Goal: Task Accomplishment & Management: Manage account settings

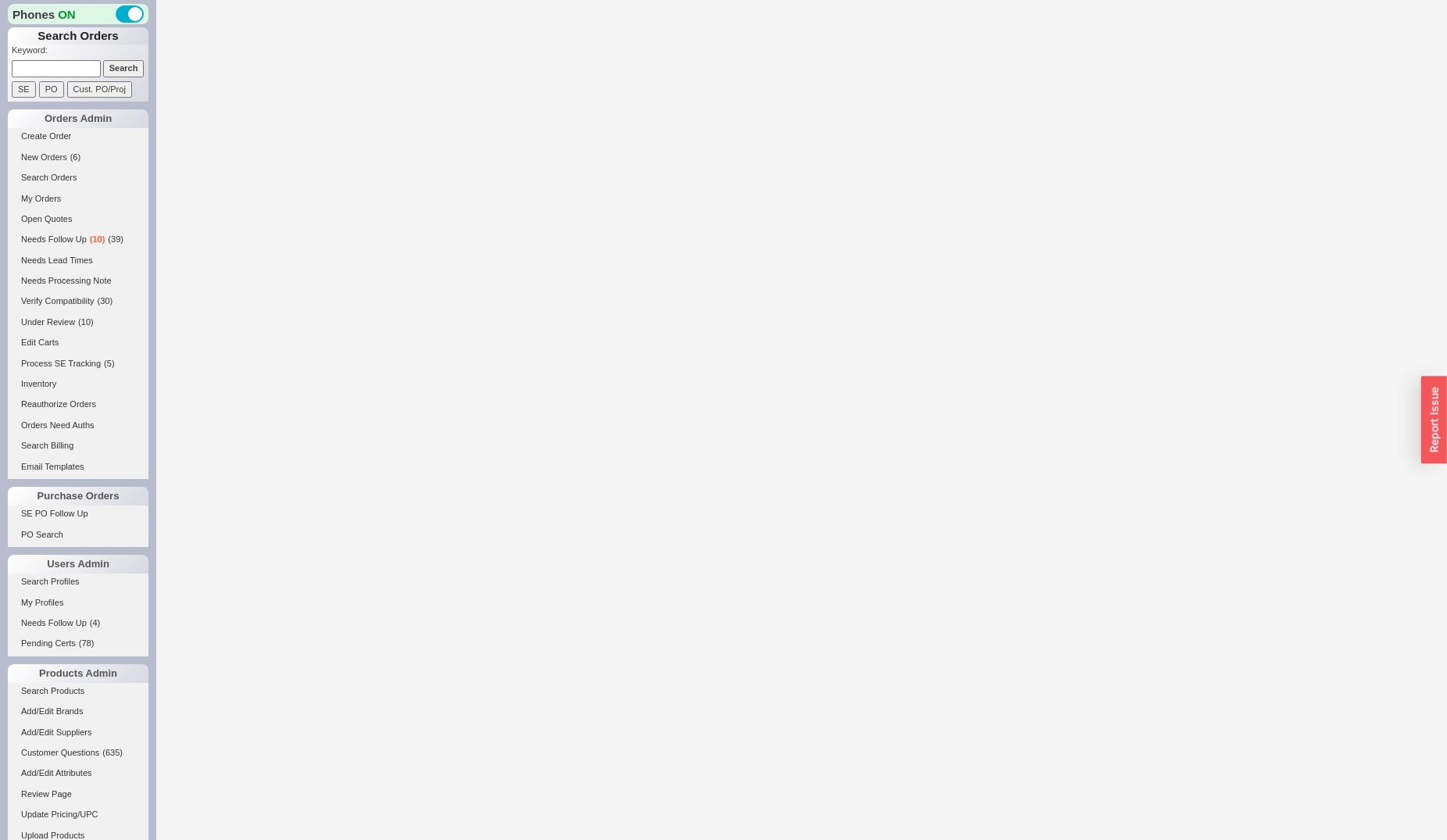
select select "*"
select select "3"
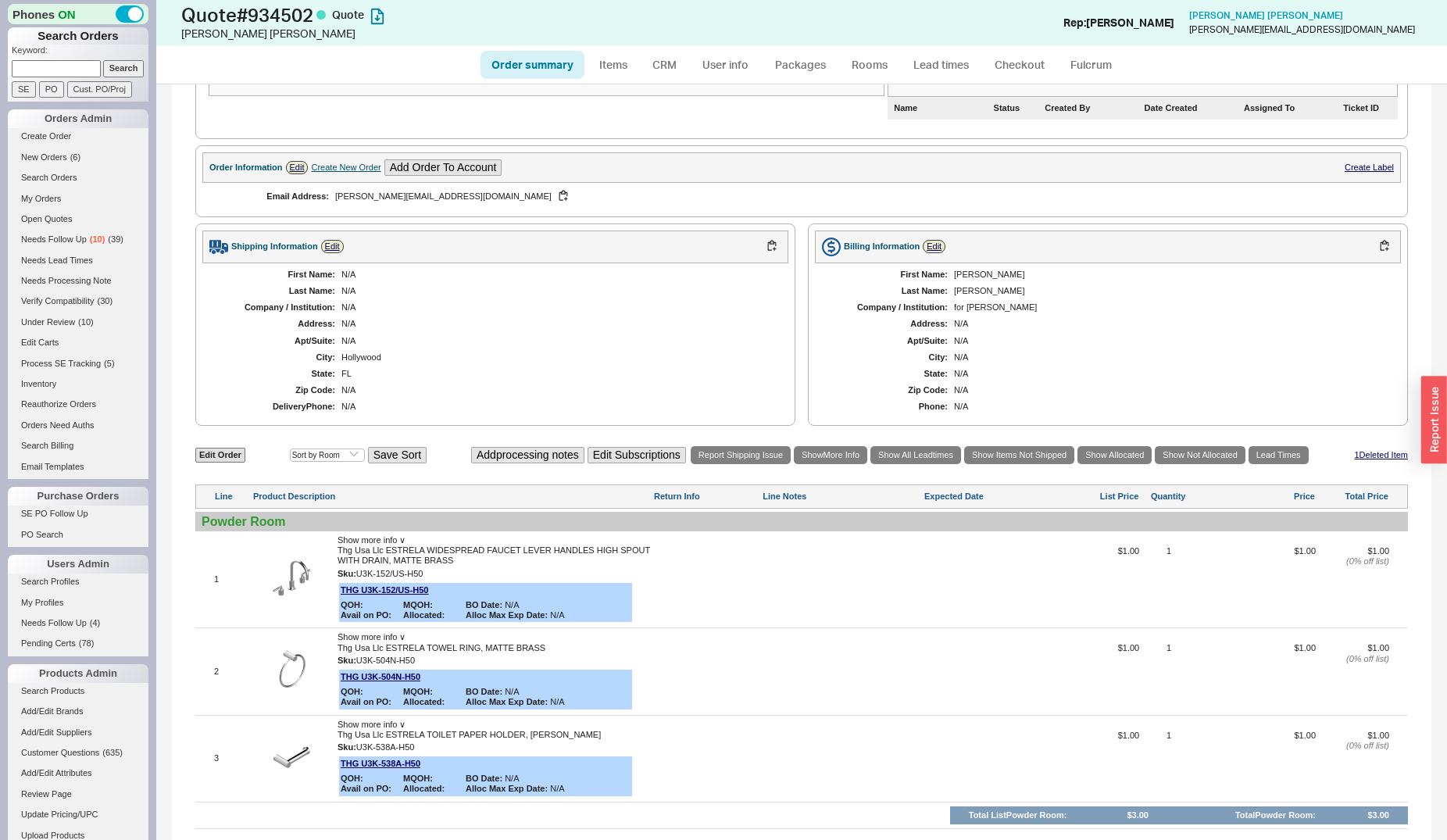
scroll to position [319, 0]
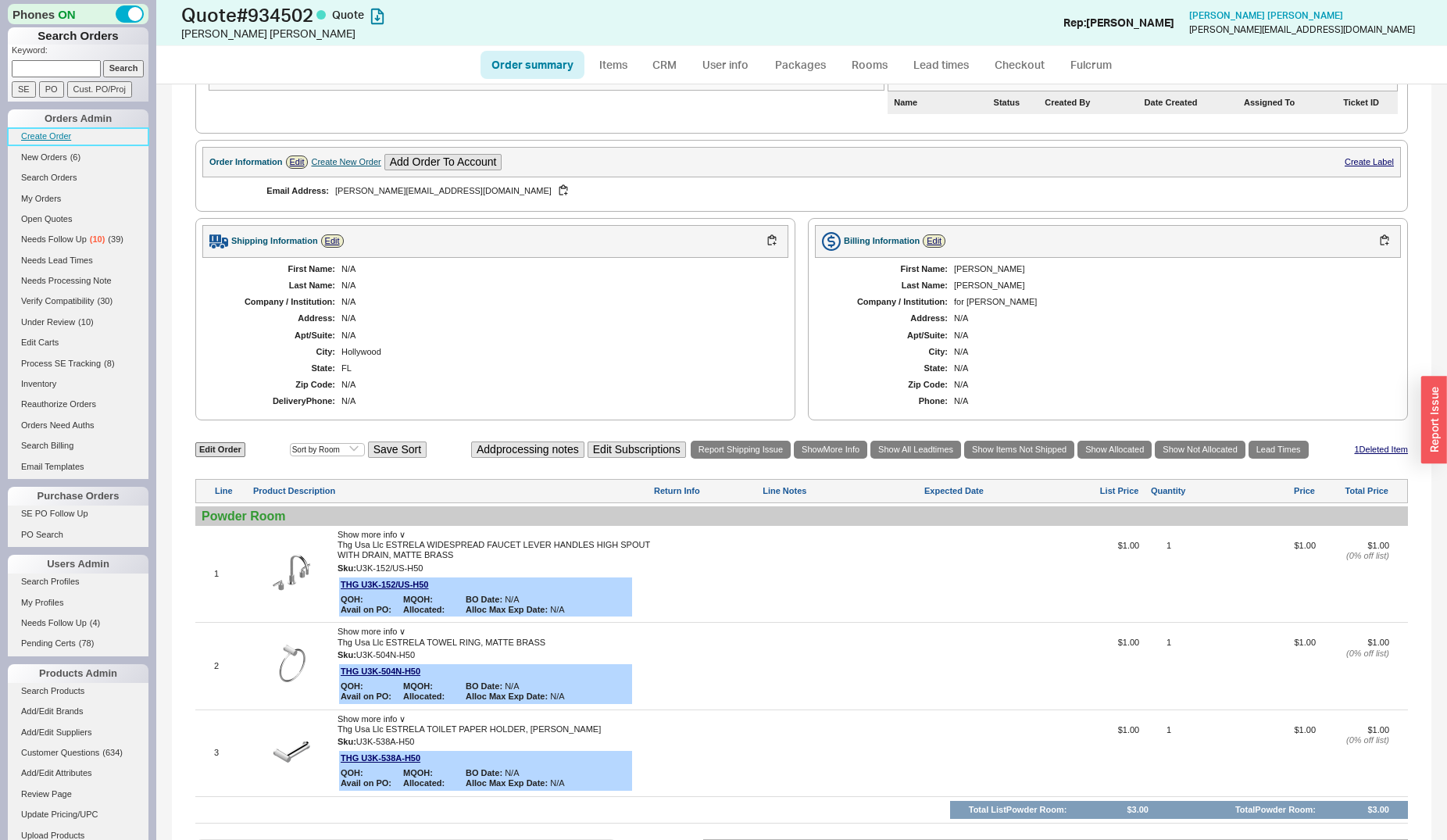
click at [39, 134] on link "Create Order" at bounding box center [78, 136] width 141 height 16
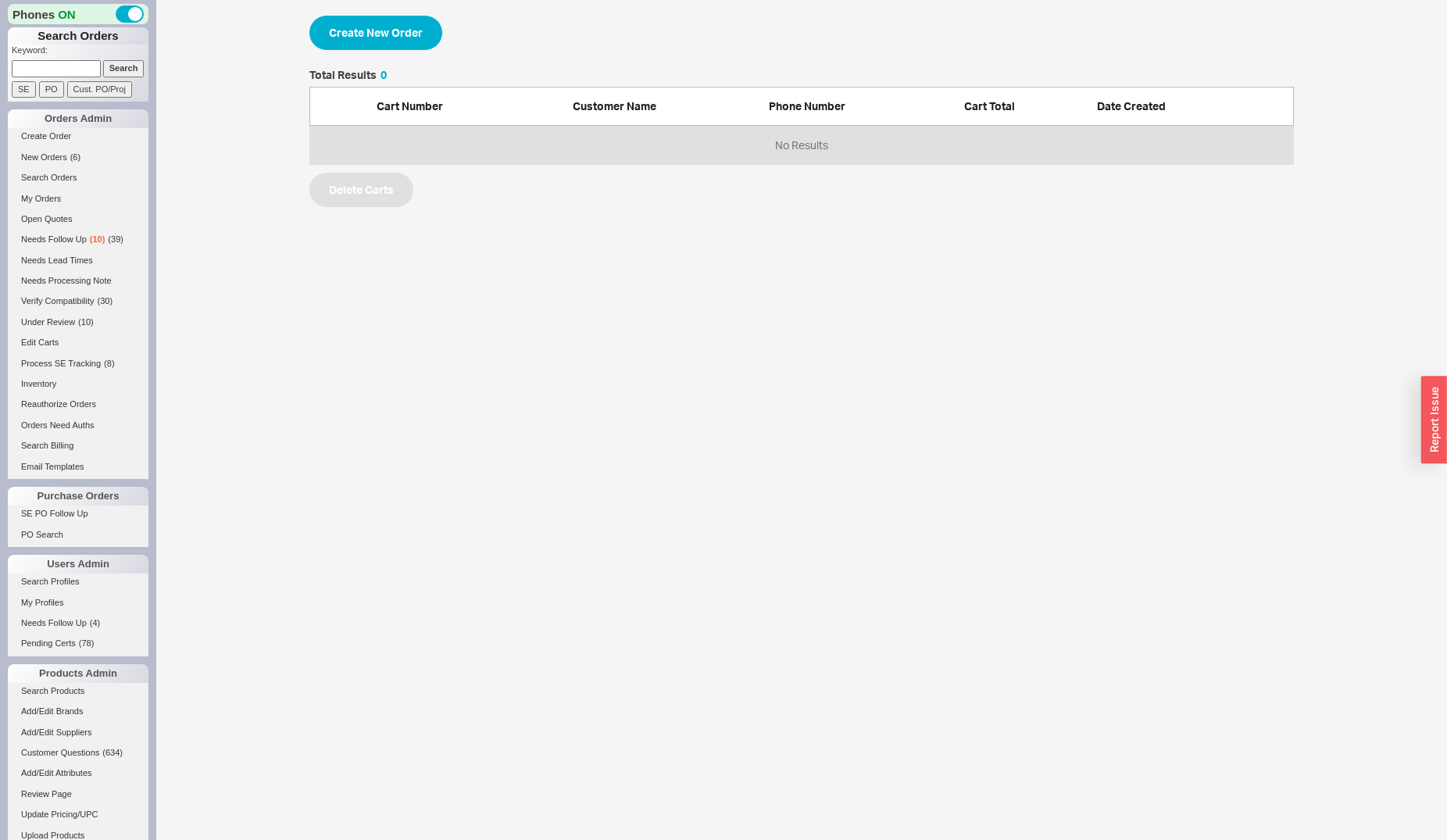
scroll to position [81, 971]
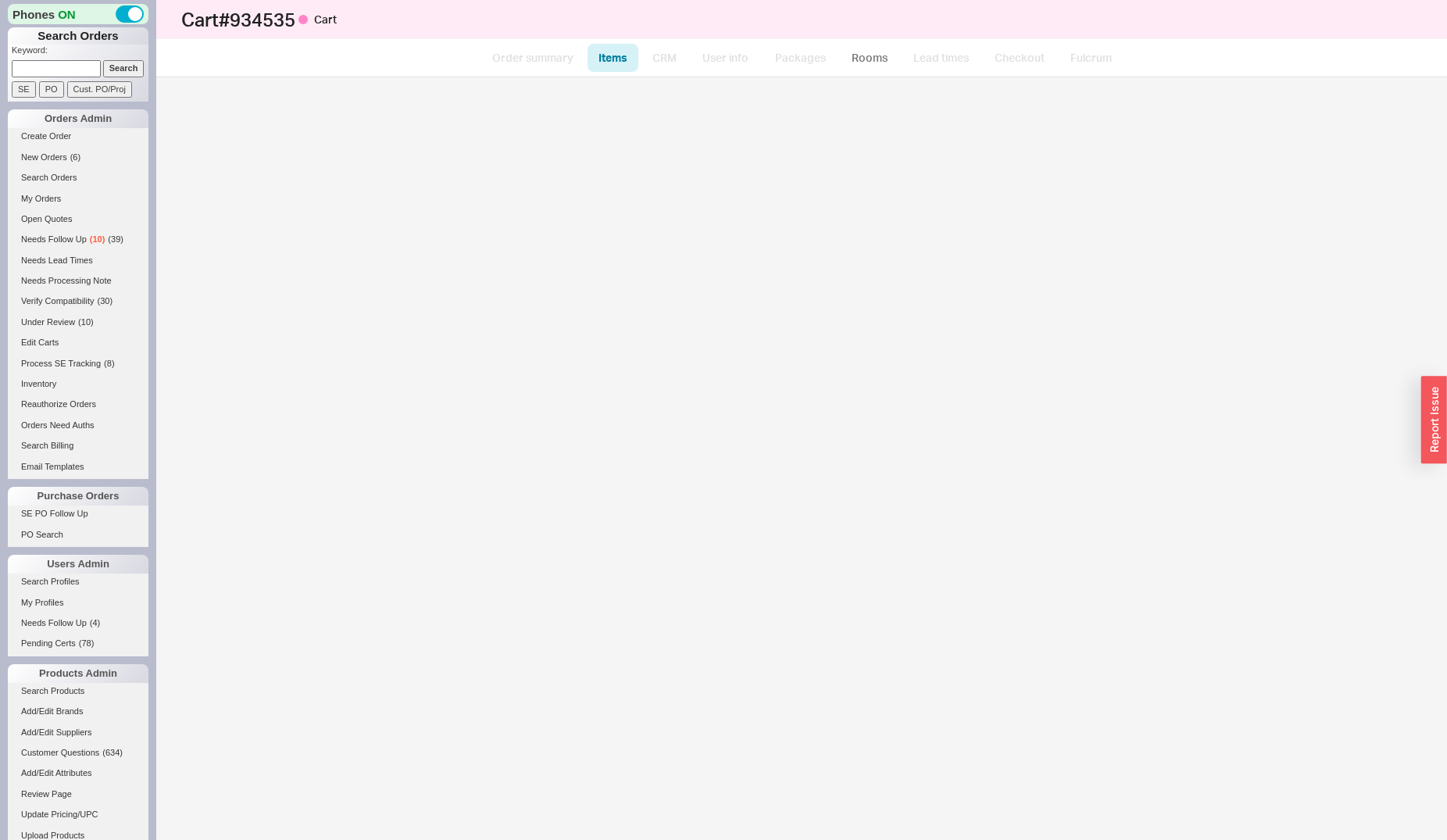
select select "3"
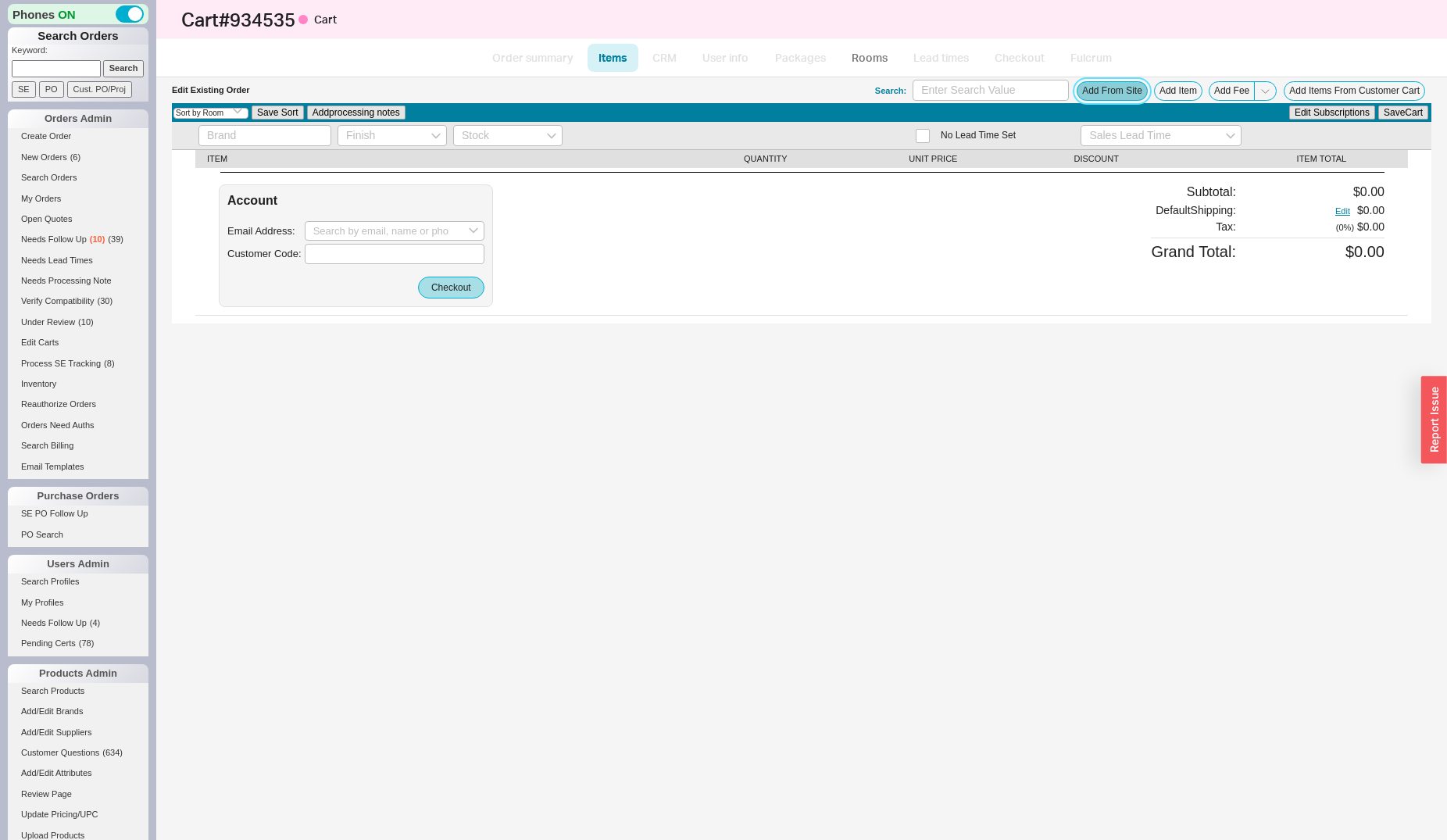
click at [1115, 92] on button "Add From Site" at bounding box center [1112, 91] width 71 height 20
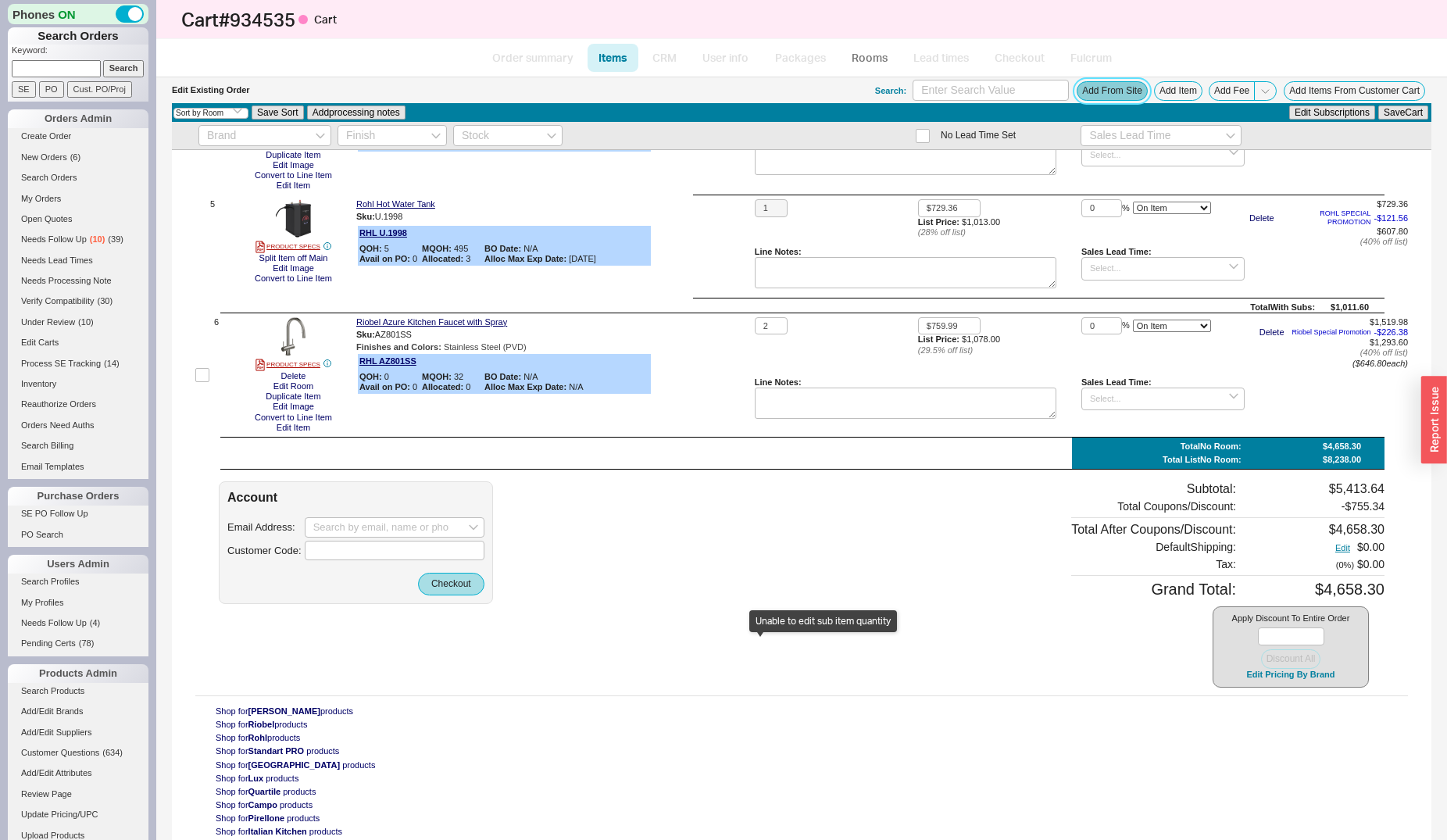
scroll to position [573, 0]
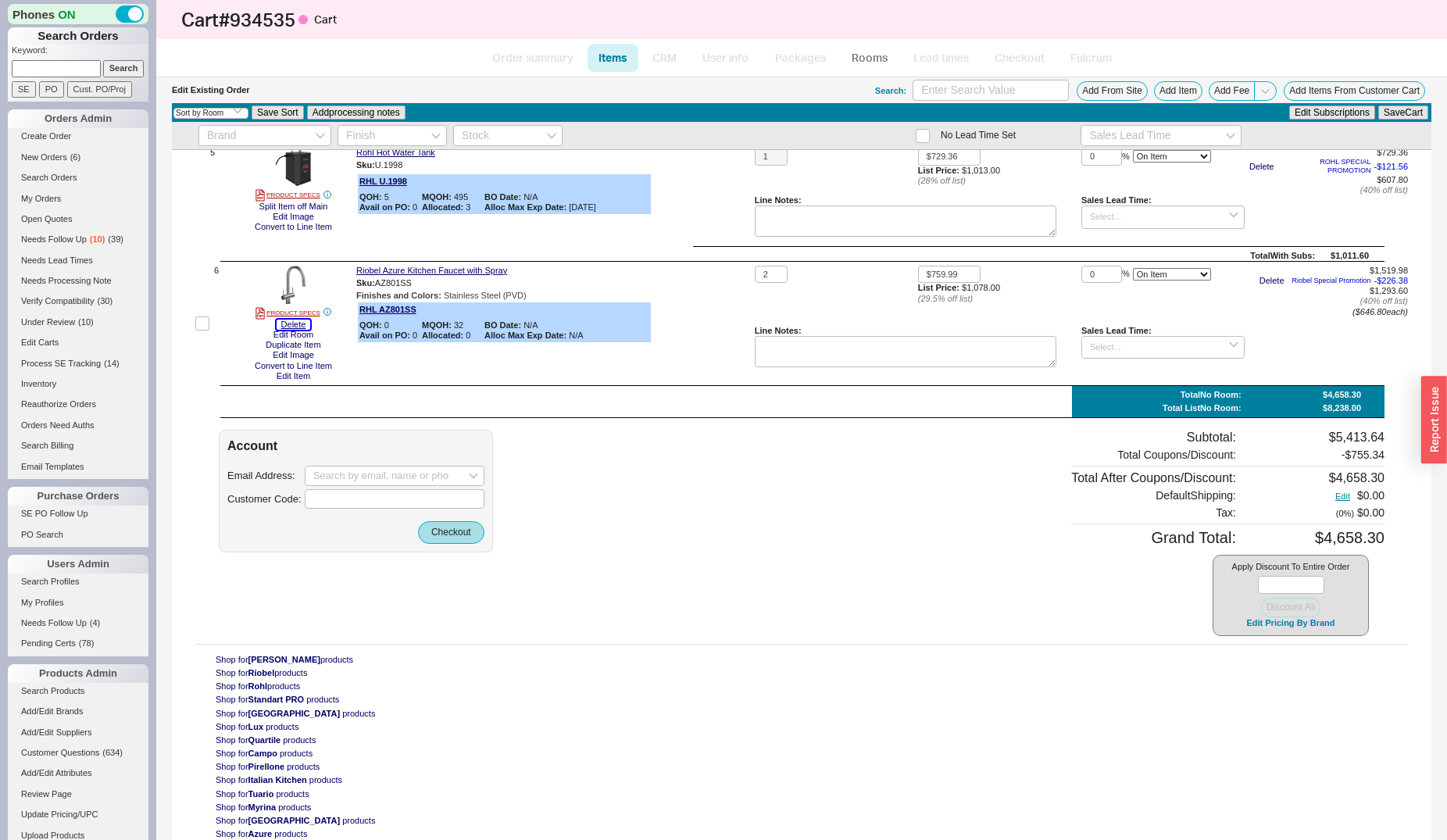
click at [292, 328] on button "Delete" at bounding box center [294, 324] width 35 height 10
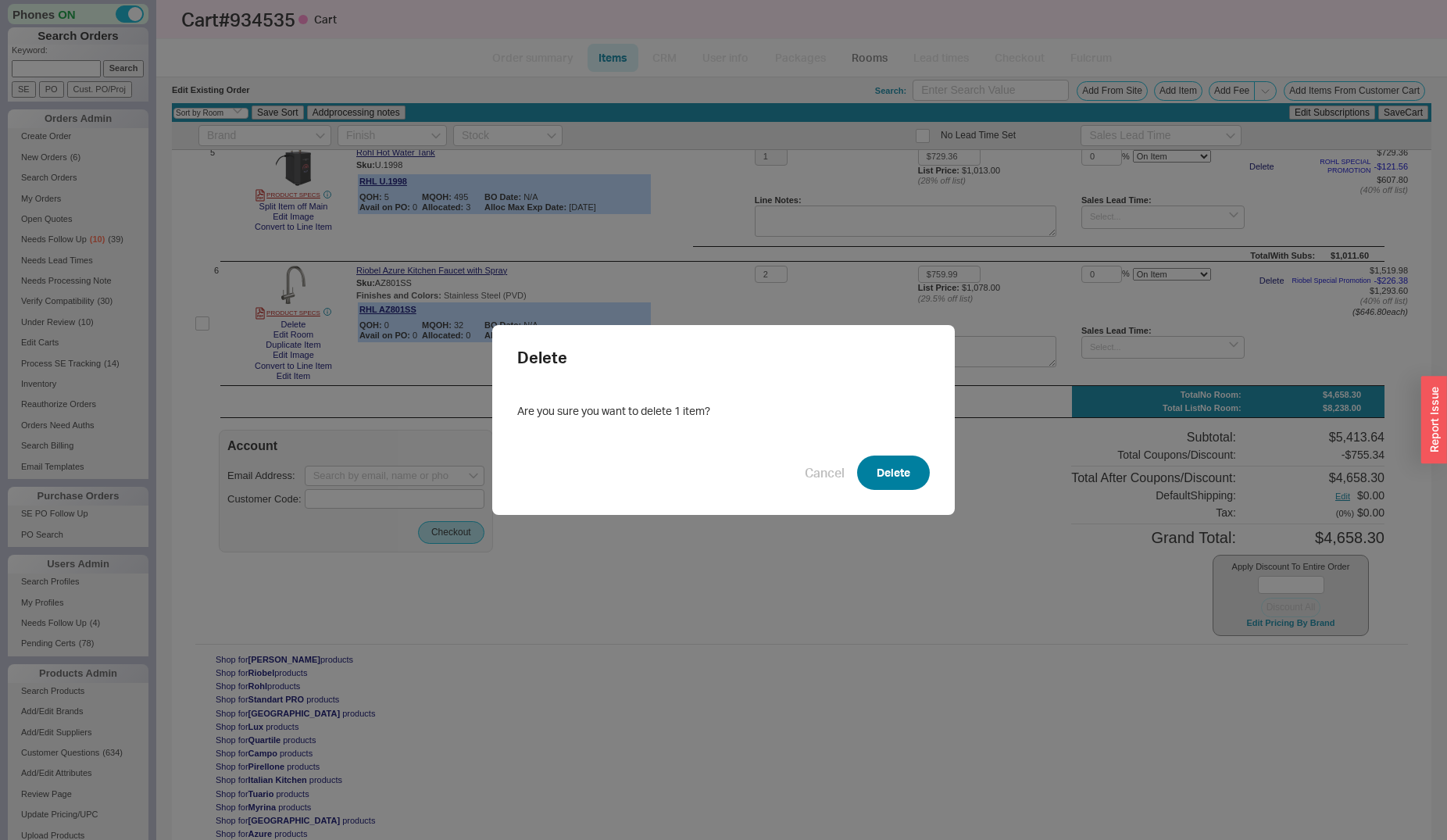
click at [900, 483] on button "Delete" at bounding box center [894, 473] width 73 height 35
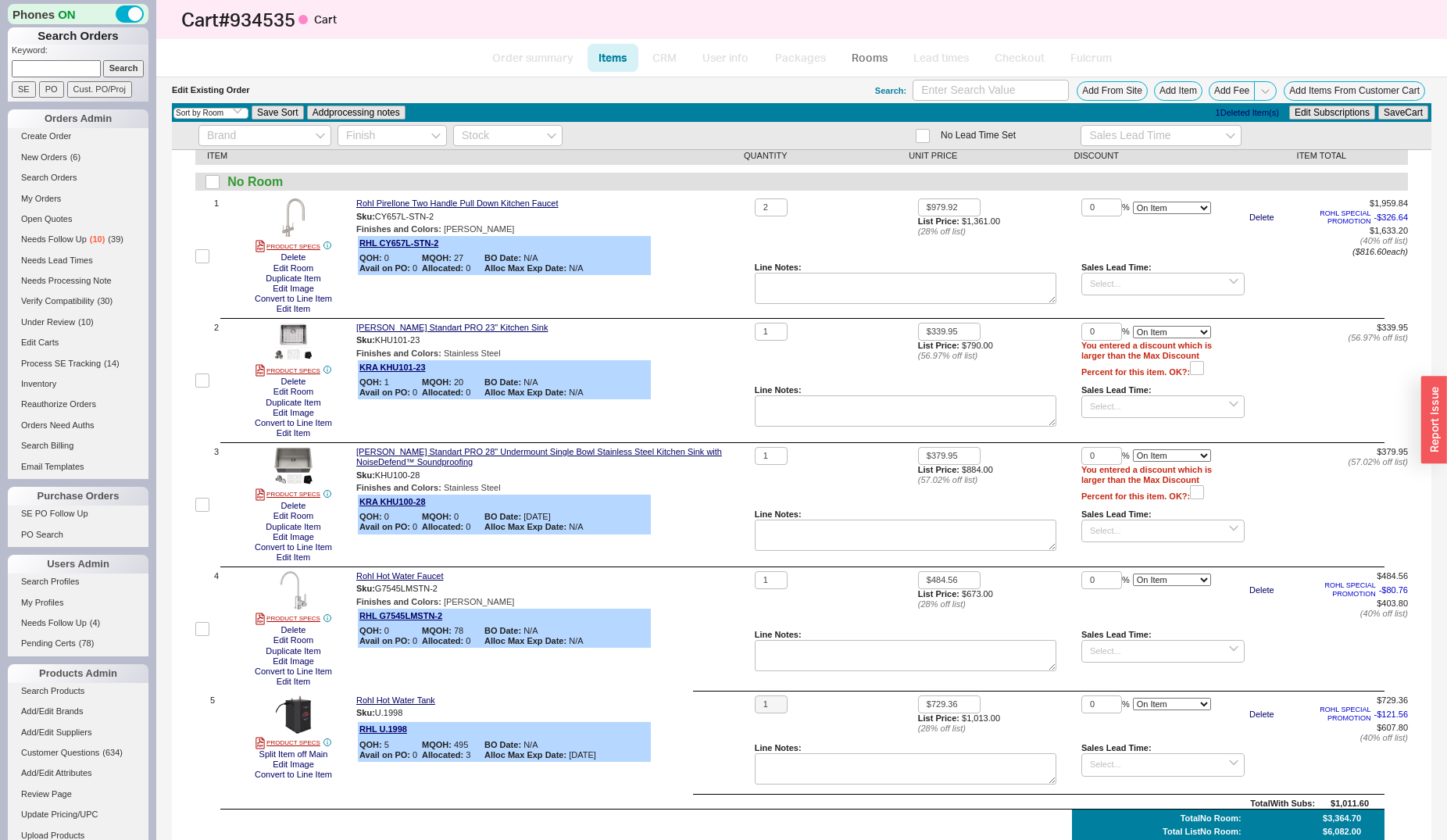
scroll to position [0, 0]
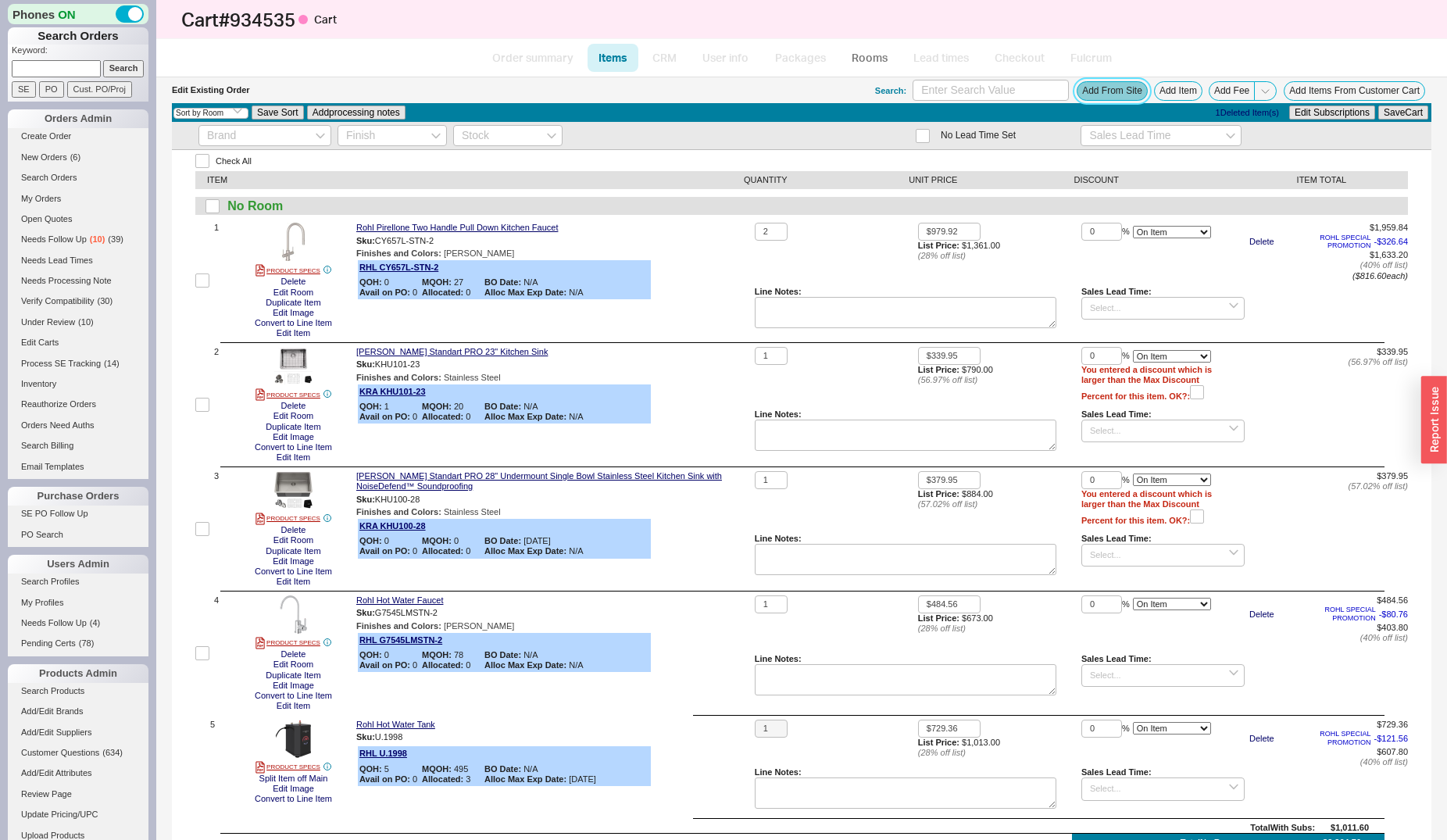
click at [1099, 98] on button "Add From Site" at bounding box center [1112, 91] width 71 height 20
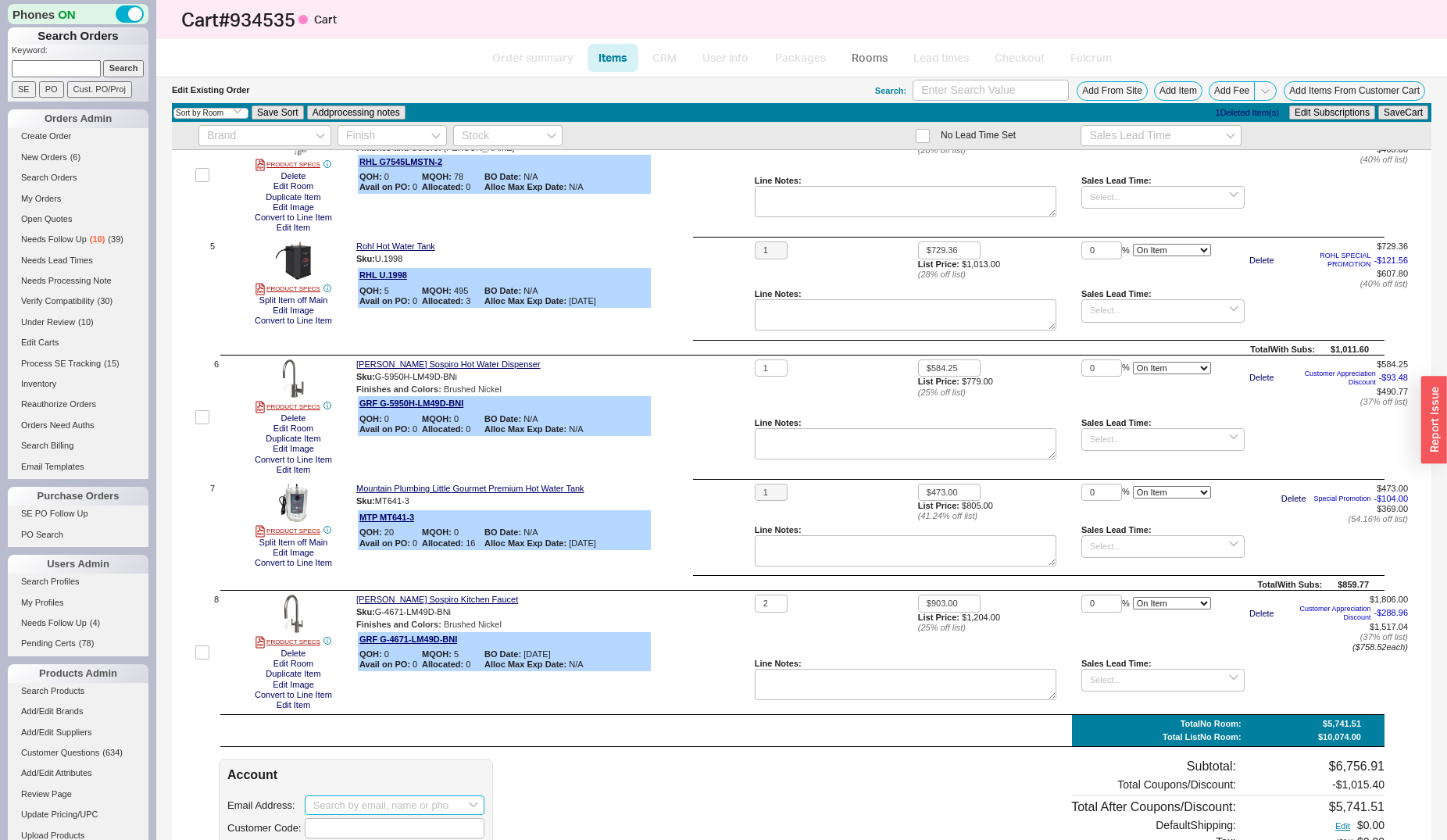
click at [328, 815] on input at bounding box center [395, 805] width 180 height 20
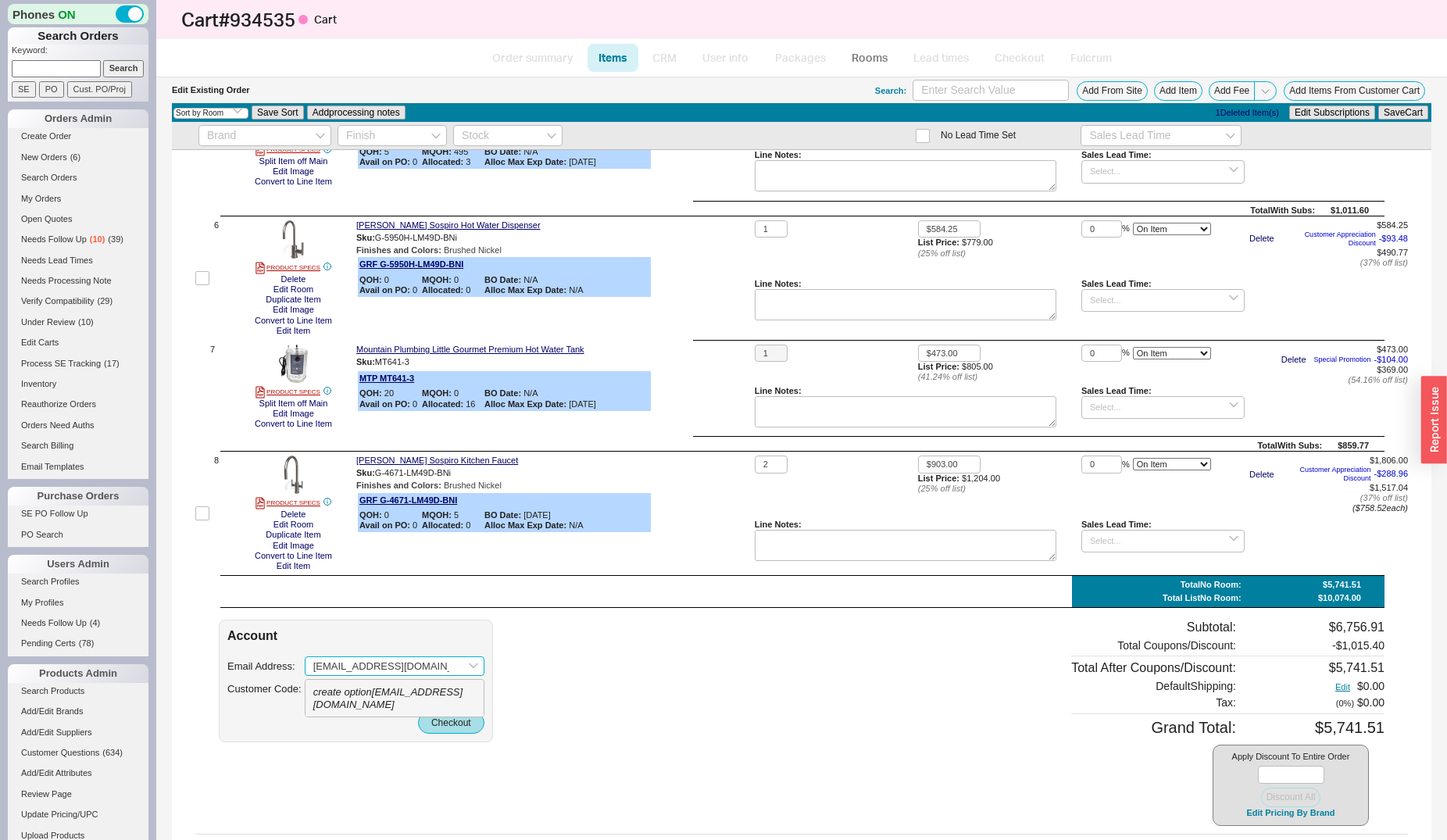
scroll to position [637, 0]
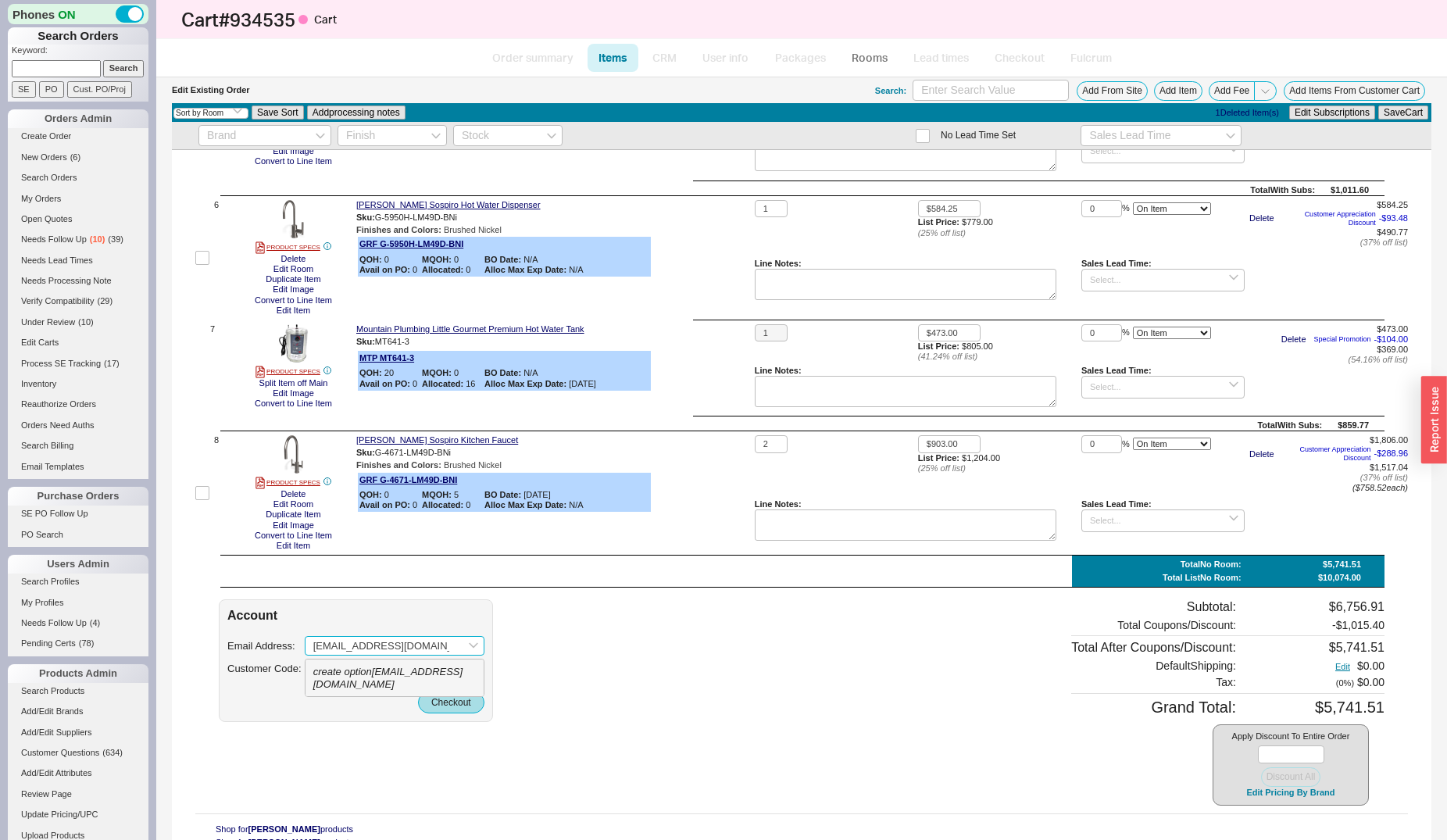
click at [372, 679] on icon "create option rikikettner@gmail.com" at bounding box center [388, 677] width 150 height 25
type input "rikikettner@gmail.com"
click at [438, 698] on button "Checkout" at bounding box center [451, 702] width 66 height 22
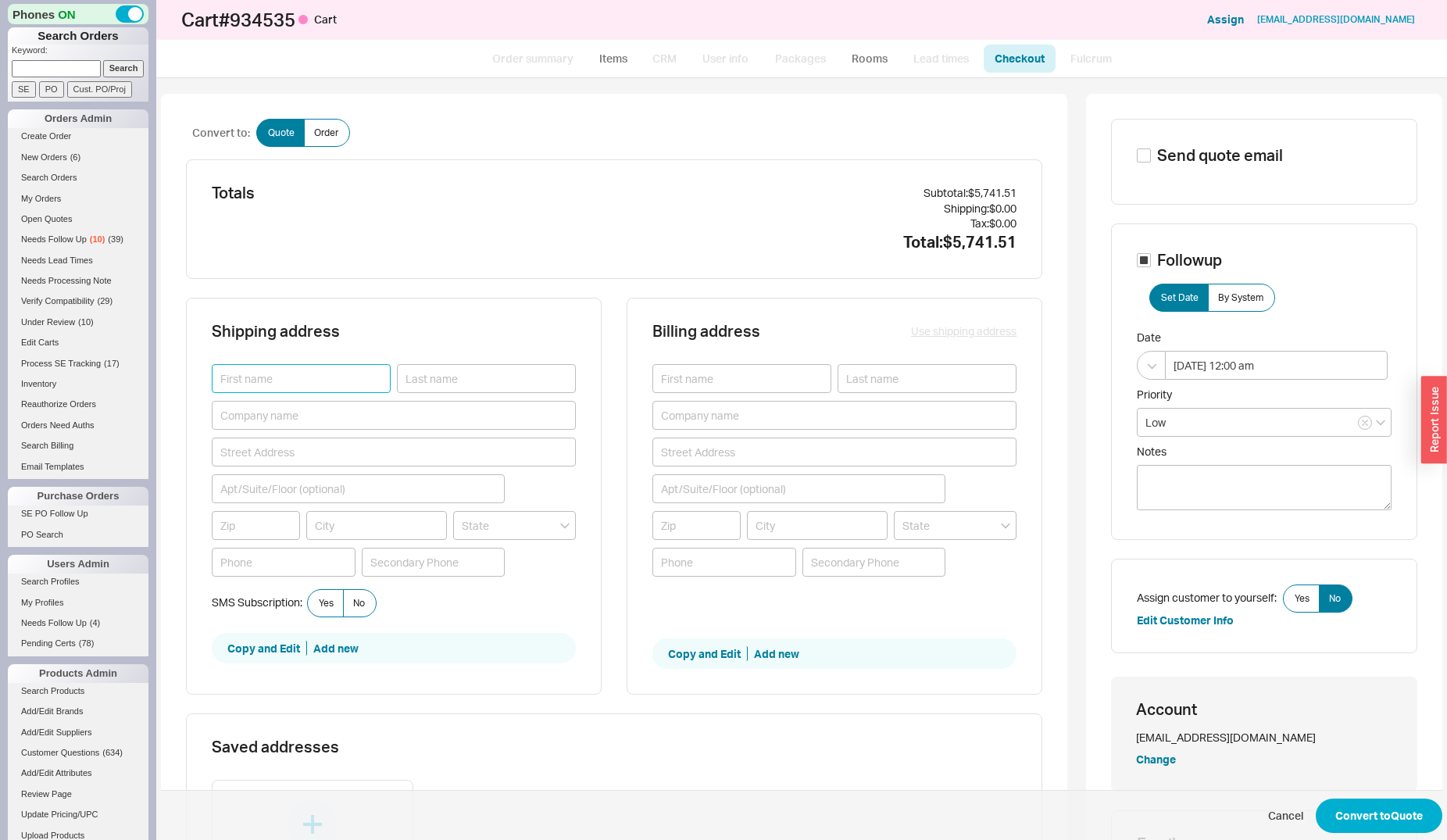
click at [308, 371] on input at bounding box center [301, 379] width 179 height 29
type input "Riki"
type input "R"
type input "Kettner"
click at [271, 521] on input at bounding box center [255, 526] width 88 height 29
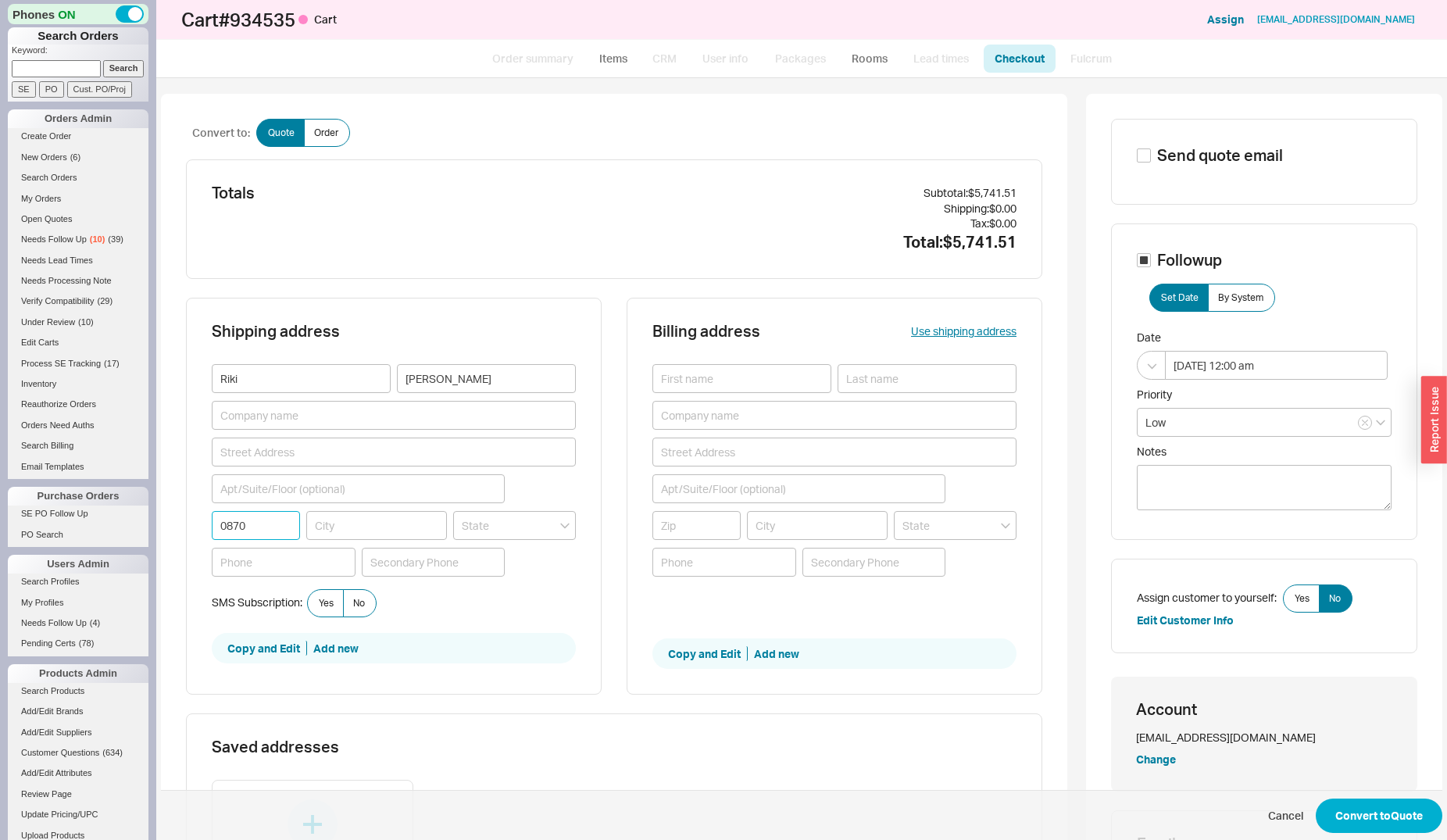
type input "08701"
type input "LAKEWOOD"
type input "New Jersey"
type input "08701"
click at [268, 565] on input at bounding box center [283, 562] width 144 height 29
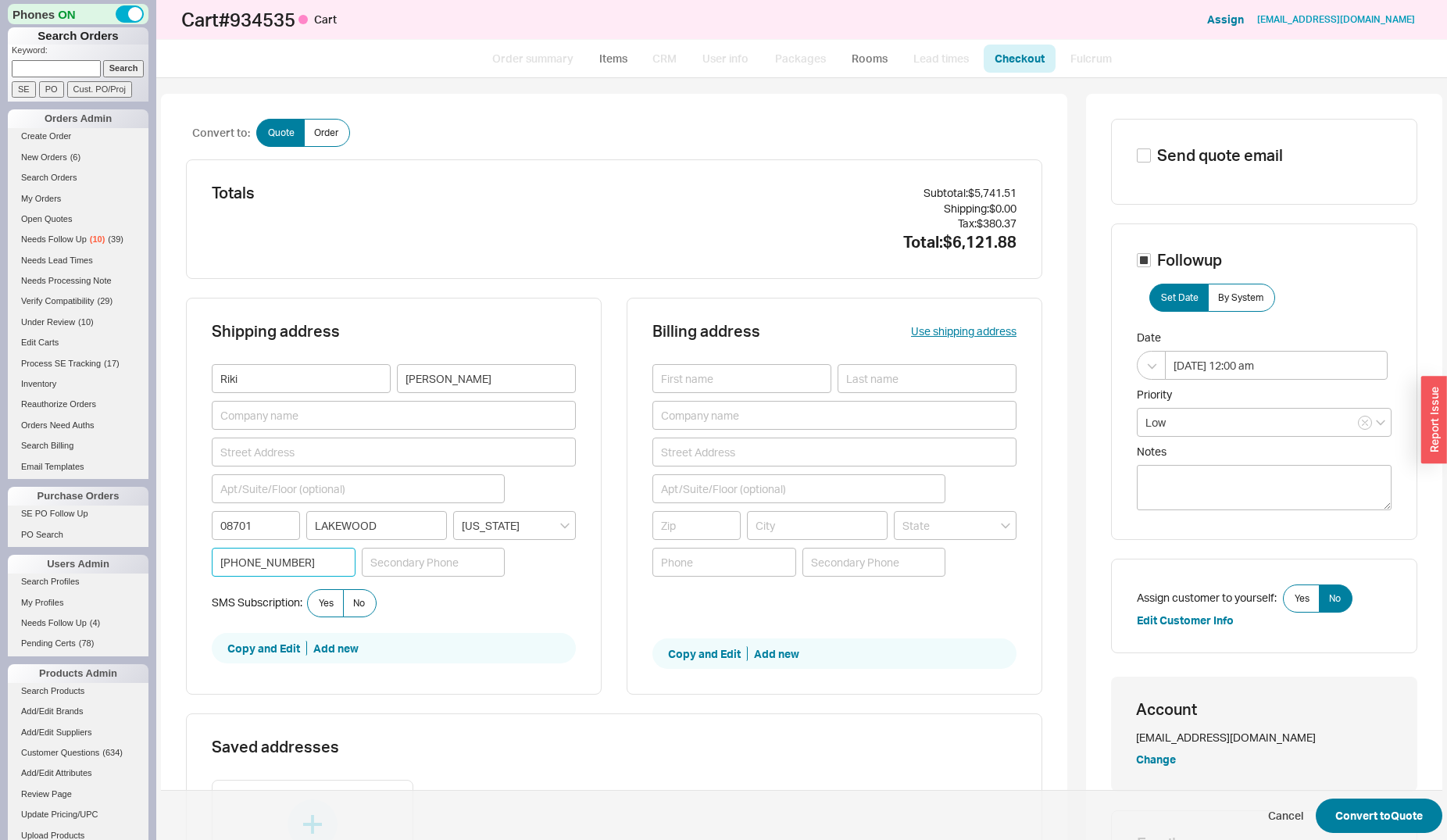
type input "732-489-4480"
click at [1344, 804] on button "Convert to Quote" at bounding box center [1379, 815] width 126 height 35
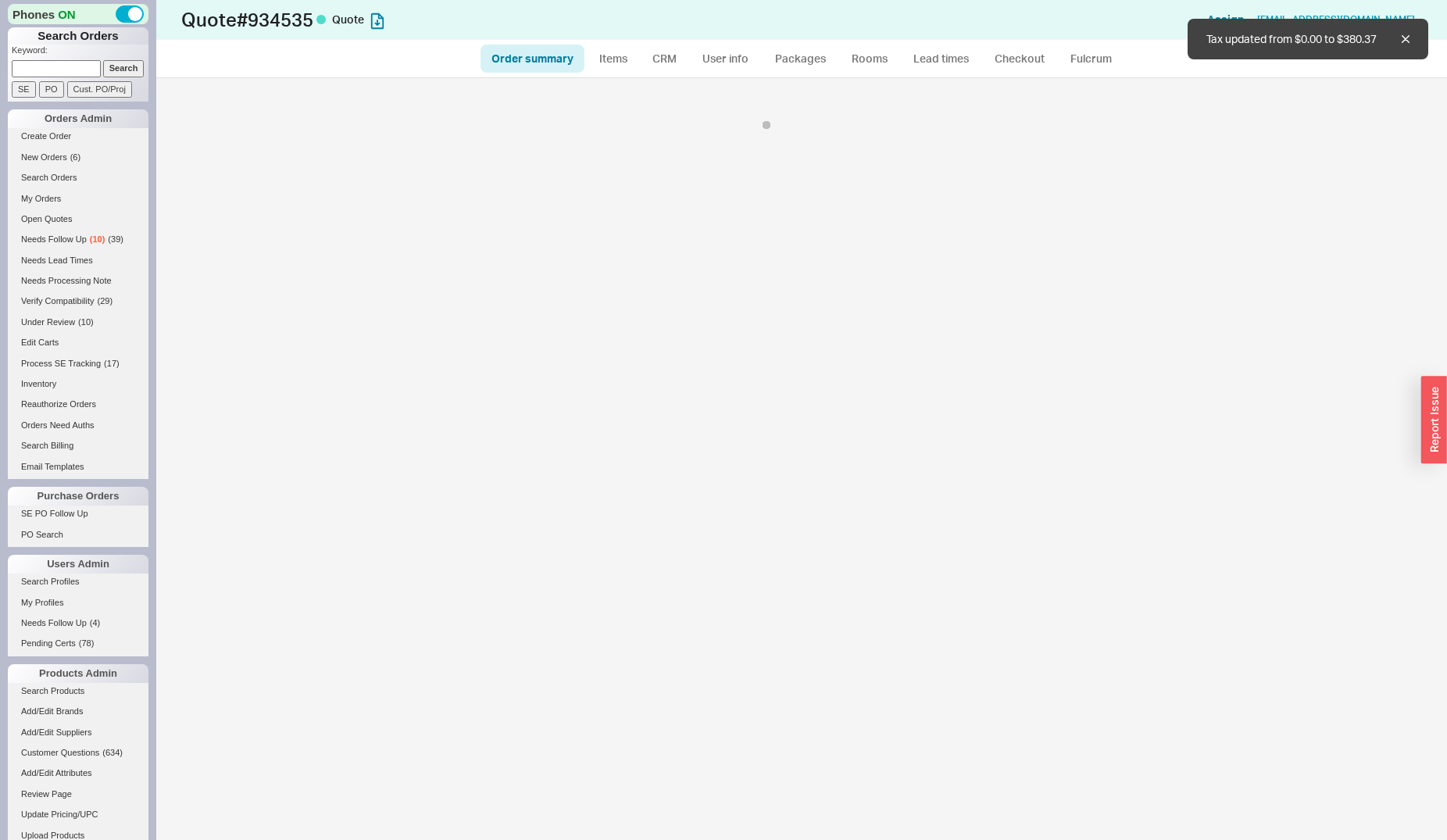
select select "*"
select select "LOW"
select select "3"
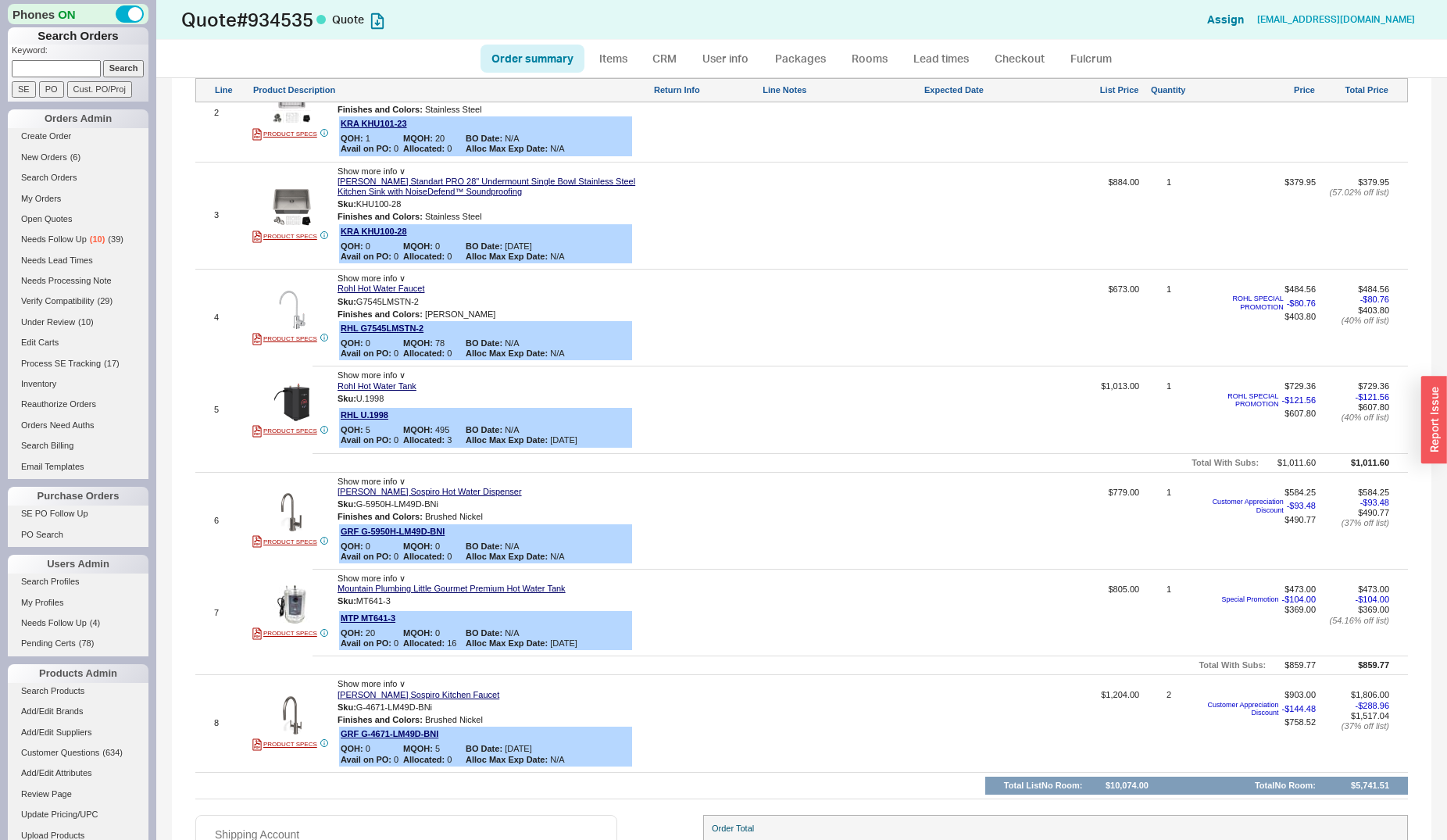
scroll to position [875, 0]
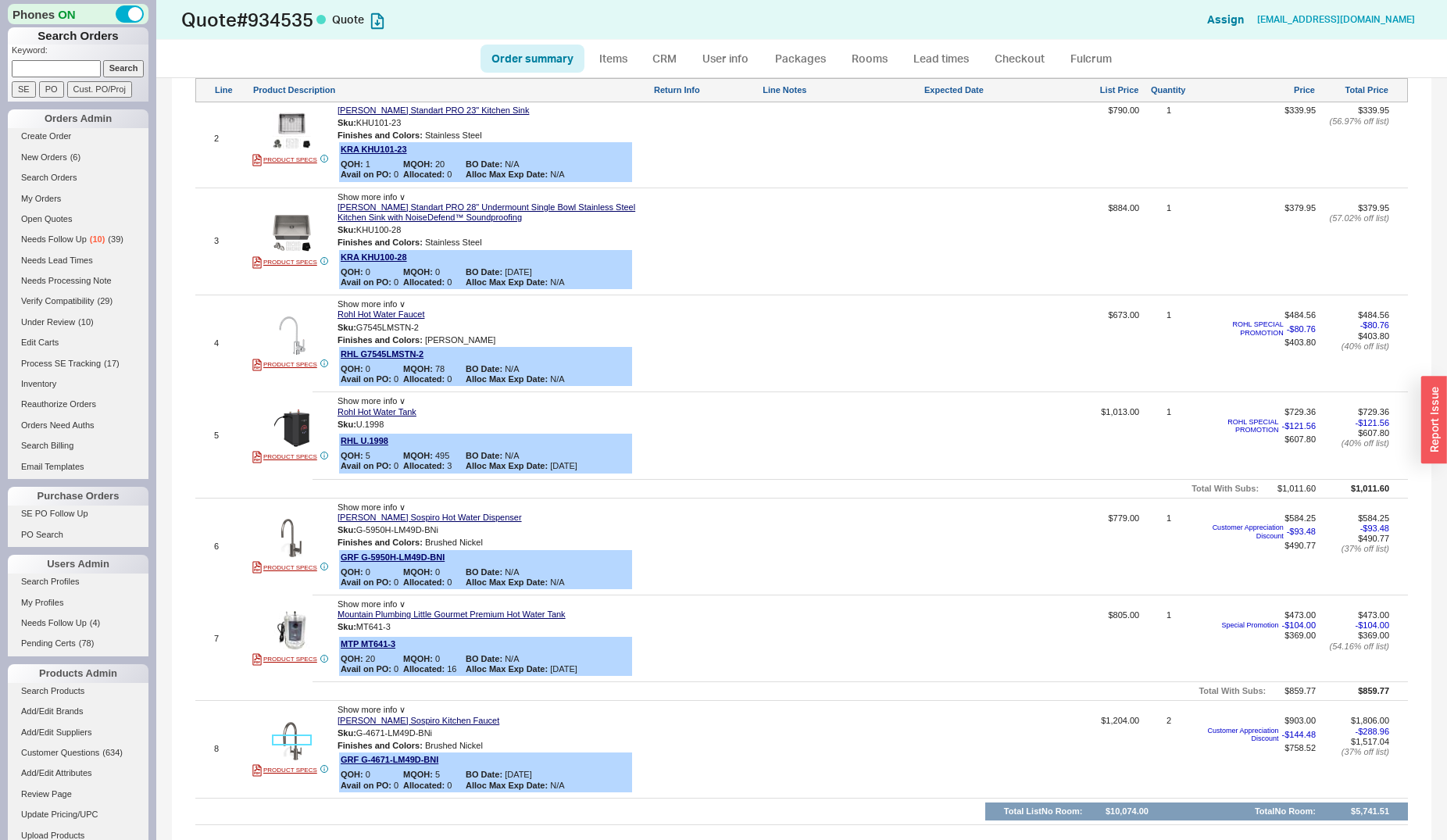
click at [305, 742] on img at bounding box center [292, 741] width 38 height 38
click at [867, 59] on link "Rooms" at bounding box center [869, 58] width 59 height 28
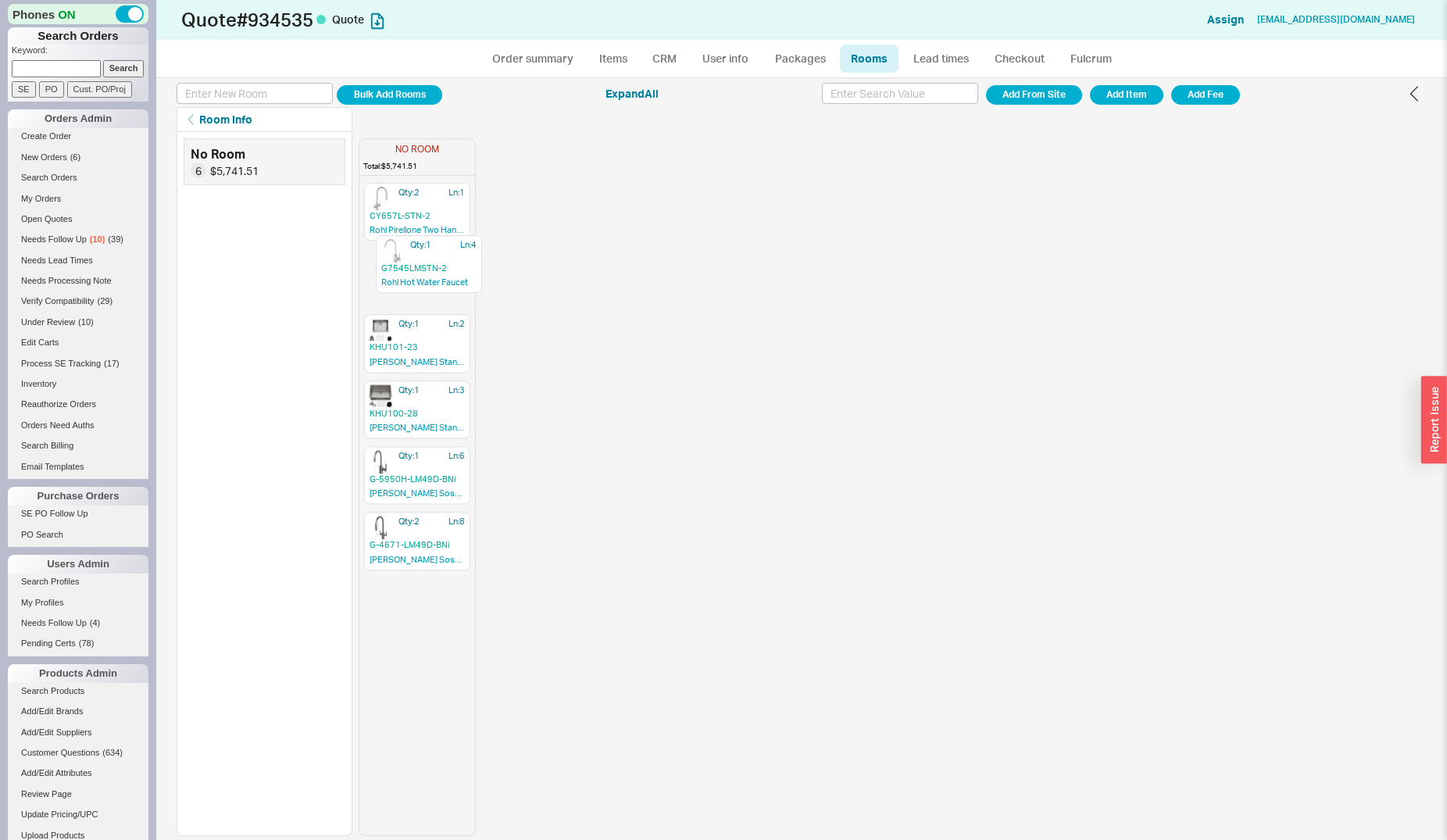
drag, startPoint x: 398, startPoint y: 408, endPoint x: 399, endPoint y: 255, distance: 153.0
click at [405, 257] on div "Qty: 2 Ln: 1 CY657L-STN-2 Rohl Pirellone Two Handle Pull Down Kitchen Faucet Qt…" at bounding box center [417, 508] width 115 height 653
drag, startPoint x: 404, startPoint y: 543, endPoint x: 402, endPoint y: 347, distance: 196.0
click at [402, 347] on div "Qty: 2 Ln: 1 CY657L-STN-2 Rohl Pirellone Two Handle Pull Down Kitchen Faucet Qt…" at bounding box center [417, 508] width 115 height 653
drag, startPoint x: 392, startPoint y: 539, endPoint x: 415, endPoint y: 400, distance: 140.9
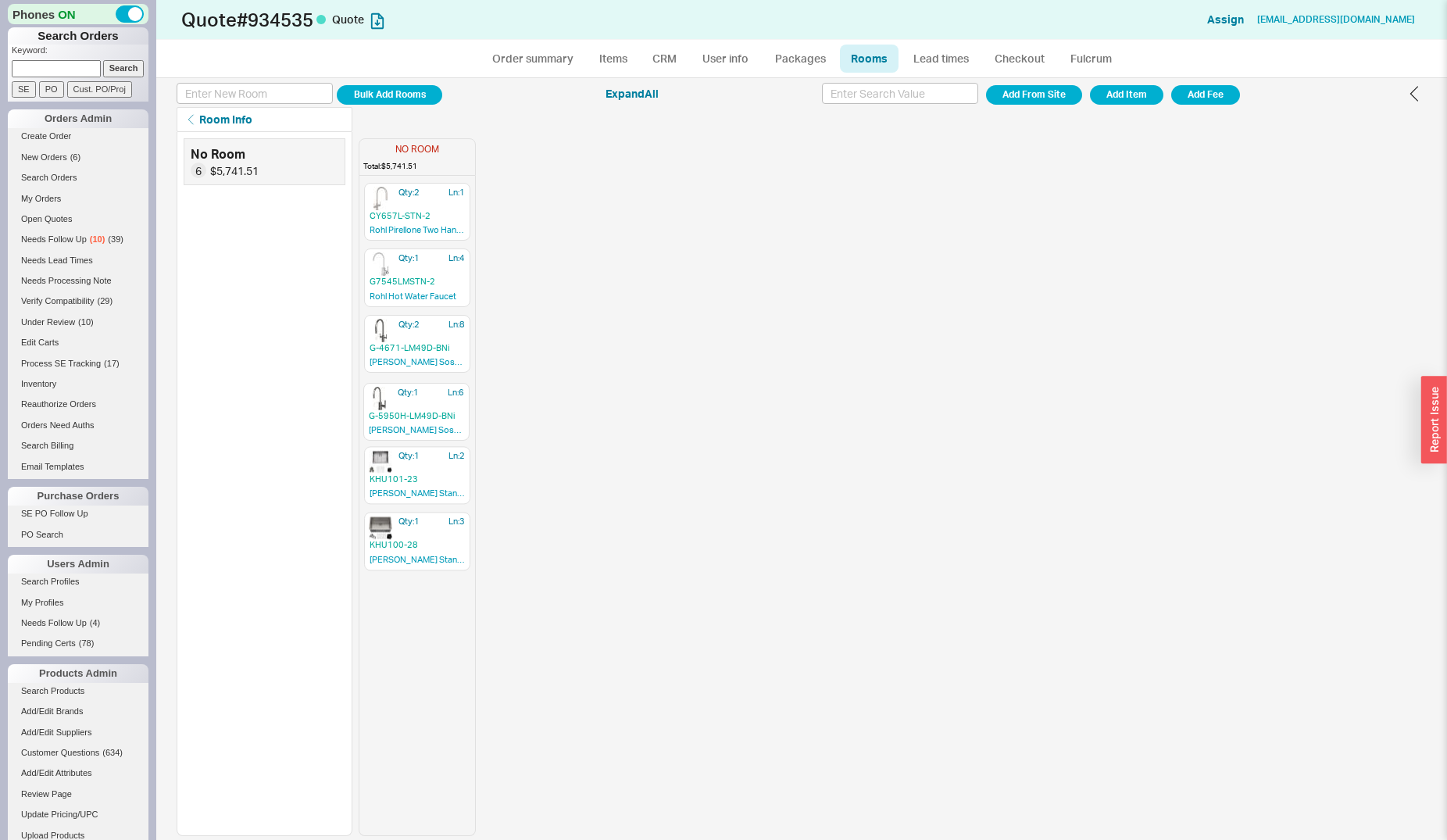
click at [415, 400] on div "Qty: 2 Ln: 1 CY657L-STN-2 Rohl Pirellone Two Handle Pull Down Kitchen Faucet Qt…" at bounding box center [417, 508] width 115 height 653
click at [524, 60] on link "Order summary" at bounding box center [532, 58] width 104 height 28
select select "*"
select select "LOW"
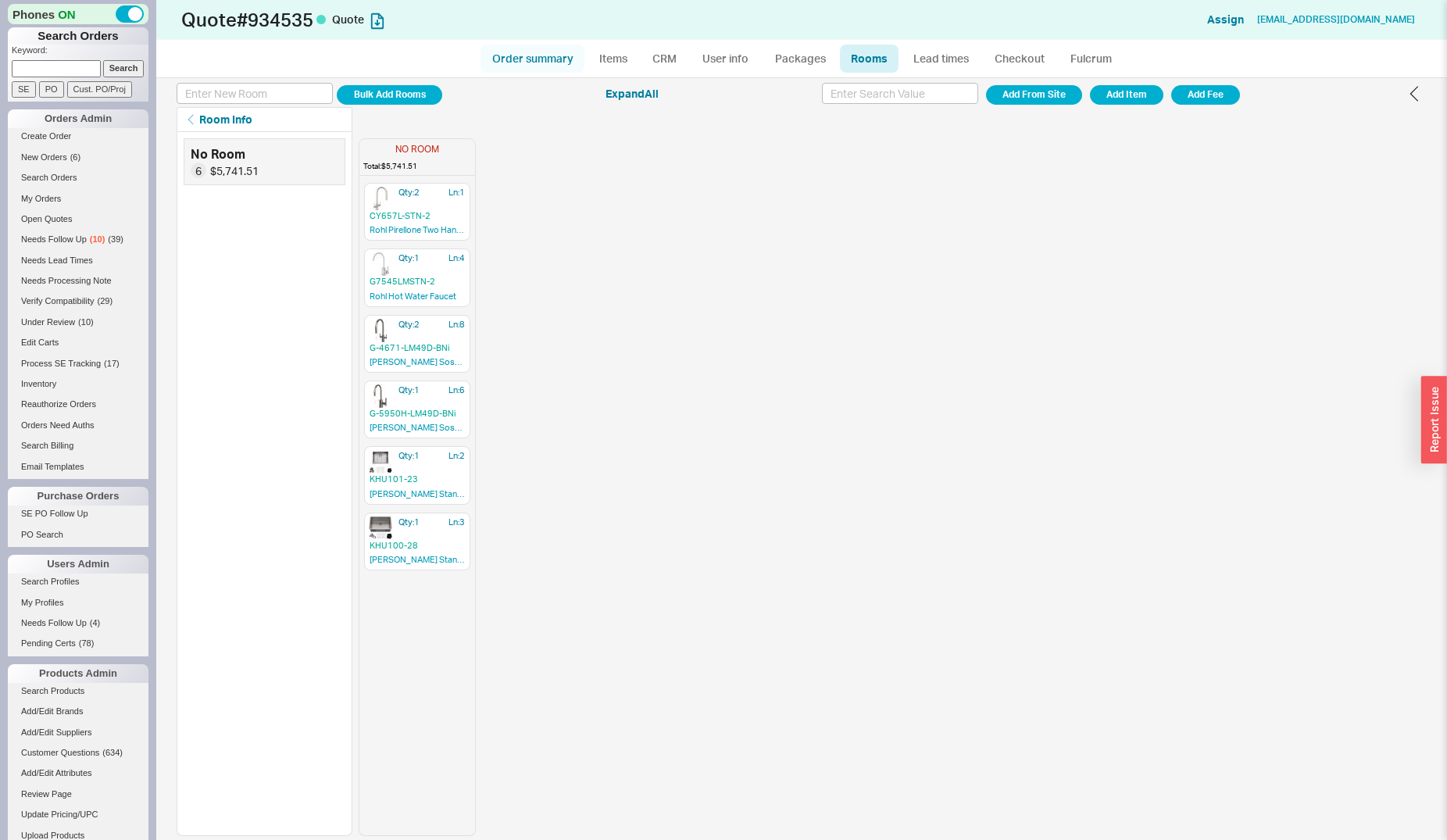
select select "LOW"
select select "3"
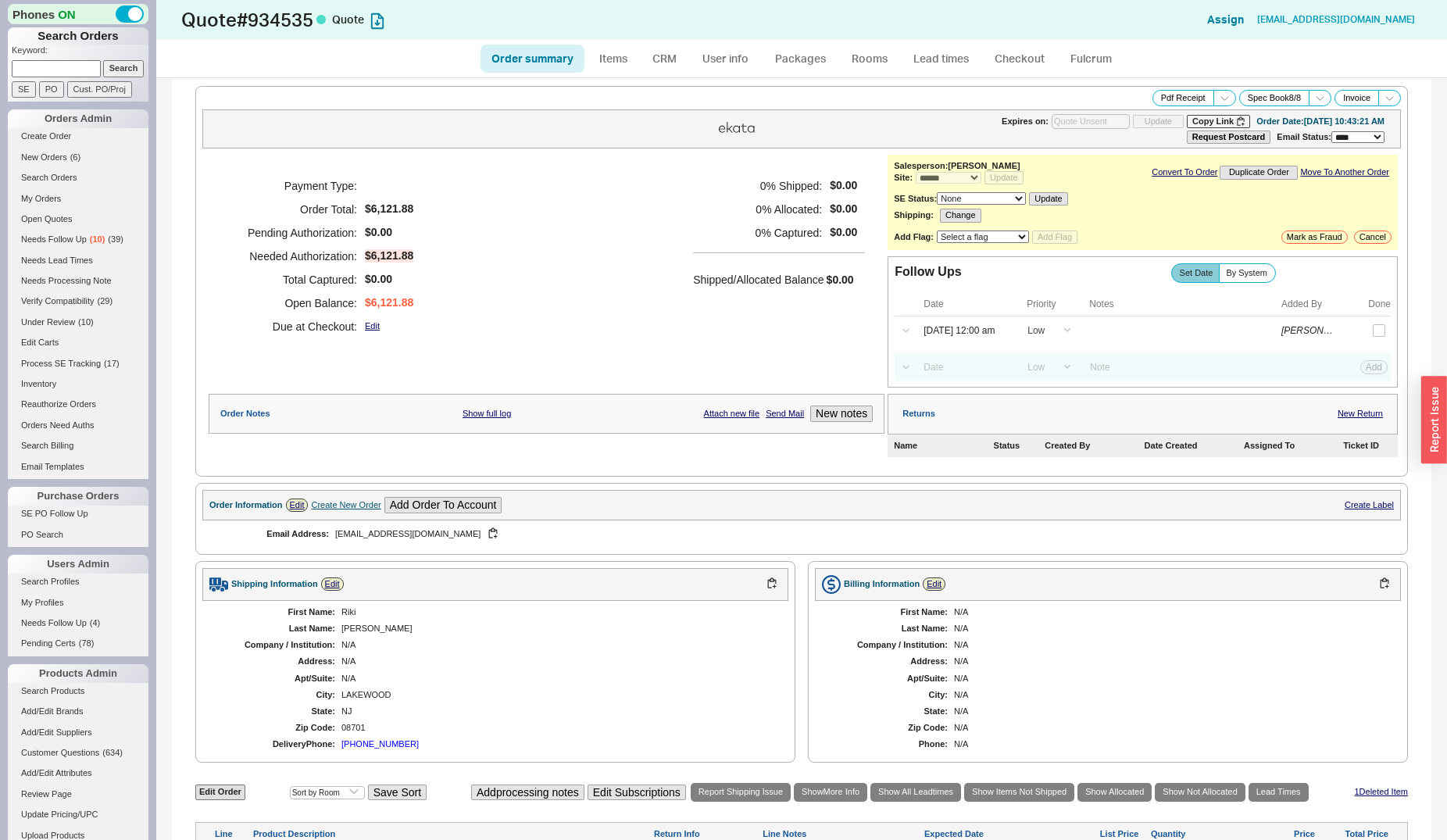
scroll to position [399, 0]
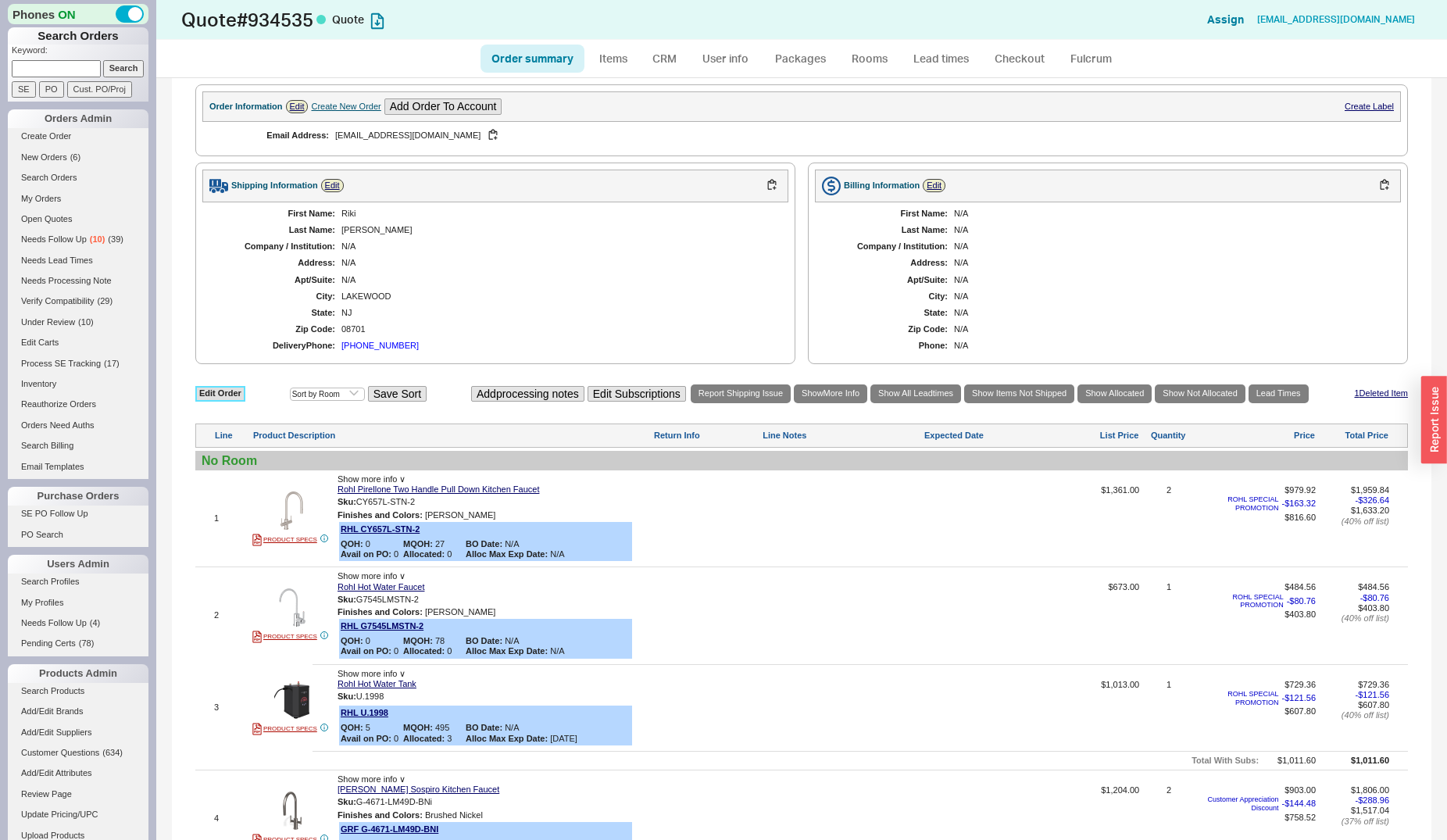
click at [228, 400] on link "Edit Order" at bounding box center [220, 393] width 50 height 15
select select "3"
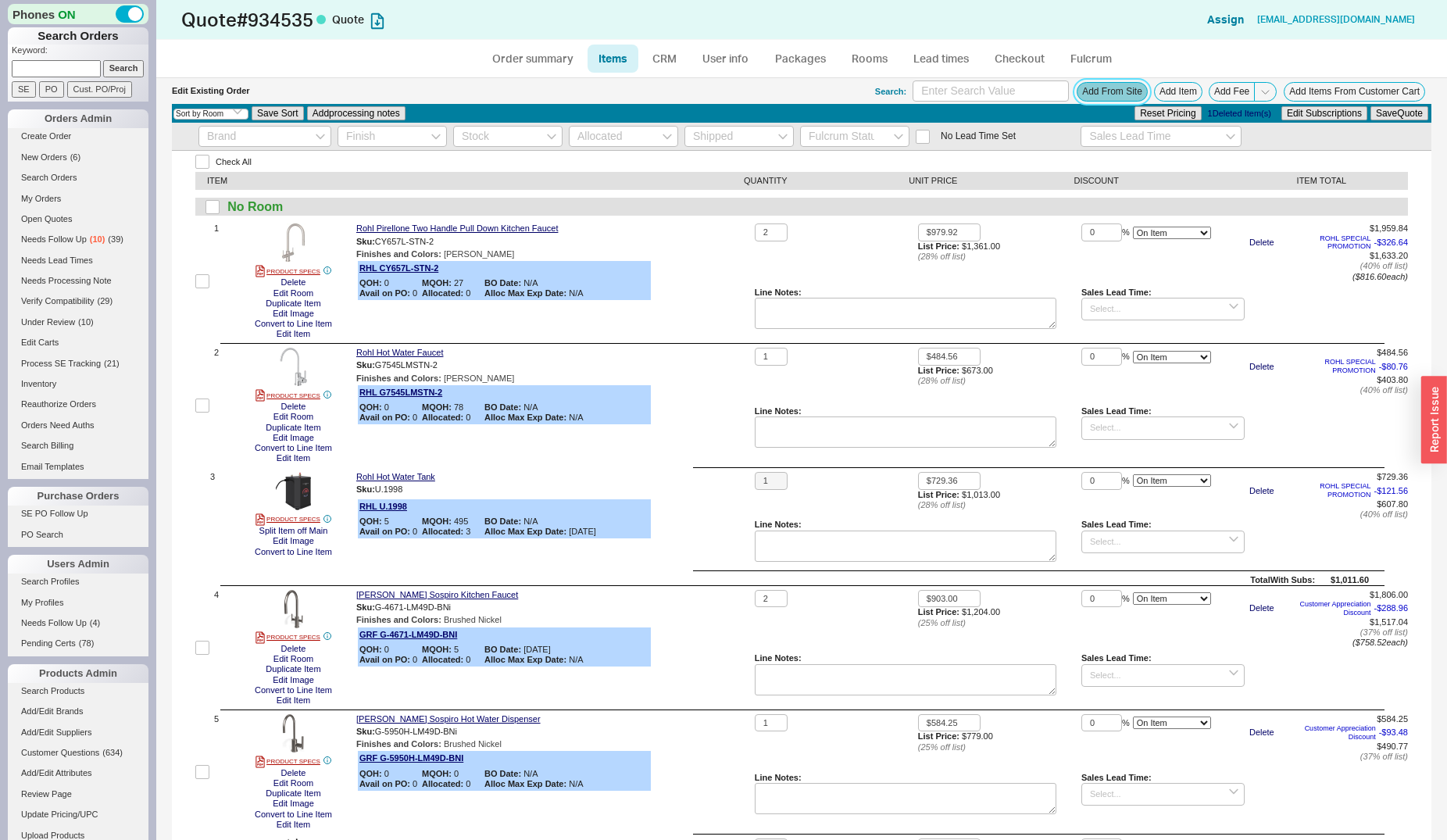
click at [1125, 87] on button "Add From Site" at bounding box center [1112, 92] width 71 height 20
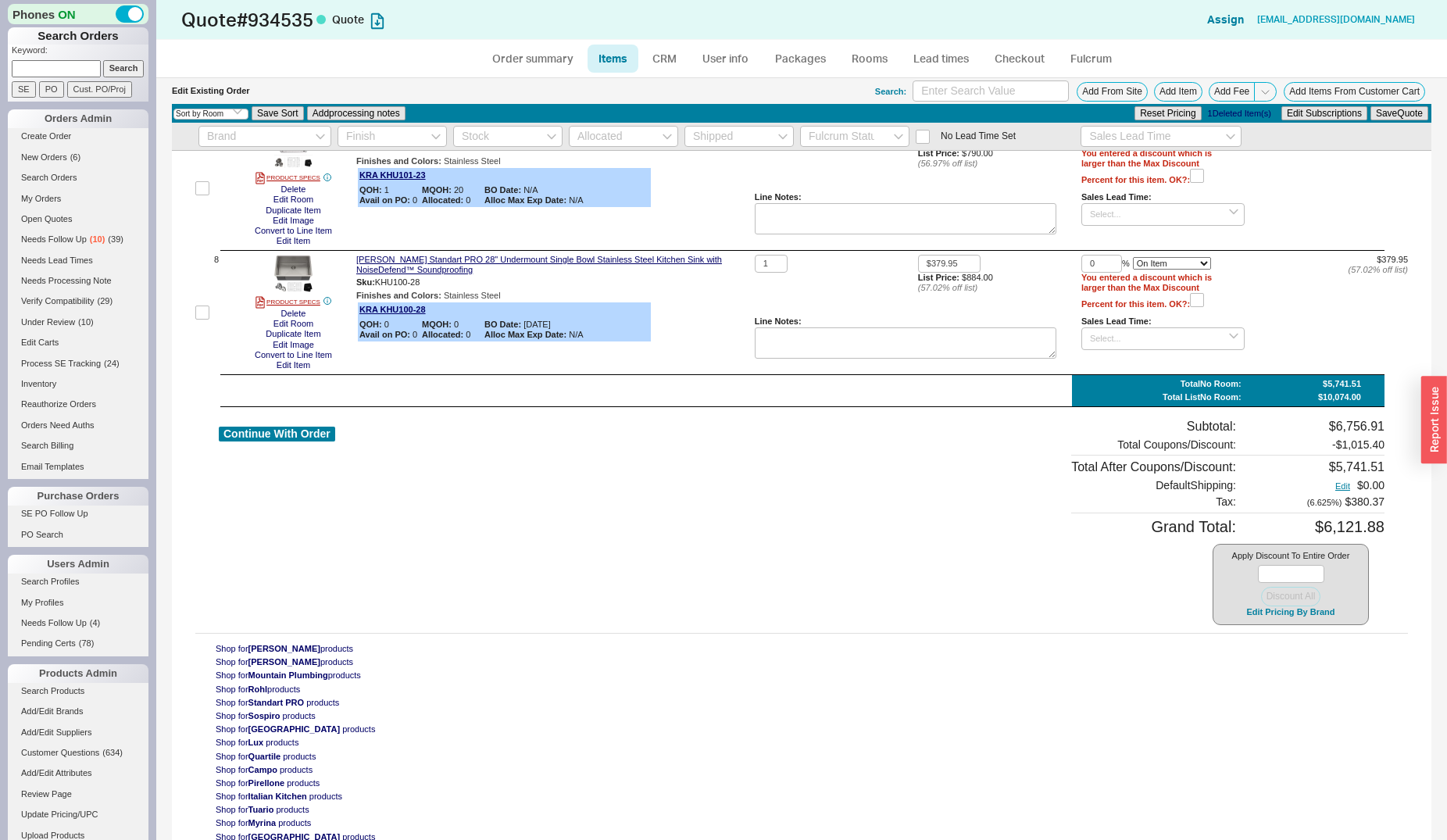
scroll to position [823, 0]
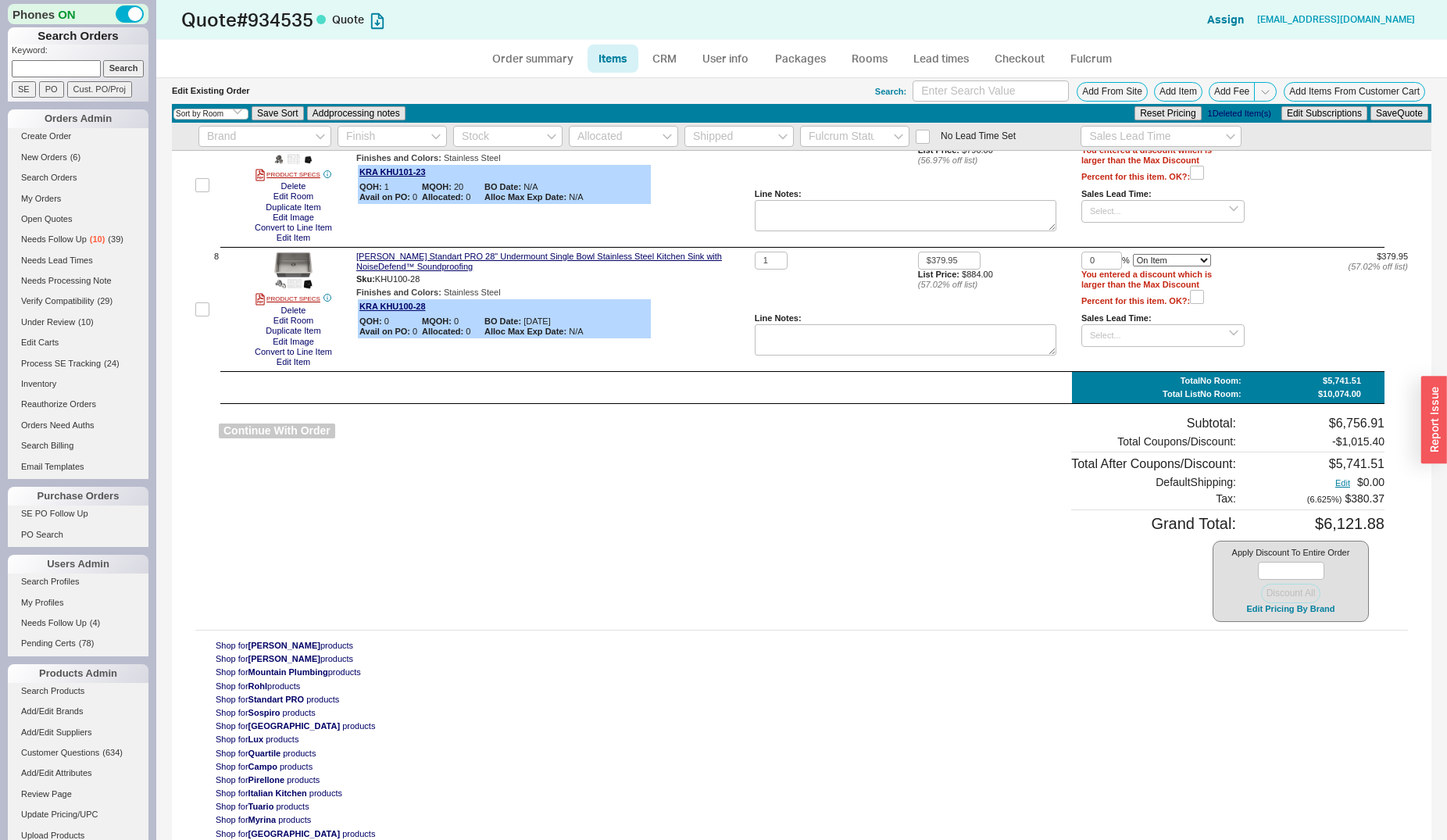
click at [290, 439] on button "Continue With Order" at bounding box center [277, 430] width 116 height 15
select select "*"
select select "LOW"
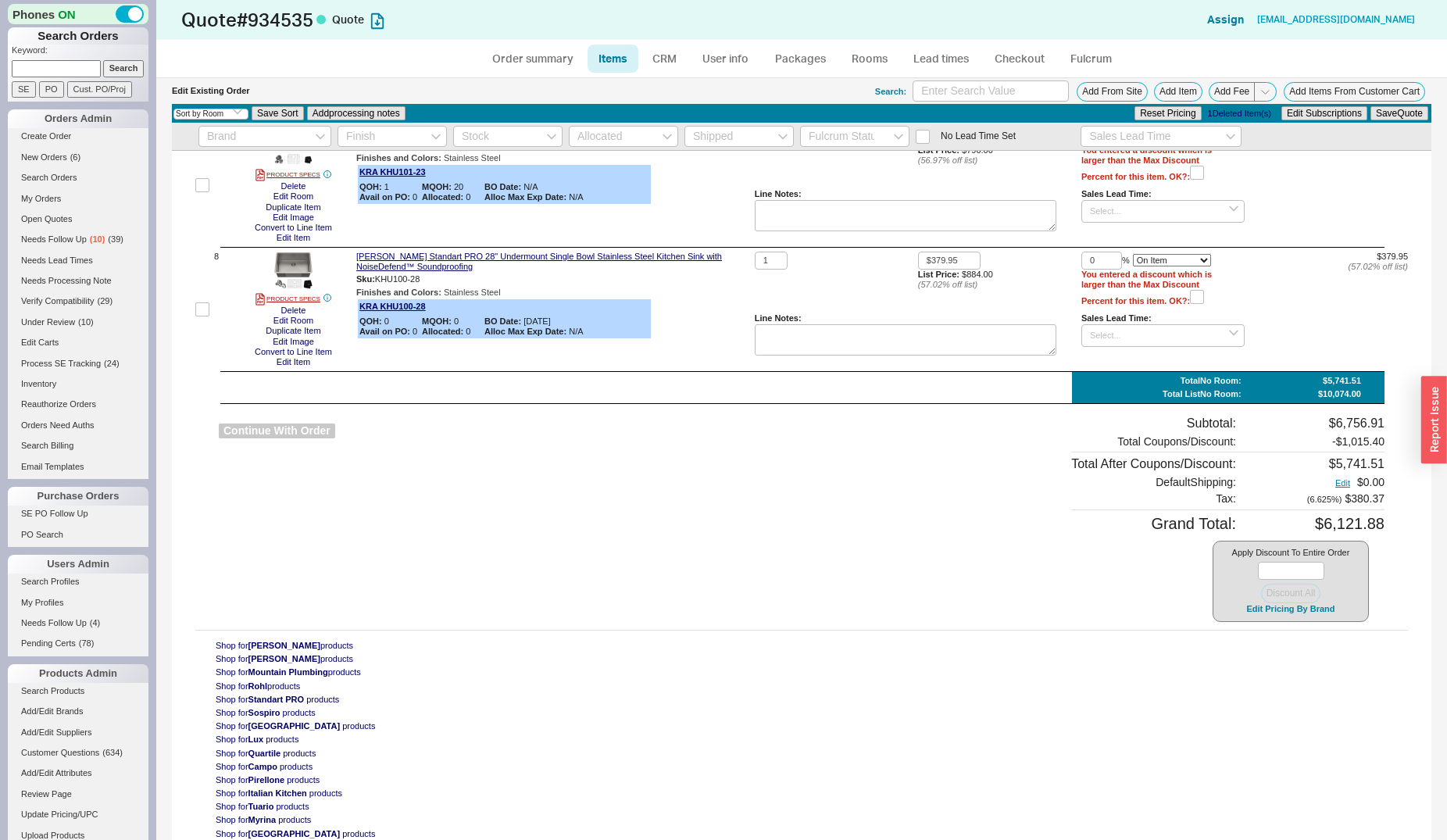
select select "3"
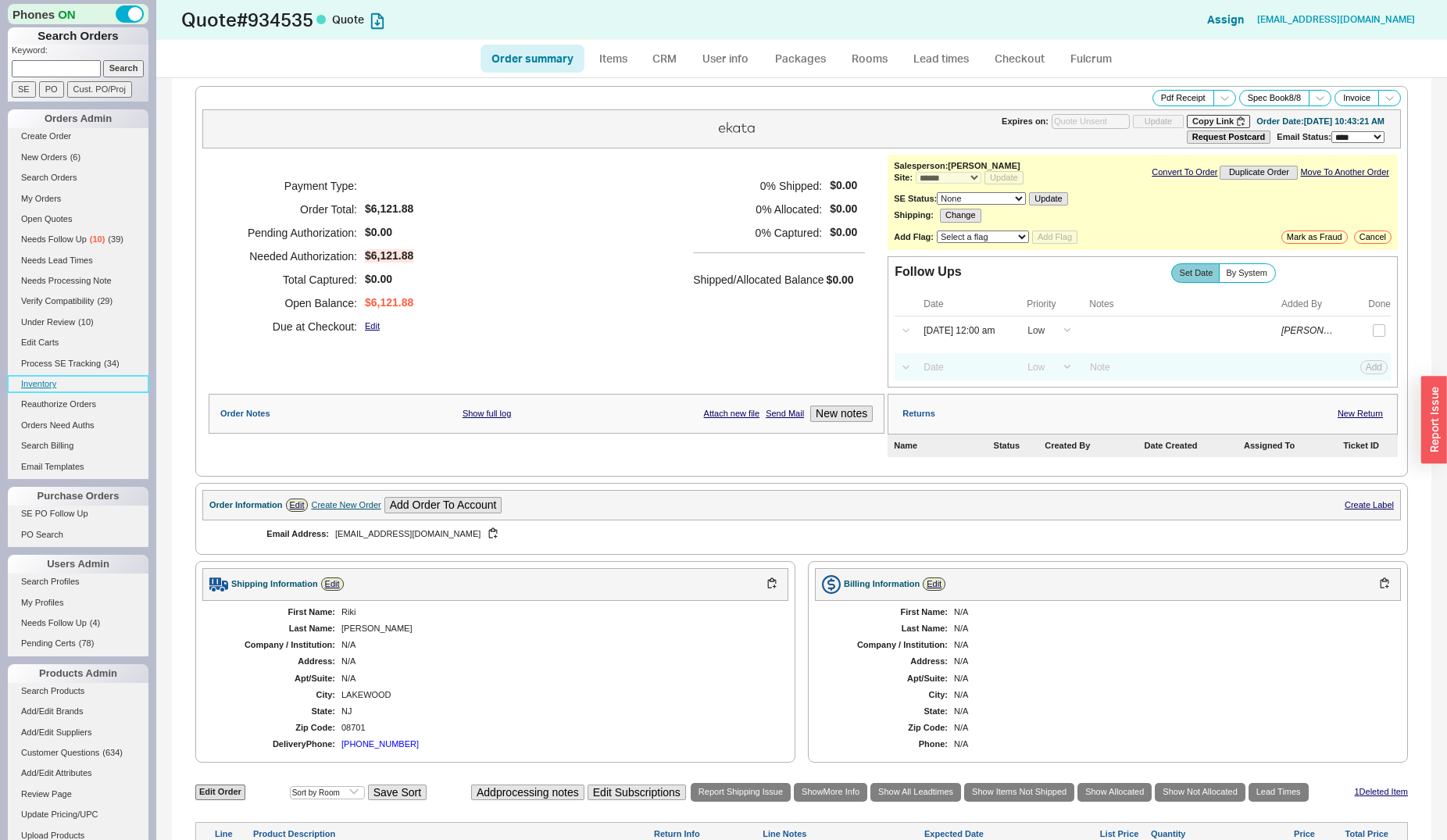
click at [43, 383] on link "Inventory" at bounding box center [78, 384] width 141 height 16
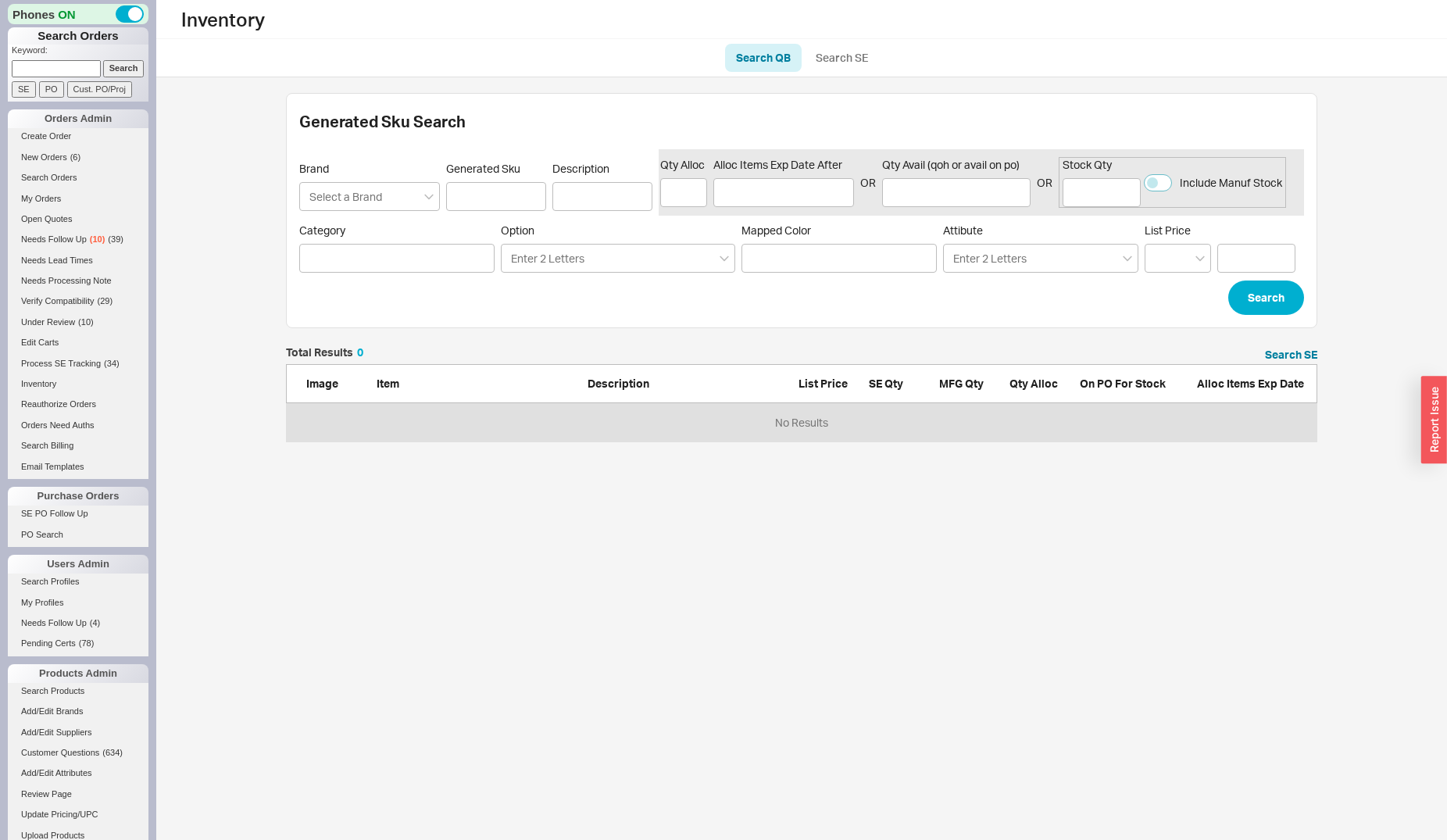
scroll to position [81, 1018]
click at [486, 199] on input "Generated Sku" at bounding box center [496, 196] width 100 height 29
click at [37, 389] on link "Inventory" at bounding box center [78, 384] width 141 height 16
click at [51, 175] on link "Search Orders" at bounding box center [78, 178] width 141 height 16
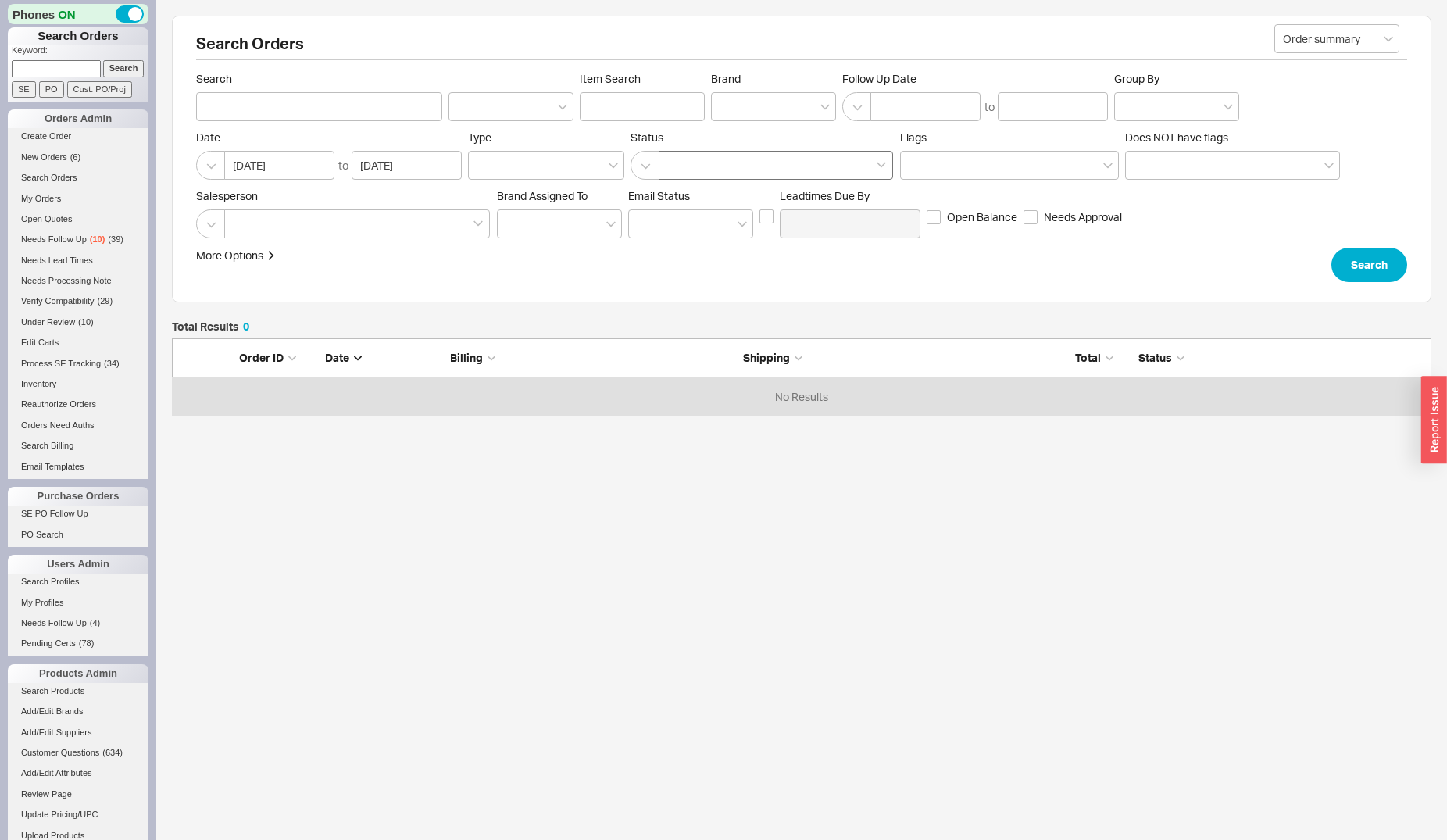
scroll to position [64, 1246]
click at [615, 93] on input "Item Search" at bounding box center [642, 107] width 125 height 29
type input "782sbz"
click button "Search" at bounding box center [1369, 265] width 75 height 35
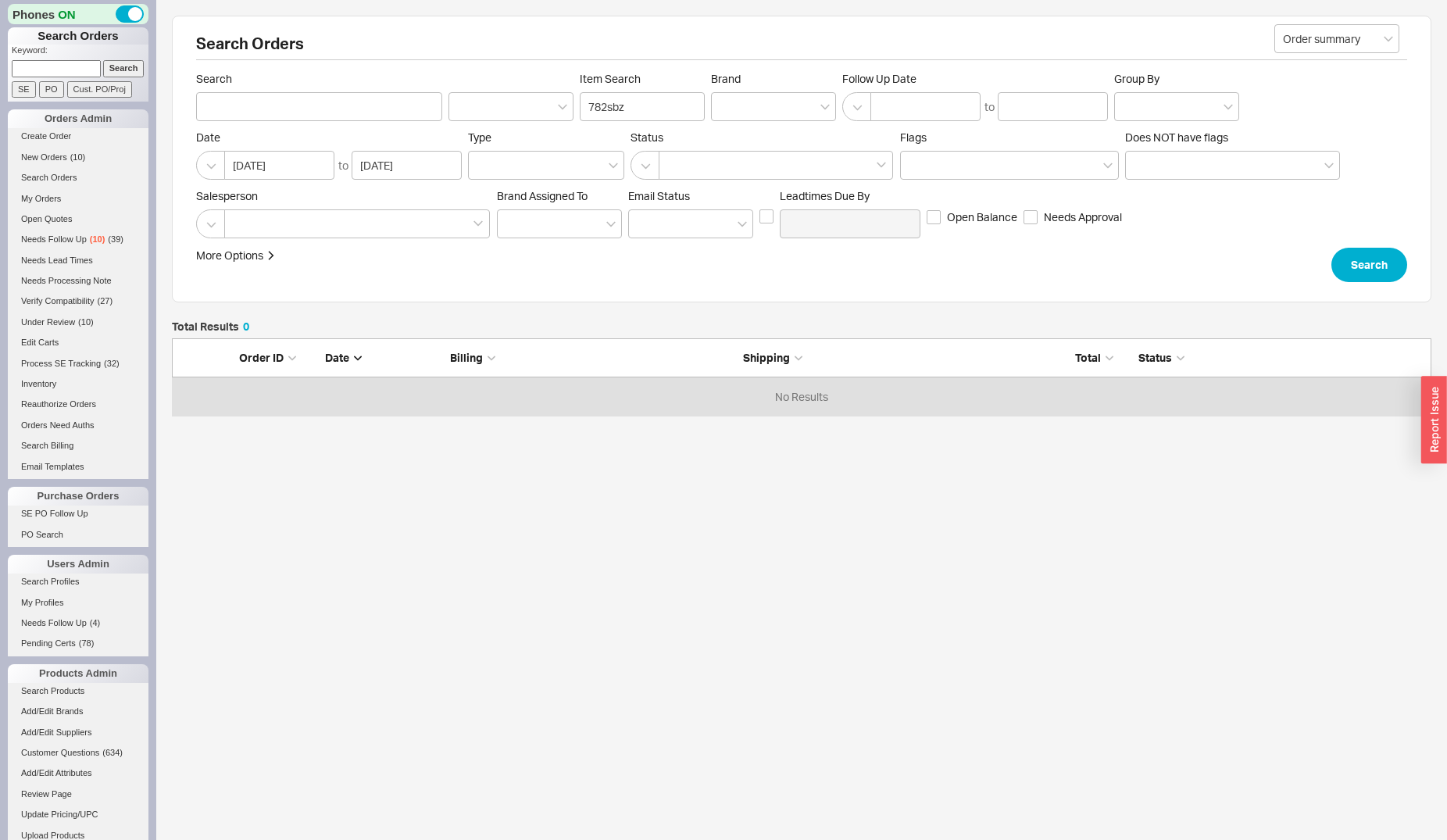
click at [54, 64] on input at bounding box center [56, 68] width 89 height 16
type input "915281"
click at [104, 60] on input "Search" at bounding box center [124, 68] width 42 height 16
type input "915281"
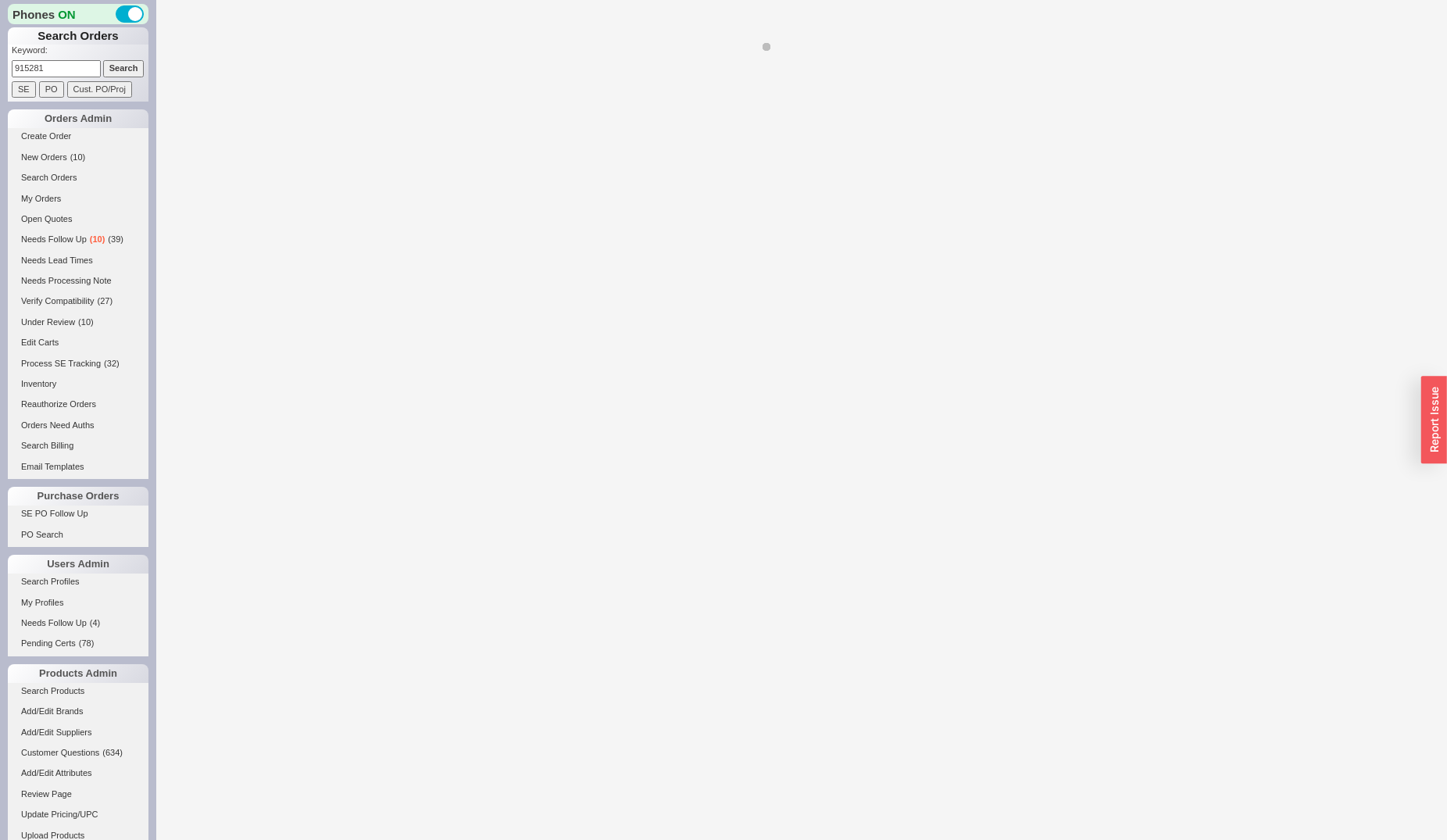
select select "*"
select select "LOW"
select select "3"
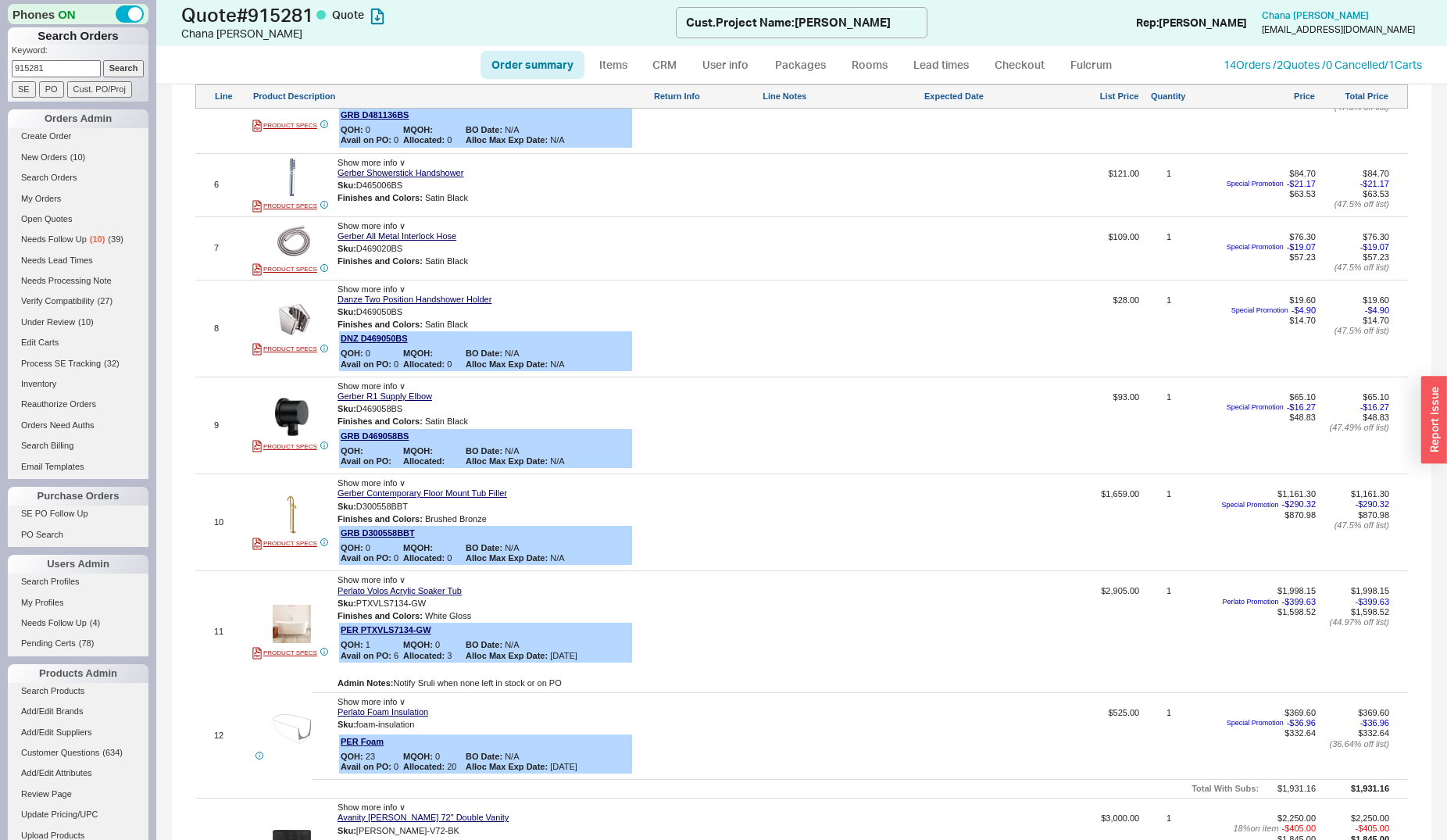
scroll to position [1992, 0]
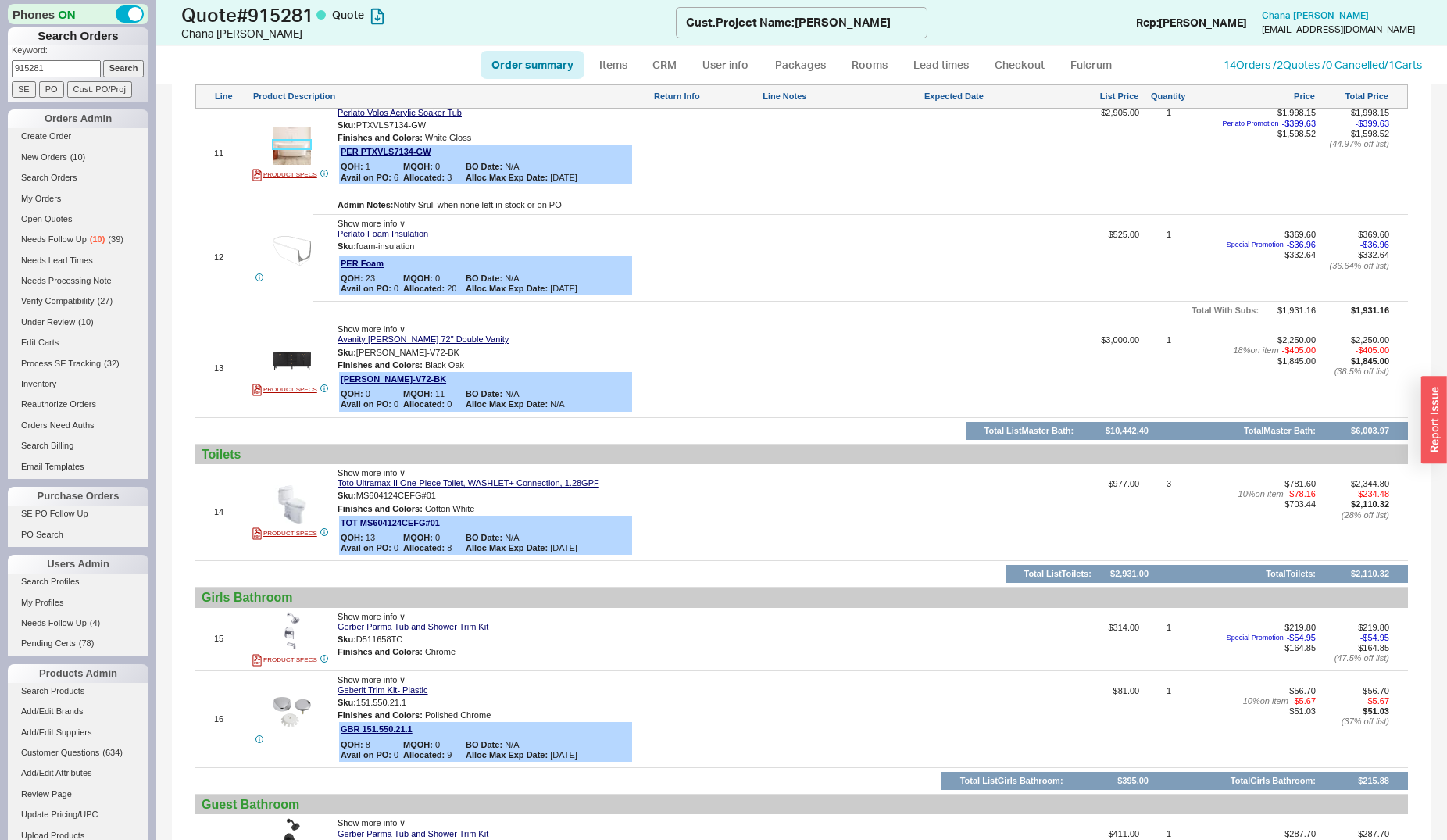
click at [283, 137] on img at bounding box center [292, 145] width 38 height 38
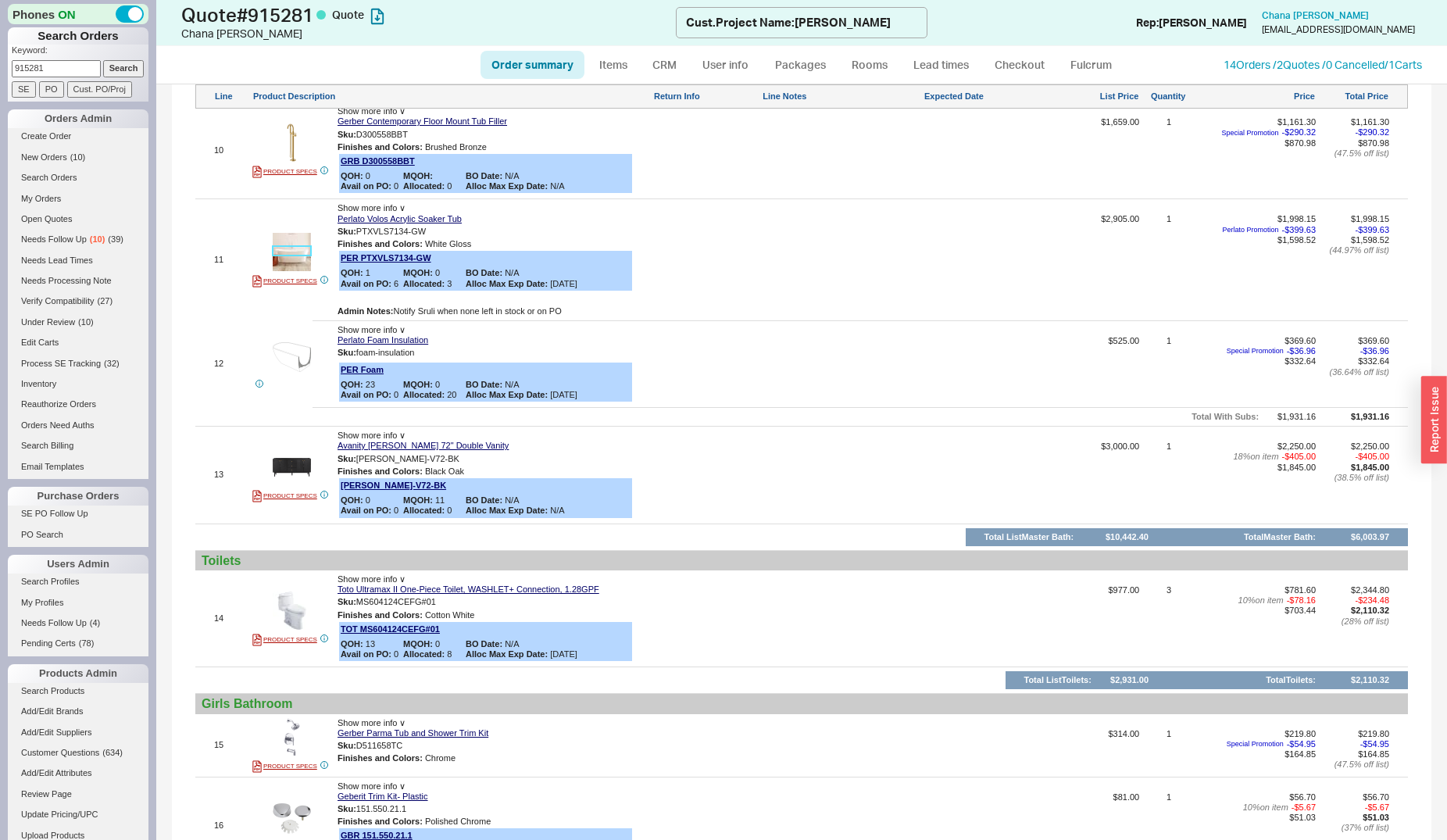
scroll to position [1783, 0]
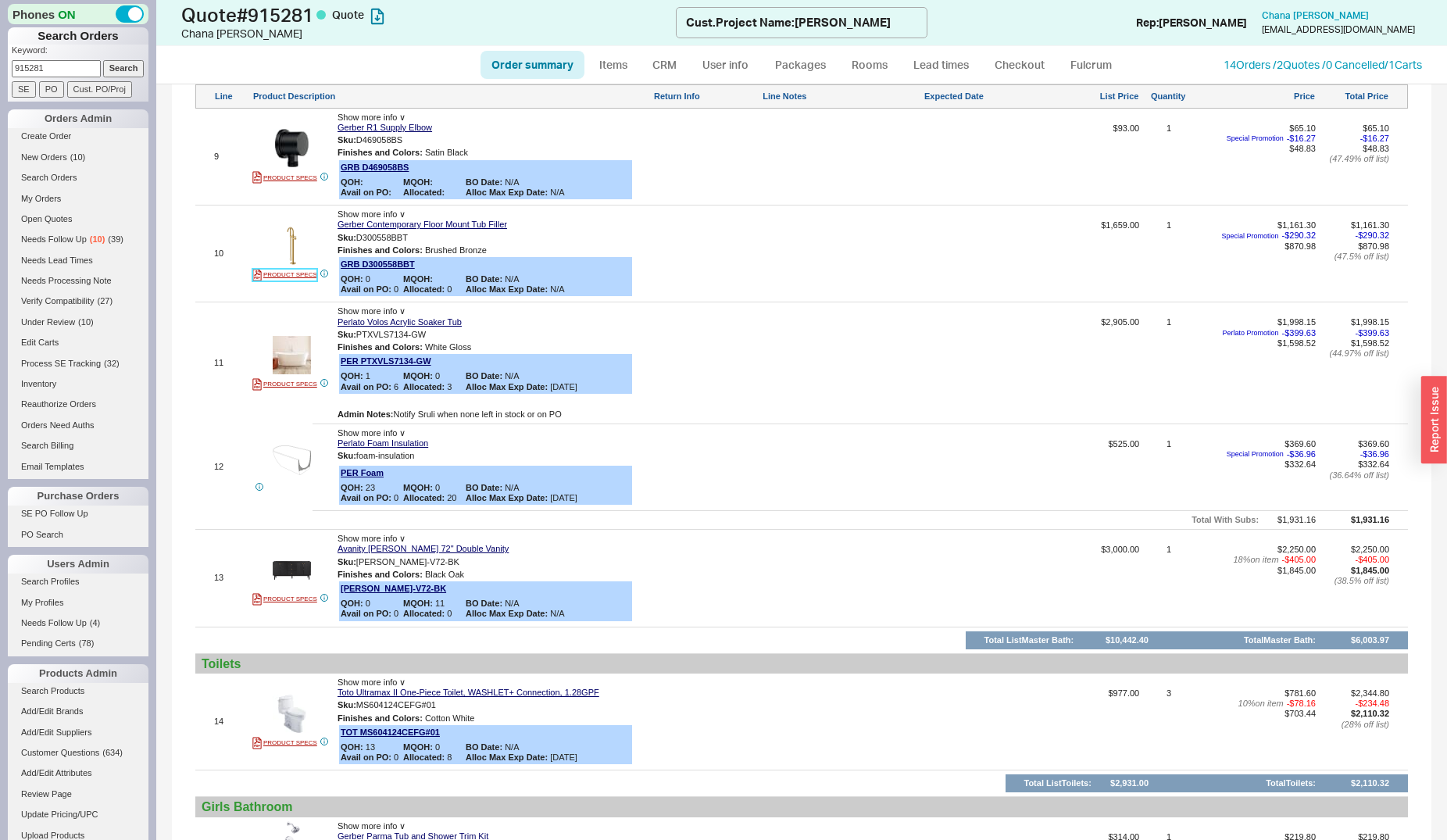
click at [303, 272] on link "PRODUCT SPECS" at bounding box center [284, 275] width 64 height 13
click at [1269, 62] on link "14 Orders / 2 Quotes / 0 Cancelled" at bounding box center [1303, 64] width 161 height 14
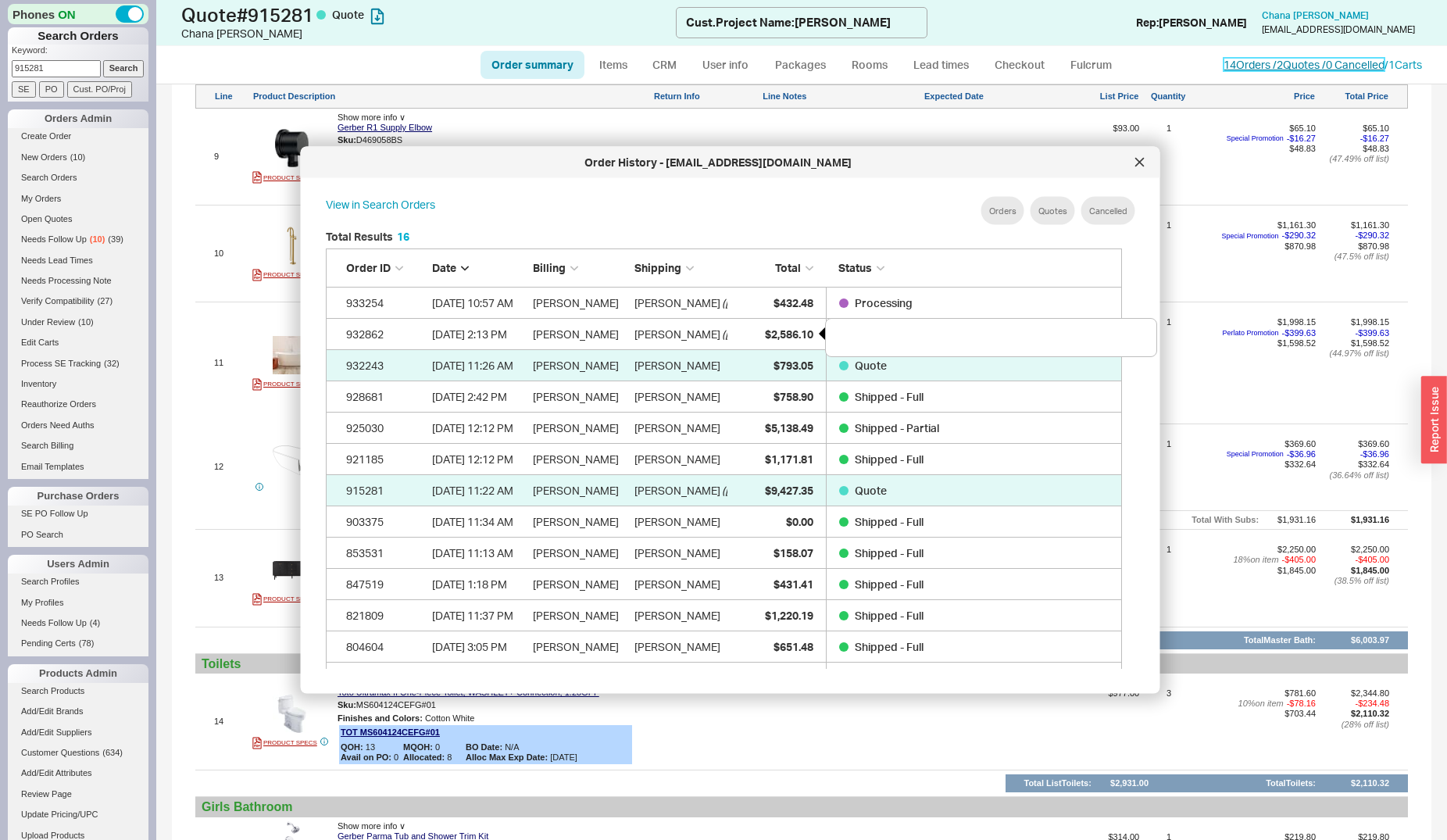
scroll to position [526, 783]
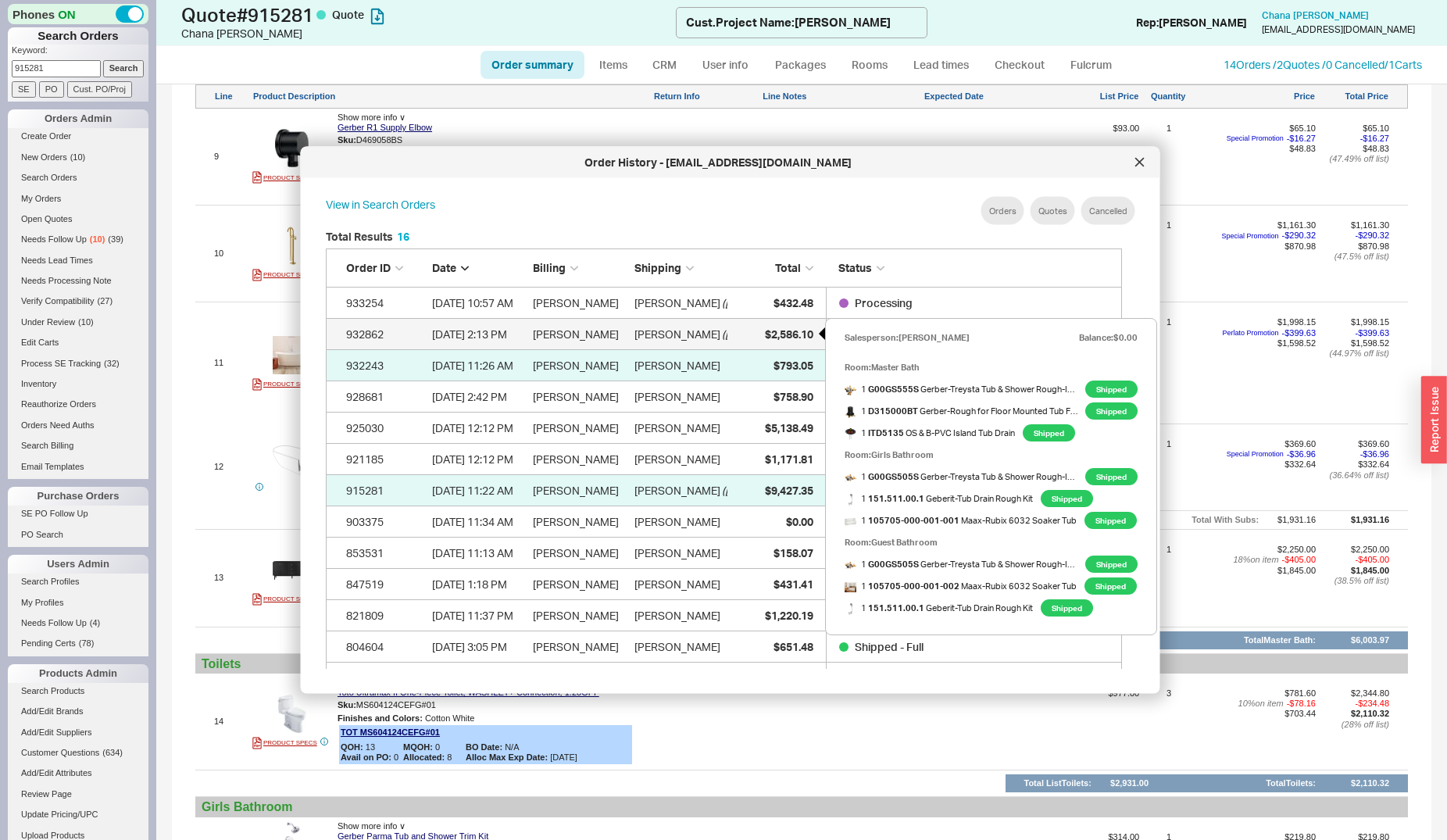
click at [773, 329] on span "$2,586.10" at bounding box center [788, 333] width 48 height 14
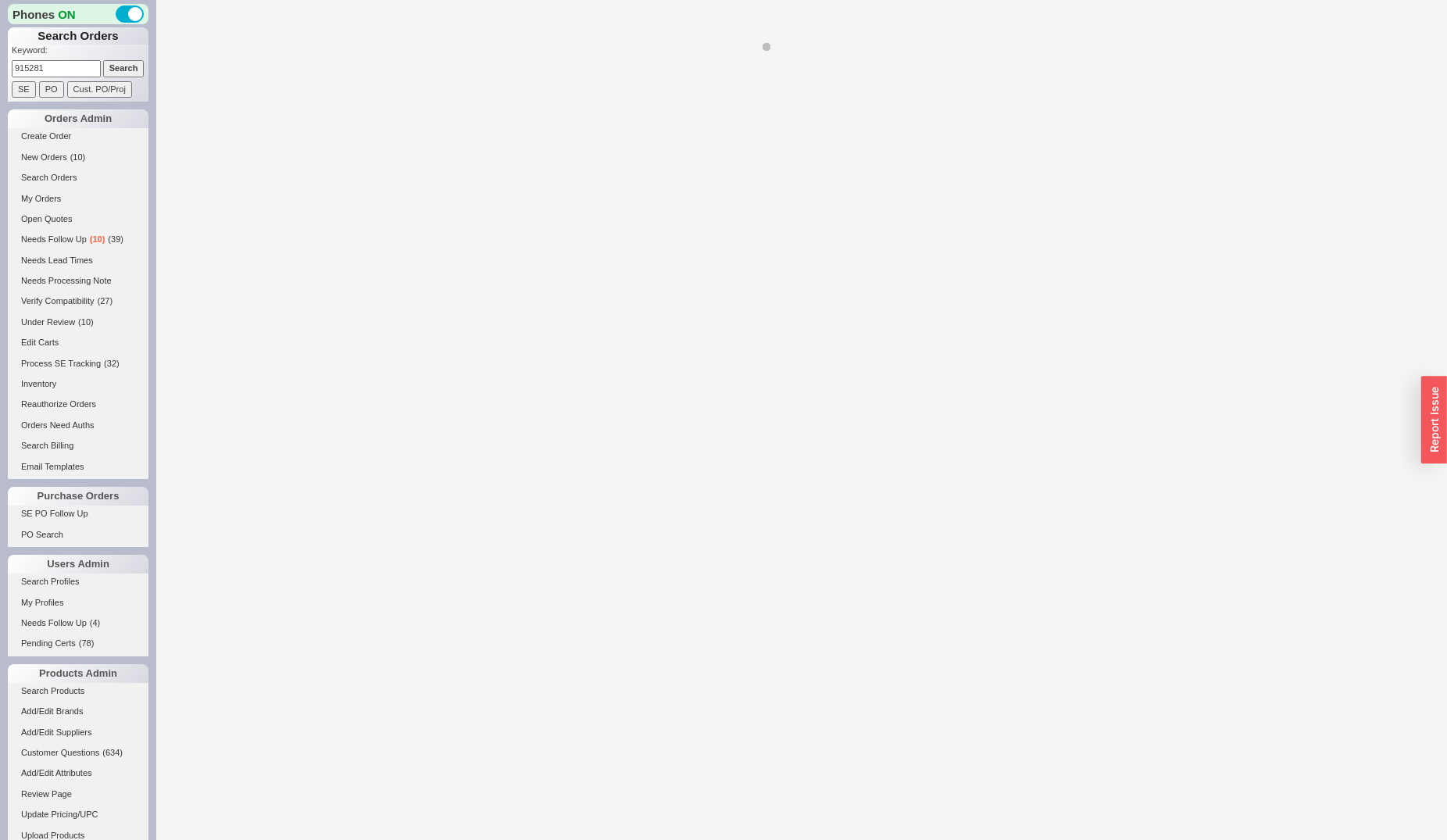
select select "*"
select select "LOW"
select select "3"
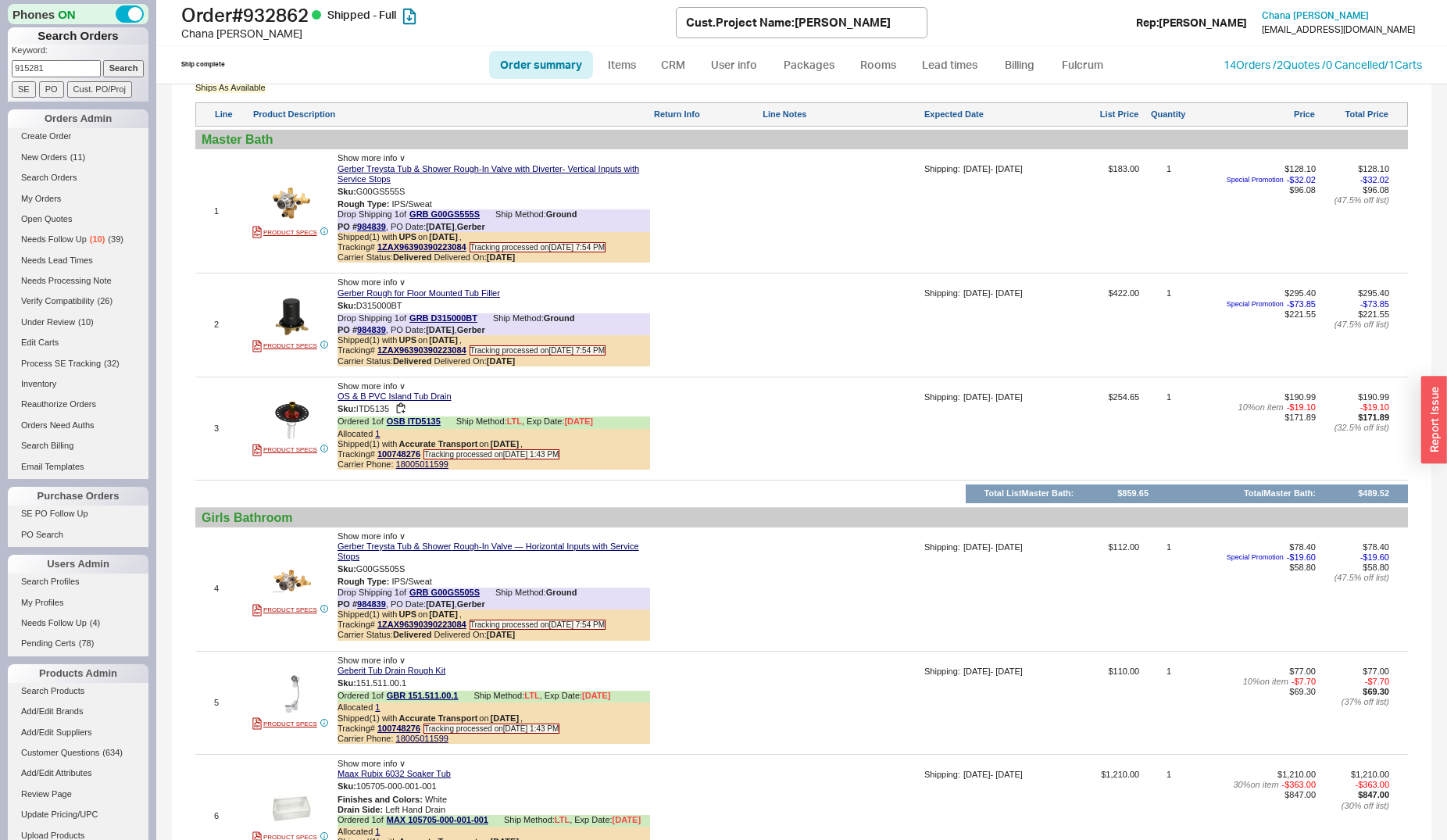
scroll to position [556, 0]
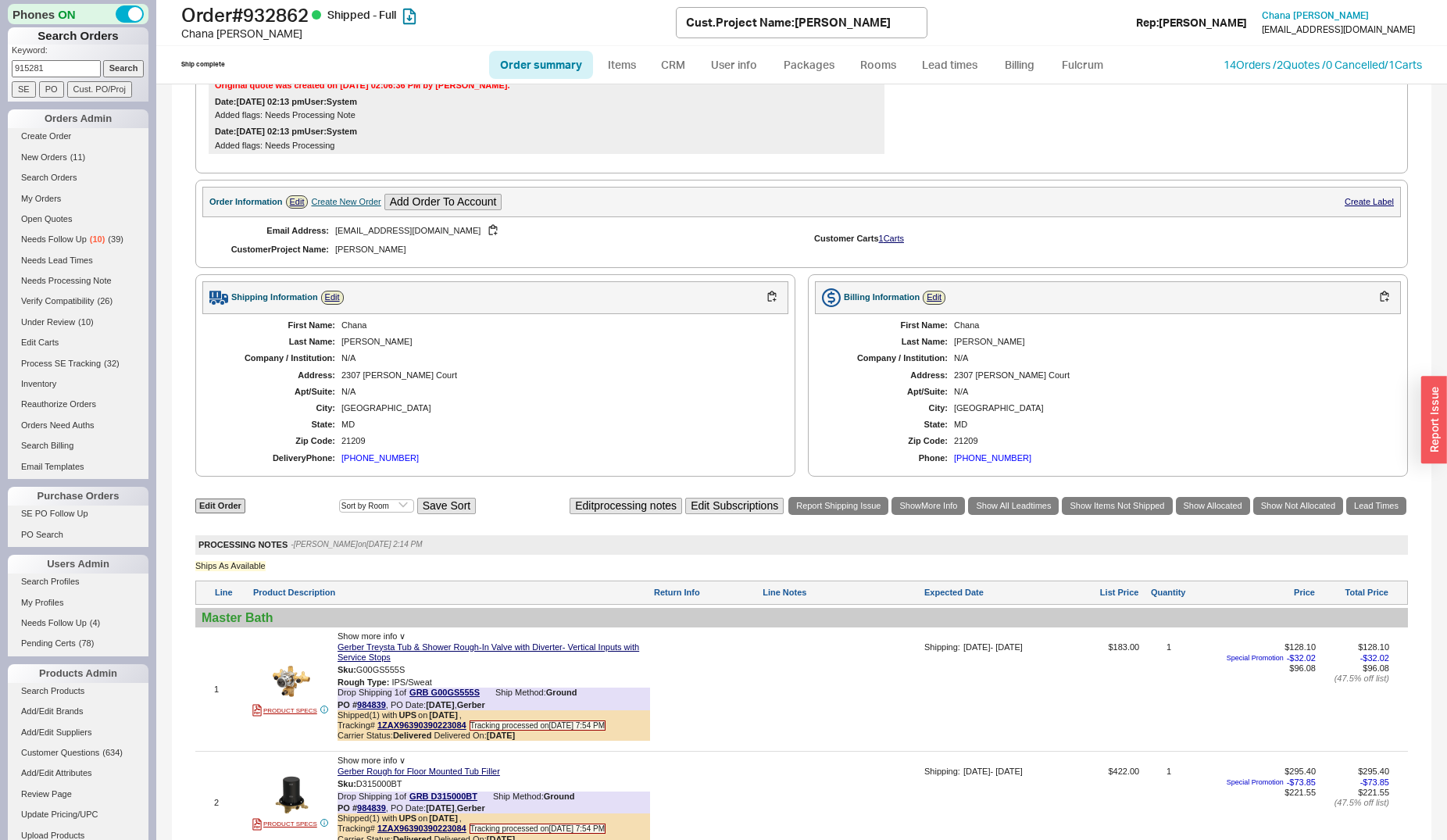
click at [60, 70] on input "915281" at bounding box center [56, 68] width 89 height 16
type input "927309"
click at [104, 60] on input "Search" at bounding box center [124, 68] width 42 height 16
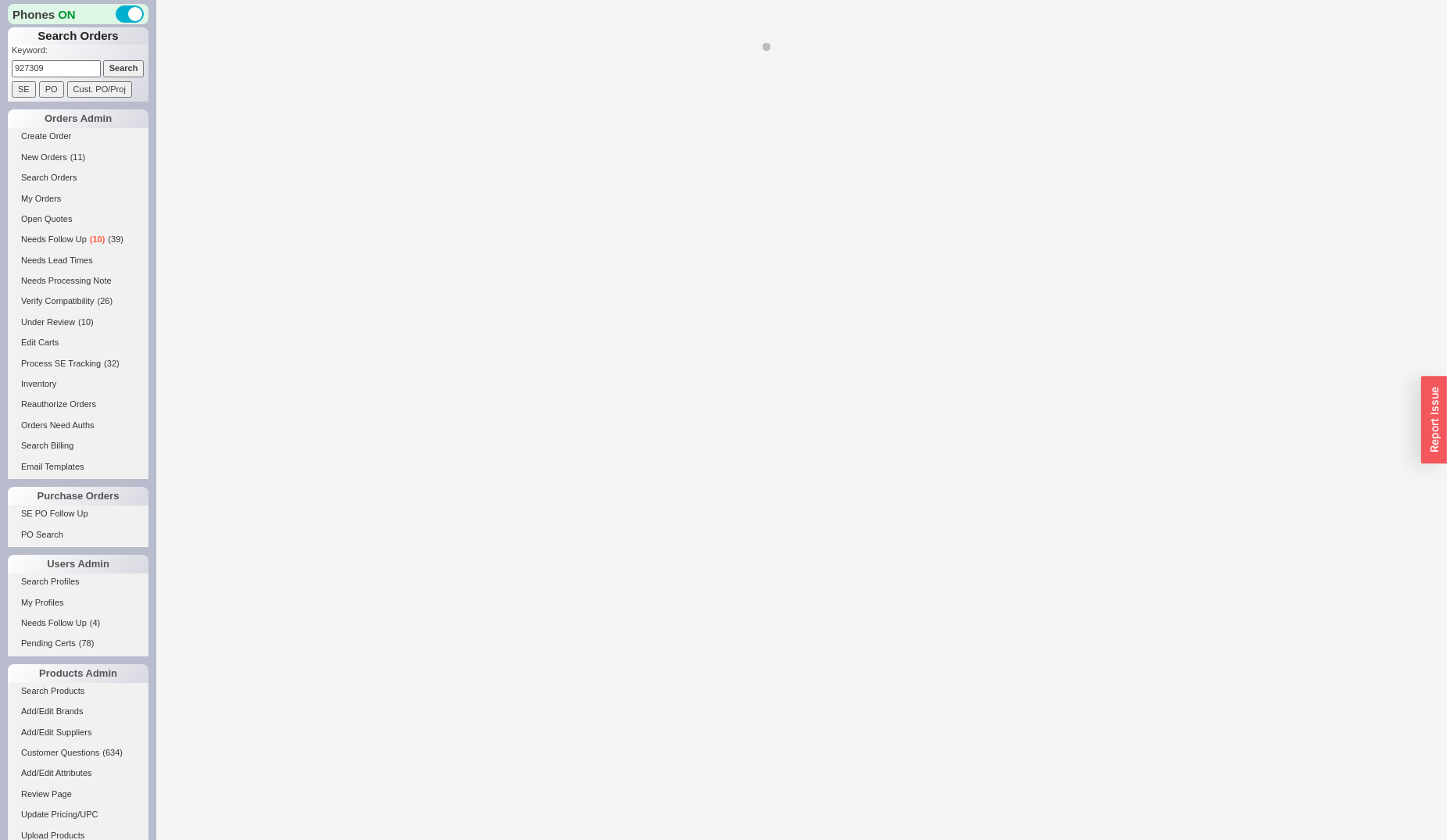
select select "*"
select select "LOW"
select select "3"
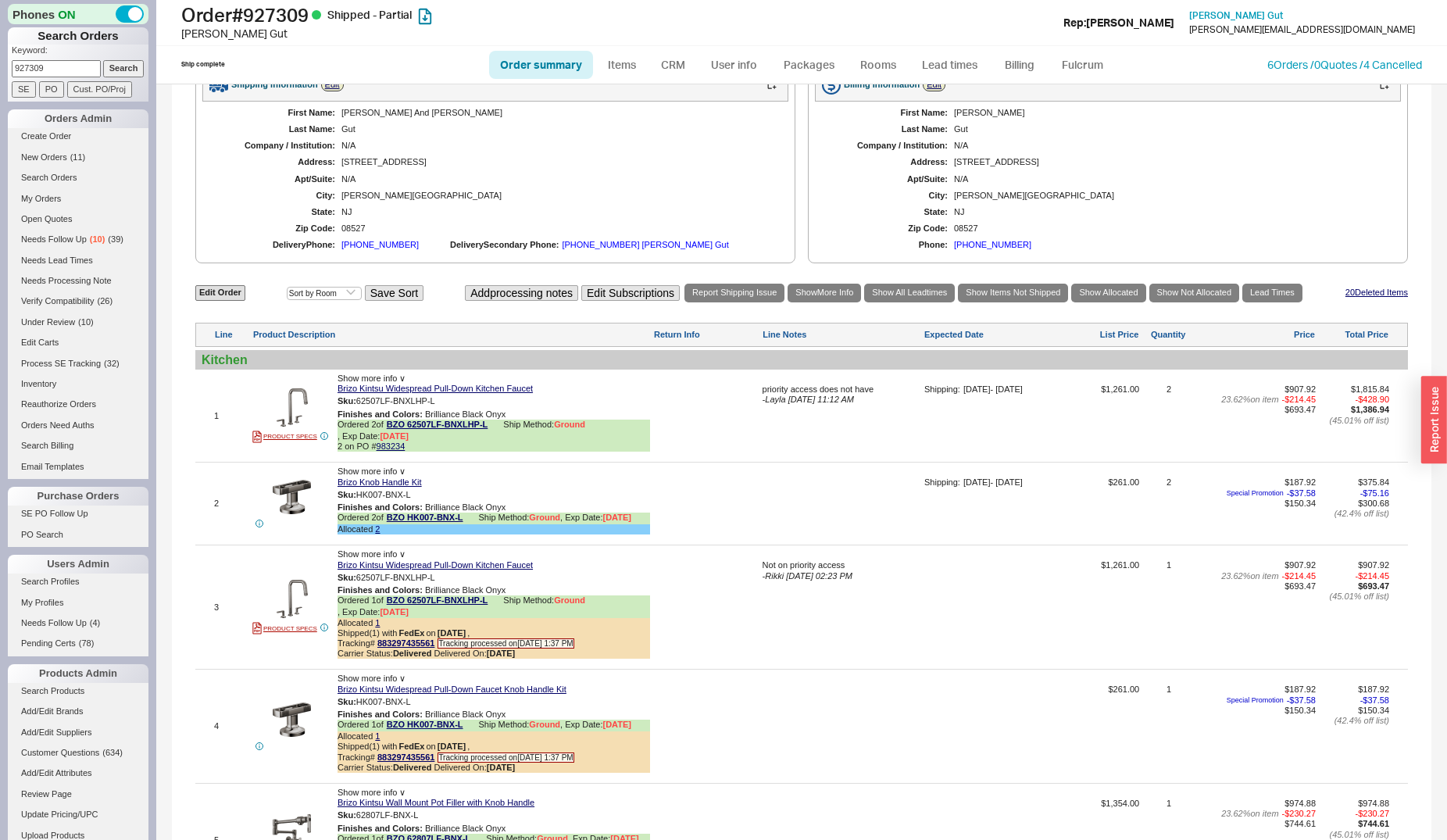
scroll to position [1036, 0]
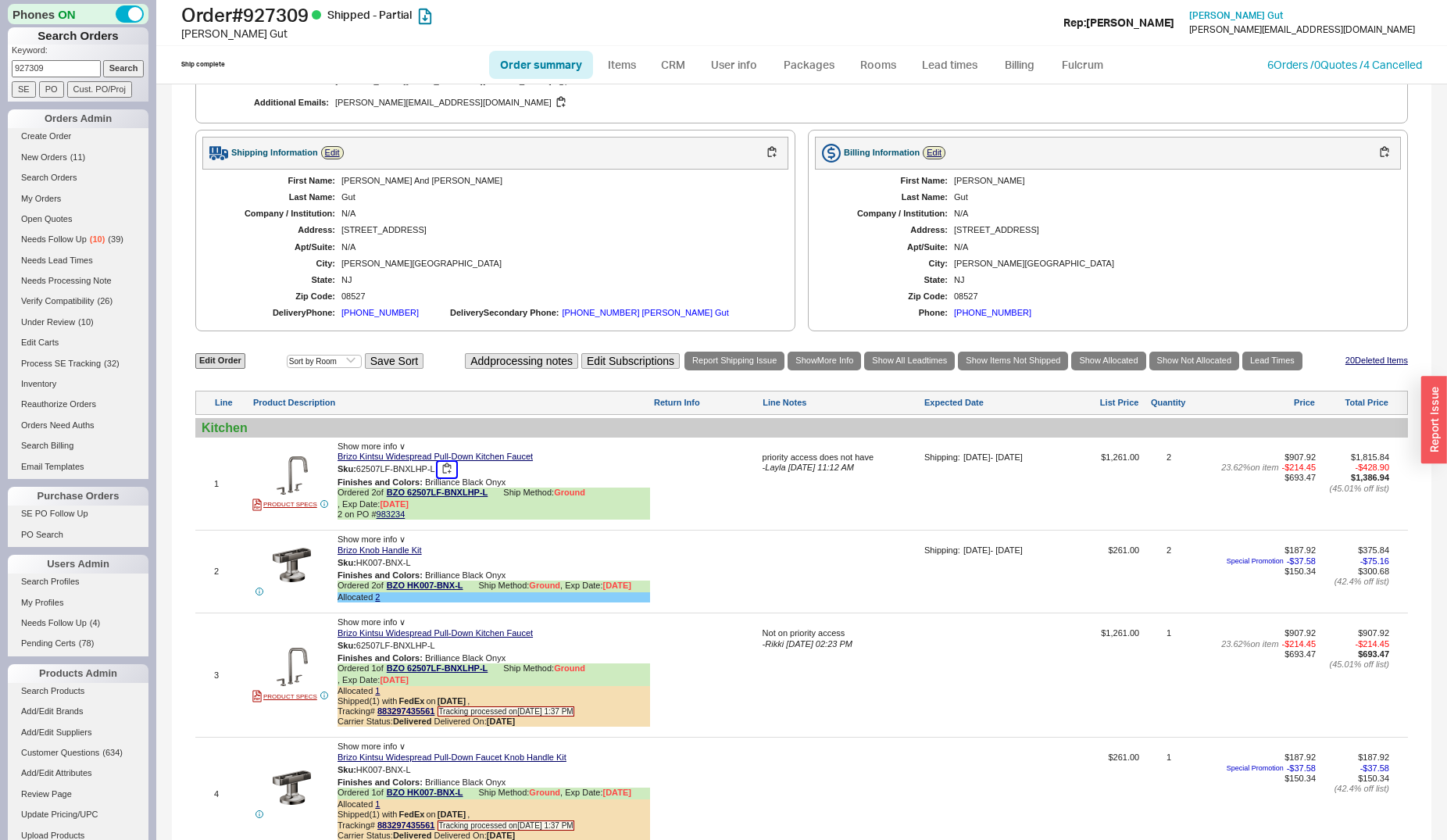
drag, startPoint x: 450, startPoint y: 473, endPoint x: 431, endPoint y: 478, distance: 19.6
click at [448, 474] on button "button" at bounding box center [447, 469] width 19 height 15
click at [295, 472] on img at bounding box center [292, 475] width 38 height 38
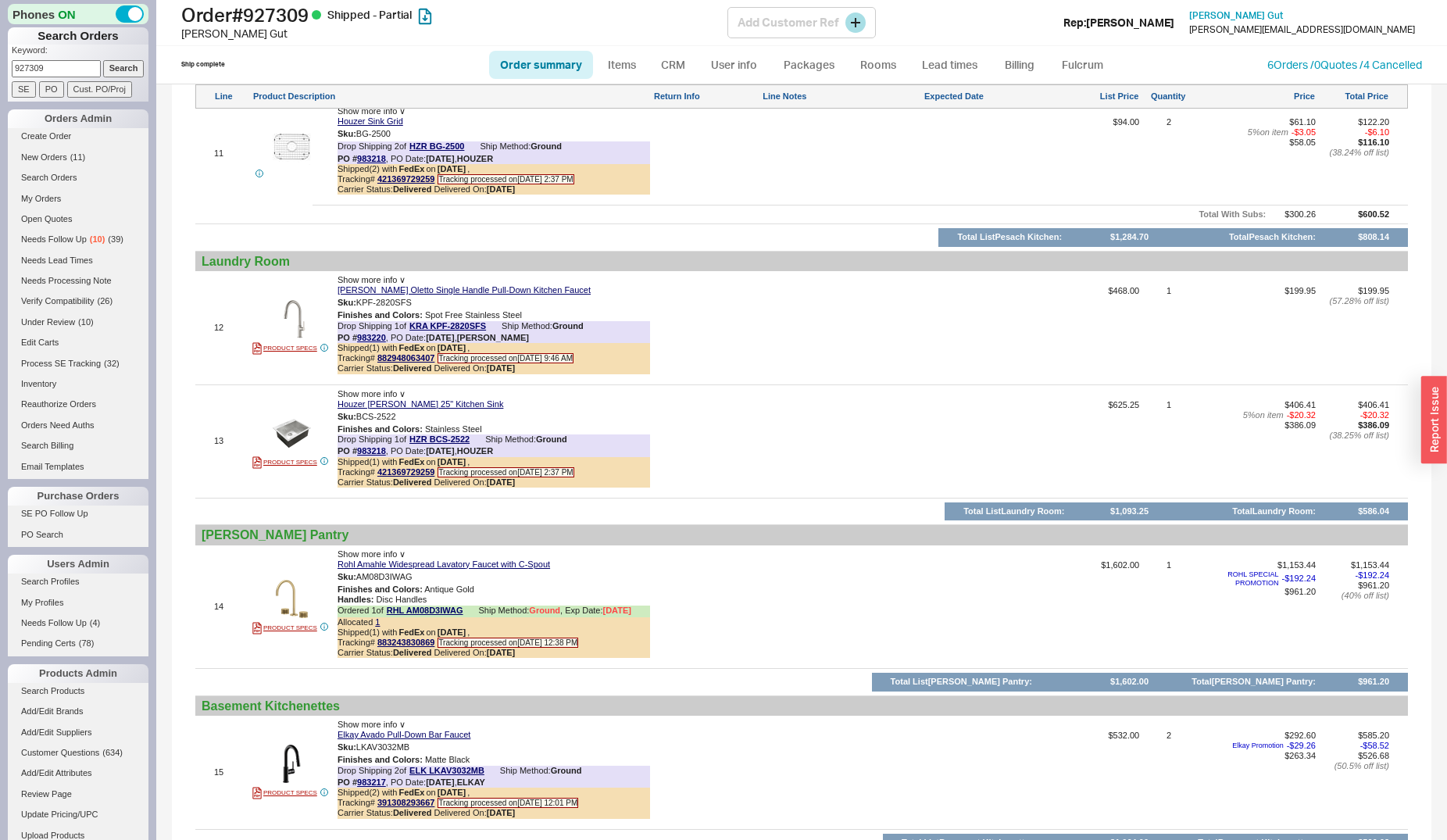
scroll to position [2470, 0]
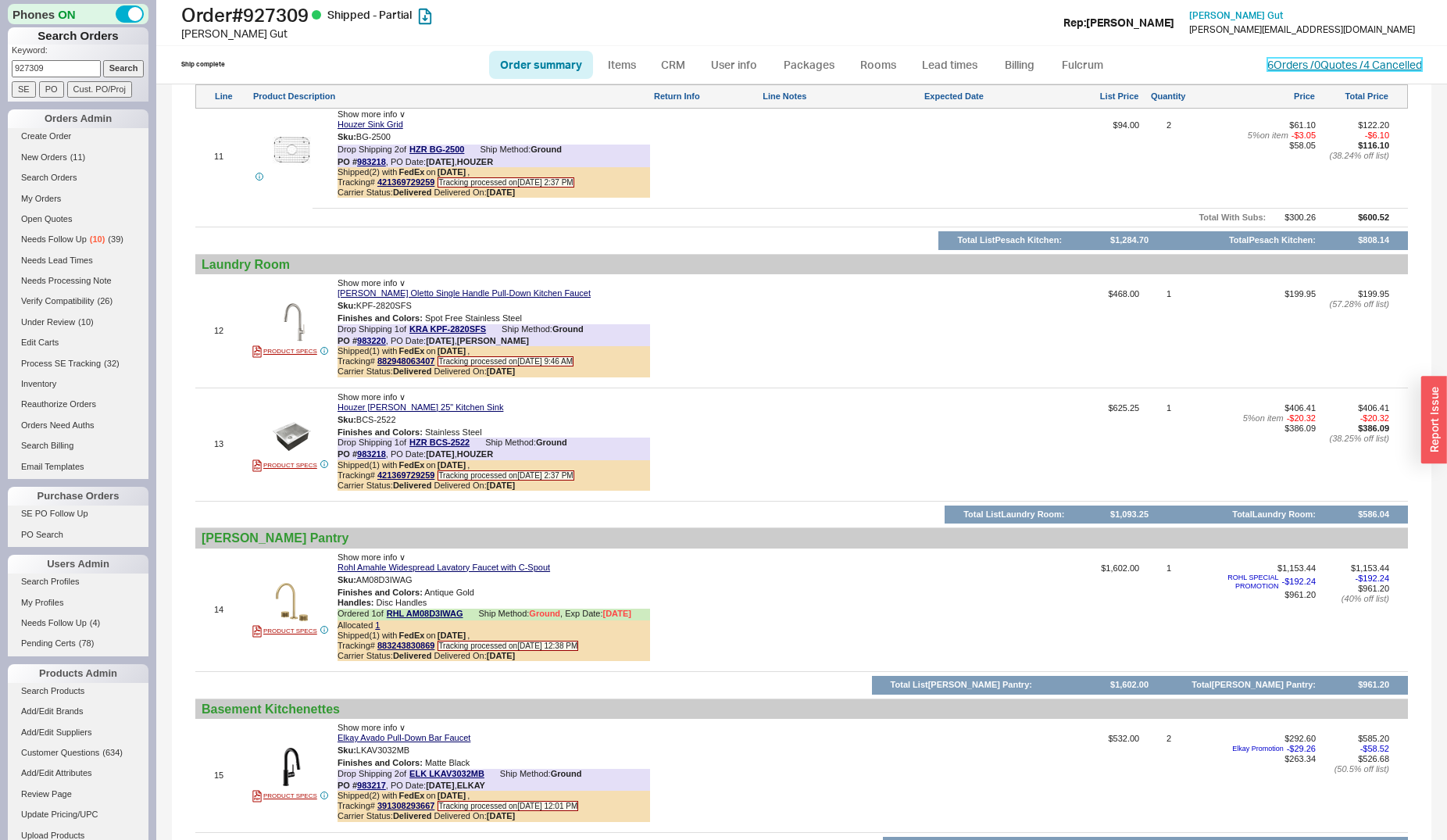
click at [1278, 59] on link "6 Orders / 0 Quotes / 4 Cancelled" at bounding box center [1344, 64] width 154 height 14
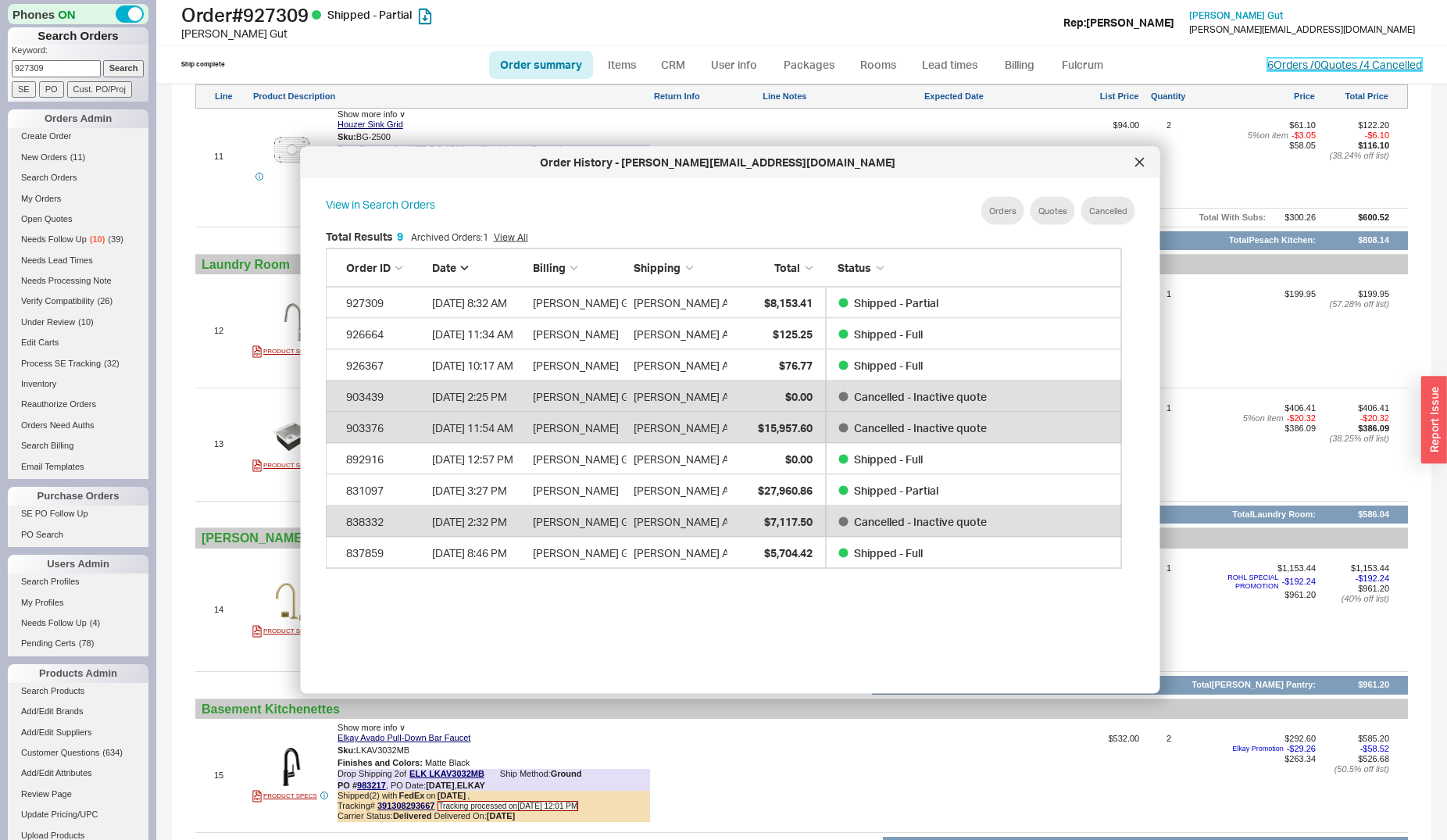
scroll to position [465, 808]
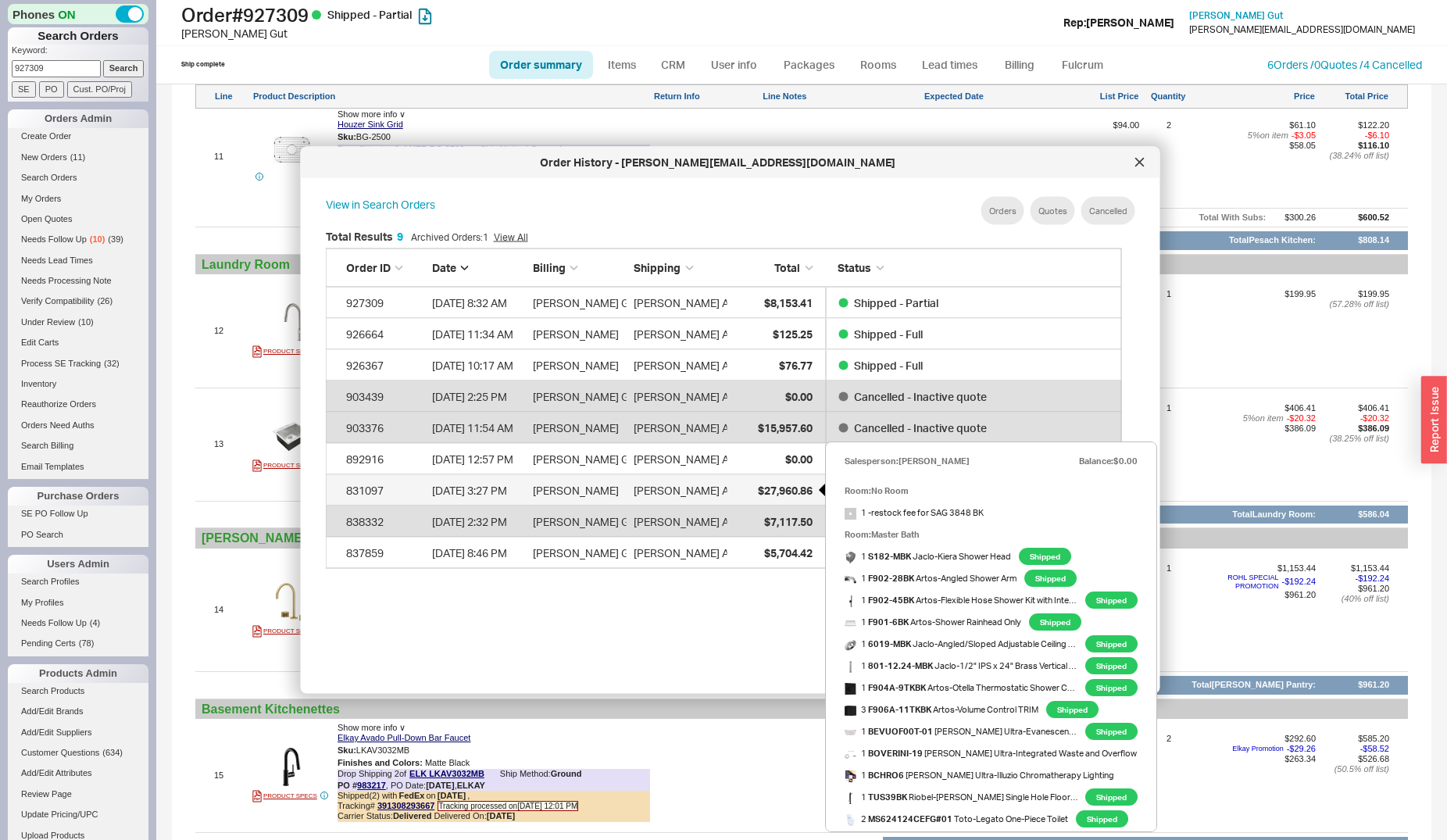
click at [747, 479] on div "$27,960.86" at bounding box center [774, 489] width 78 height 31
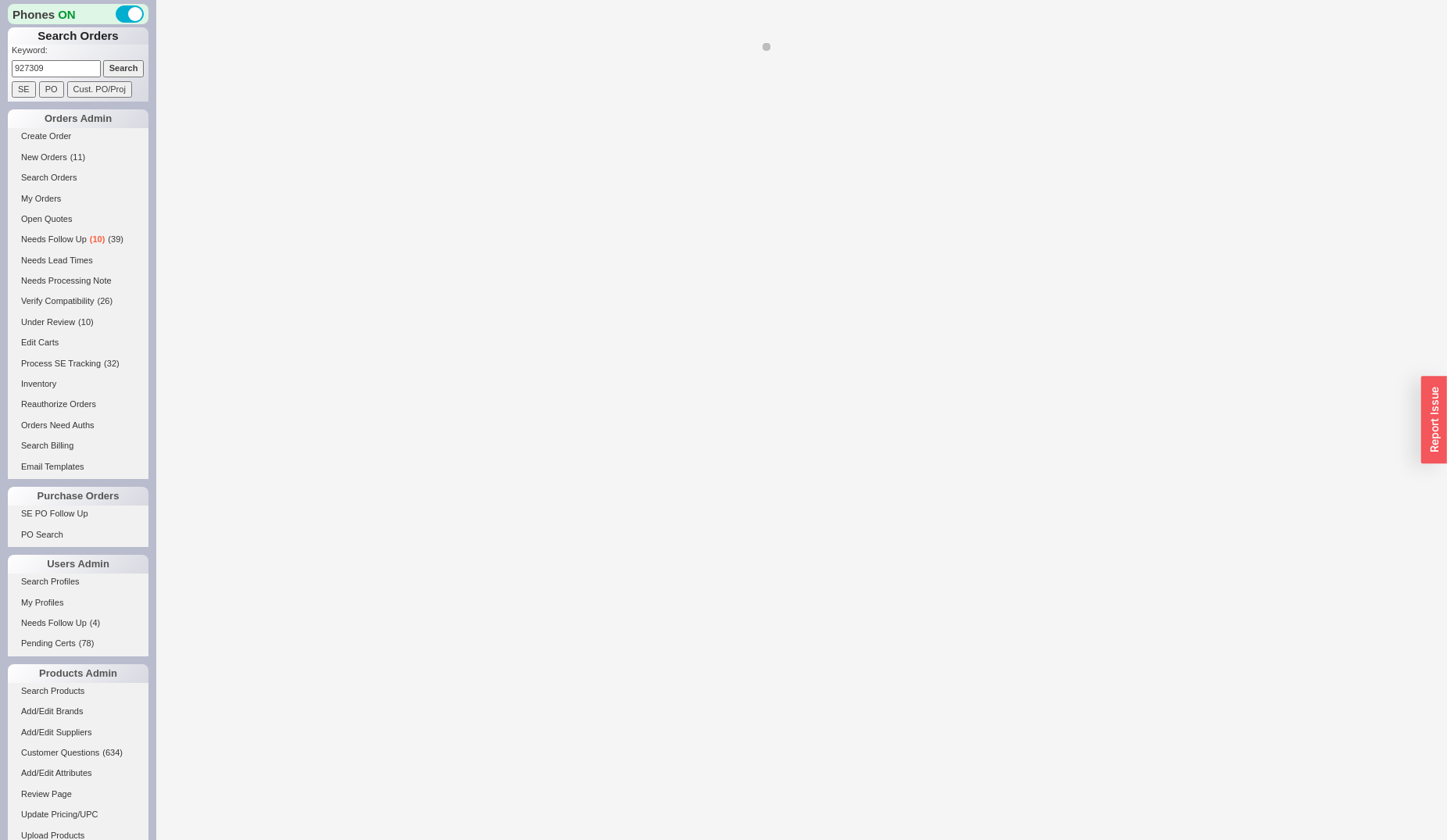
select select "**"
select select "*"
select select "LOW"
select select "3"
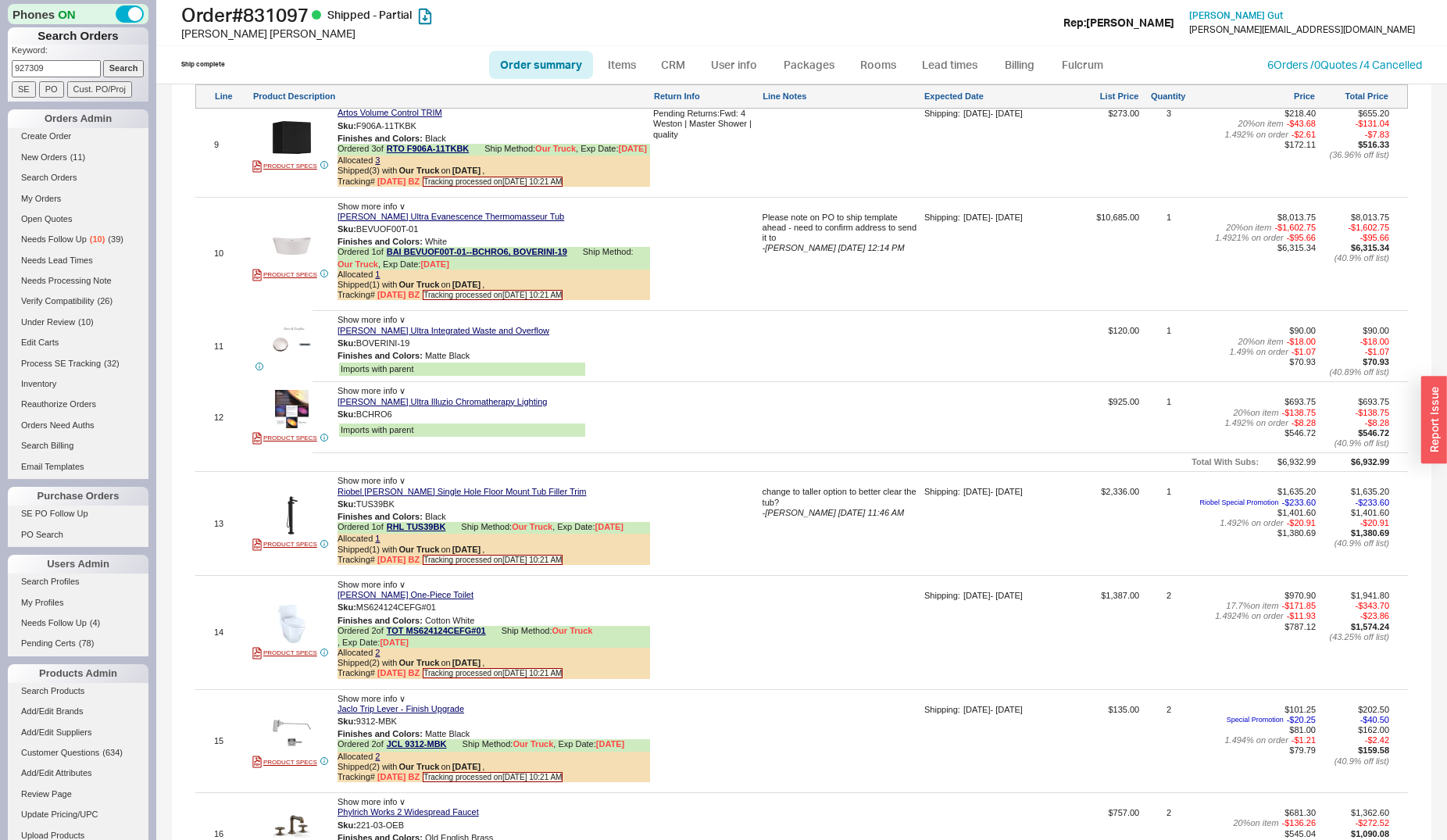
scroll to position [2709, 0]
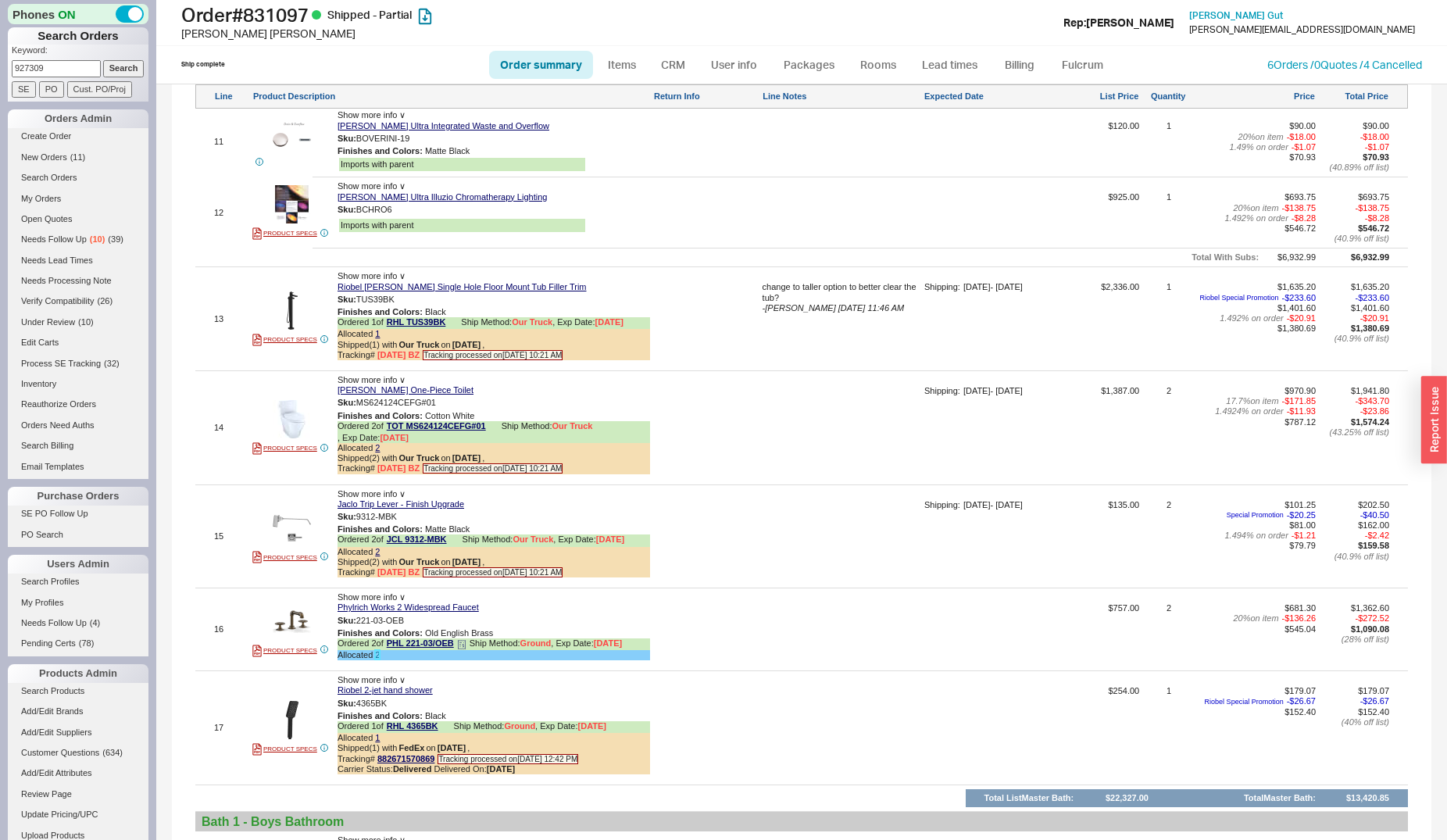
click at [378, 653] on link "2" at bounding box center [377, 655] width 5 height 9
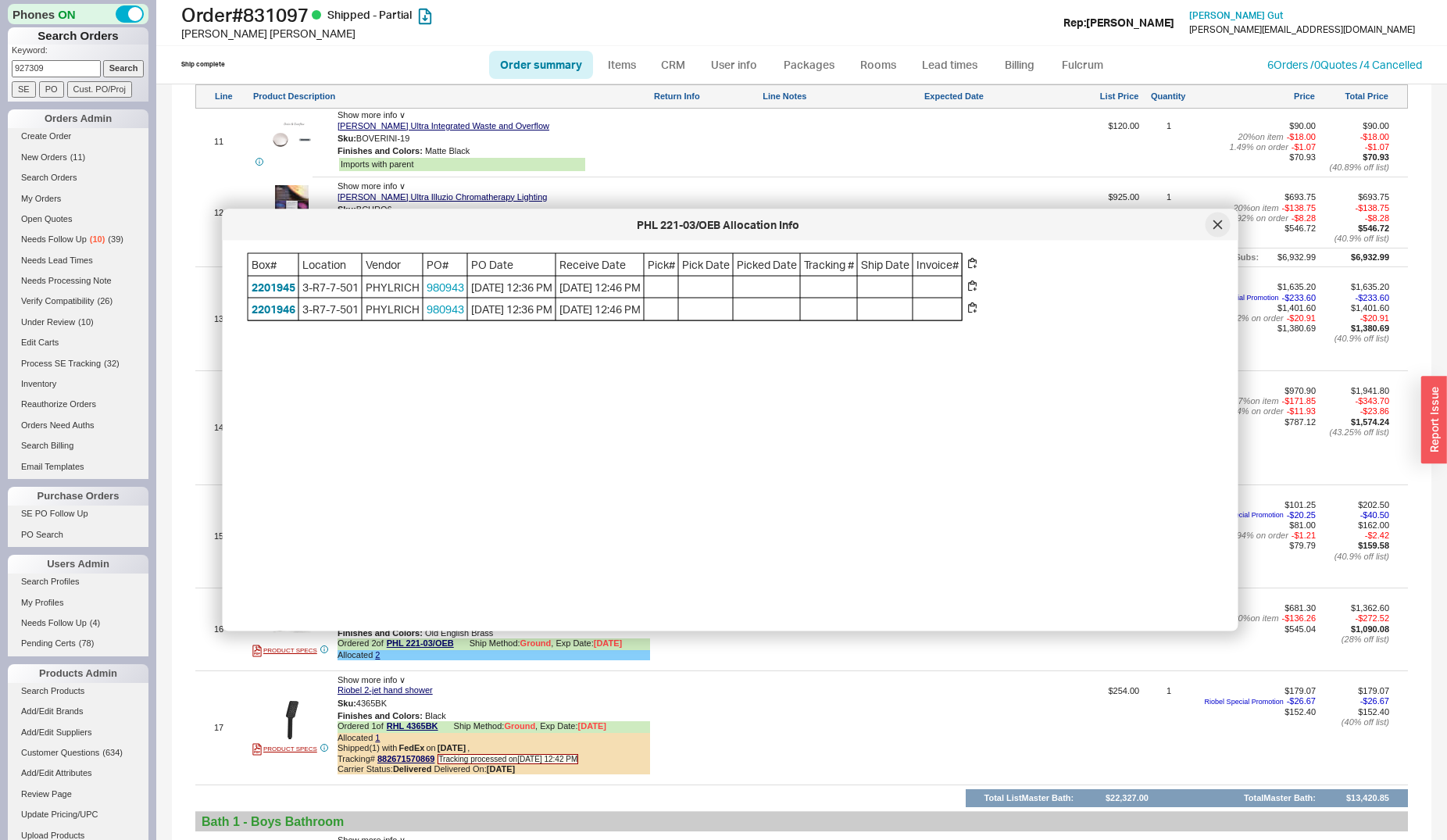
click at [1214, 222] on icon at bounding box center [1218, 225] width 9 height 9
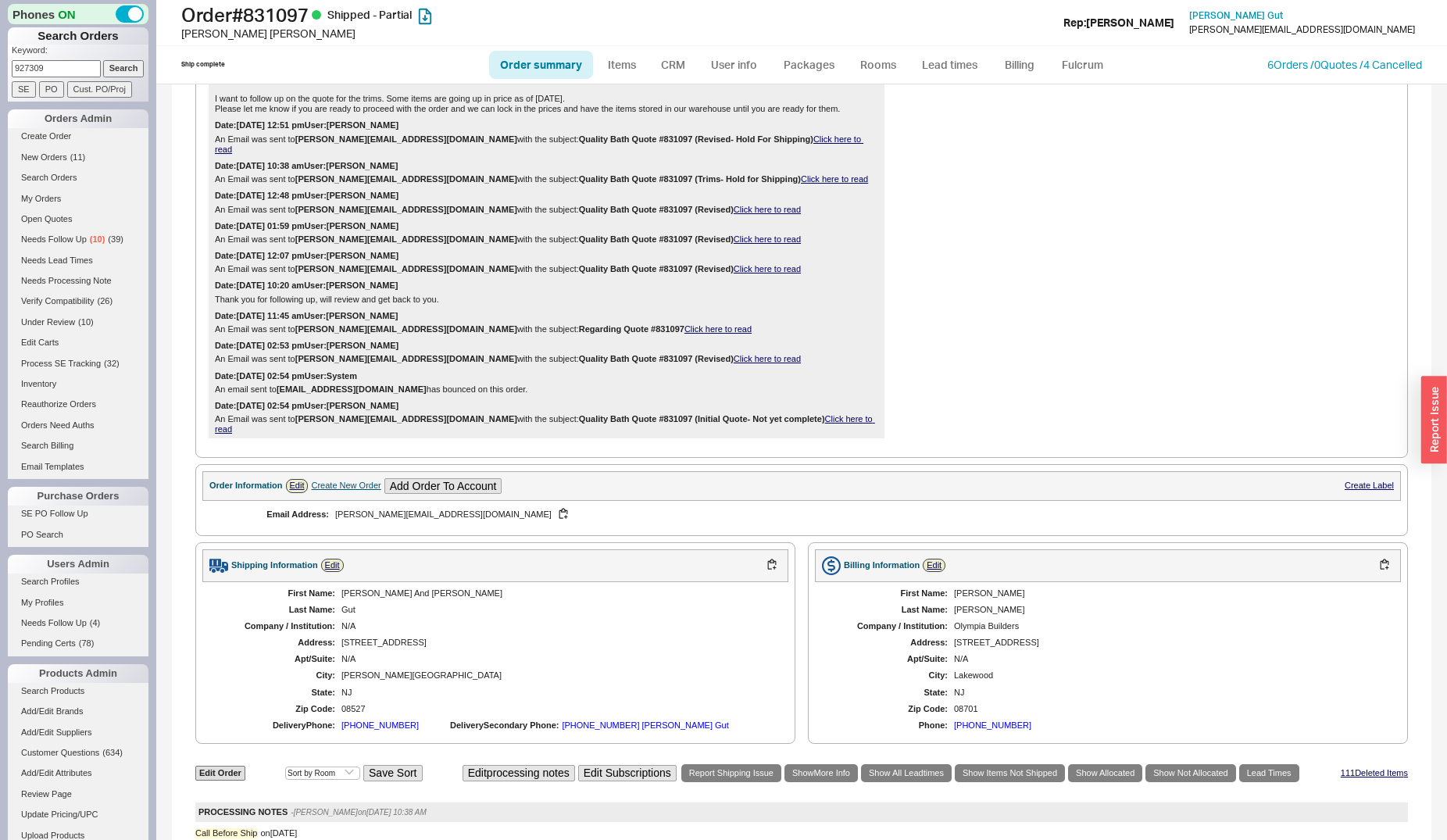
scroll to position [64, 0]
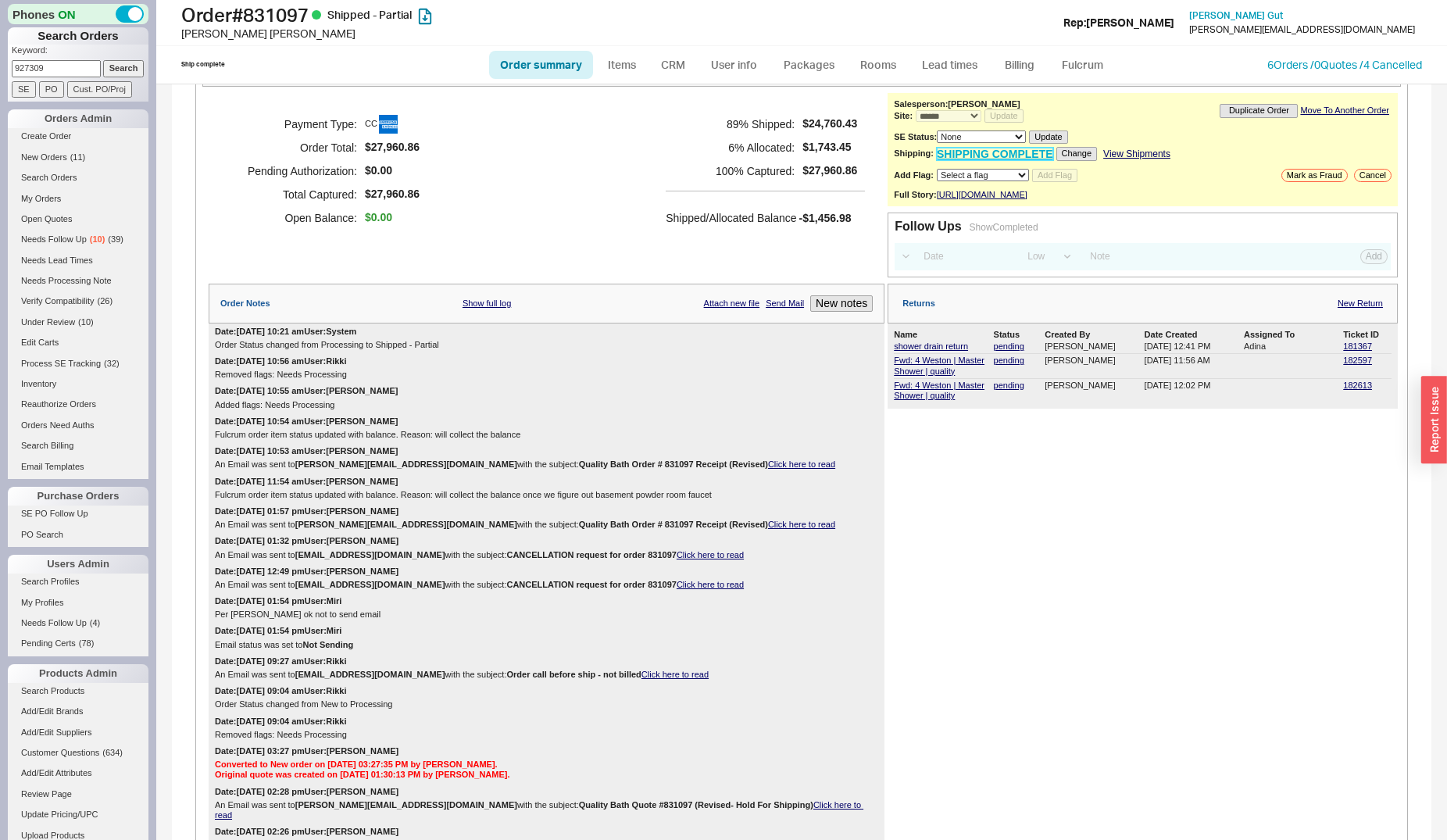
click at [1023, 160] on link "SHIPPING COMPLETE" at bounding box center [995, 154] width 116 height 14
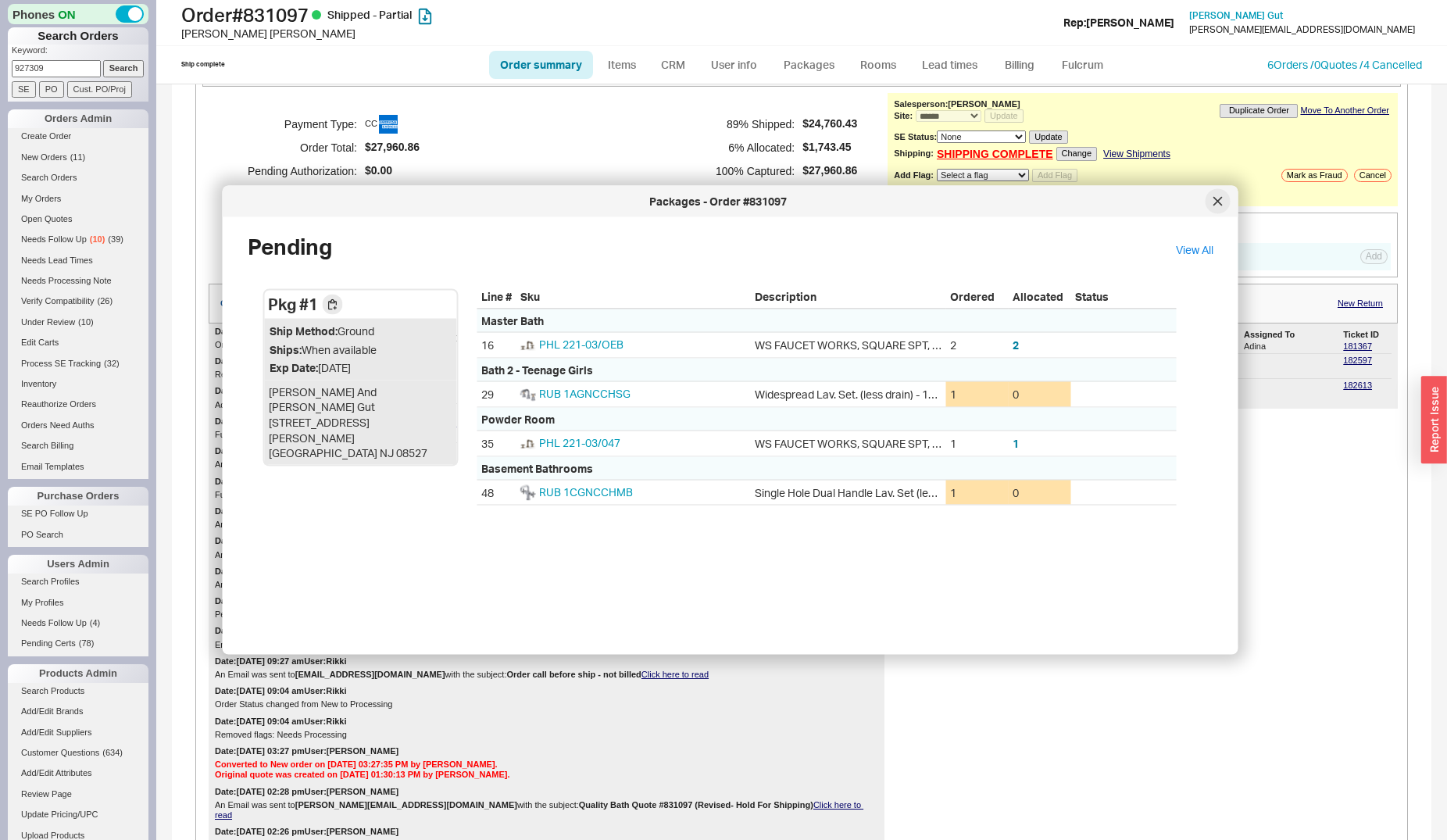
click at [1219, 199] on icon at bounding box center [1218, 202] width 9 height 9
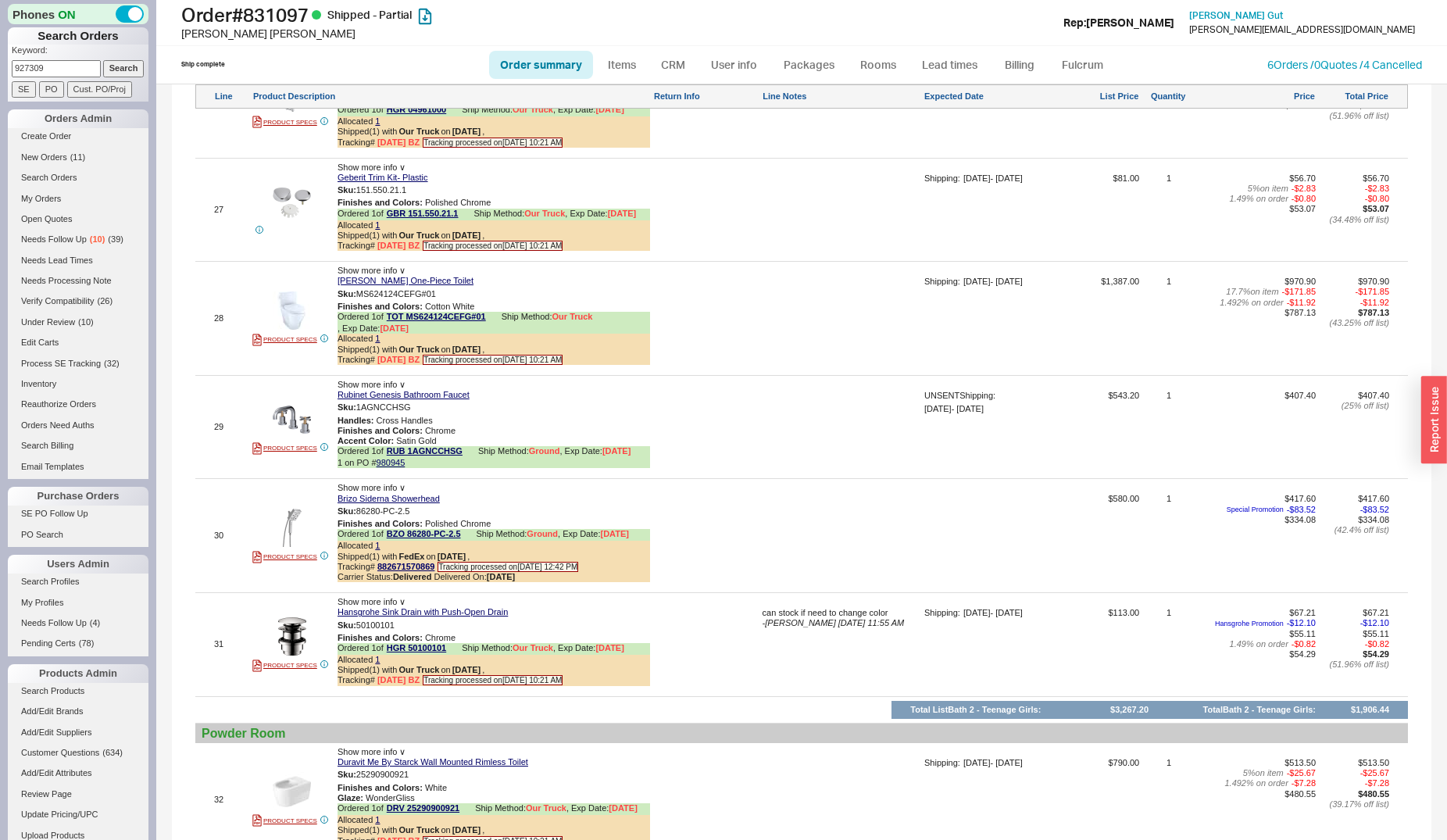
scroll to position [4447, 0]
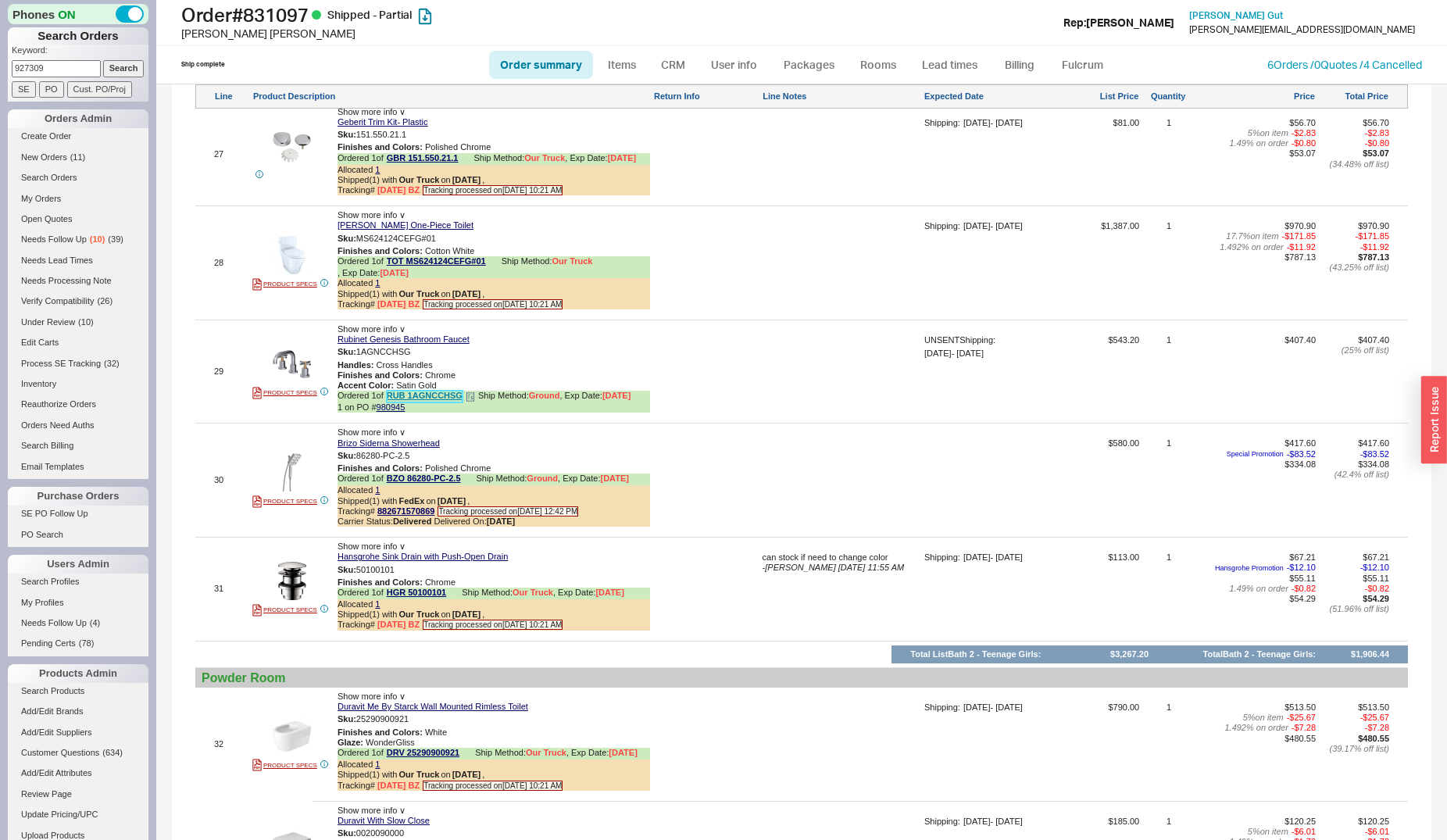
click at [424, 390] on link "RUB 1AGNCCHSG" at bounding box center [424, 396] width 75 height 12
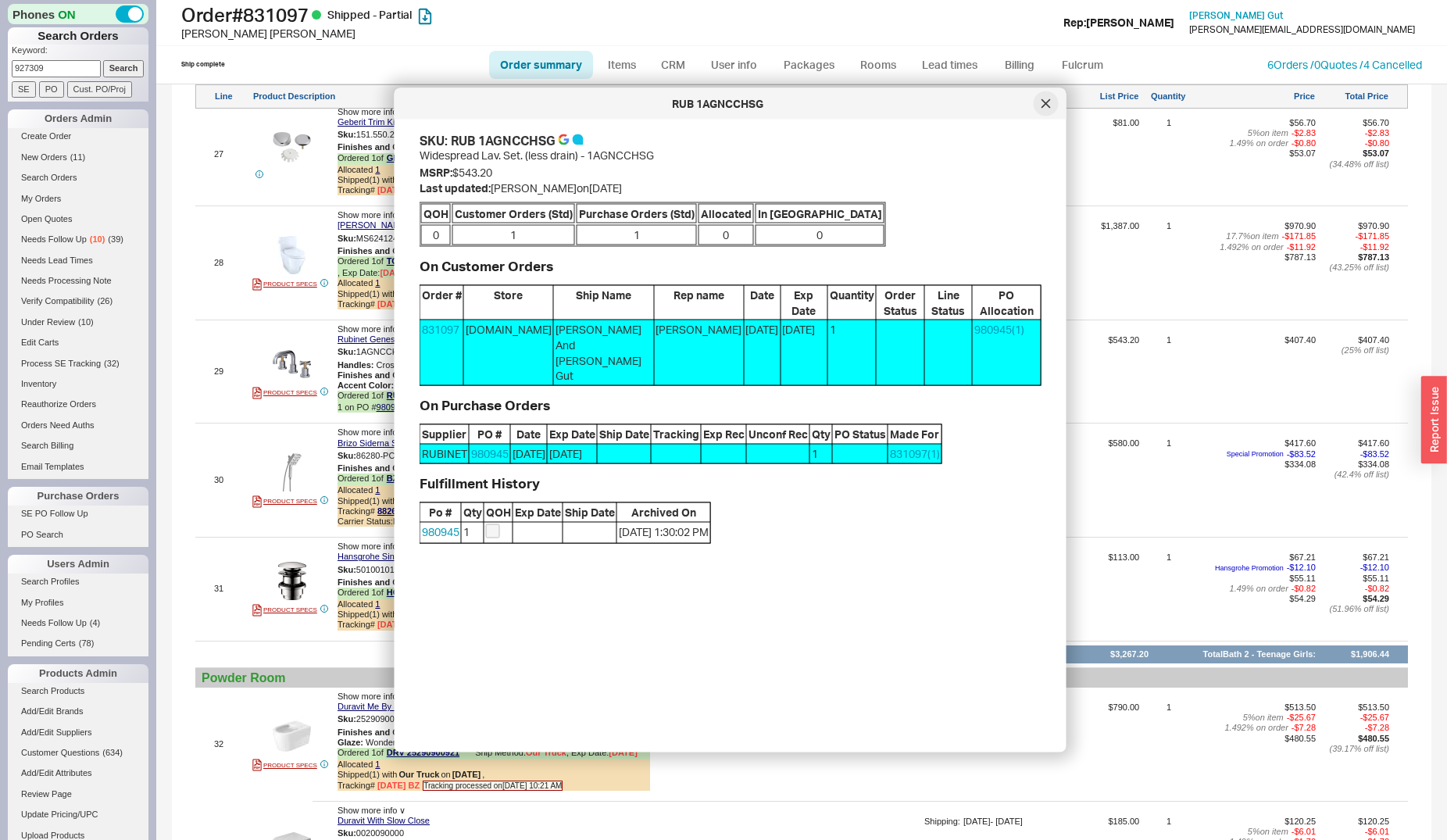
drag, startPoint x: 1042, startPoint y: 101, endPoint x: 1021, endPoint y: 114, distance: 24.7
click at [1043, 101] on icon at bounding box center [1046, 104] width 9 height 9
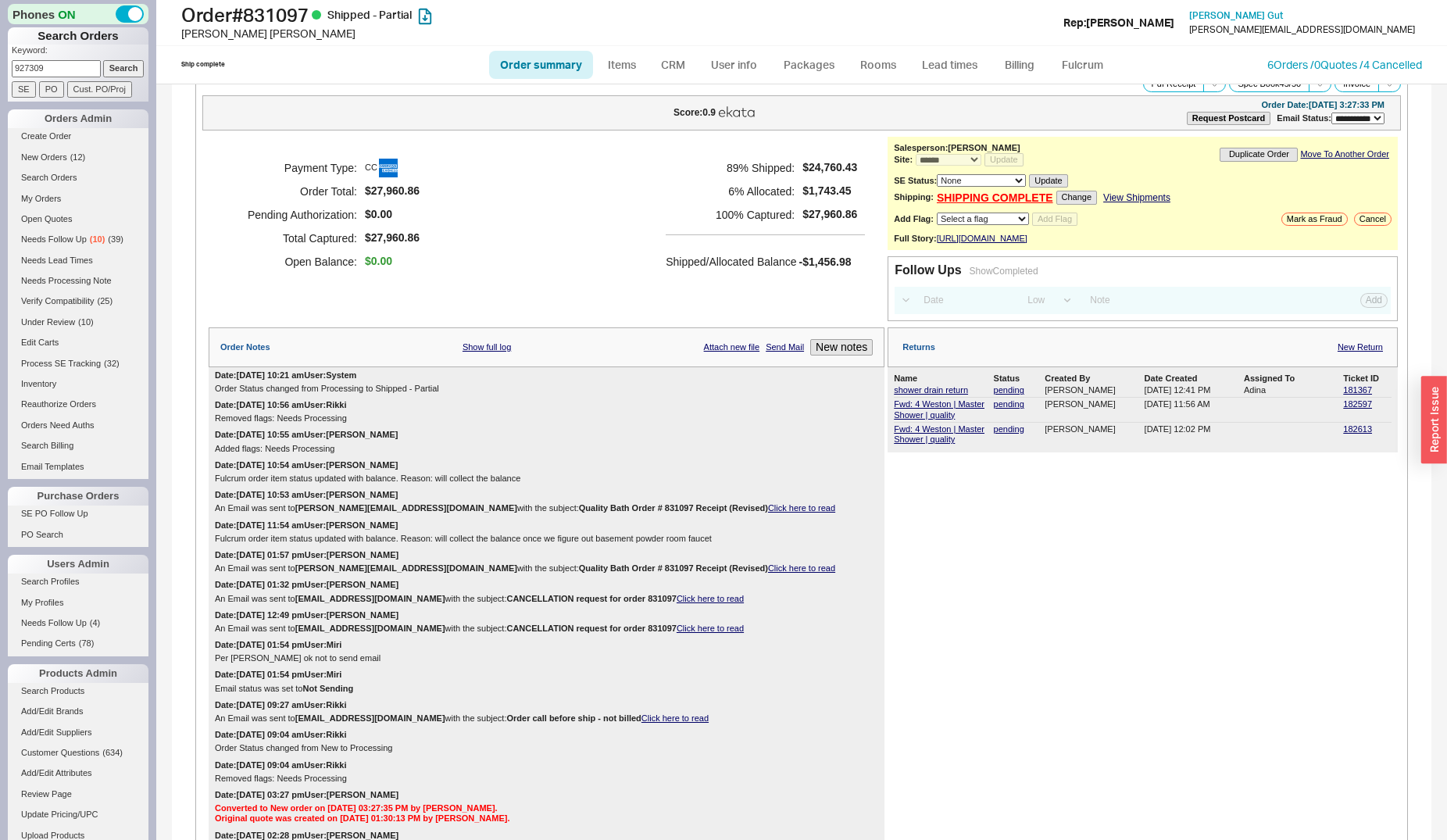
scroll to position [0, 0]
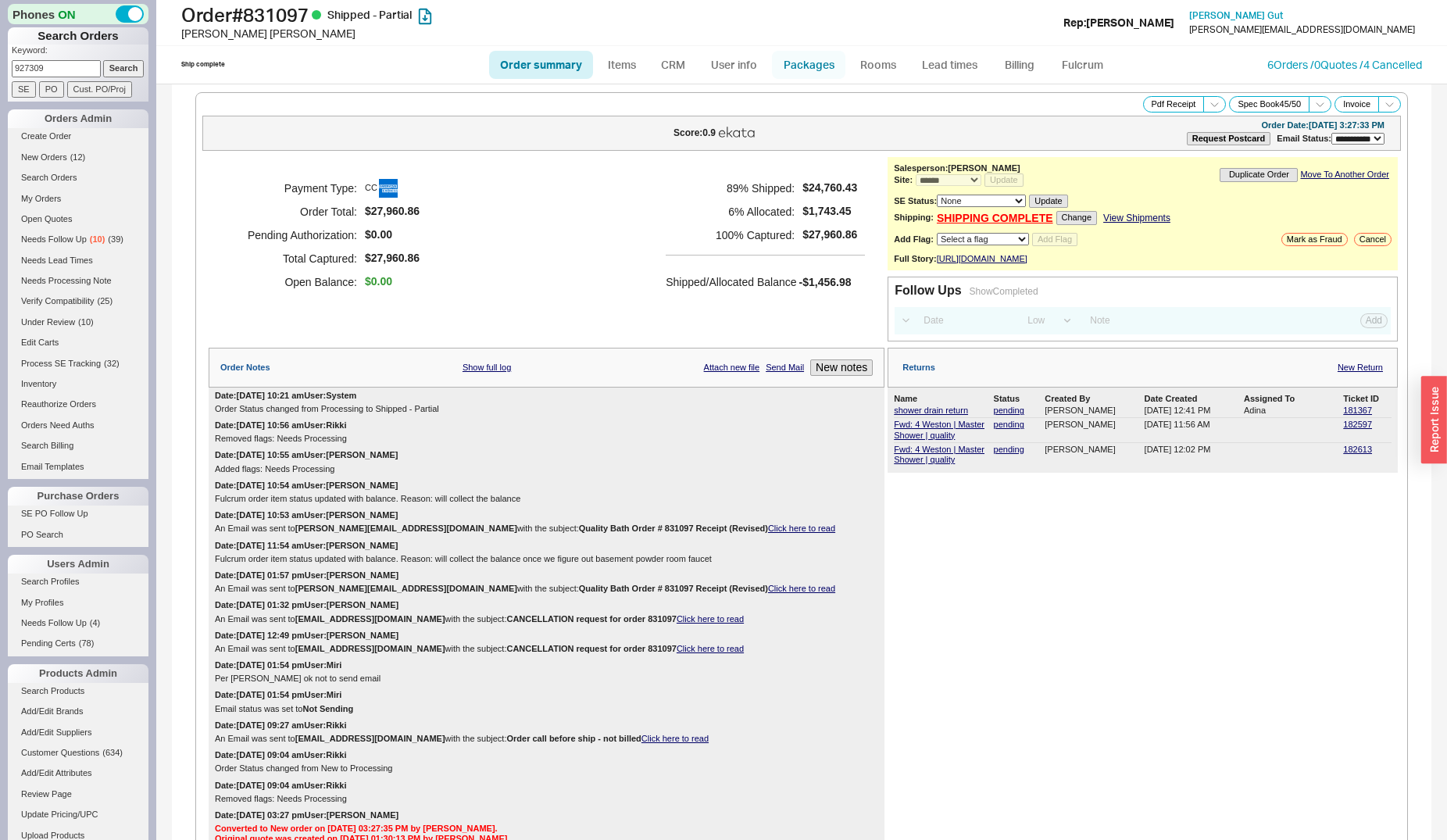
click at [787, 64] on link "Packages" at bounding box center [808, 64] width 74 height 28
select select "1"
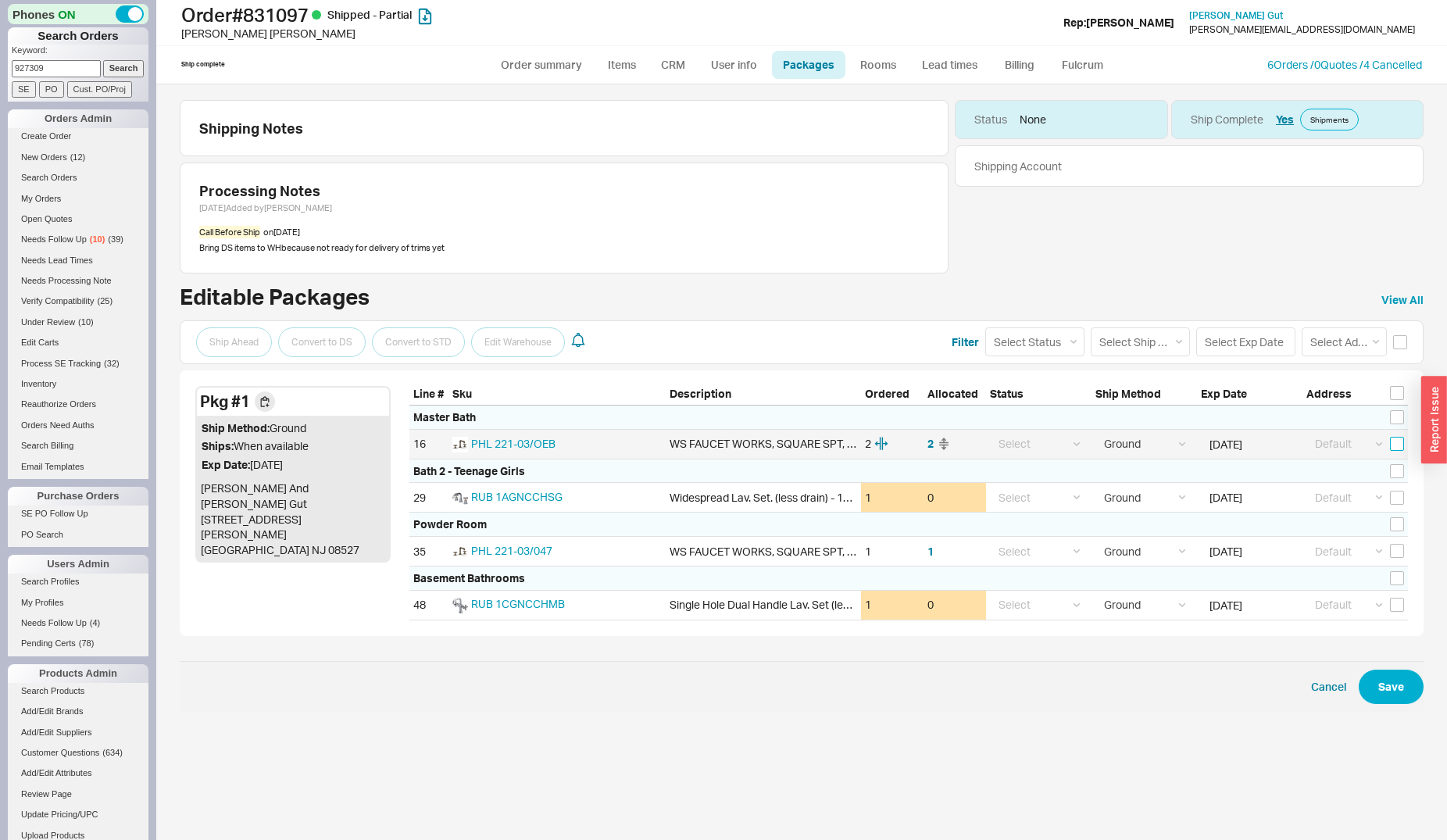
click at [1396, 447] on input "checkbox" at bounding box center [1396, 443] width 14 height 14
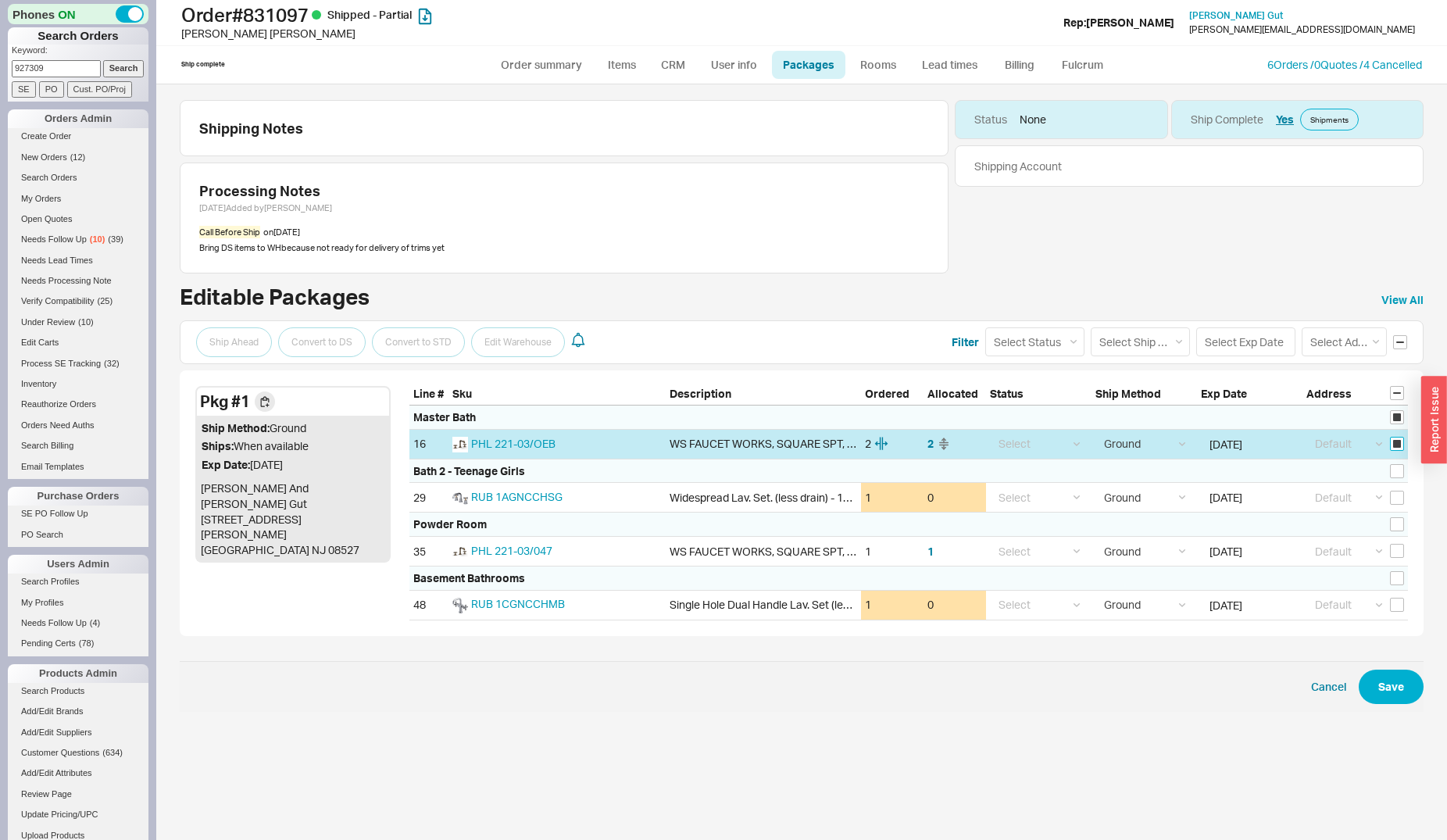
checkbox input "true"
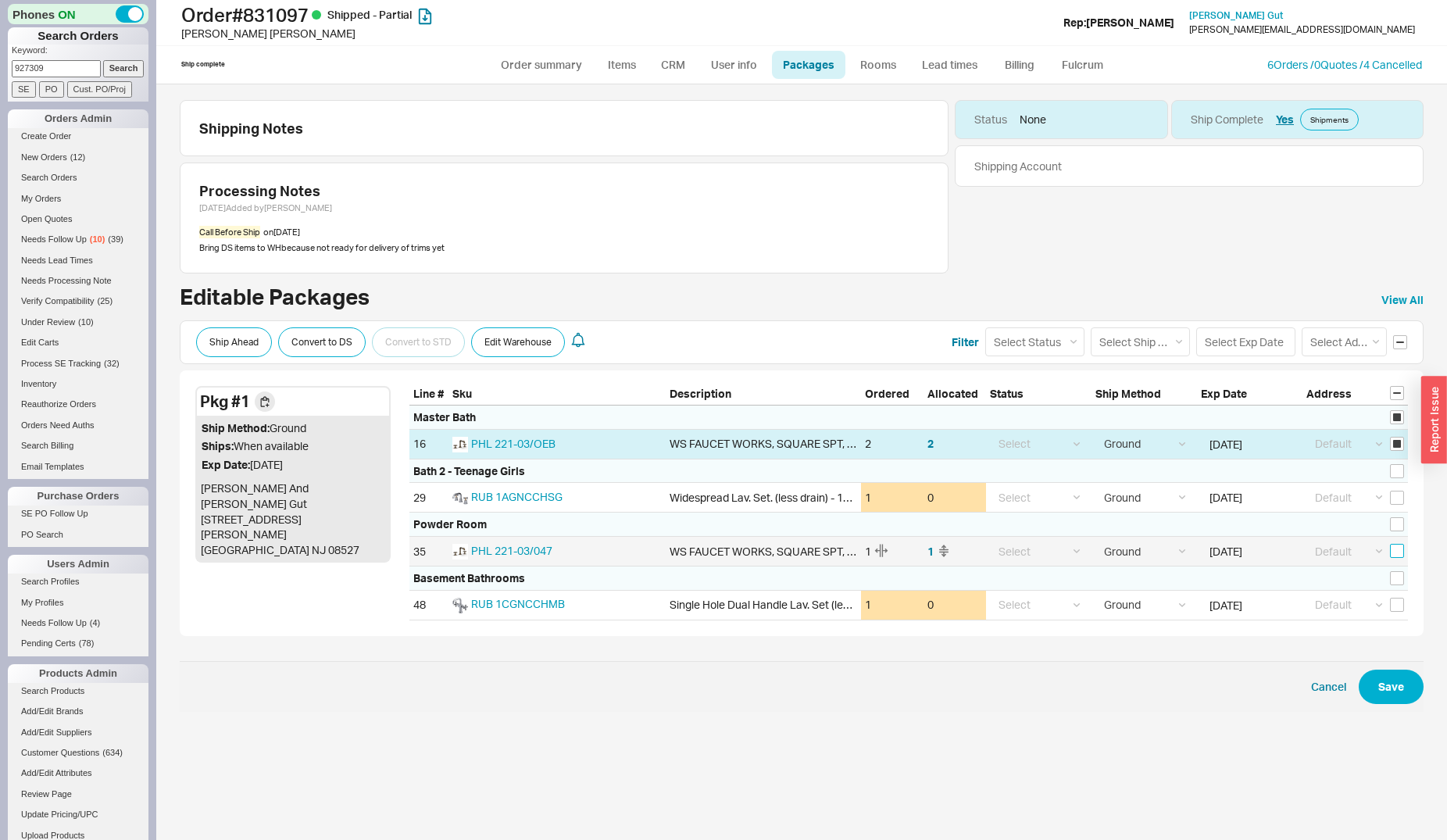
click at [1396, 549] on input "checkbox" at bounding box center [1396, 550] width 14 height 14
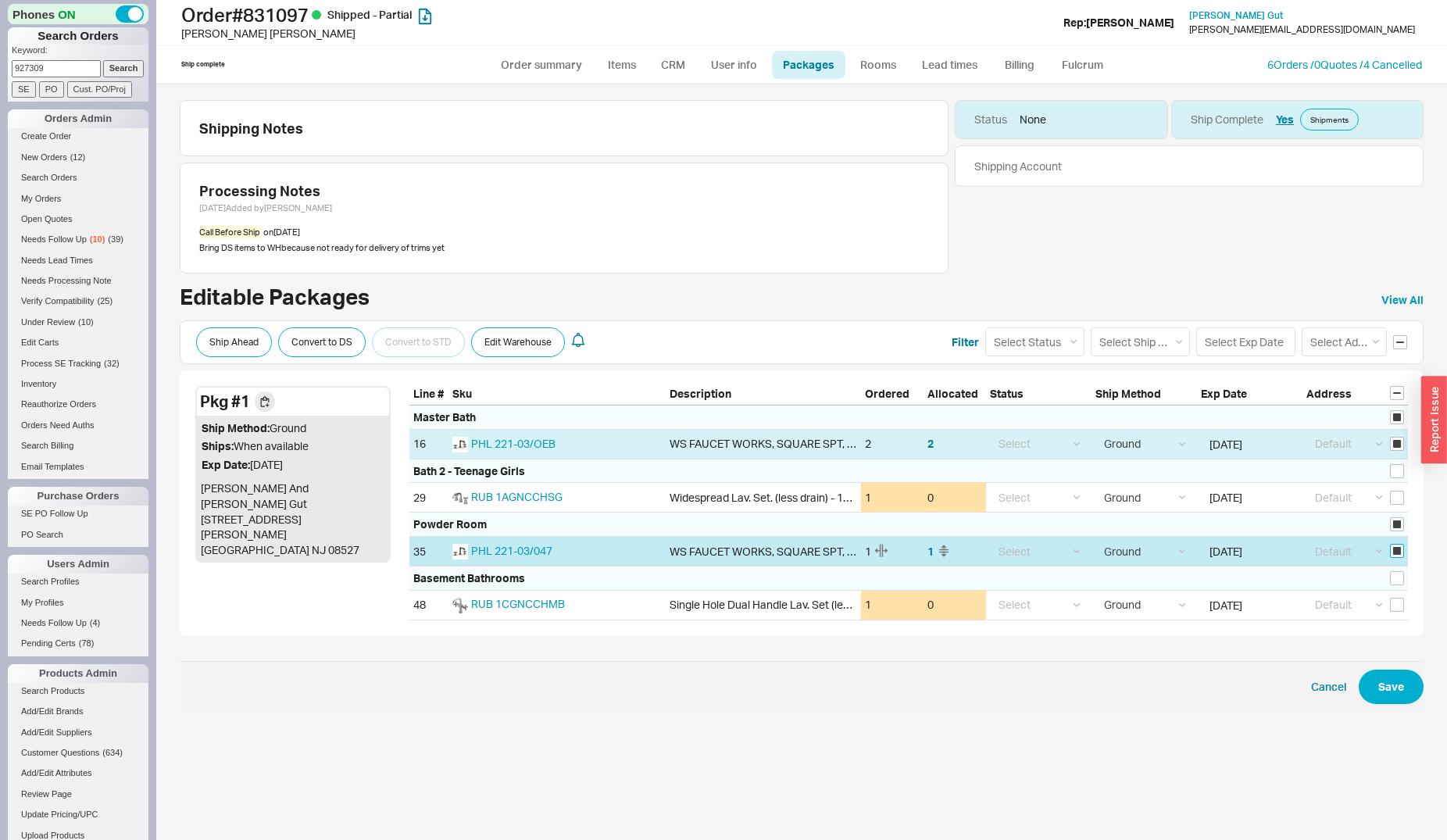
checkbox input "true"
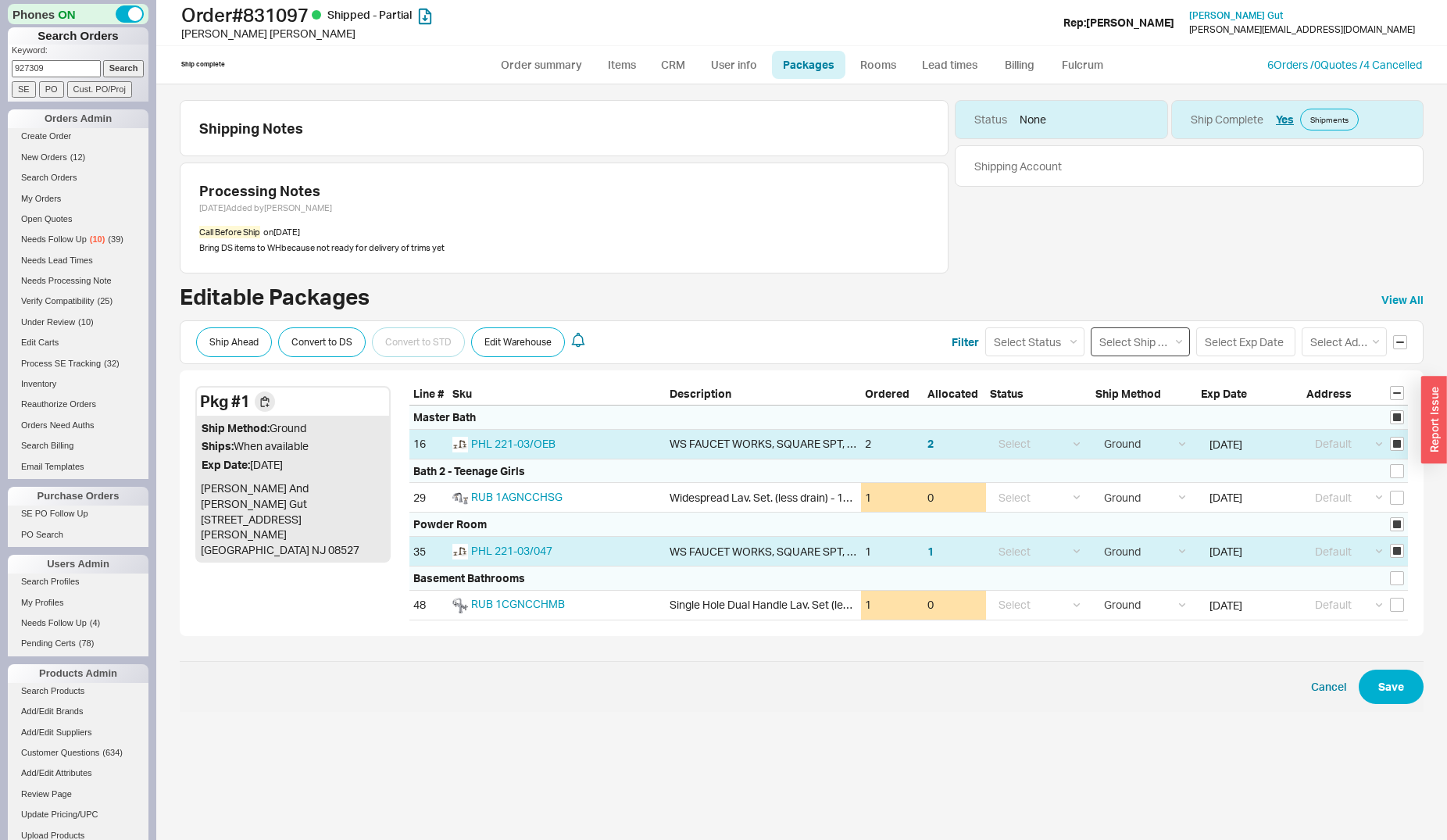
click at [1091, 327] on select "Select Ship Method Ground LTL Our Truck --------------- Customer Pickup - Showr…" at bounding box center [1140, 341] width 99 height 29
select select "1"
click option "Ground" at bounding box center [0, 0] width 0 height 0
select select
click at [986, 327] on select "Select Status (none) On Hold Call Before Ship Hold for Balance" at bounding box center [1035, 341] width 99 height 29
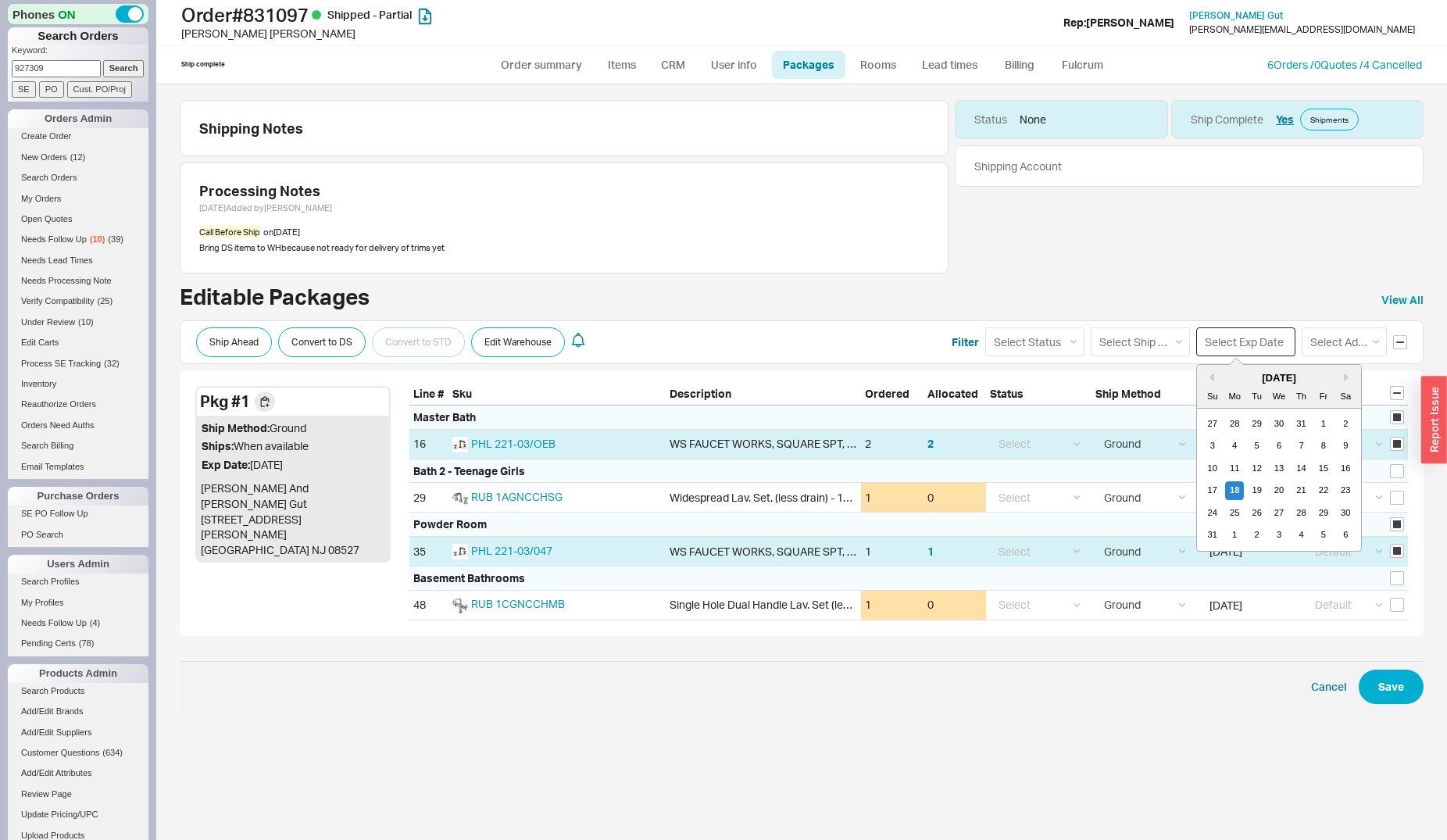
click at [1203, 331] on input at bounding box center [1245, 341] width 99 height 29
click at [1234, 488] on div "18" at bounding box center [1234, 490] width 19 height 19
type input "08/18/2025"
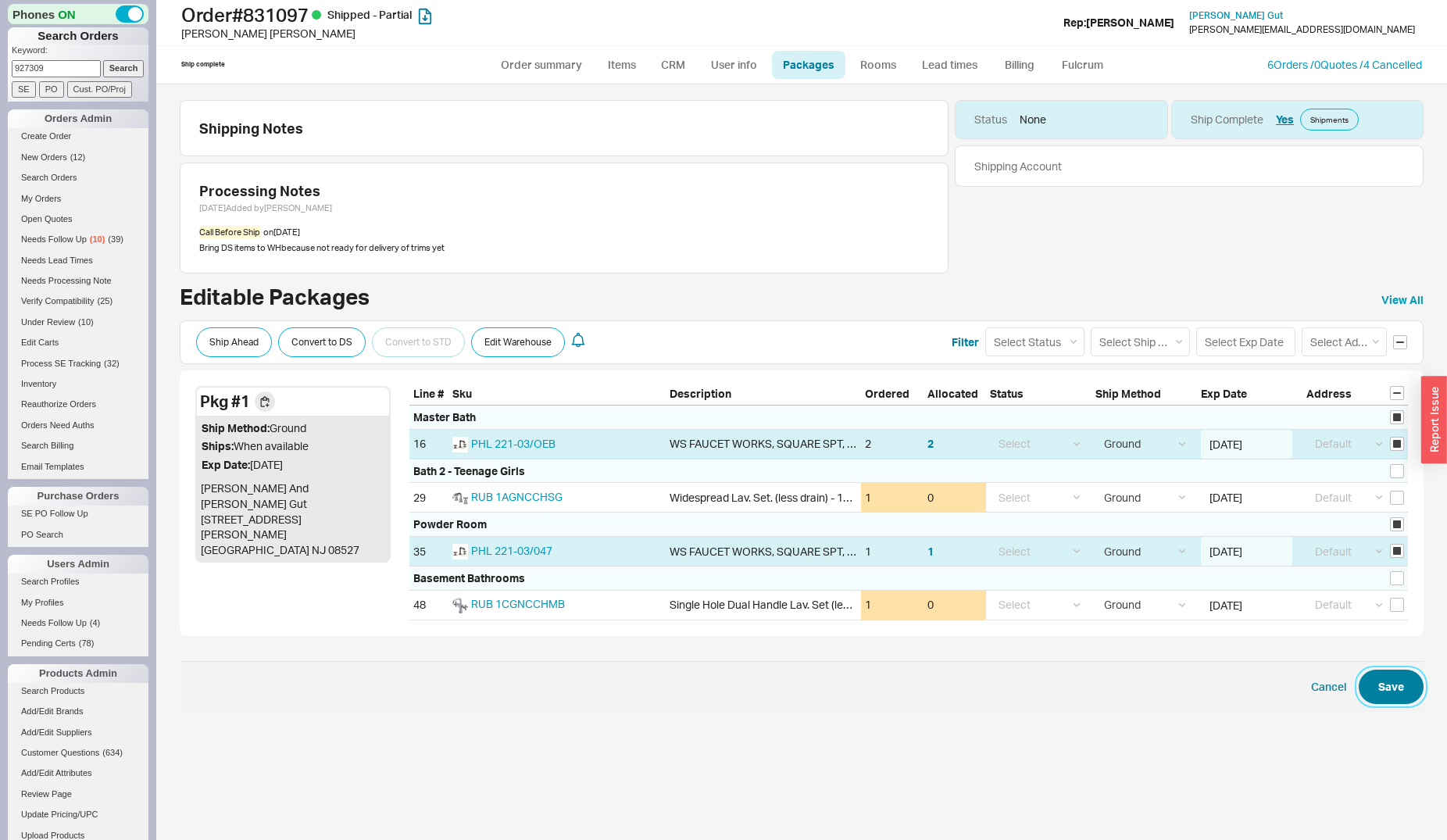
click at [1378, 688] on button "Save" at bounding box center [1391, 687] width 64 height 35
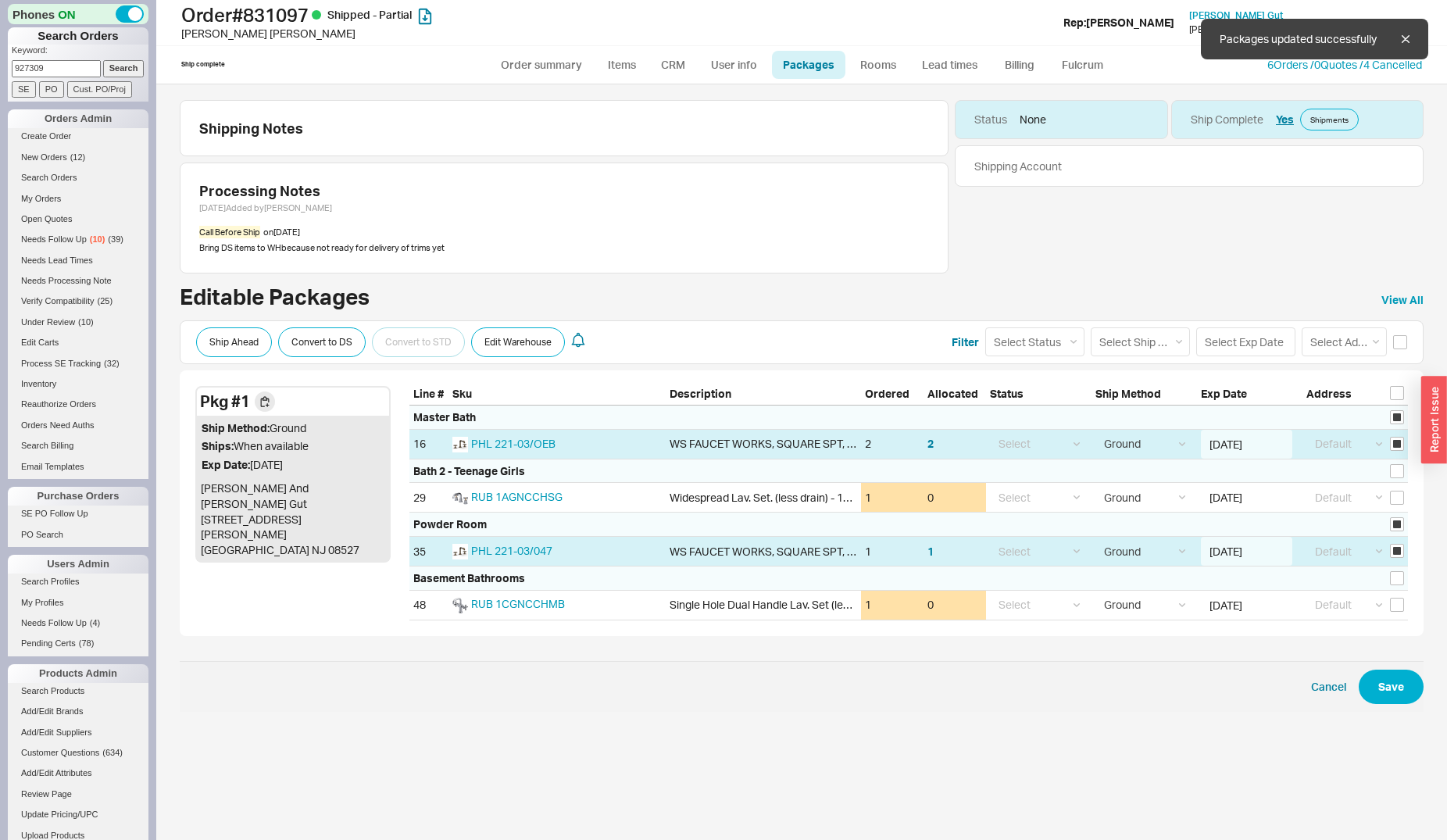
checkbox input "false"
select select "1"
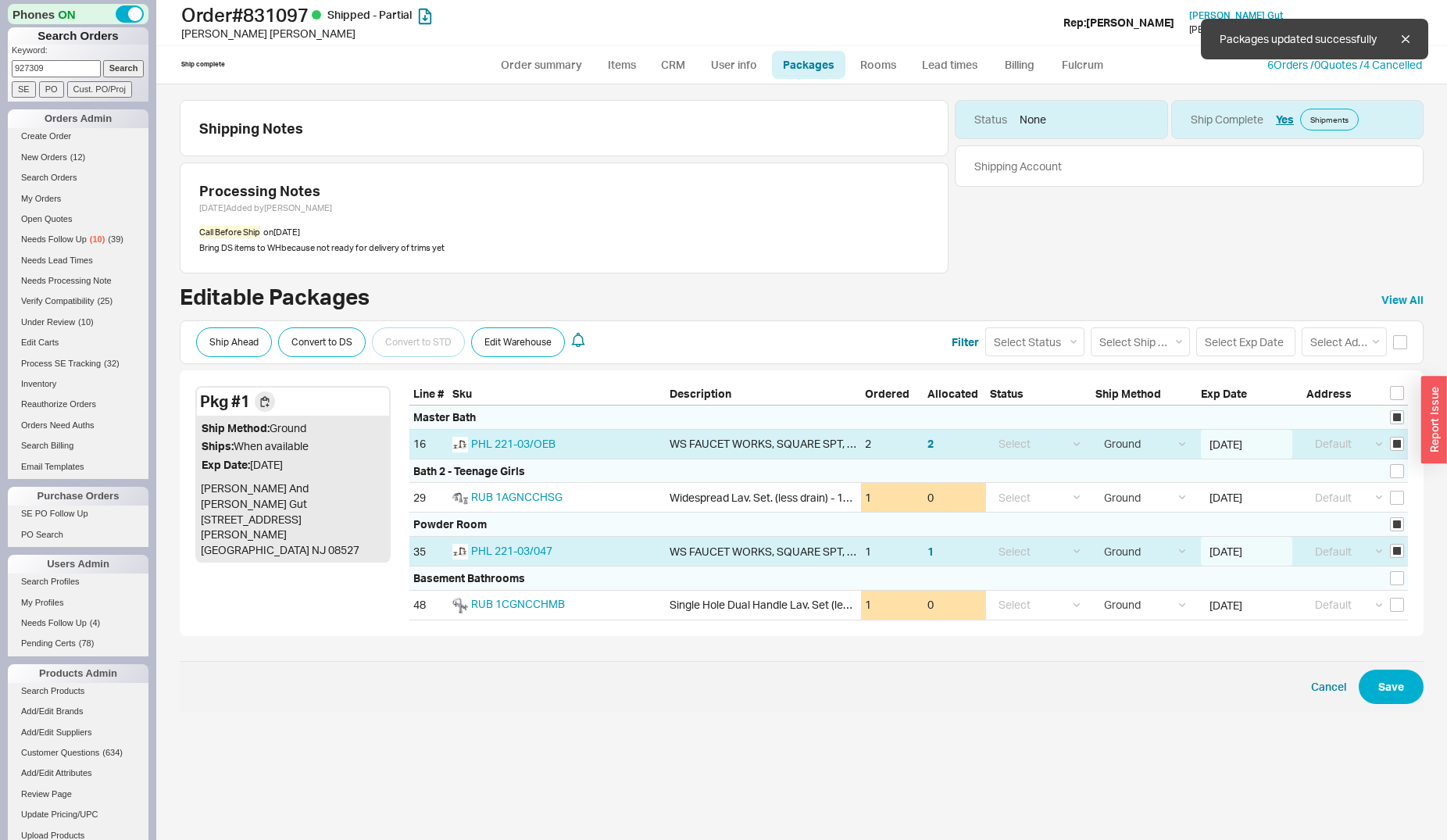
select select "1"
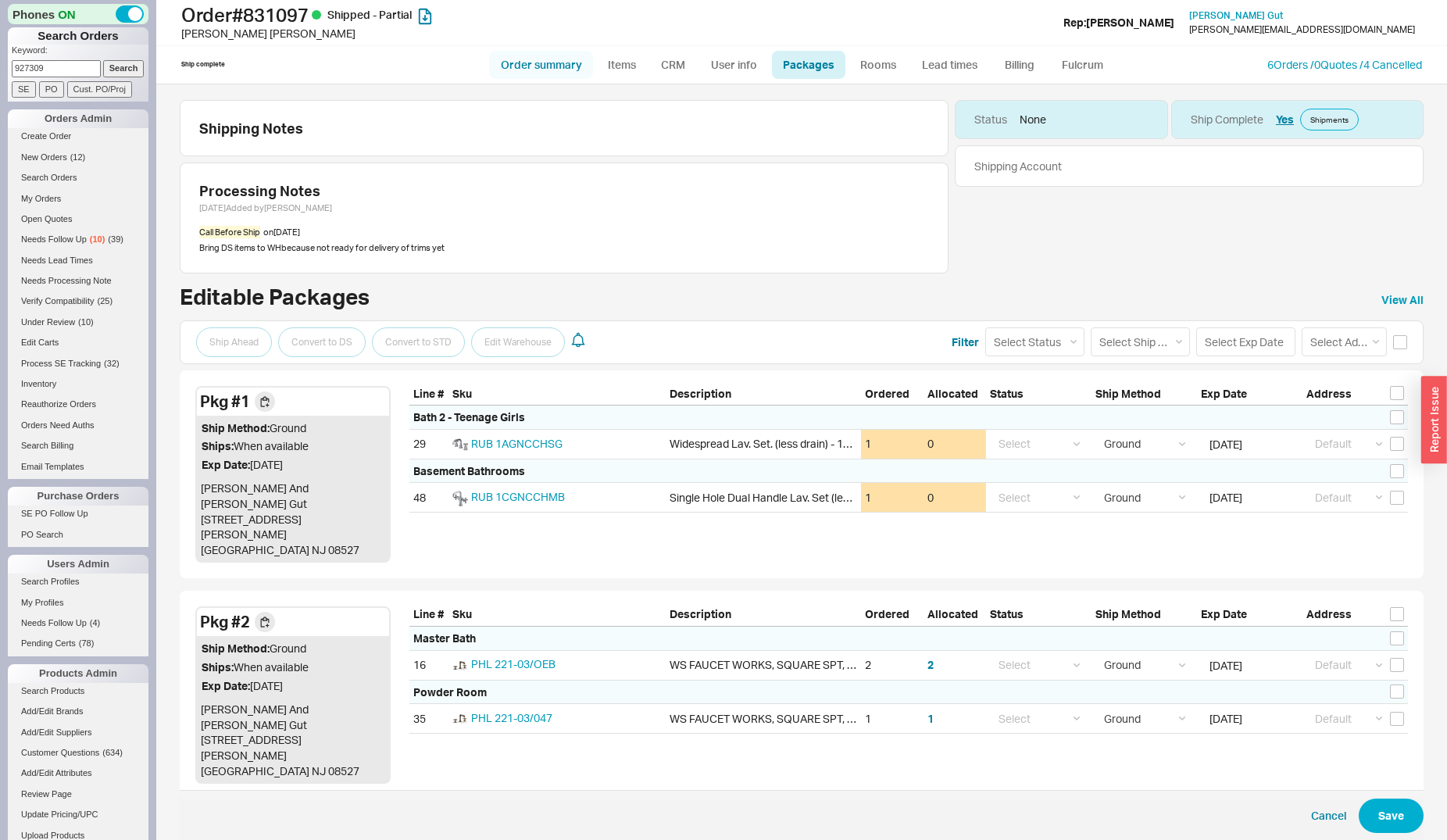
click at [572, 54] on link "Order summary" at bounding box center [541, 64] width 104 height 28
select select "**"
select select "*"
select select "LOW"
select select "3"
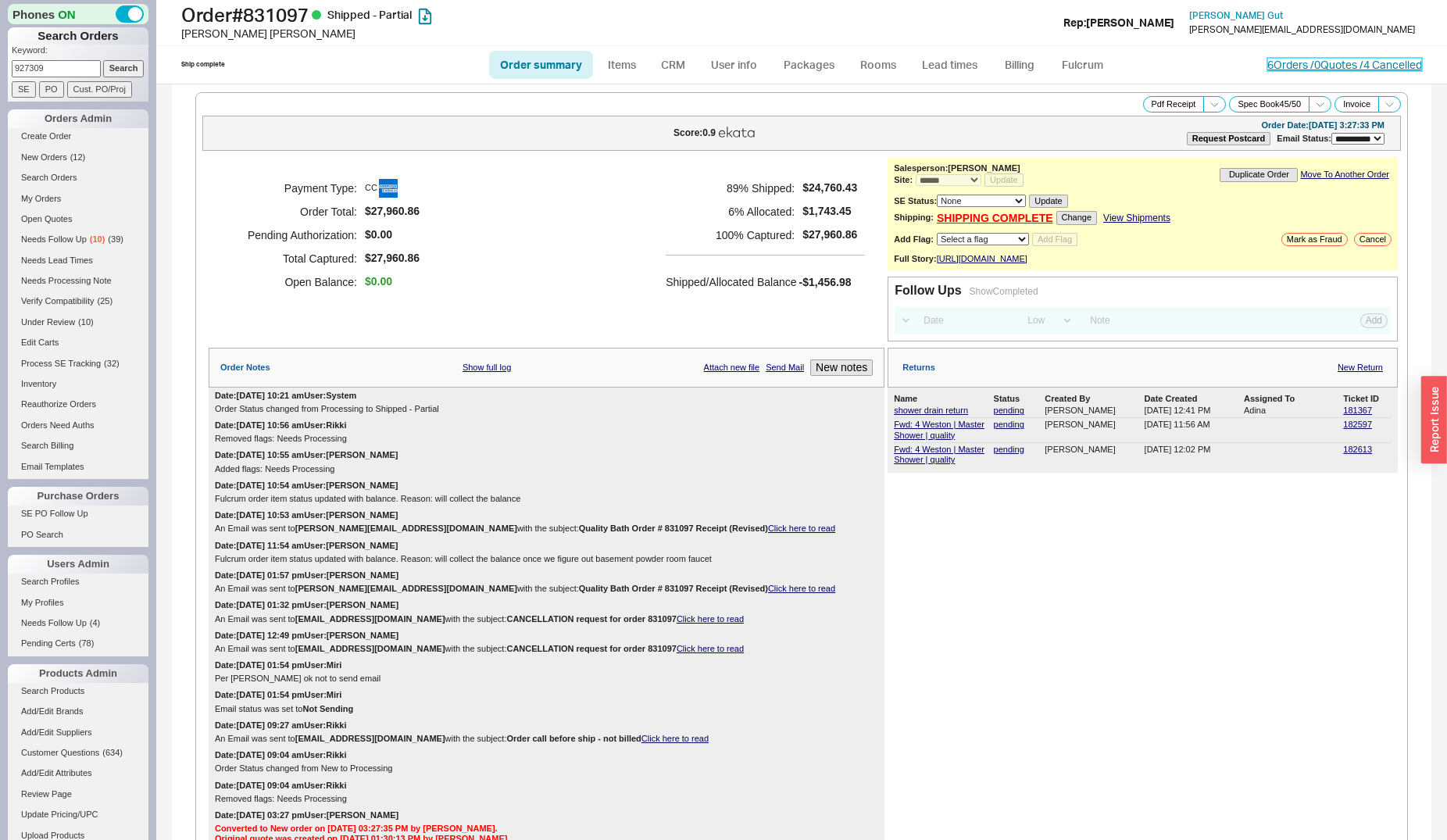
click at [1275, 64] on link "6 Orders / 0 Quotes / 4 Cancelled" at bounding box center [1344, 64] width 154 height 14
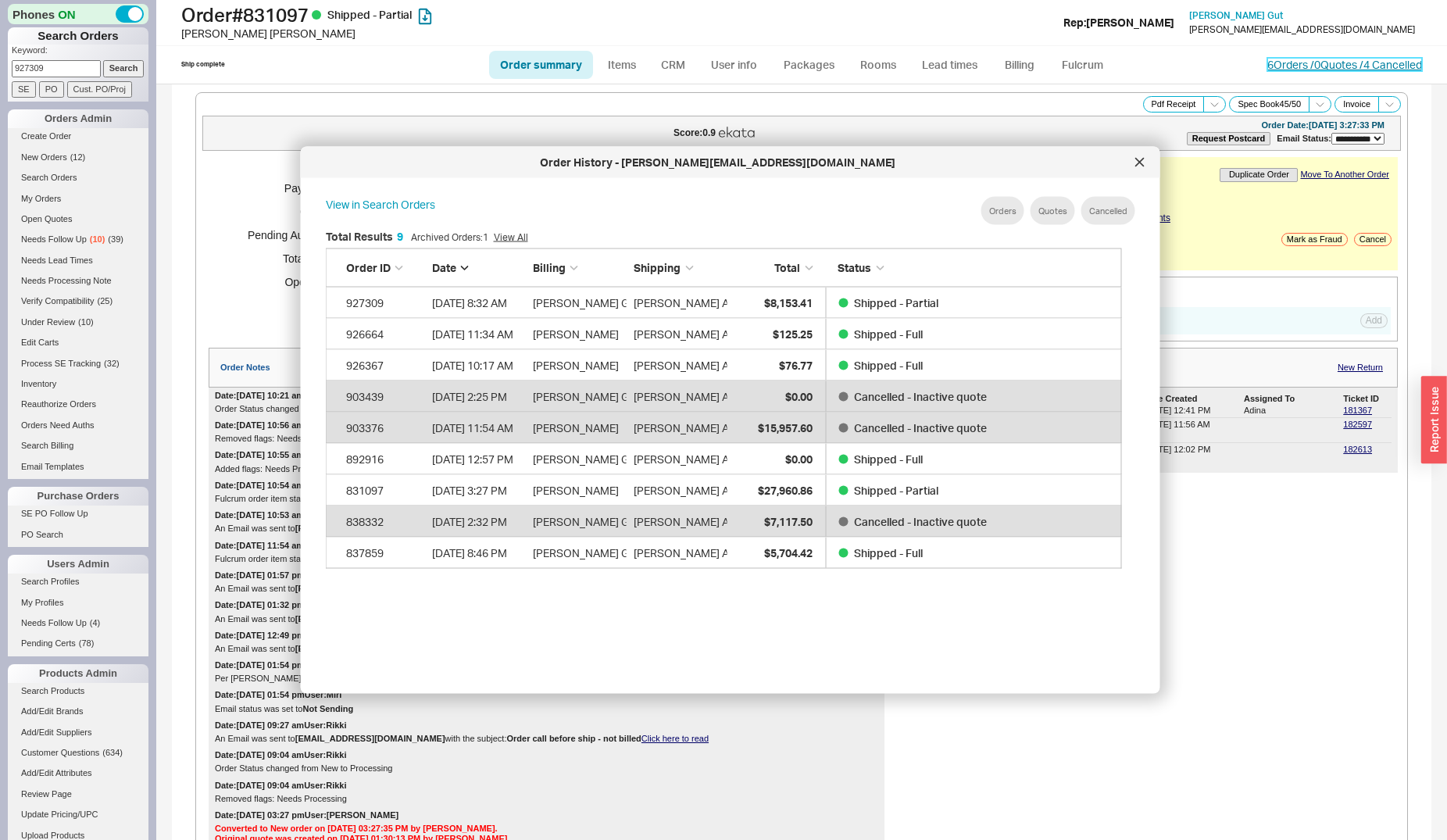
scroll to position [465, 808]
click at [1137, 158] on icon at bounding box center [1140, 163] width 9 height 9
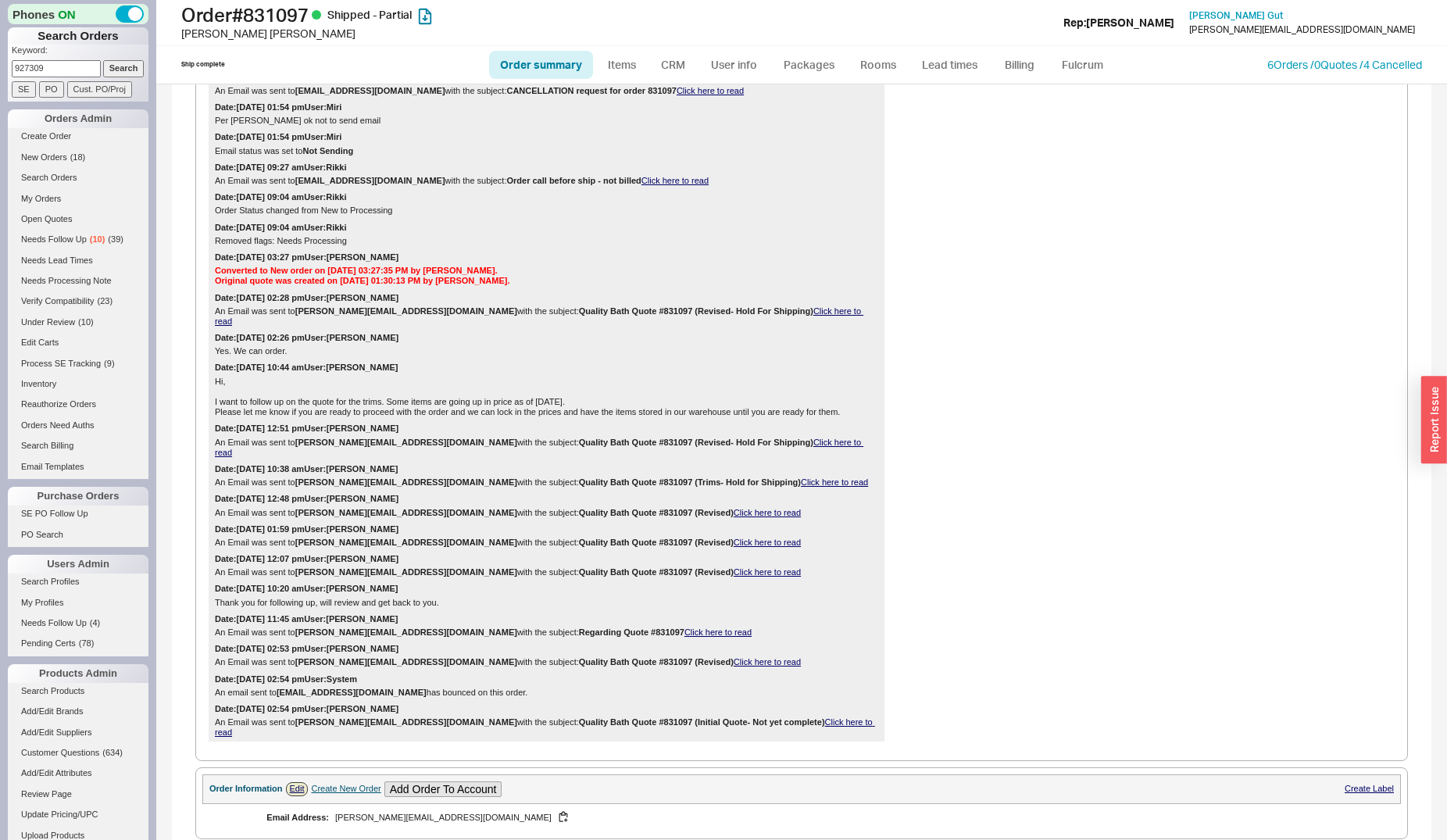
scroll to position [956, 0]
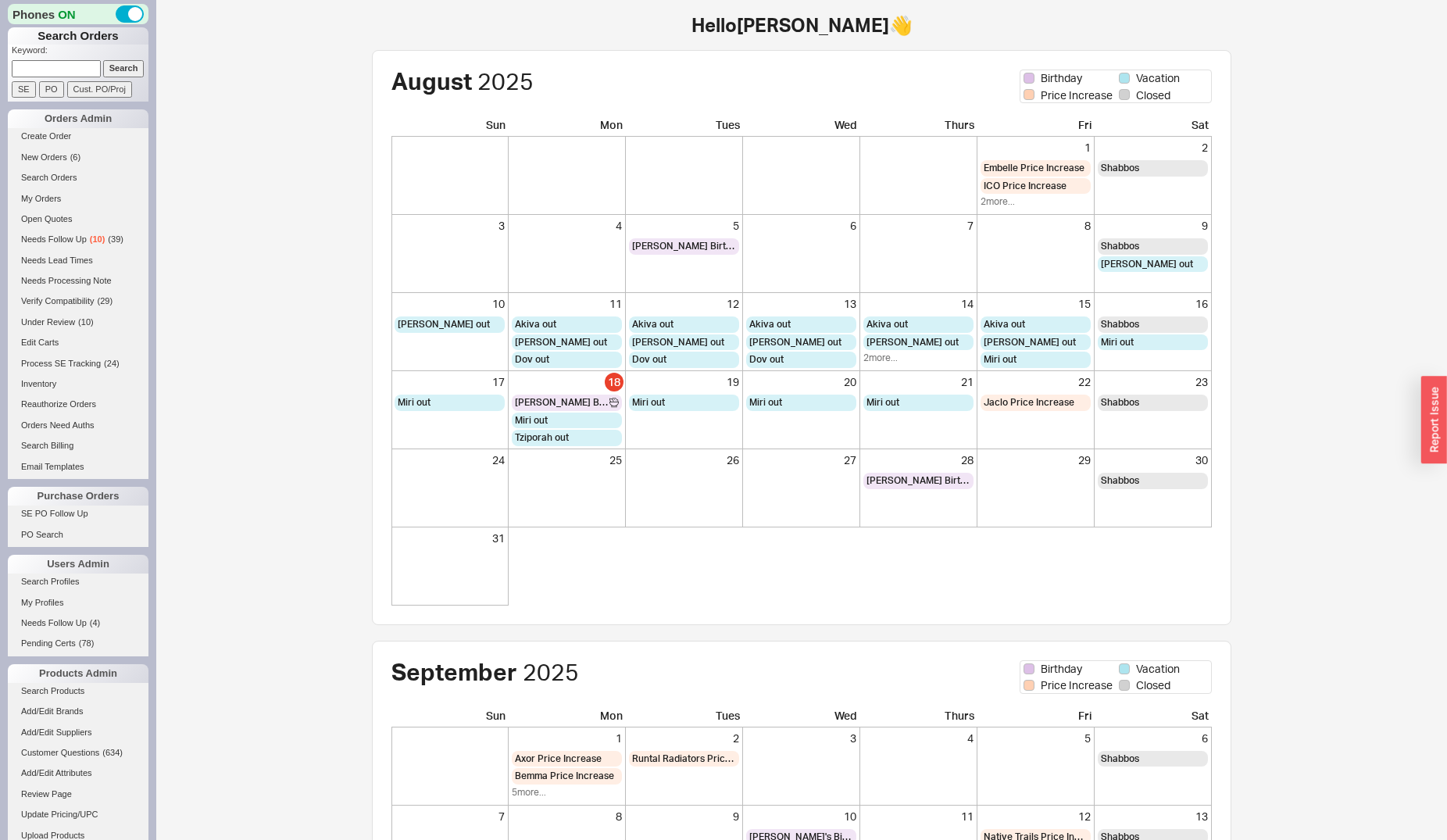
click at [64, 67] on input at bounding box center [56, 68] width 89 height 16
type input "923519"
click at [104, 60] on input "Search" at bounding box center [124, 68] width 42 height 16
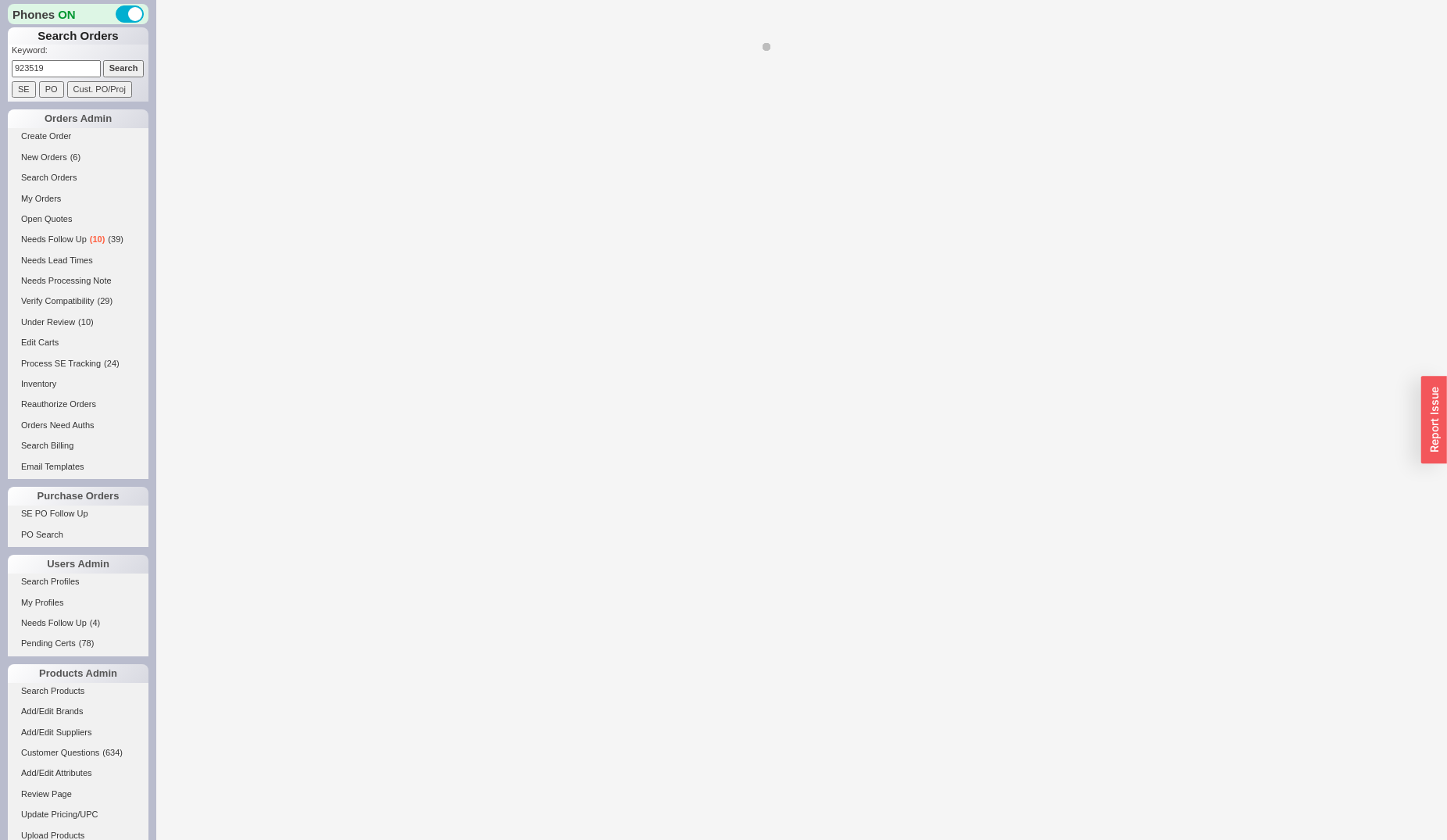
select select "*"
select select "LOW"
select select "3"
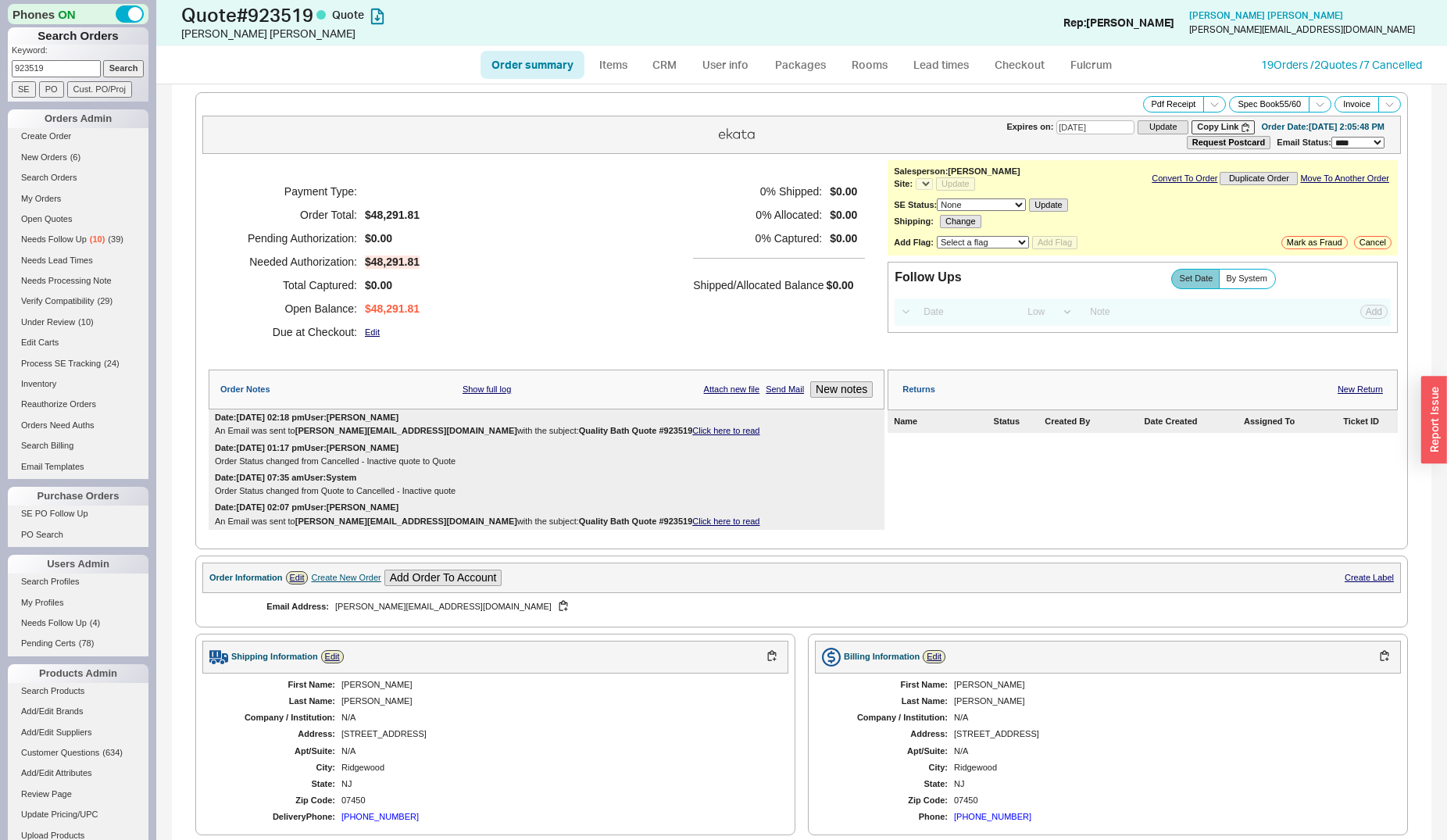
select select "*"
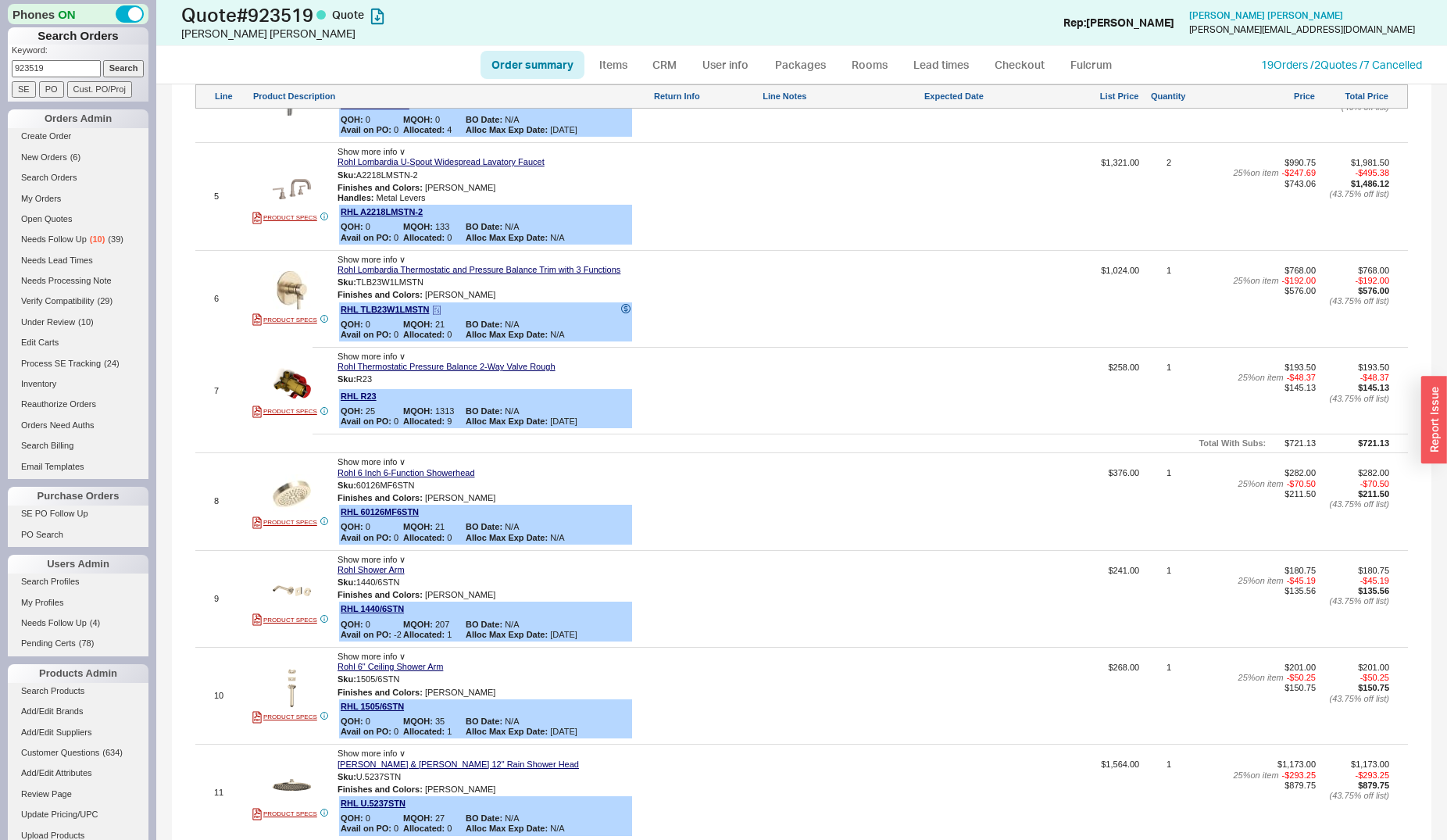
scroll to position [1275, 0]
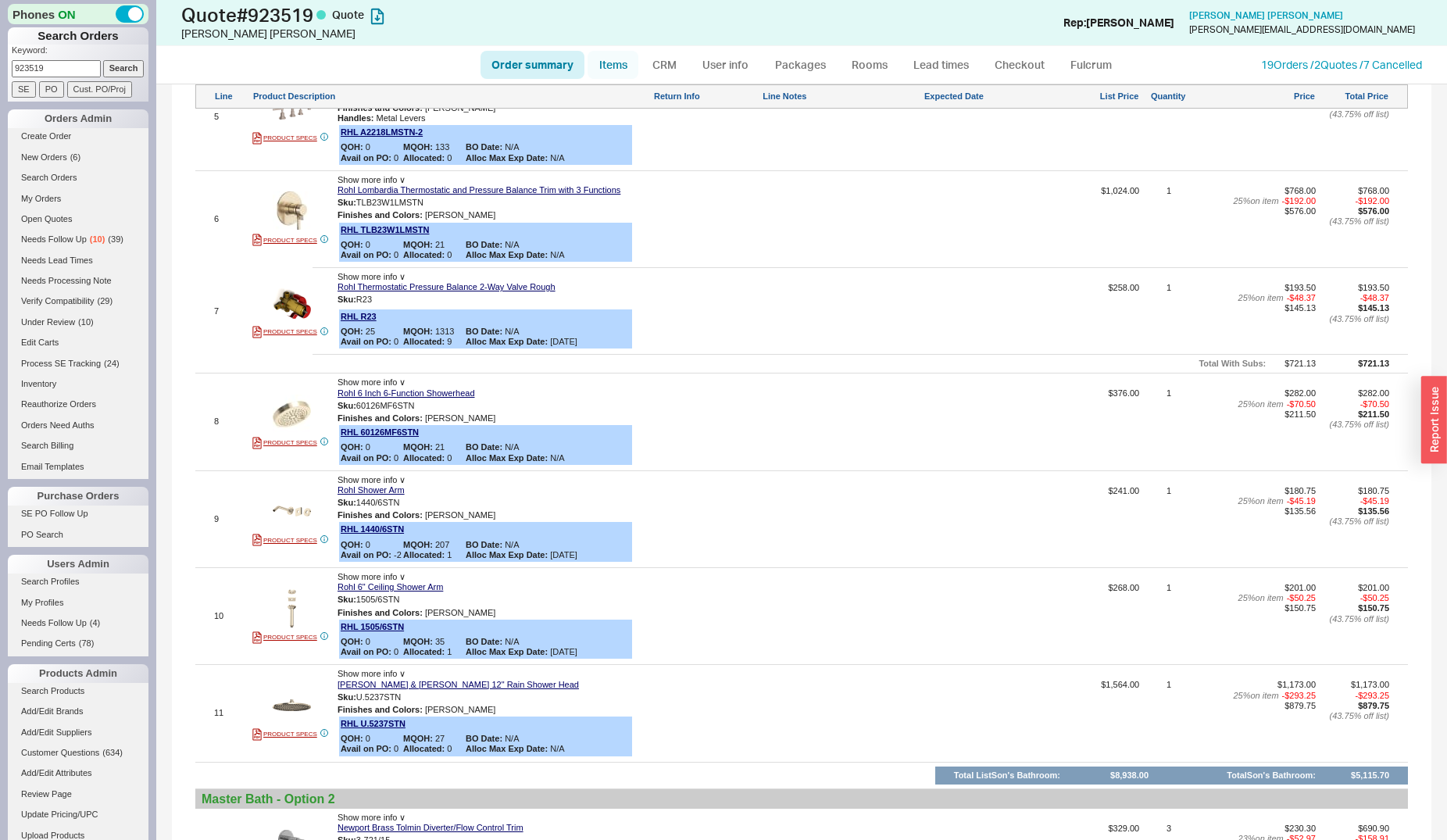
click at [622, 67] on link "Items" at bounding box center [613, 64] width 51 height 28
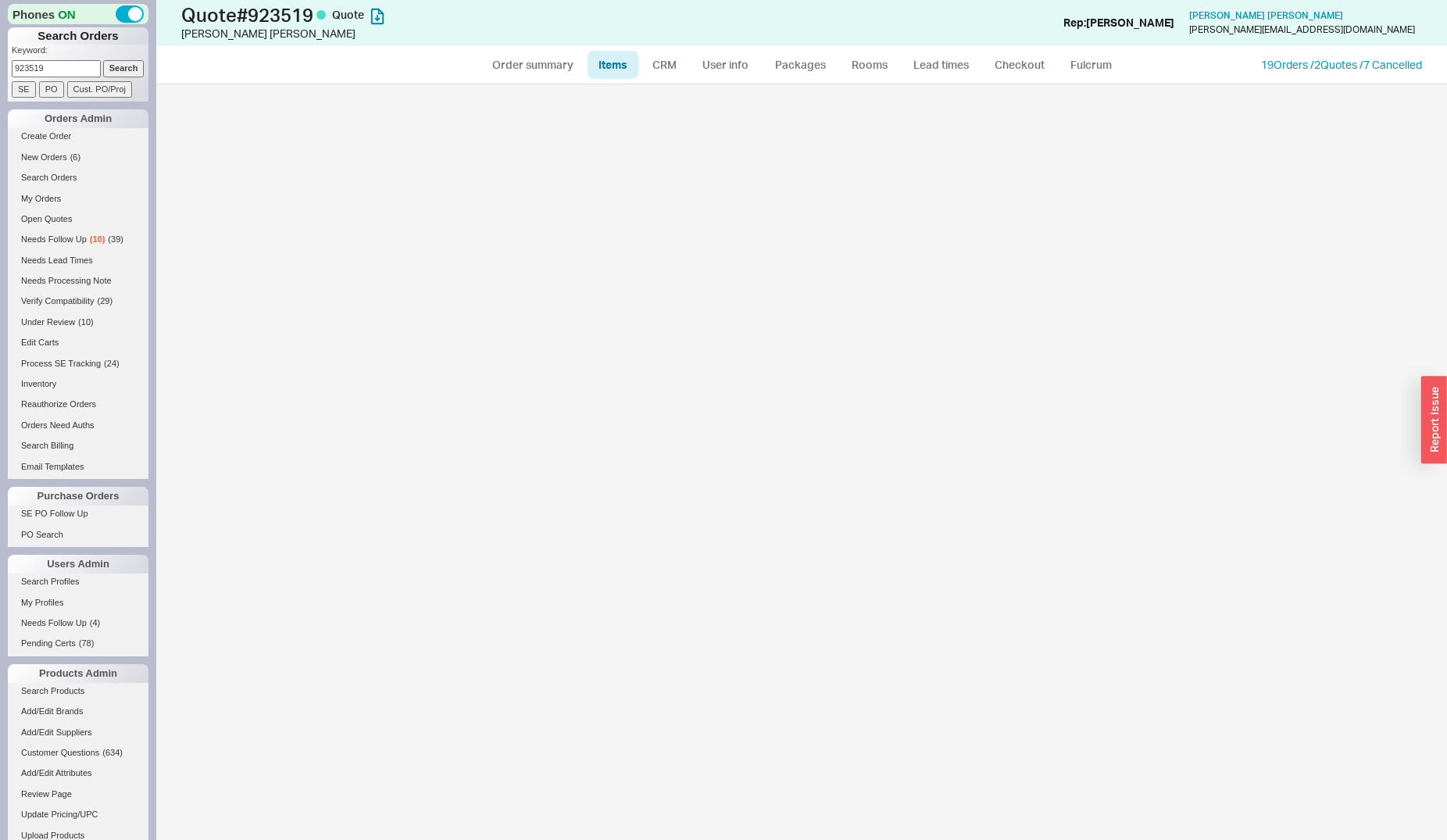
select select "3"
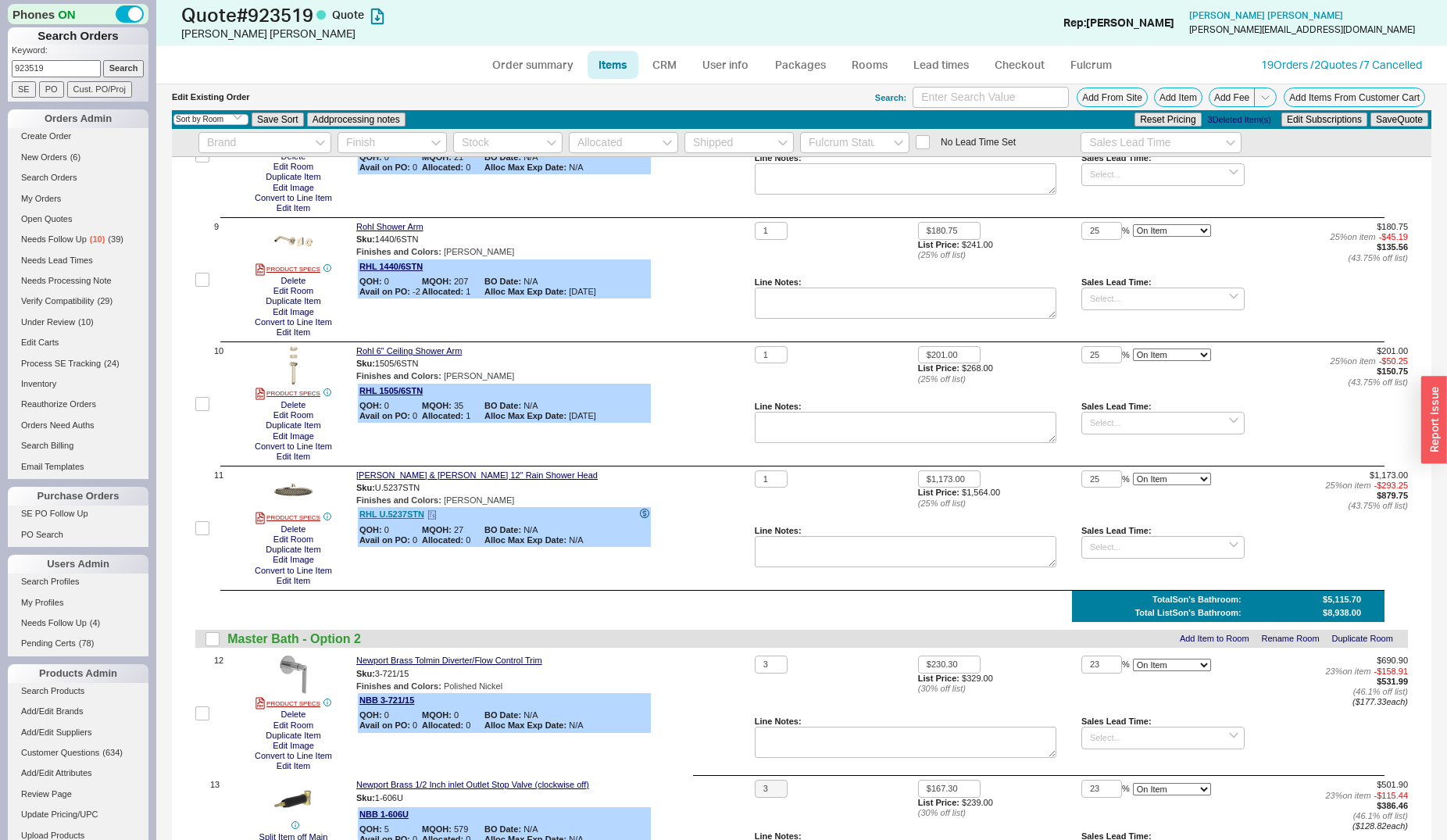
scroll to position [956, 0]
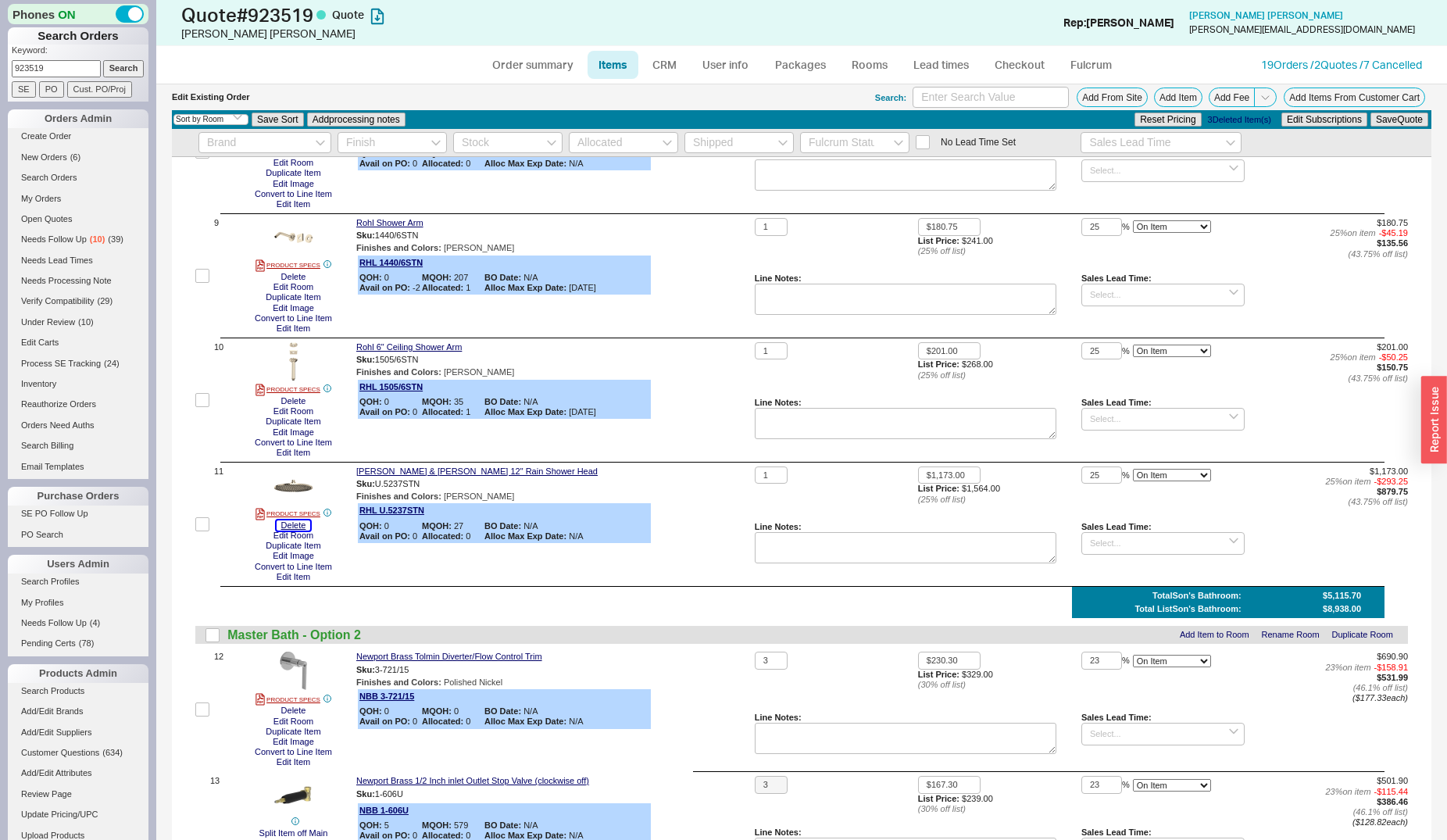
click at [283, 528] on button "Delete" at bounding box center [294, 525] width 35 height 10
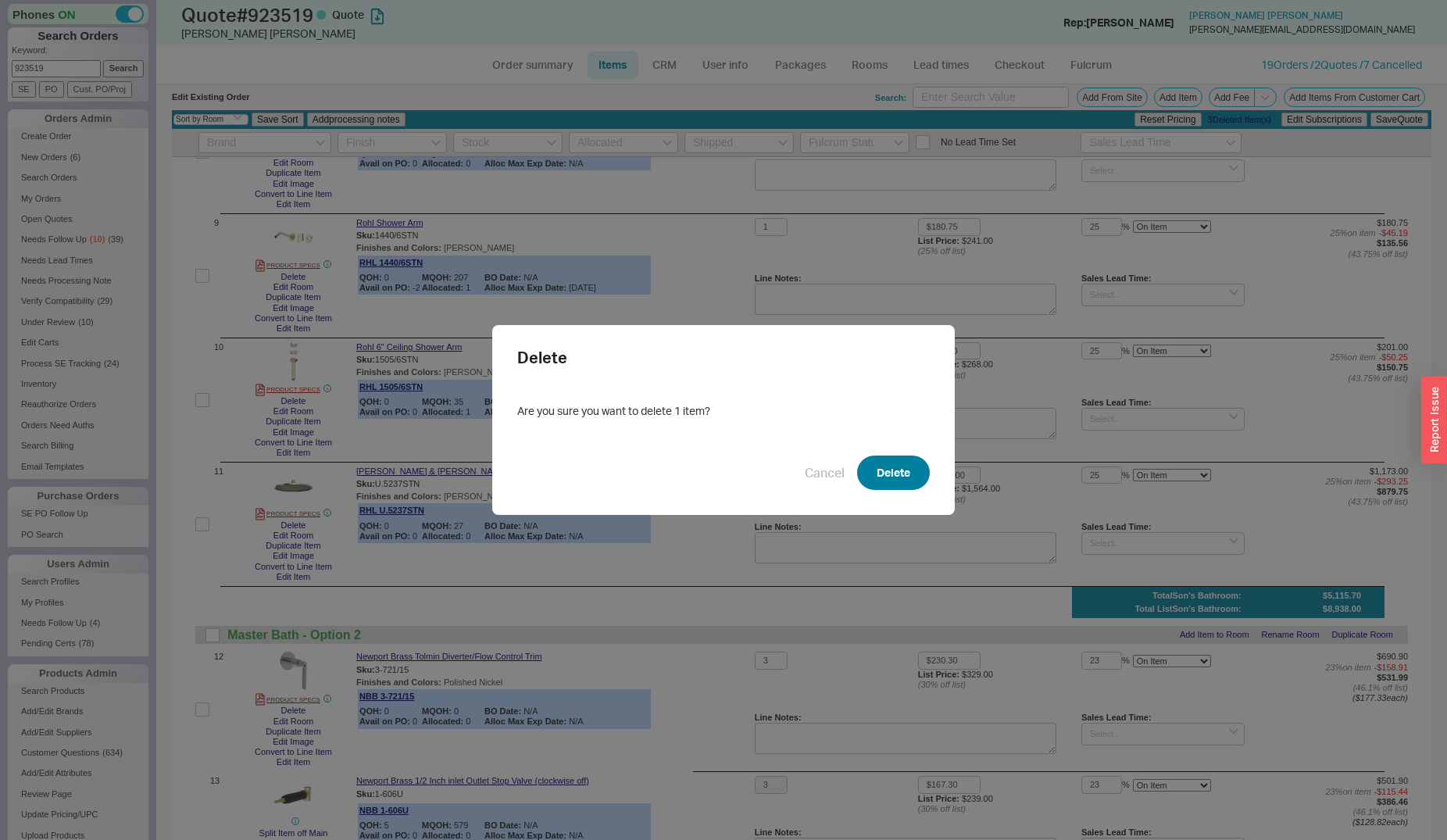
click at [860, 483] on button "Delete" at bounding box center [894, 473] width 73 height 35
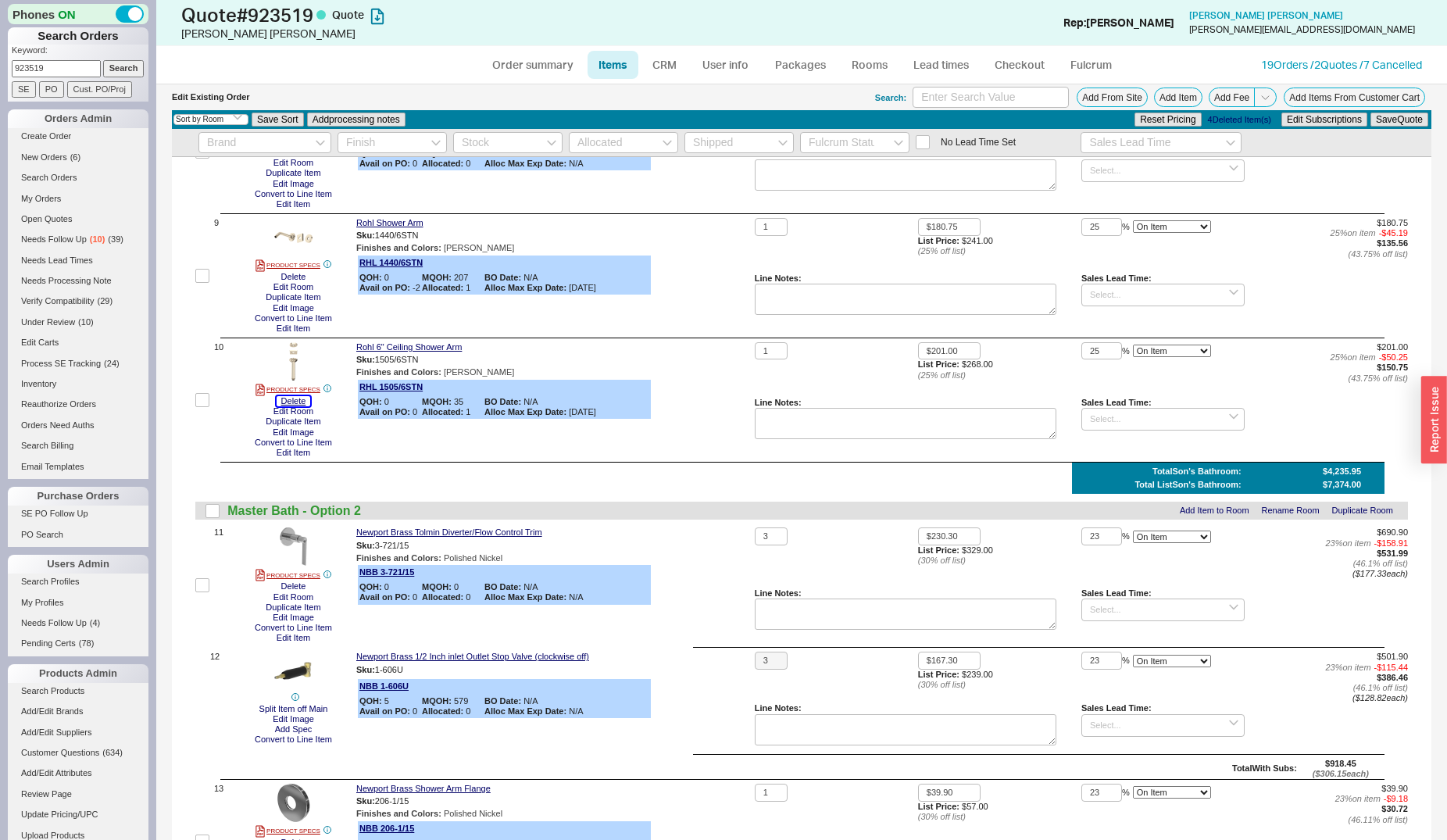
click at [299, 401] on button "Delete" at bounding box center [294, 400] width 35 height 10
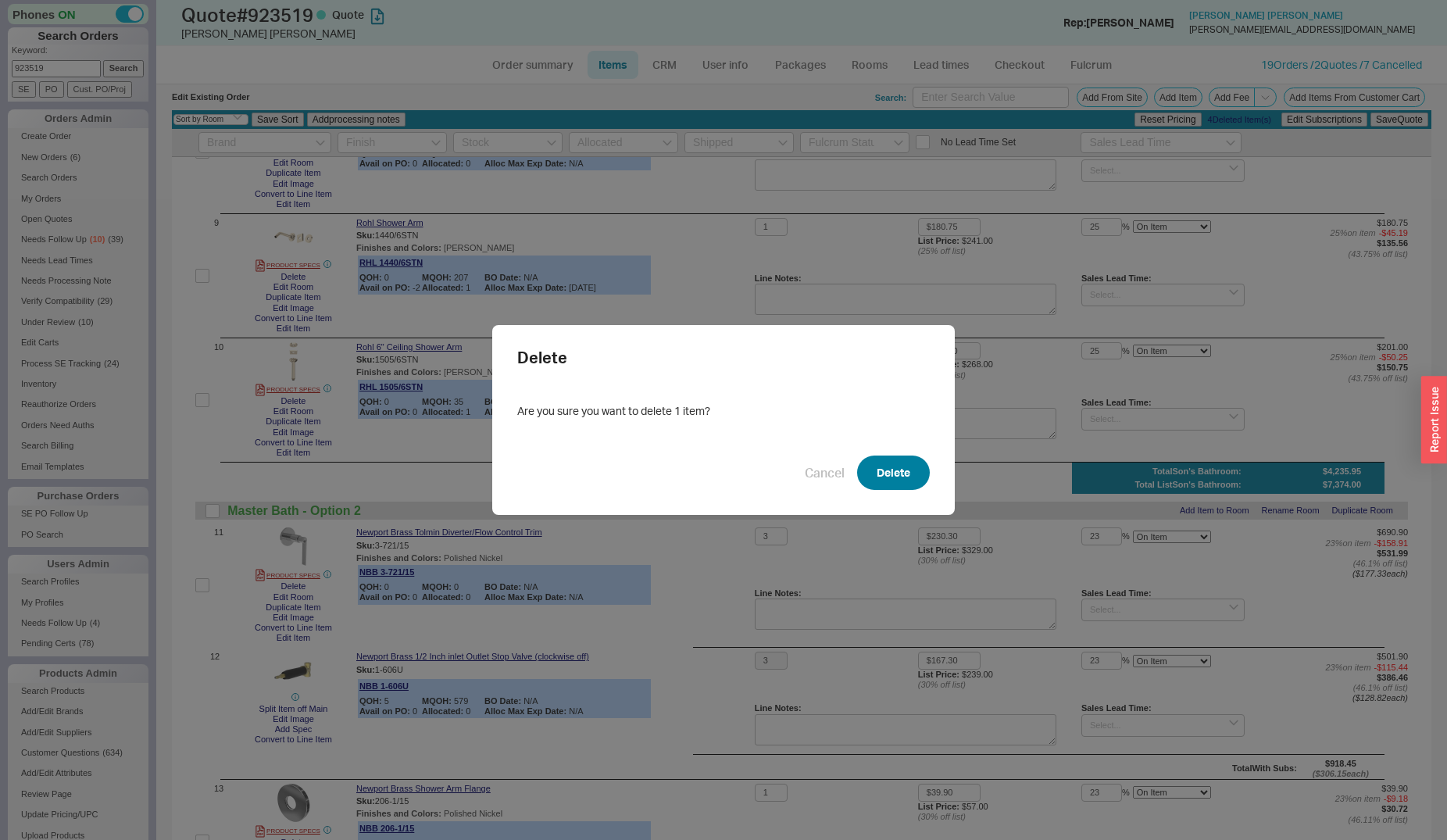
click at [895, 466] on button "Delete" at bounding box center [894, 473] width 73 height 35
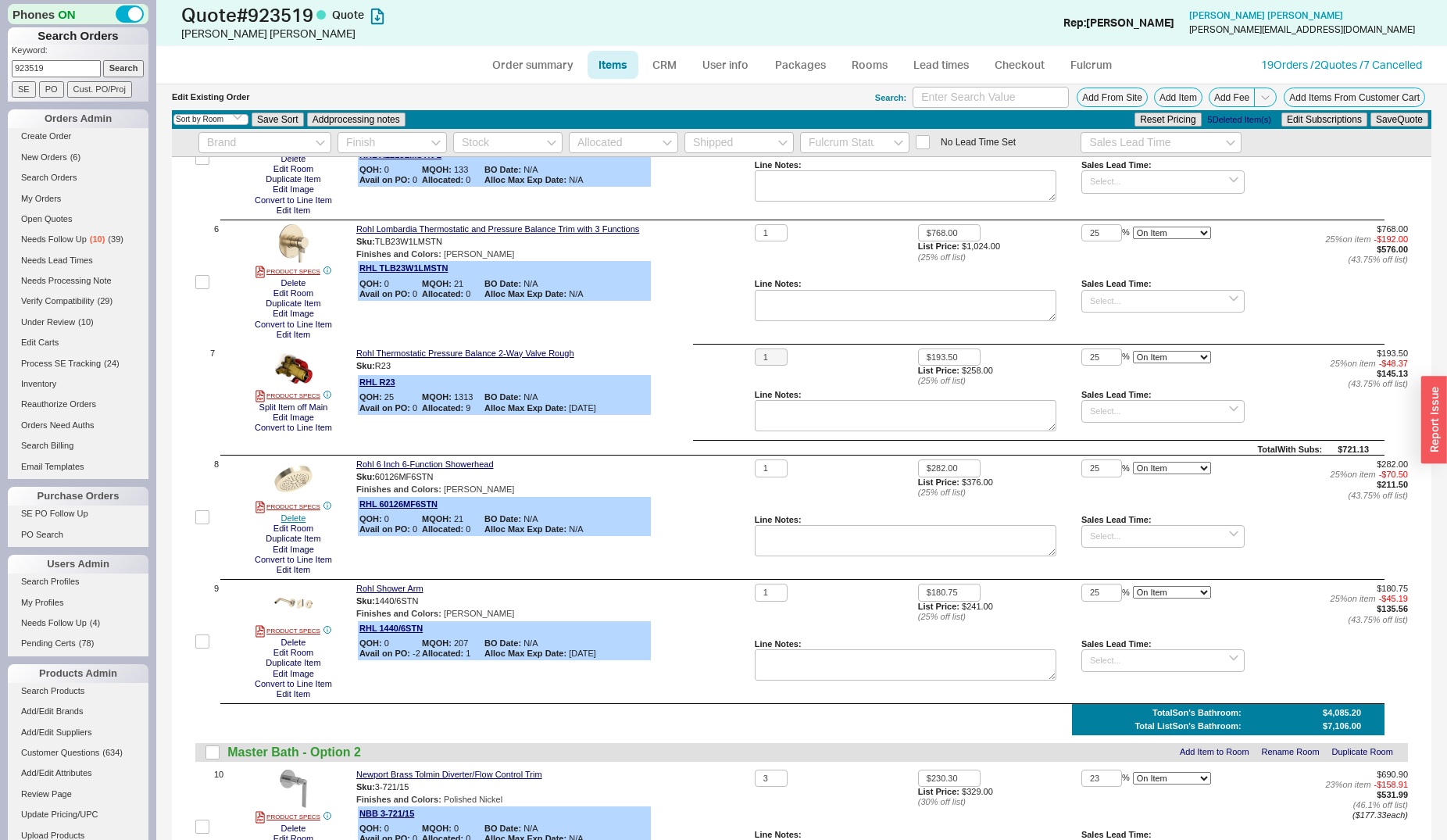
scroll to position [558, 0]
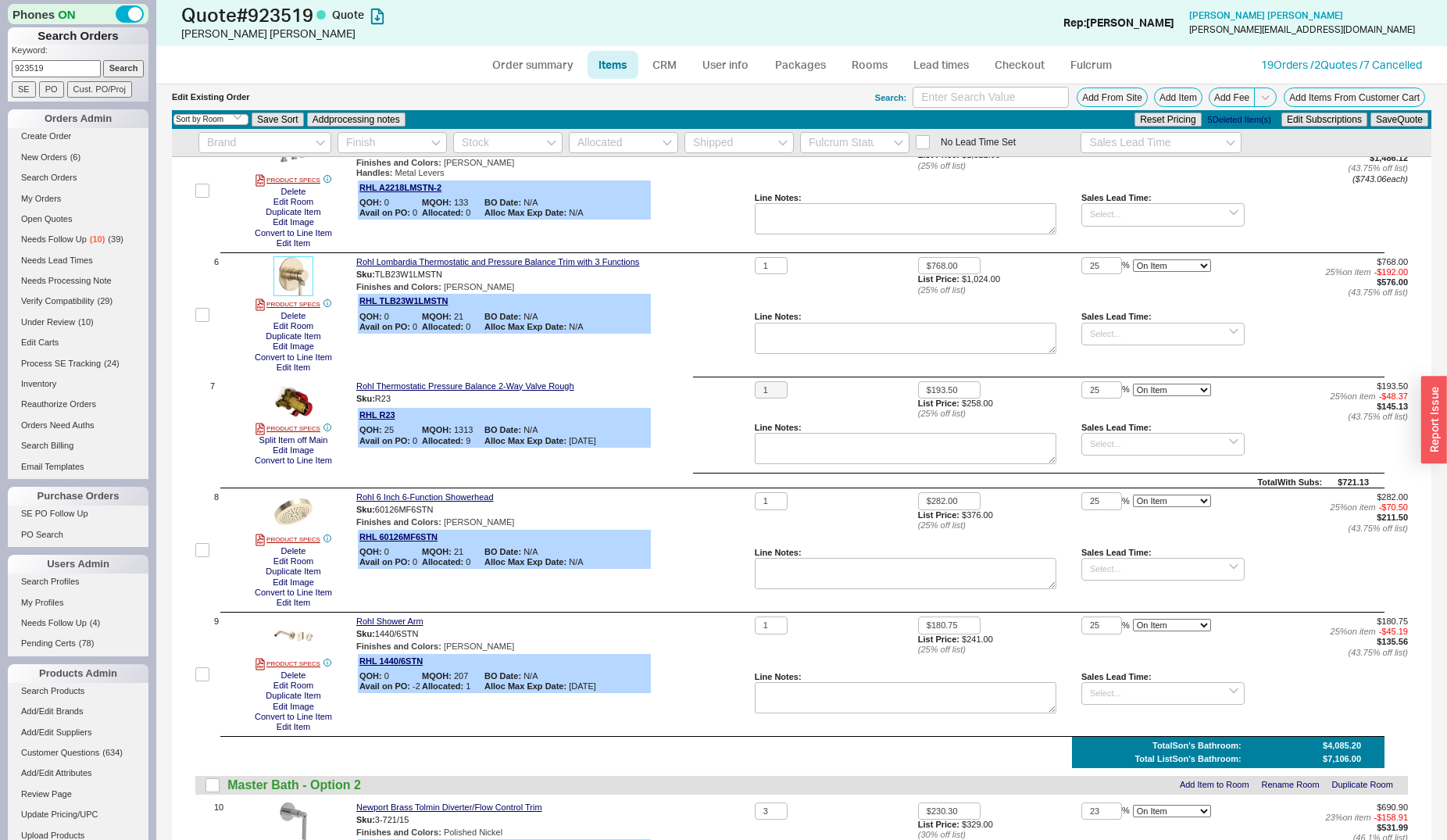
click at [300, 278] on img at bounding box center [293, 276] width 38 height 38
click at [1085, 98] on button "Add From Site" at bounding box center [1112, 97] width 71 height 20
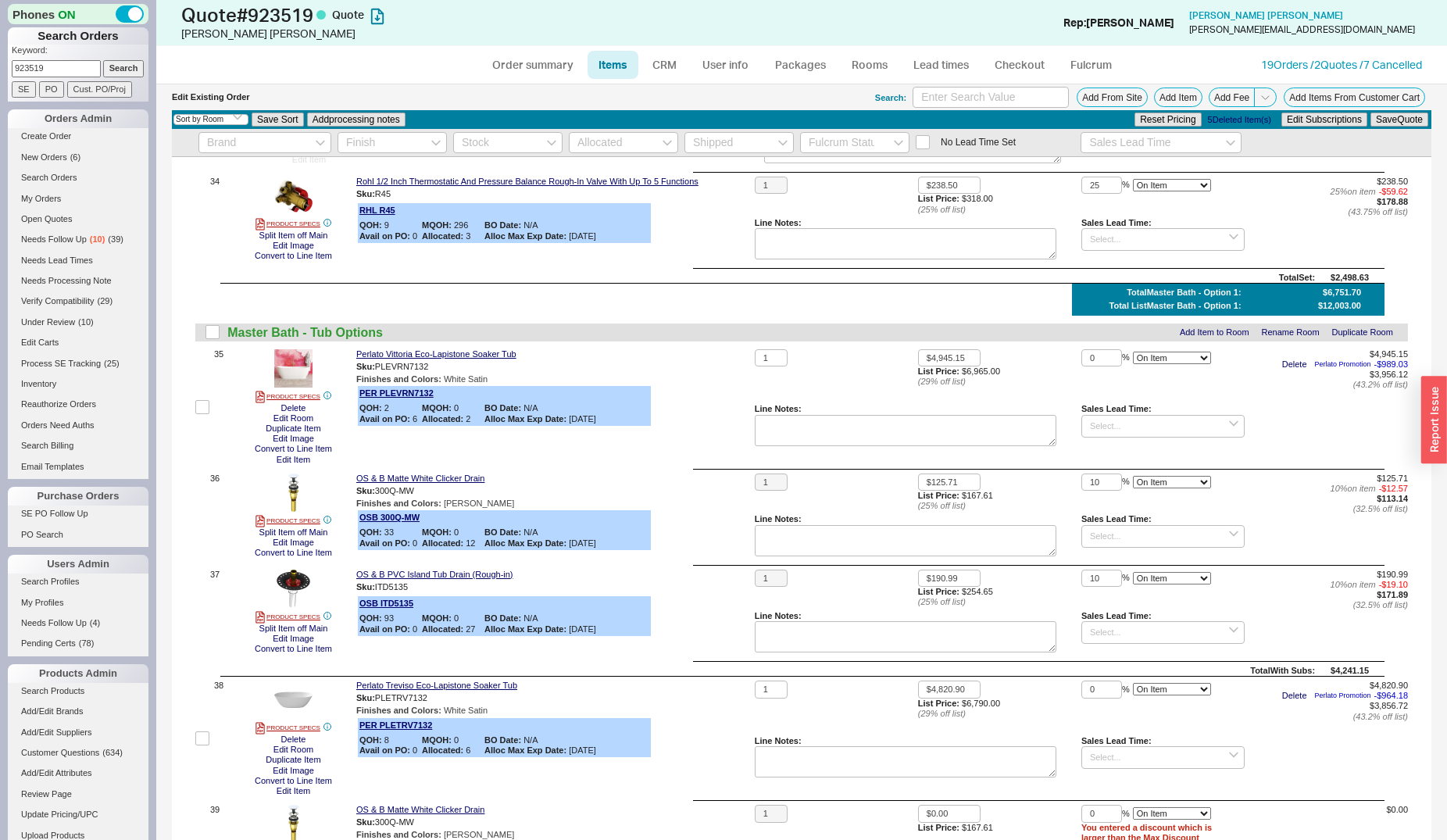
scroll to position [4064, 0]
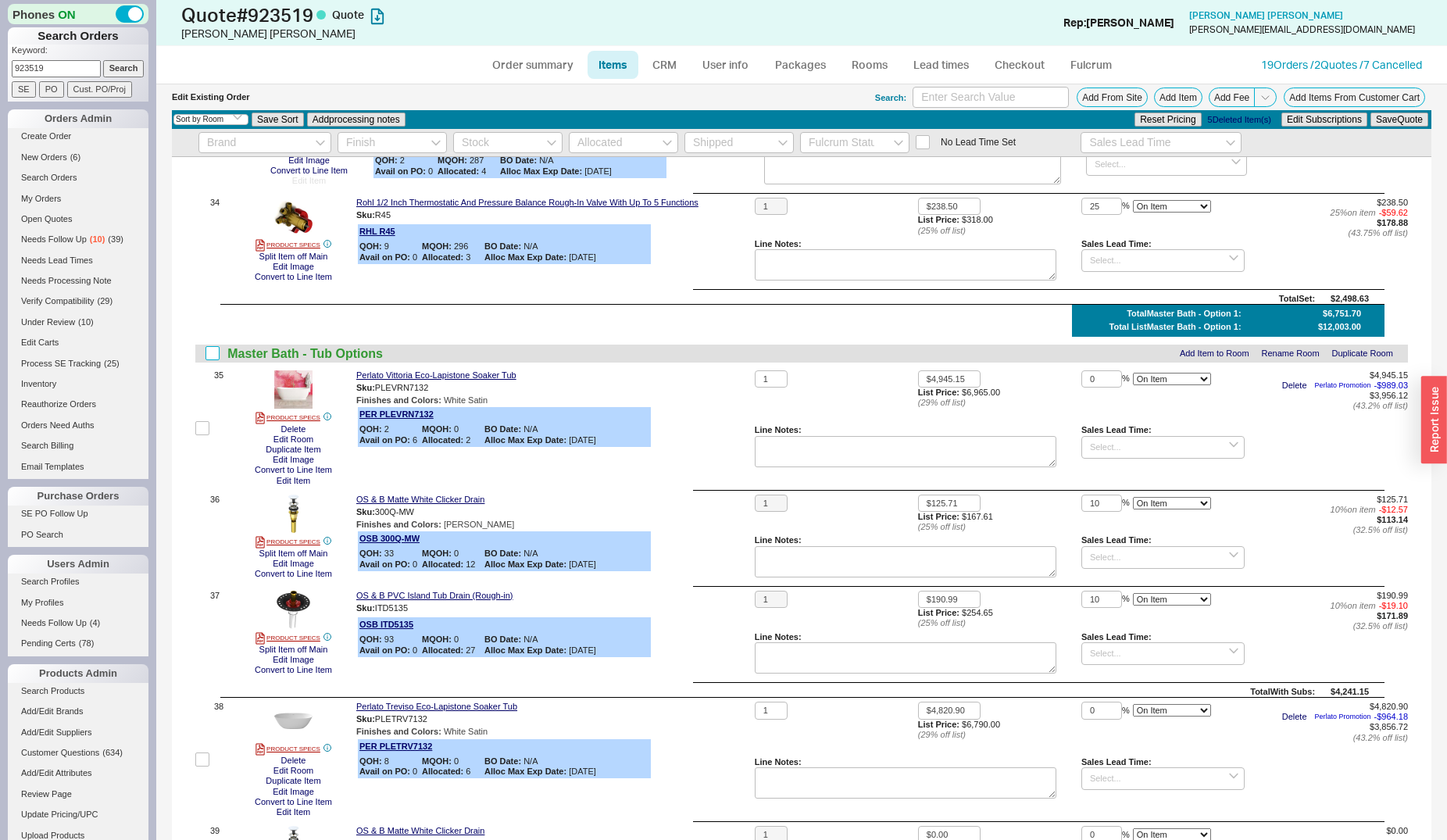
click at [210, 349] on input "checkbox" at bounding box center [212, 352] width 14 height 14
checkbox input "true"
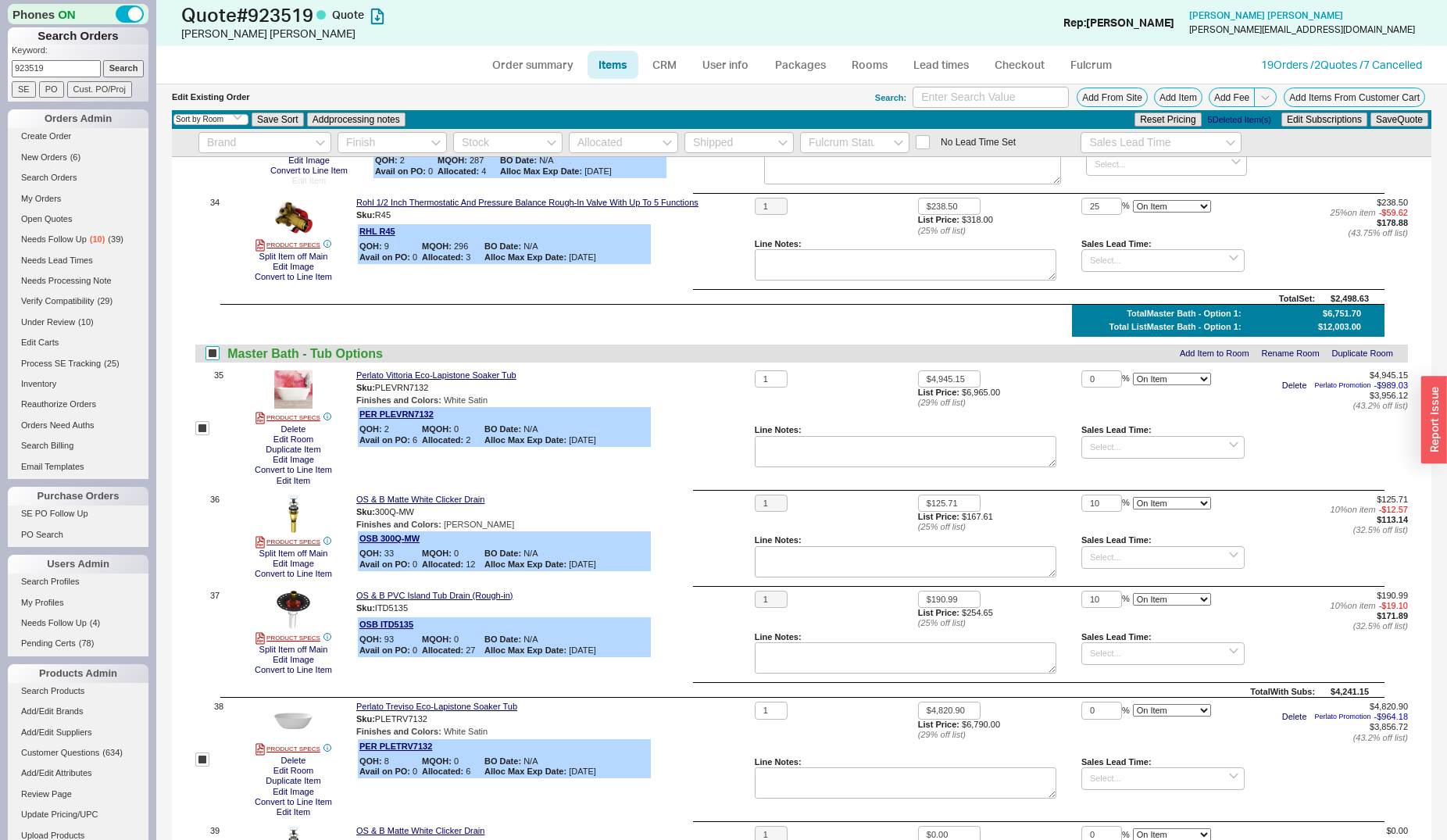
checkbox input "true"
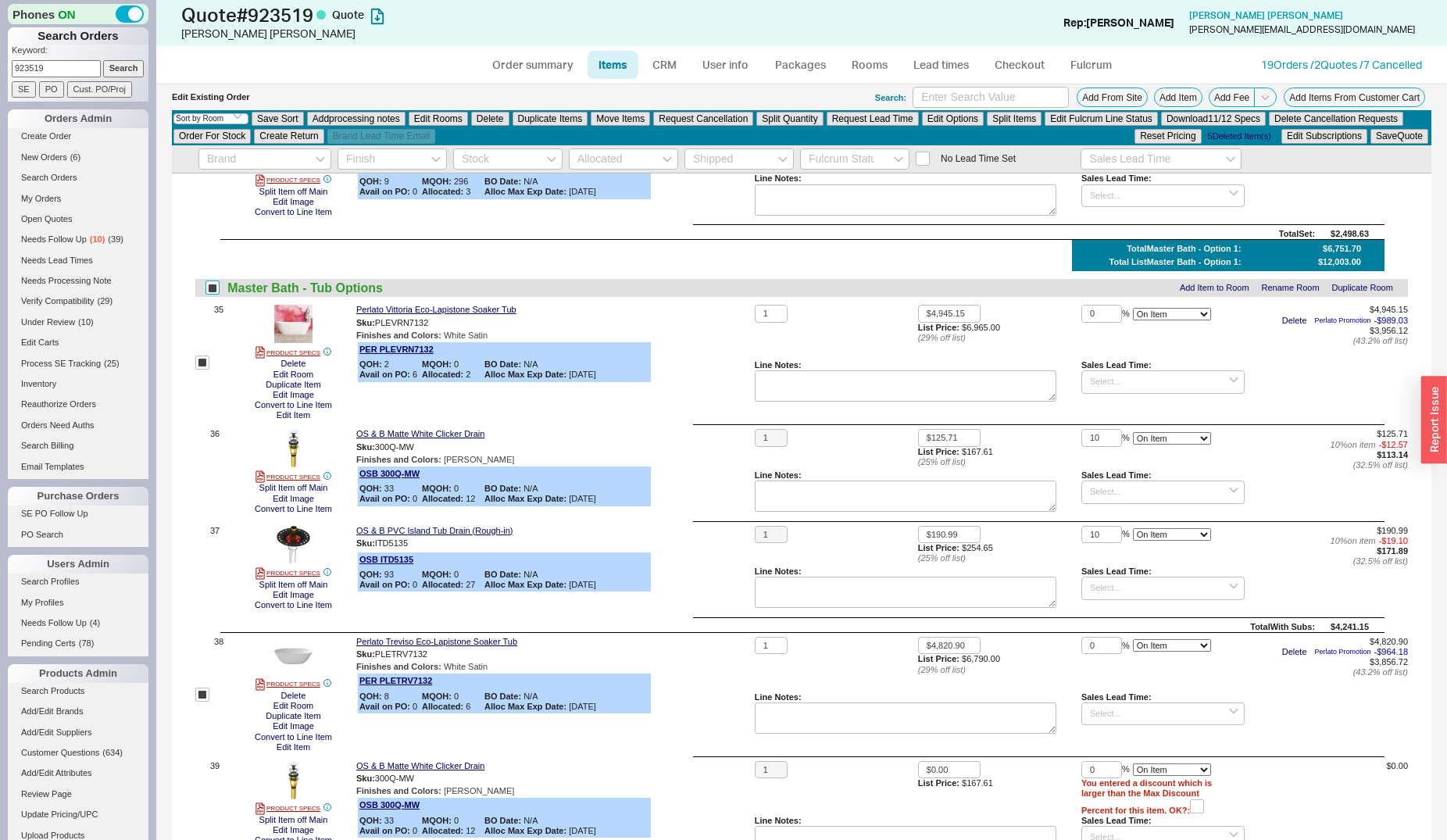
scroll to position [4159, 0]
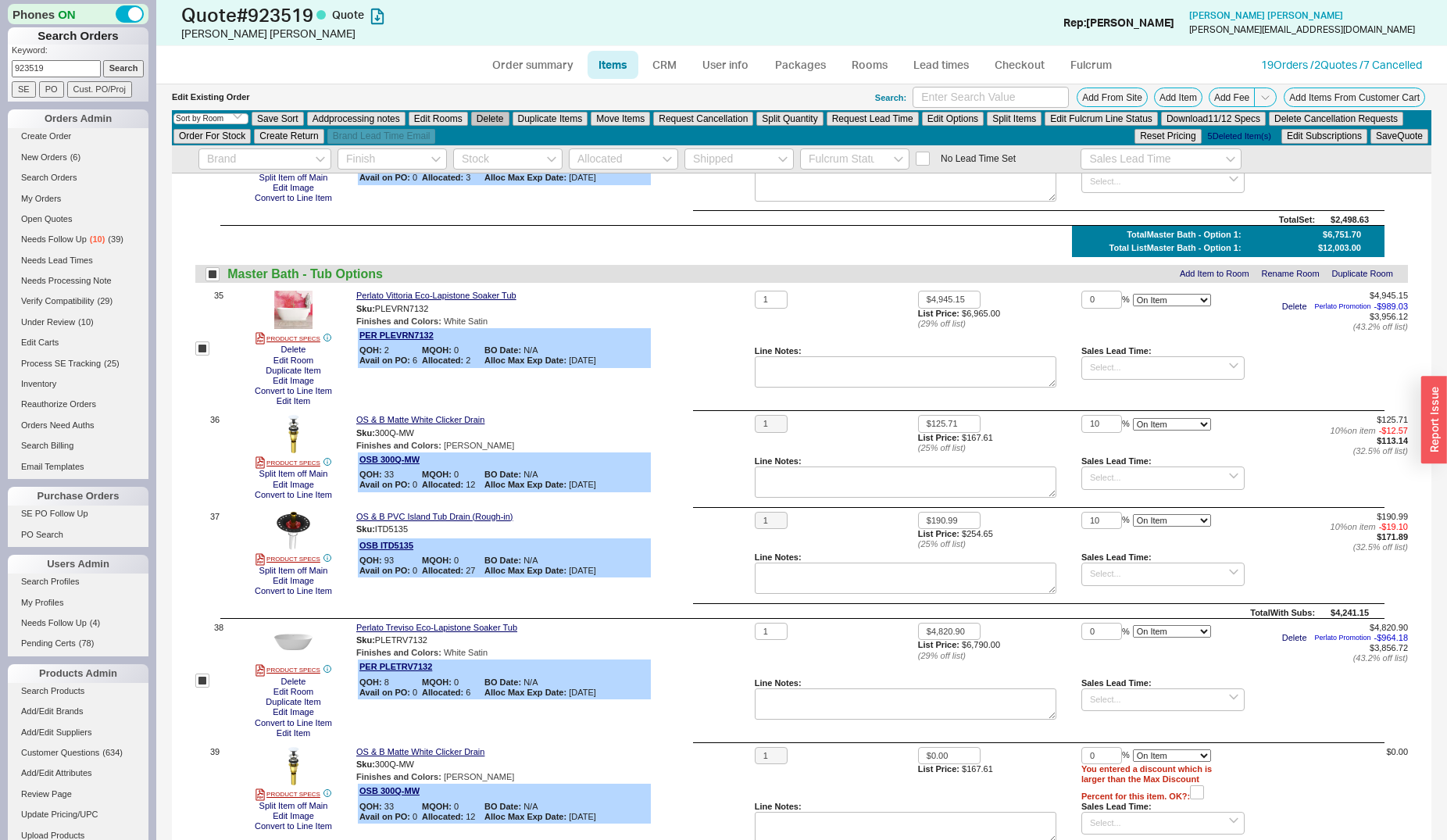
click at [504, 124] on button "Delete" at bounding box center [491, 118] width 38 height 14
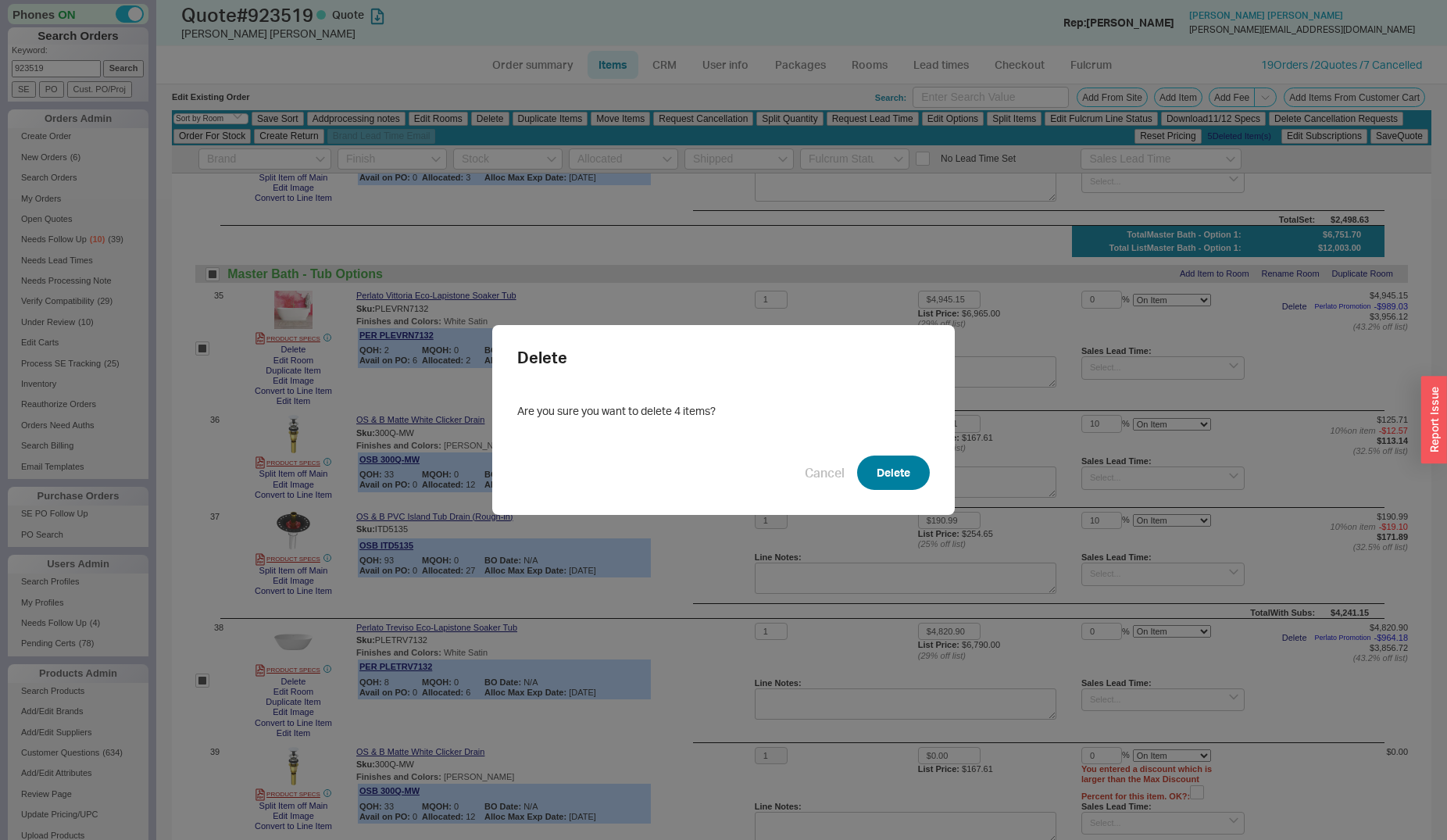
click at [890, 458] on button "Delete" at bounding box center [894, 473] width 73 height 35
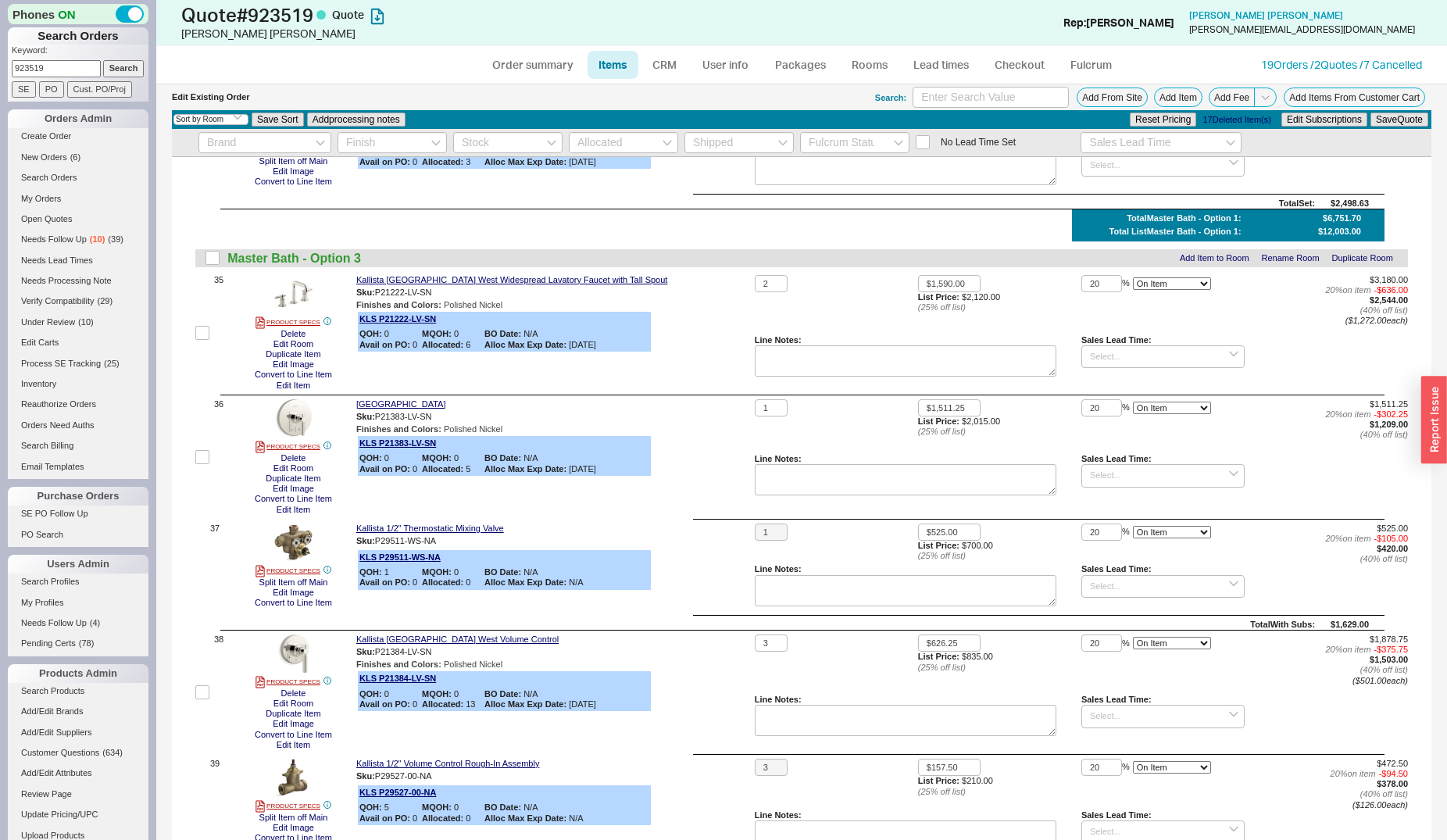
checkbox input "false"
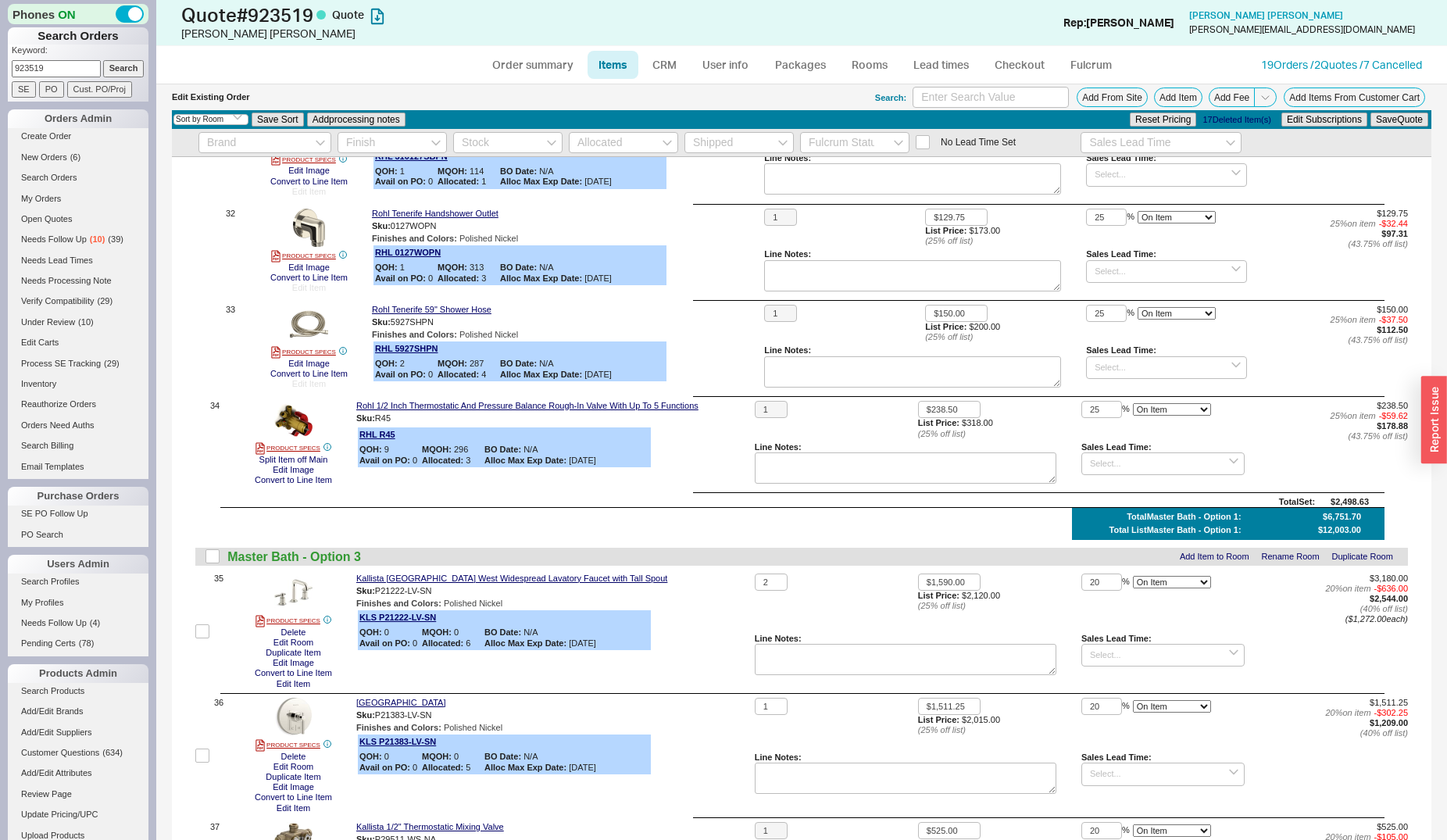
scroll to position [3833, 0]
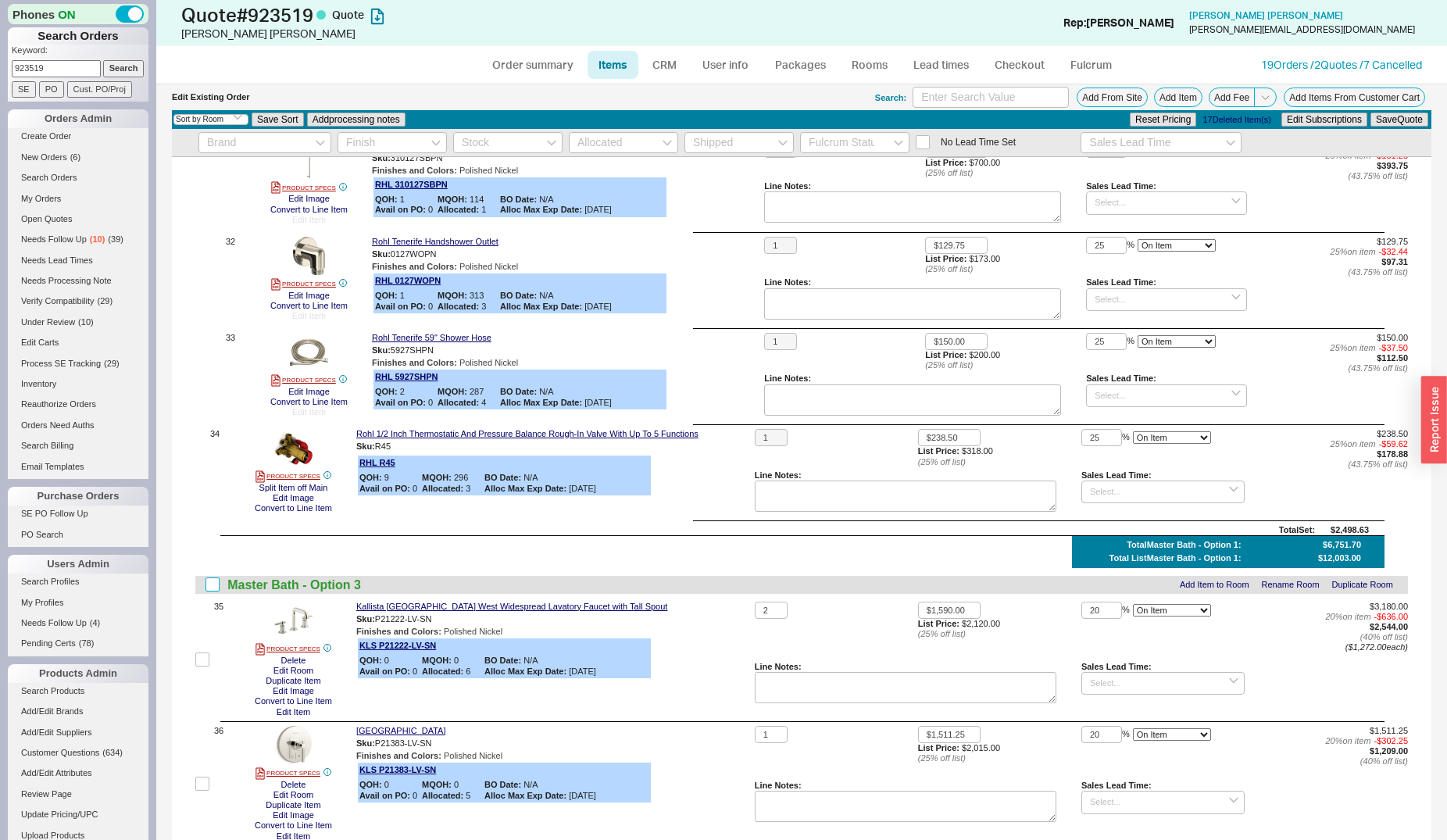
click at [209, 583] on input "checkbox" at bounding box center [212, 584] width 14 height 14
checkbox input "true"
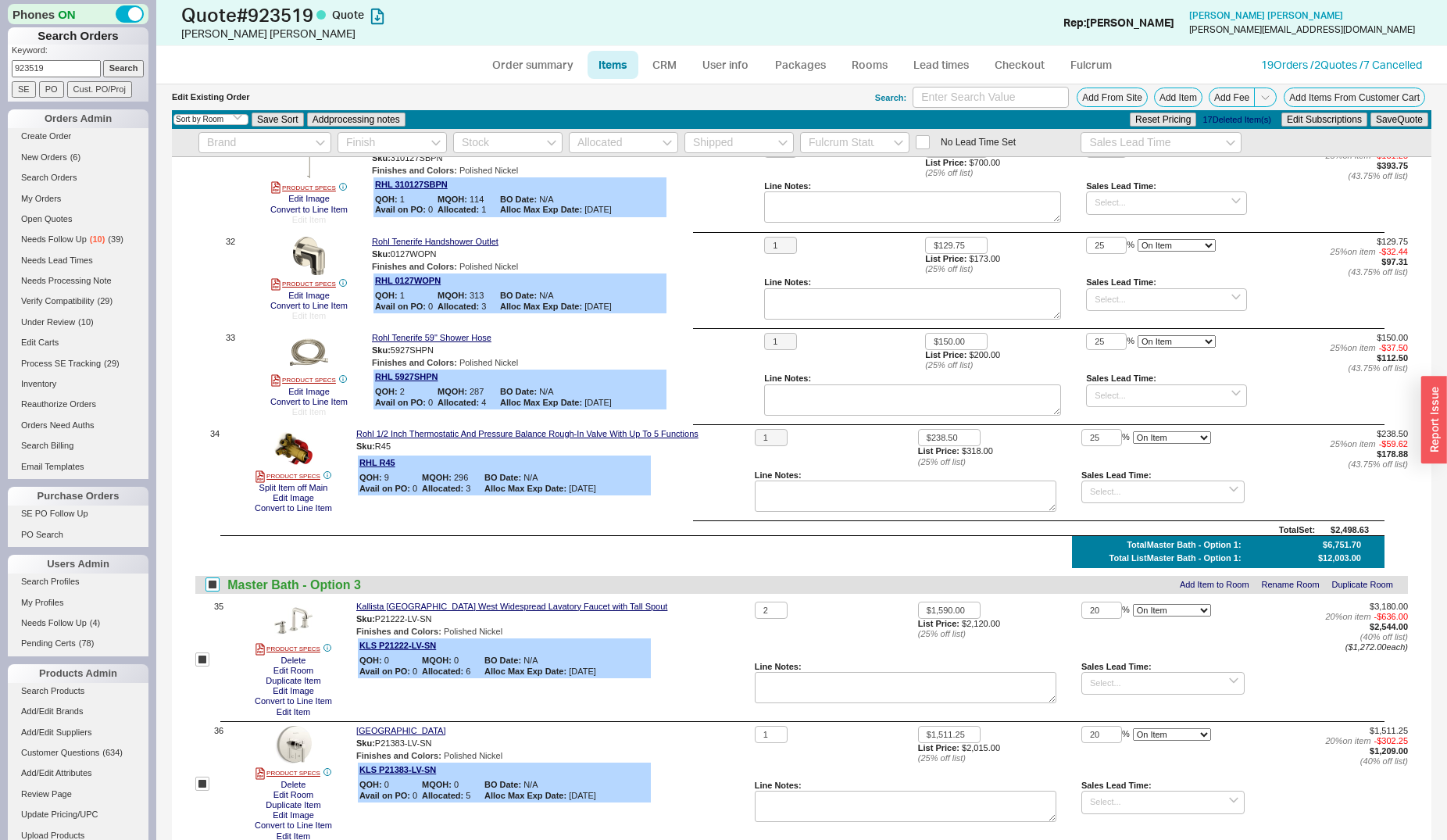
checkbox input "true"
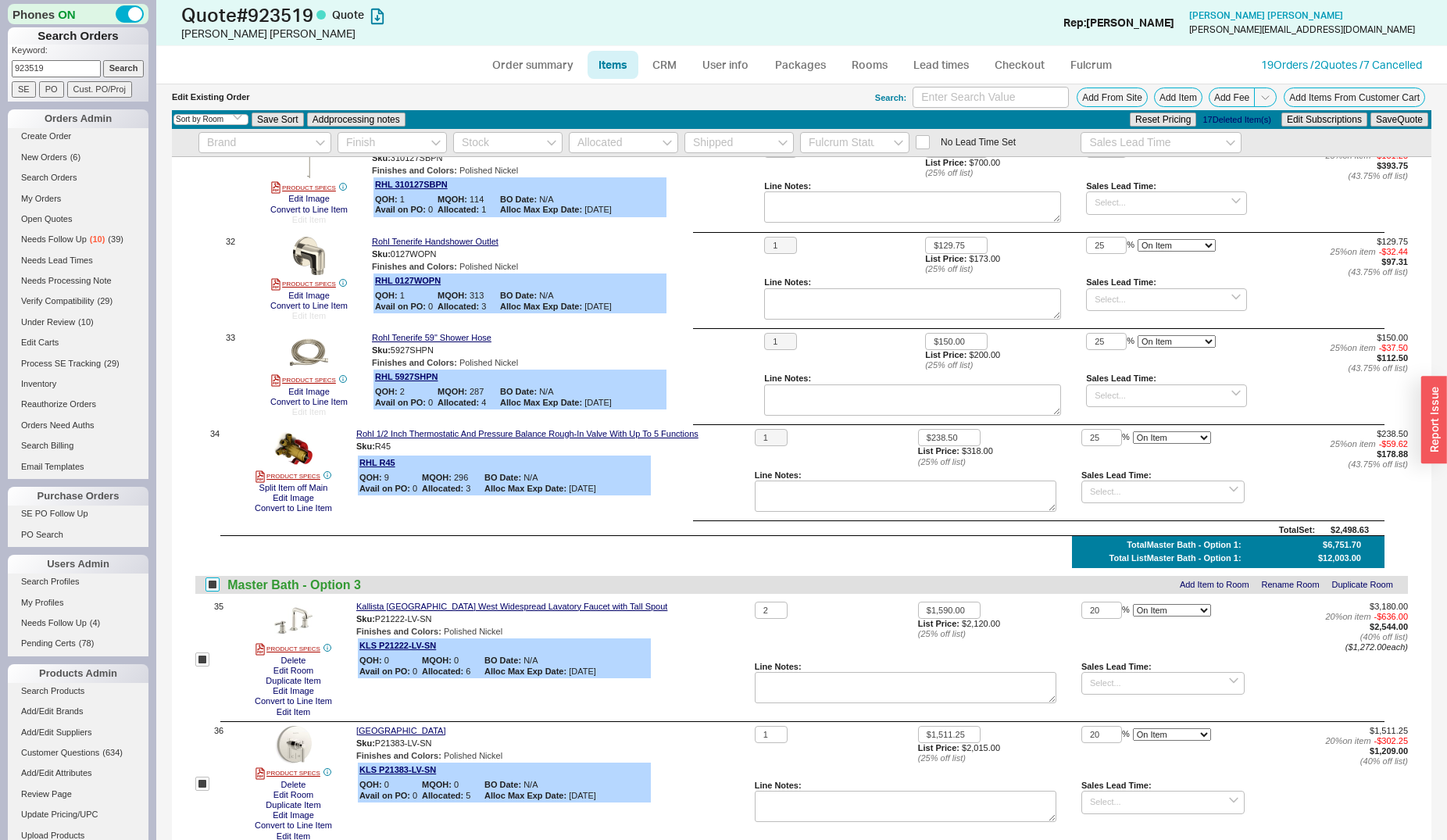
checkbox input "true"
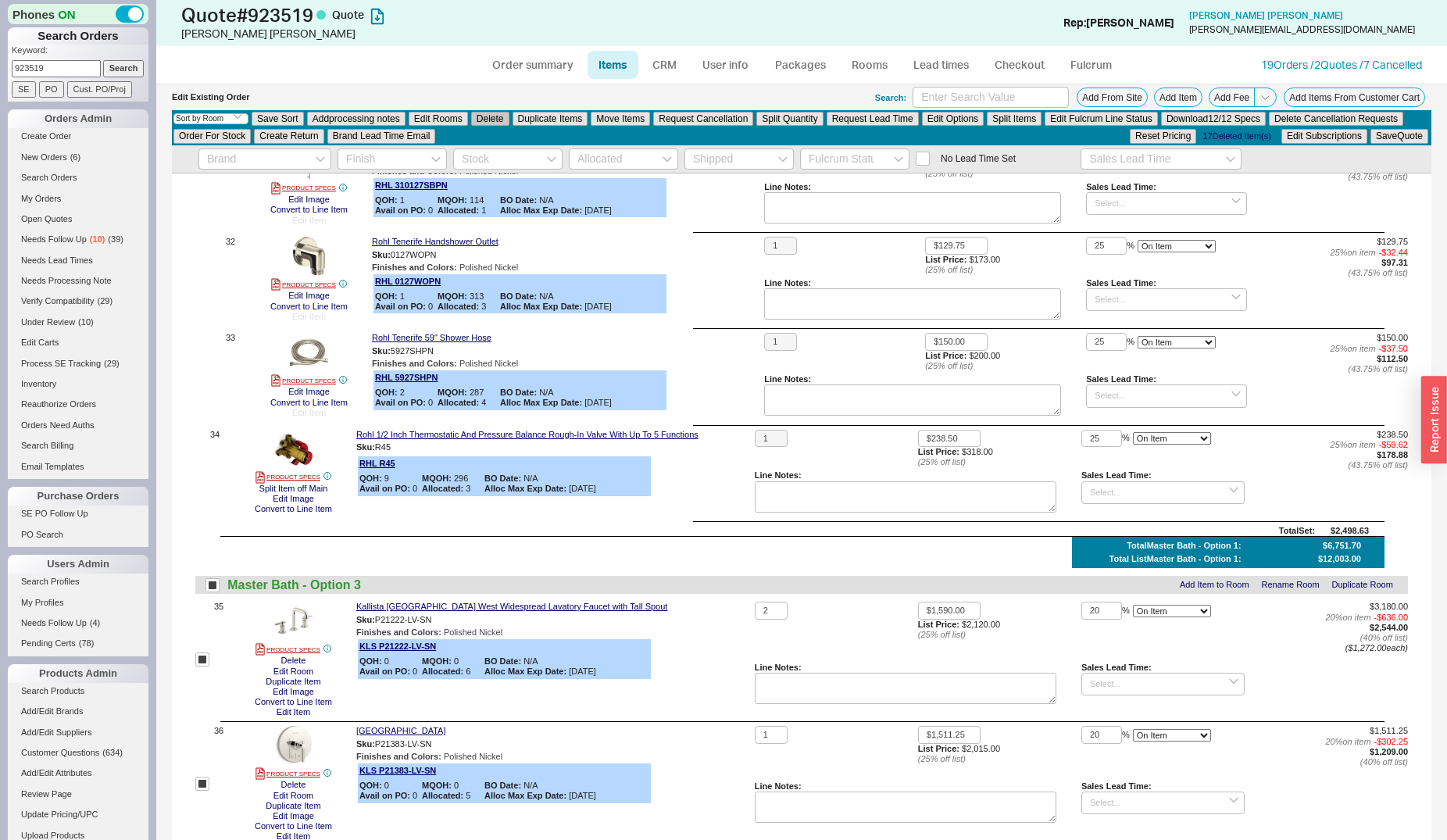
click at [488, 121] on button "Delete" at bounding box center [491, 118] width 38 height 14
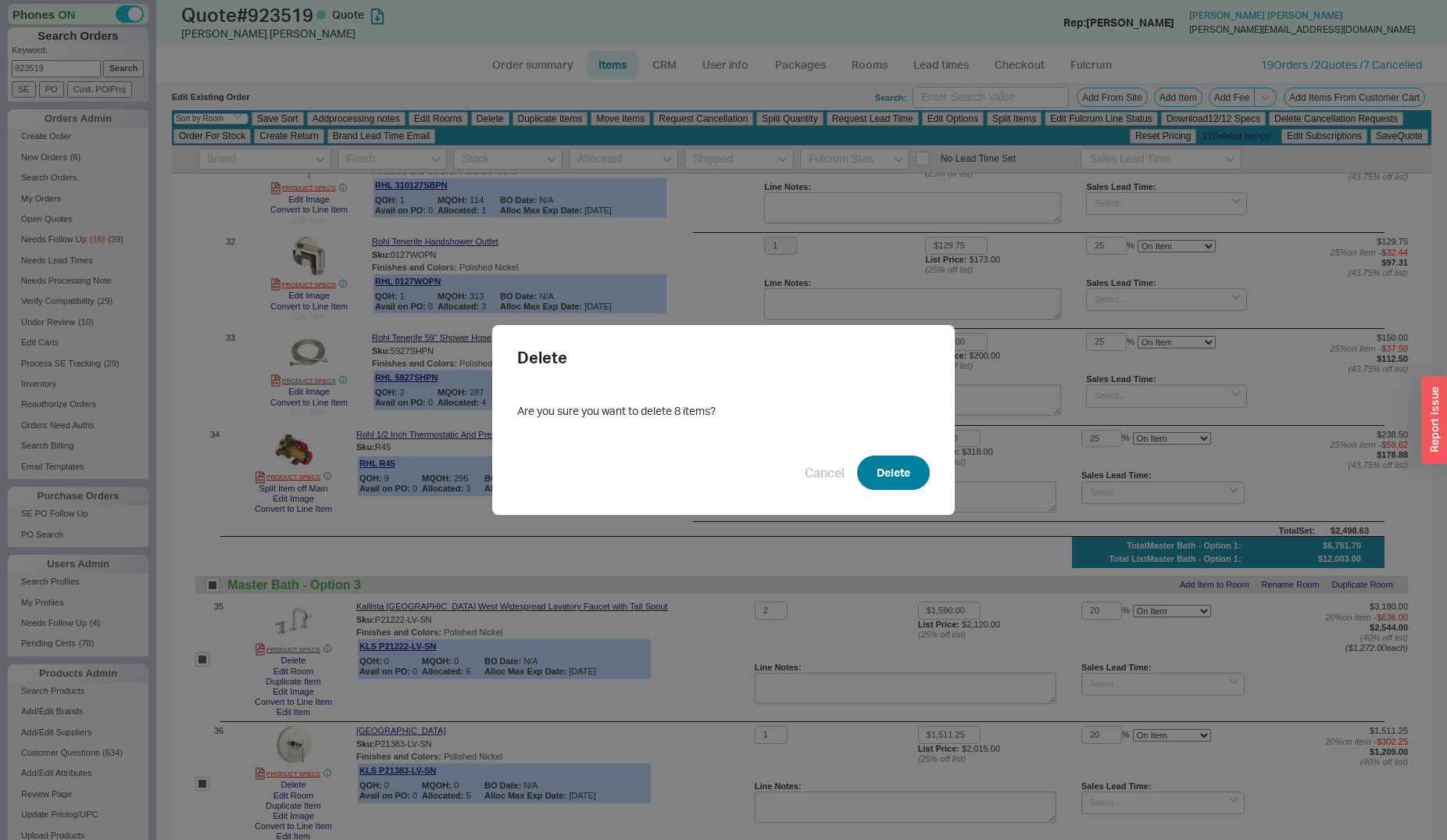
click at [888, 486] on button "Delete" at bounding box center [894, 473] width 73 height 35
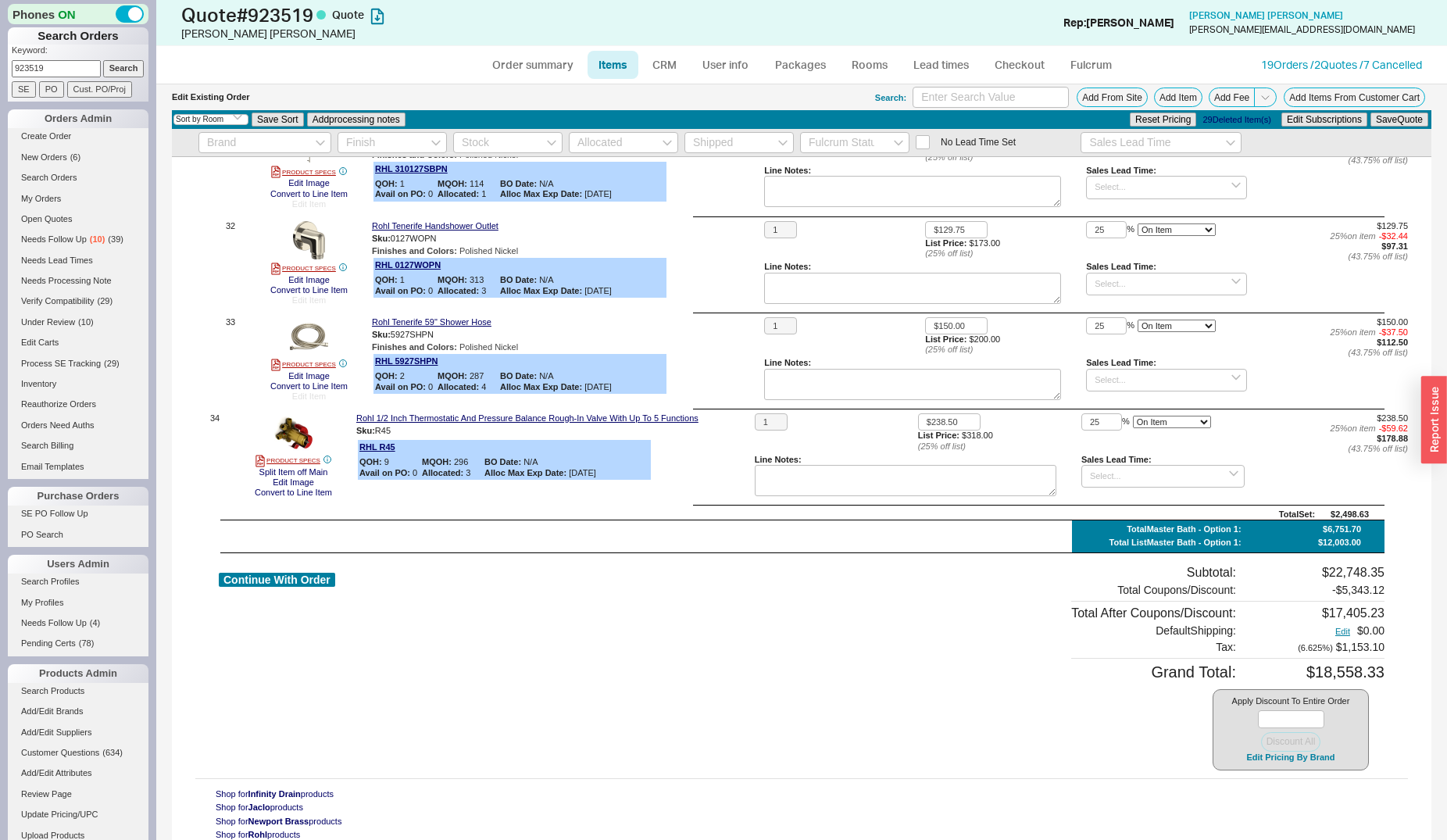
checkbox input "false"
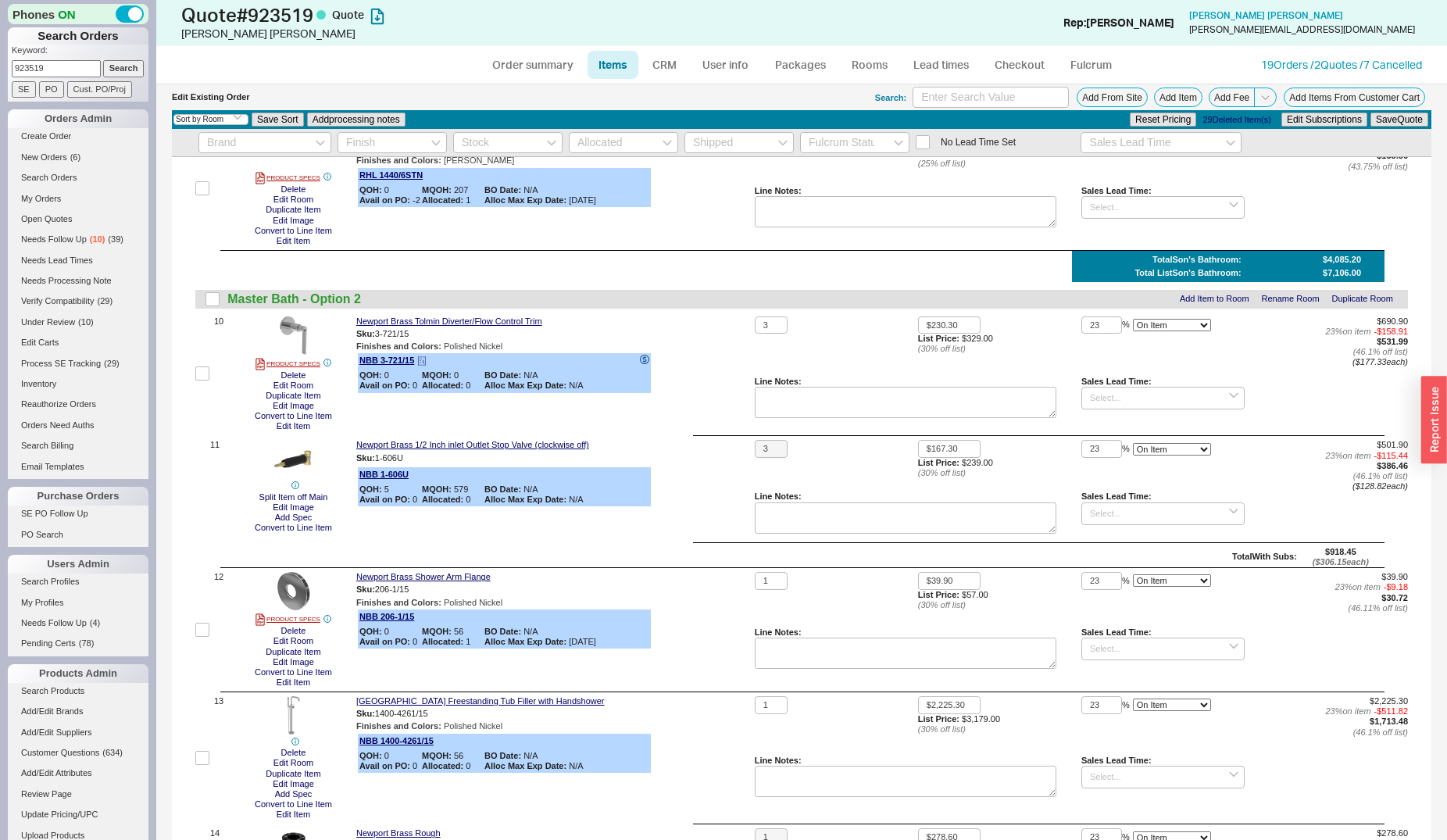
scroll to position [725, 0]
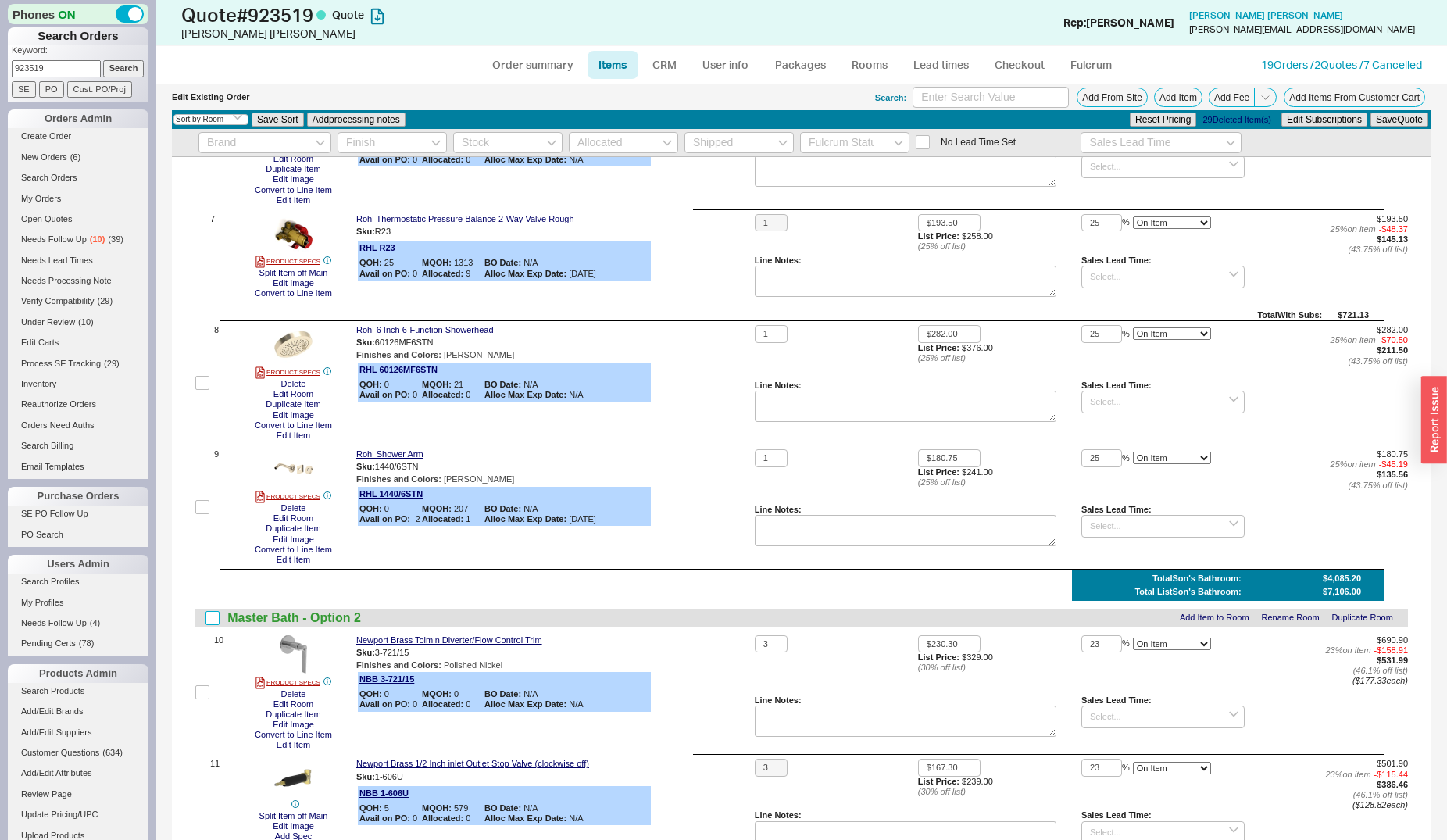
click at [211, 618] on input "checkbox" at bounding box center [212, 618] width 14 height 14
checkbox input "true"
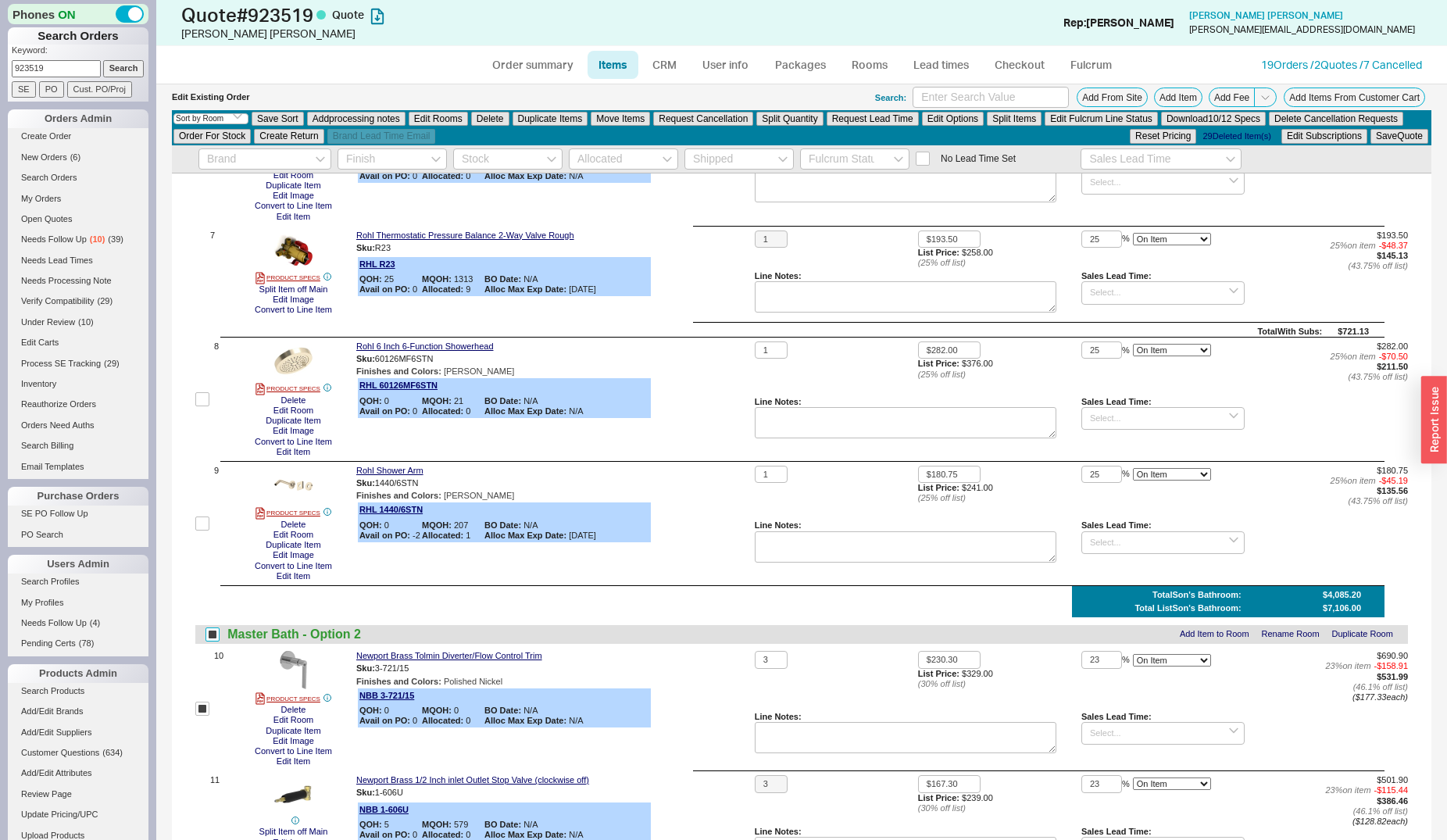
checkbox input "true"
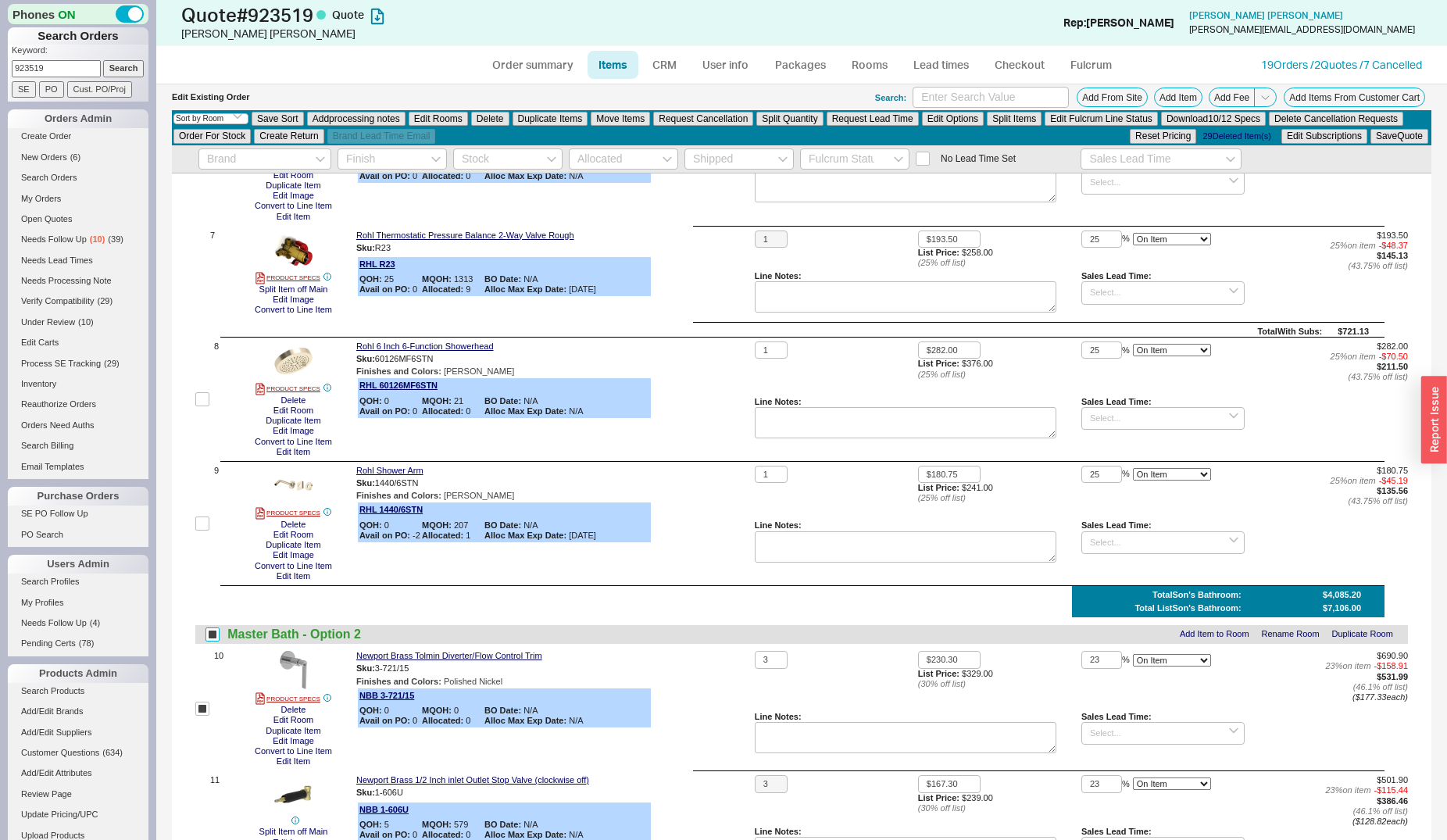
checkbox input "true"
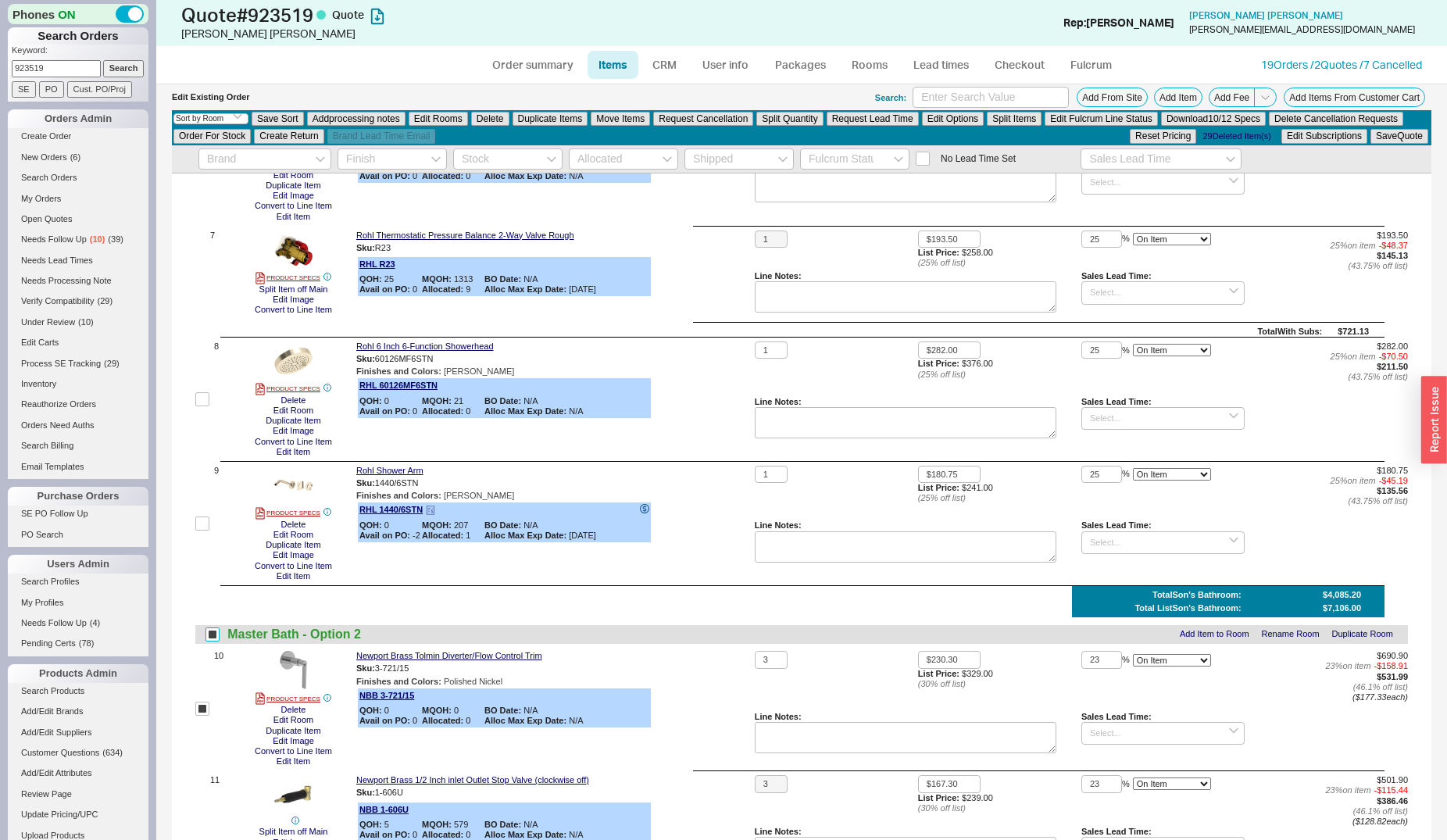
scroll to position [741, 0]
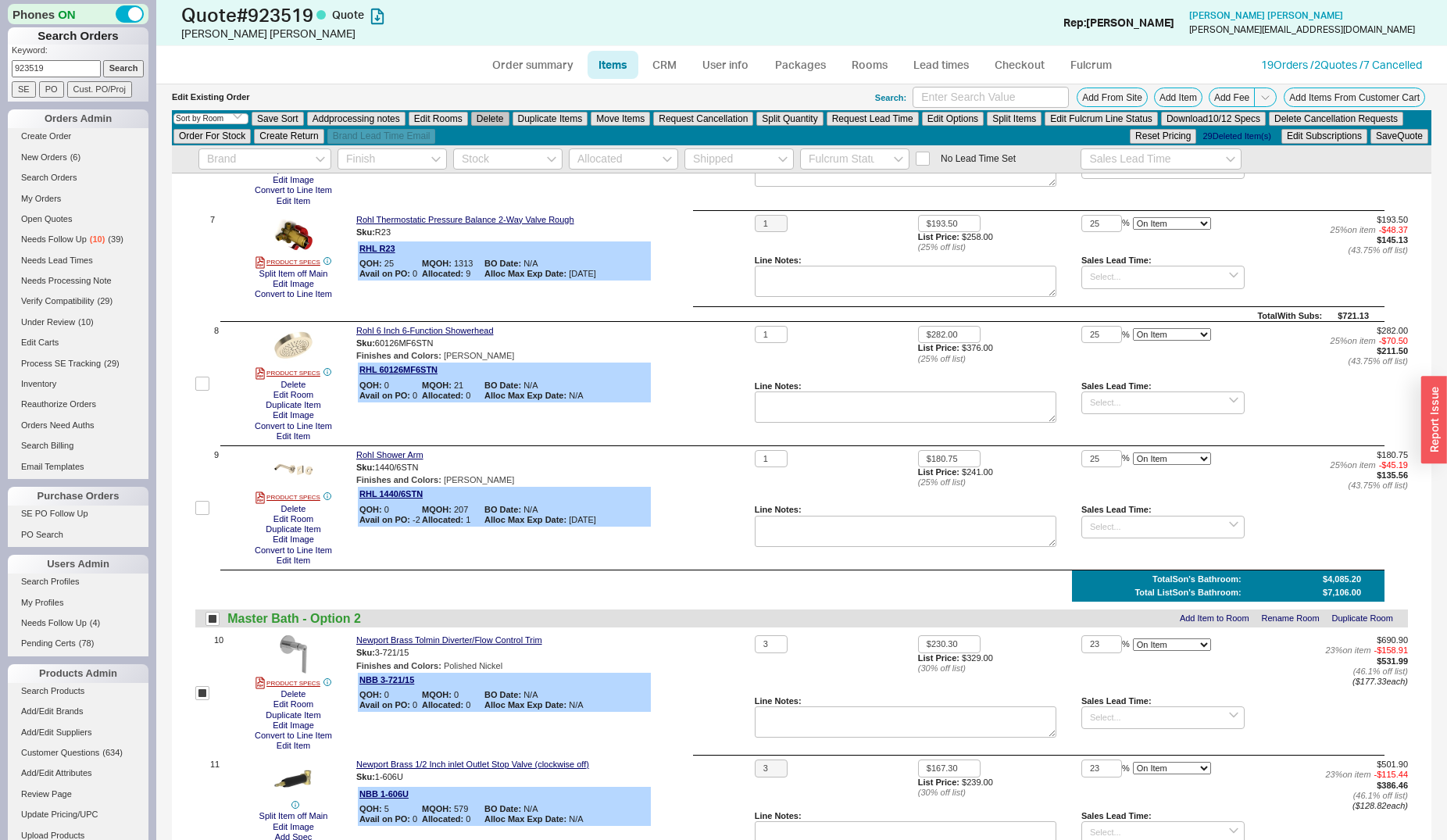
click at [480, 119] on button "Delete" at bounding box center [491, 118] width 38 height 14
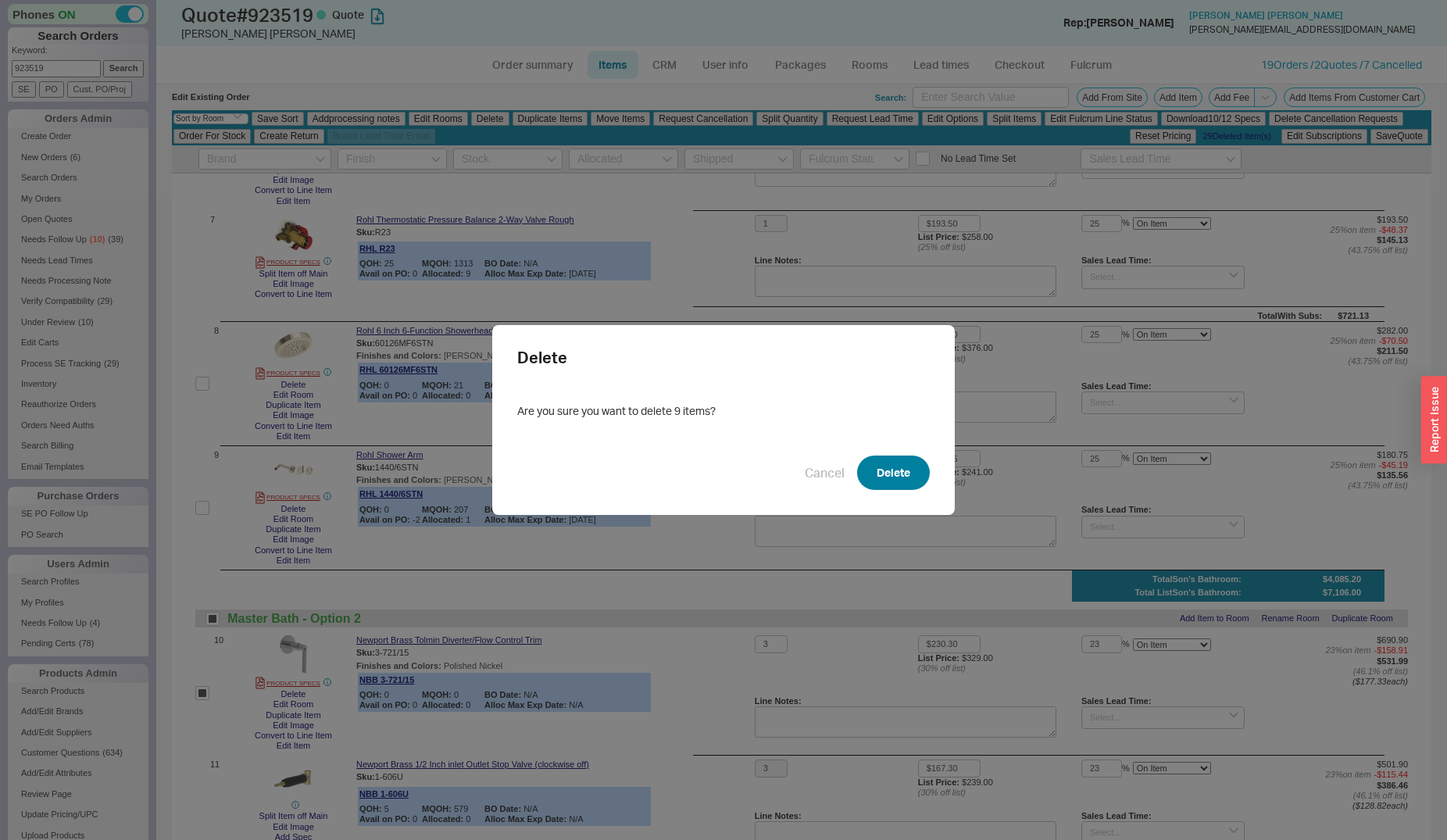
click at [907, 474] on button "Delete" at bounding box center [894, 473] width 73 height 35
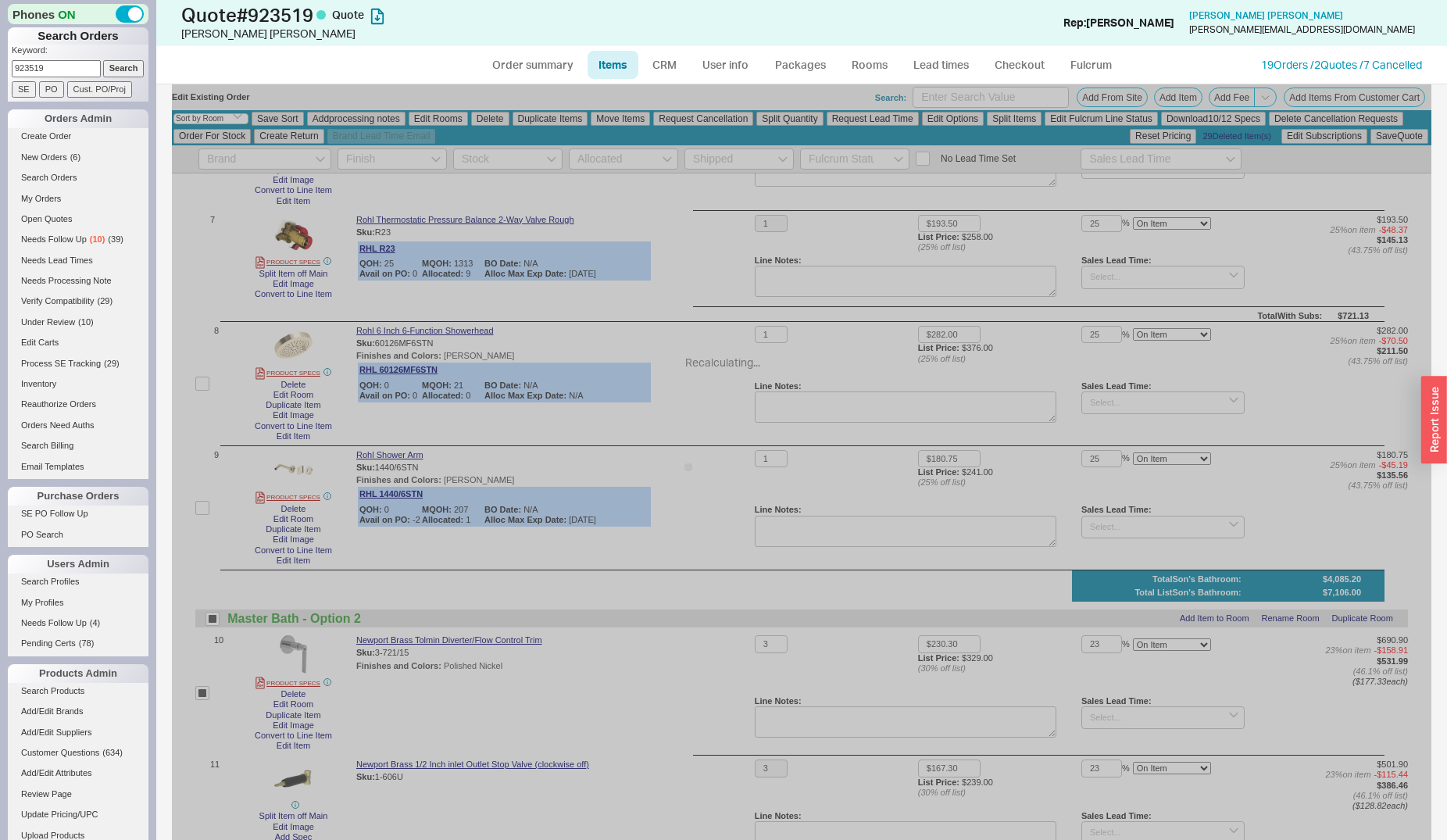
checkbox input "false"
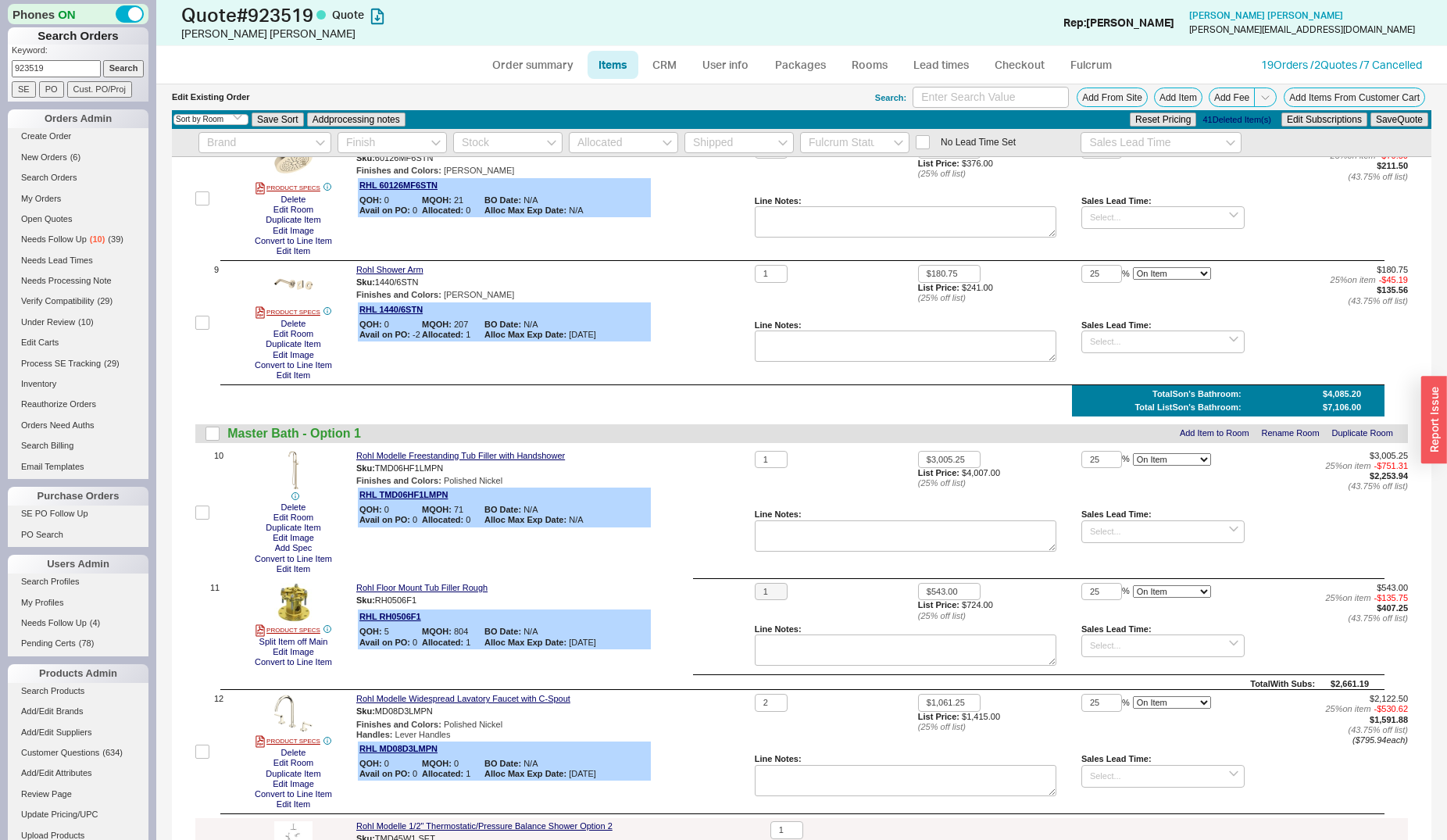
scroll to position [1036, 0]
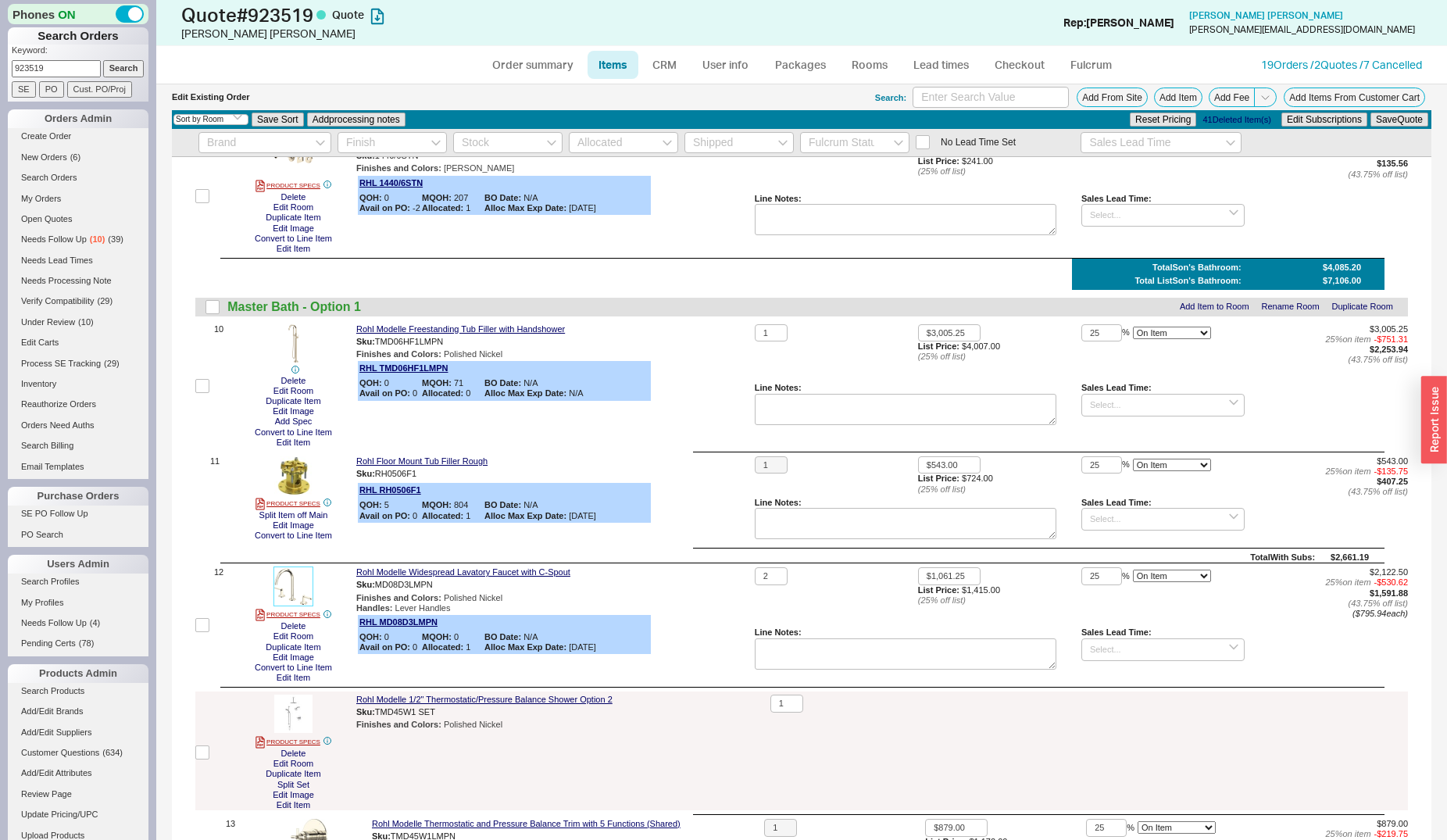
click at [302, 583] on img at bounding box center [293, 587] width 38 height 38
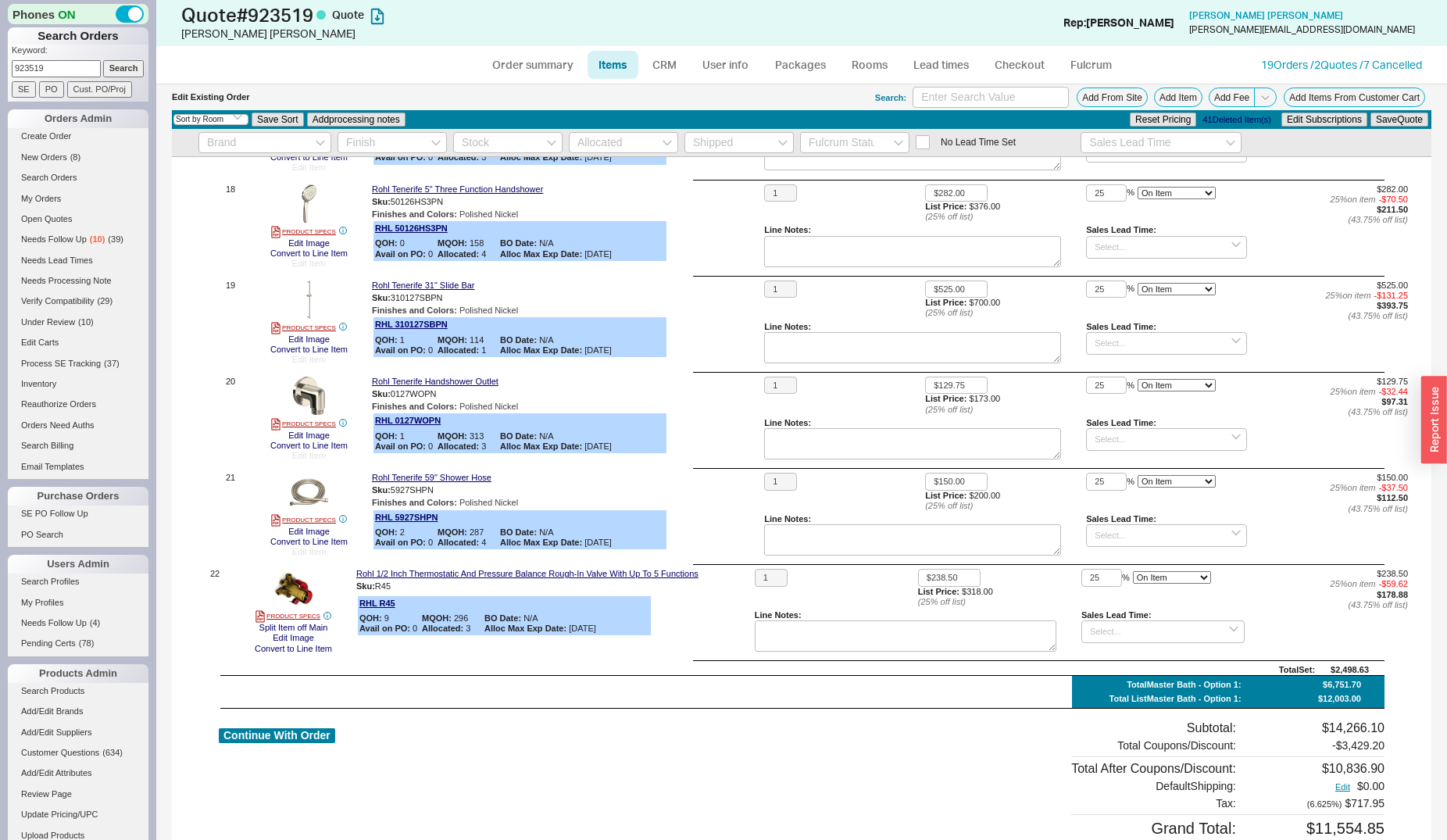
scroll to position [2342, 0]
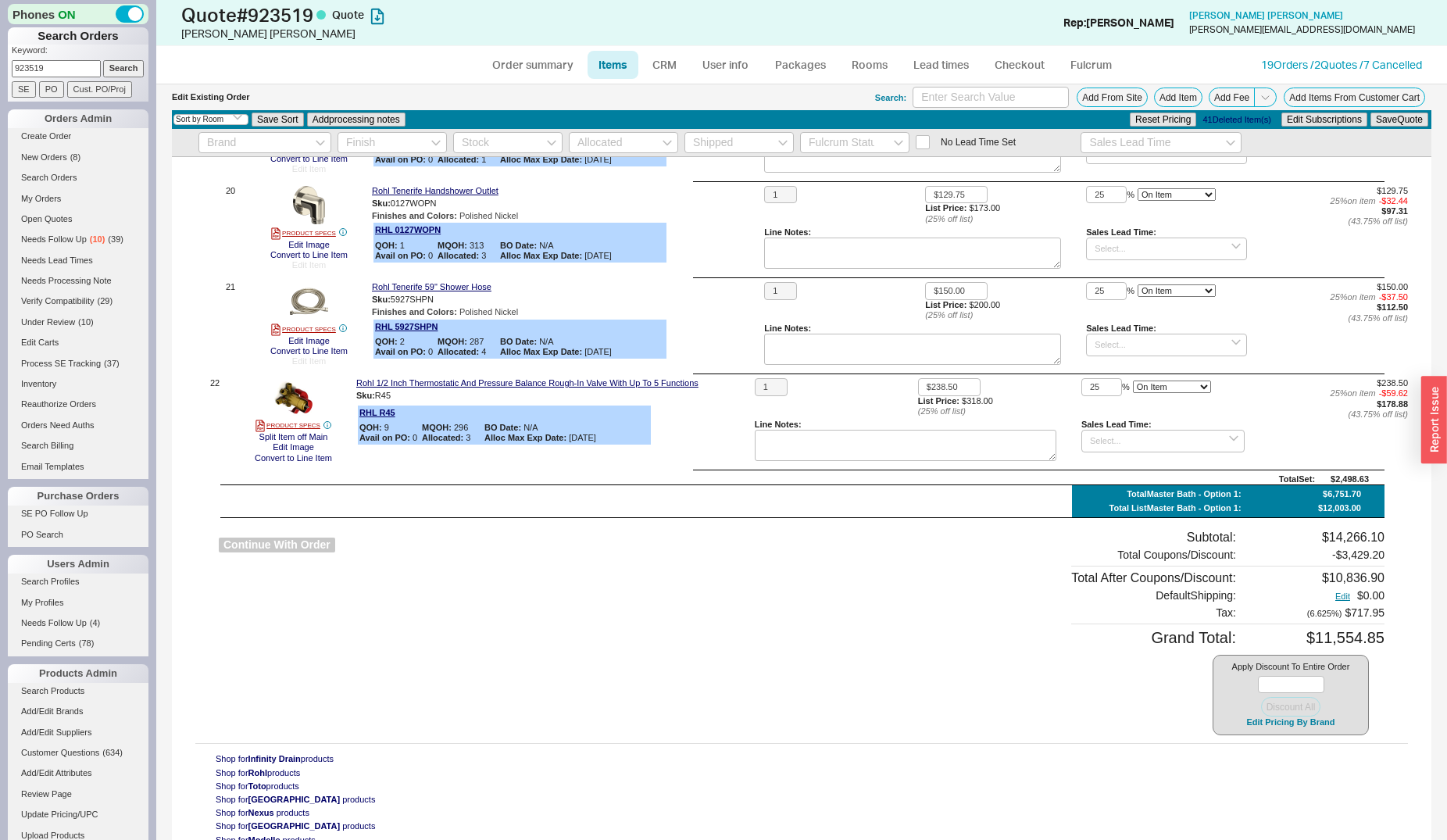
click at [266, 538] on button "Continue With Order" at bounding box center [277, 545] width 116 height 15
select select "*"
select select "LOW"
select select "3"
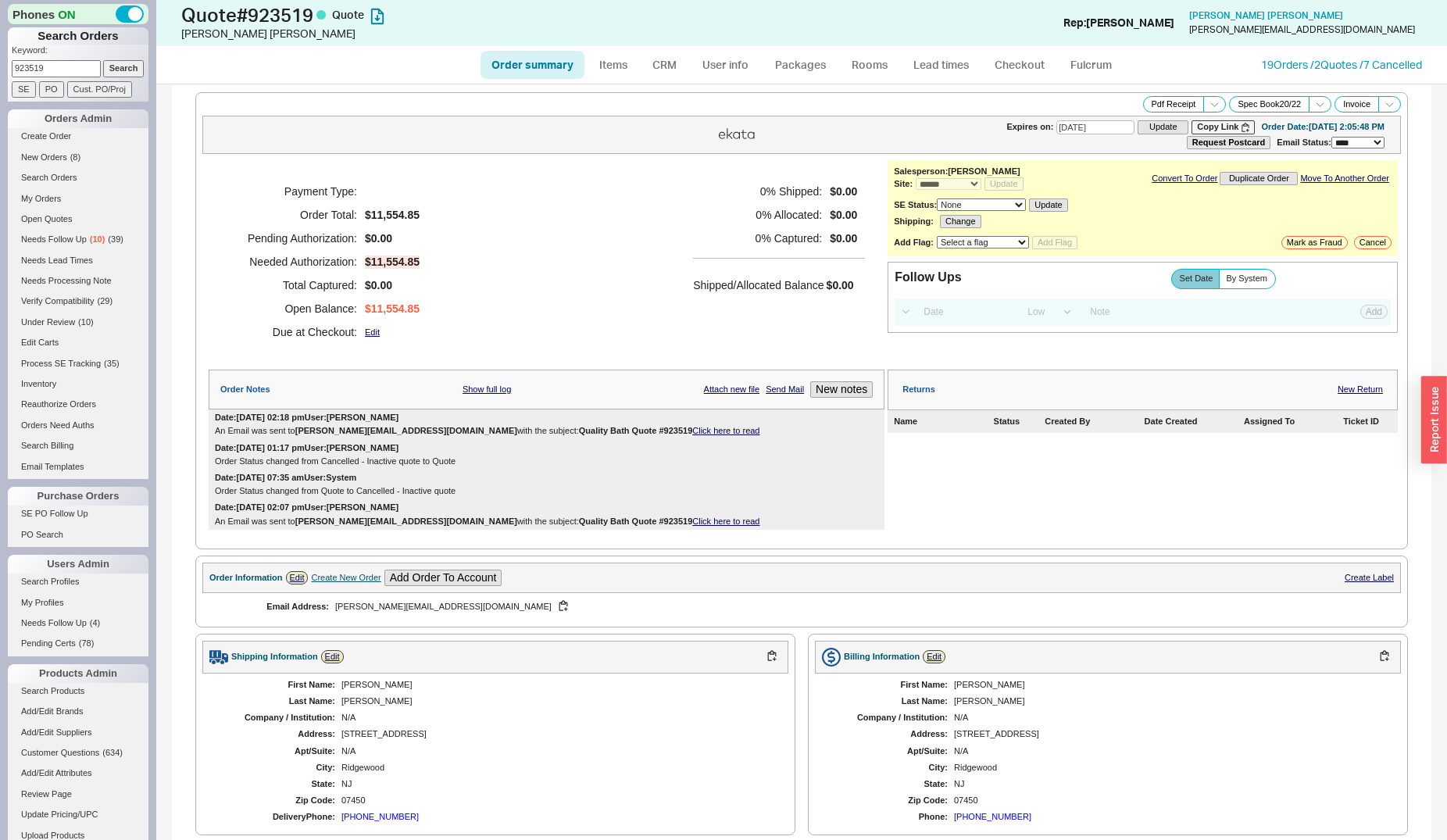
scroll to position [558, 0]
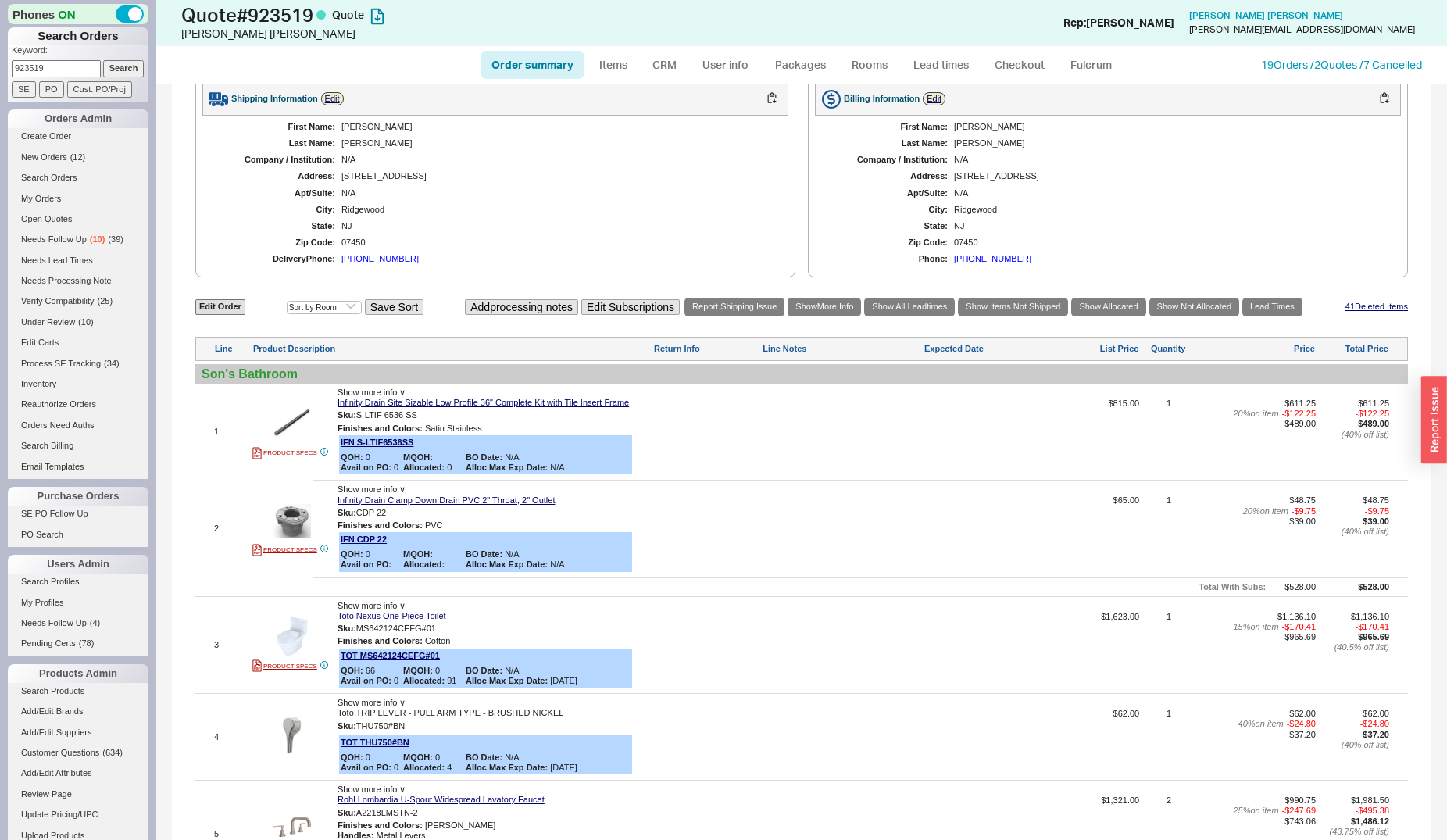
click at [59, 71] on input "923519" at bounding box center [56, 68] width 89 height 16
type input "930210"
click at [104, 60] on input "Search" at bounding box center [124, 68] width 42 height 16
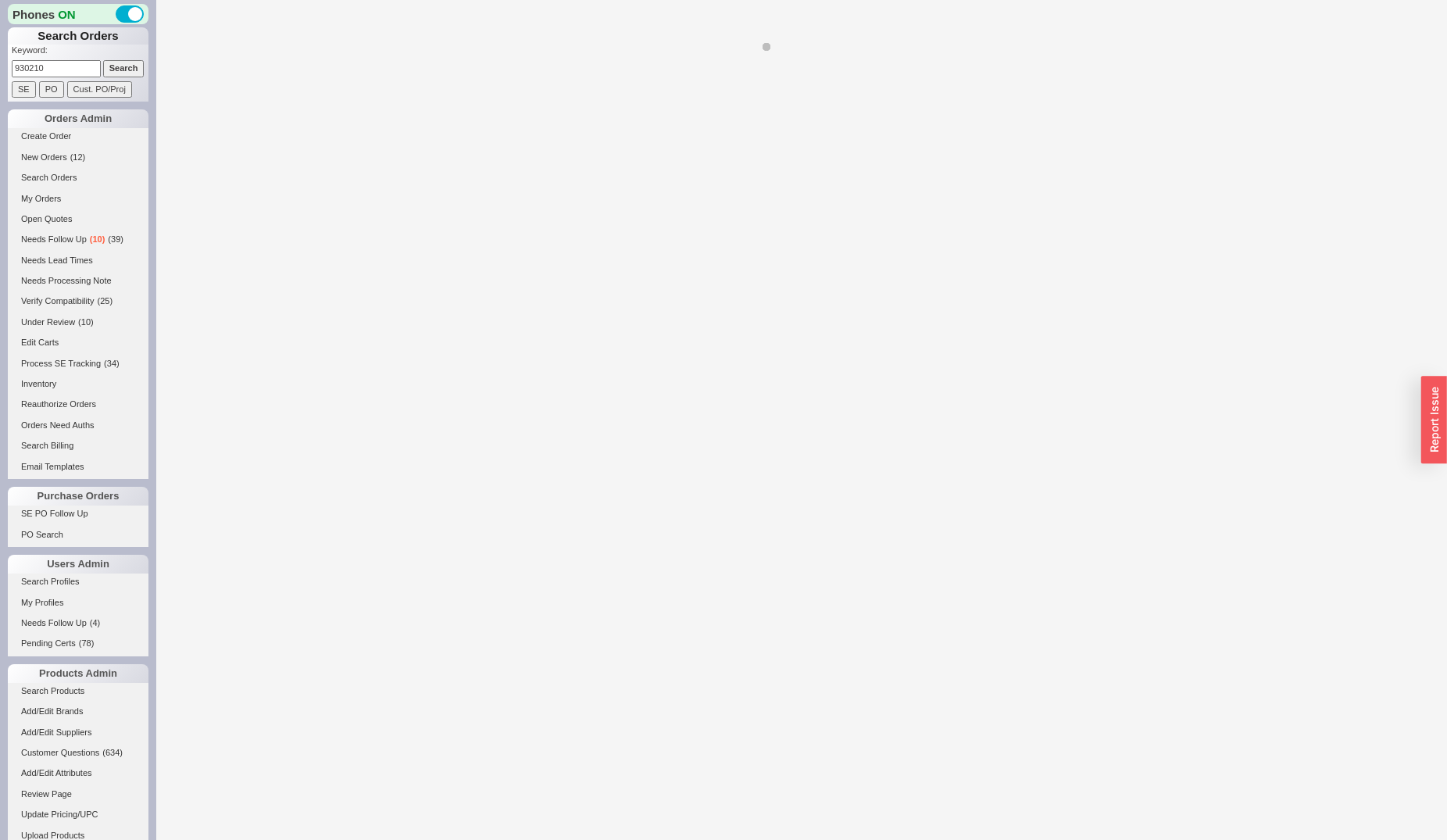
select select "*"
select select "LOW"
select select "3"
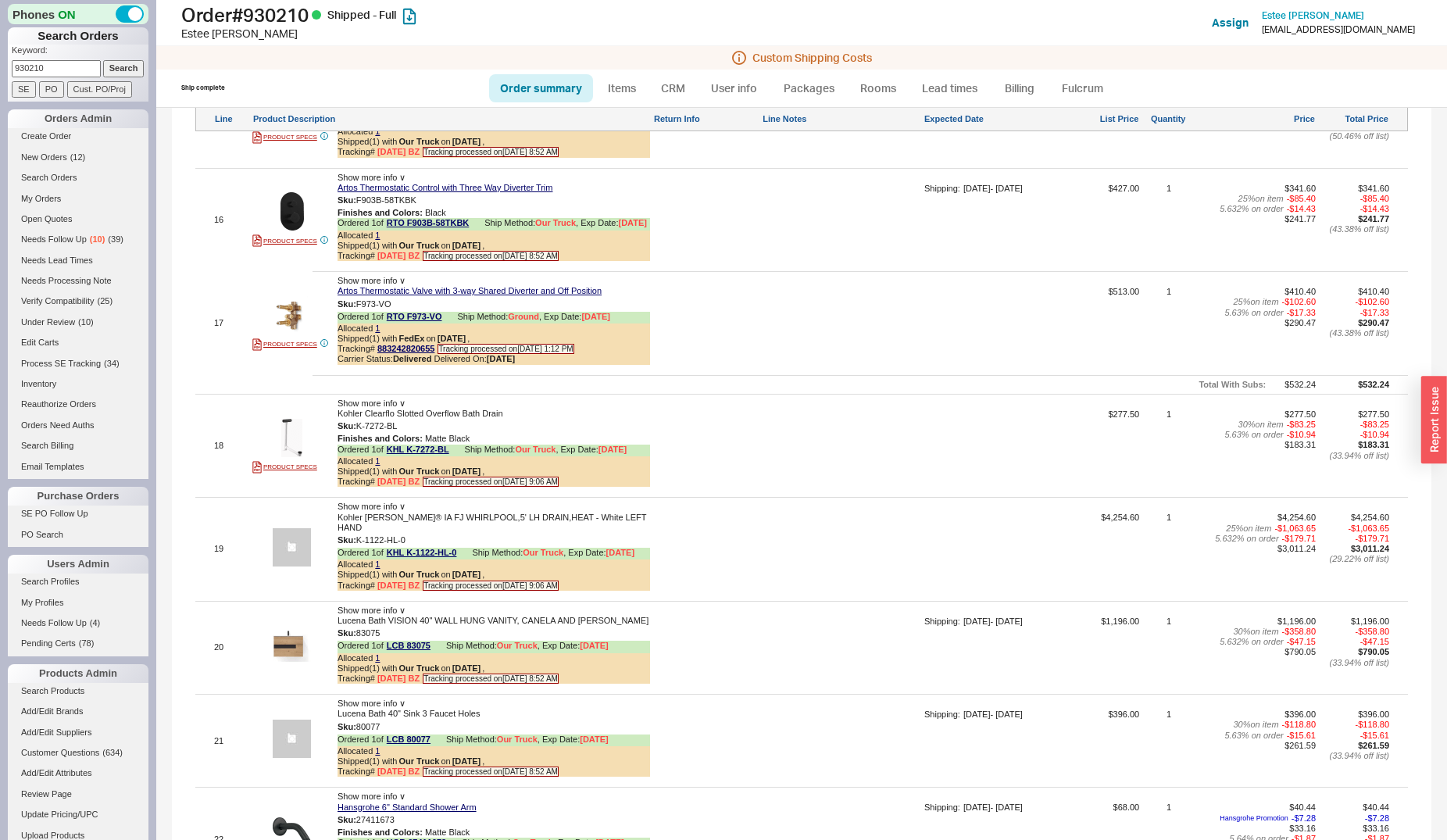
scroll to position [3426, 0]
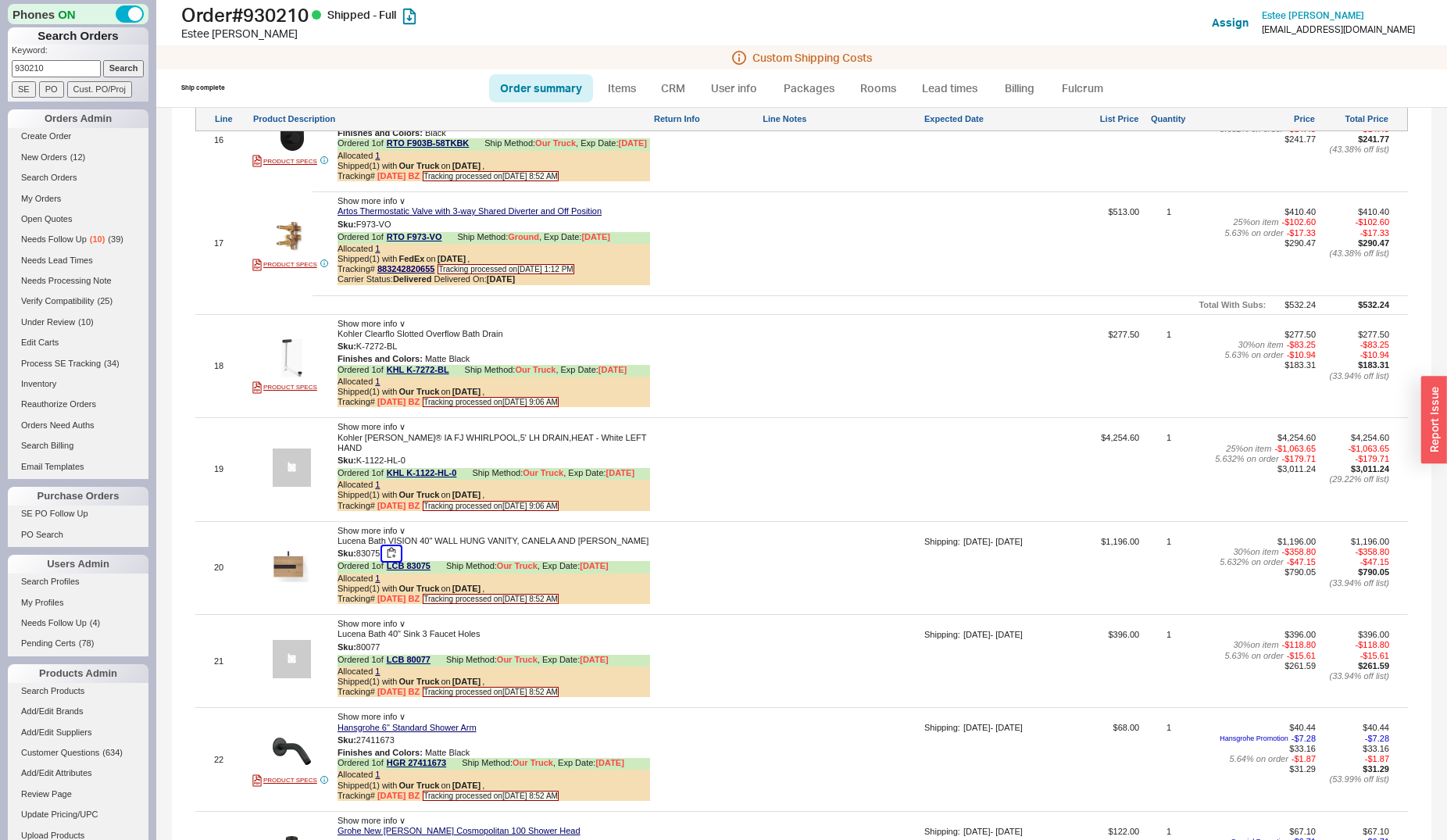
click at [391, 546] on button "button" at bounding box center [391, 553] width 19 height 15
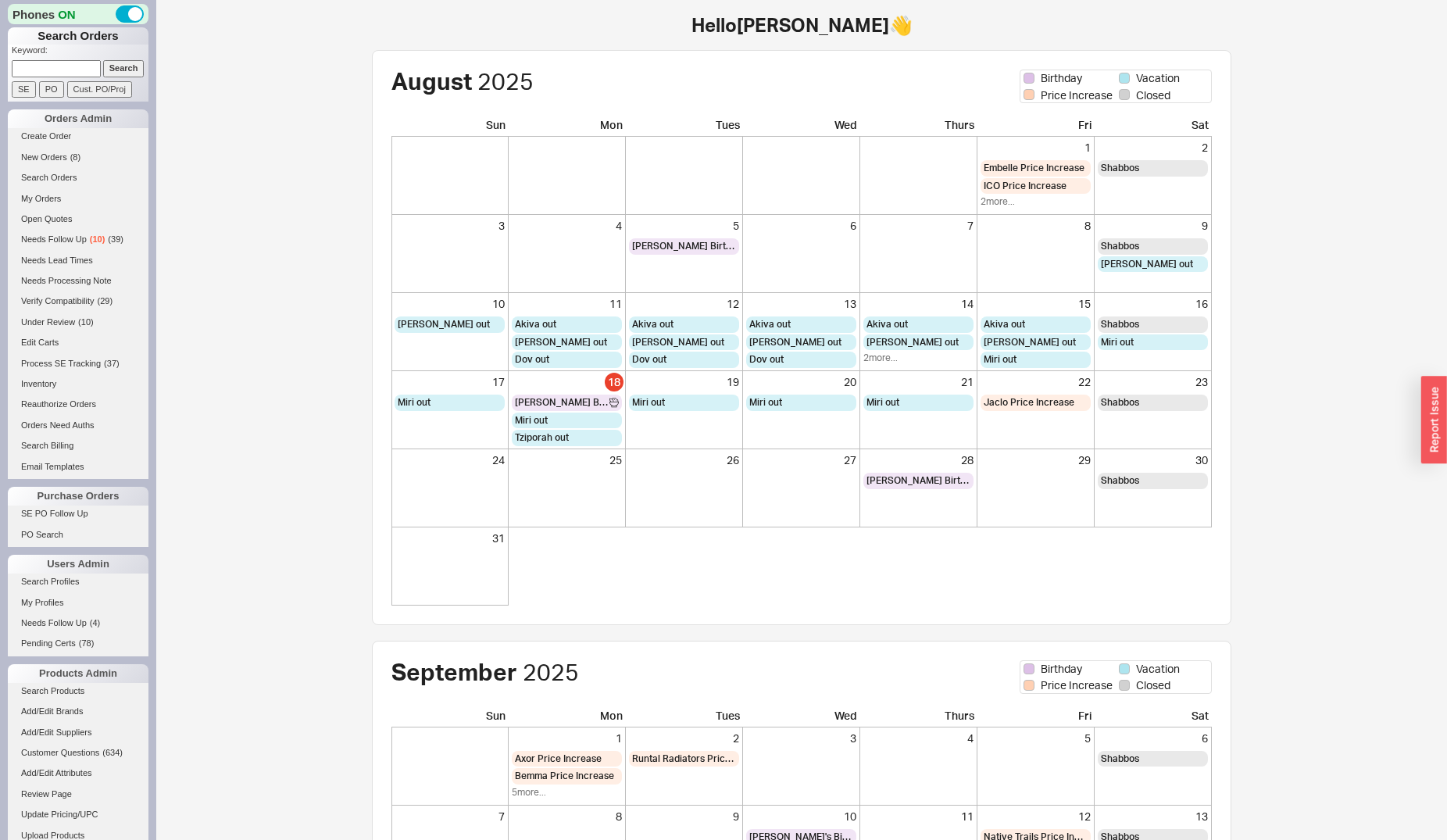
click at [38, 64] on input at bounding box center [56, 68] width 89 height 16
type input "ketner"
click at [104, 60] on input "Search" at bounding box center [124, 68] width 42 height 16
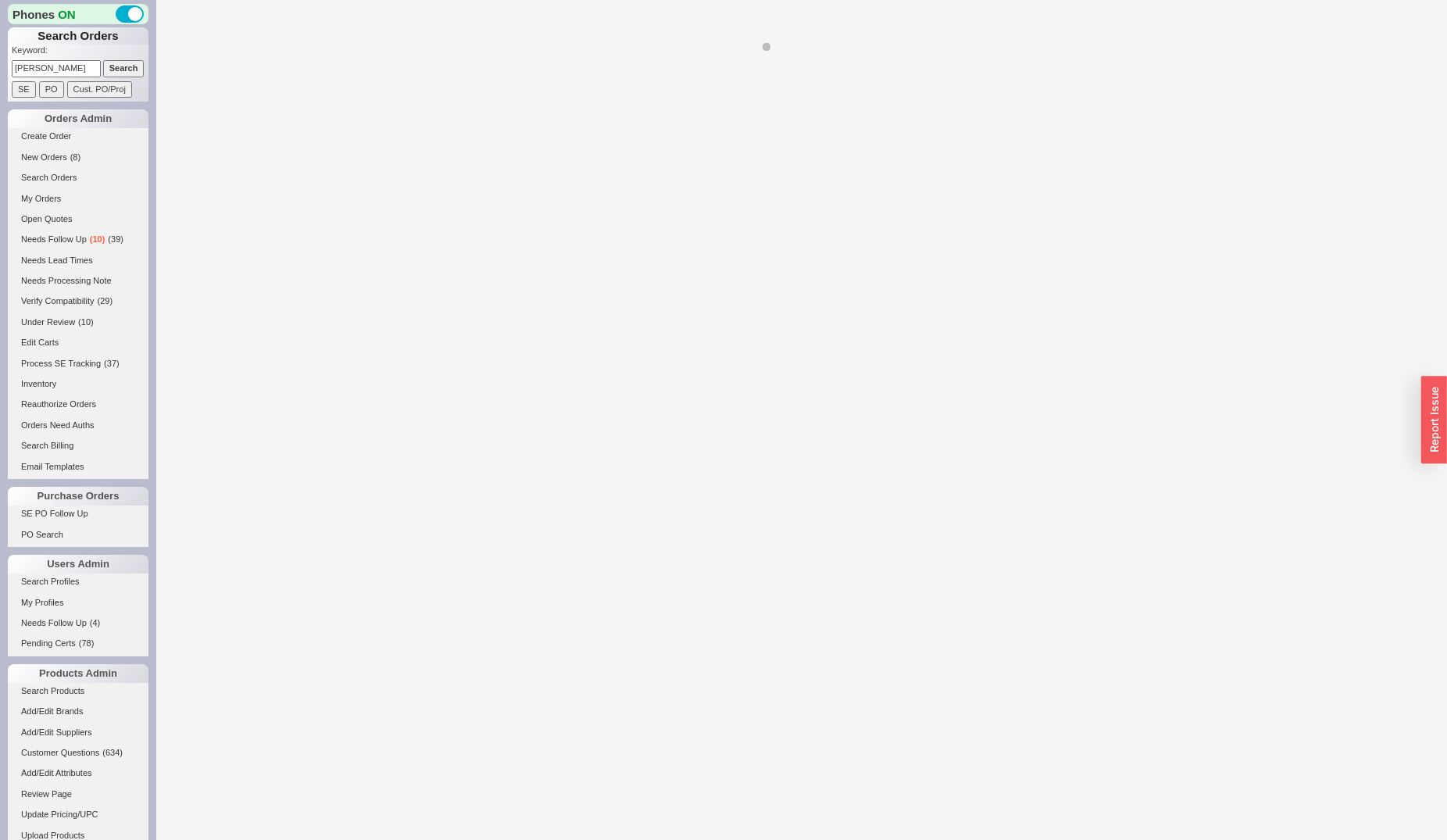
select select "*"
select select "LOW"
select select "3"
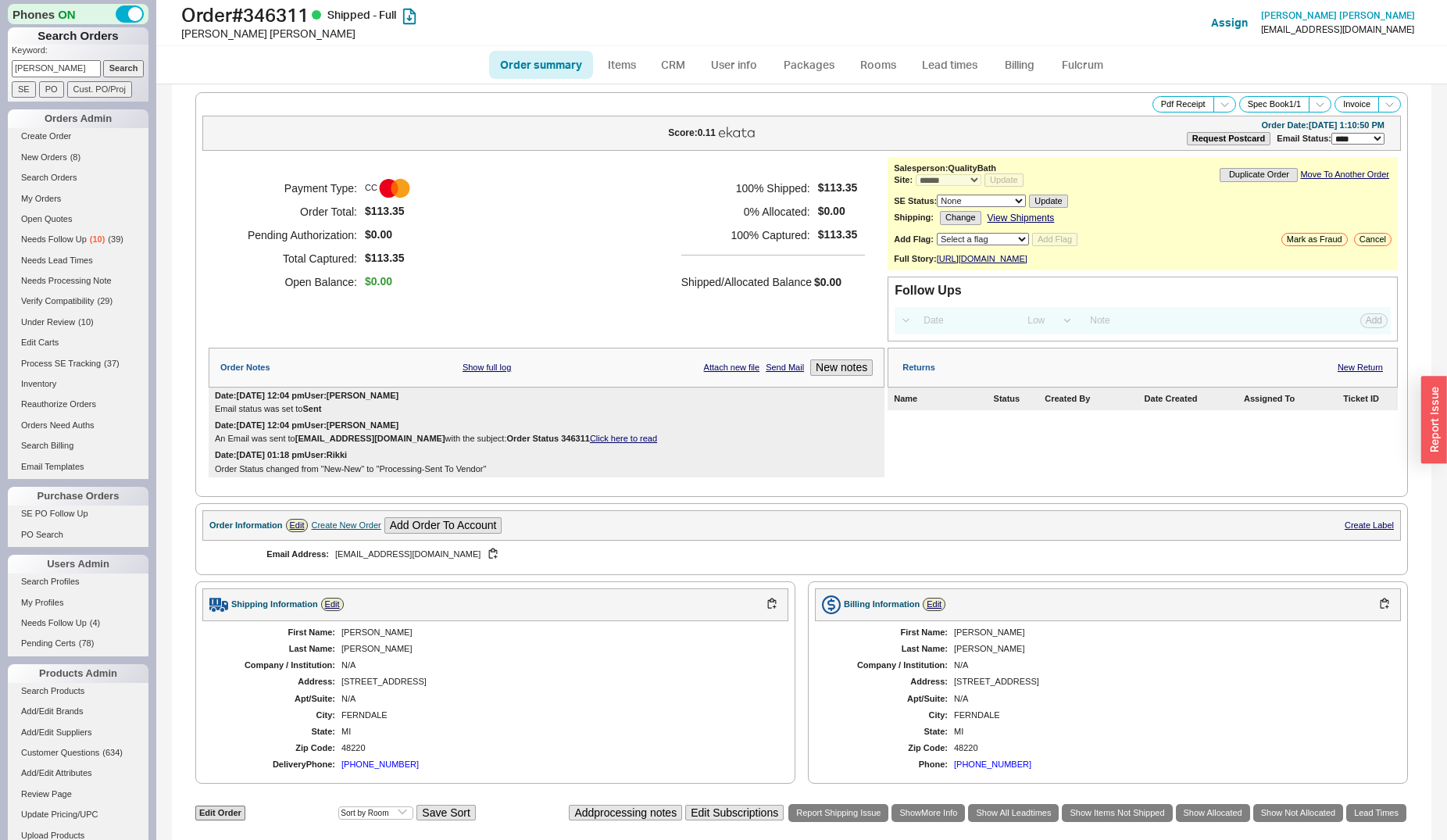
scroll to position [381, 0]
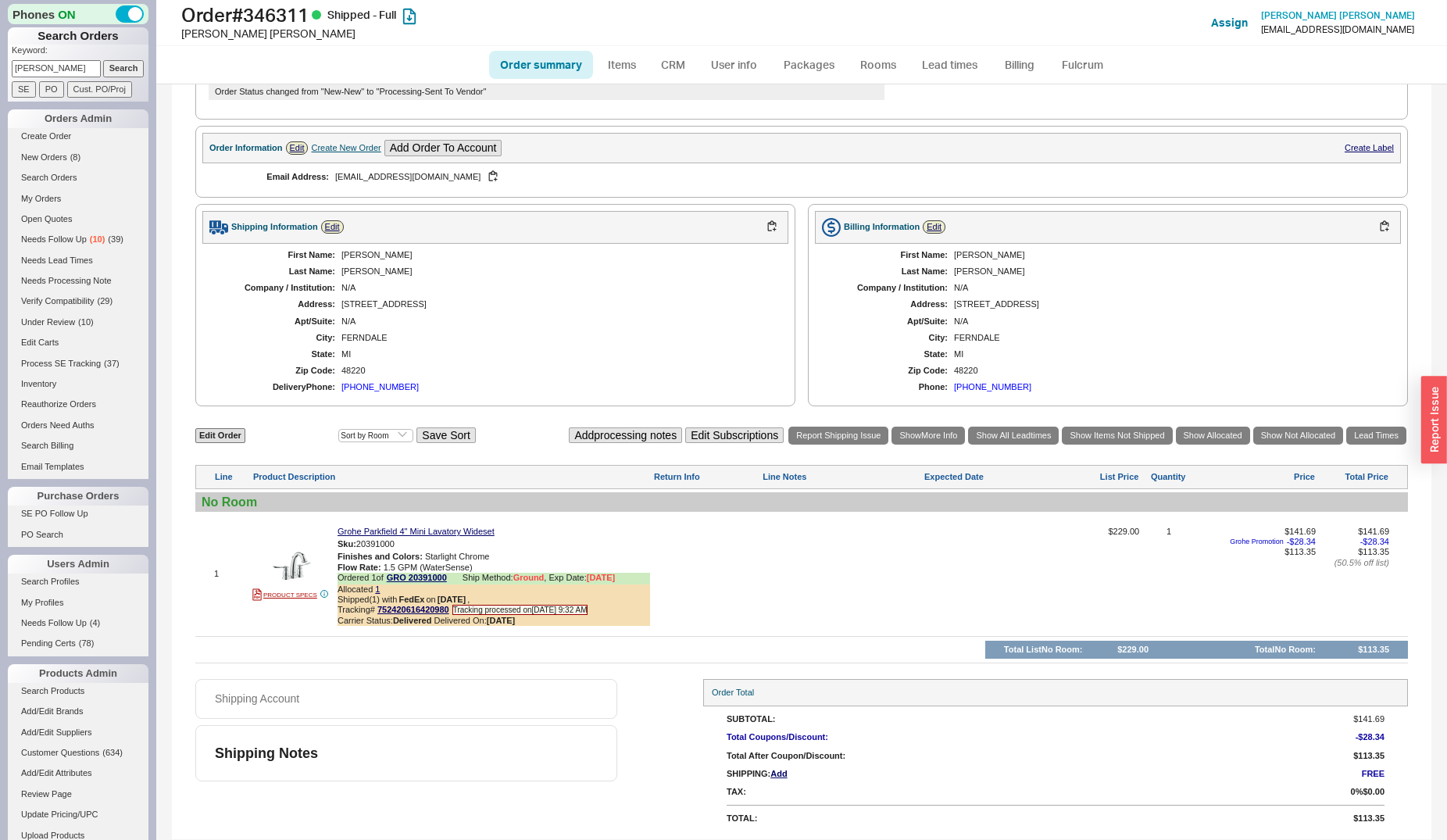
click at [25, 72] on input "ketner" at bounding box center [56, 68] width 89 height 16
type input "kettner"
click at [104, 60] on input "Search" at bounding box center [124, 68] width 42 height 16
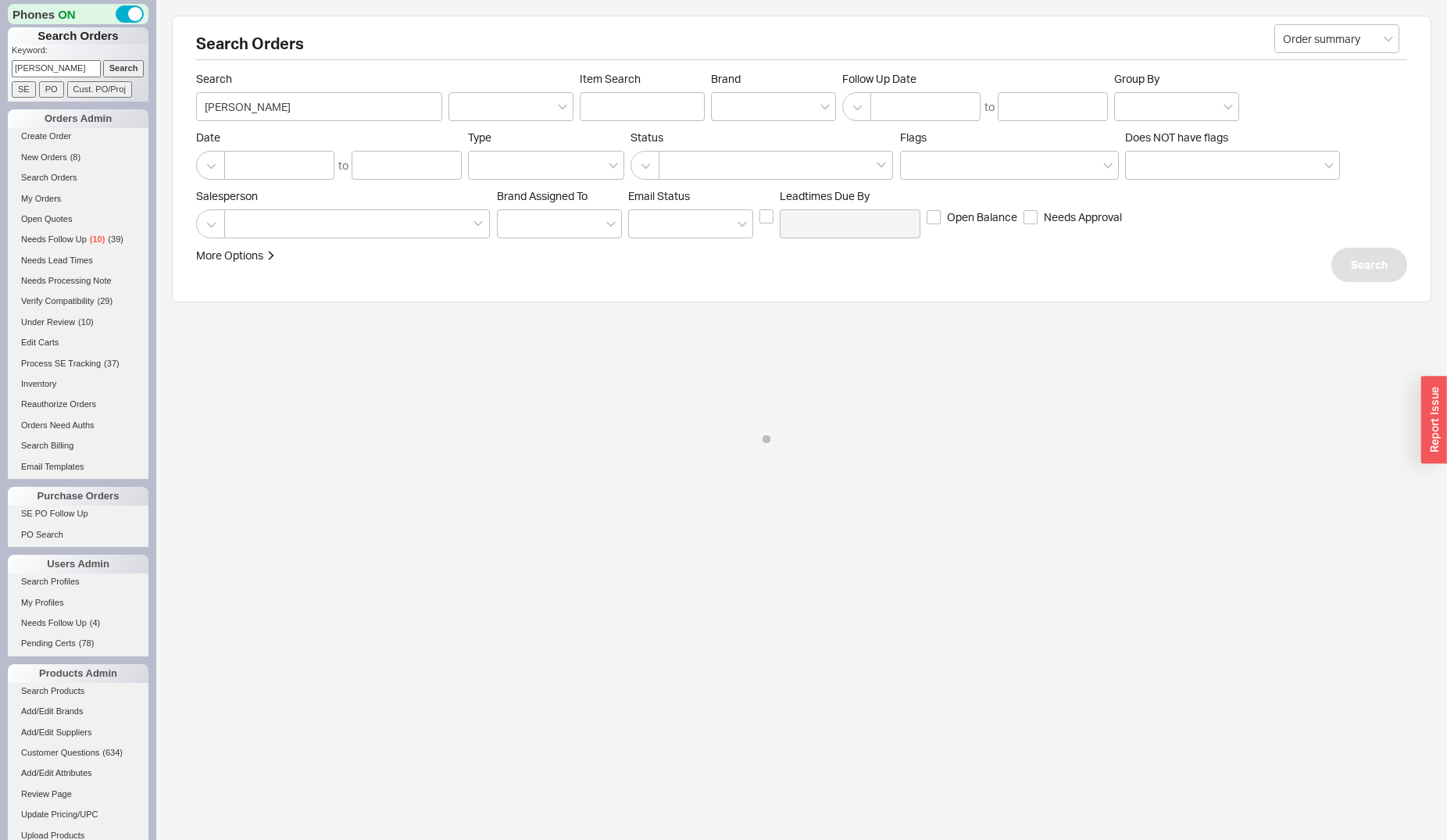
select select "*"
select select "LOW"
select select "3"
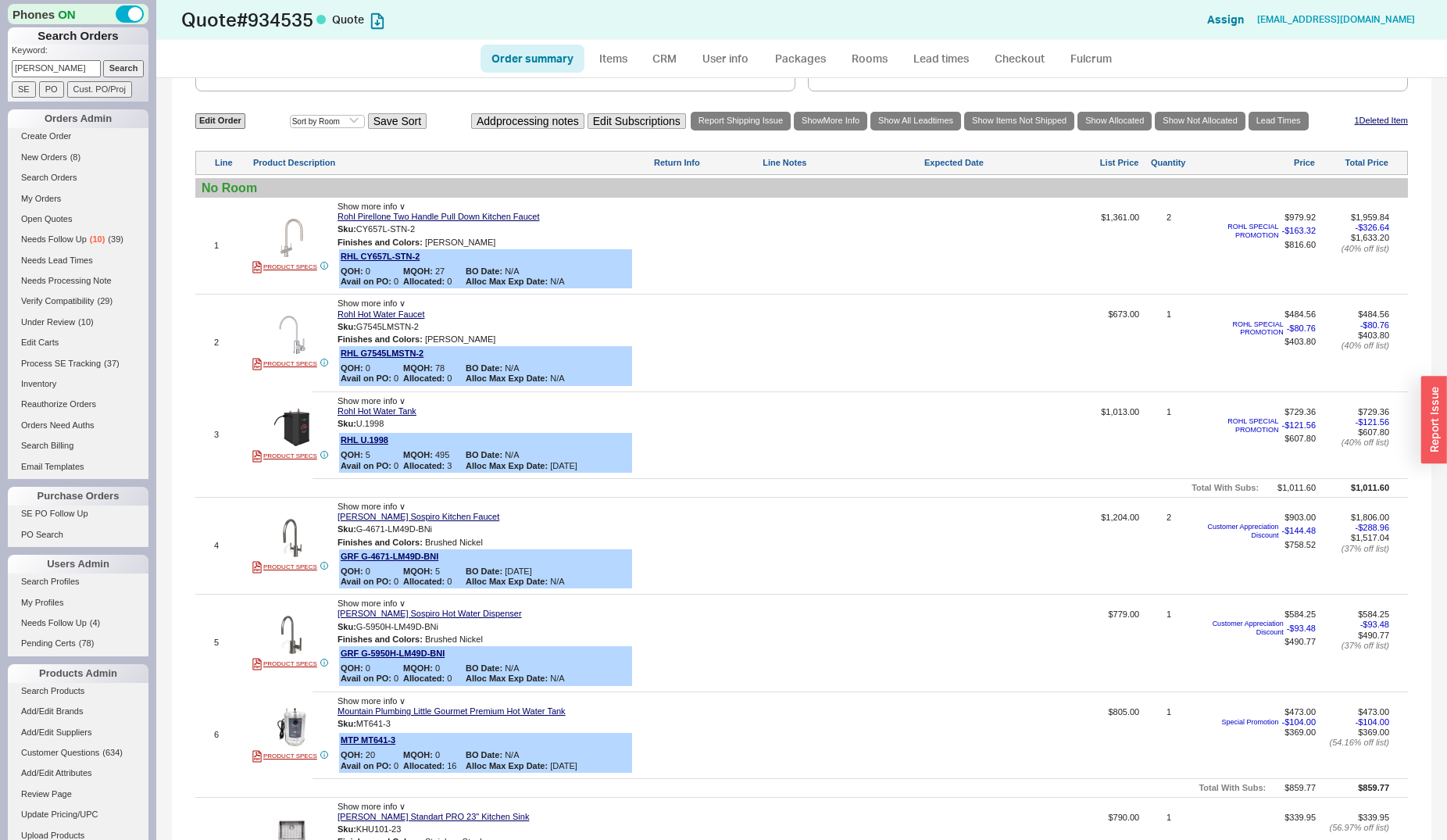
scroll to position [637, 0]
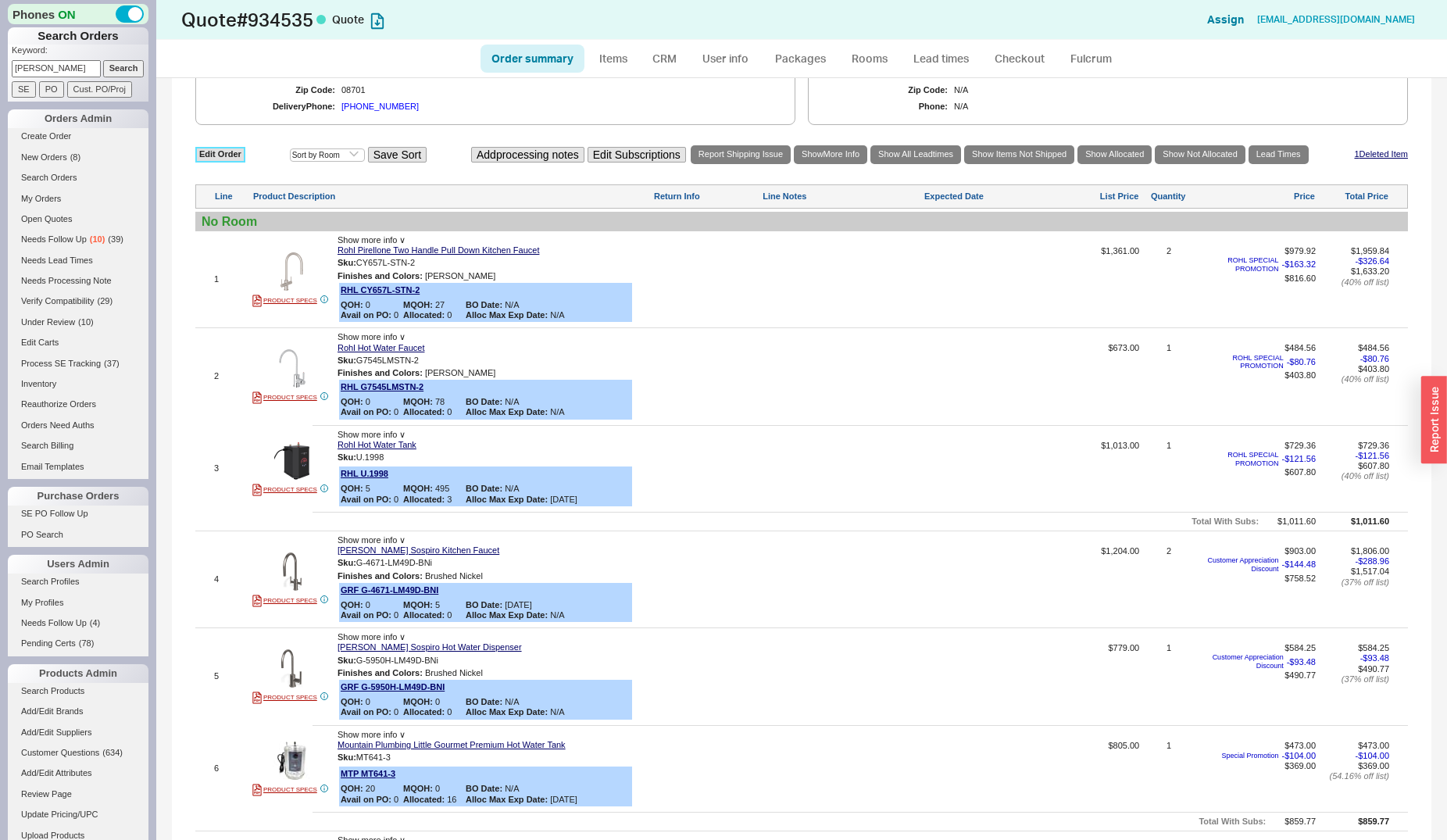
click at [218, 159] on link "Edit Order" at bounding box center [220, 154] width 50 height 15
select select "3"
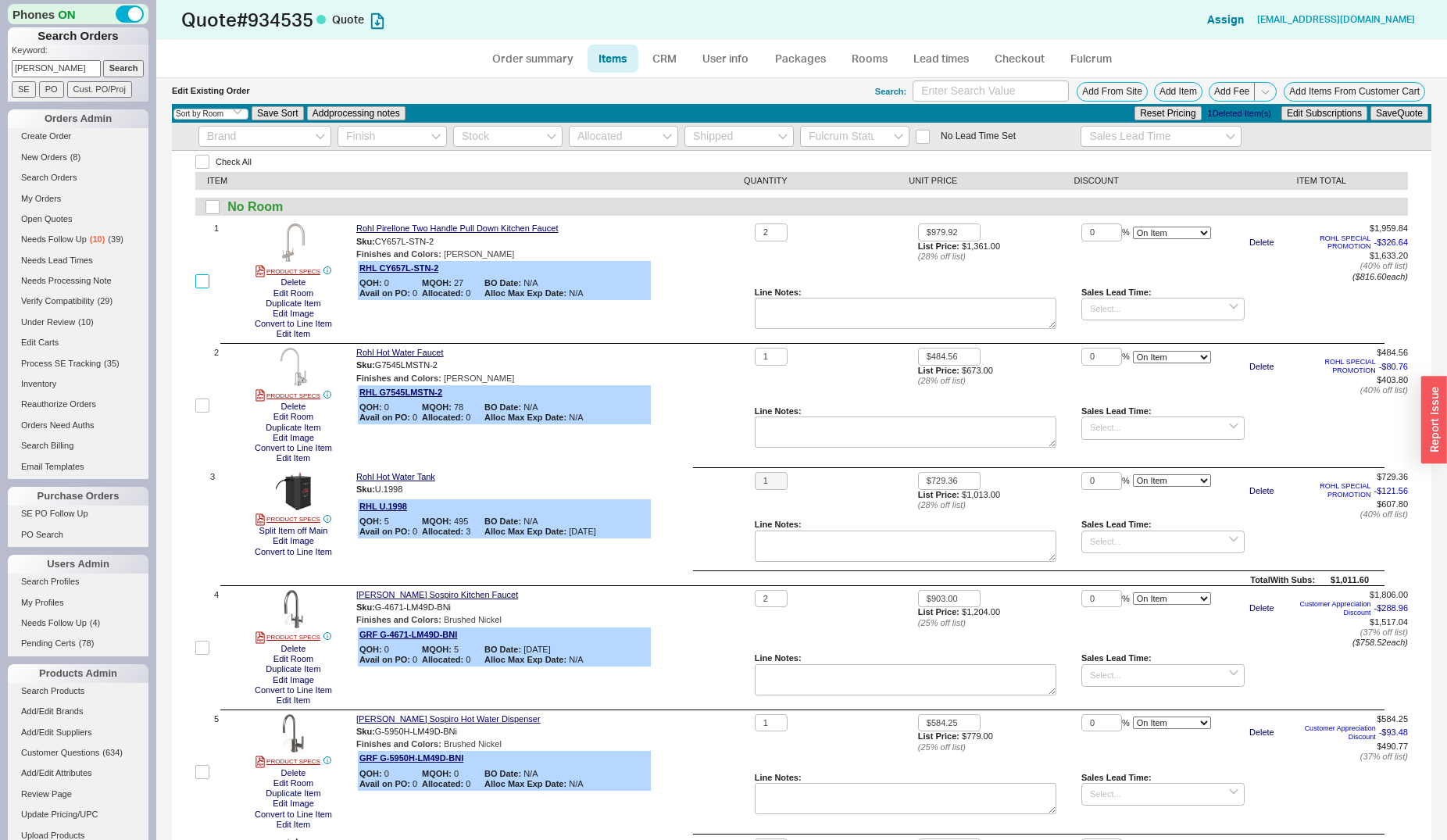
click at [202, 280] on input "checkbox" at bounding box center [202, 281] width 14 height 14
checkbox input "true"
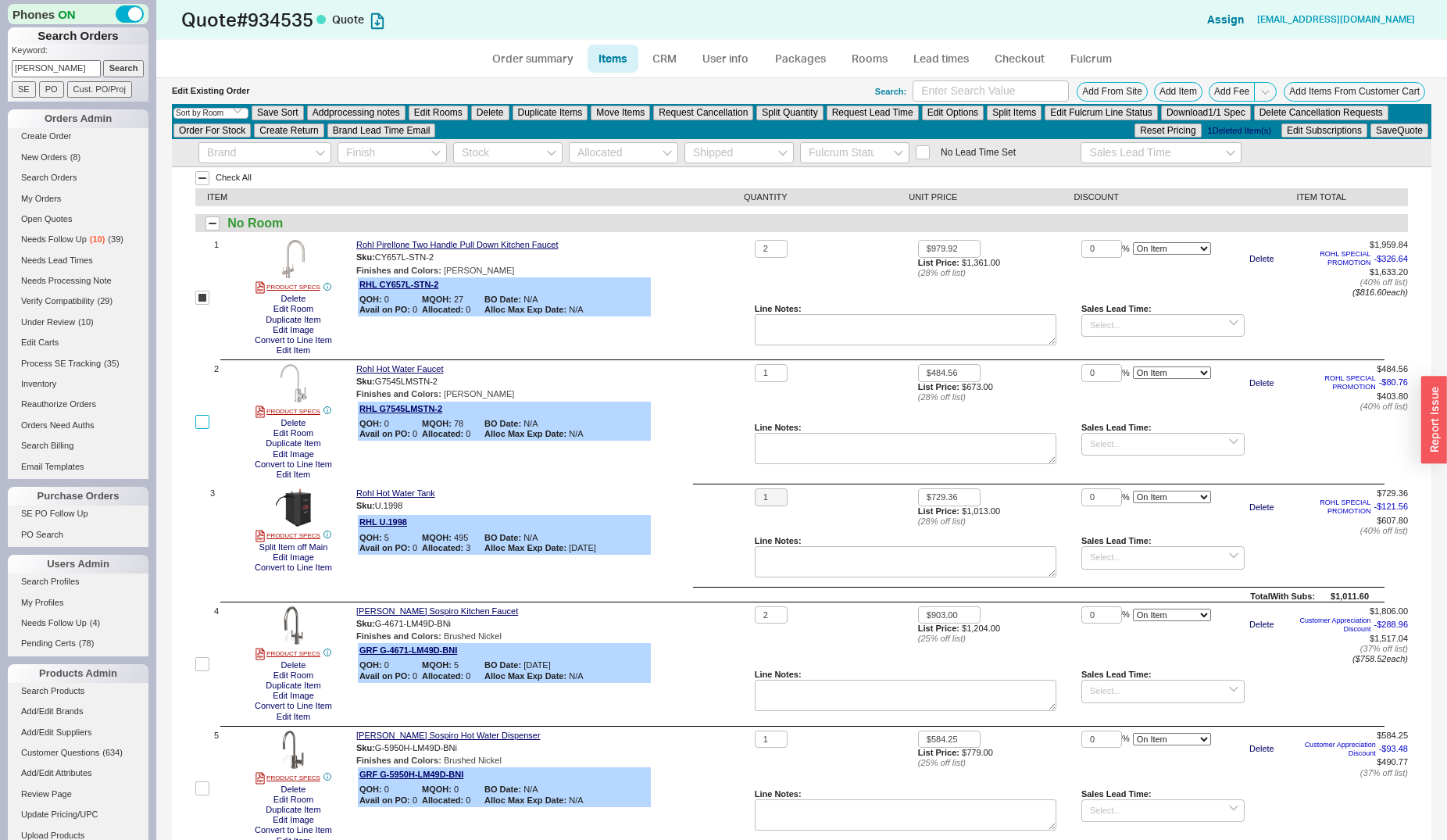
click at [199, 421] on input "checkbox" at bounding box center [202, 421] width 14 height 14
checkbox input "true"
click at [465, 114] on button "Edit Rooms" at bounding box center [438, 112] width 59 height 14
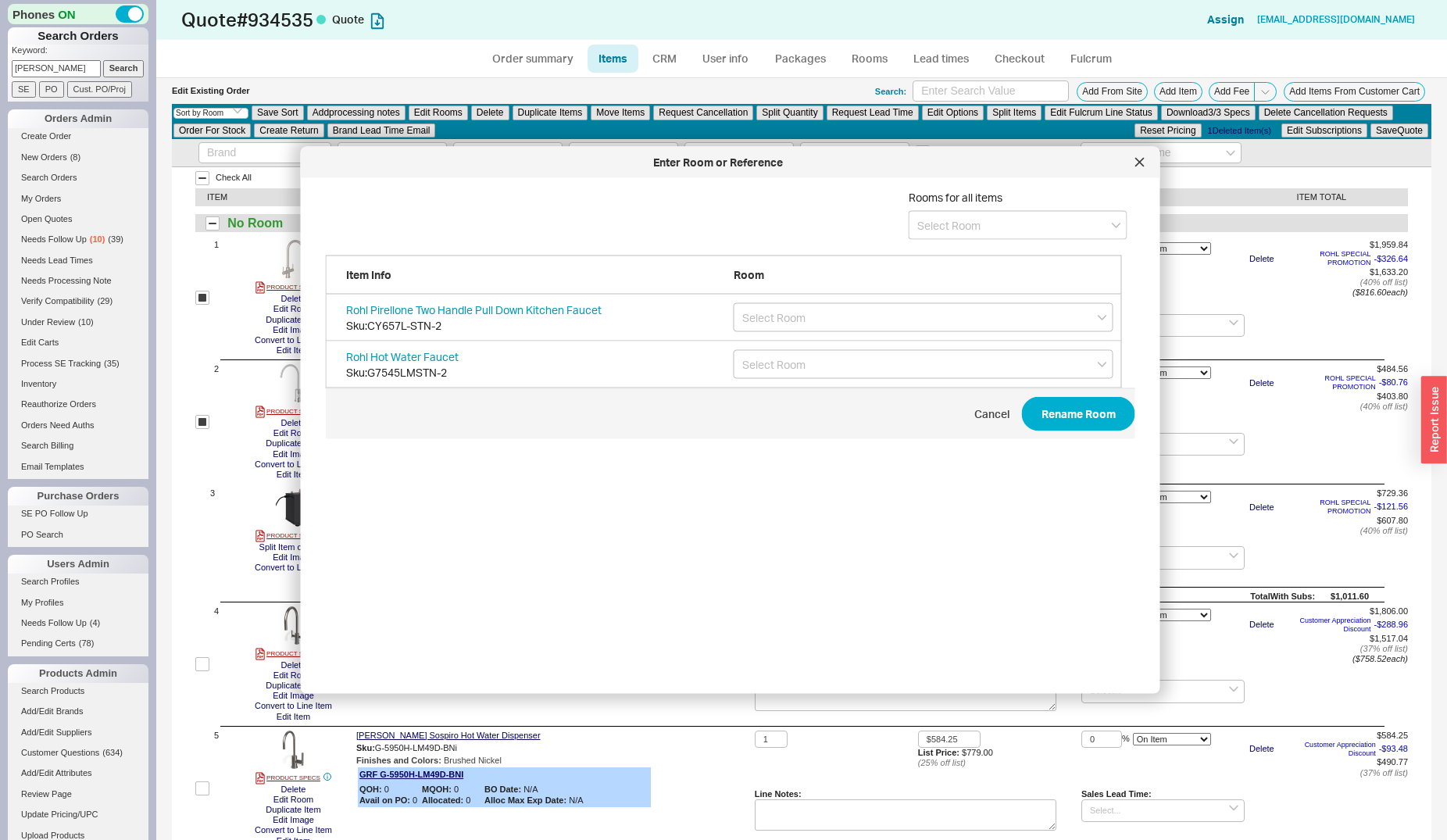
scroll to position [465, 808]
click at [920, 224] on input at bounding box center [1017, 225] width 219 height 29
type input "Faucets - Option 1"
click at [954, 253] on icon "create option Faucets - Option 1" at bounding box center [996, 257] width 158 height 14
type input "Faucets - Option 1"
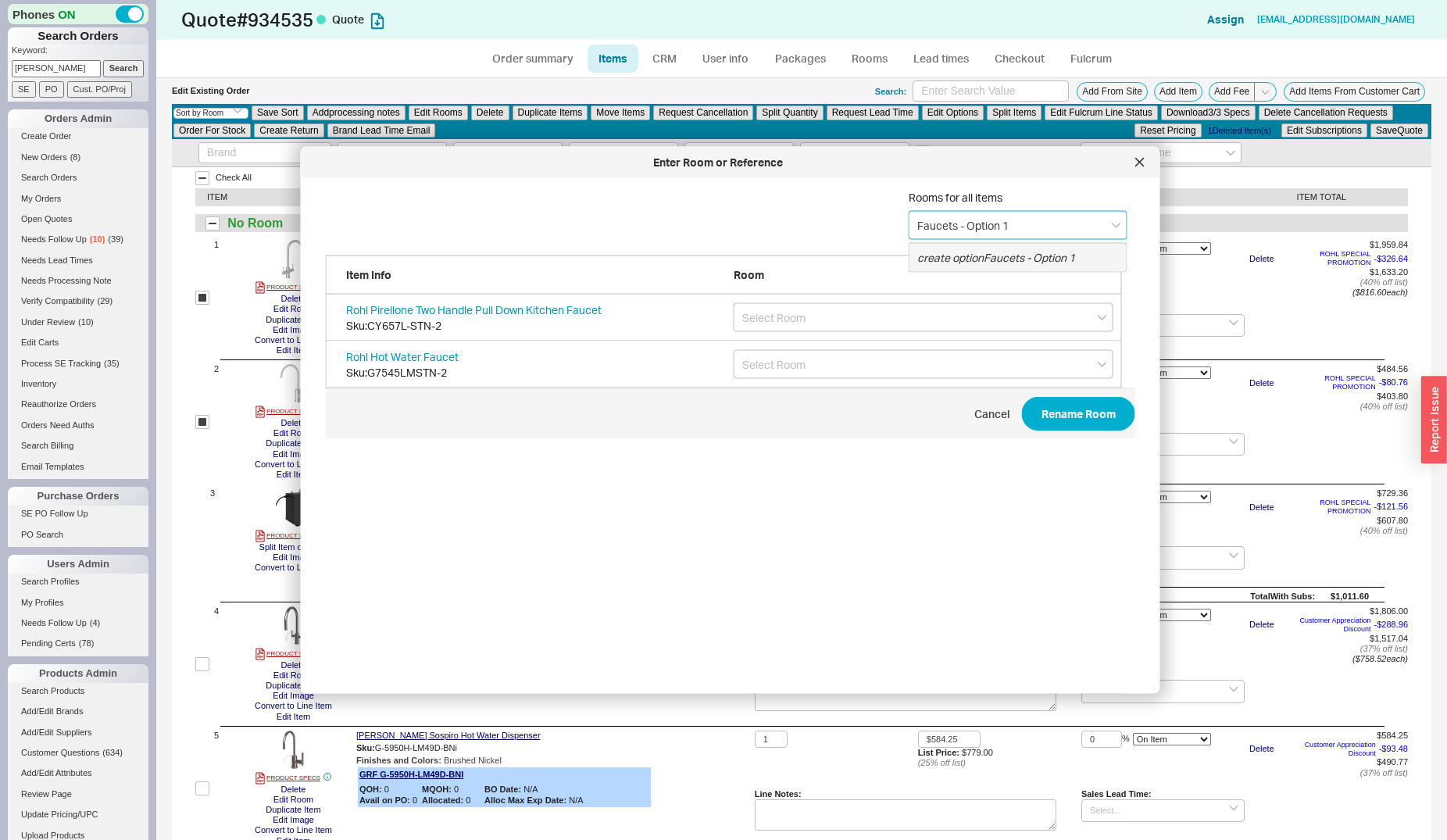
type input "Faucets - Option 1"
drag, startPoint x: 1055, startPoint y: 410, endPoint x: 1010, endPoint y: 427, distance: 48.1
click at [1055, 410] on button "Rename Room" at bounding box center [1078, 414] width 114 height 35
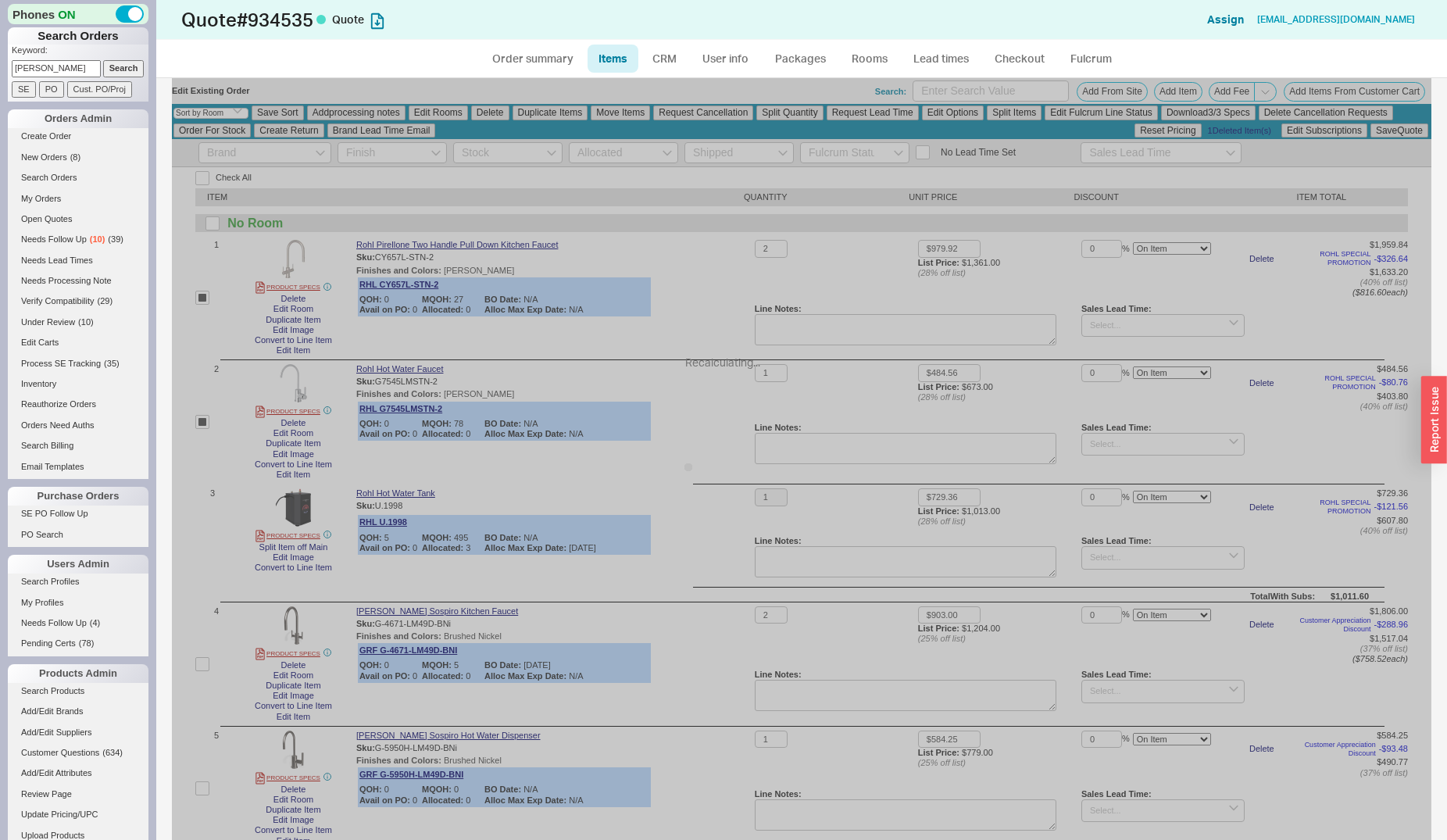
checkbox input "false"
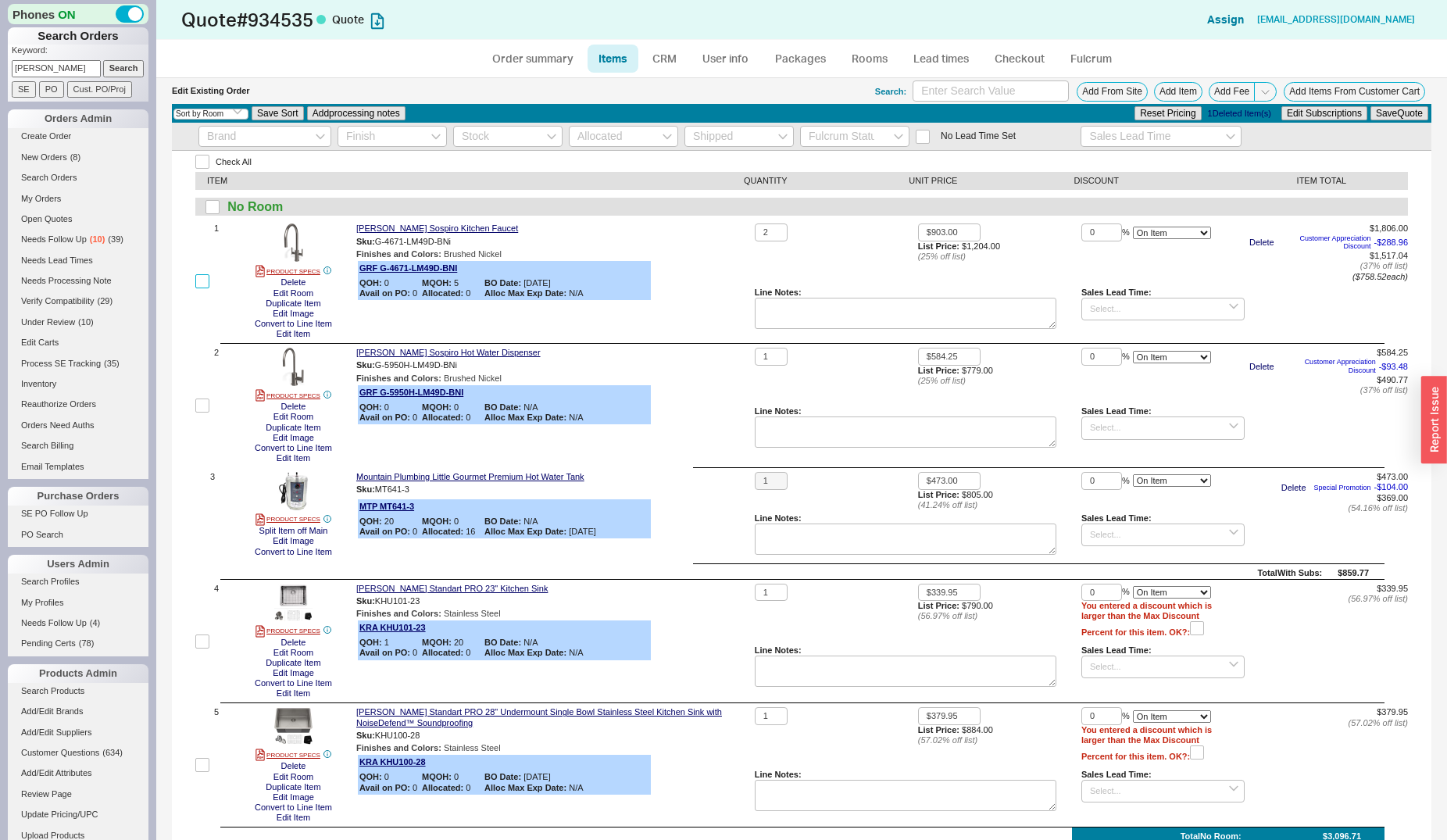
click at [206, 280] on input "checkbox" at bounding box center [202, 281] width 14 height 14
checkbox input "true"
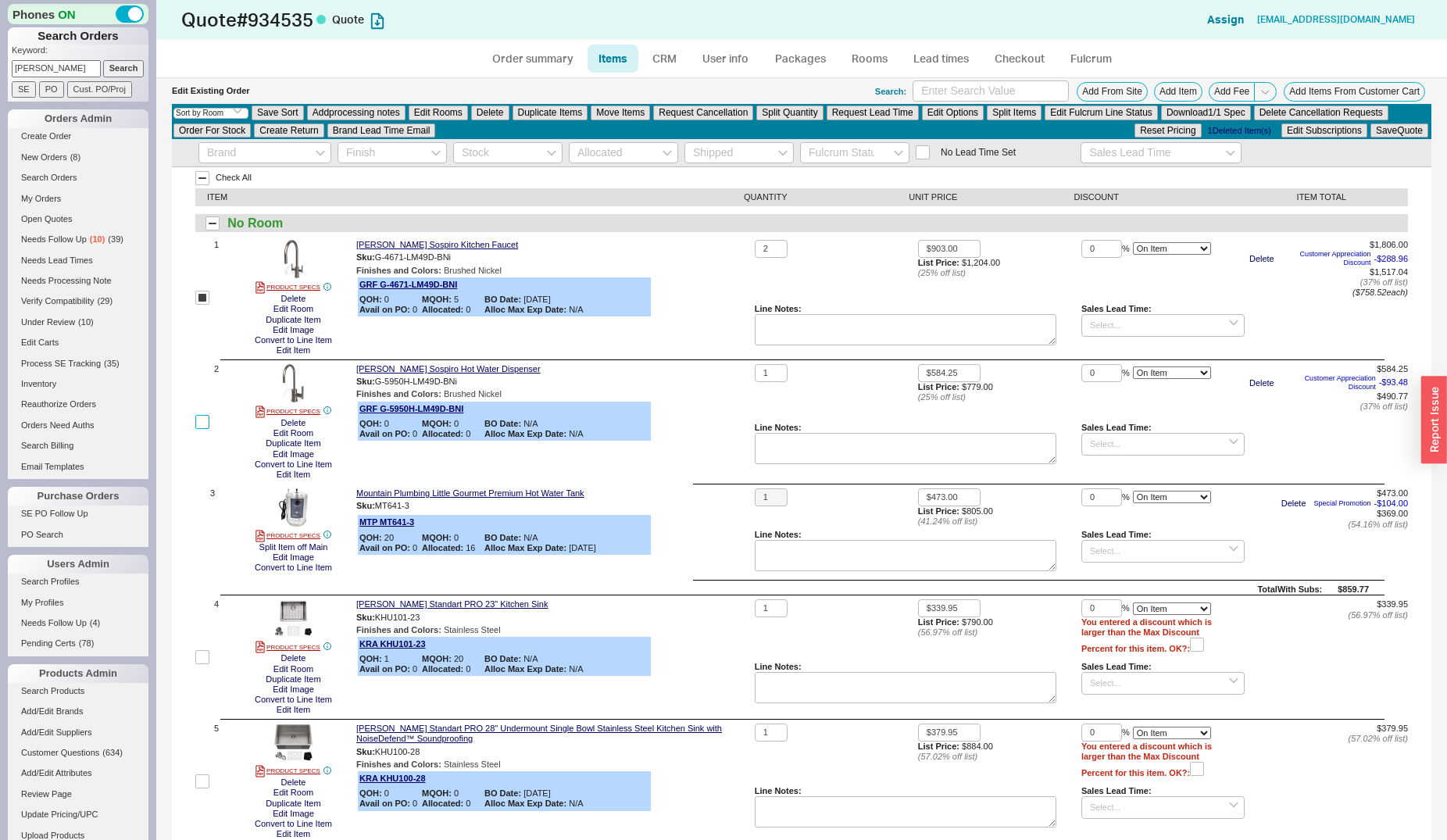
click at [202, 425] on input "checkbox" at bounding box center [202, 421] width 14 height 14
checkbox input "true"
click at [434, 117] on button "Edit Rooms" at bounding box center [438, 112] width 59 height 14
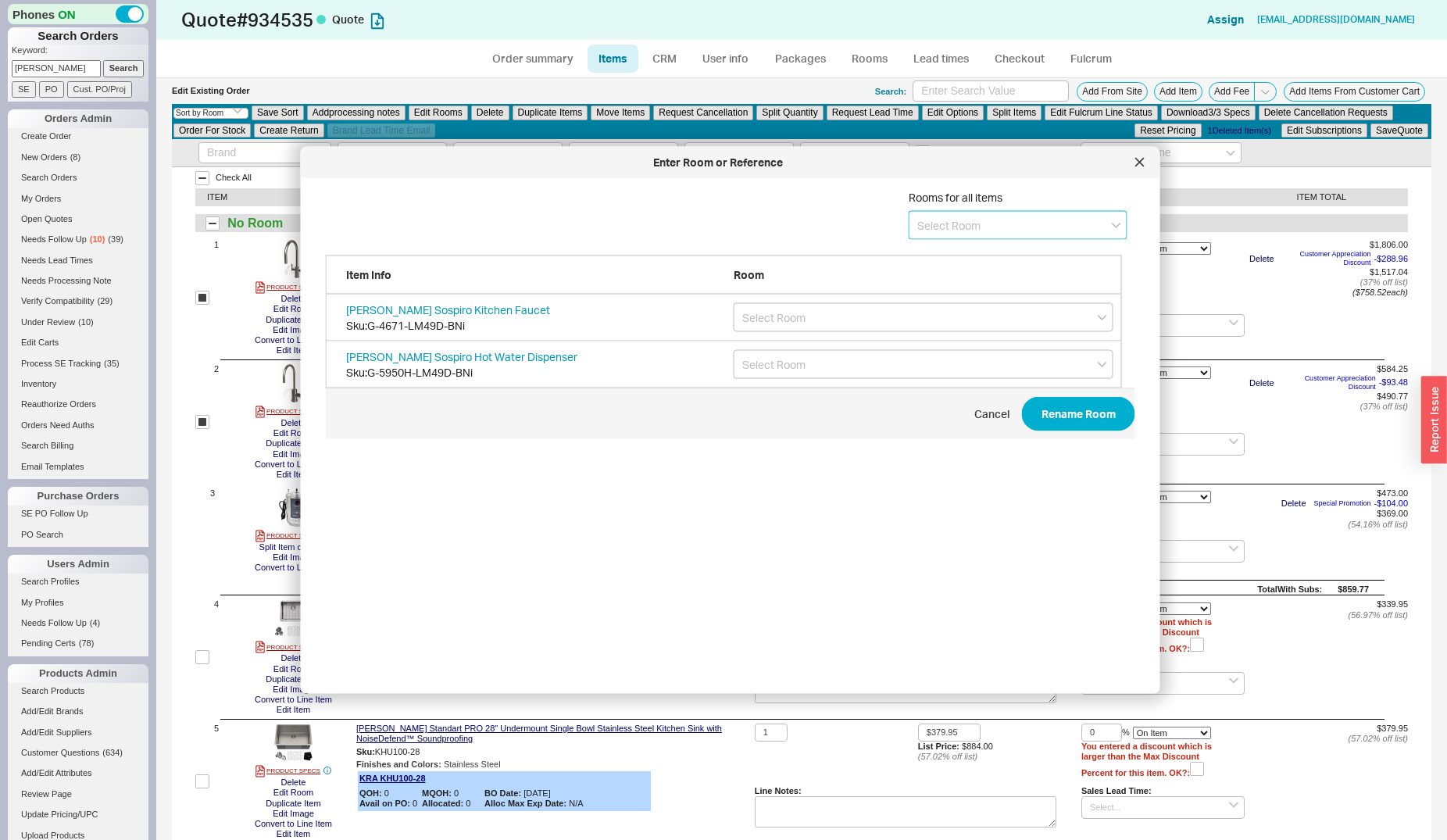
click at [948, 227] on input at bounding box center [1017, 225] width 219 height 29
type input "Faucets - Option 2"
click at [970, 253] on icon "create option Faucets - Option 2" at bounding box center [996, 257] width 158 height 14
type input "Faucets - Option 2"
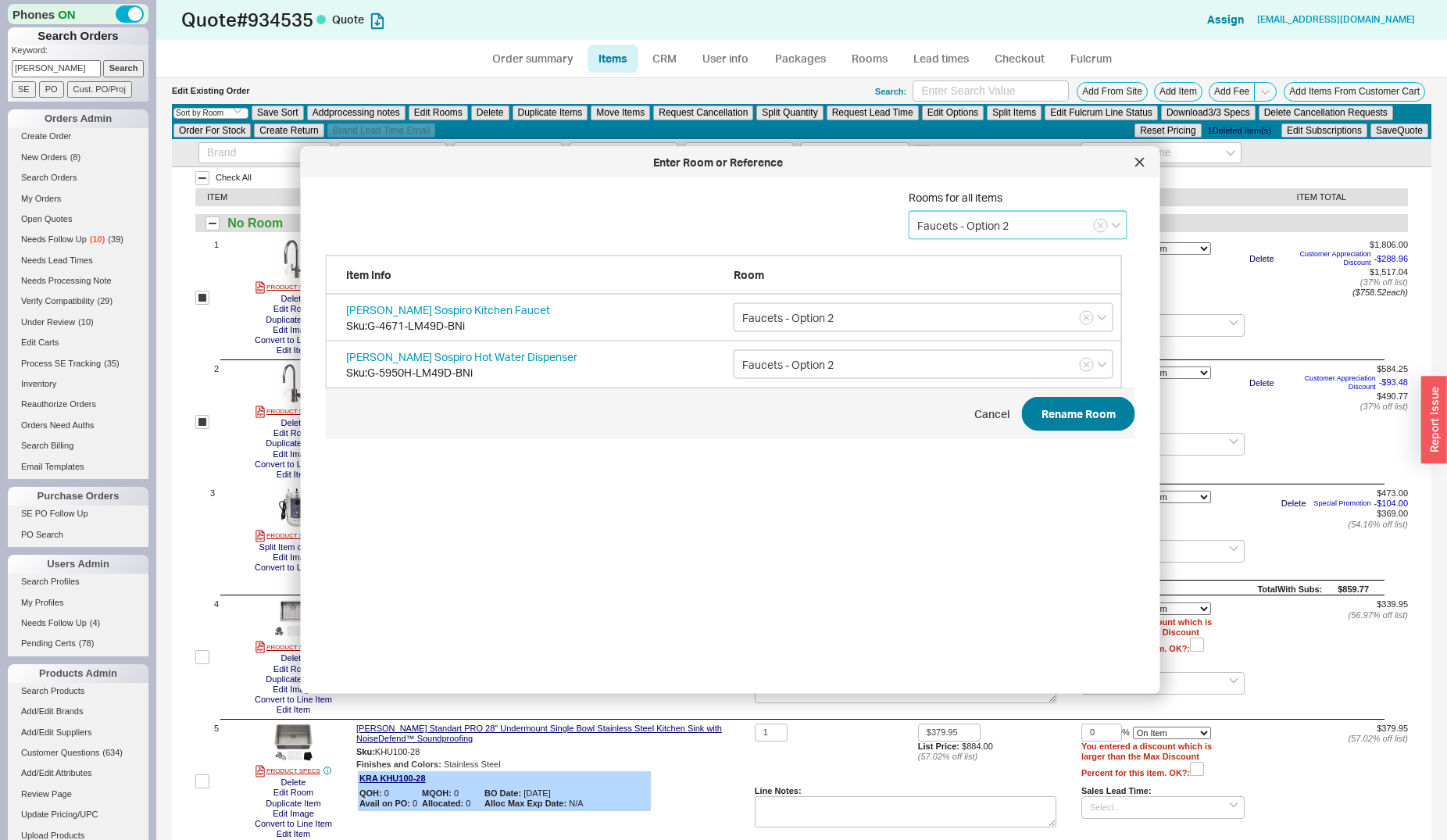
type input "Faucets - Option 2"
click at [1060, 420] on button "Rename Room" at bounding box center [1078, 414] width 114 height 35
checkbox input "false"
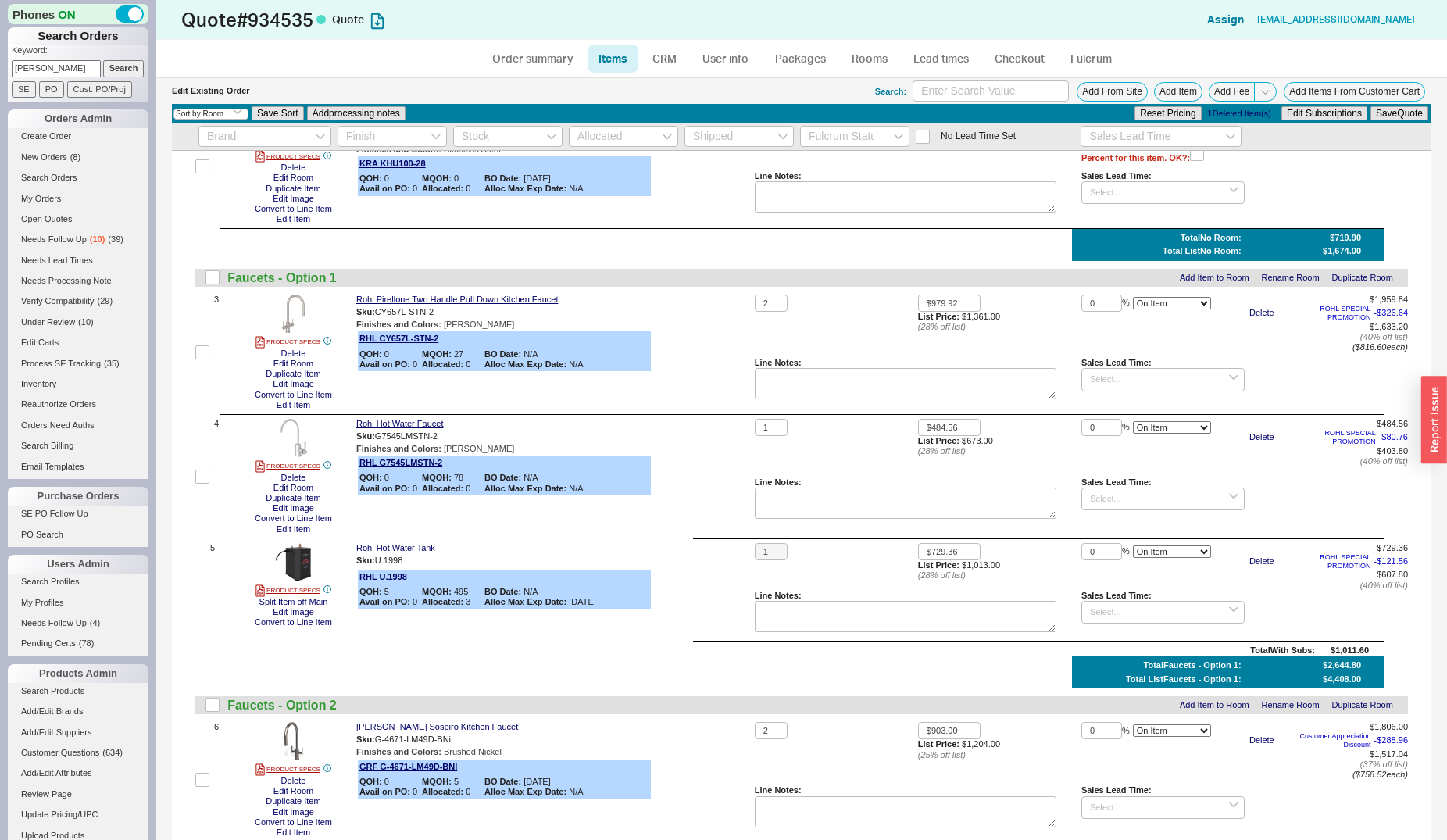
scroll to position [0, 0]
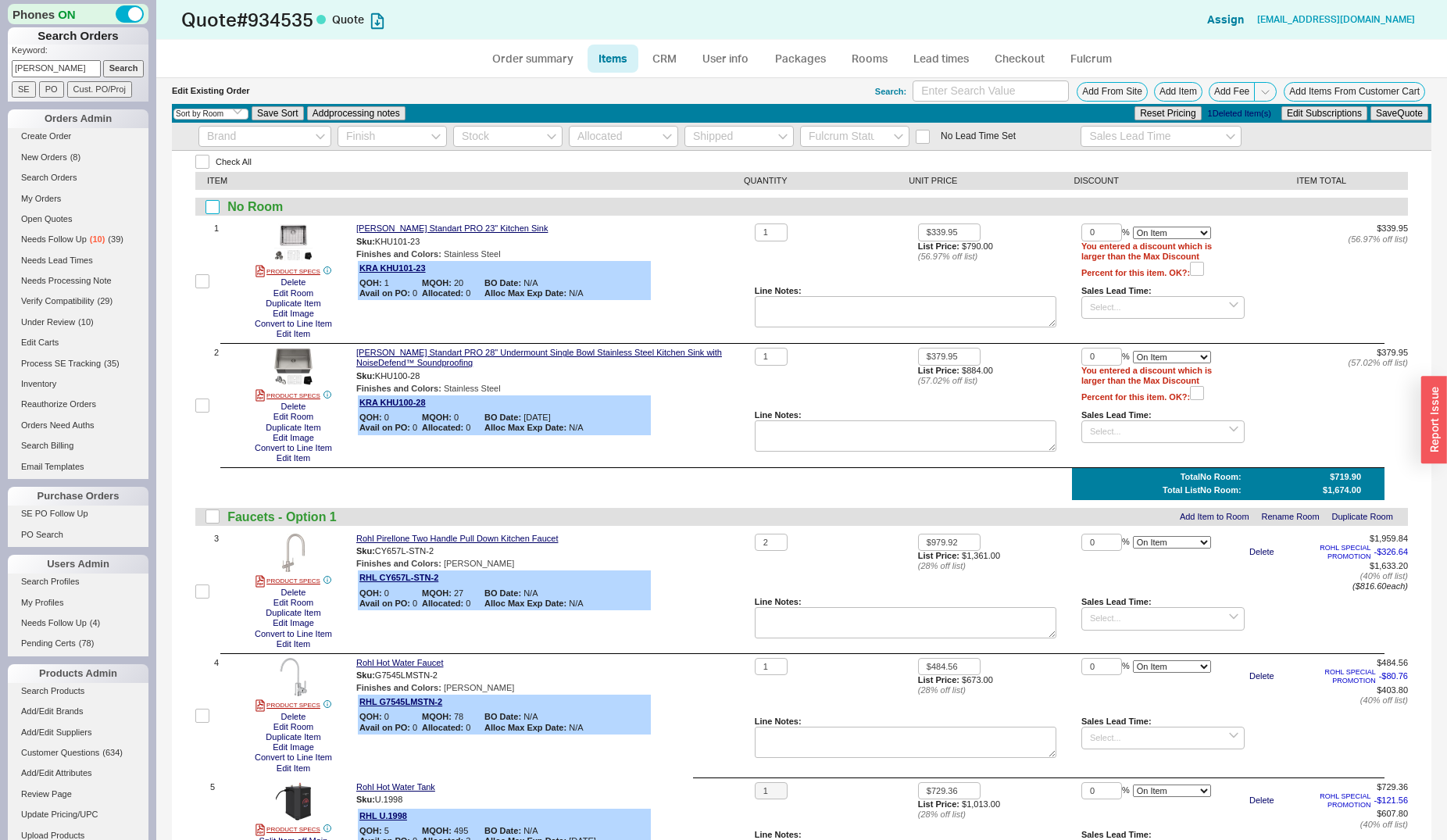
drag, startPoint x: 215, startPoint y: 204, endPoint x: 282, endPoint y: 153, distance: 84.2
click at [215, 204] on input "checkbox" at bounding box center [212, 206] width 14 height 14
checkbox input "true"
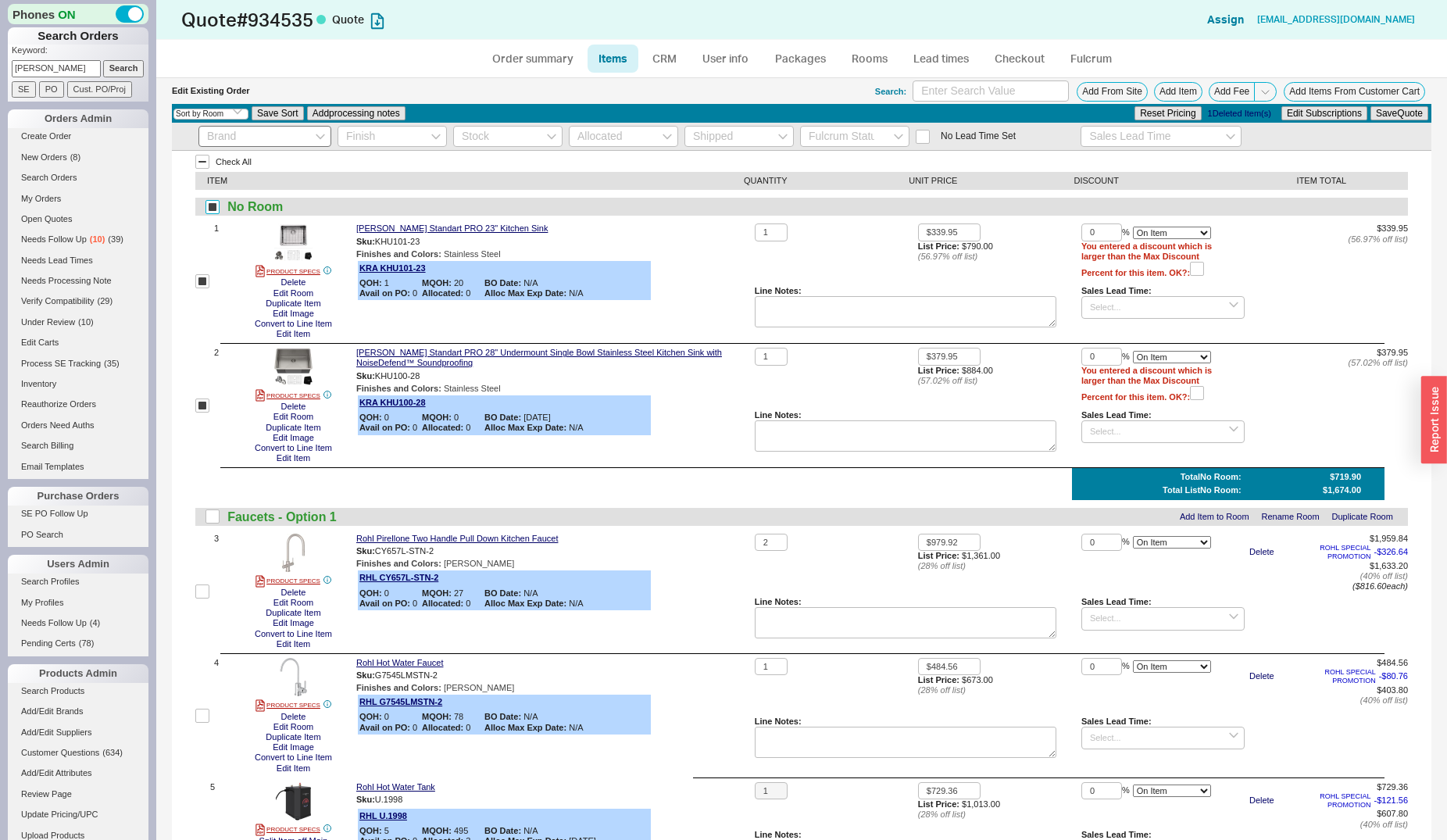
checkbox input "true"
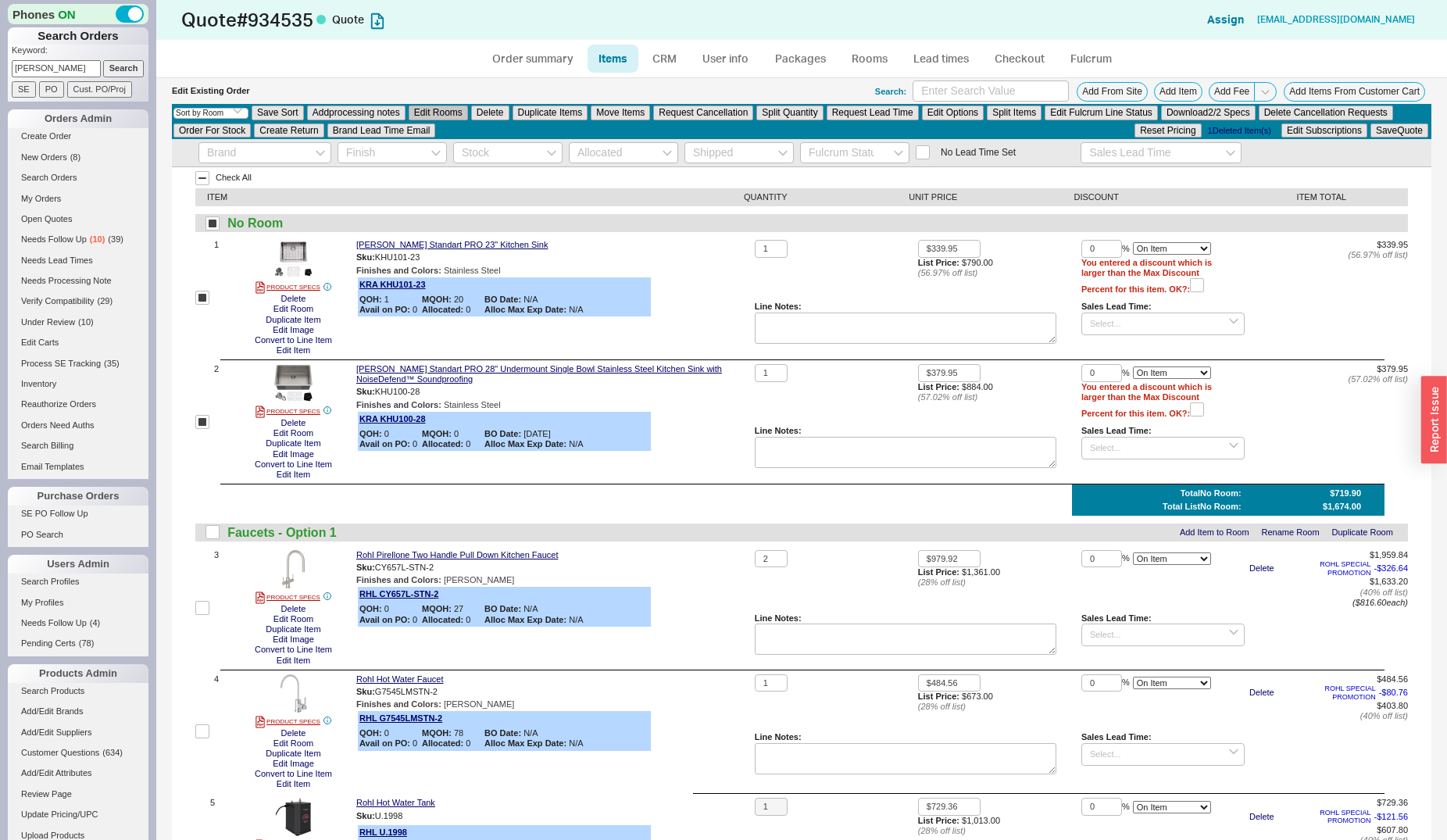
click at [439, 109] on button "Edit Rooms" at bounding box center [438, 112] width 59 height 14
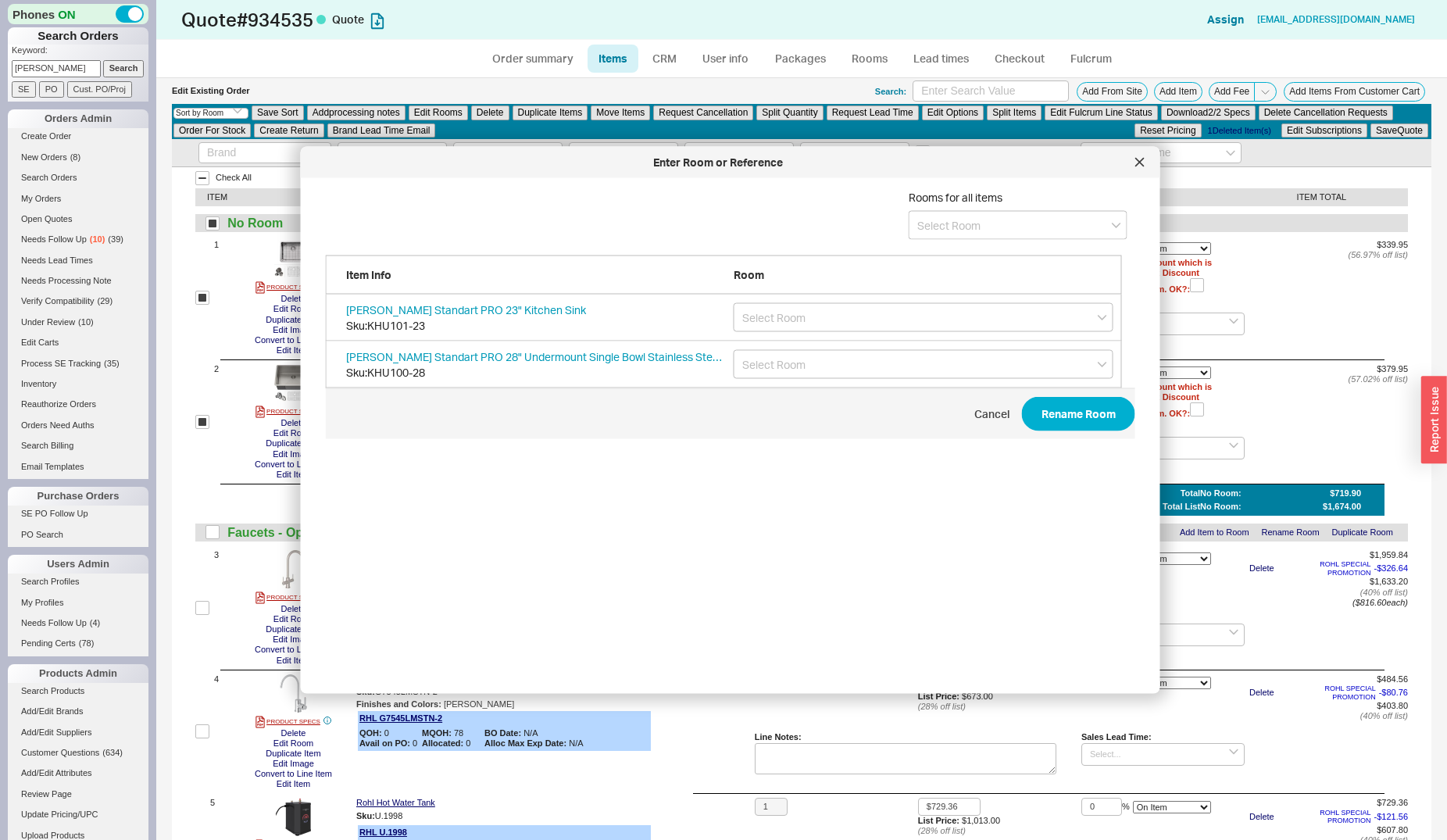
scroll to position [465, 808]
click at [908, 224] on input at bounding box center [1017, 225] width 219 height 29
type input "Sinks"
click at [937, 261] on icon "create option Sinks" at bounding box center [964, 257] width 93 height 14
type input "Sinks"
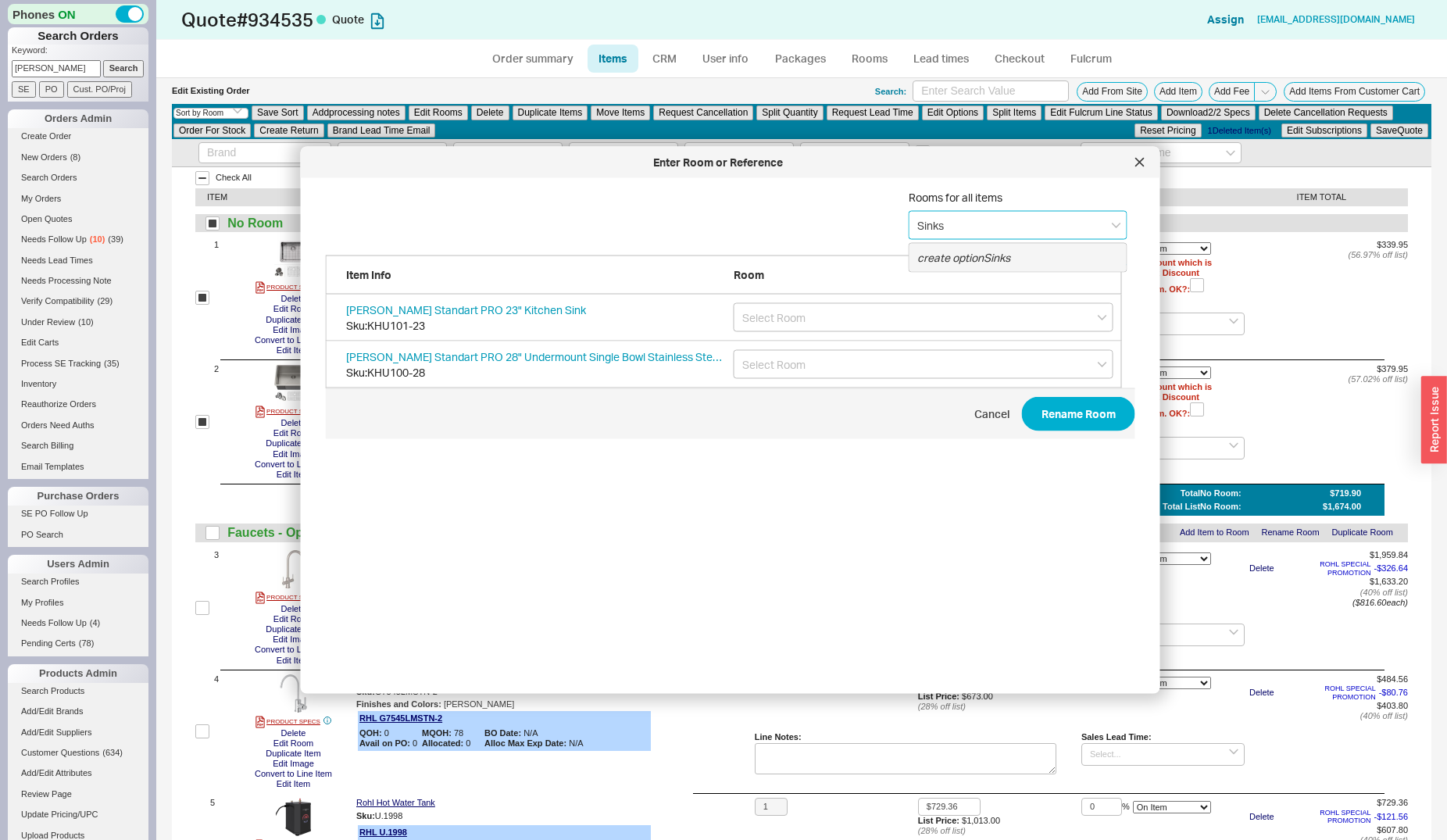
type input "Sinks"
click at [1079, 424] on button "Rename Room" at bounding box center [1078, 414] width 114 height 35
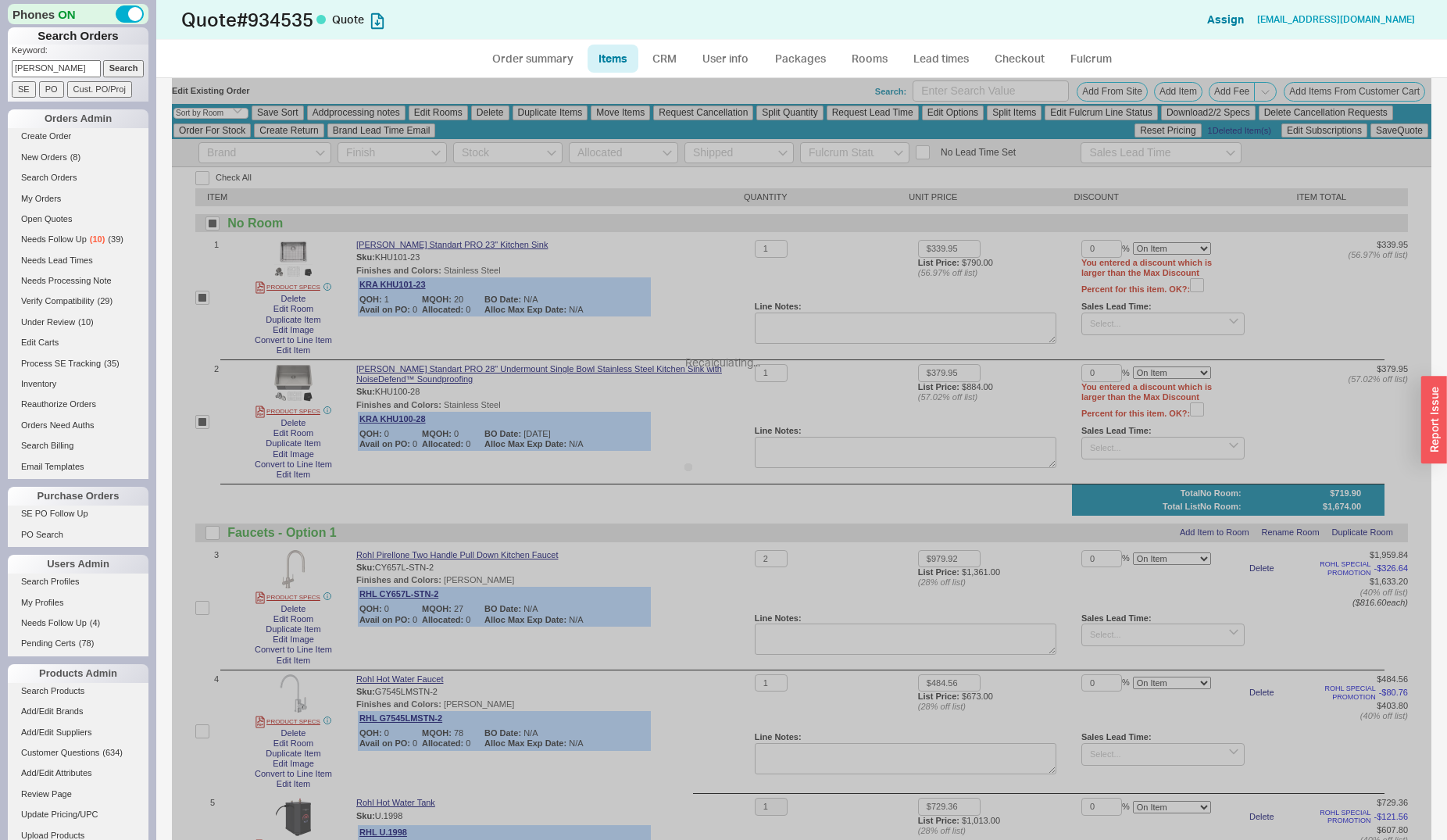
checkbox input "false"
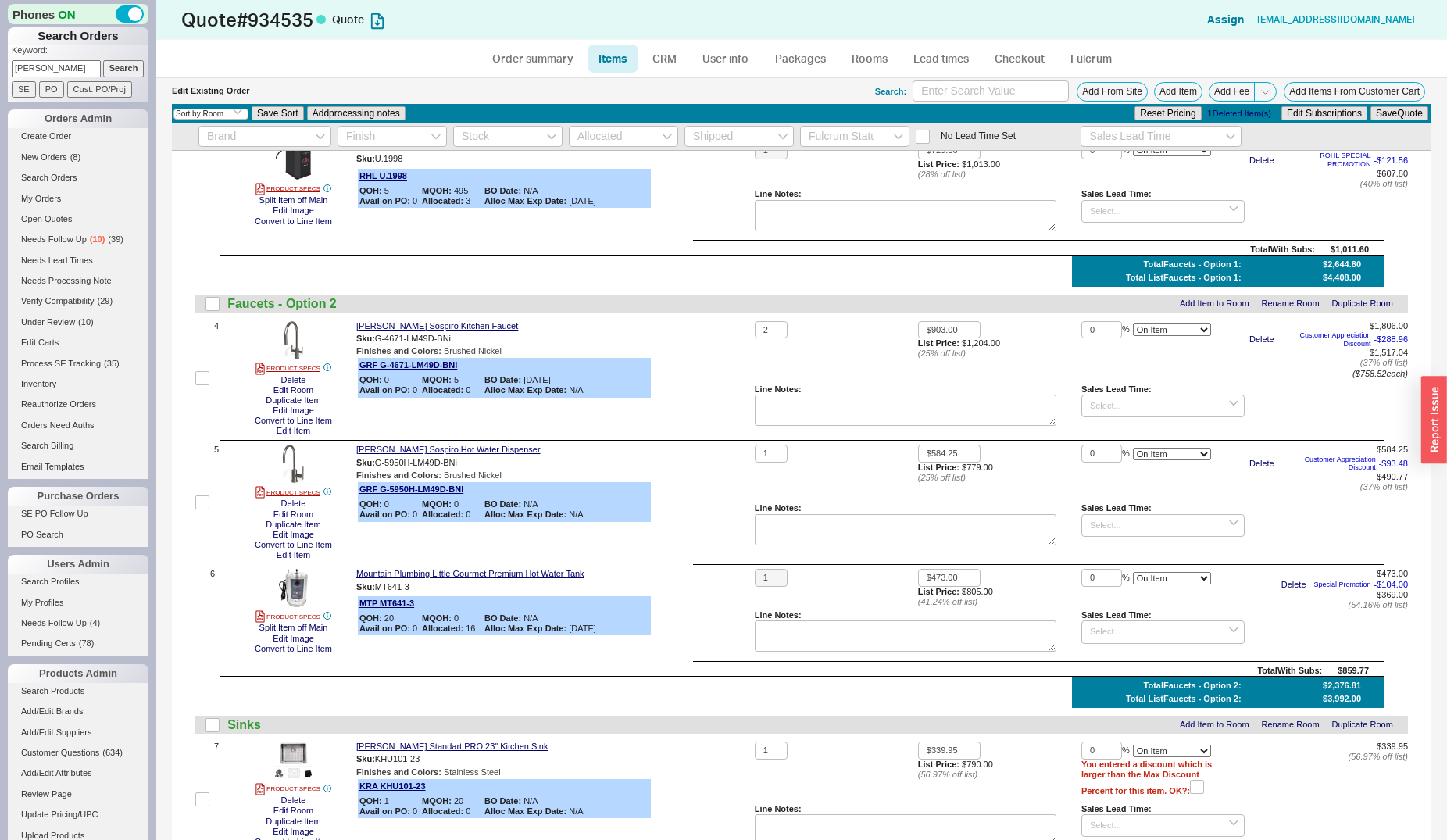
scroll to position [637, 0]
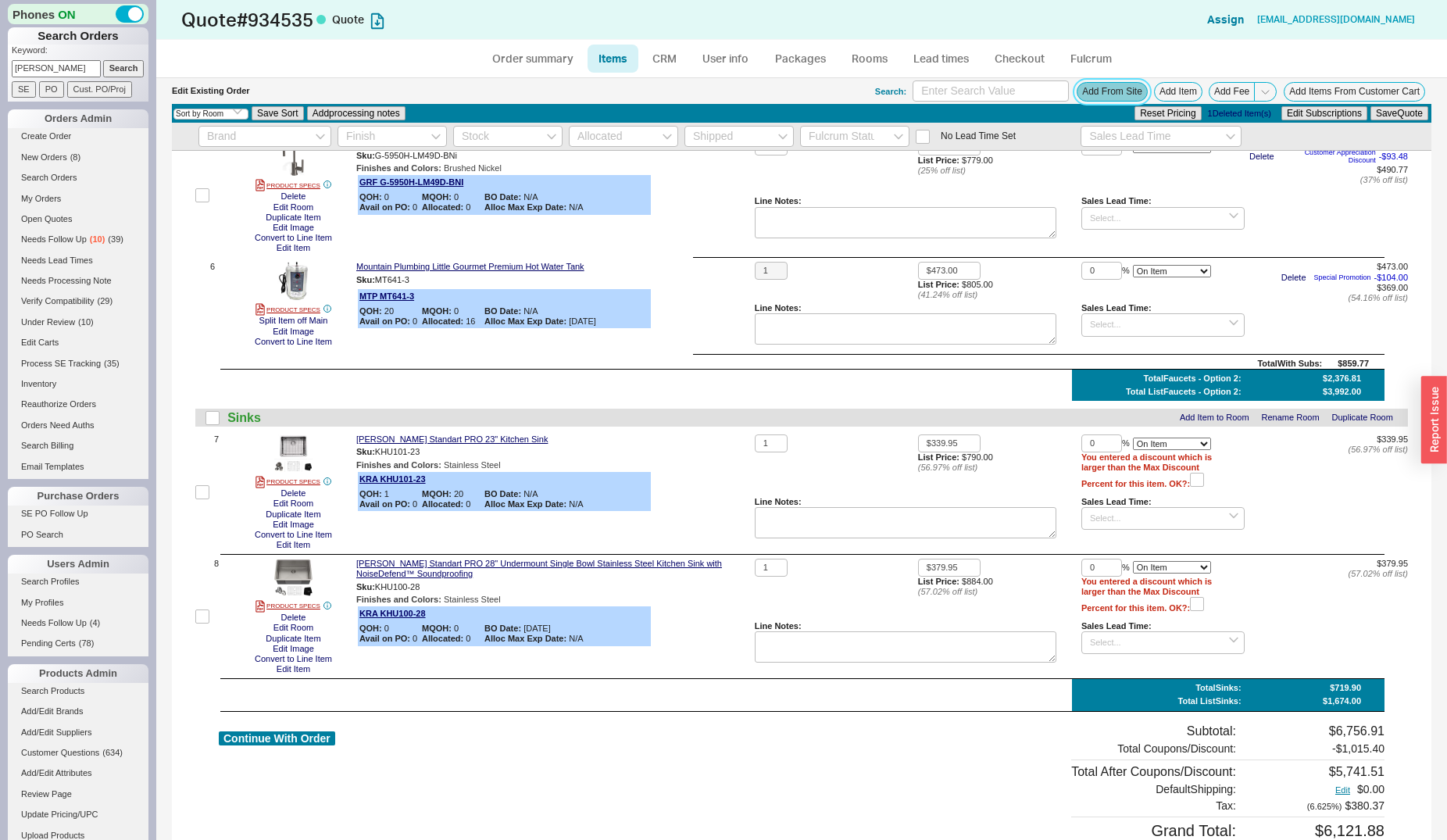
click at [1082, 98] on button "Add From Site" at bounding box center [1112, 92] width 71 height 20
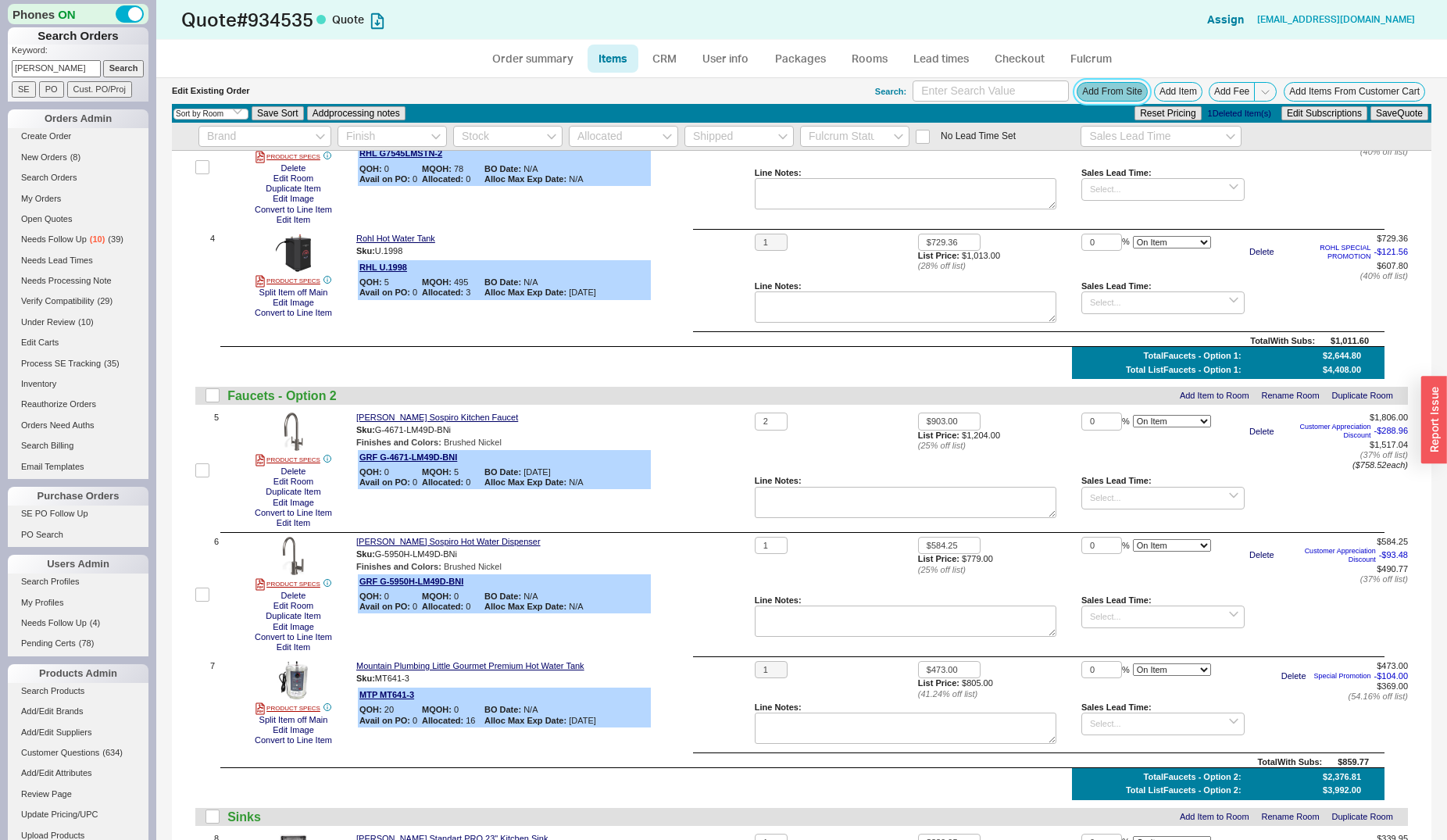
scroll to position [0, 0]
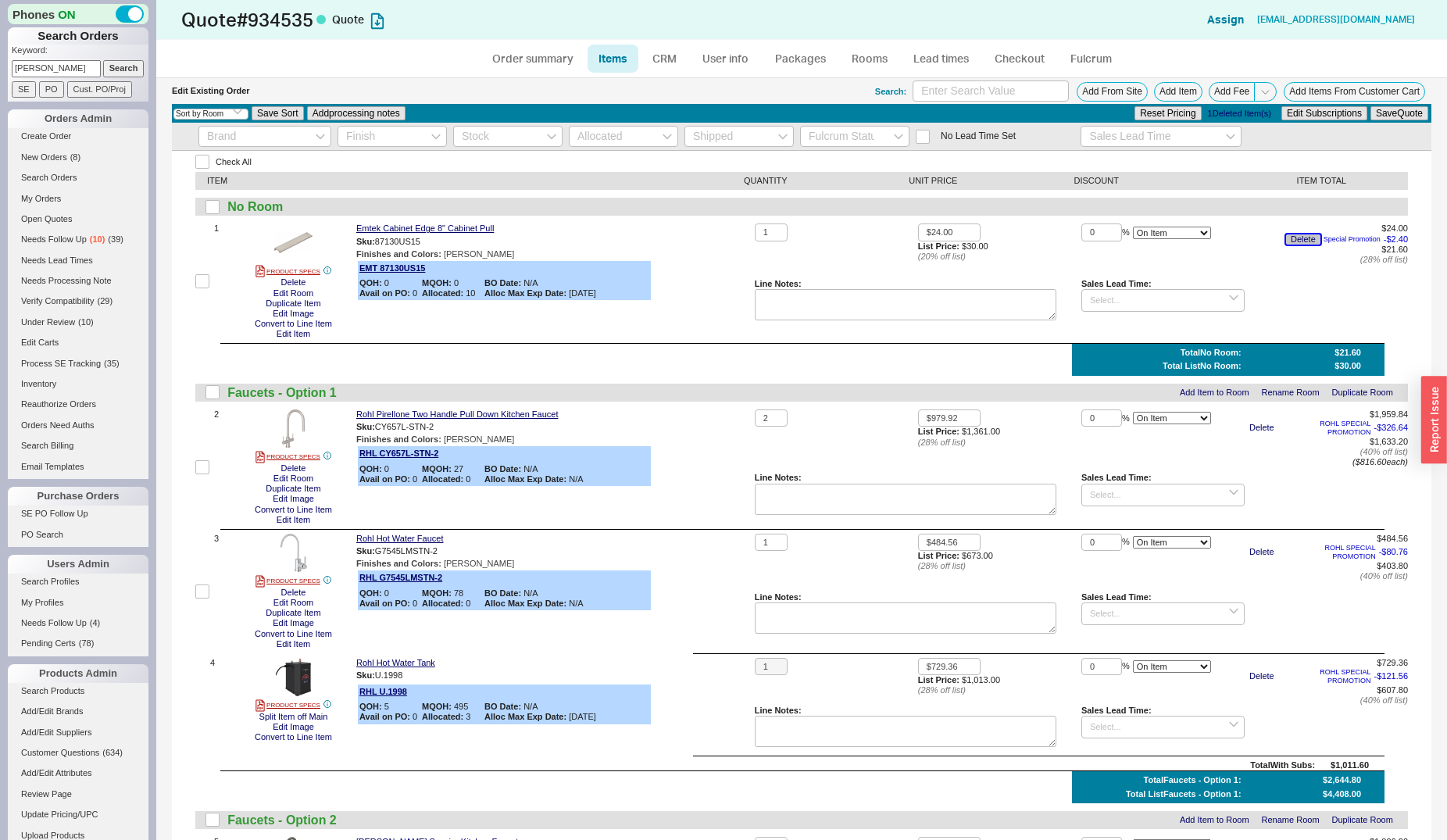
click at [1290, 235] on button "Delete" at bounding box center [1303, 239] width 35 height 10
drag, startPoint x: 1097, startPoint y: 231, endPoint x: 1073, endPoint y: 228, distance: 24.2
click at [1082, 228] on input "0" at bounding box center [1102, 232] width 41 height 18
type input "20"
click at [1371, 106] on button "Save Quote" at bounding box center [1400, 113] width 58 height 14
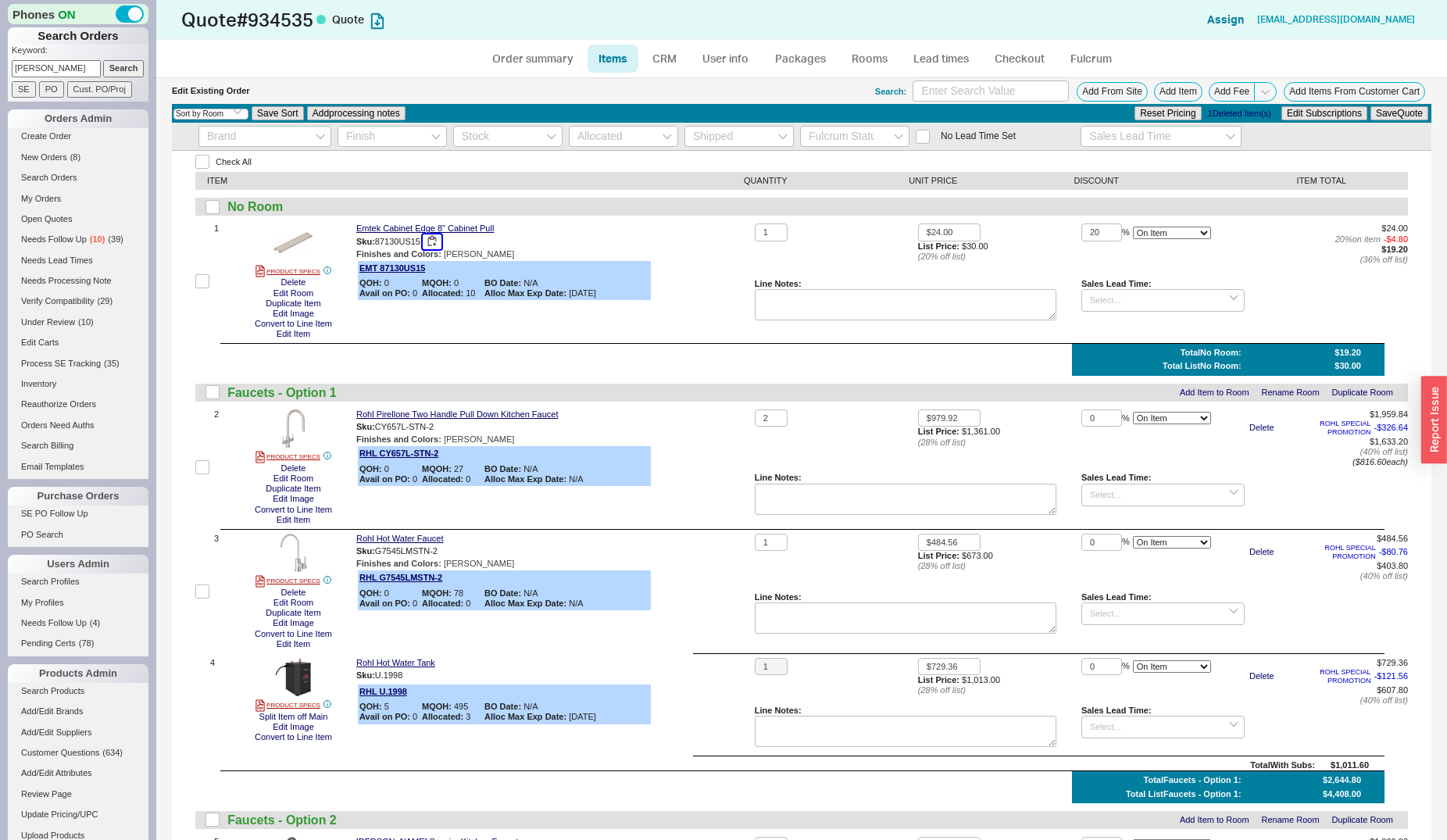
click at [437, 240] on button "button" at bounding box center [431, 242] width 19 height 15
click at [298, 268] on link "PRODUCT SPECS" at bounding box center [287, 272] width 64 height 13
click at [505, 64] on link "Order summary" at bounding box center [532, 58] width 104 height 28
select select "*"
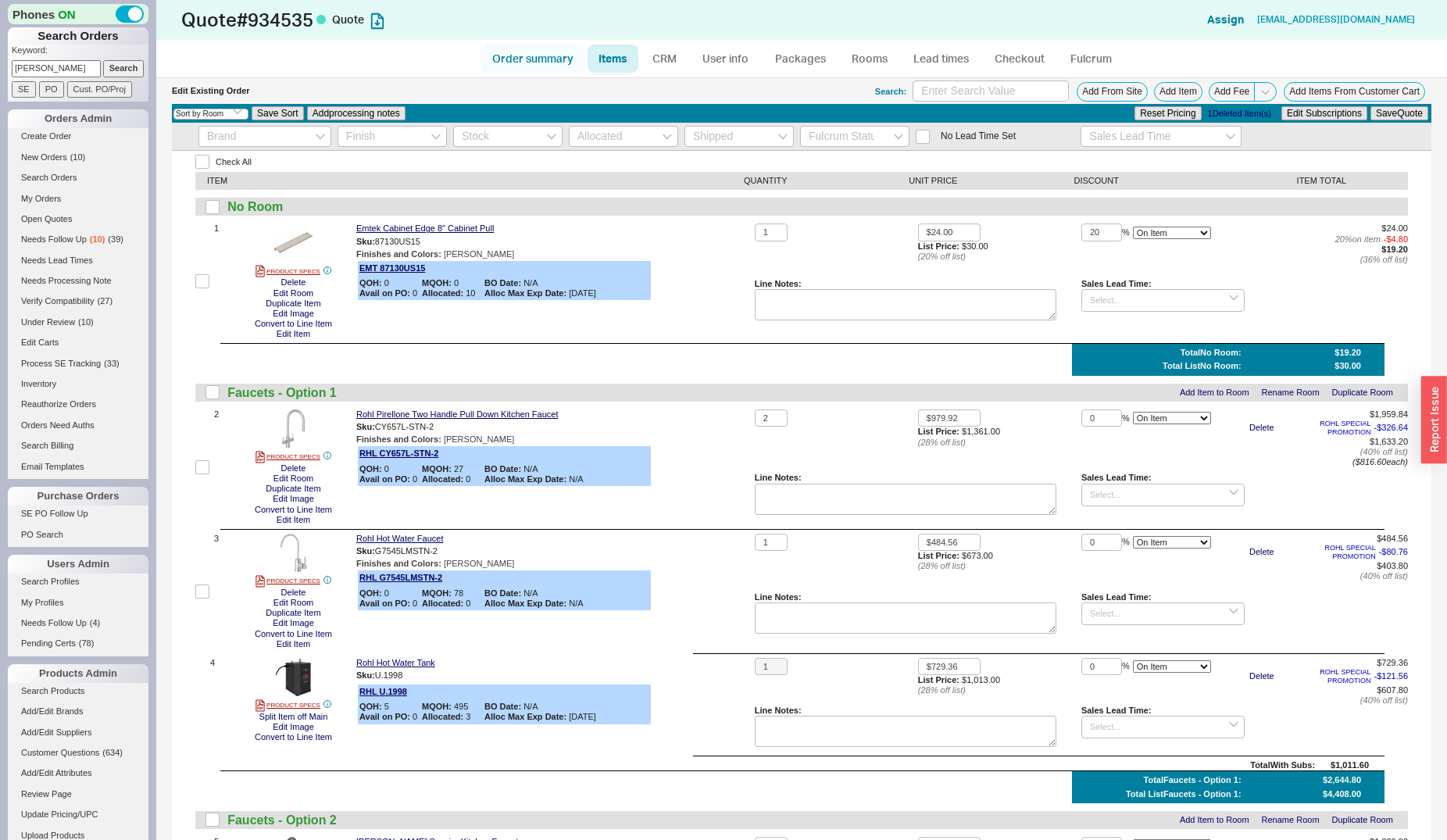
select select "LOW"
select select "3"
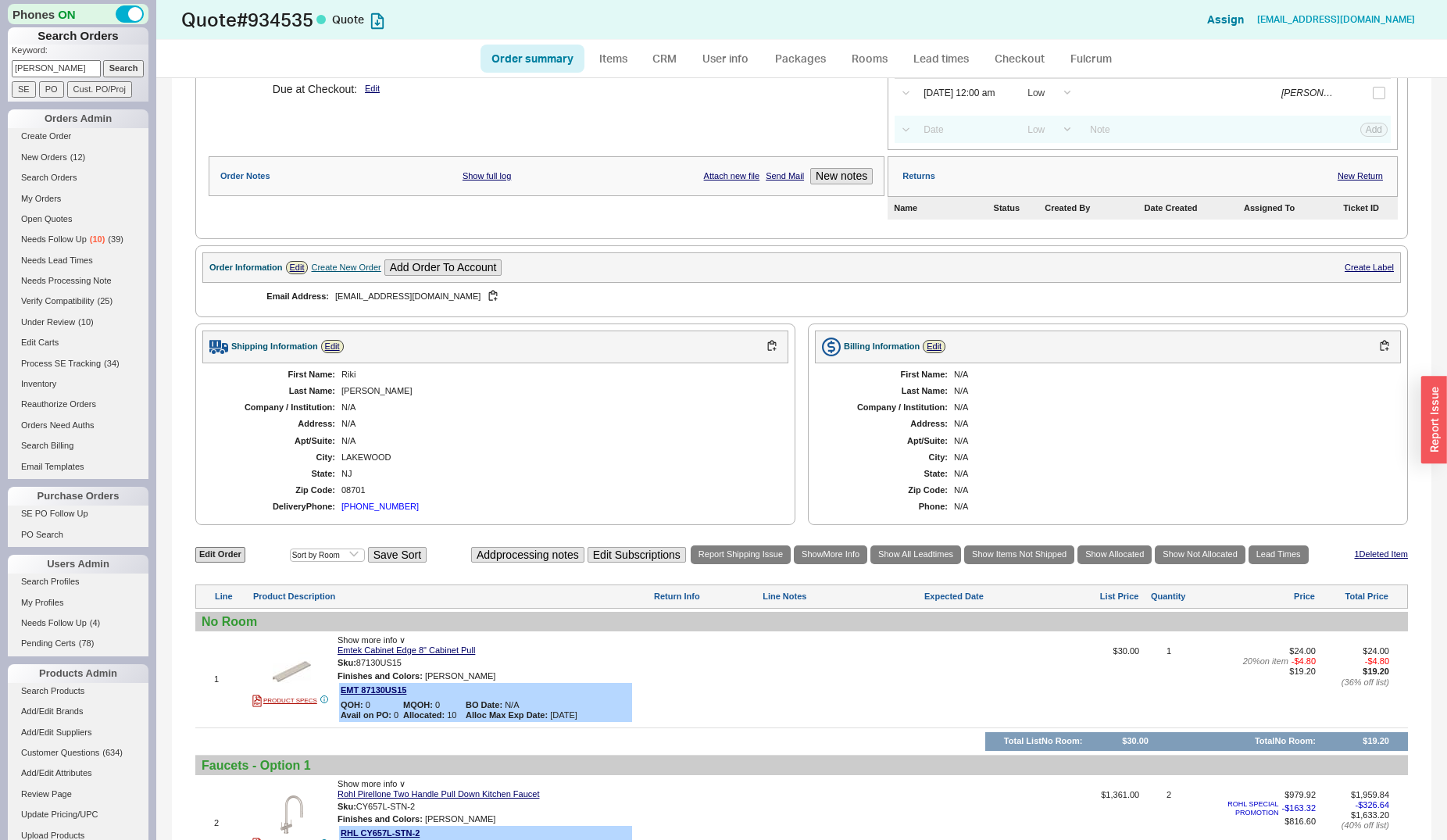
scroll to position [399, 0]
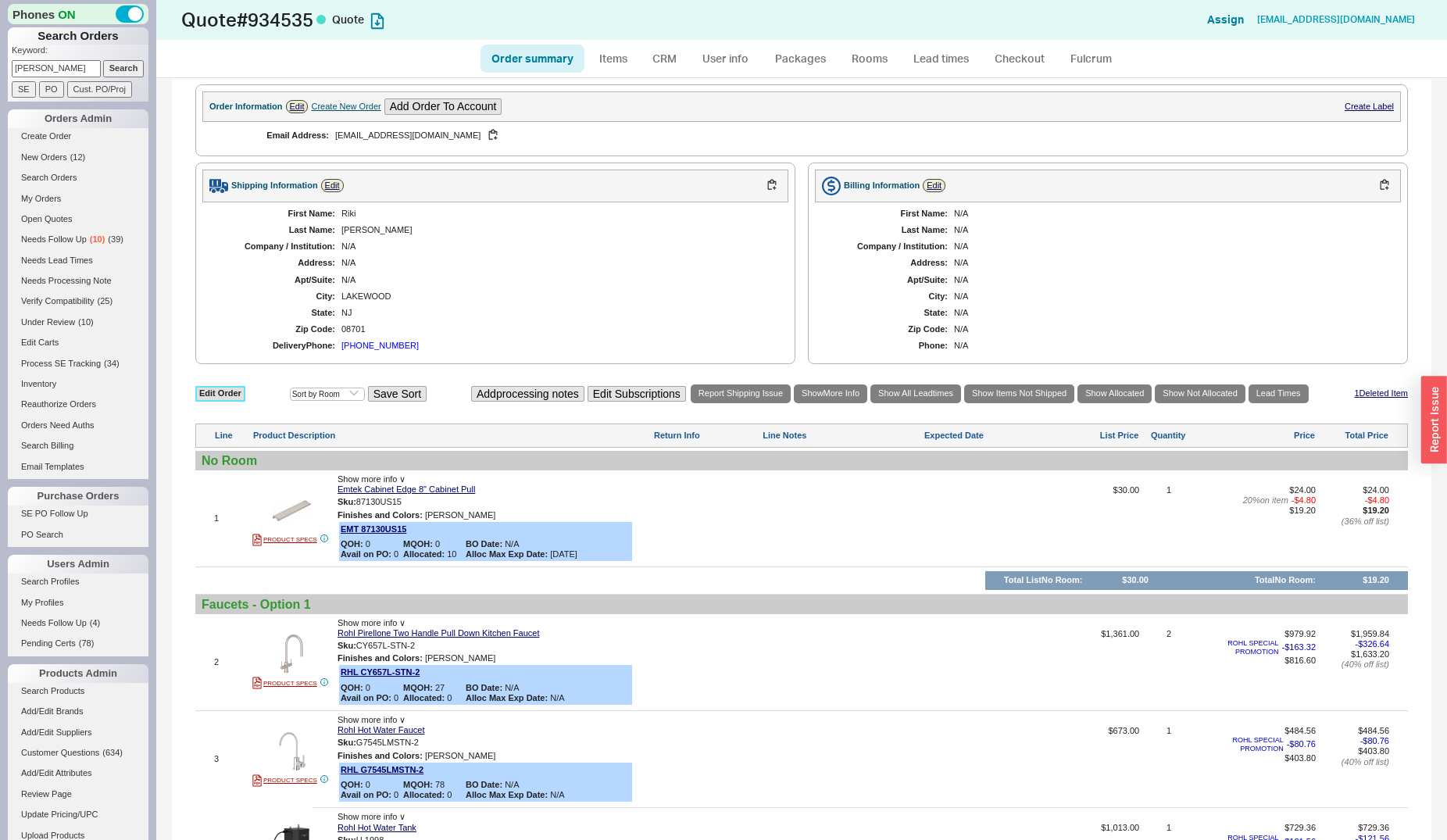
click at [223, 394] on link "Edit Order" at bounding box center [220, 393] width 50 height 15
select select "3"
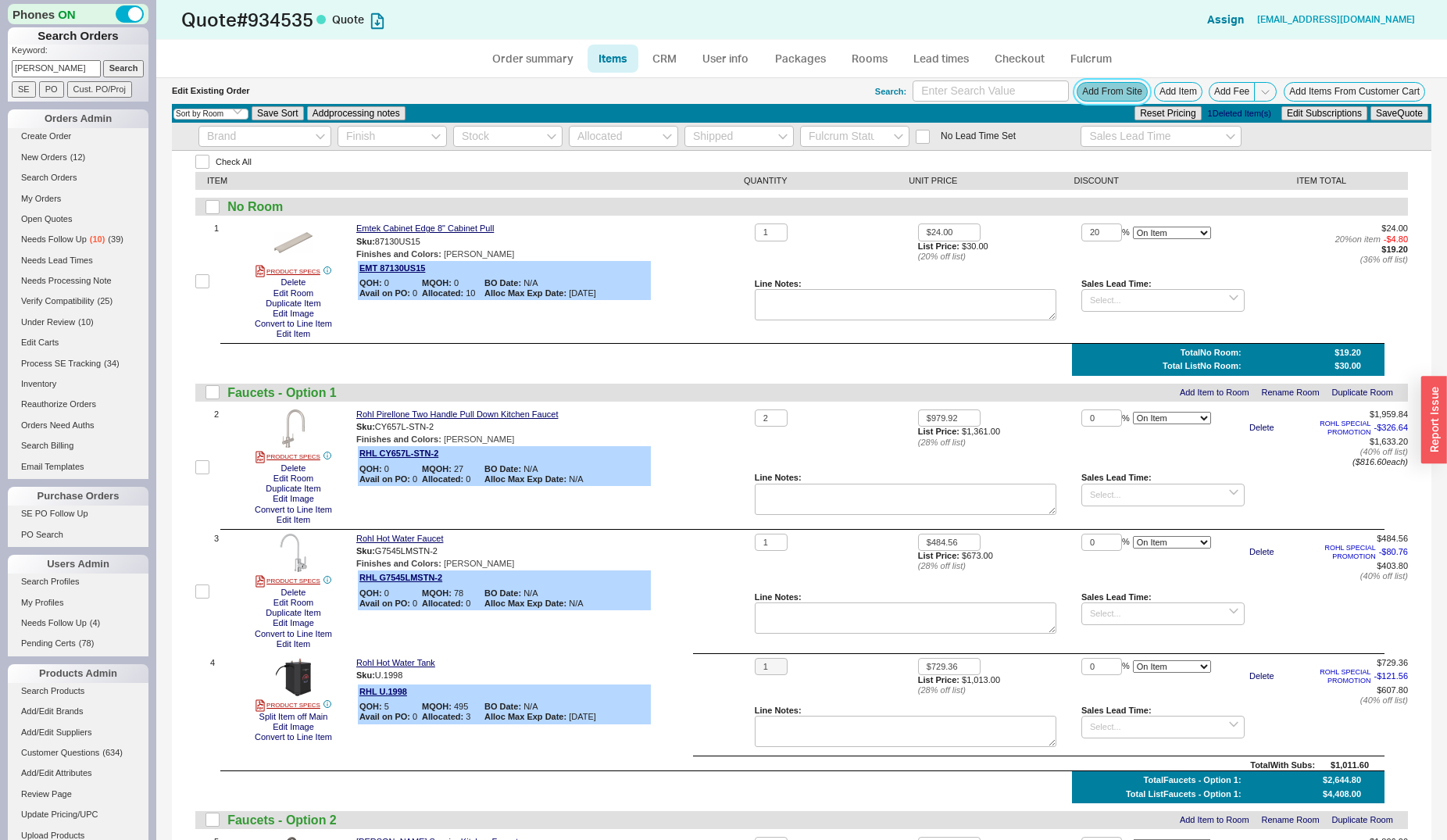
click at [1105, 97] on button "Add From Site" at bounding box center [1112, 92] width 71 height 20
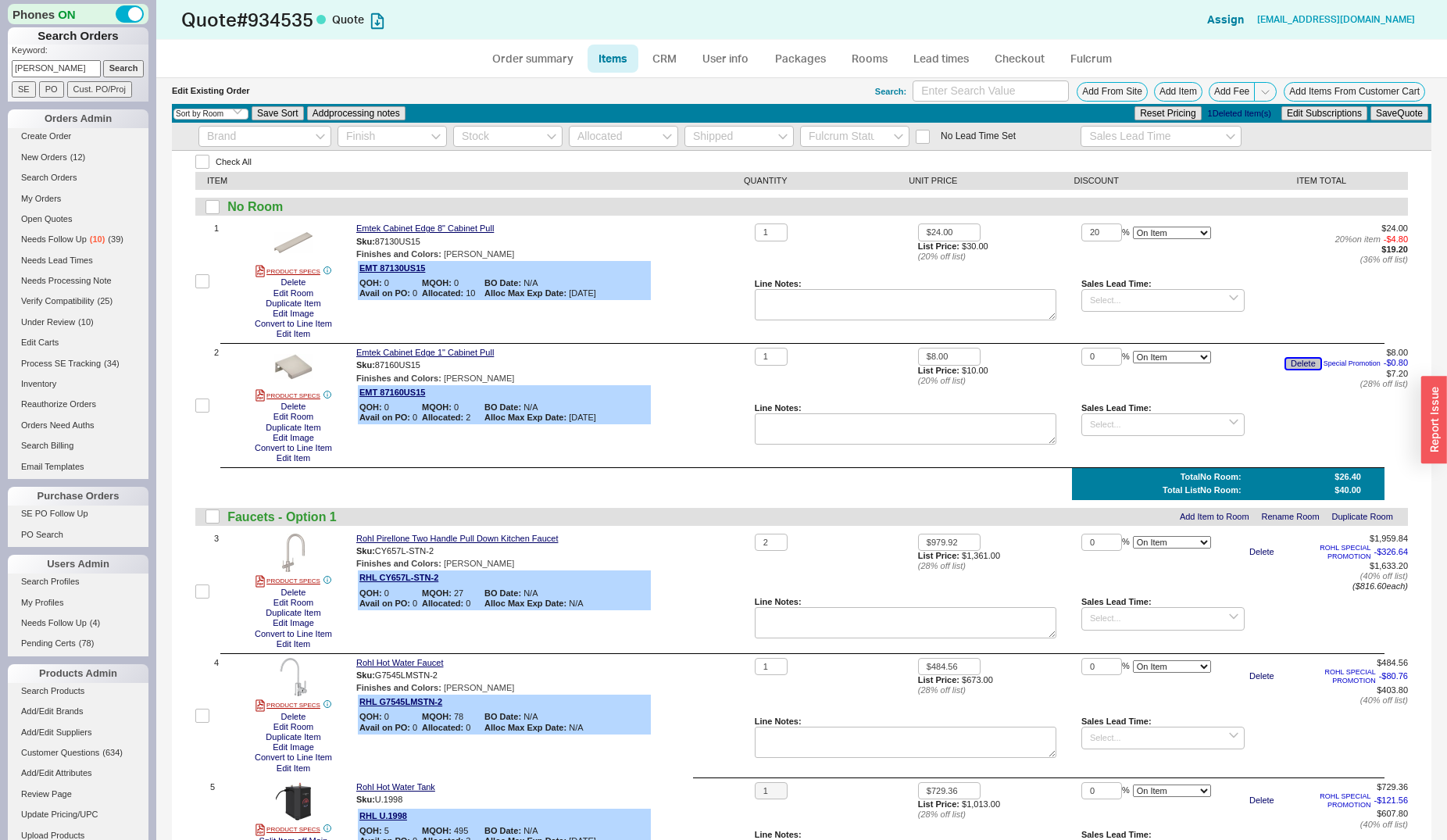
click at [1287, 365] on button "Delete" at bounding box center [1303, 363] width 35 height 10
drag, startPoint x: 1086, startPoint y: 361, endPoint x: 1075, endPoint y: 361, distance: 11.0
click at [1082, 361] on input "0" at bounding box center [1102, 357] width 41 height 18
type input "20"
click at [1371, 106] on button "Save Quote" at bounding box center [1400, 113] width 58 height 14
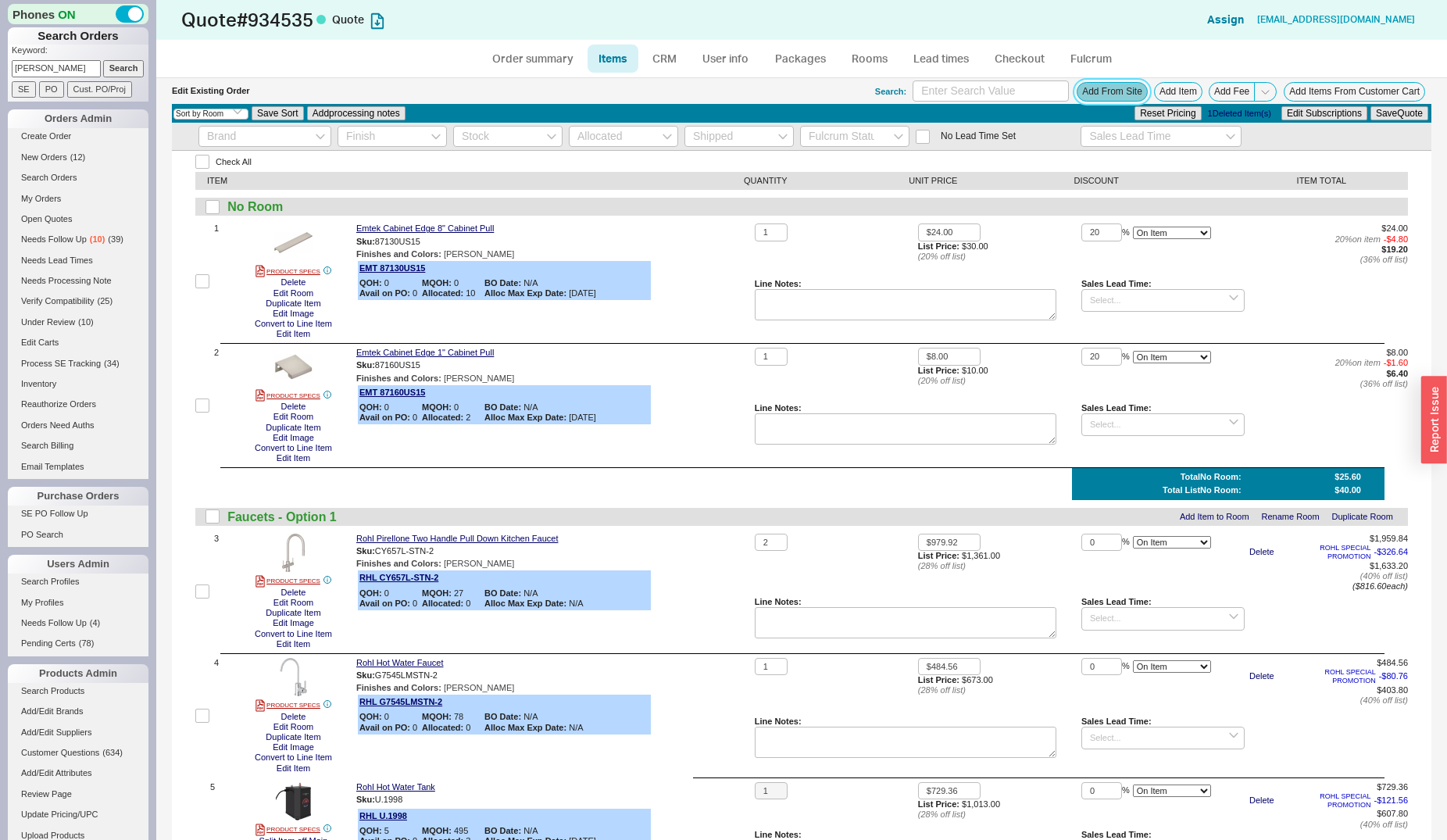
click at [1096, 89] on button "Add From Site" at bounding box center [1112, 92] width 71 height 20
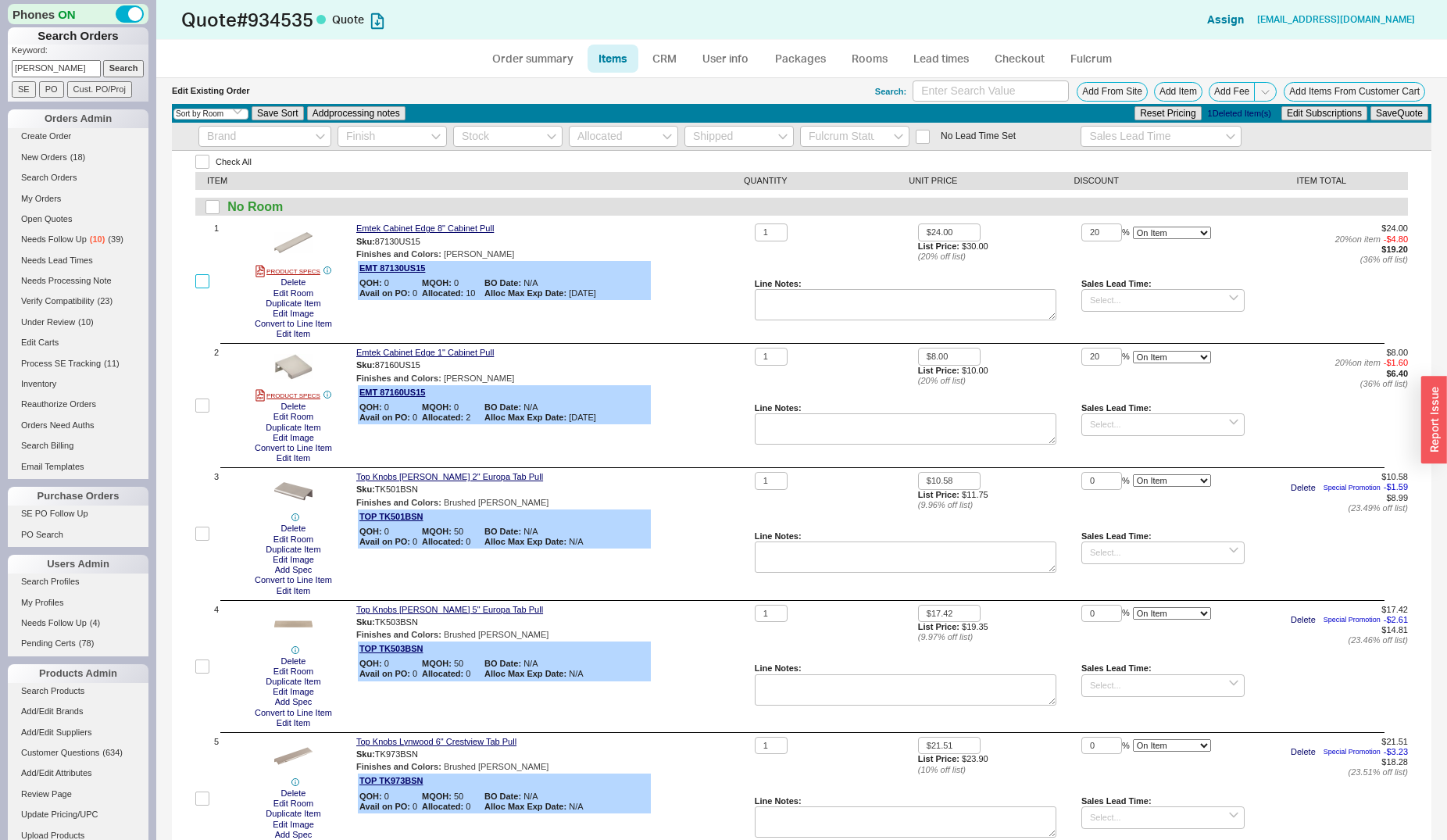
click at [203, 285] on input "checkbox" at bounding box center [202, 281] width 14 height 14
checkbox input "true"
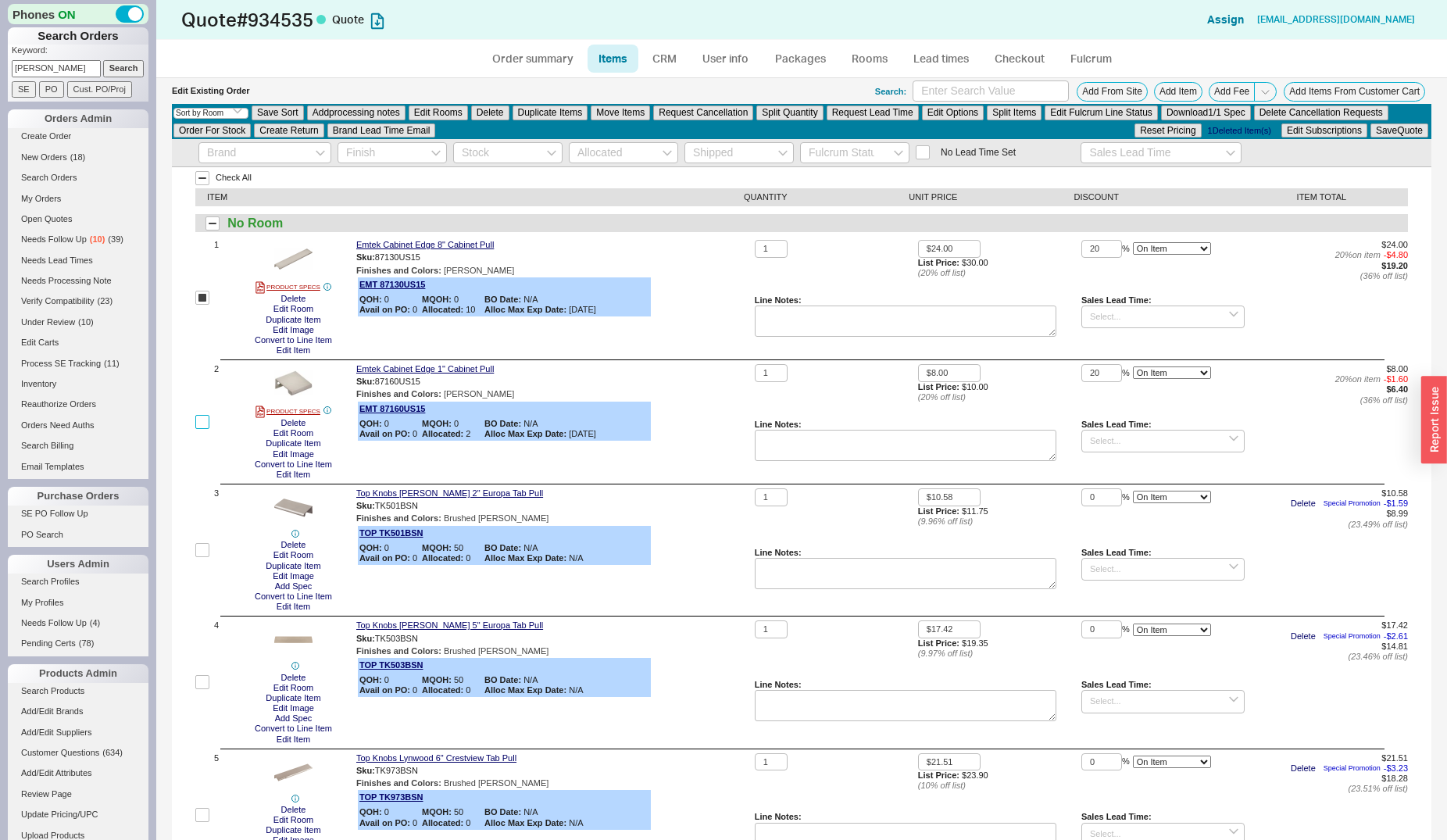
click at [206, 422] on input "checkbox" at bounding box center [202, 421] width 14 height 14
checkbox input "true"
click at [448, 110] on button "Edit Rooms" at bounding box center [438, 112] width 59 height 14
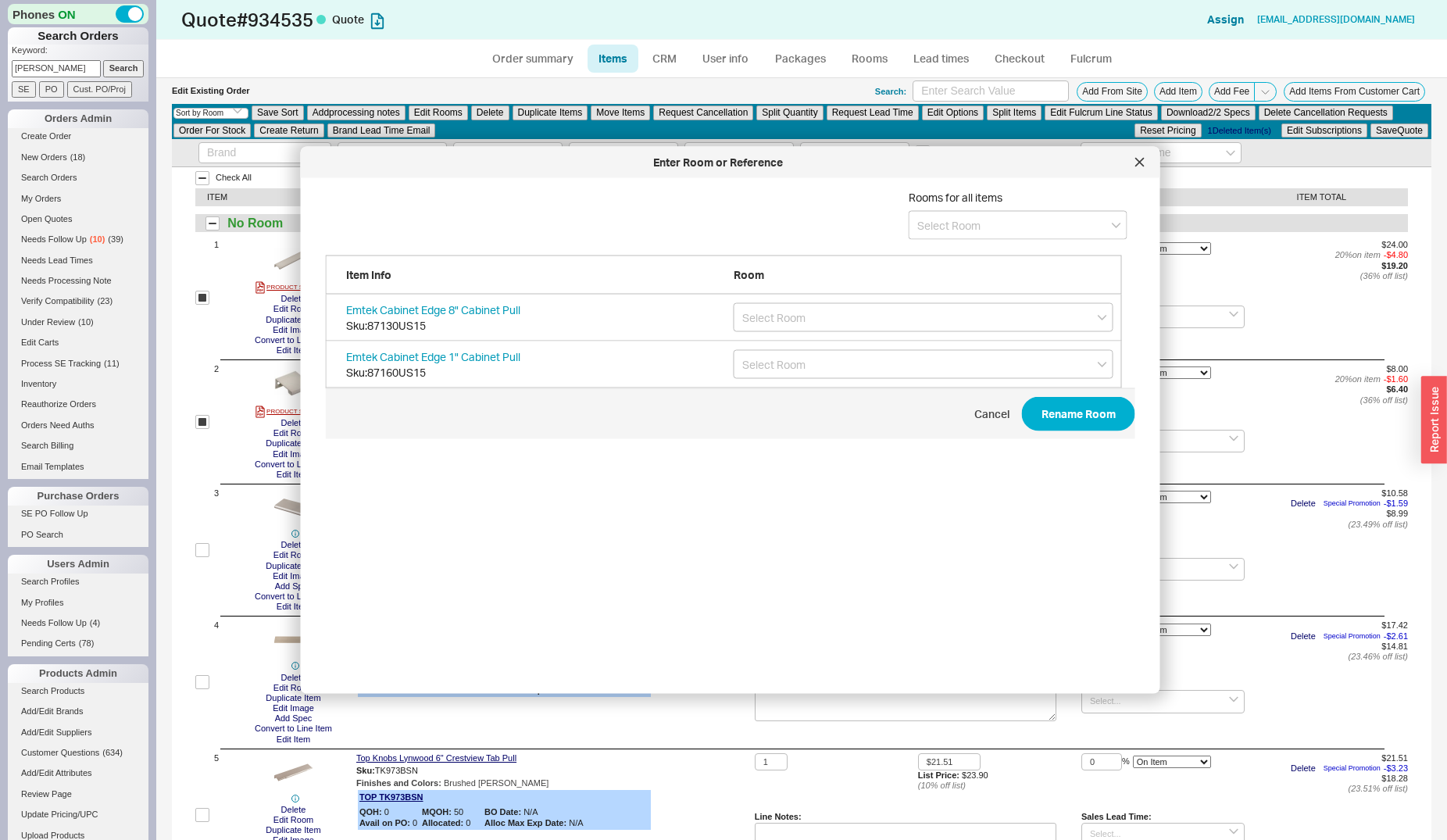
scroll to position [465, 808]
click at [920, 225] on input at bounding box center [1017, 225] width 219 height 29
type input "Hardware Option 1"
click at [972, 261] on icon "create option Hardware Option 1" at bounding box center [996, 257] width 159 height 14
type input "Hardware Option 1"
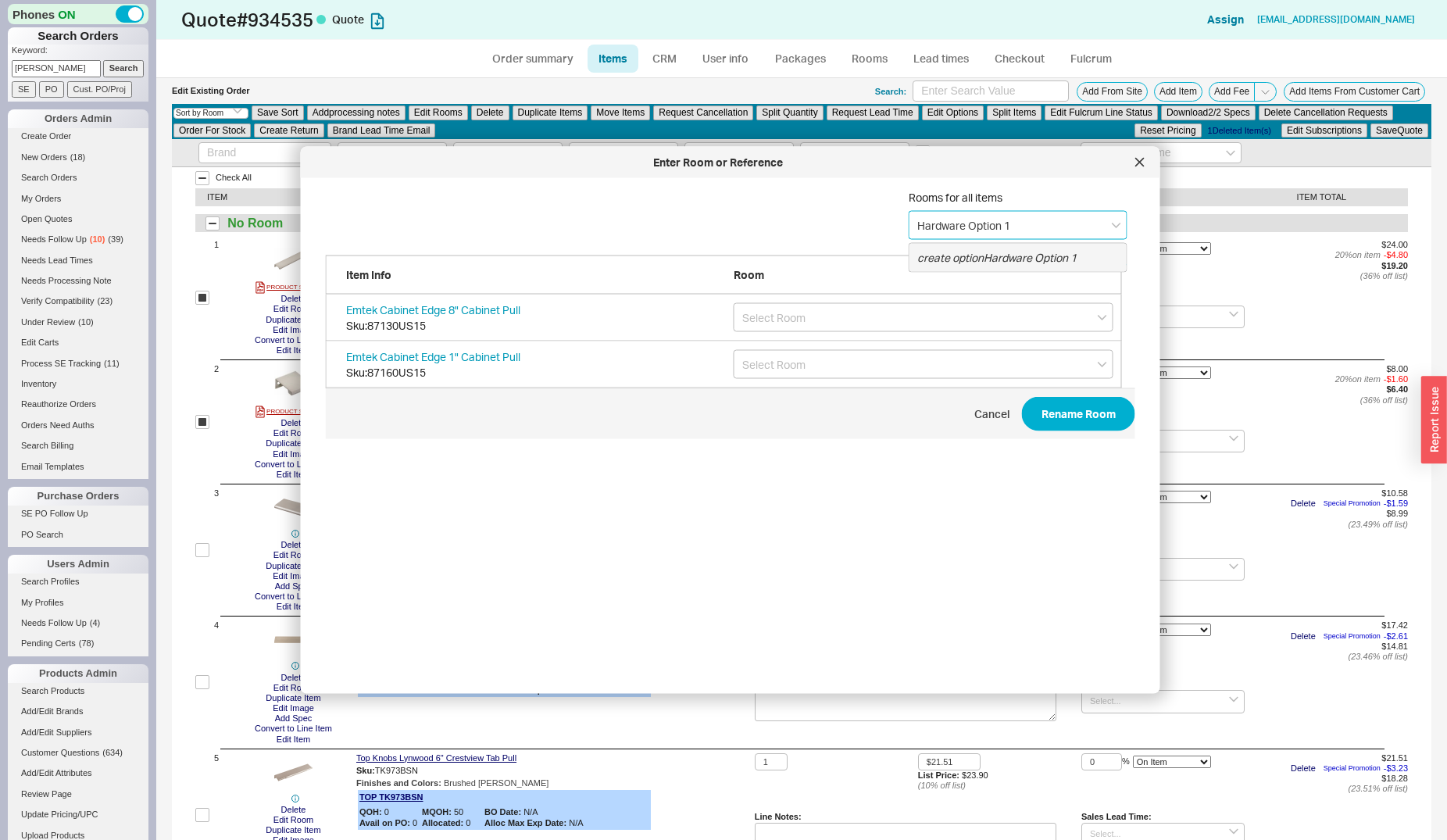
type input "Hardware Option 1"
click at [1032, 402] on button "Rename Room" at bounding box center [1078, 414] width 114 height 35
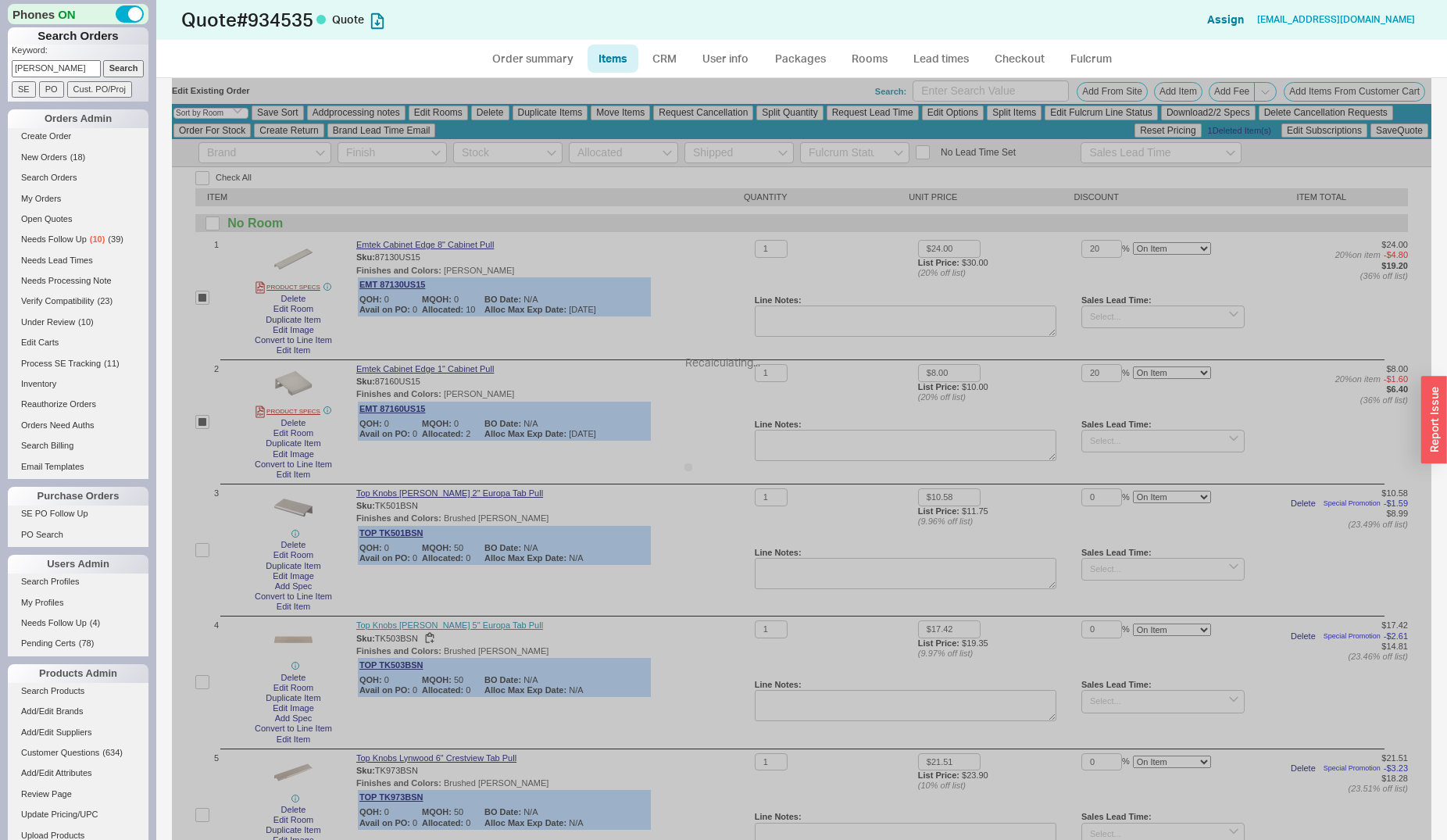
checkbox input "false"
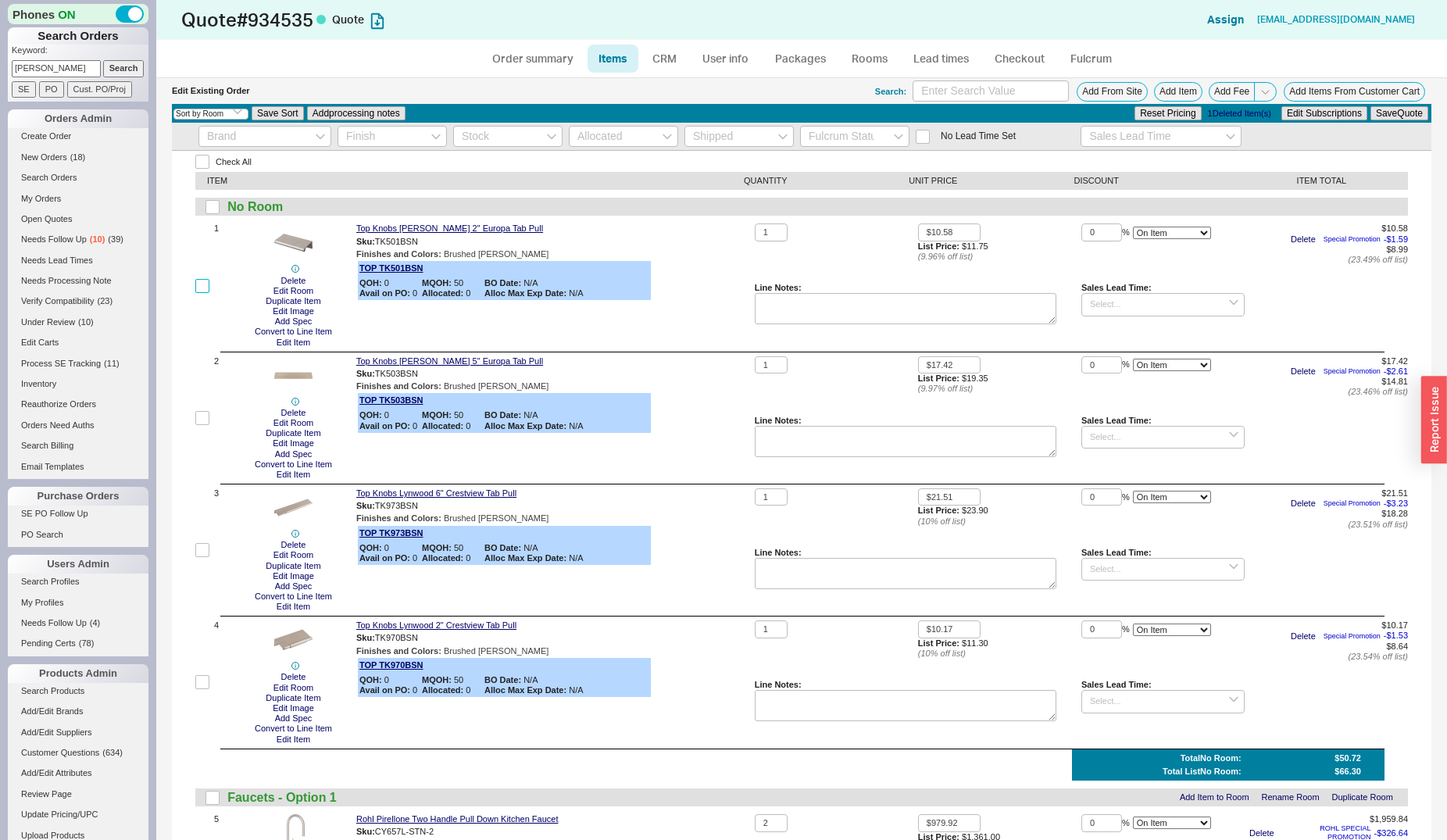
click at [202, 287] on input "checkbox" at bounding box center [202, 285] width 14 height 14
checkbox input "true"
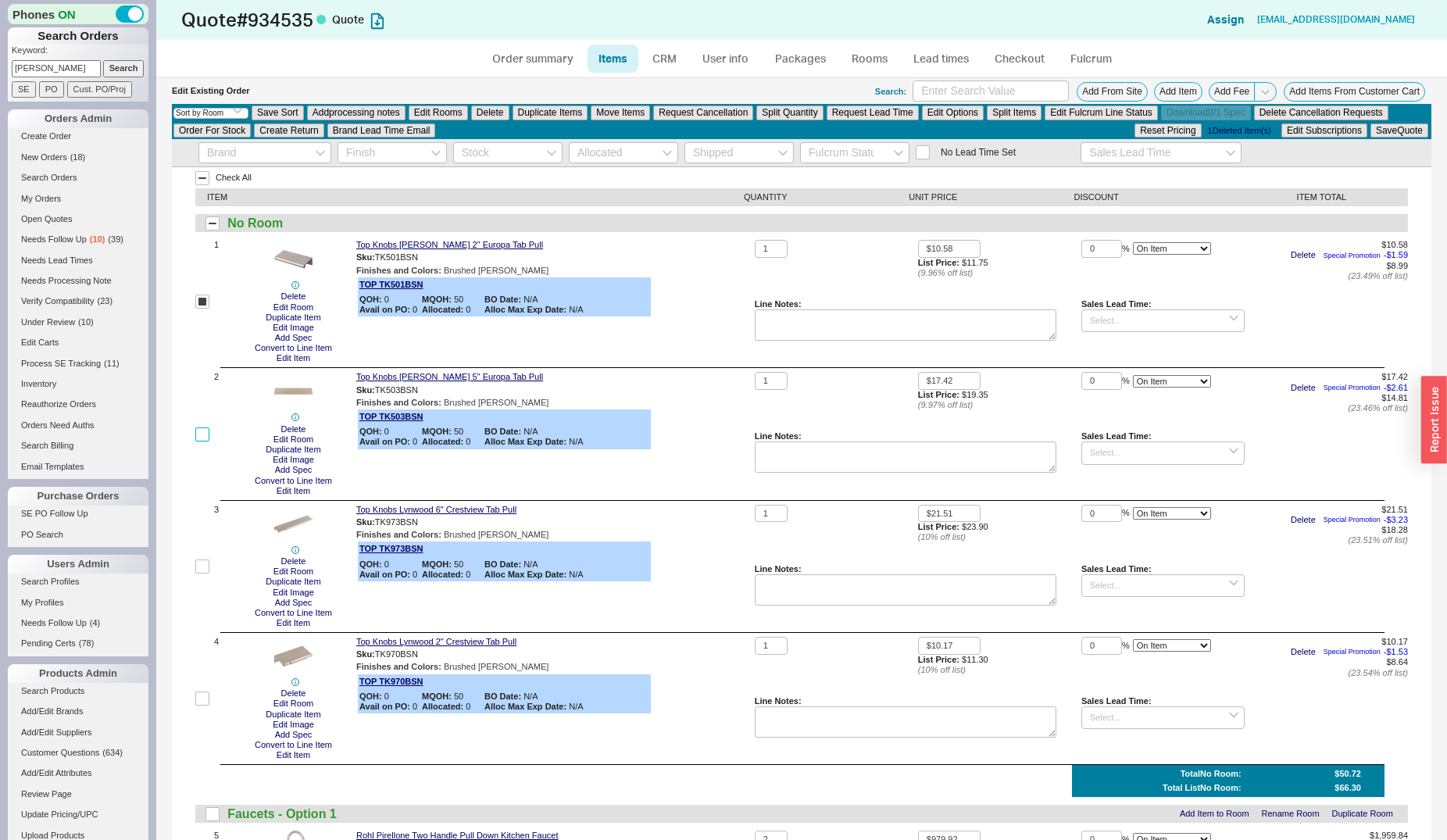
click at [209, 434] on input "checkbox" at bounding box center [202, 434] width 14 height 14
checkbox input "true"
click at [456, 113] on button "Edit Rooms" at bounding box center [438, 112] width 59 height 14
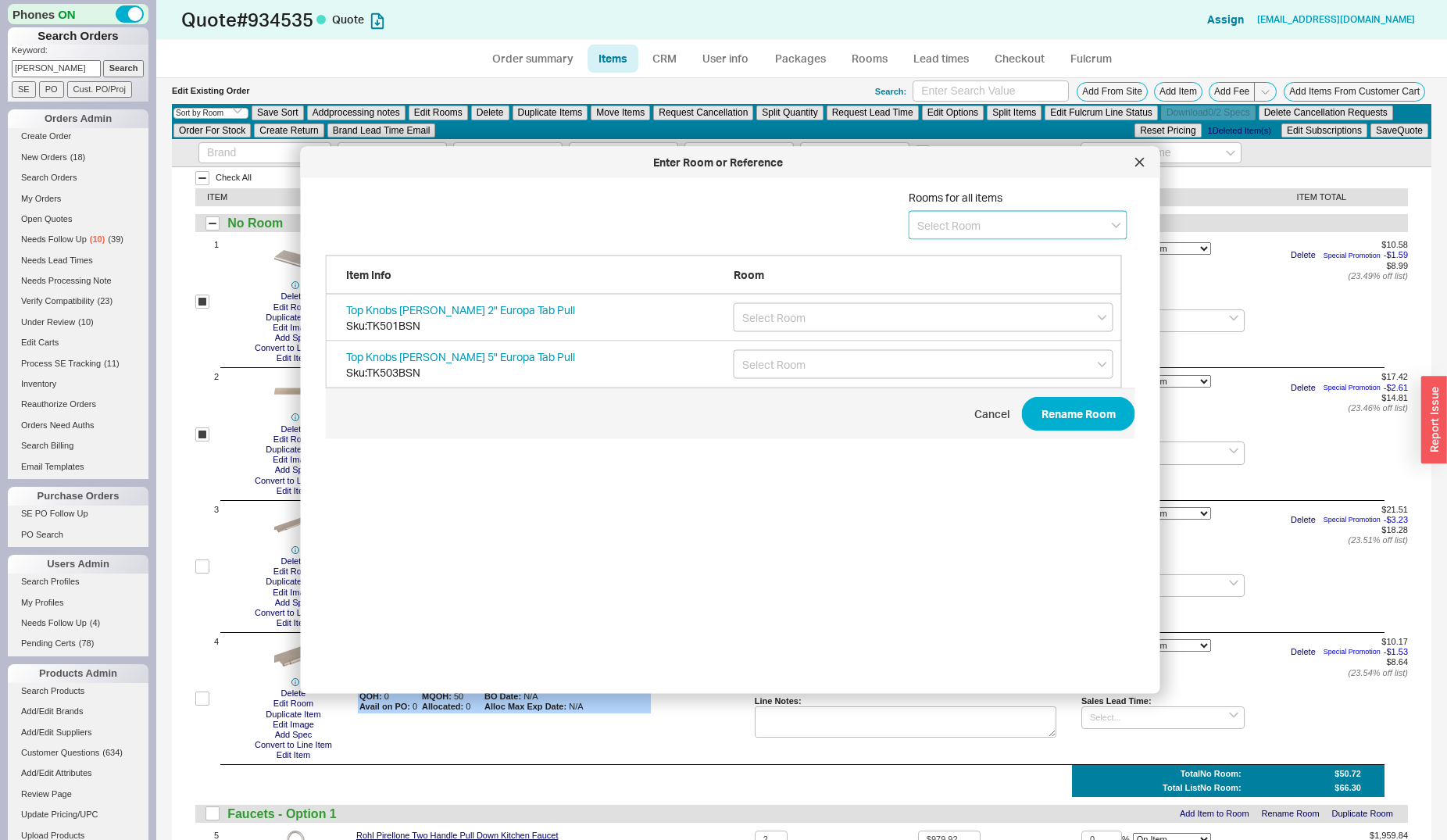
click at [976, 229] on input at bounding box center [1017, 225] width 219 height 29
type input "Hardware Option 2"
click at [959, 258] on icon "create option Hardware Option 2" at bounding box center [996, 257] width 159 height 14
type input "Hardware Option 2"
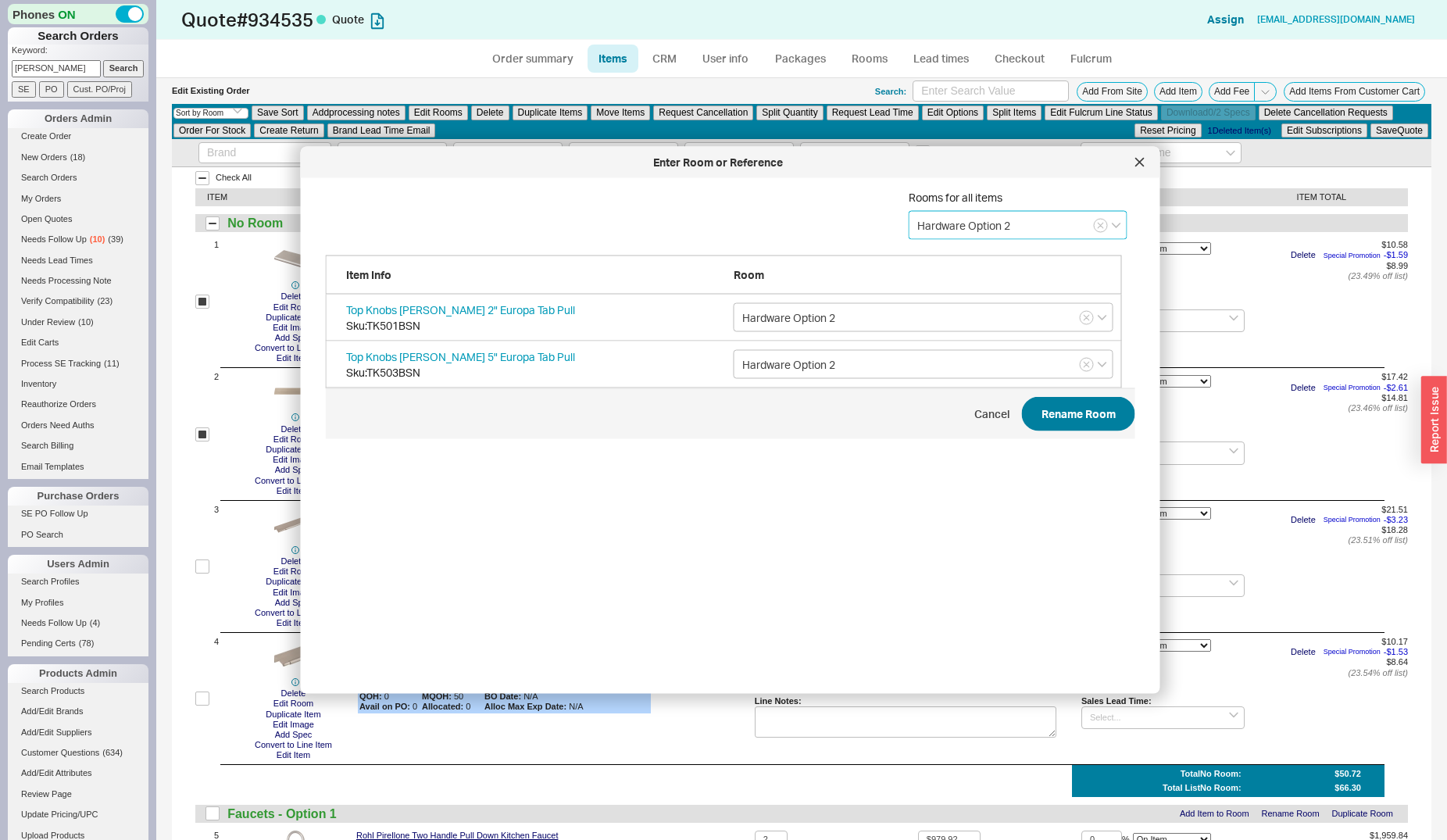
type input "Hardware Option 2"
click at [1048, 421] on button "Rename Room" at bounding box center [1078, 414] width 114 height 35
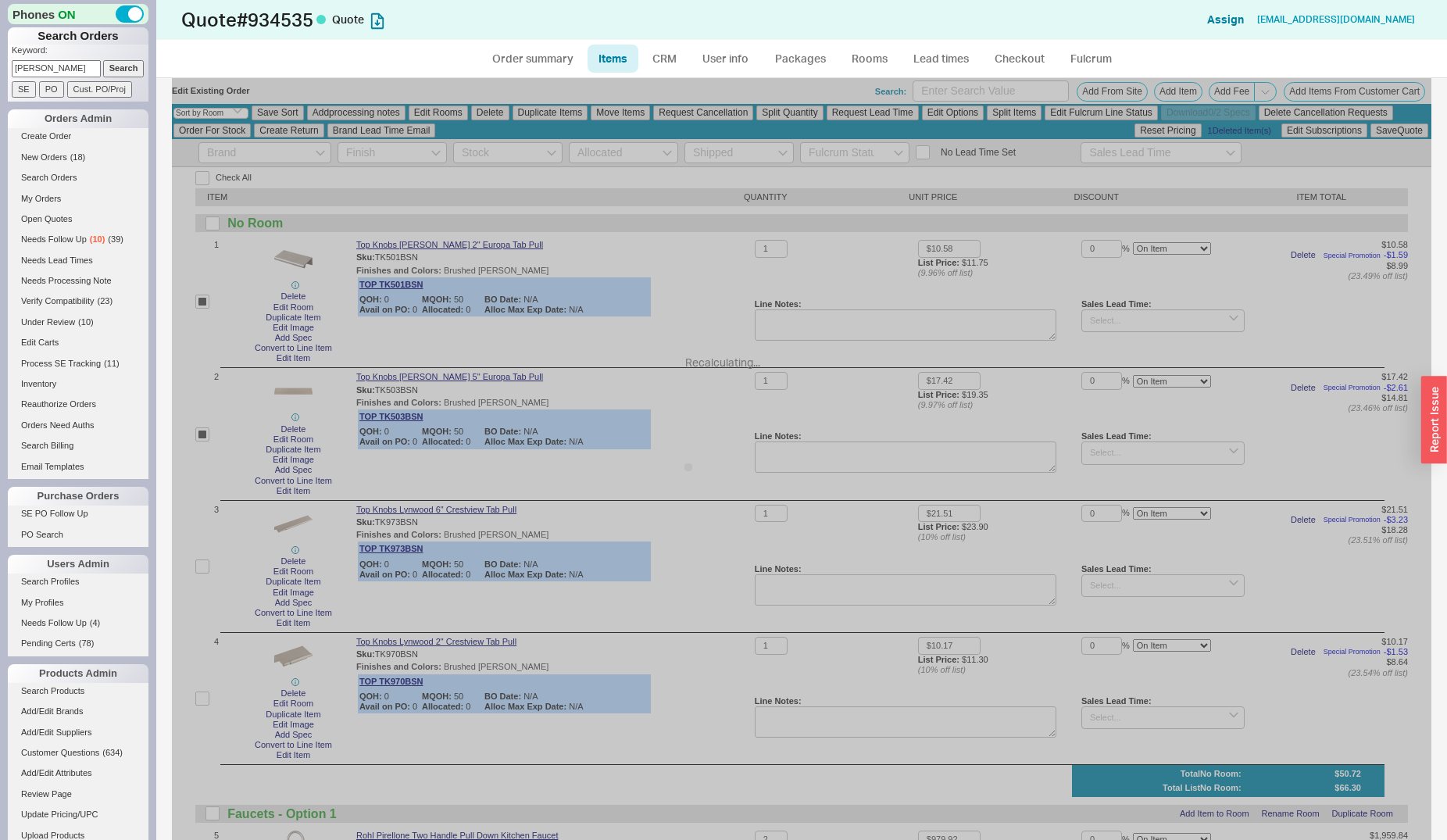
checkbox input "false"
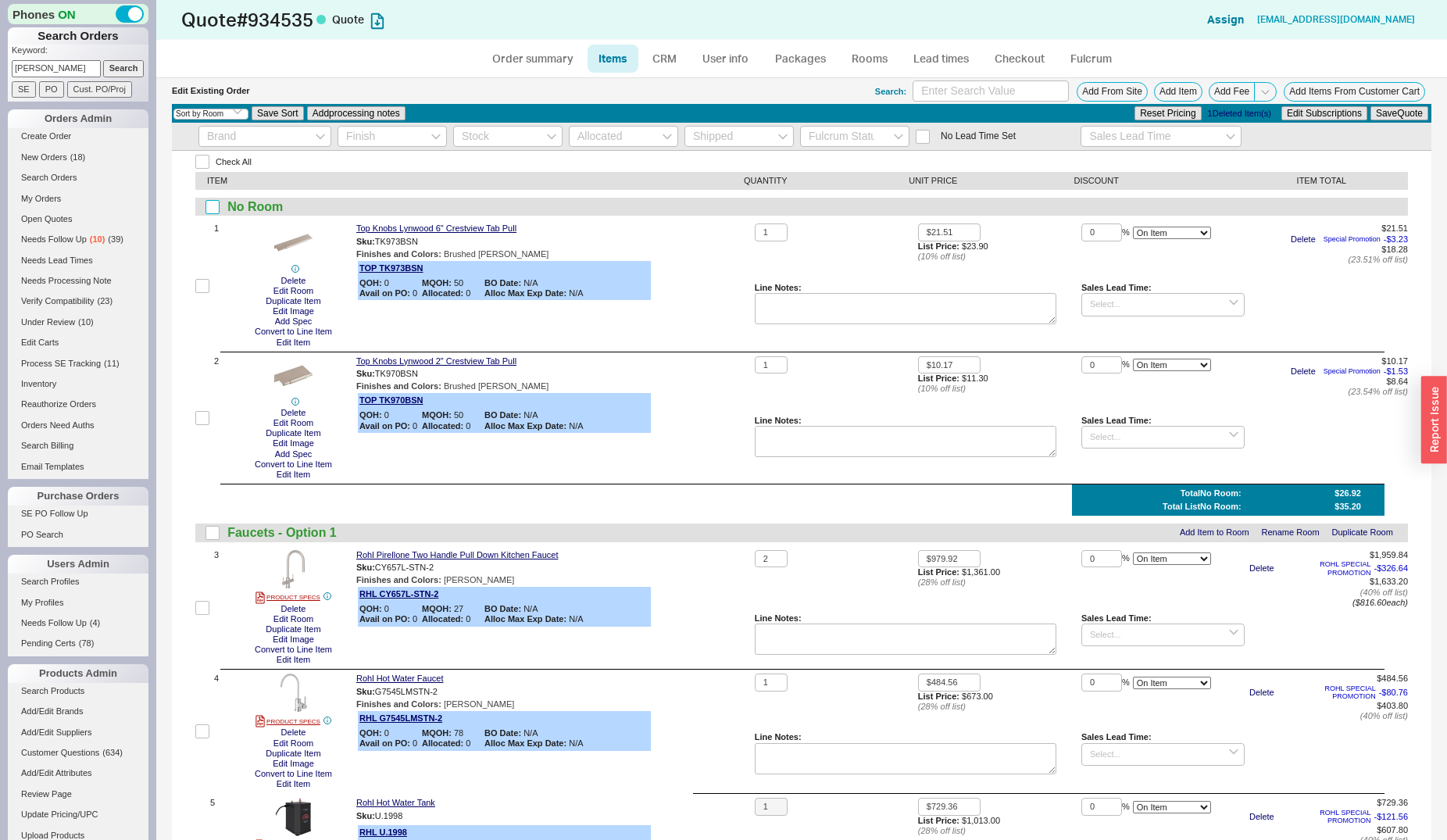
click at [215, 210] on input "checkbox" at bounding box center [212, 206] width 14 height 14
checkbox input "true"
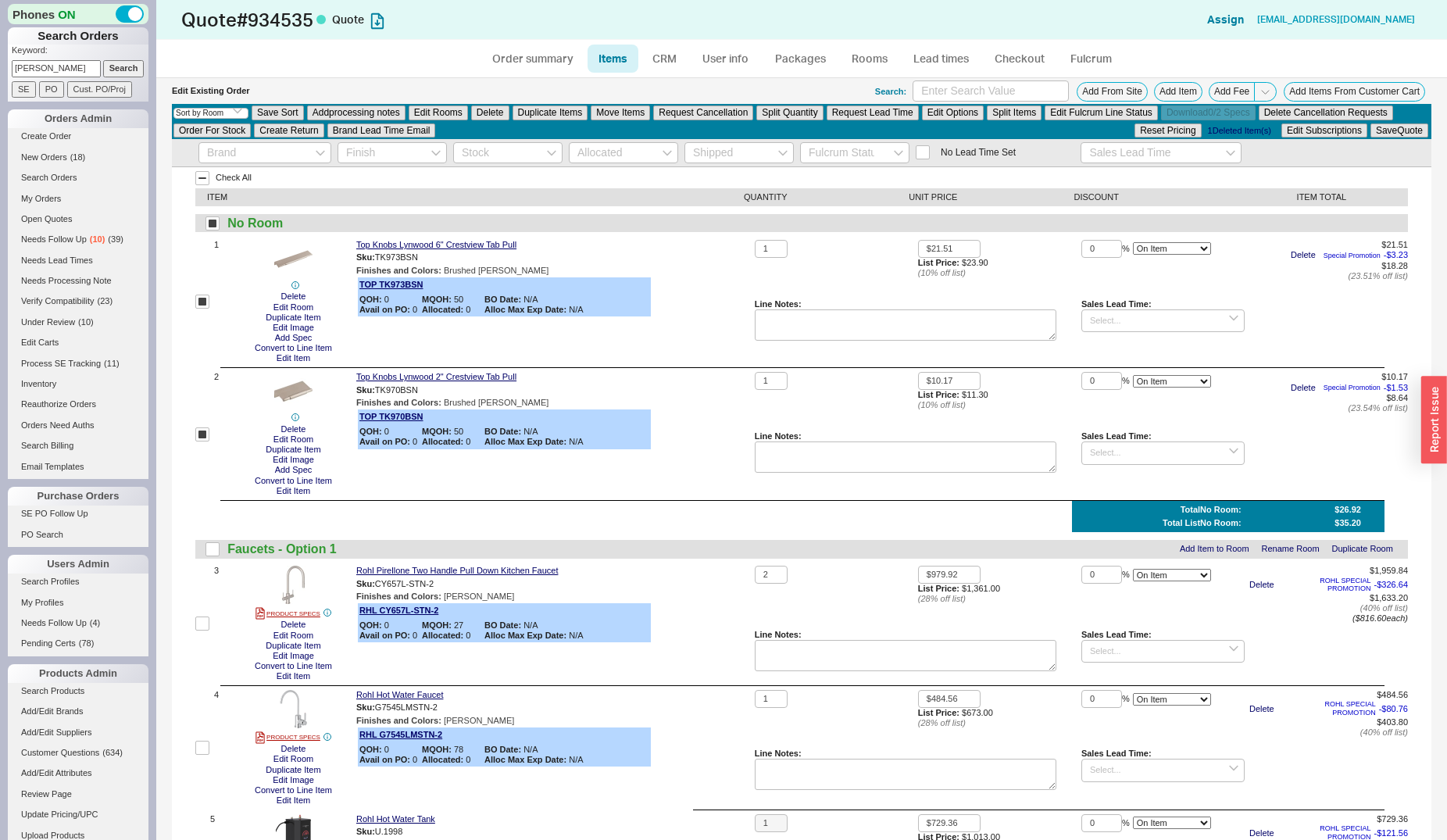
click at [444, 104] on div "Edit Existing Order Search: Add From Site Add Item Add Fee Add Items From Custo…" at bounding box center [801, 91] width 1260 height 25
click at [447, 110] on button "Edit Rooms" at bounding box center [438, 112] width 59 height 14
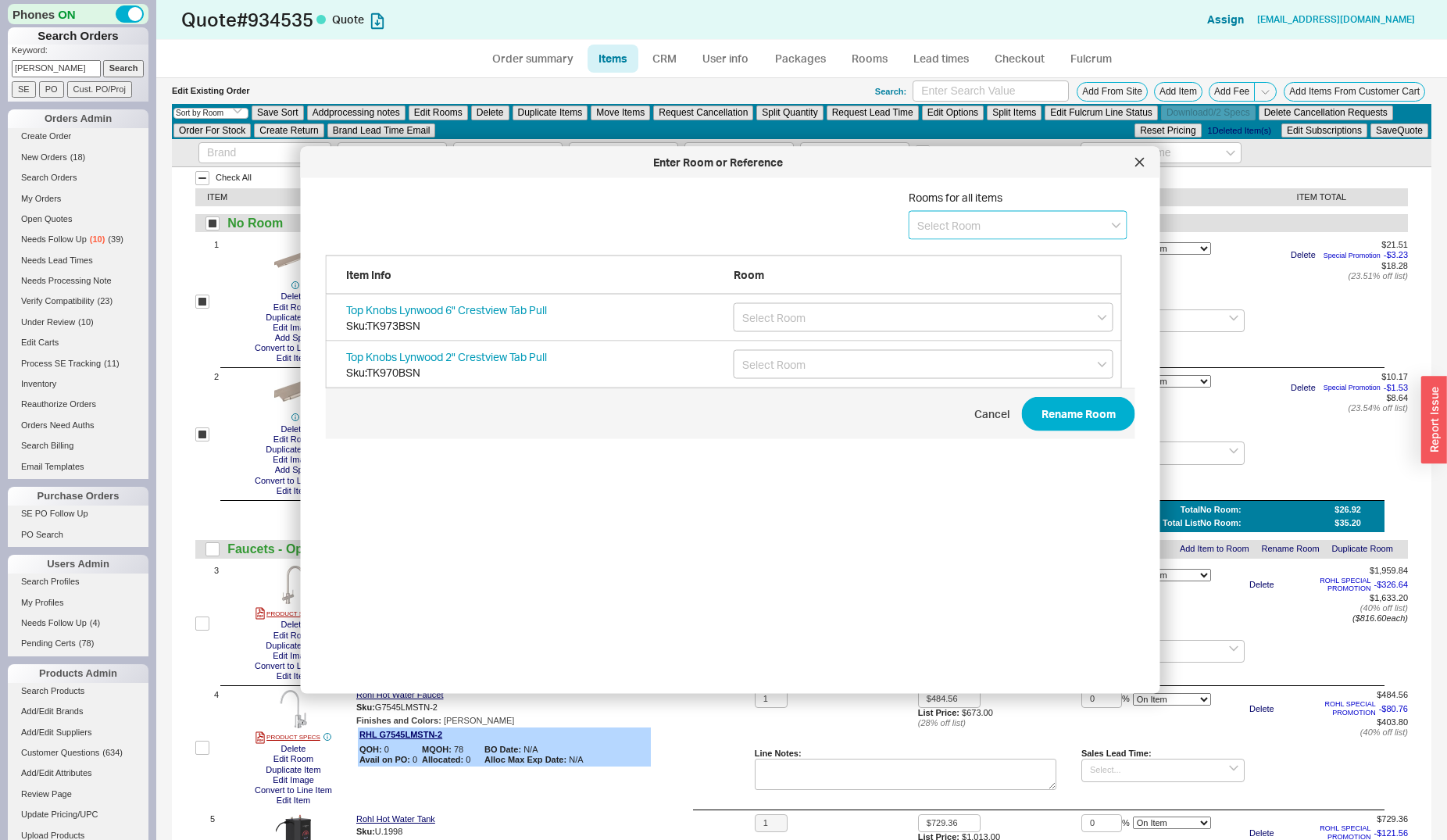
click at [994, 230] on input at bounding box center [1017, 225] width 219 height 29
type input "Hardware Option 3"
click at [1055, 260] on icon "create option Hardware Option 3" at bounding box center [996, 257] width 159 height 14
type input "Hardware Option 3"
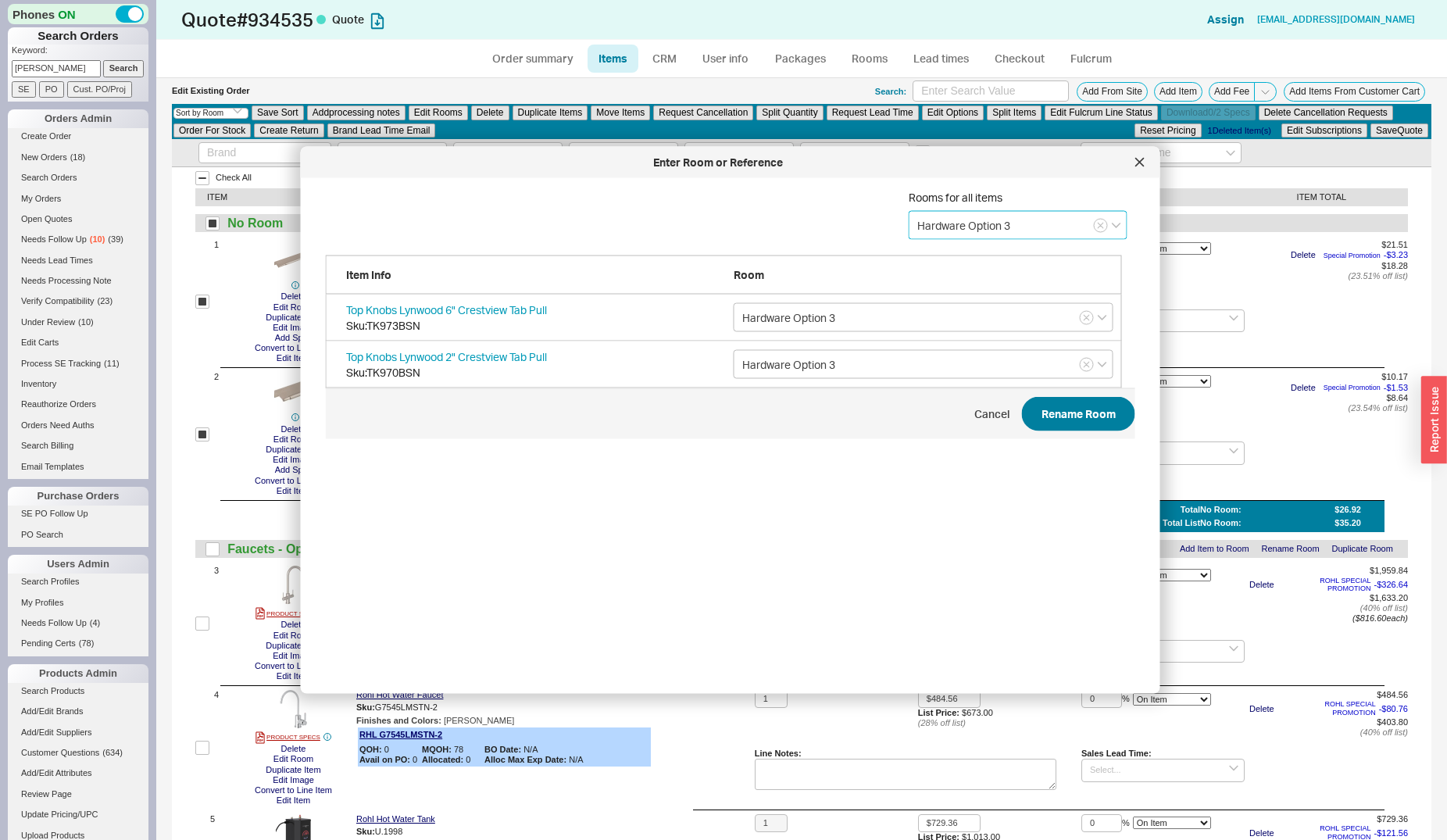
type input "Hardware Option 3"
click at [1051, 405] on button "Rename Room" at bounding box center [1078, 414] width 114 height 35
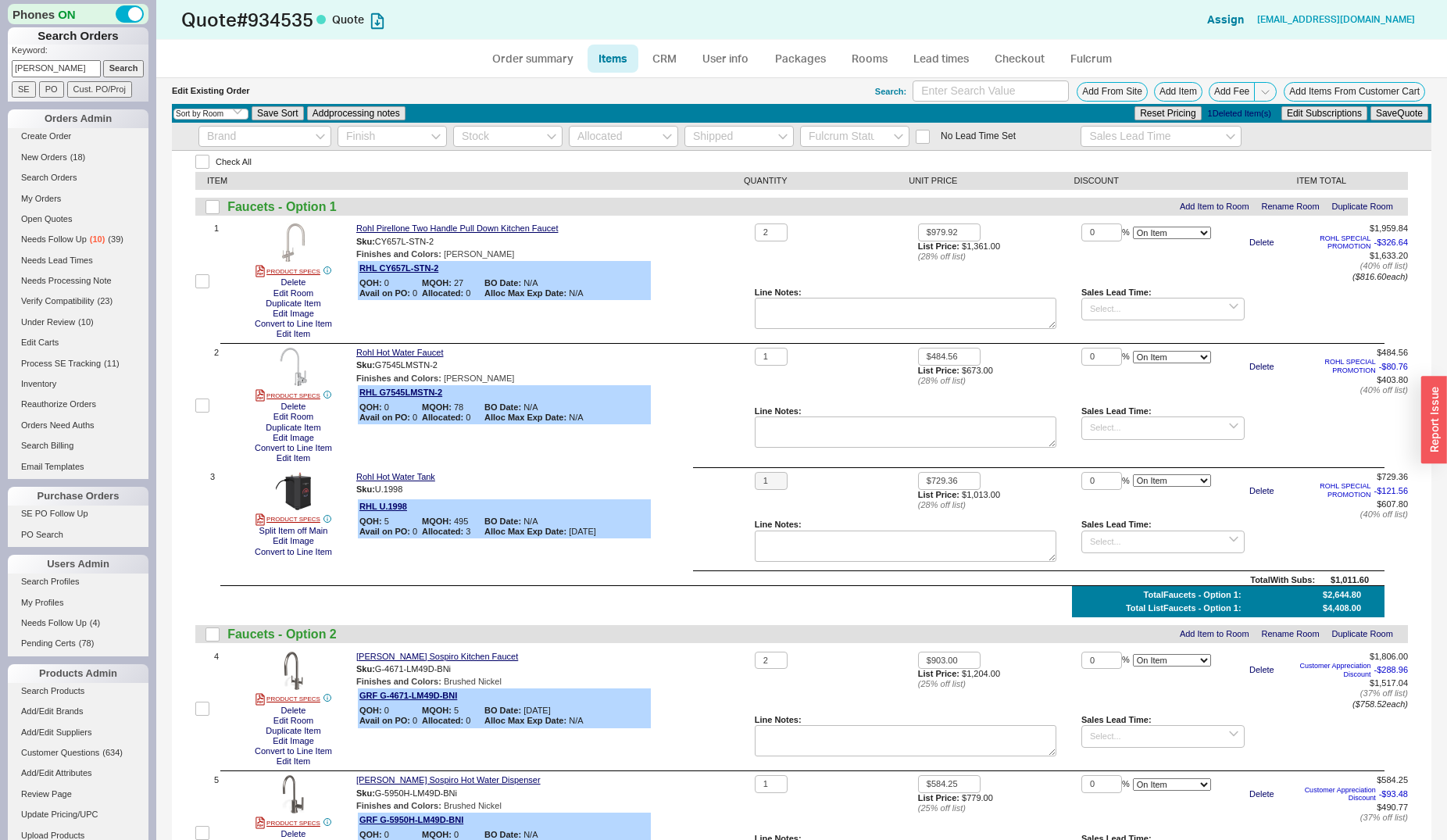
checkbox input "false"
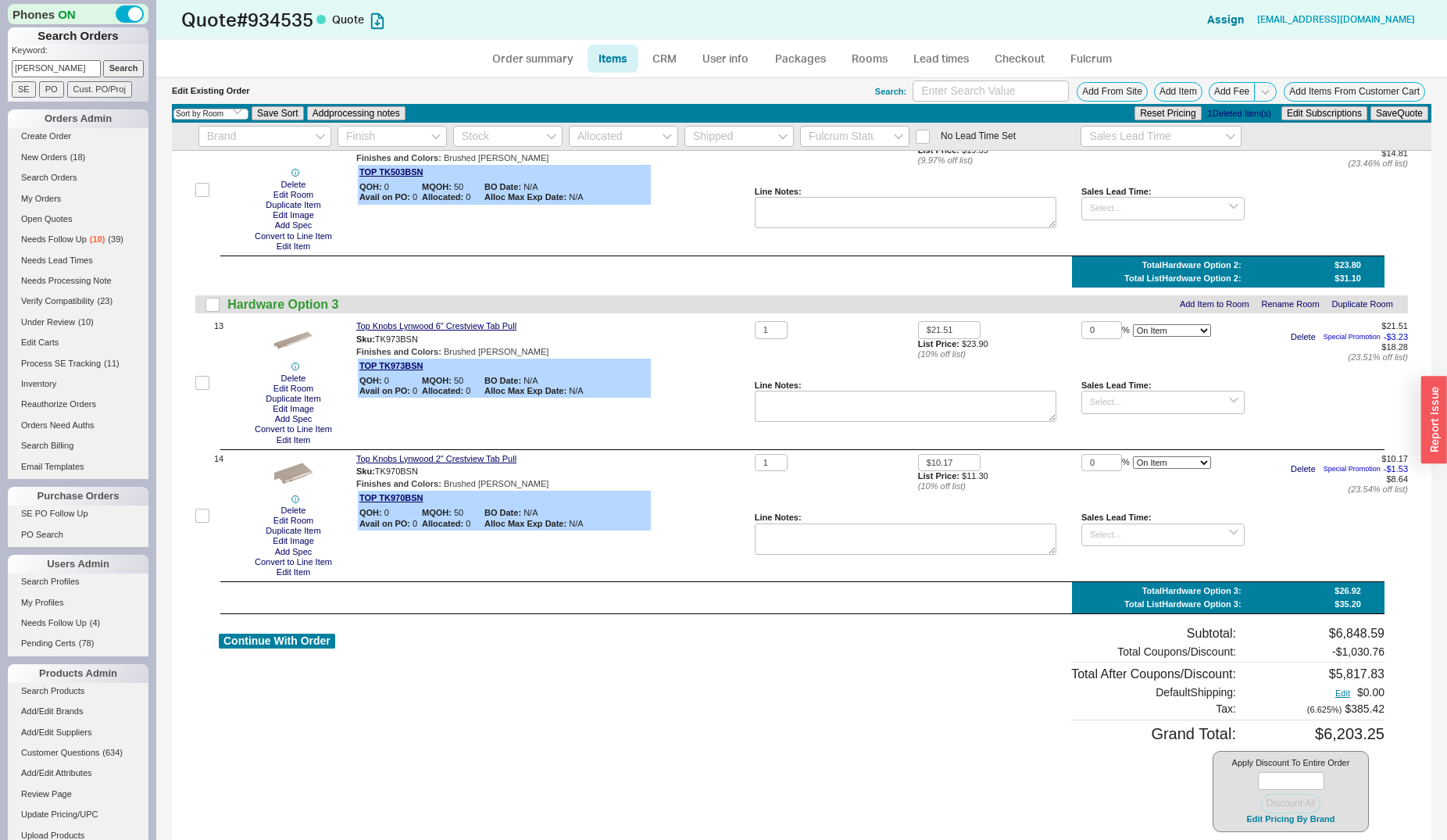
scroll to position [1753, 0]
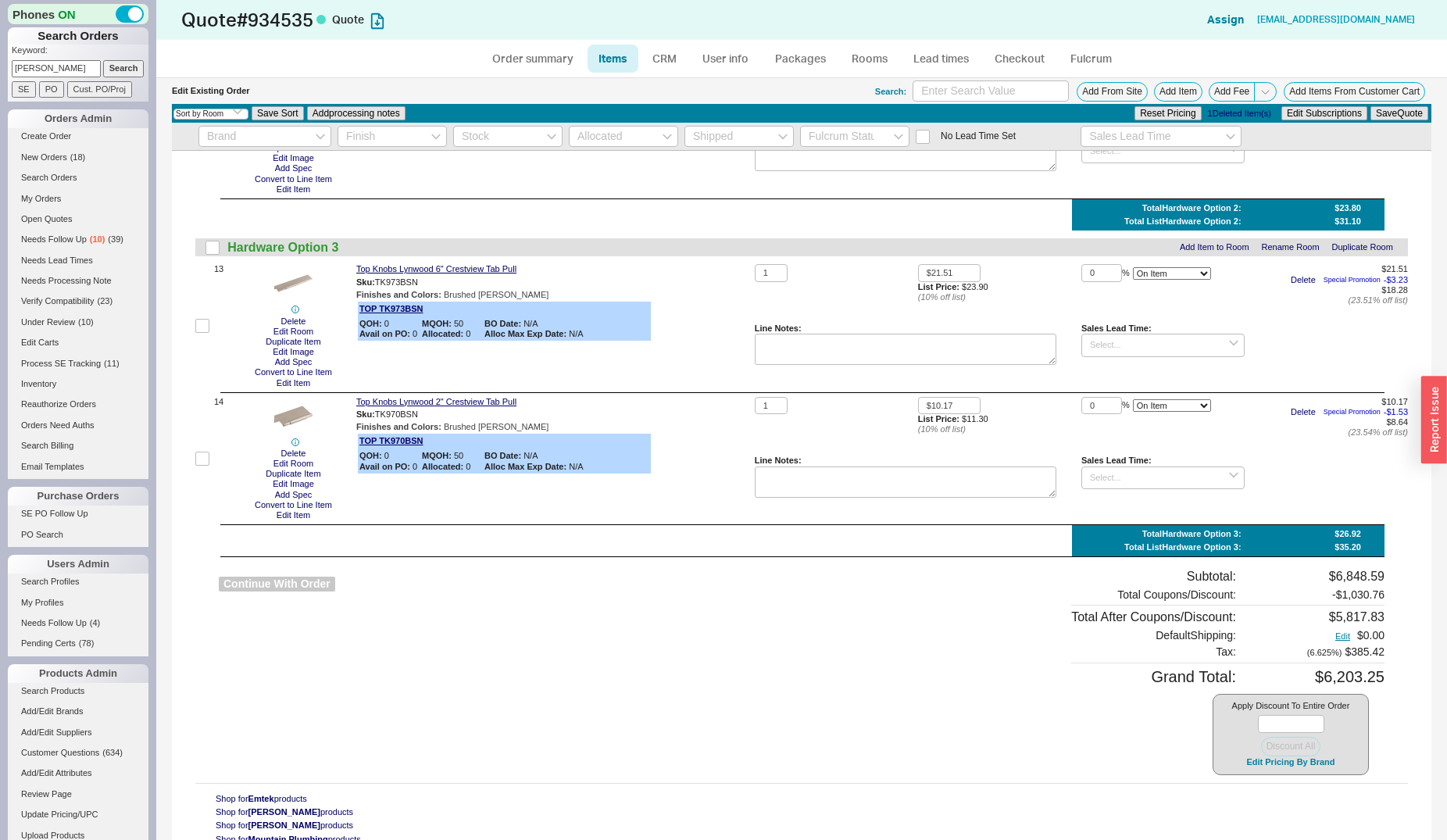
click at [301, 591] on button "Continue With Order" at bounding box center [277, 584] width 116 height 15
select select "*"
select select "LOW"
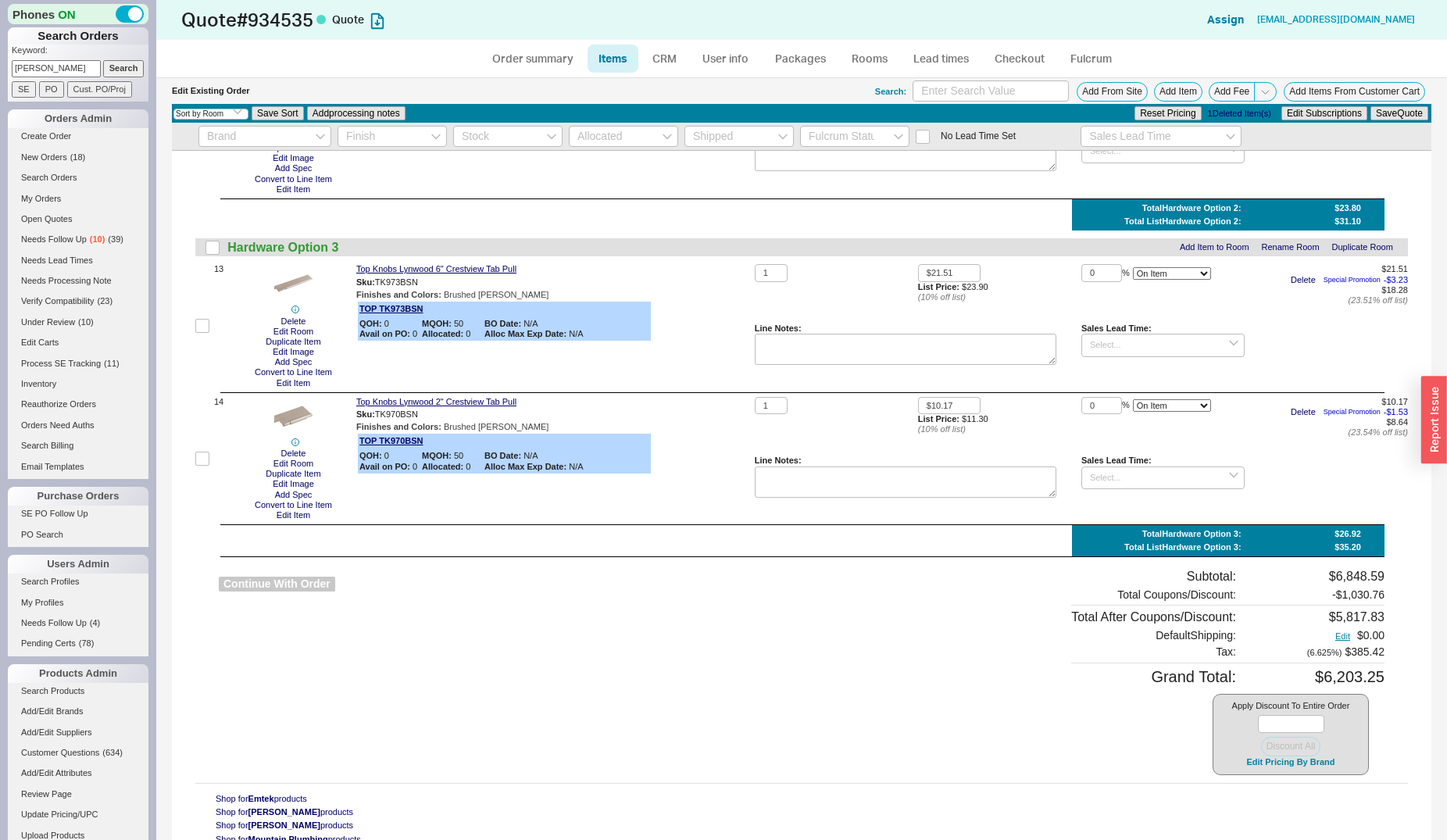
select select "3"
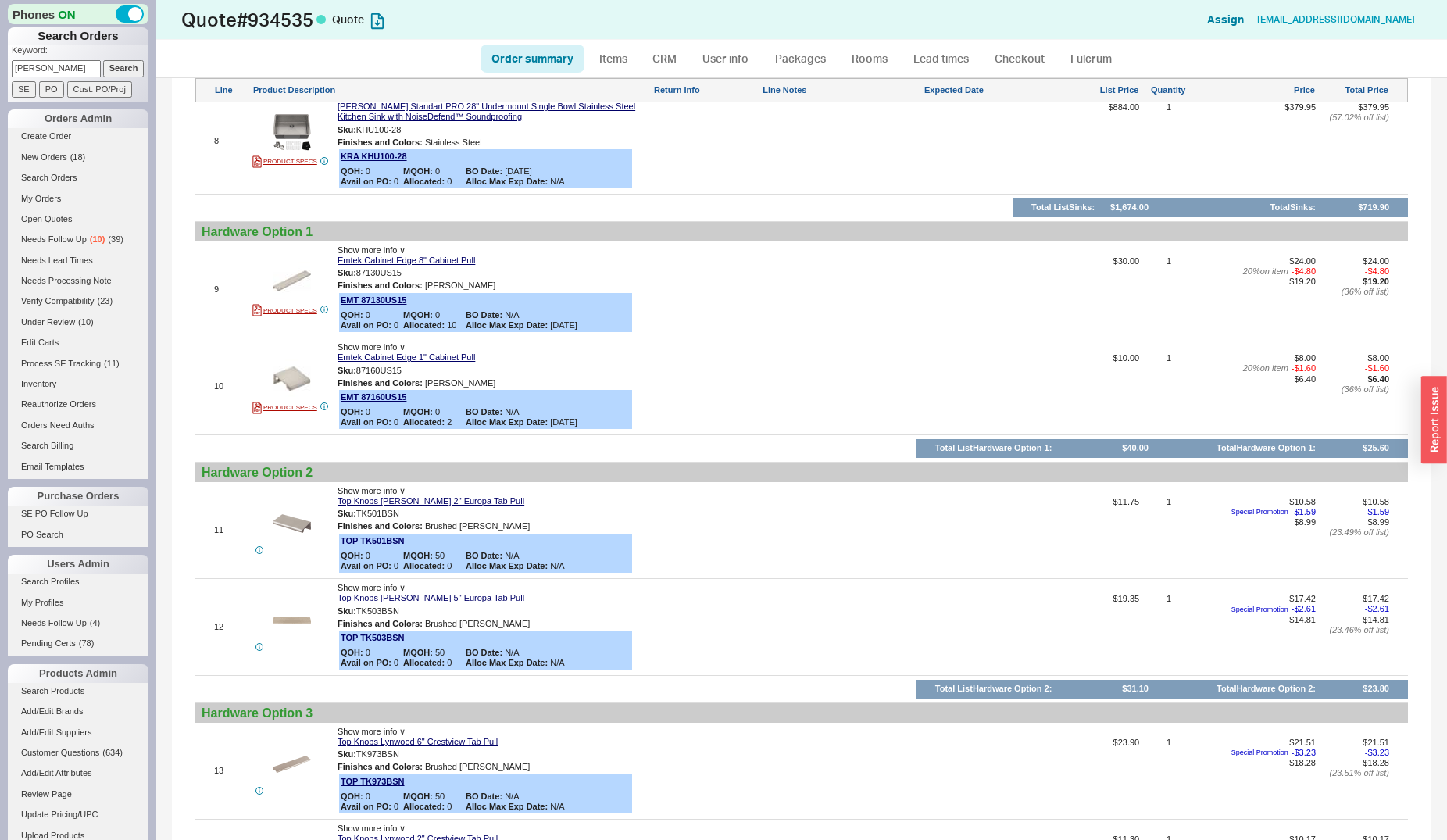
scroll to position [1594, 0]
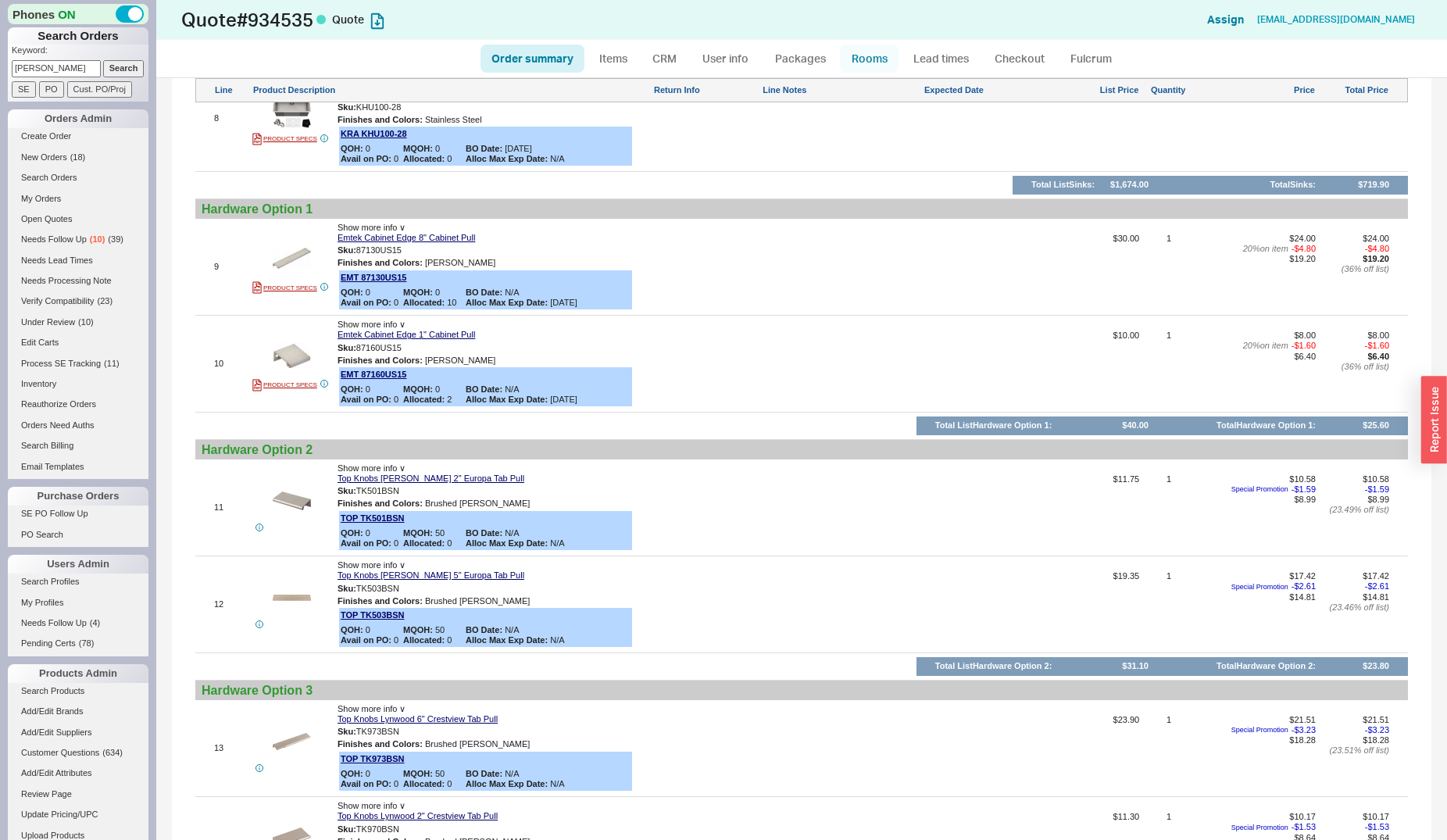
click at [858, 59] on link "Rooms" at bounding box center [869, 58] width 59 height 28
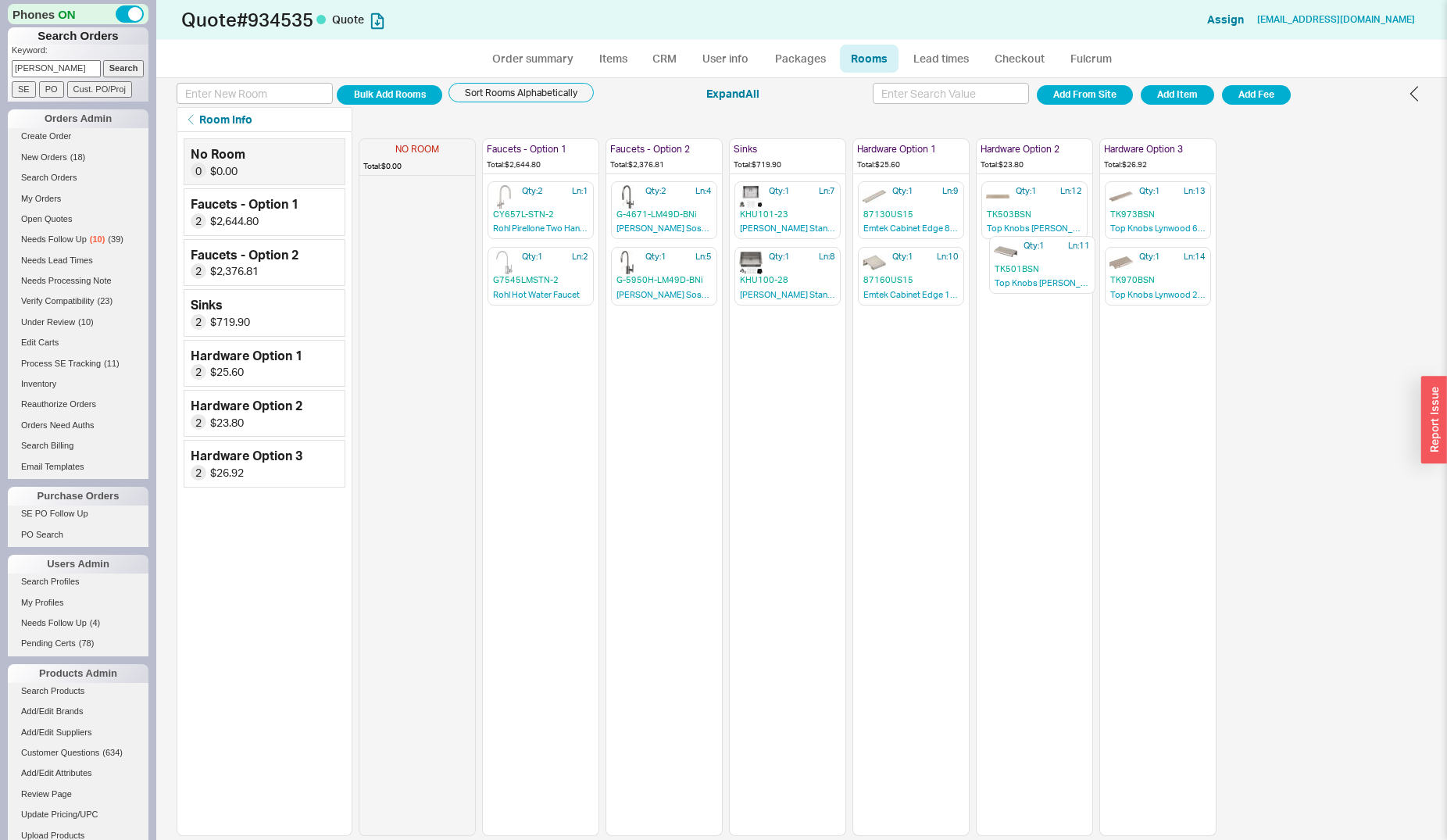
drag, startPoint x: 1032, startPoint y: 210, endPoint x: 1045, endPoint y: 262, distance: 53.6
click at [1042, 268] on div "NO ROOM Total: $0.00 Faucets - Option 1 Total: $2,644.80 Qty: 2 Ln: 1 CY657L-ST…" at bounding box center [788, 483] width 858 height 704
click at [504, 49] on link "Order summary" at bounding box center [532, 58] width 104 height 28
select select "*"
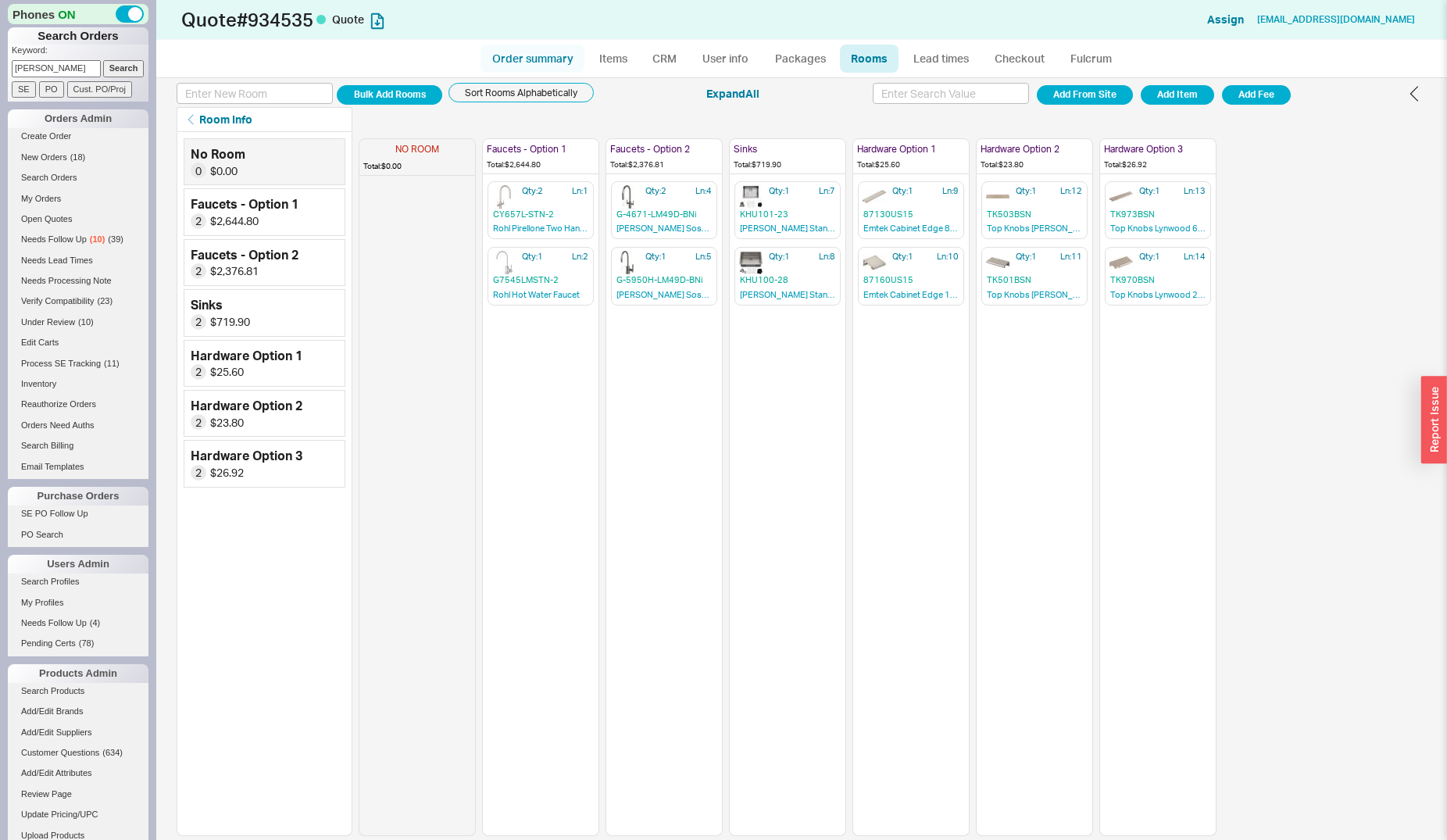
select select "LOW"
select select "3"
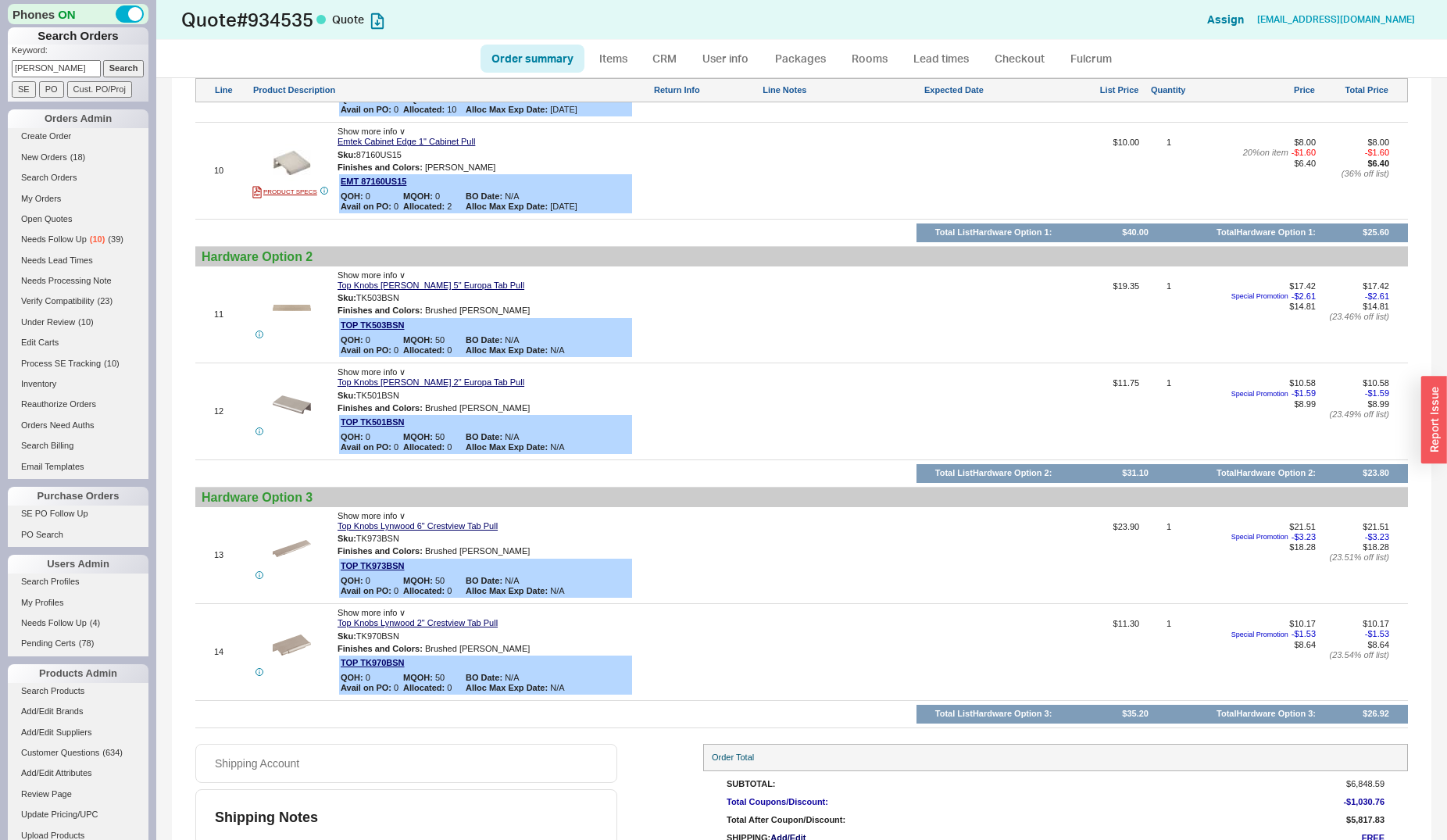
scroll to position [1764, 0]
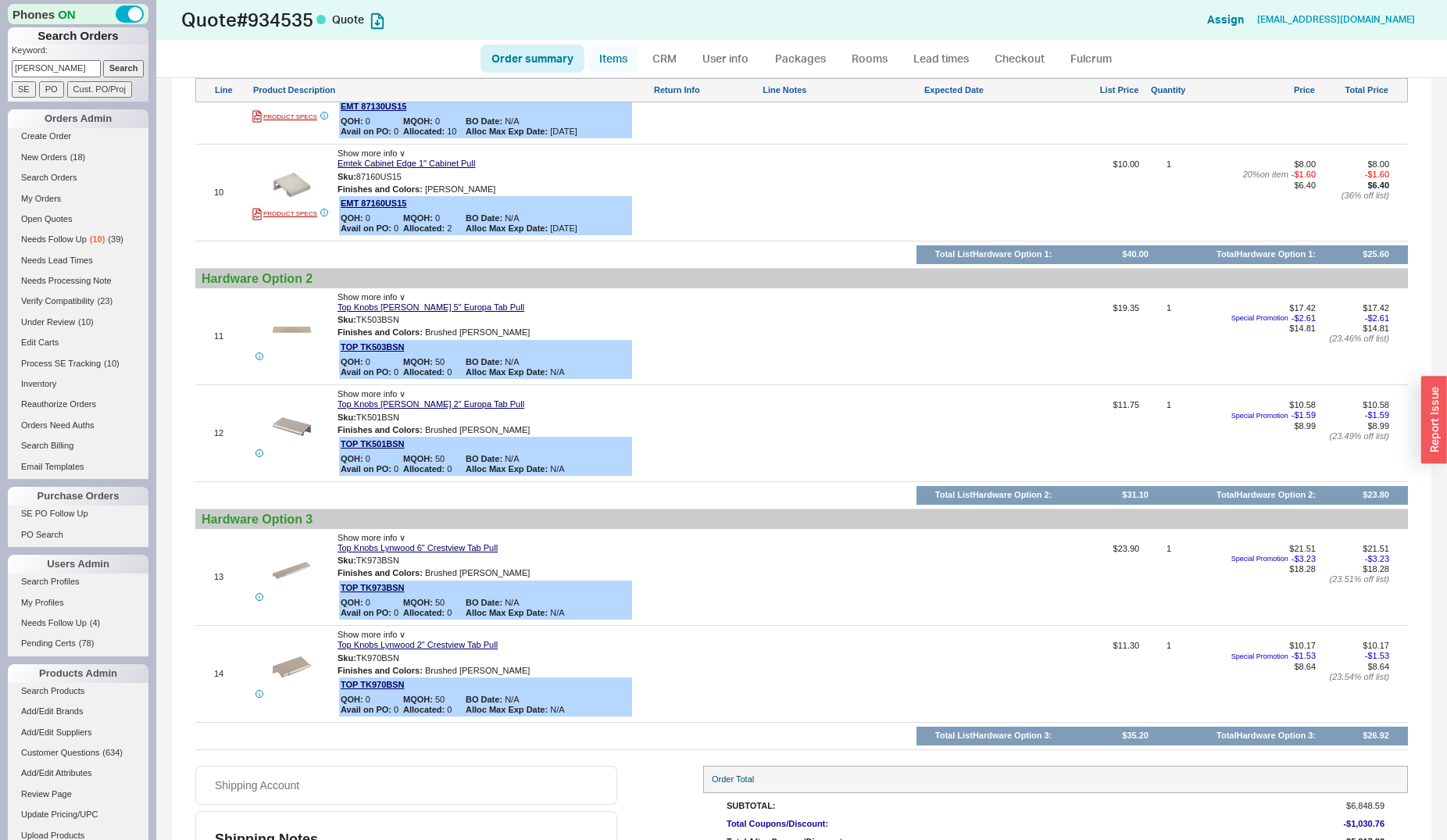
click at [623, 57] on link "Items" at bounding box center [613, 58] width 51 height 28
select select "3"
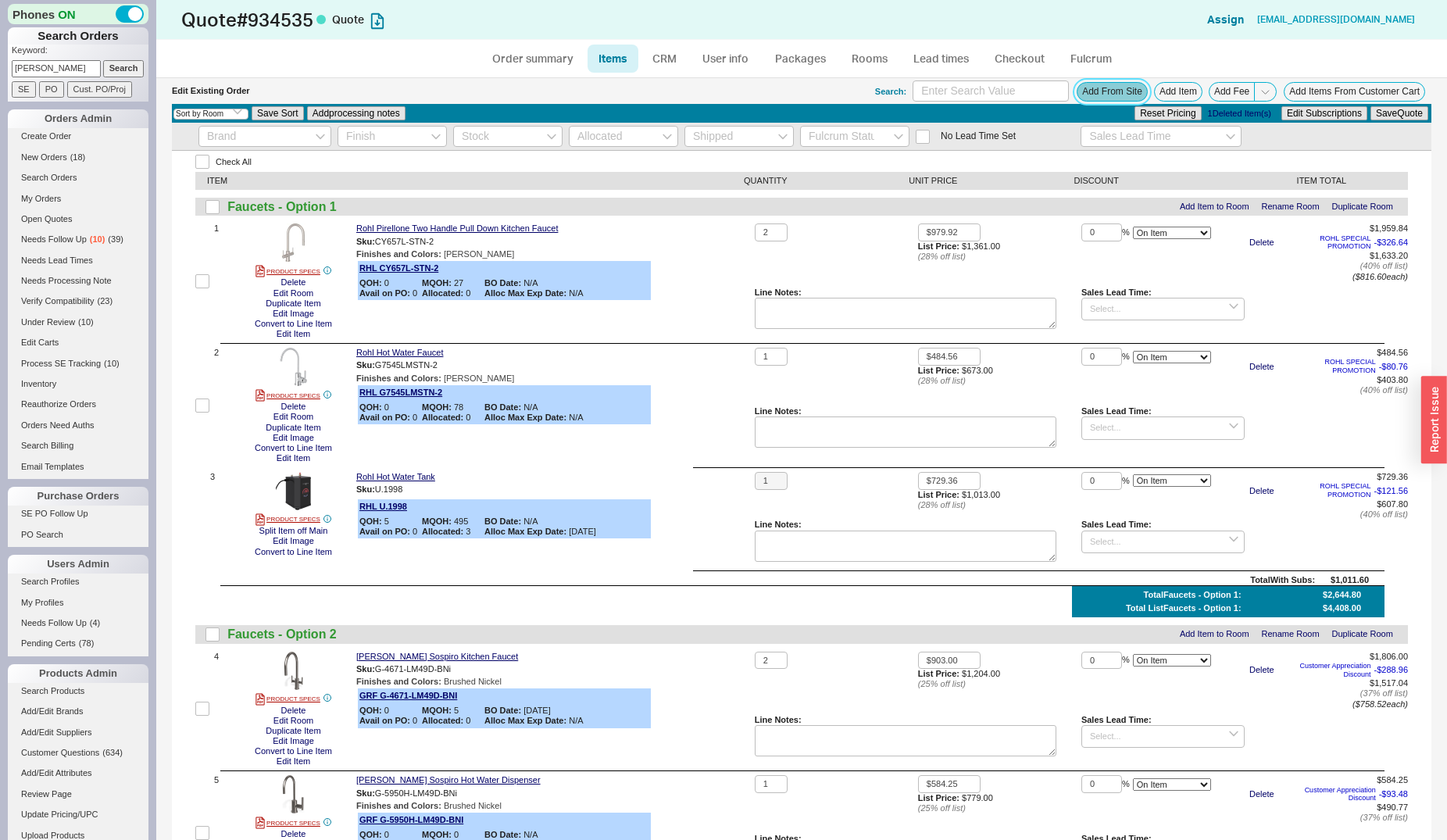
click at [1105, 94] on button "Add From Site" at bounding box center [1112, 92] width 71 height 20
click at [1172, 93] on button "Add Item" at bounding box center [1178, 92] width 48 height 20
click at [1098, 99] on button "Add From Site" at bounding box center [1112, 92] width 71 height 20
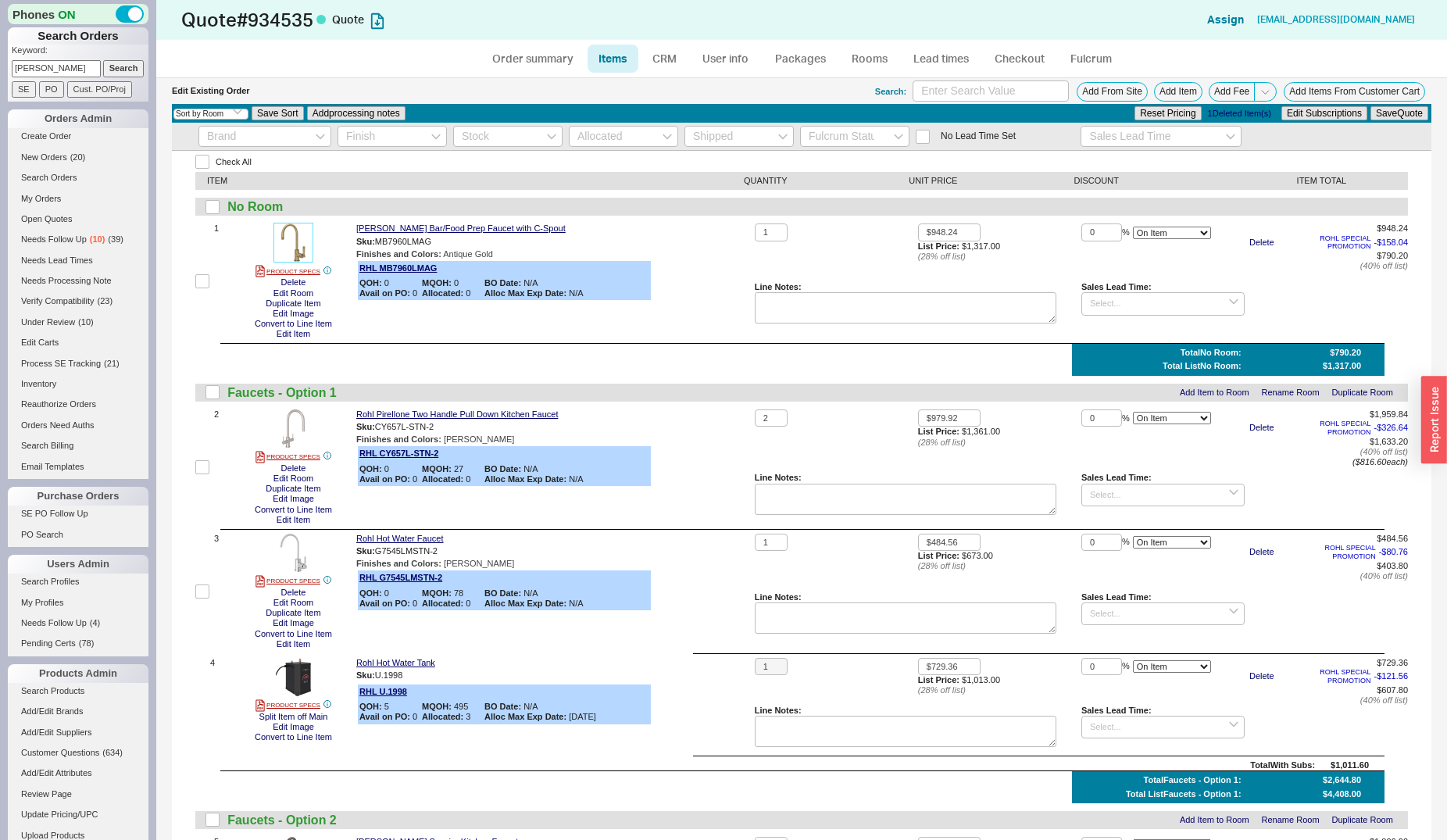
click at [281, 245] on img at bounding box center [293, 242] width 38 height 38
click at [1122, 93] on button "Add From Site" at bounding box center [1112, 92] width 71 height 20
click at [201, 278] on input "checkbox" at bounding box center [202, 281] width 14 height 14
checkbox input "true"
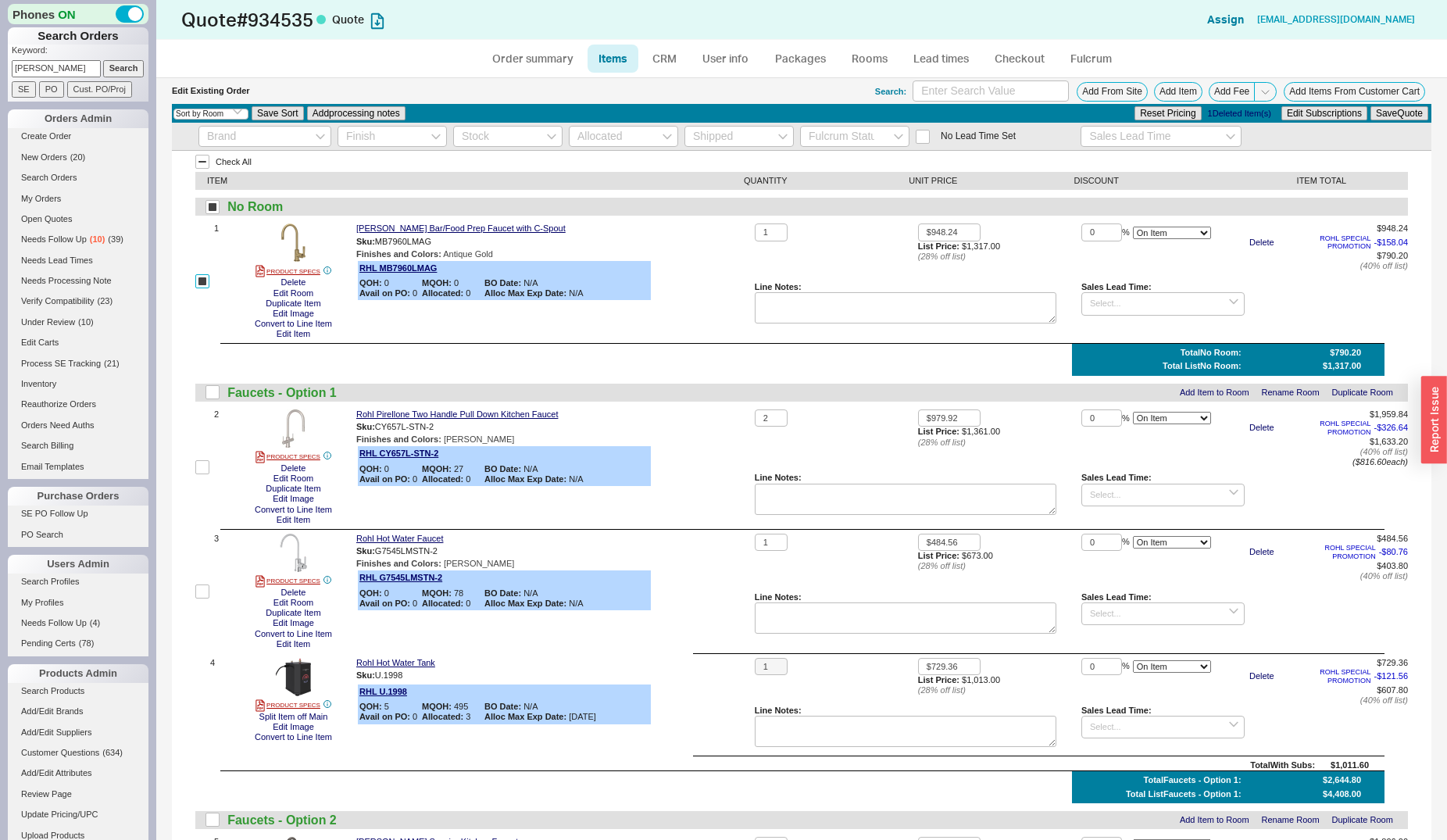
checkbox input "true"
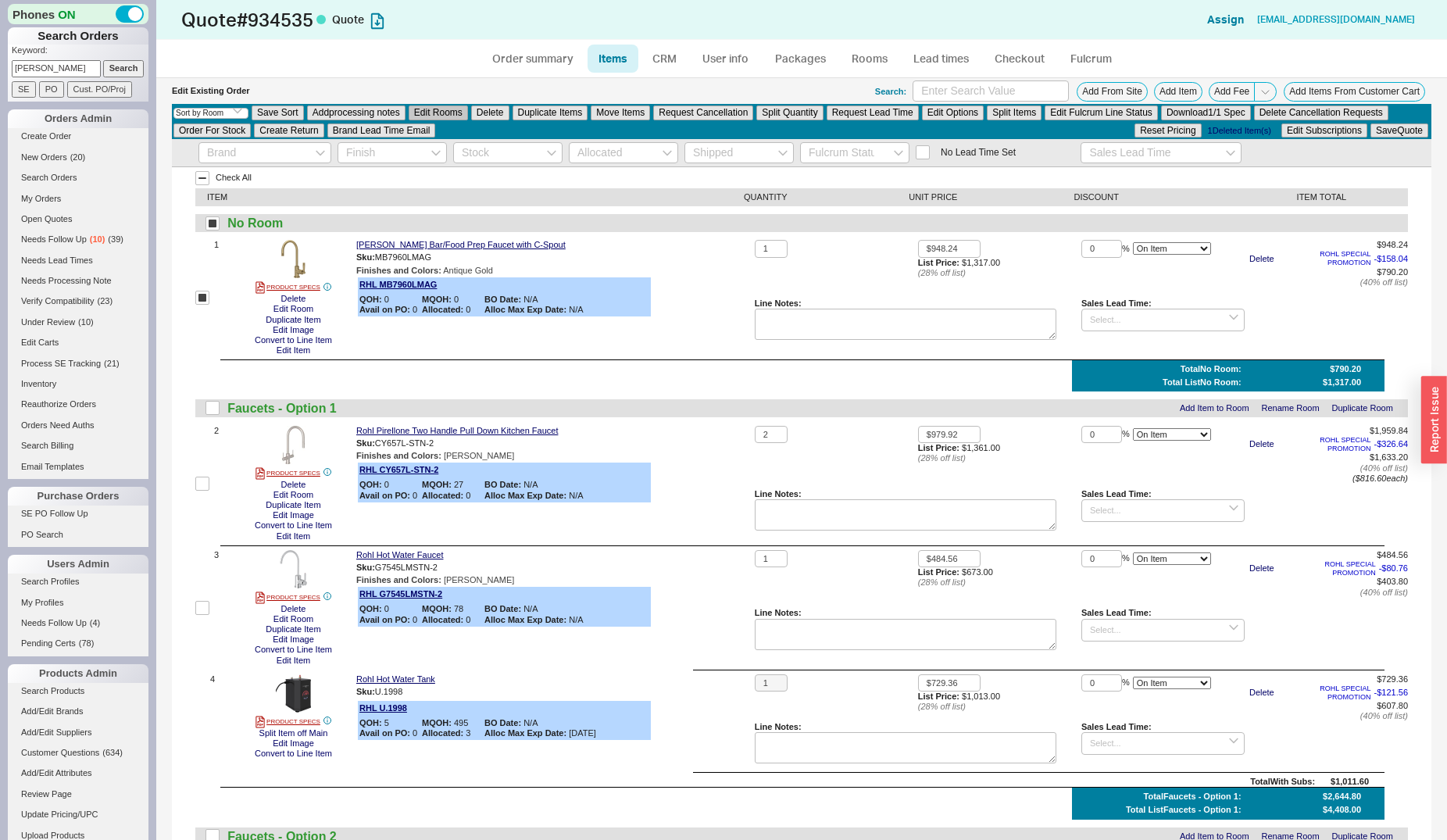
click at [436, 114] on button "Edit Rooms" at bounding box center [438, 112] width 59 height 14
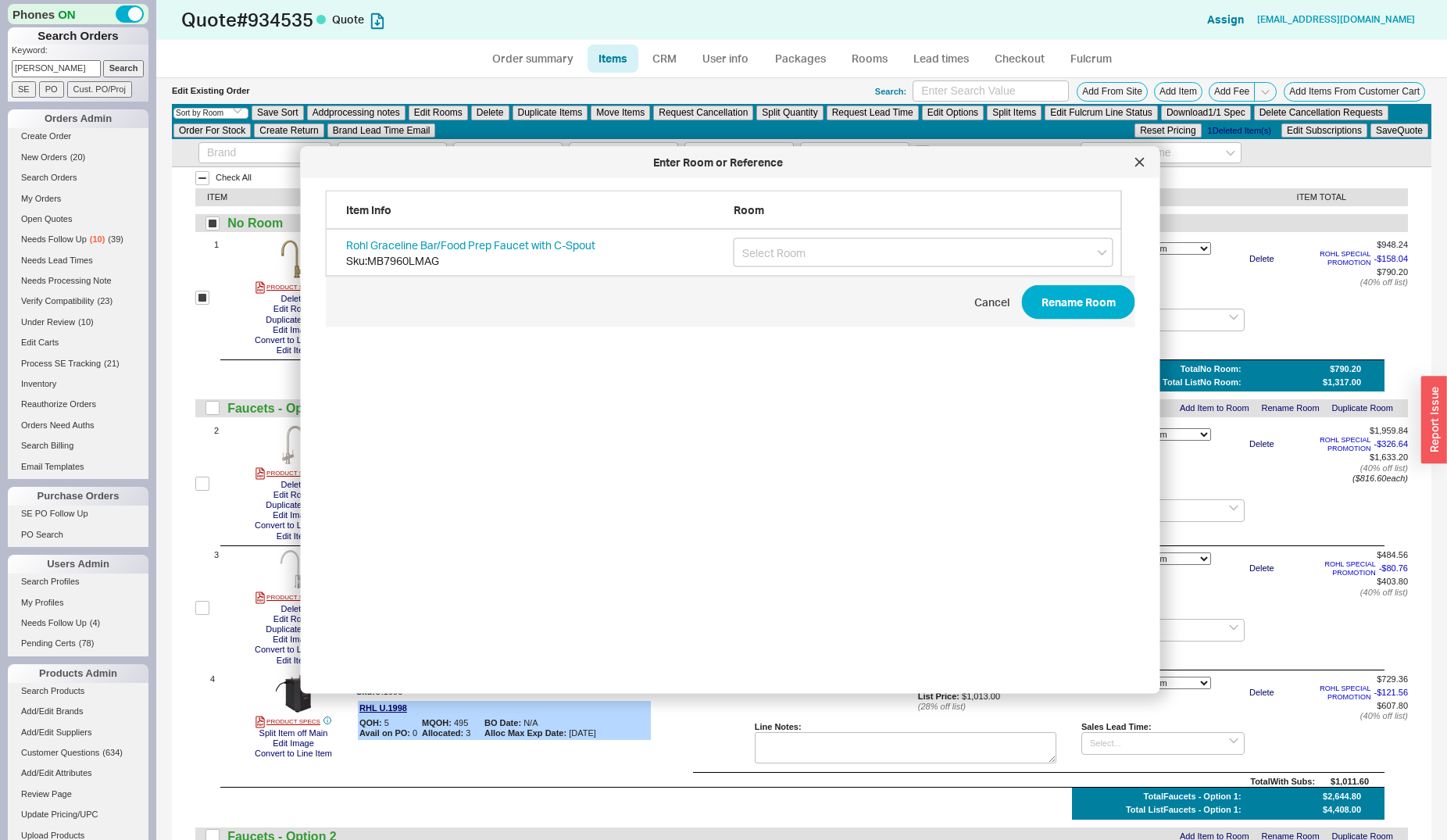
scroll to position [465, 808]
click at [747, 253] on input "grid" at bounding box center [924, 252] width 380 height 29
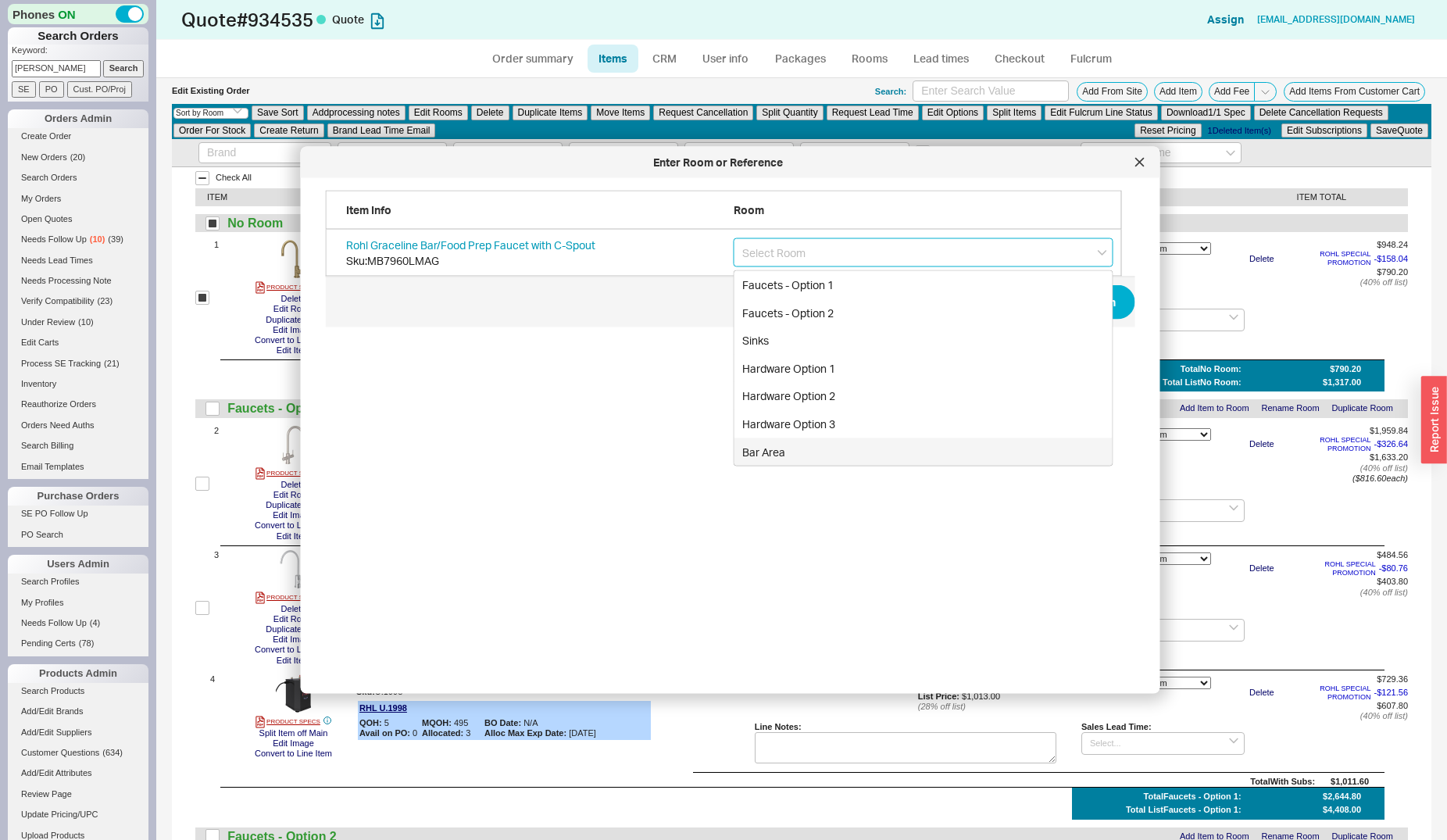
click at [782, 450] on div "Bar Area" at bounding box center [924, 451] width 378 height 28
type input "Bar Area"
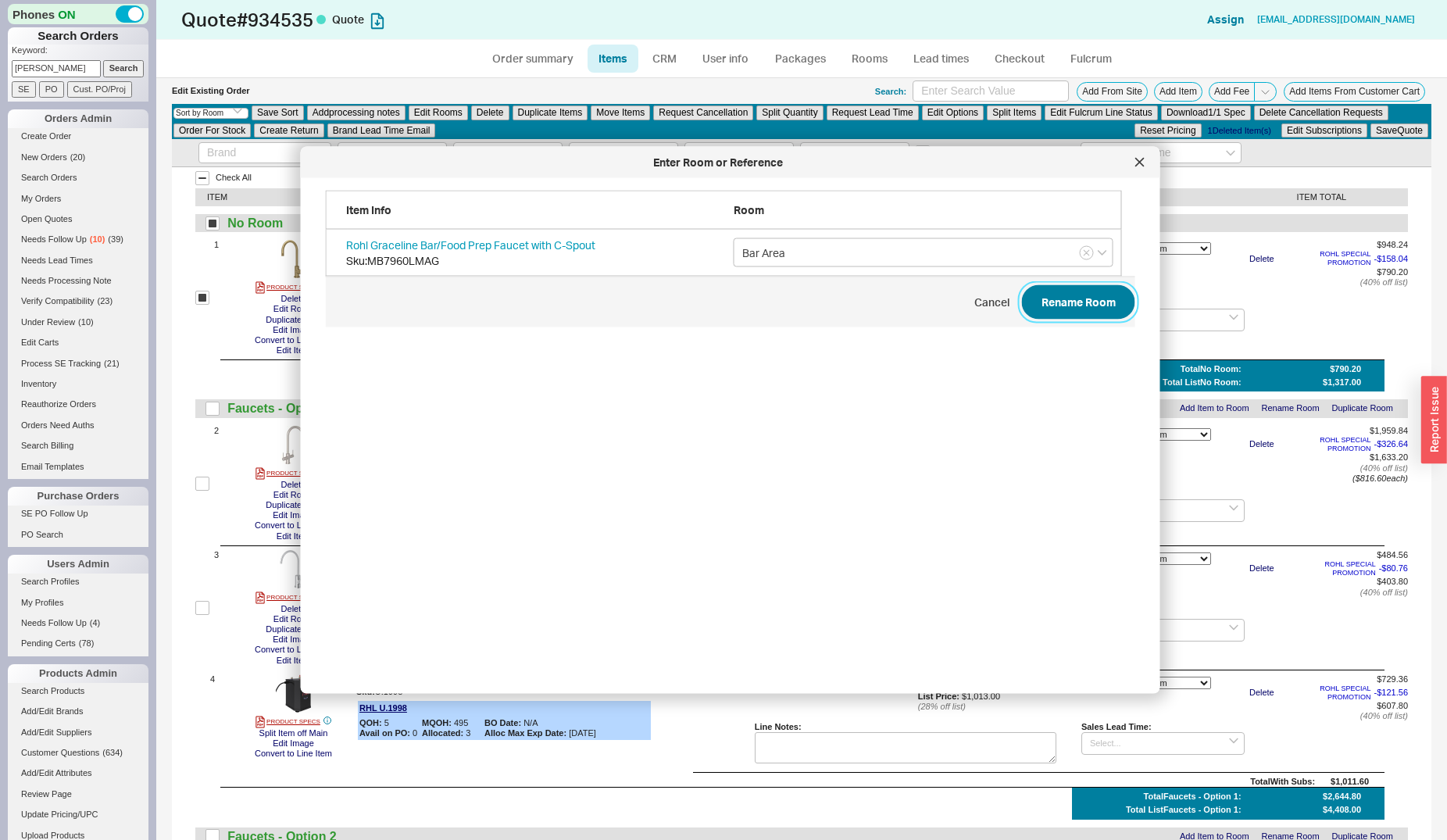
click at [1022, 304] on button "Rename Room" at bounding box center [1078, 302] width 114 height 35
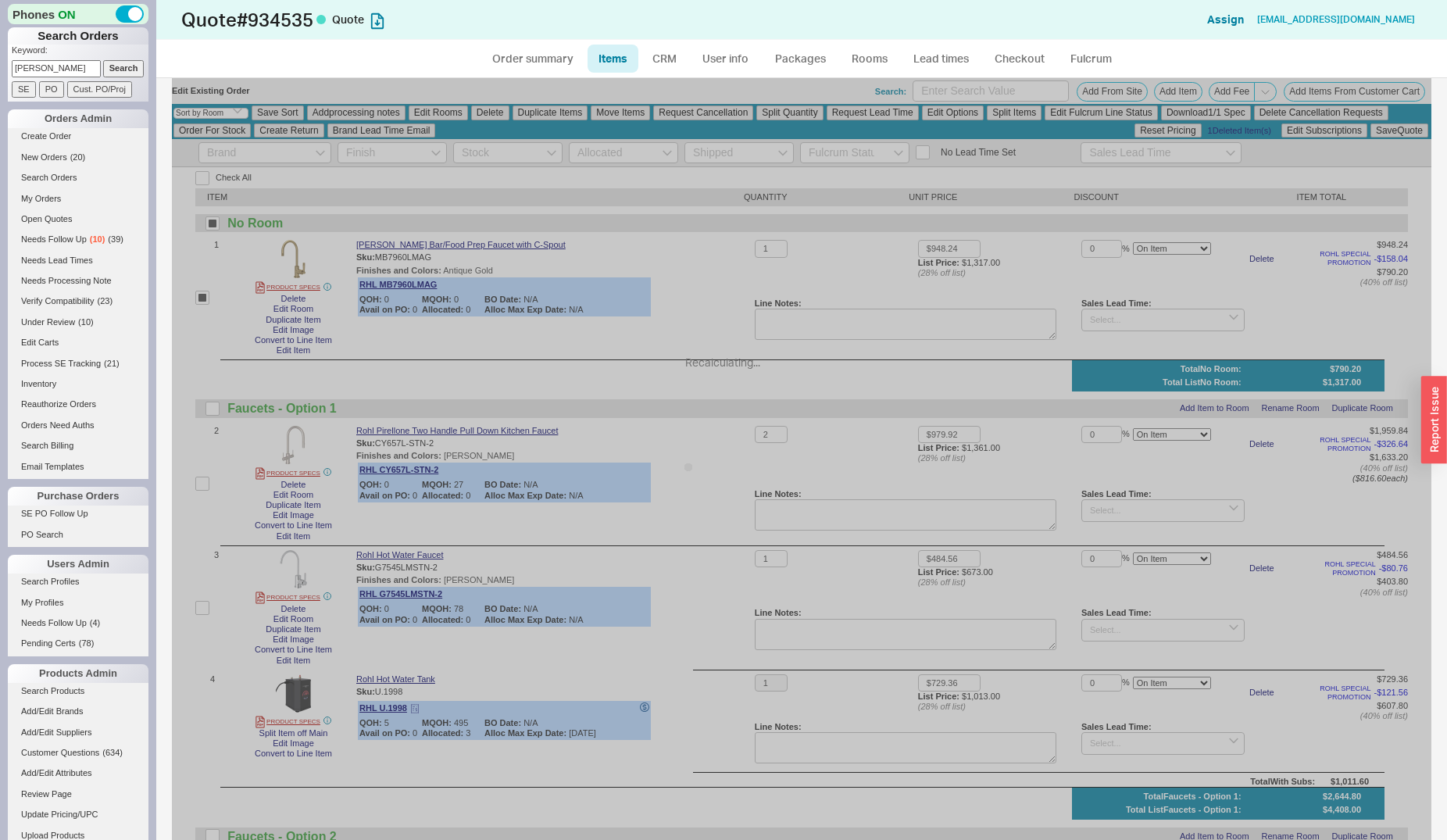
checkbox input "false"
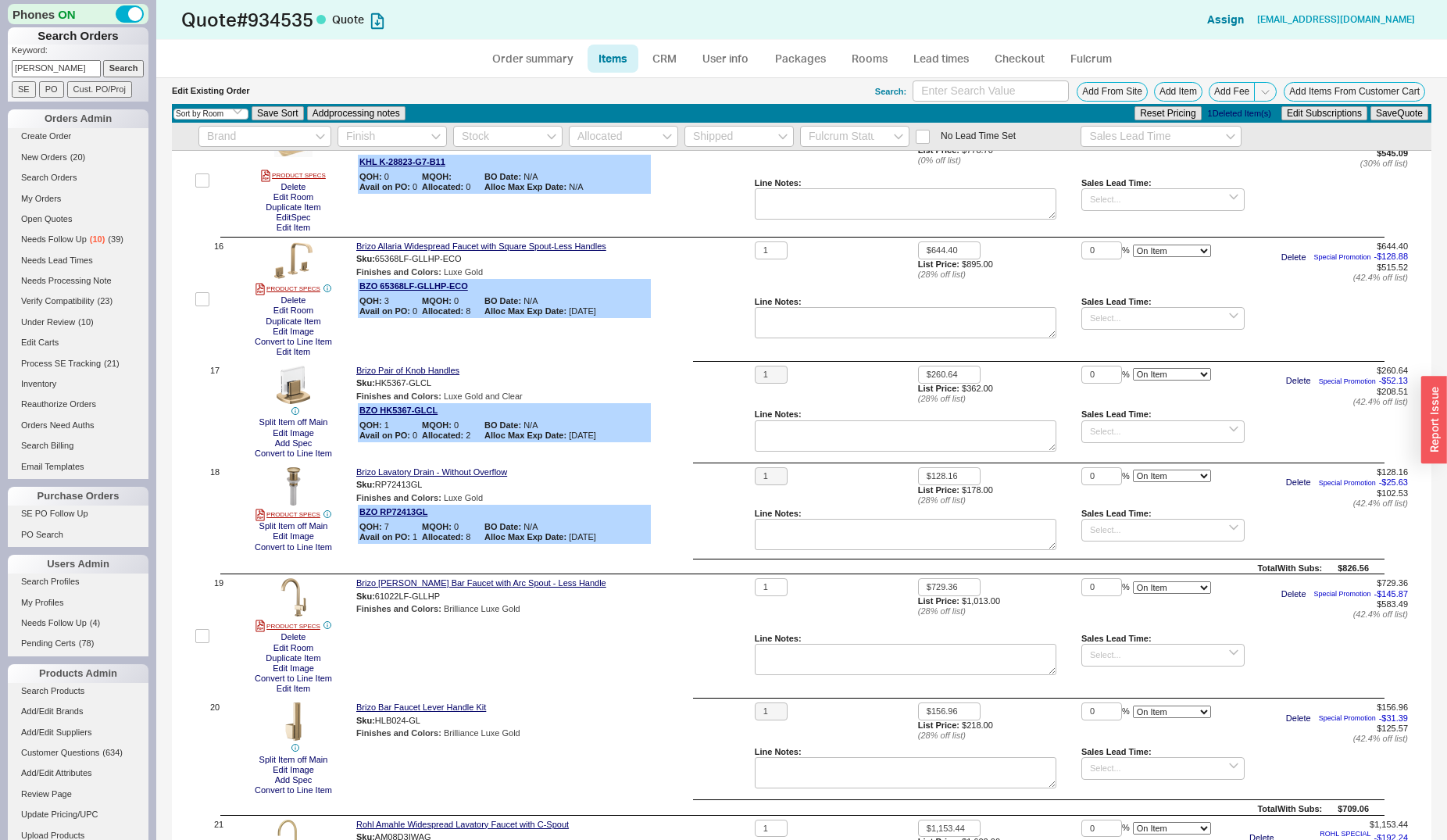
scroll to position [2231, 0]
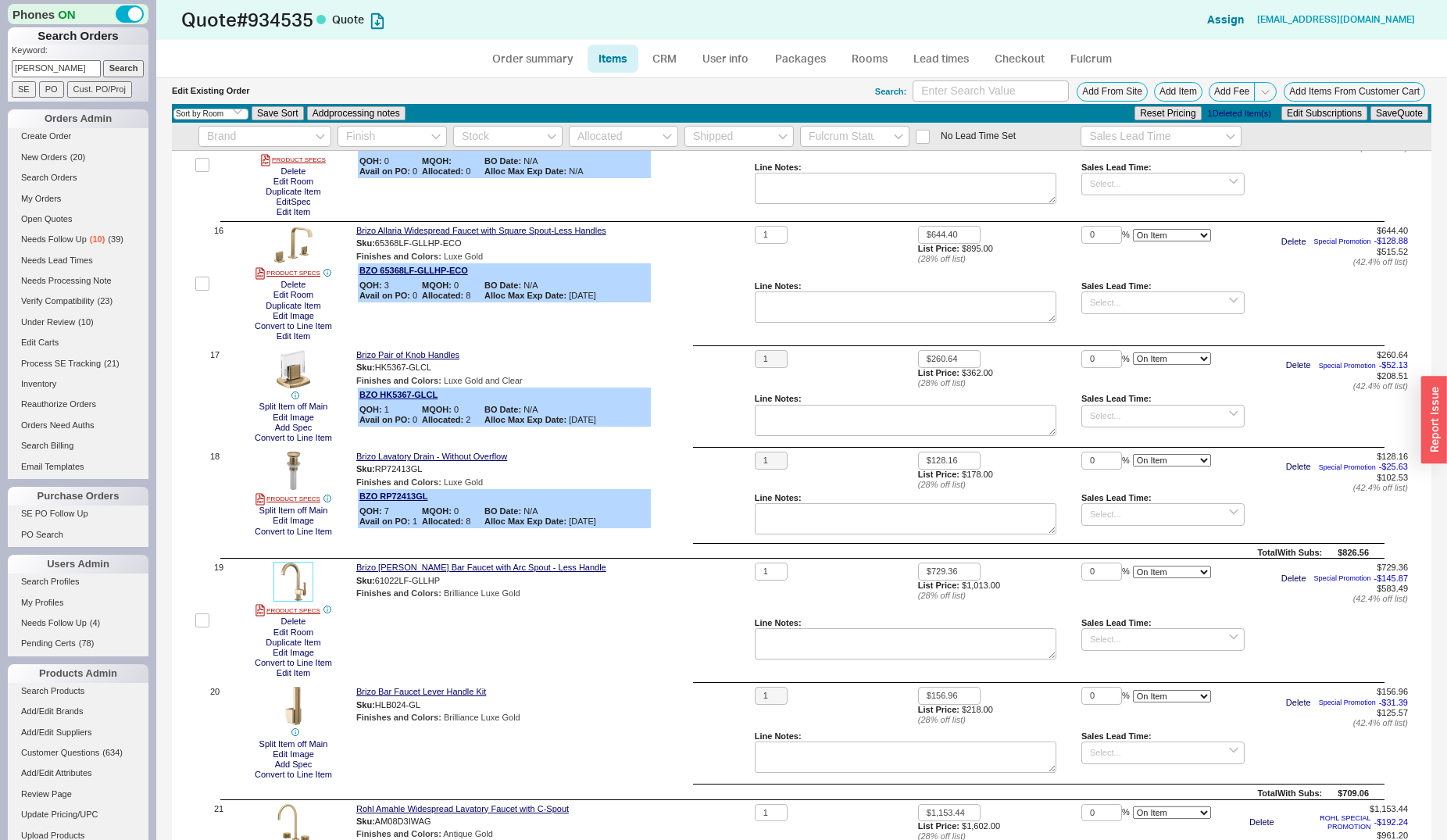
click at [306, 589] on img at bounding box center [293, 581] width 38 height 38
click at [288, 673] on button "Edit Item" at bounding box center [292, 673] width 43 height 10
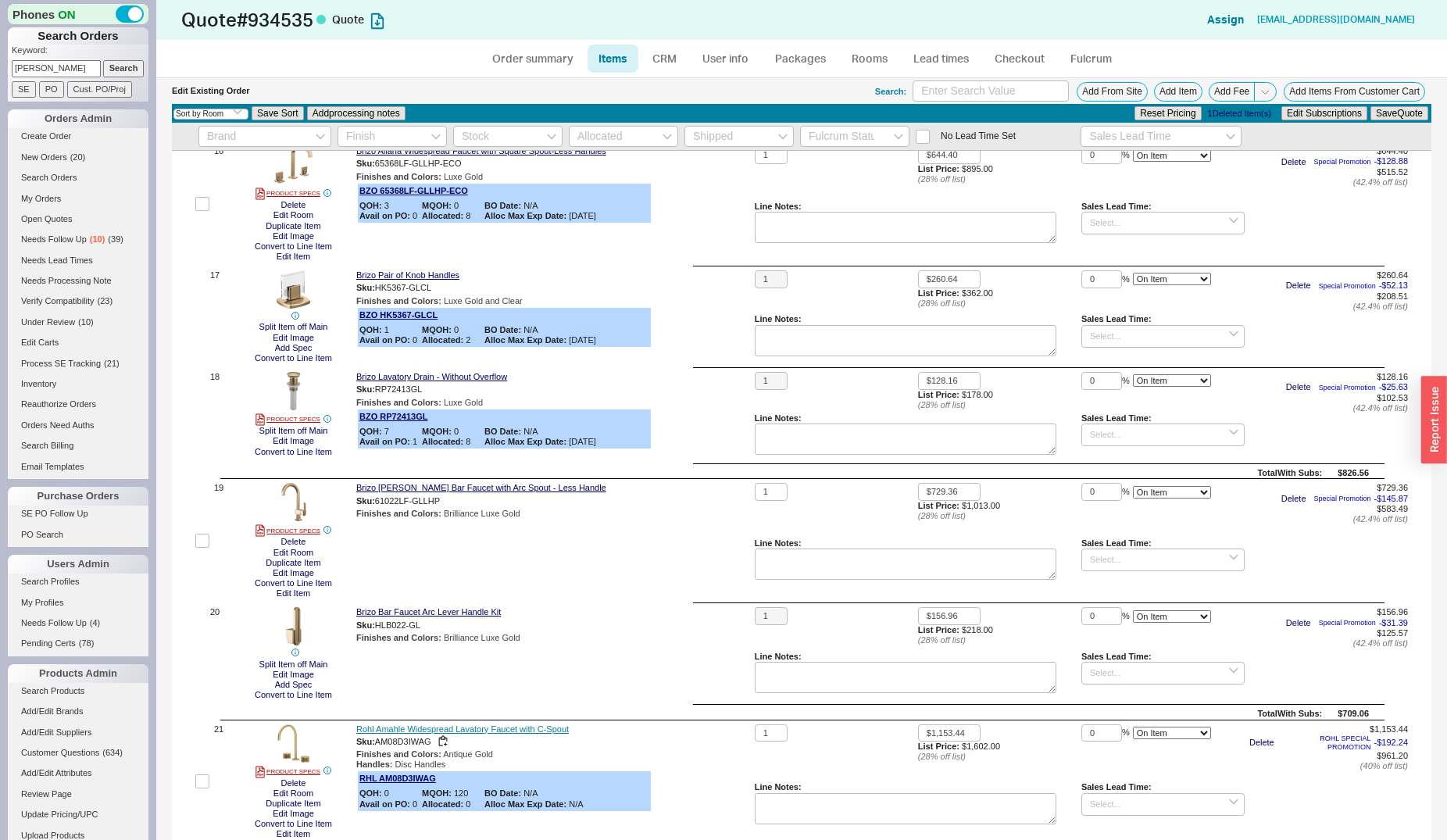
scroll to position [2151, 0]
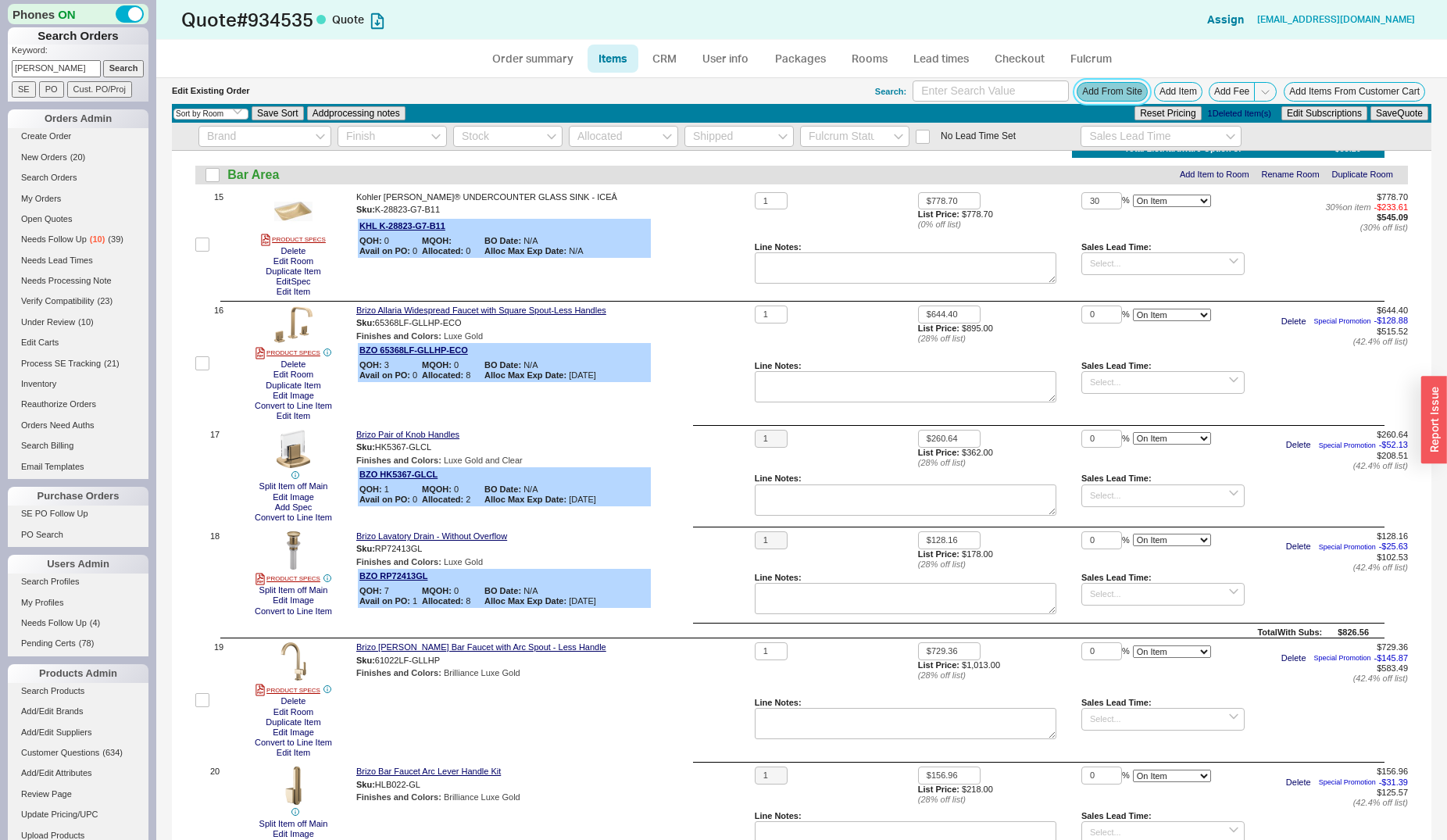
click at [1110, 93] on button "Add From Site" at bounding box center [1112, 92] width 71 height 20
click at [281, 293] on button "Edit Item" at bounding box center [292, 292] width 43 height 10
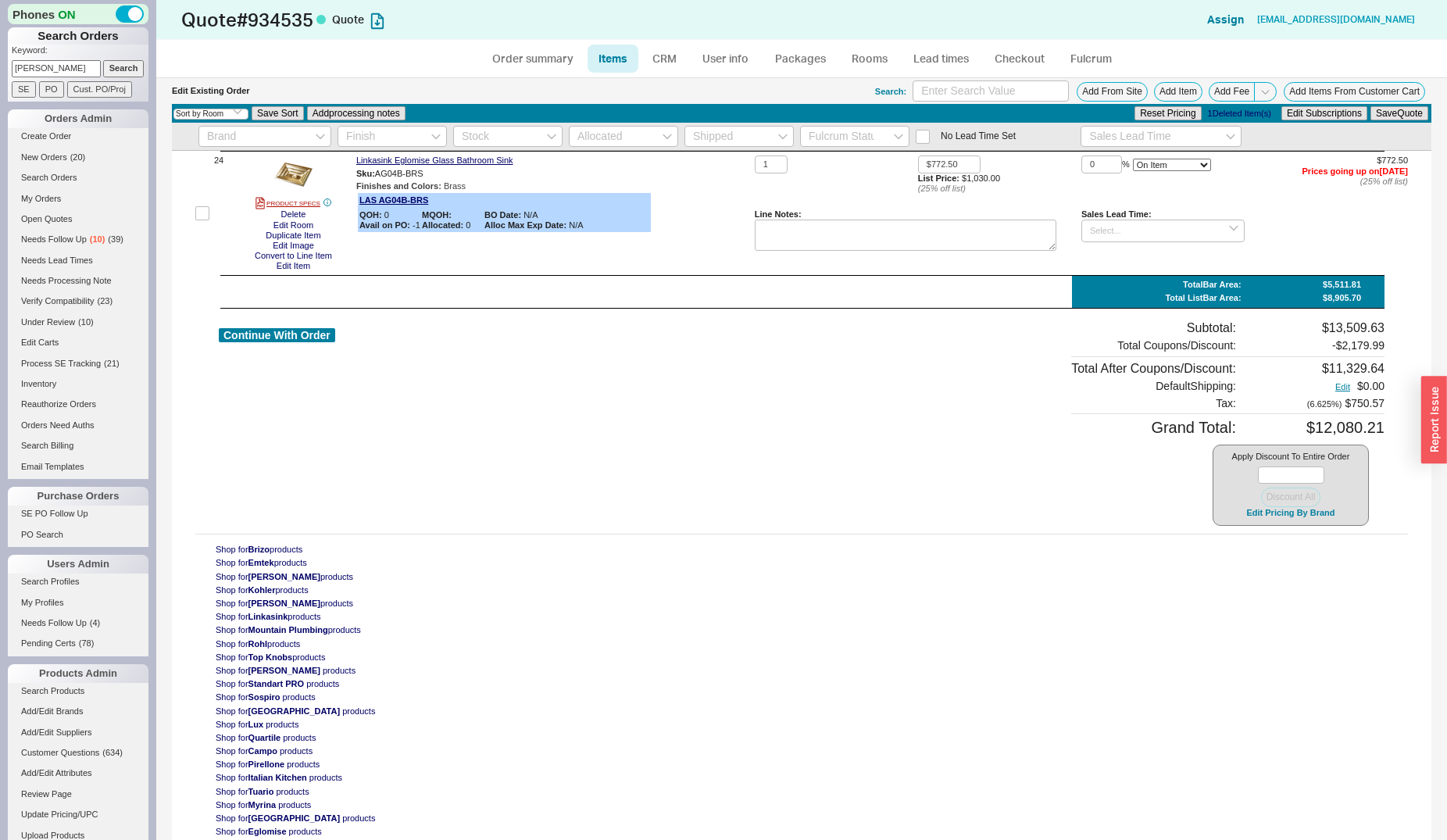
scroll to position [3329, 0]
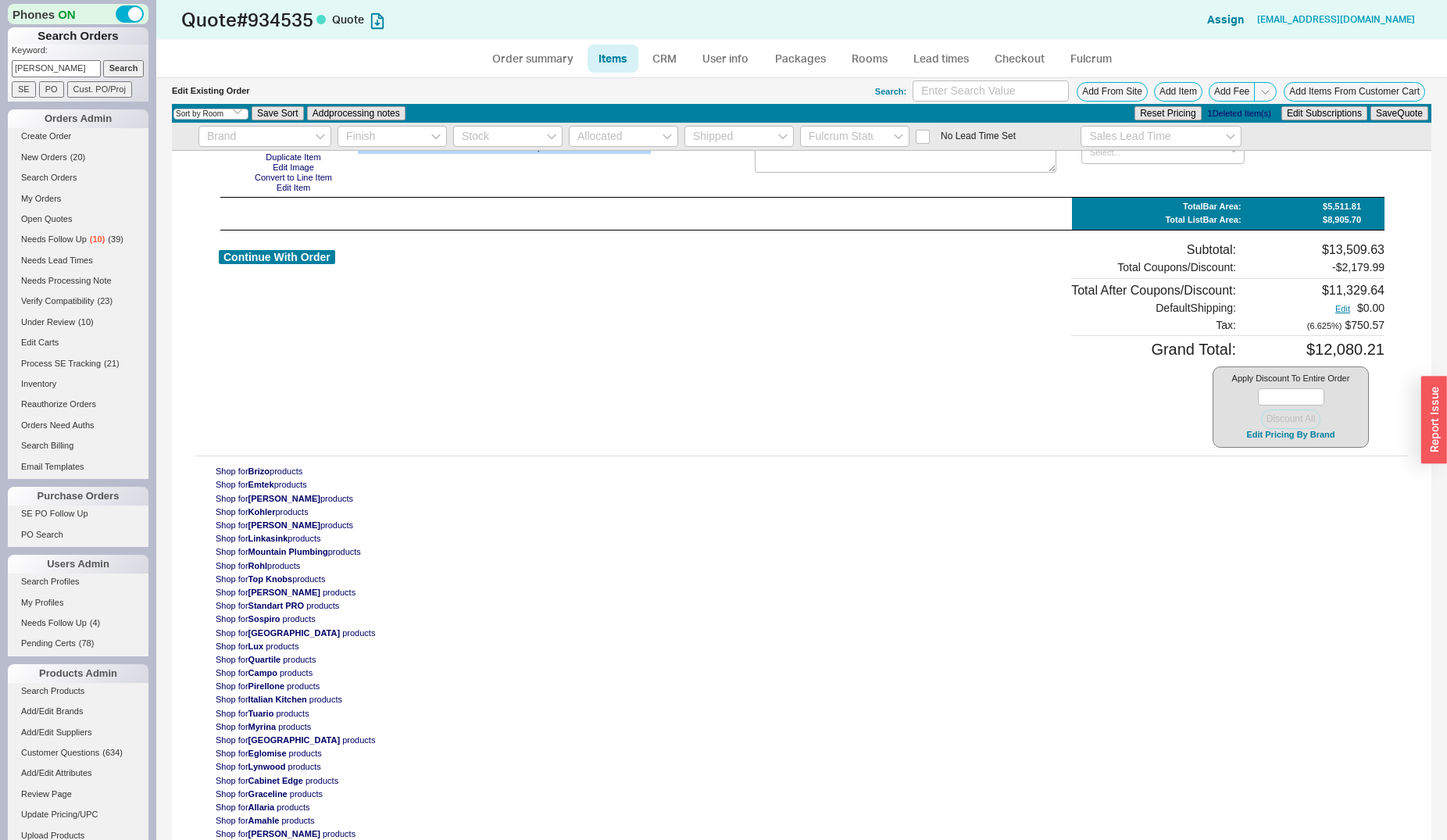
click at [307, 268] on div "Continue With Order" at bounding box center [277, 345] width 116 height 206
click at [295, 271] on div "Continue With Order" at bounding box center [277, 345] width 116 height 206
click at [302, 265] on button "Continue With Order" at bounding box center [277, 257] width 116 height 15
select select "*"
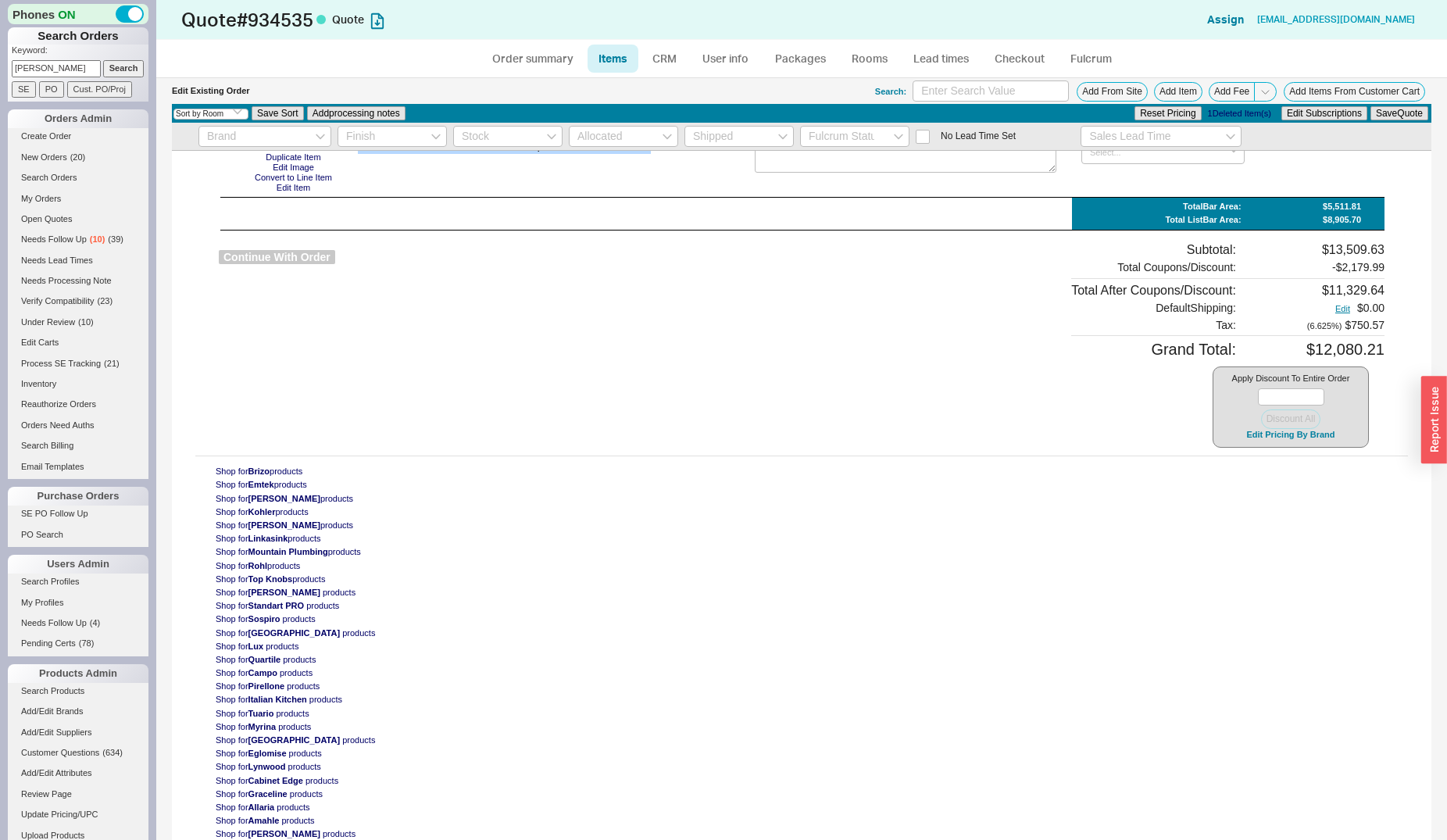
select select "LOW"
select select "3"
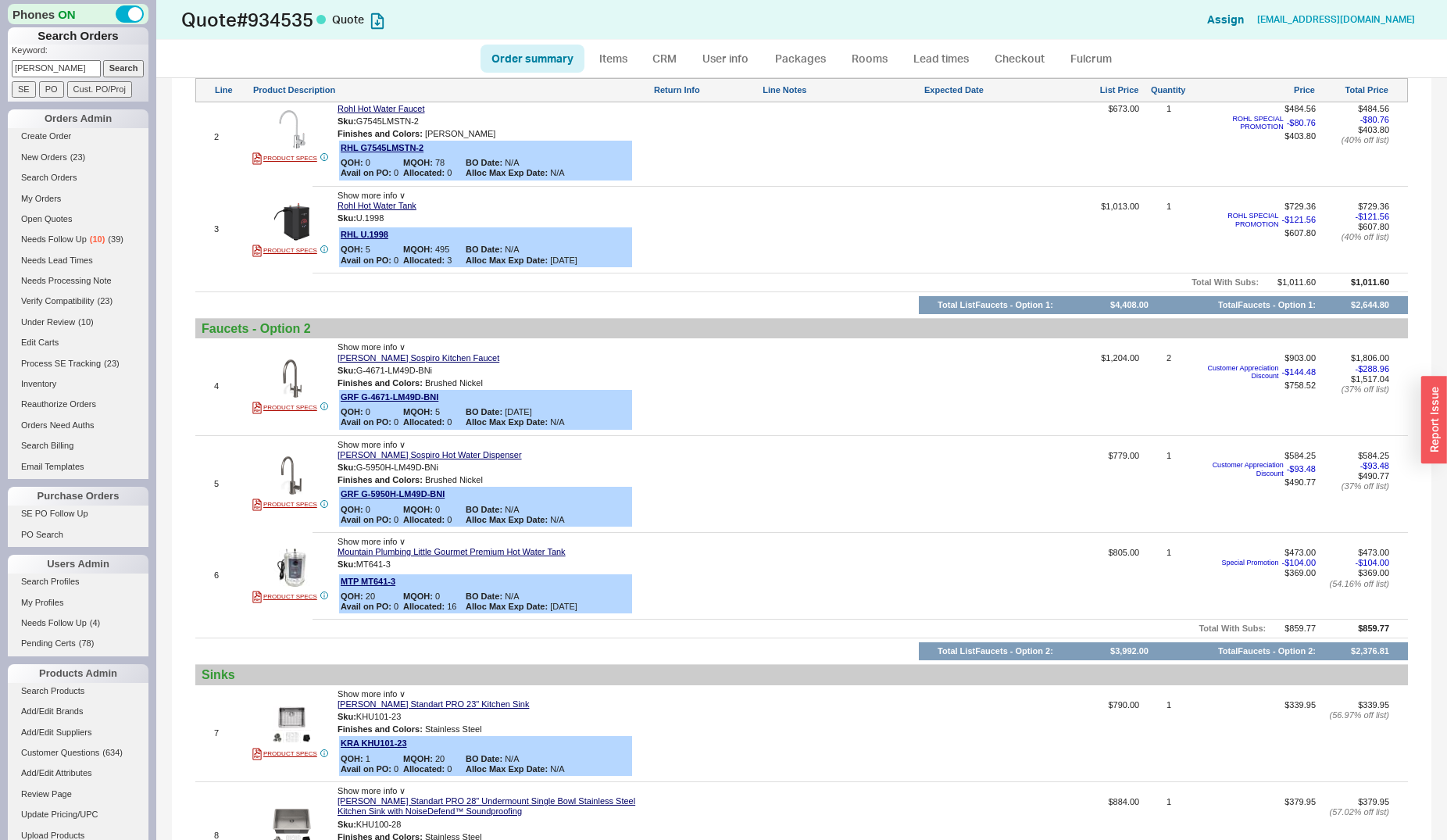
scroll to position [558, 0]
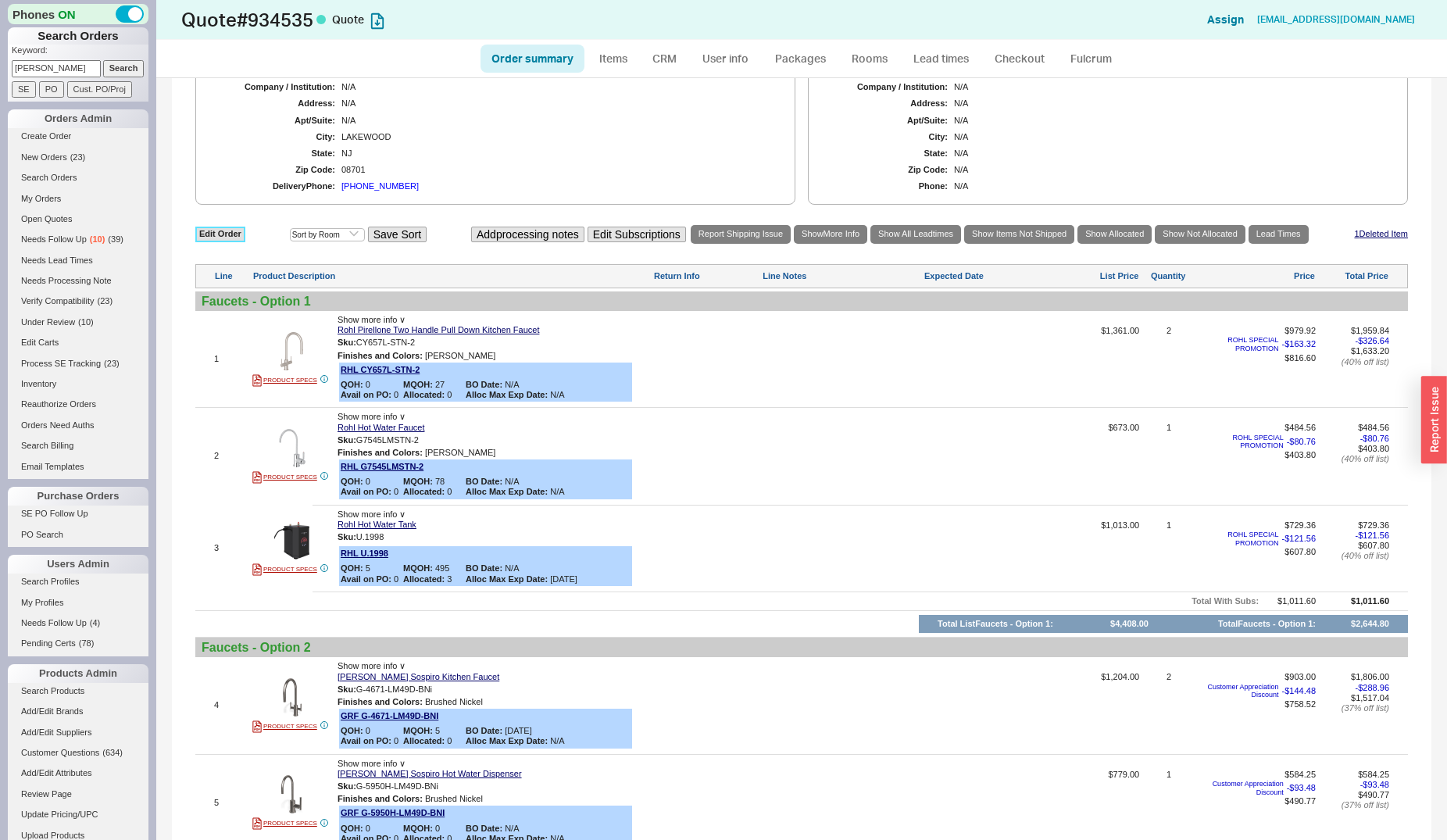
click at [229, 239] on link "Edit Order" at bounding box center [220, 233] width 50 height 15
select select "3"
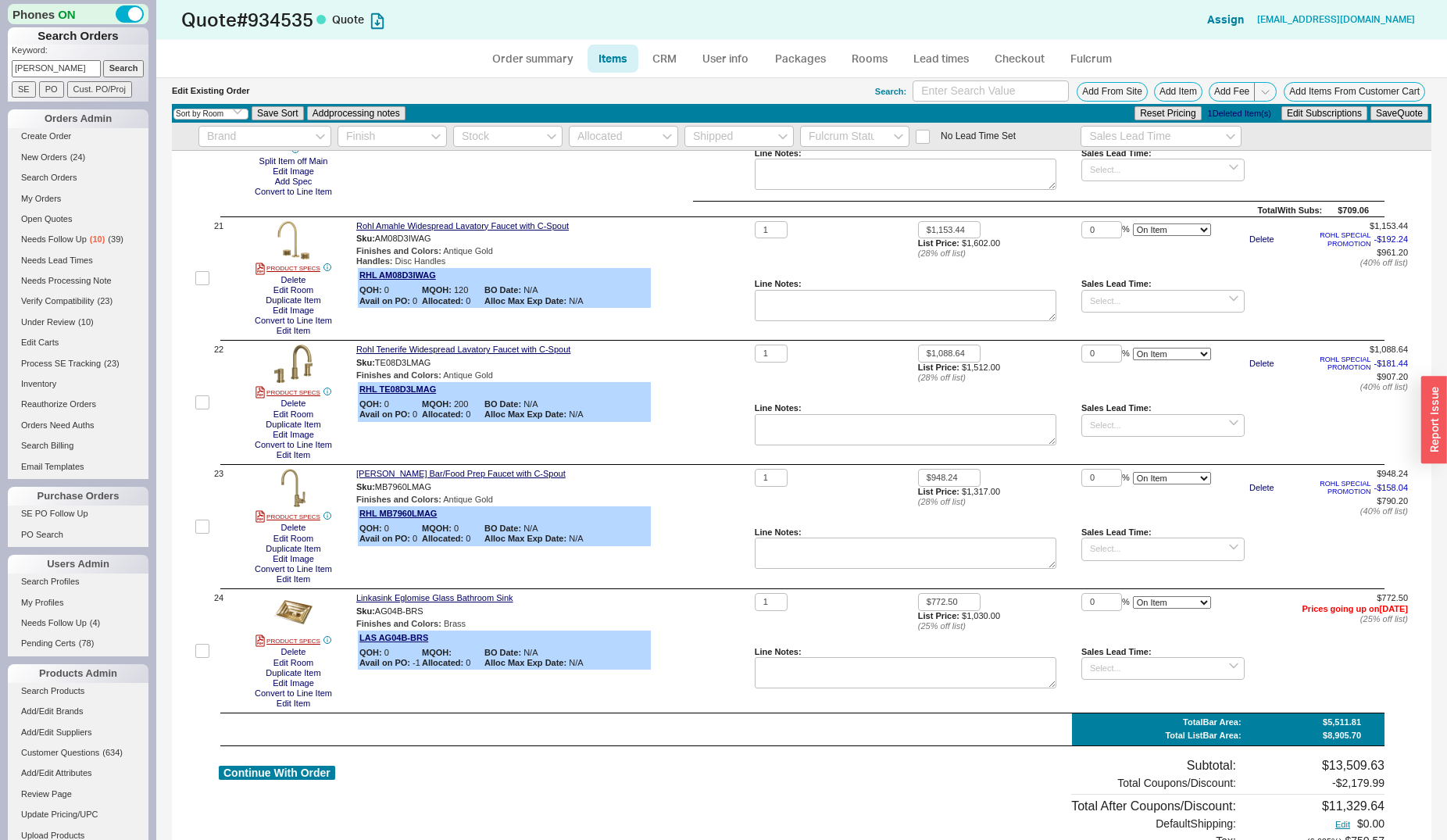
scroll to position [2789, 0]
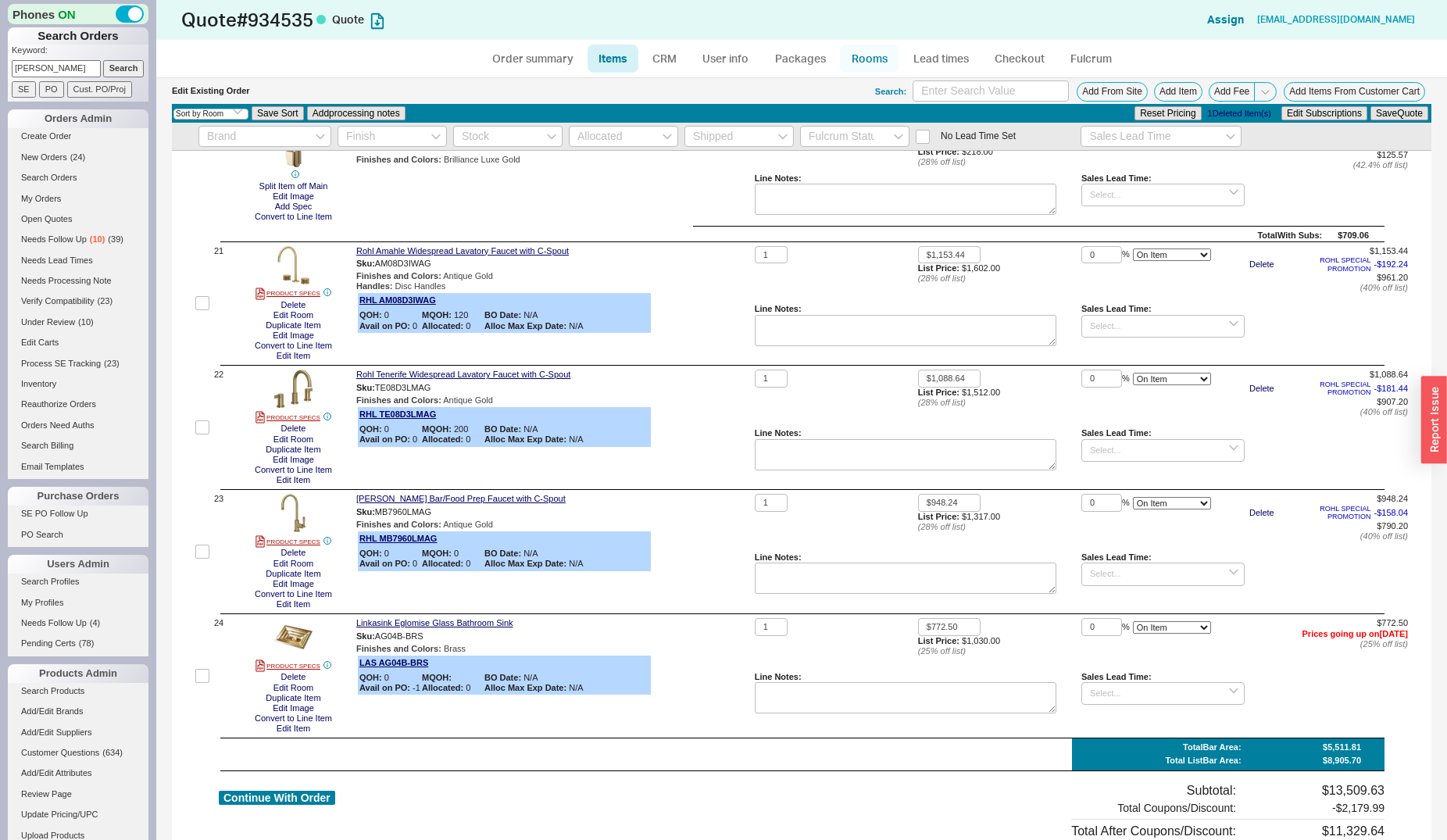
click at [880, 64] on link "Rooms" at bounding box center [869, 58] width 59 height 28
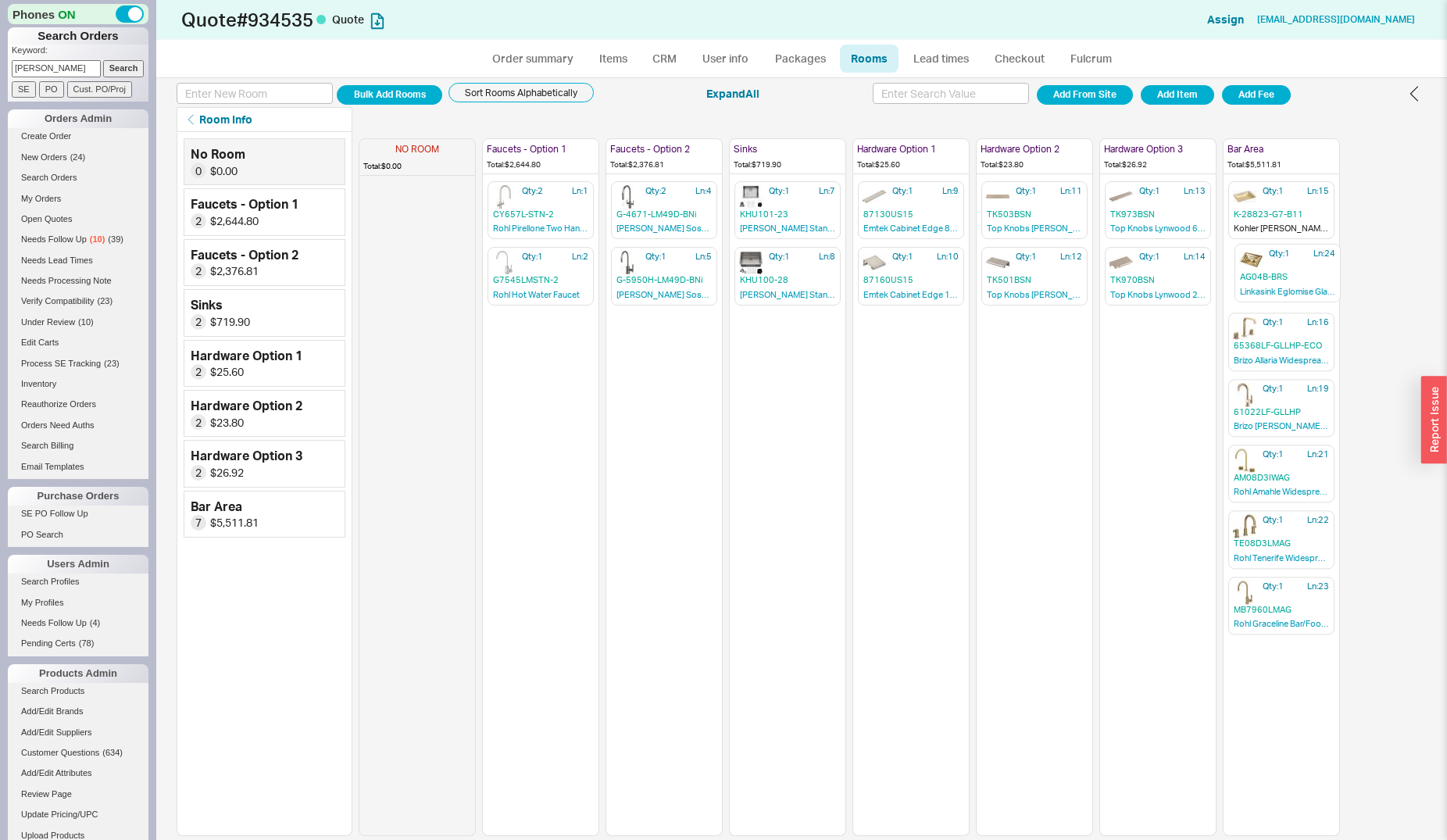
drag, startPoint x: 1278, startPoint y: 611, endPoint x: 1278, endPoint y: 256, distance: 355.0
click at [1283, 263] on div "NO ROOM Total: $0.00 Faucets - Option 1 Total: $2,644.80 Qty: 2 Ln: 1 CY657L-ST…" at bounding box center [849, 483] width 982 height 704
click at [539, 58] on link "Order summary" at bounding box center [532, 58] width 104 height 28
select select "*"
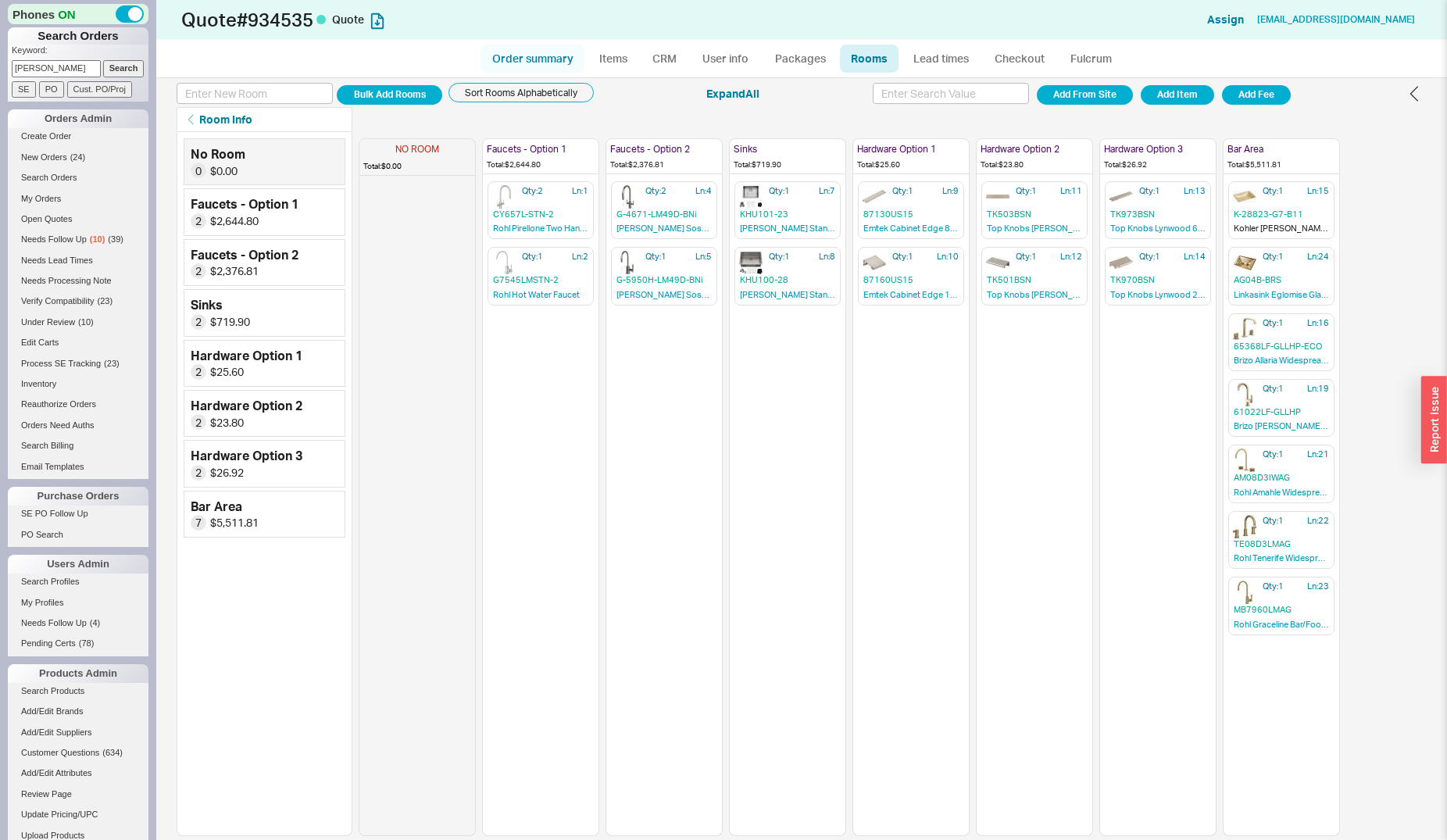
select select "LOW"
select select "3"
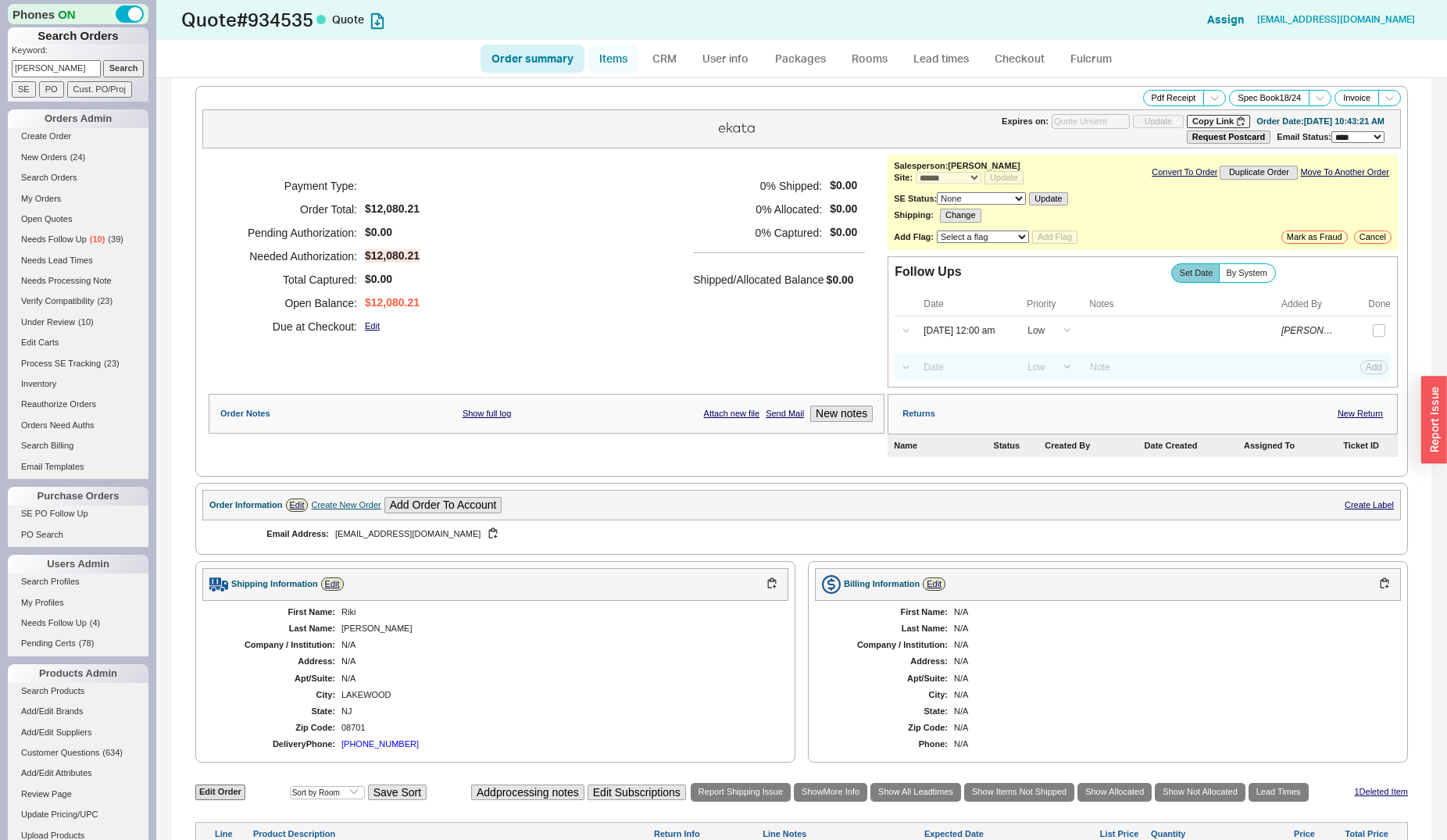
click at [616, 66] on link "Items" at bounding box center [613, 58] width 51 height 28
select select "3"
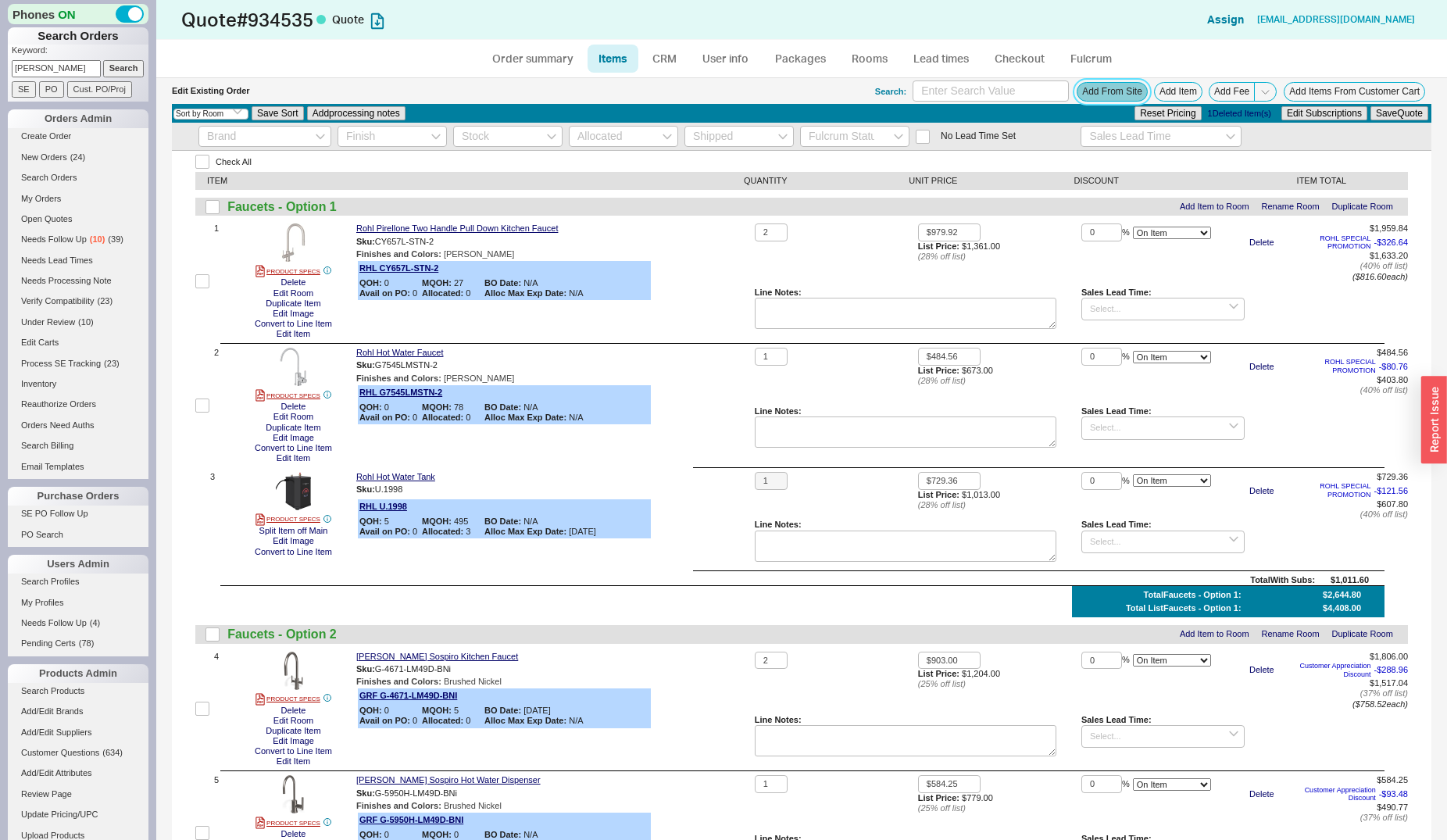
click at [1089, 89] on button "Add From Site" at bounding box center [1112, 92] width 71 height 20
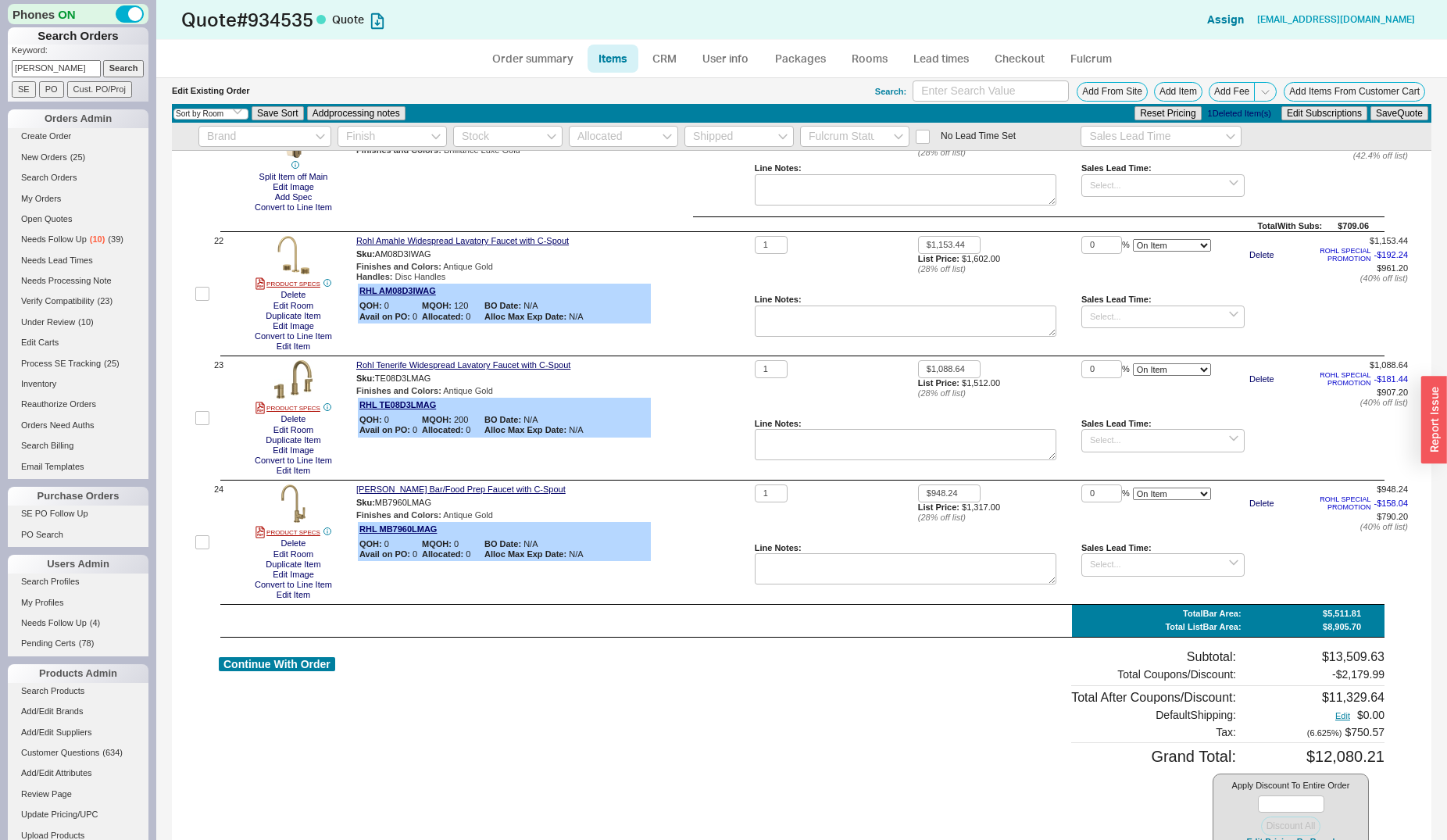
scroll to position [2949, 0]
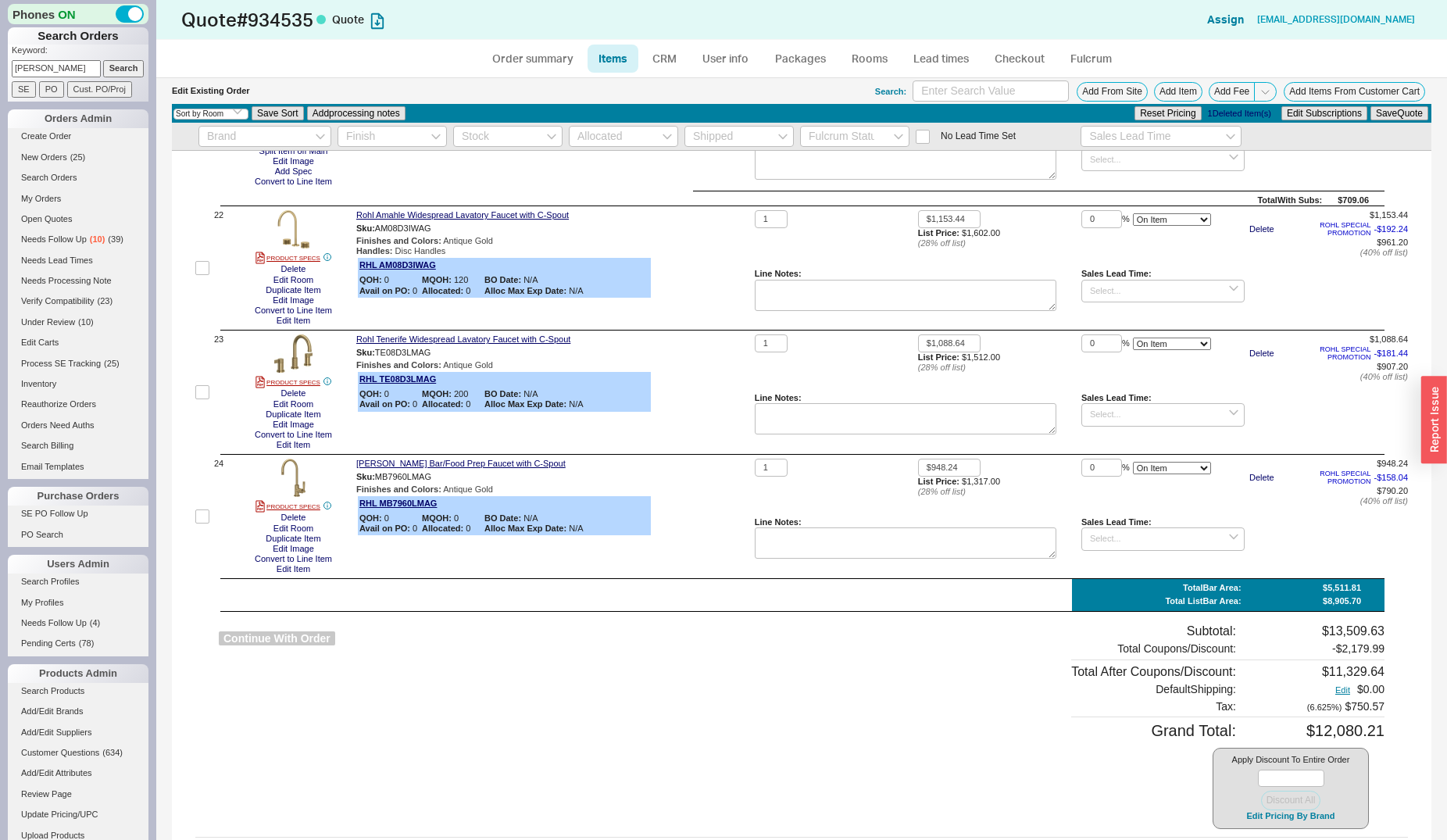
click at [306, 637] on button "Continue With Order" at bounding box center [277, 638] width 116 height 15
select select "*"
select select "LOW"
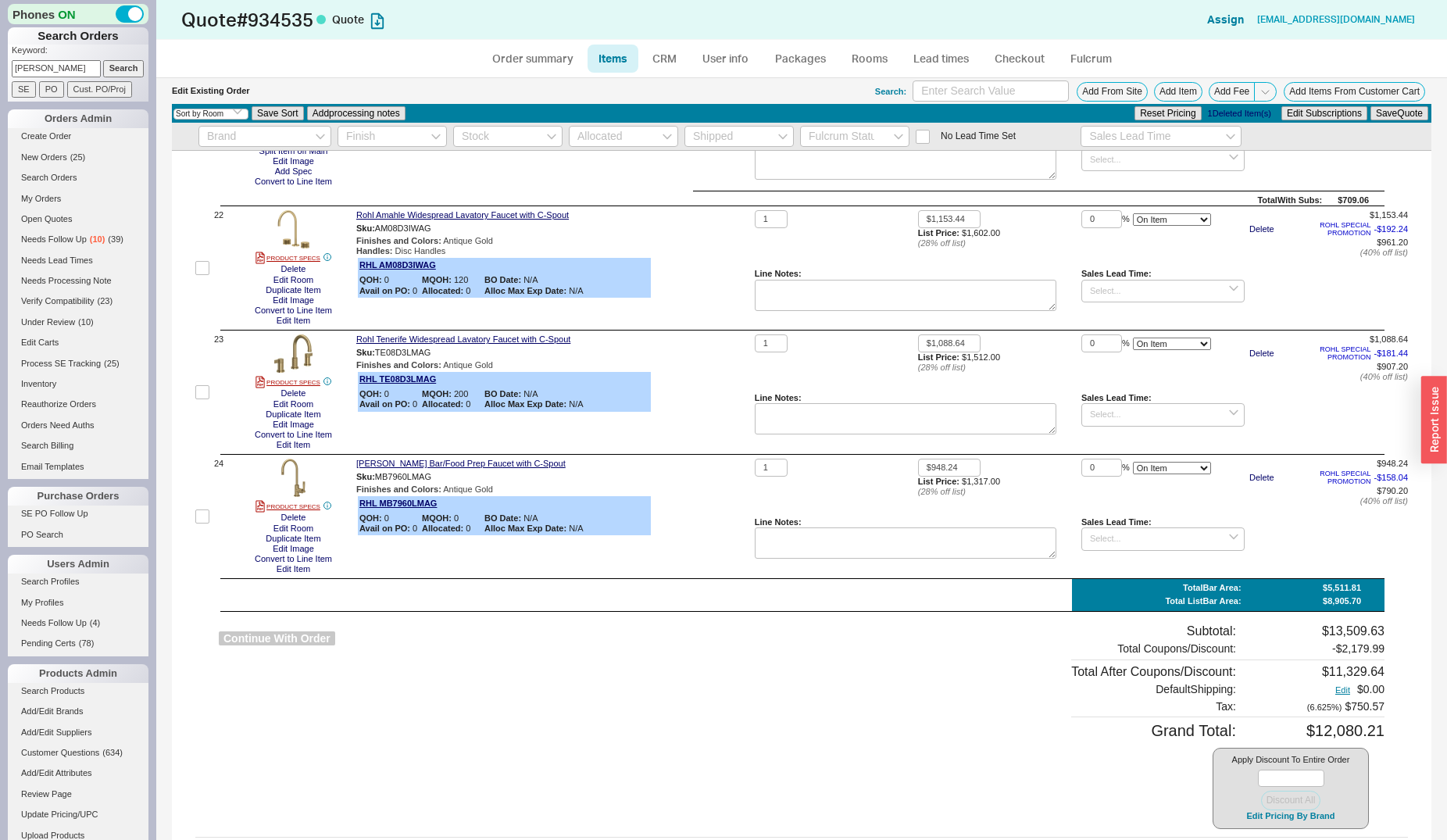
select select "3"
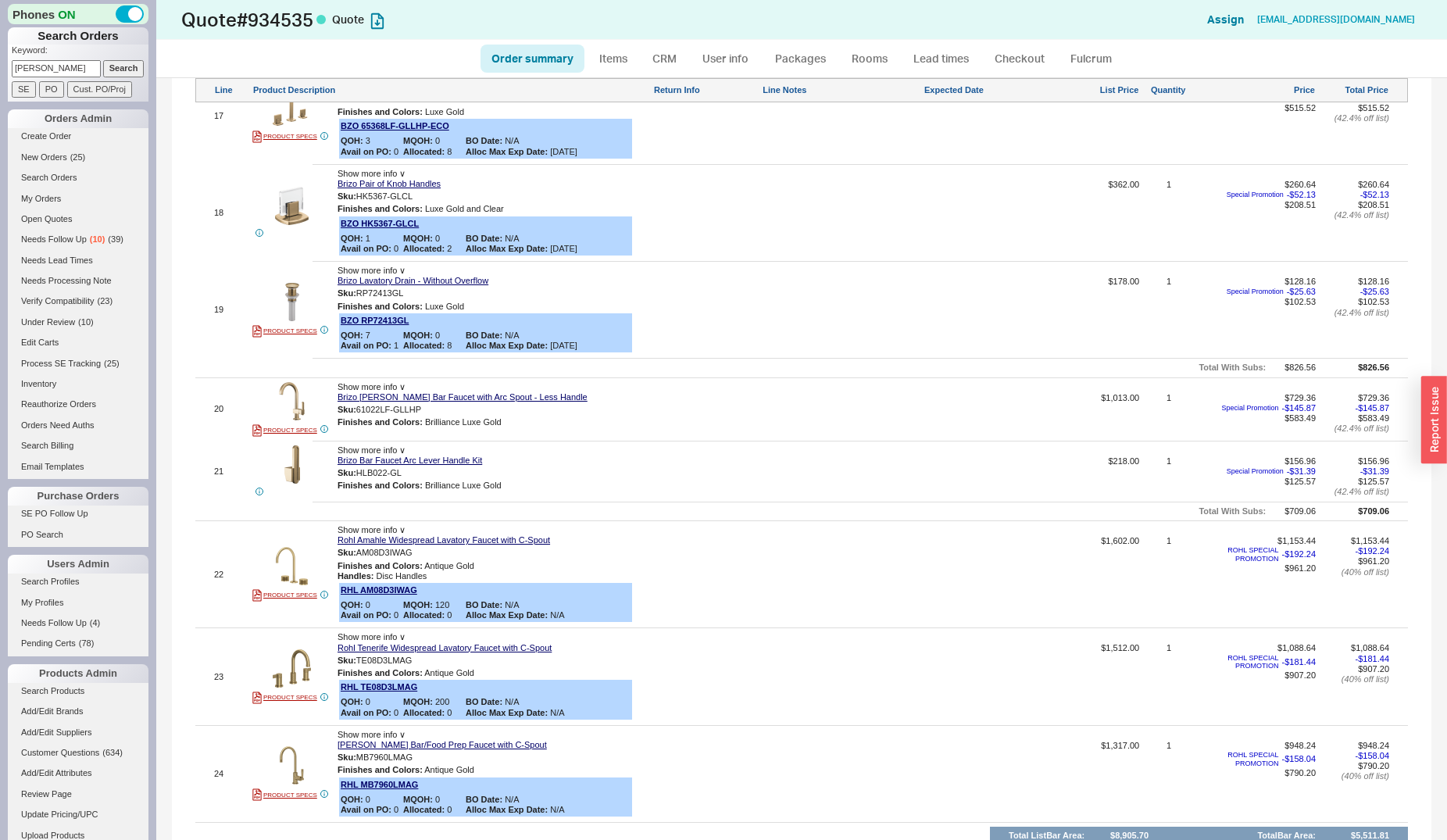
scroll to position [2822, 0]
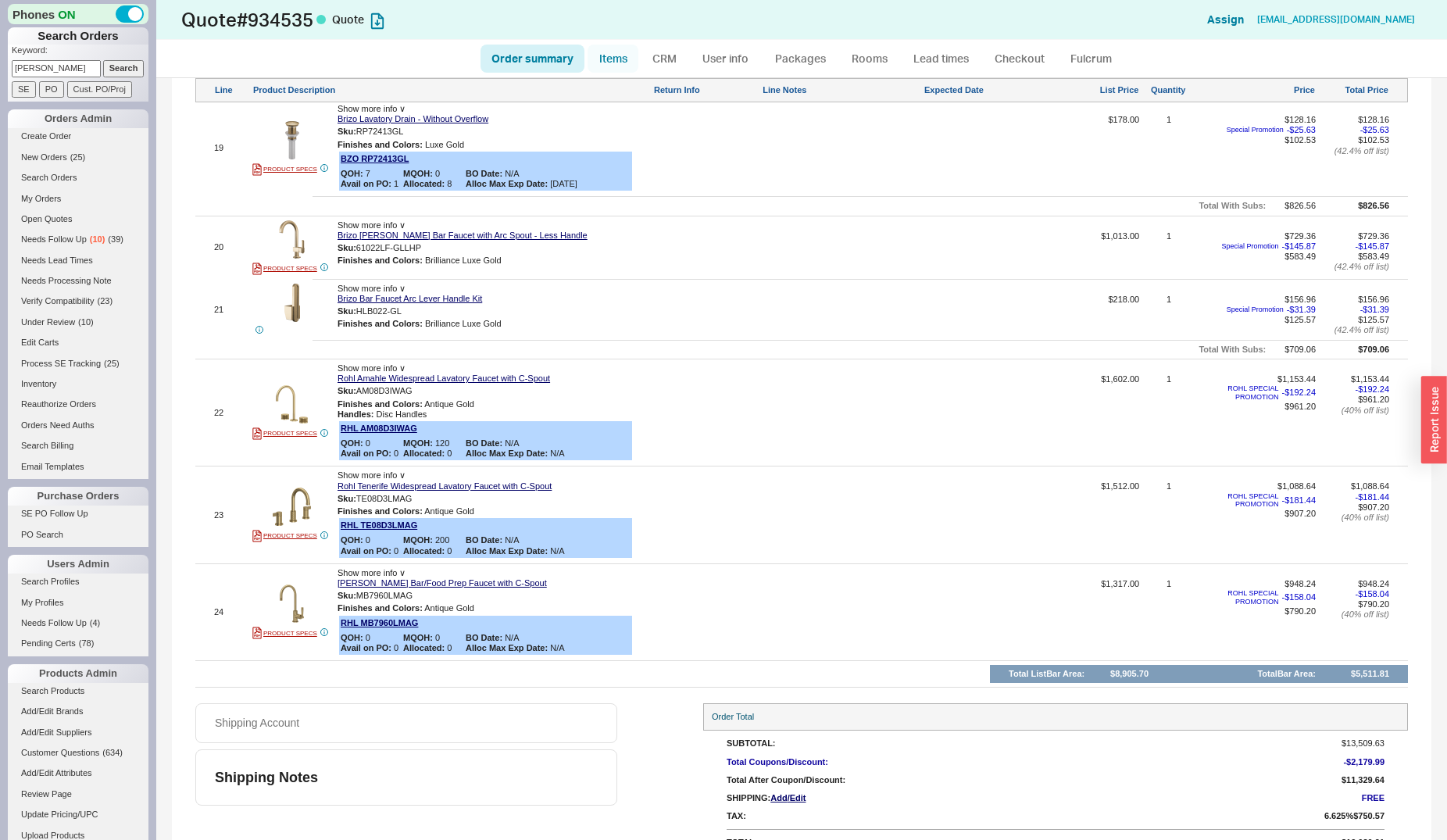
click at [618, 63] on link "Items" at bounding box center [613, 58] width 51 height 28
select select "3"
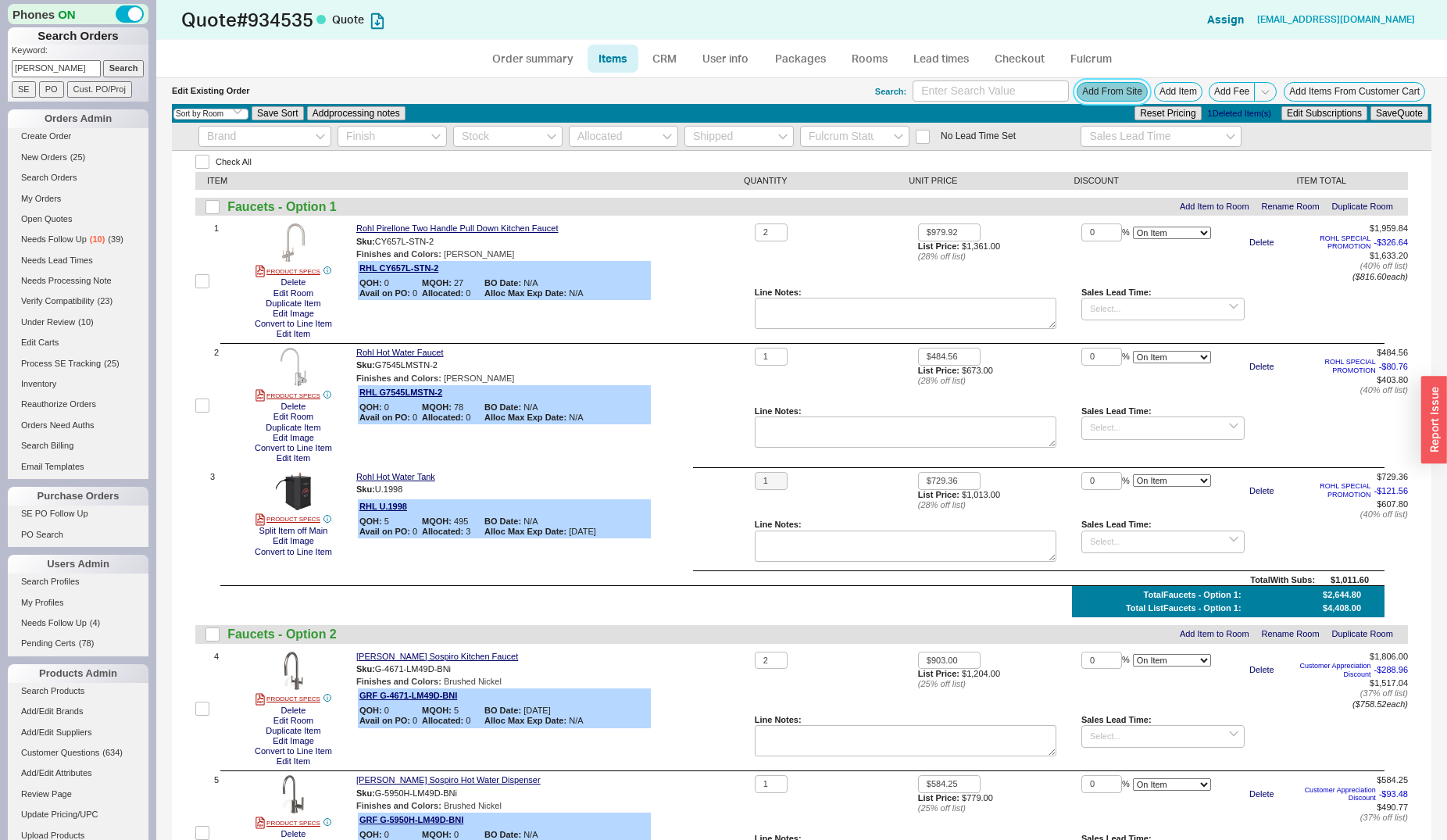
click at [1106, 85] on button "Add From Site" at bounding box center [1112, 92] width 71 height 20
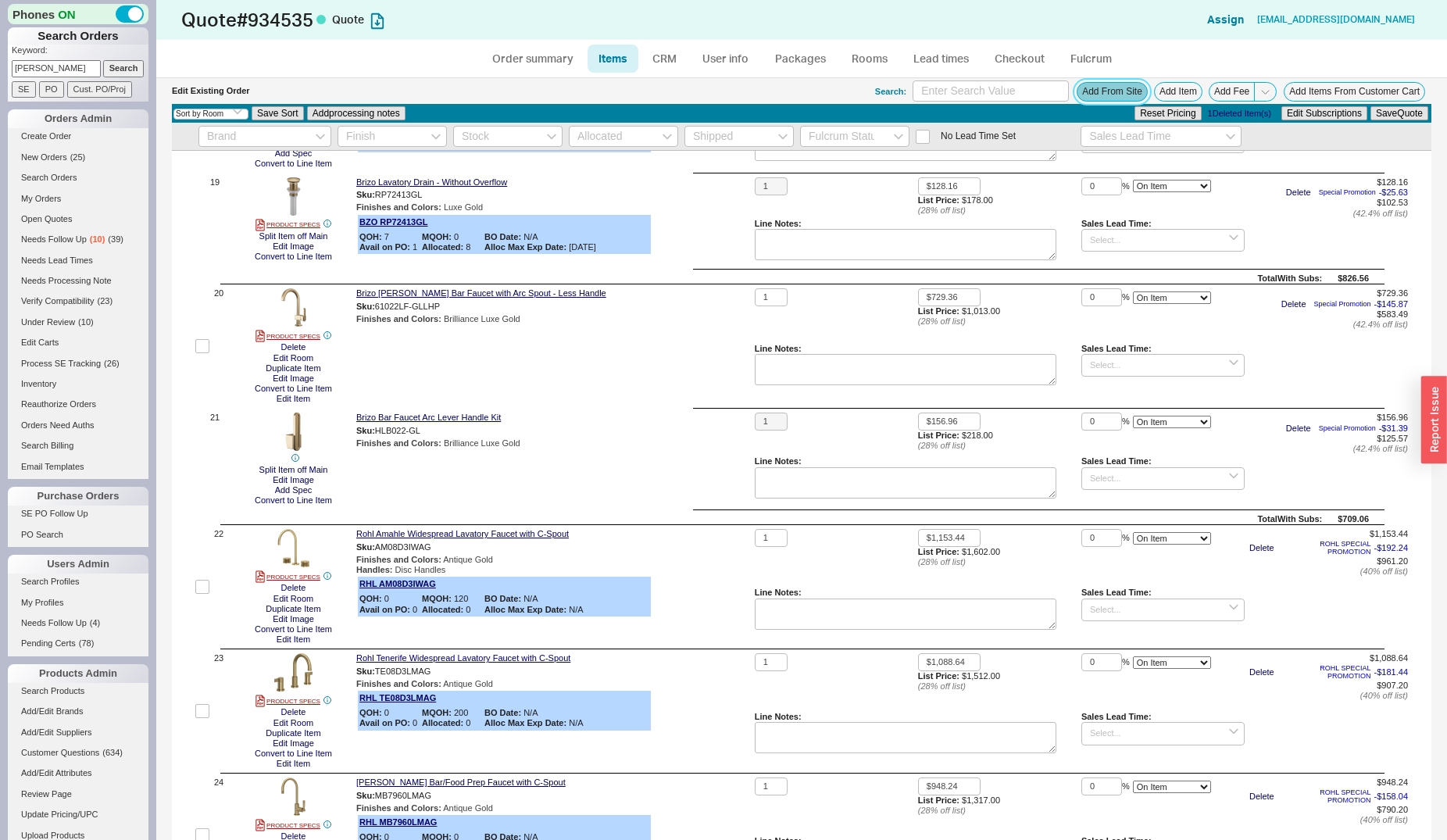
scroll to position [3346, 0]
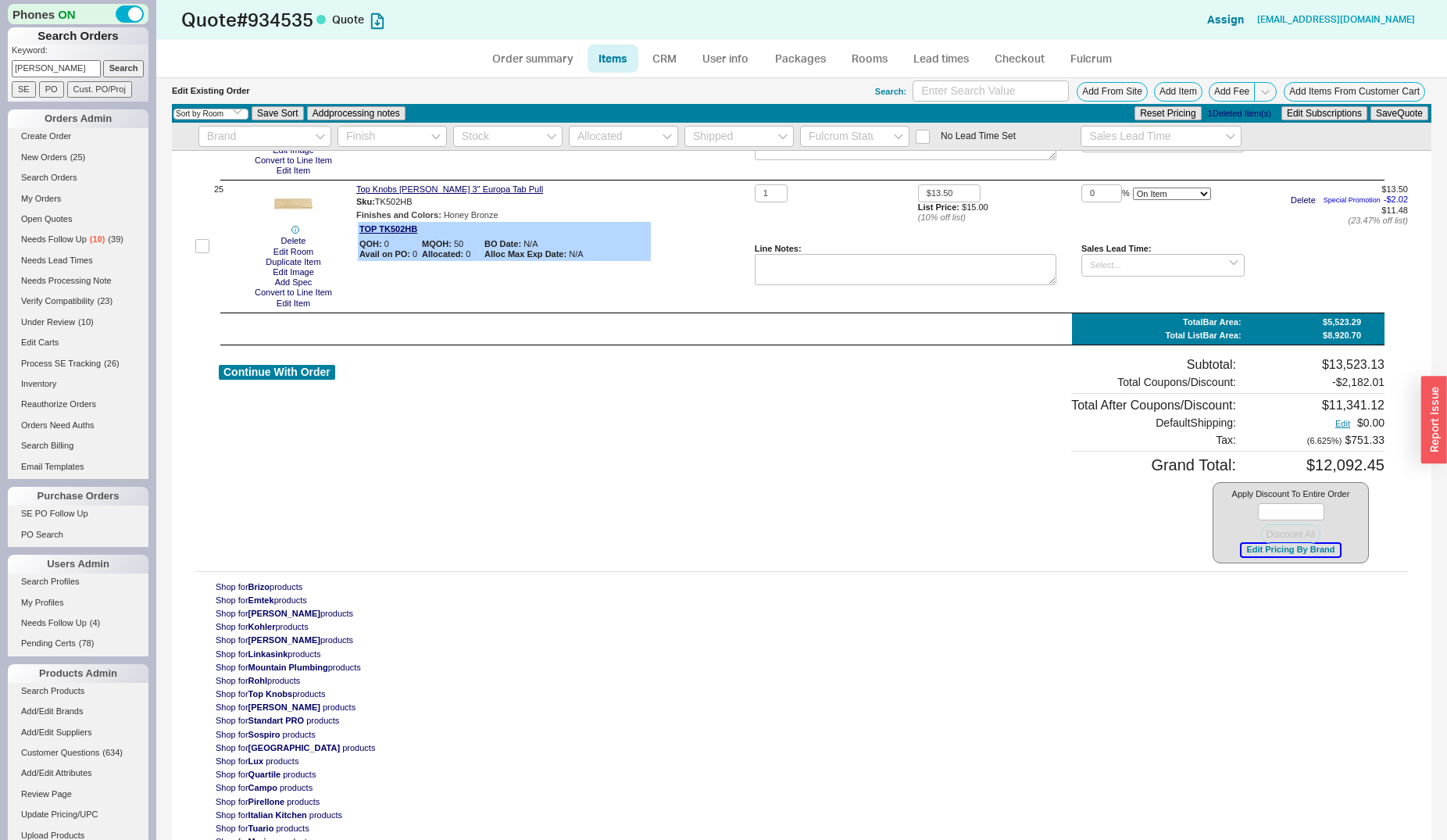
click at [1249, 550] on button "Edit Pricing By Brand" at bounding box center [1291, 549] width 98 height 12
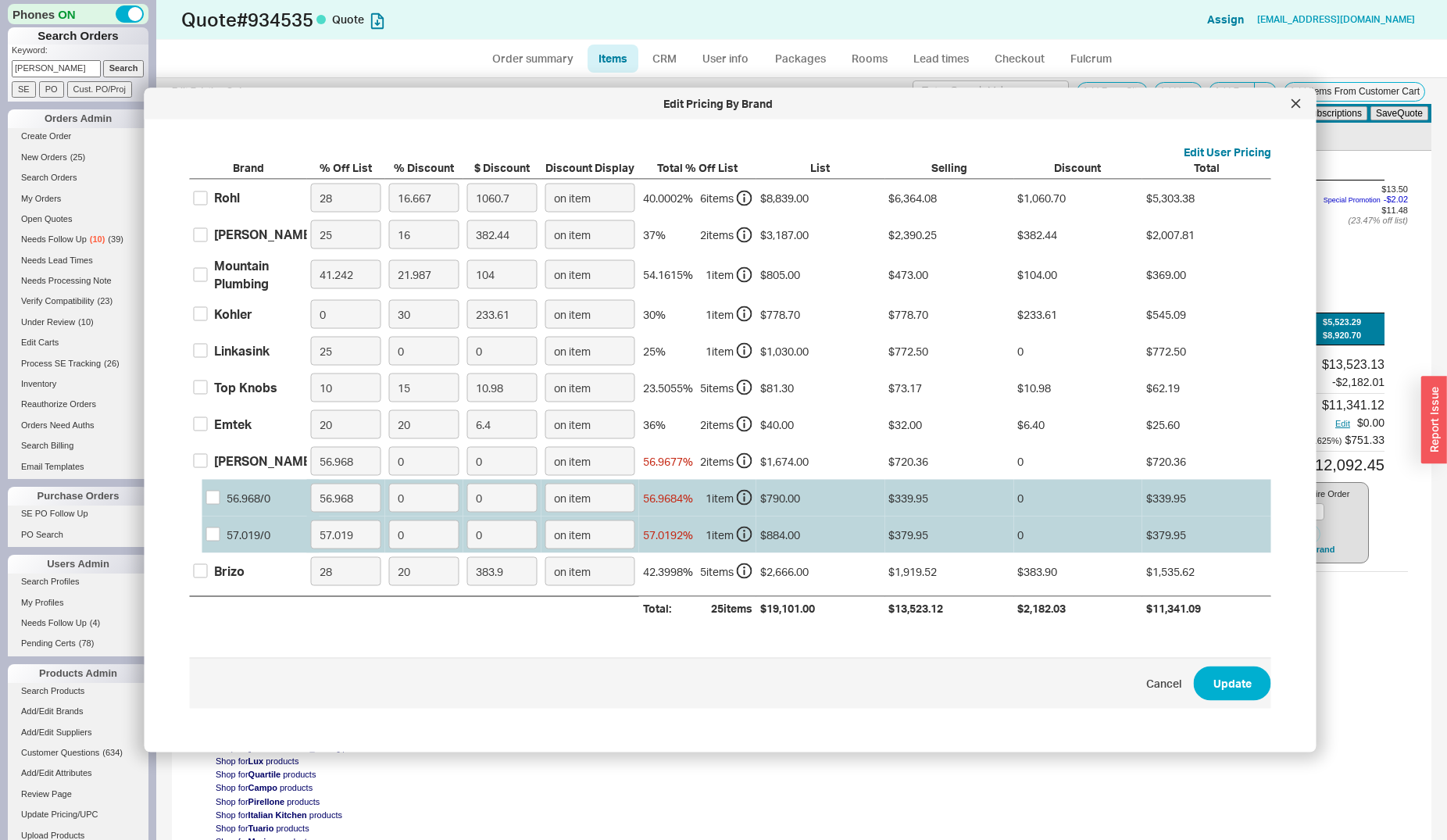
click at [251, 393] on div "Top Knobs" at bounding box center [246, 387] width 64 height 17
click at [208, 393] on input "Top Knobs" at bounding box center [200, 387] width 14 height 14
checkbox input "true"
click at [398, 392] on input "15" at bounding box center [423, 387] width 70 height 29
type input "2"
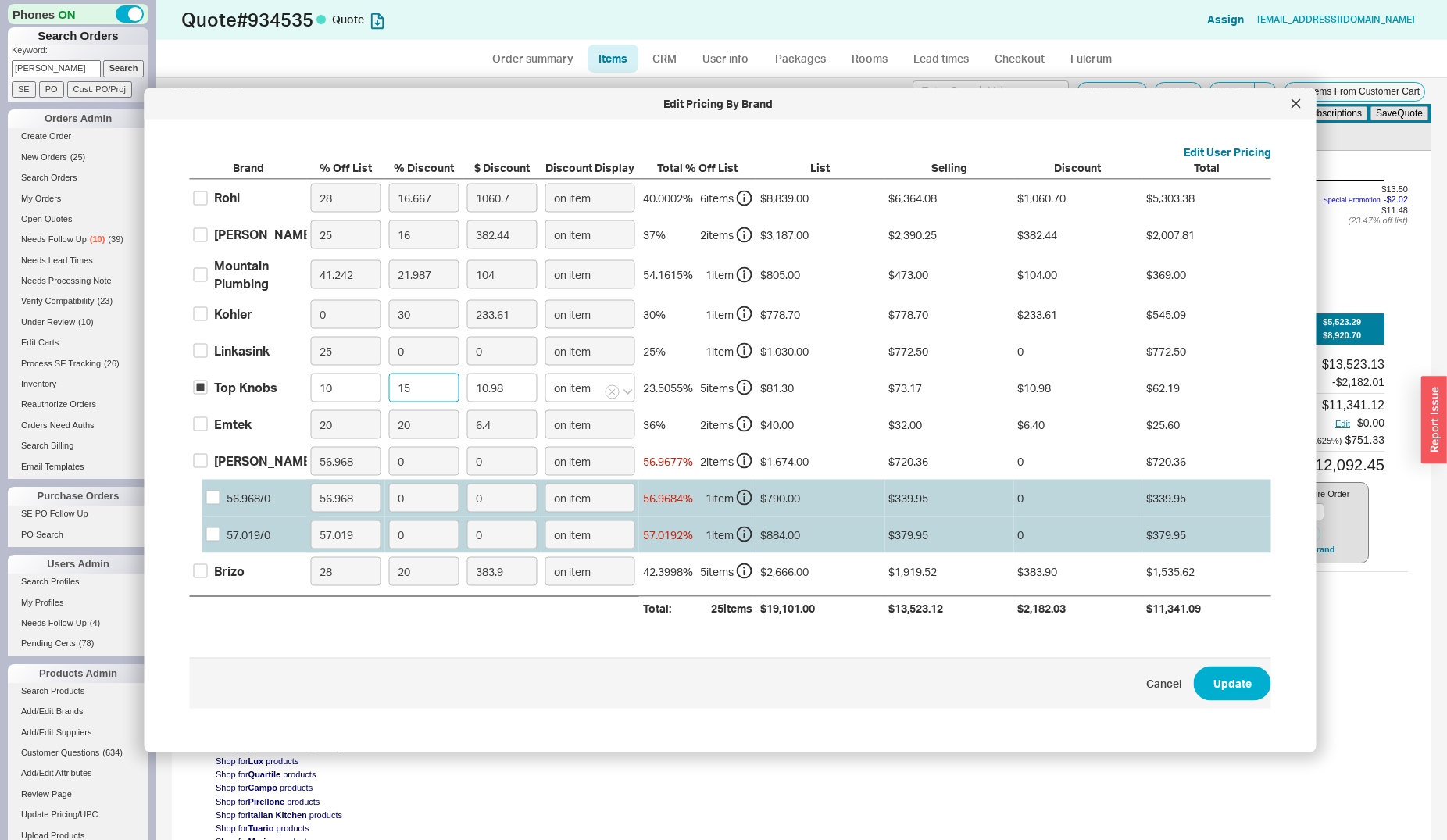
type input "1.46"
type input "20"
type input "14.63"
type input "20"
click at [1194, 666] on button "Update" at bounding box center [1232, 683] width 77 height 35
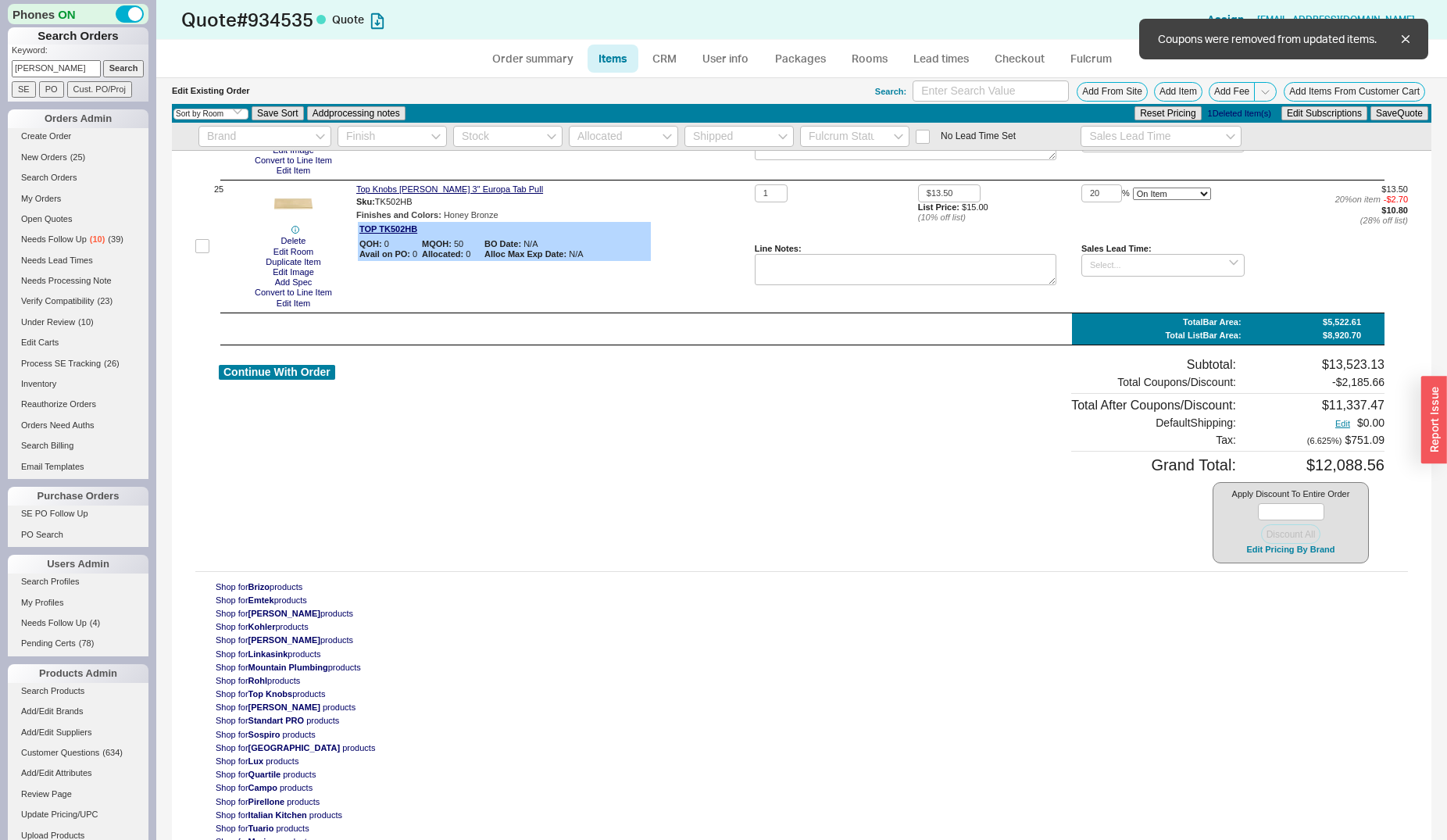
type input "20"
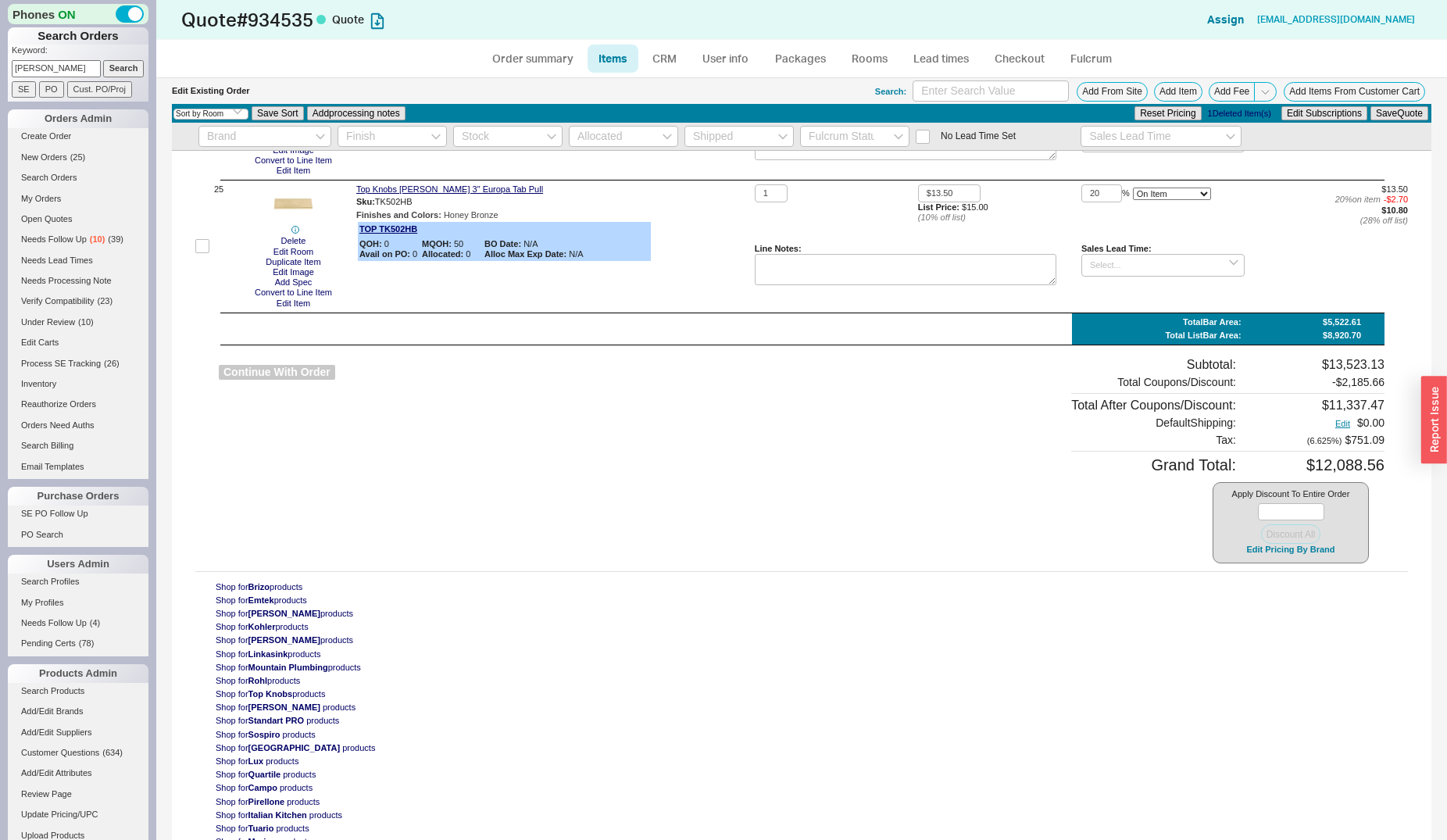
click at [297, 375] on button "Continue With Order" at bounding box center [277, 372] width 116 height 15
select select "*"
select select "LOW"
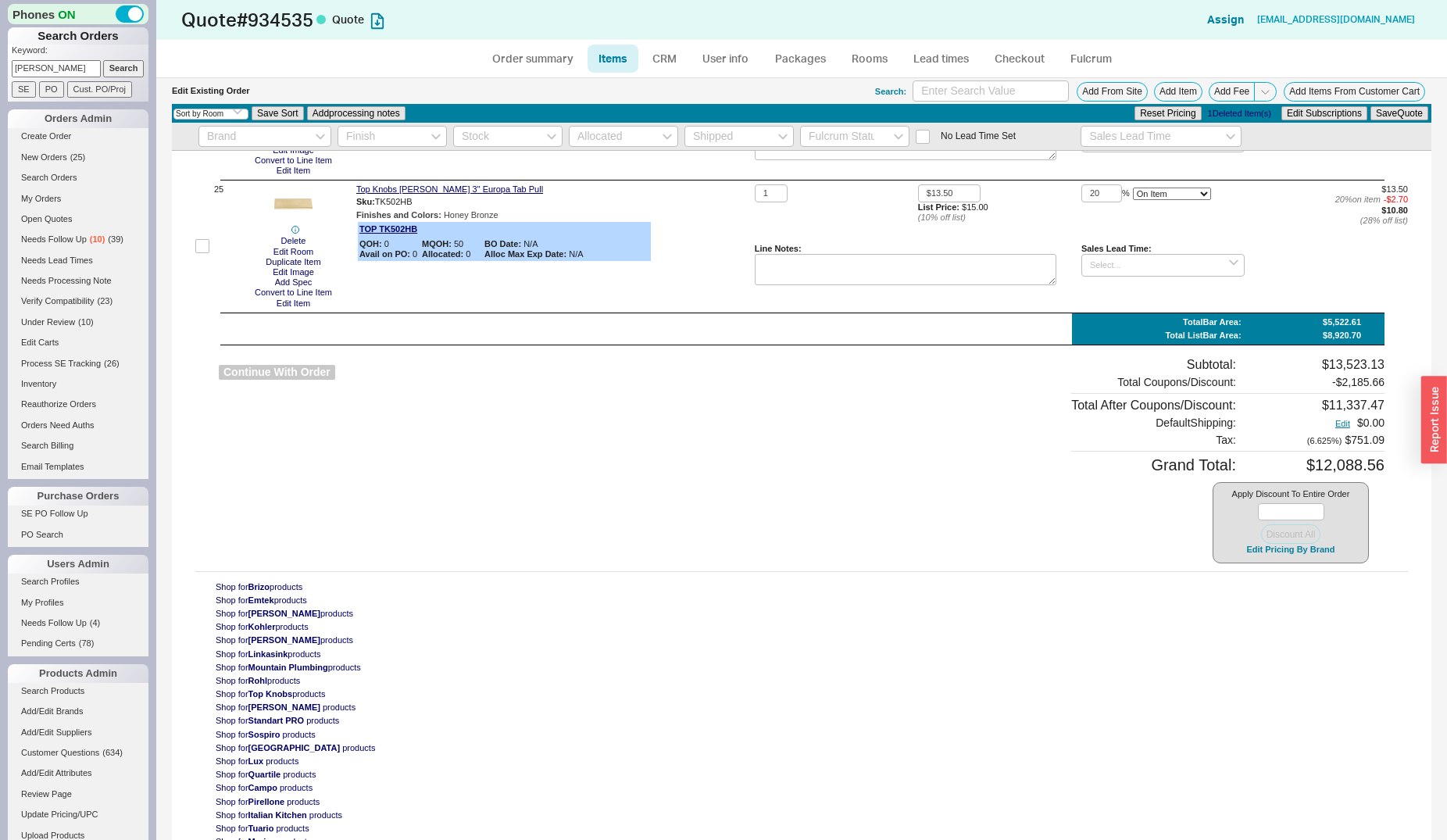
select select "3"
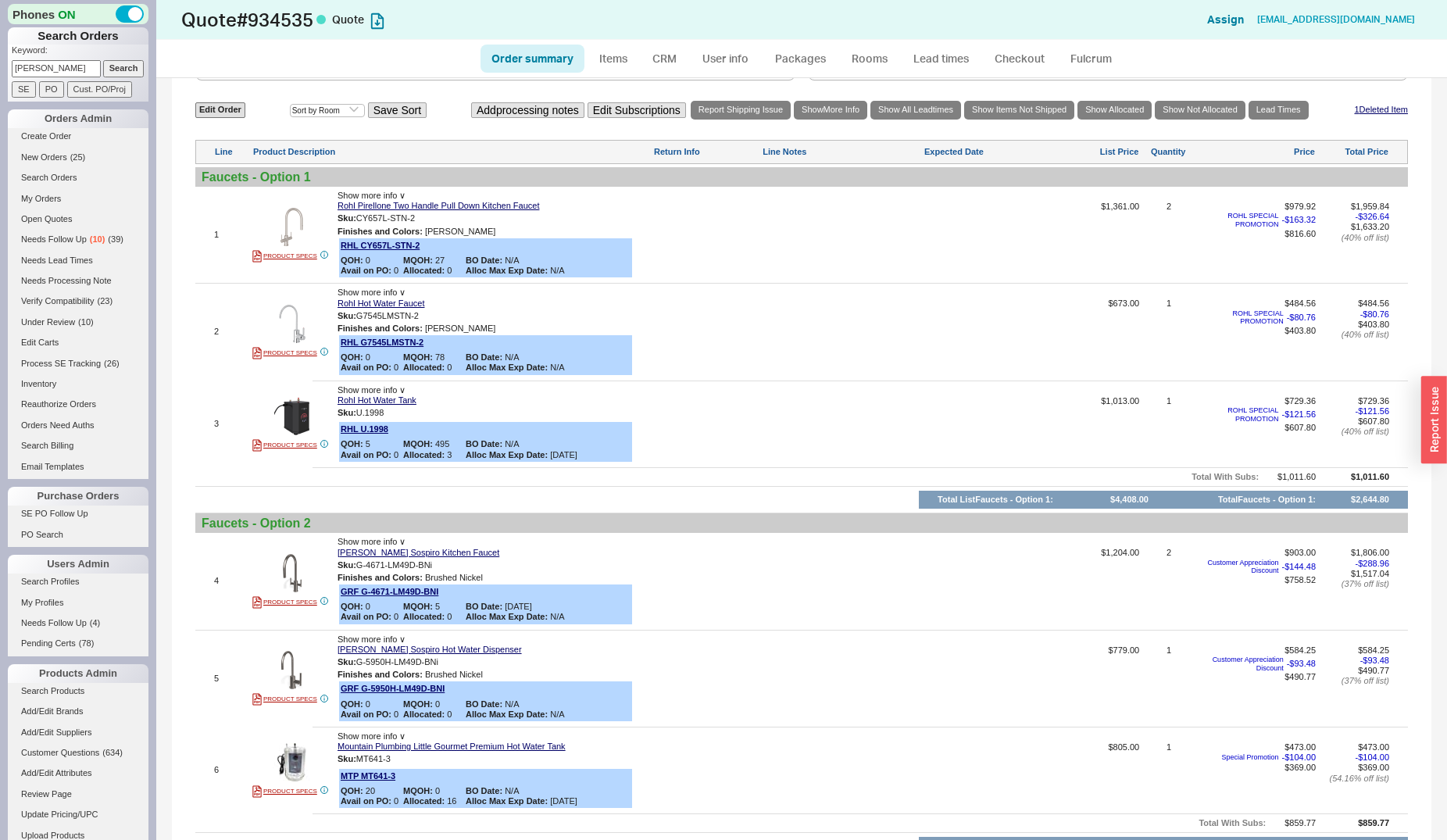
scroll to position [717, 0]
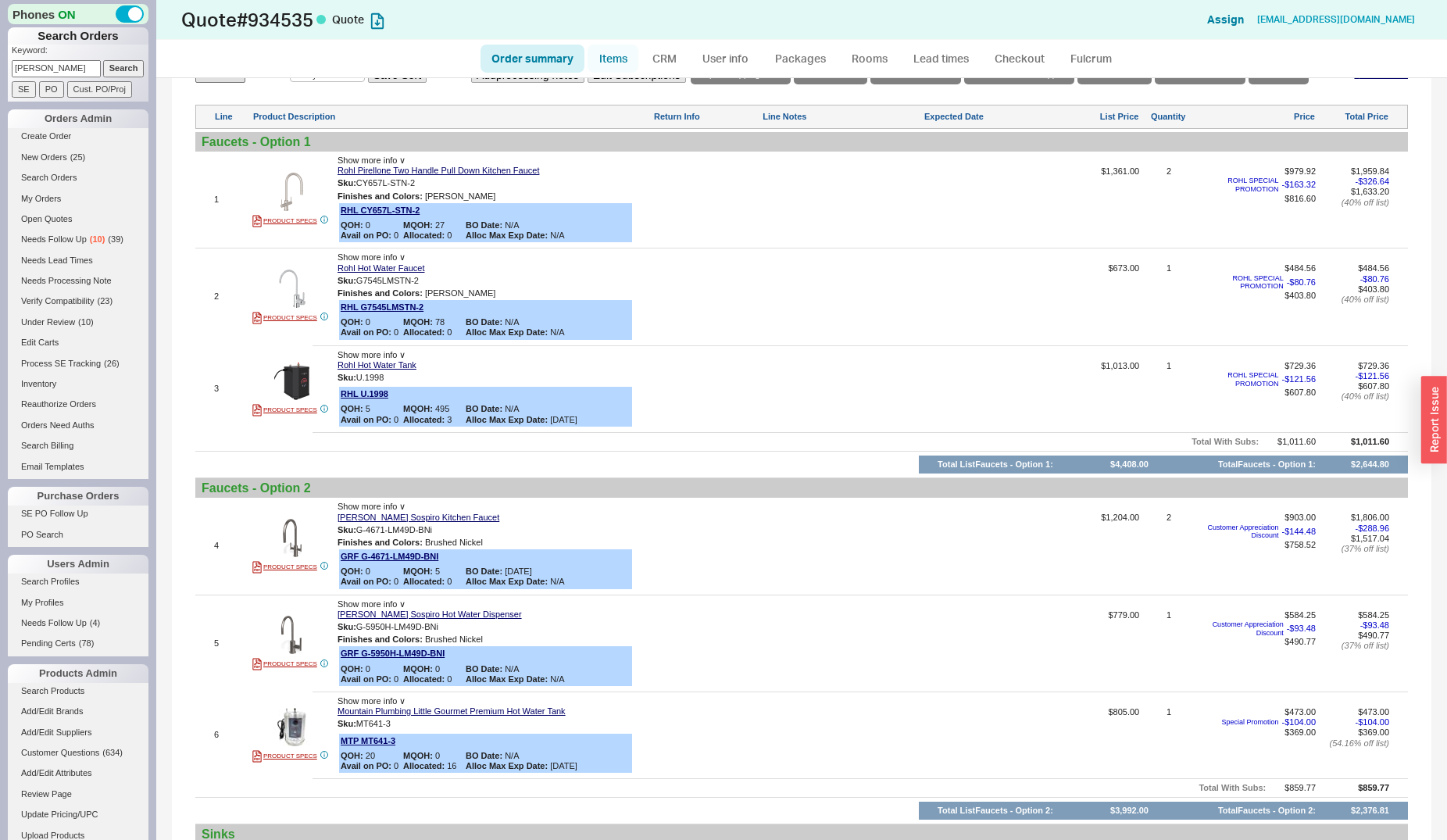
click at [603, 54] on link "Items" at bounding box center [613, 58] width 51 height 28
select select "3"
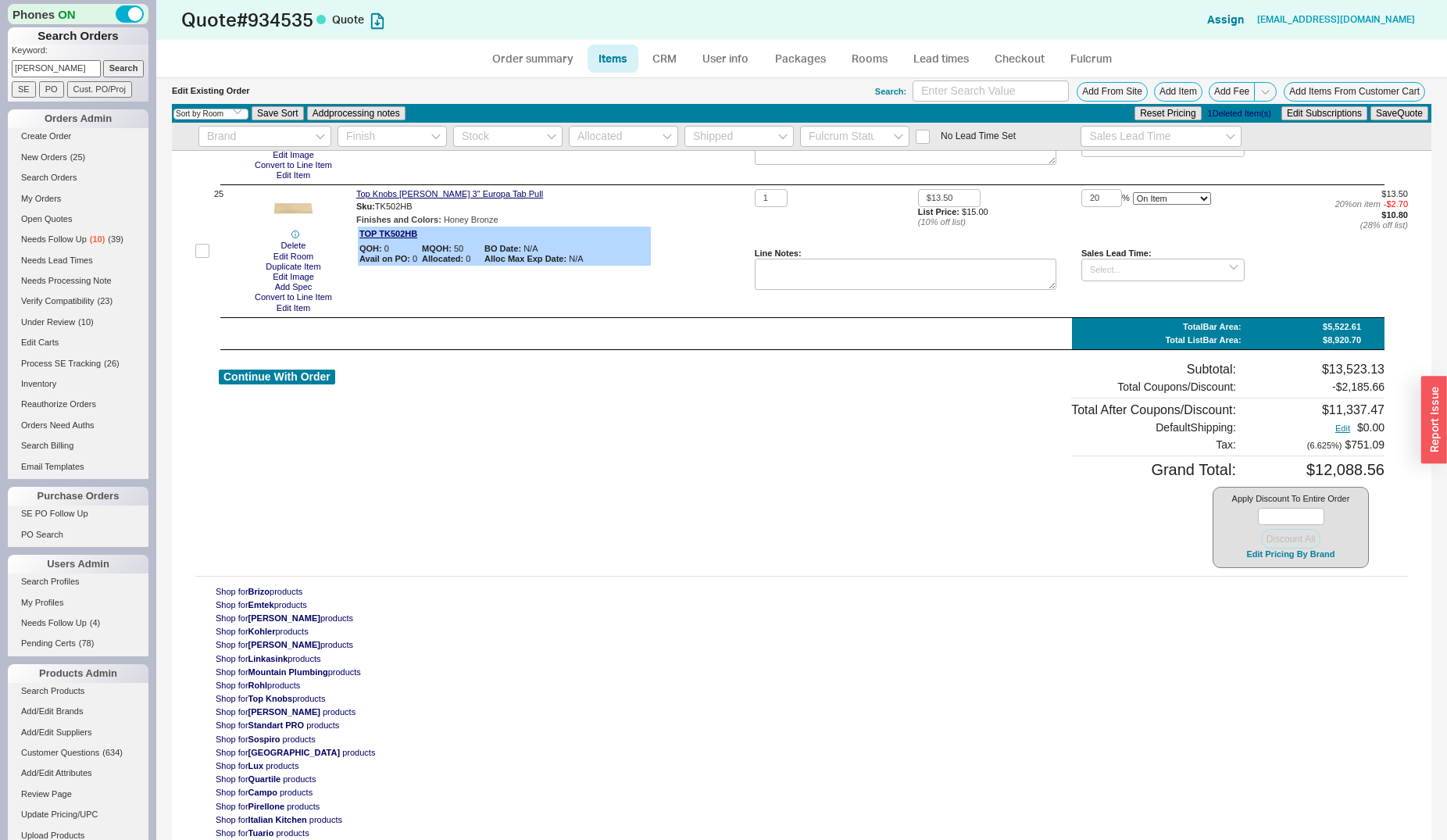
scroll to position [3346, 0]
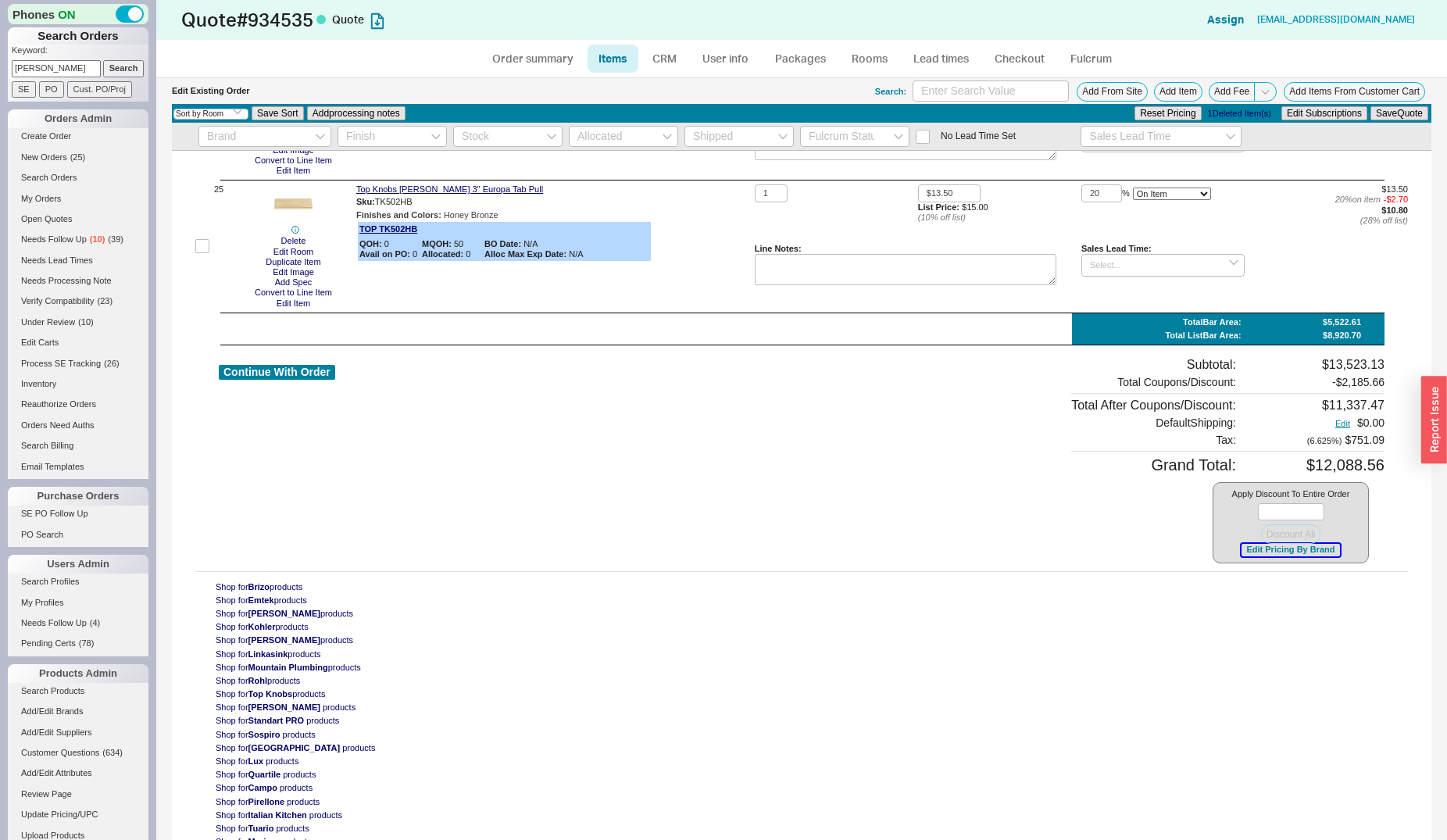
click at [1266, 555] on button "Edit Pricing By Brand" at bounding box center [1291, 549] width 98 height 12
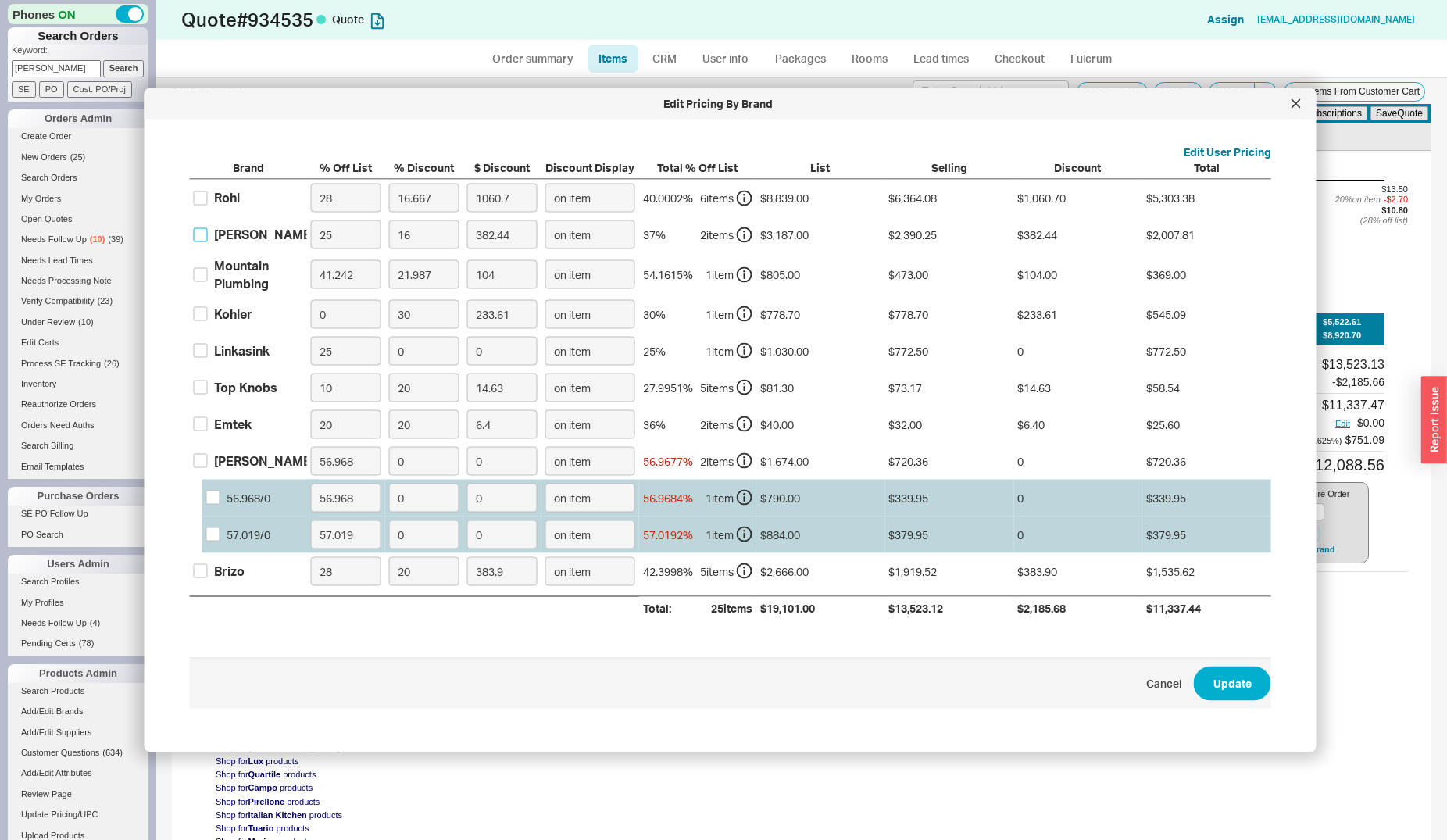
click at [203, 238] on input "Graff" at bounding box center [200, 233] width 14 height 14
checkbox input "true"
drag, startPoint x: 411, startPoint y: 238, endPoint x: 387, endPoint y: 238, distance: 24.0
click at [389, 238] on input "16" at bounding box center [423, 235] width 70 height 29
type input "2"
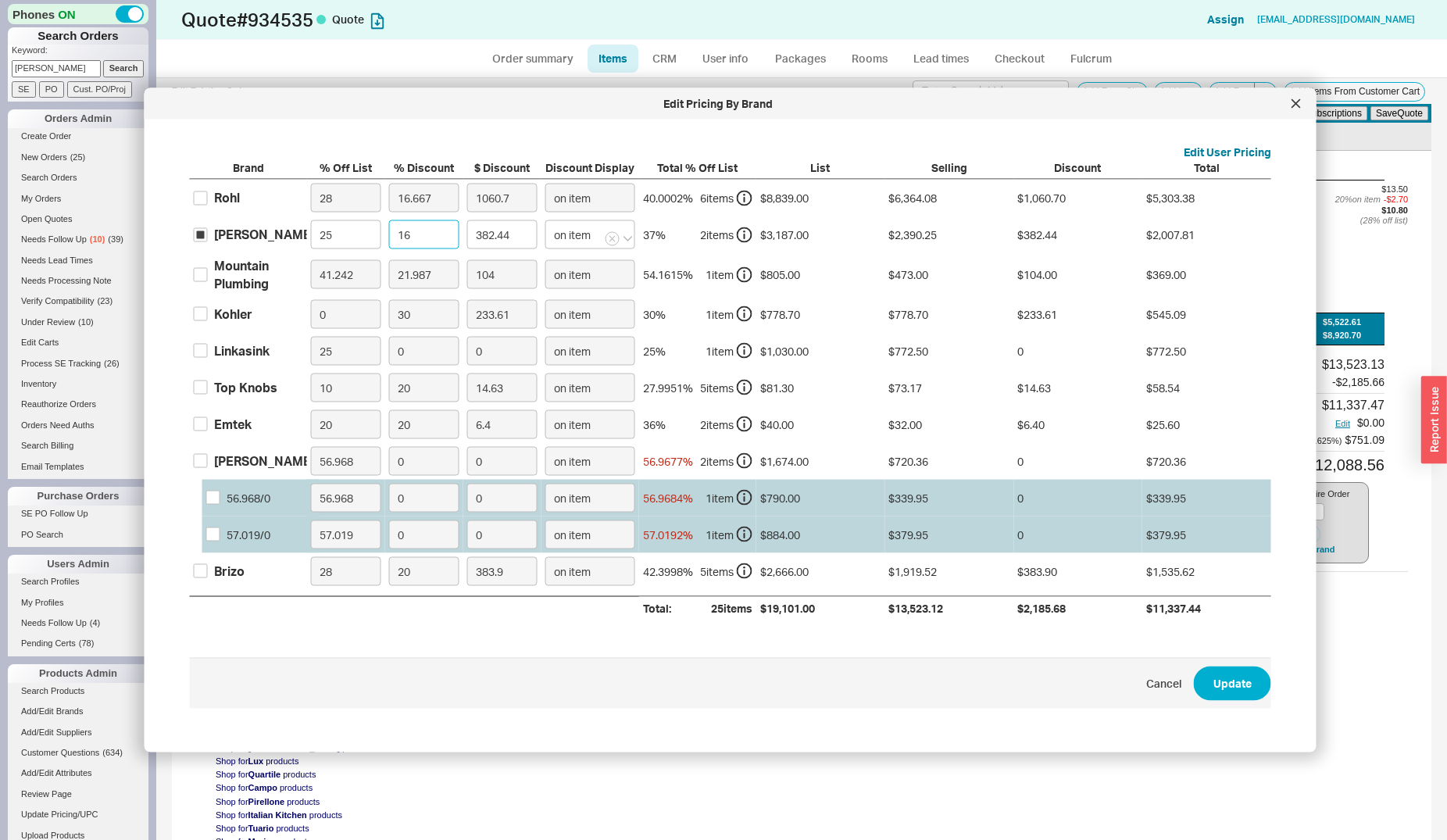
type input "47.8"
type input "20"
type input "478.05"
type input "20"
click at [1194, 666] on button "Update" at bounding box center [1232, 683] width 77 height 35
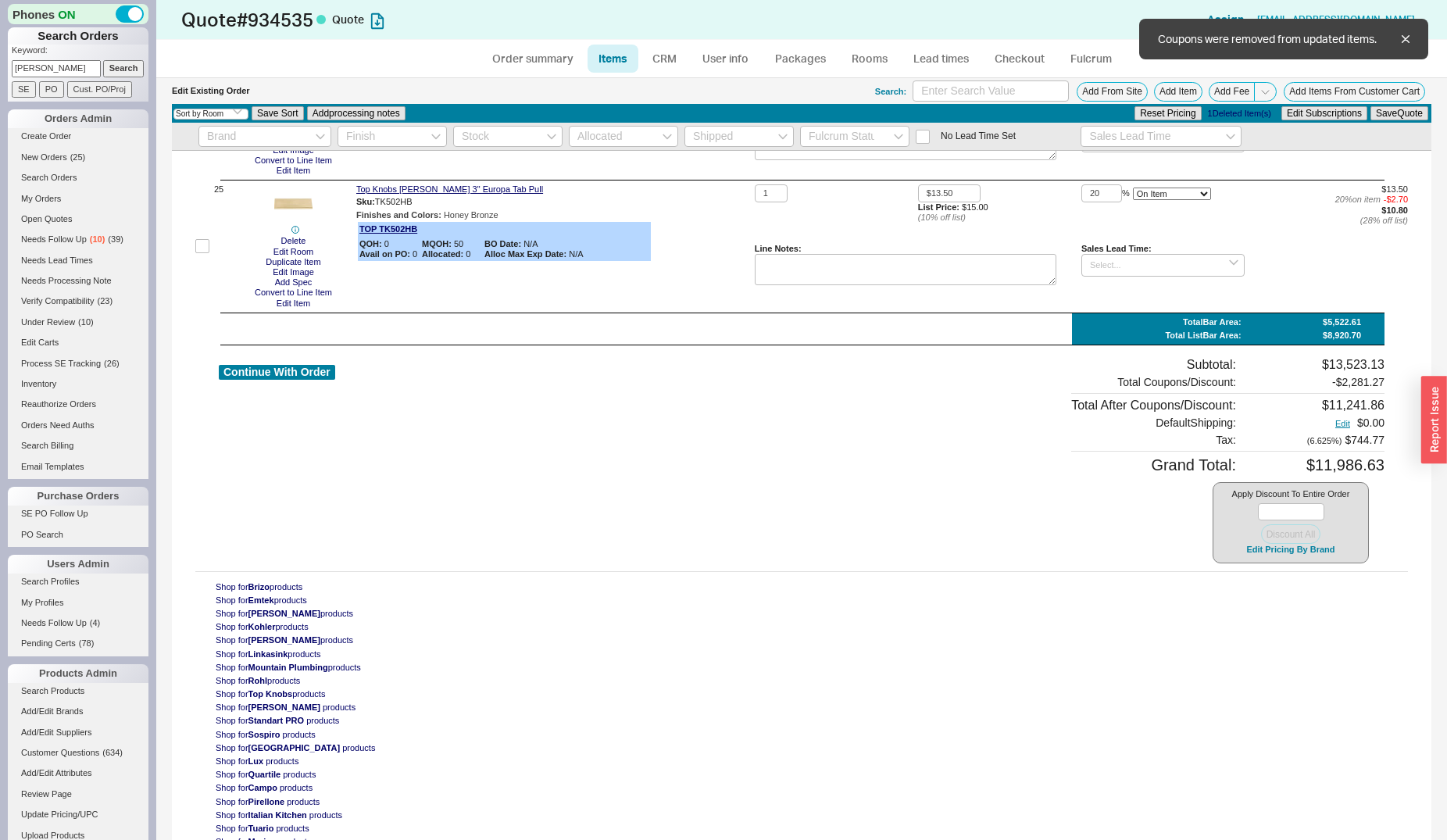
type input "20"
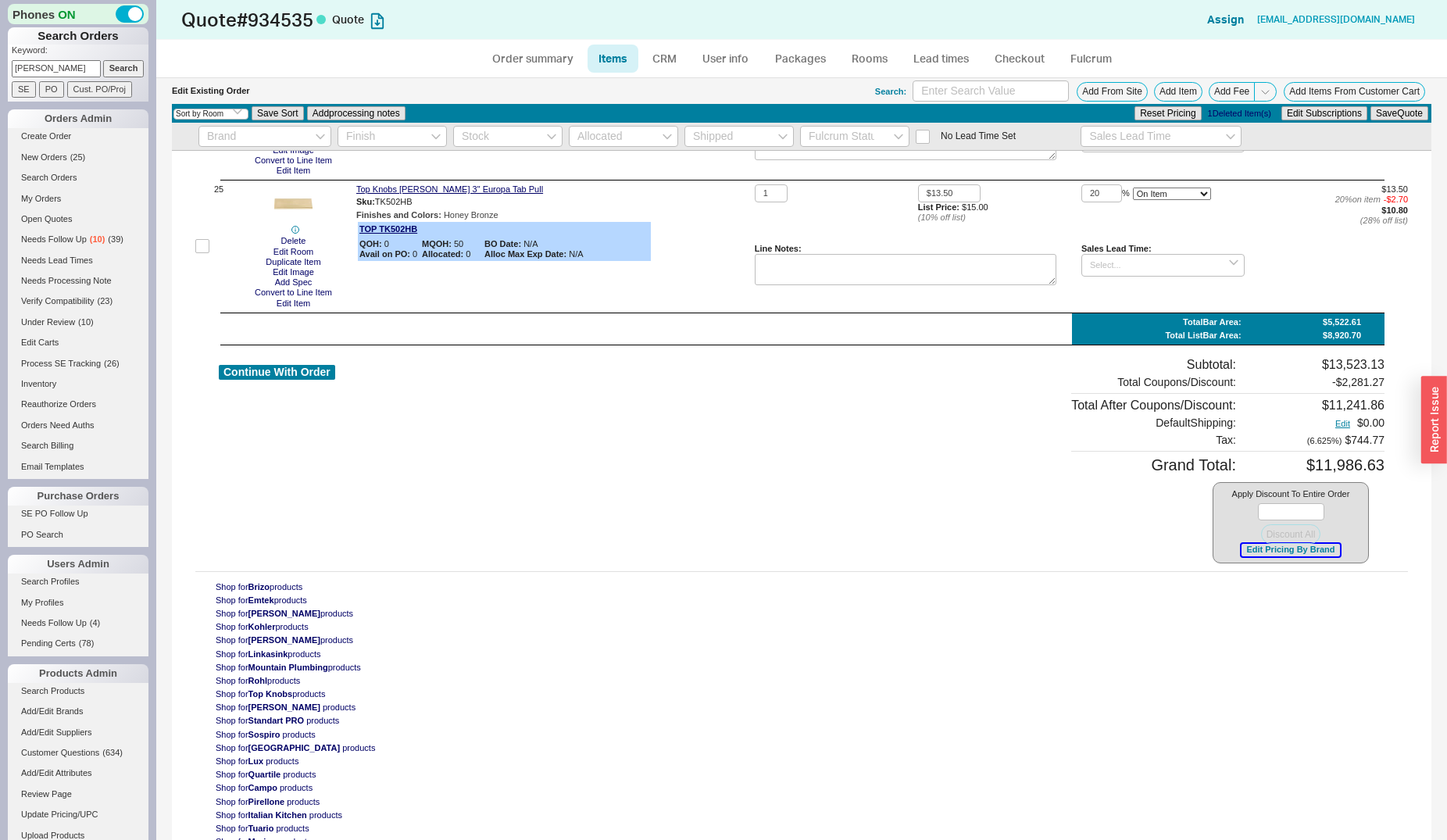
click at [1289, 556] on button "Edit Pricing By Brand" at bounding box center [1291, 549] width 98 height 12
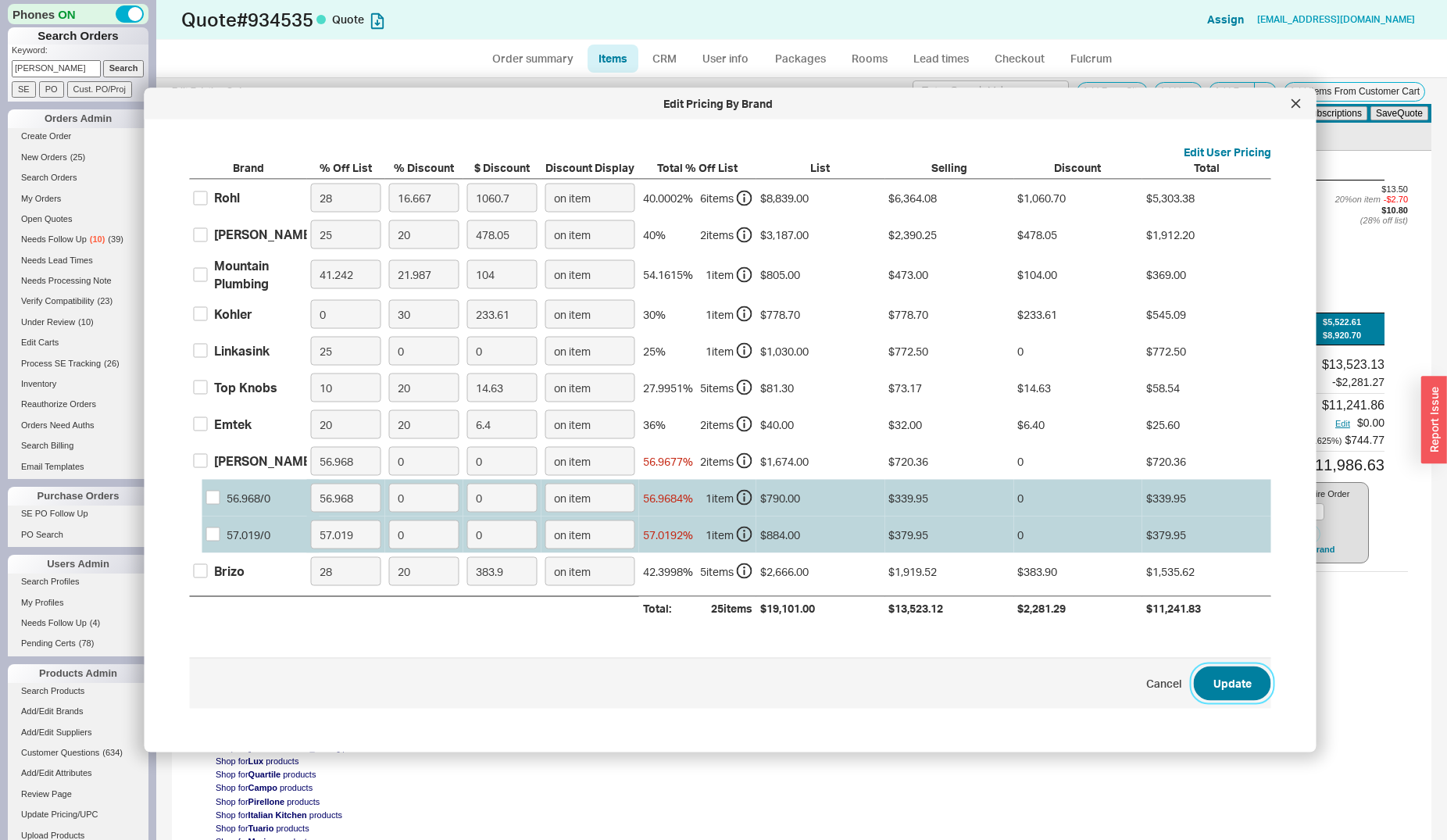
click at [1216, 673] on button "Update" at bounding box center [1232, 683] width 77 height 35
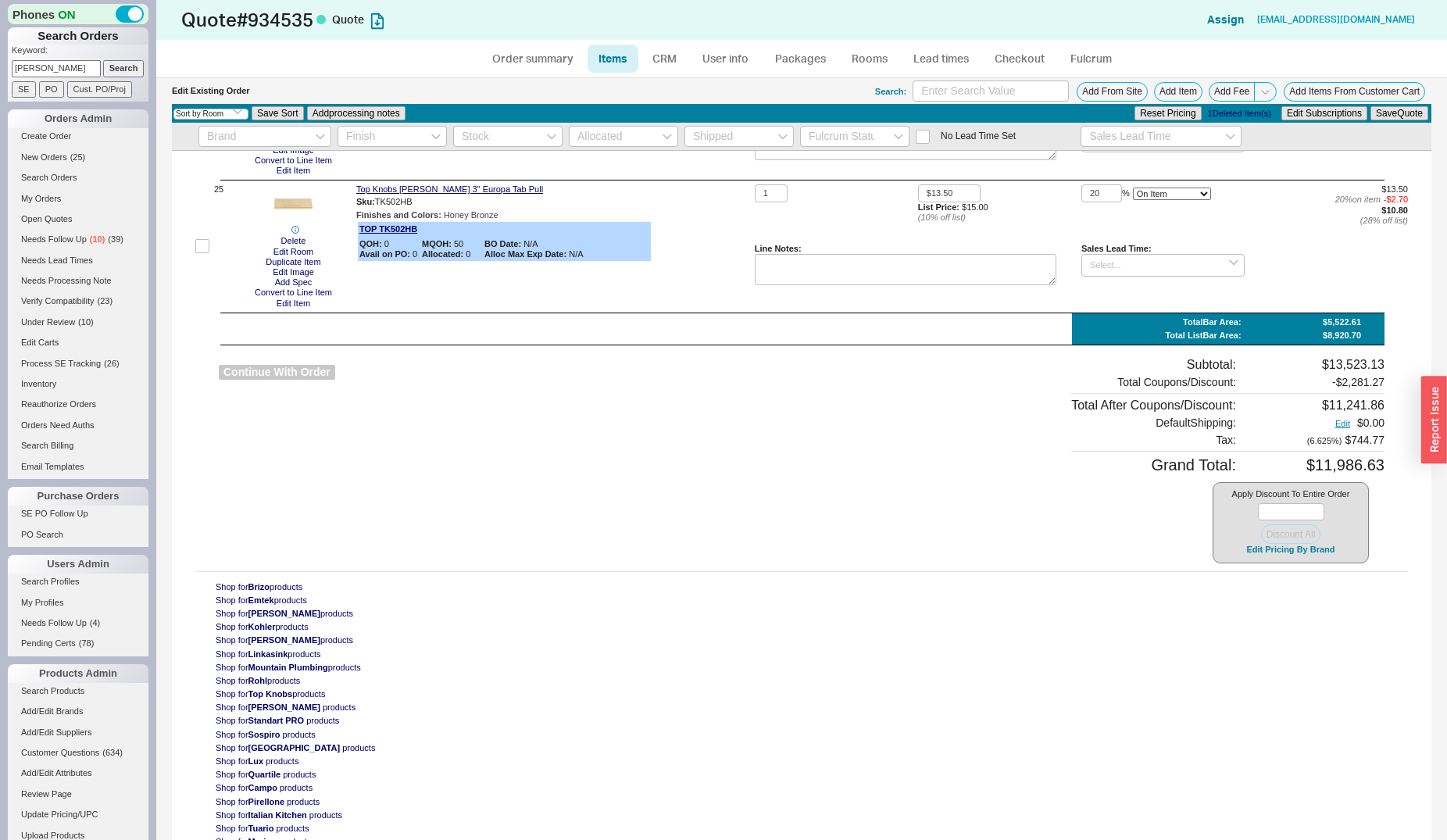
click at [280, 380] on button "Continue With Order" at bounding box center [277, 372] width 116 height 15
select select "*"
select select "LOW"
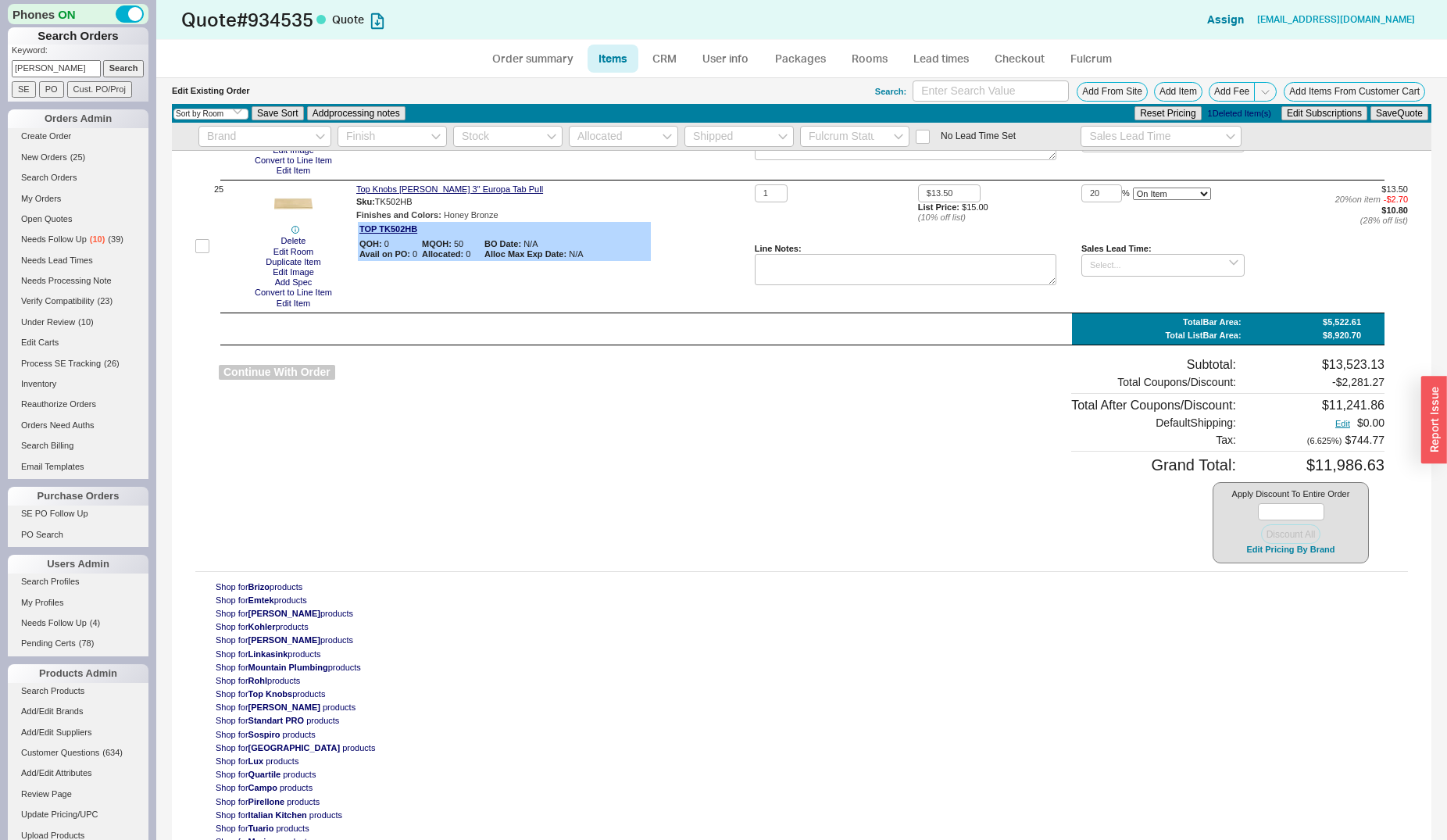
select select "3"
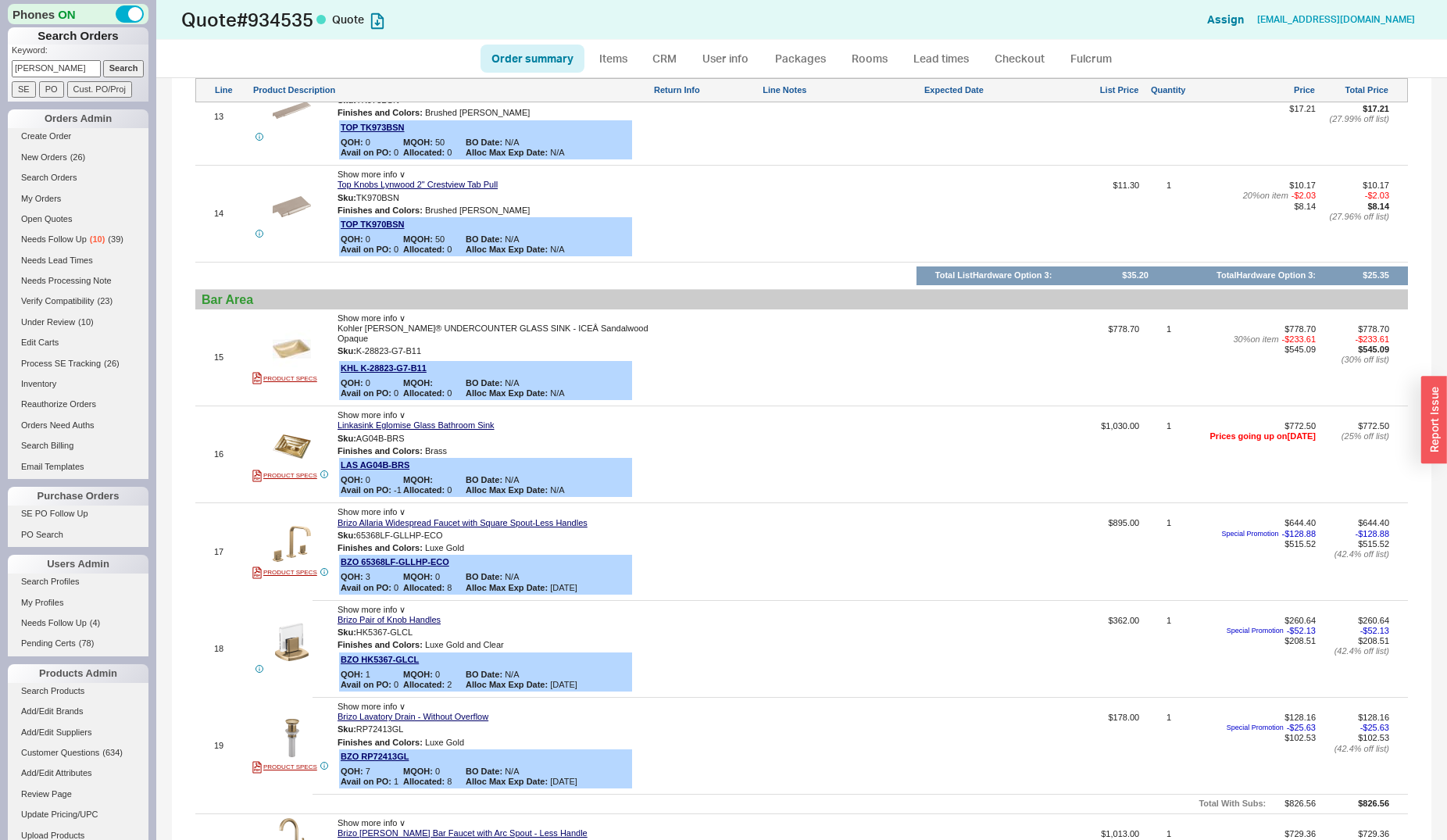
scroll to position [2231, 0]
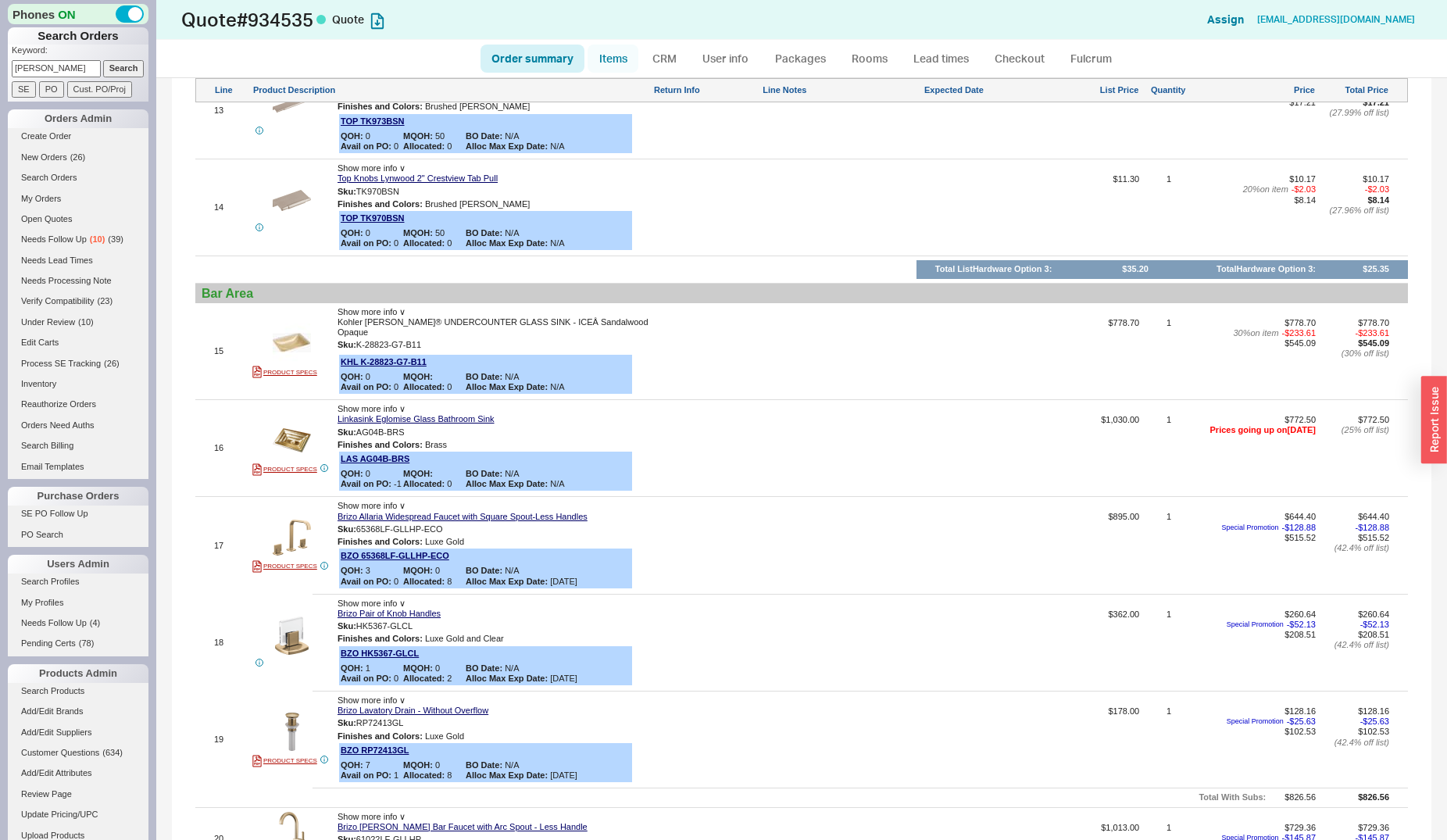
click at [607, 64] on link "Items" at bounding box center [613, 58] width 51 height 28
select select "3"
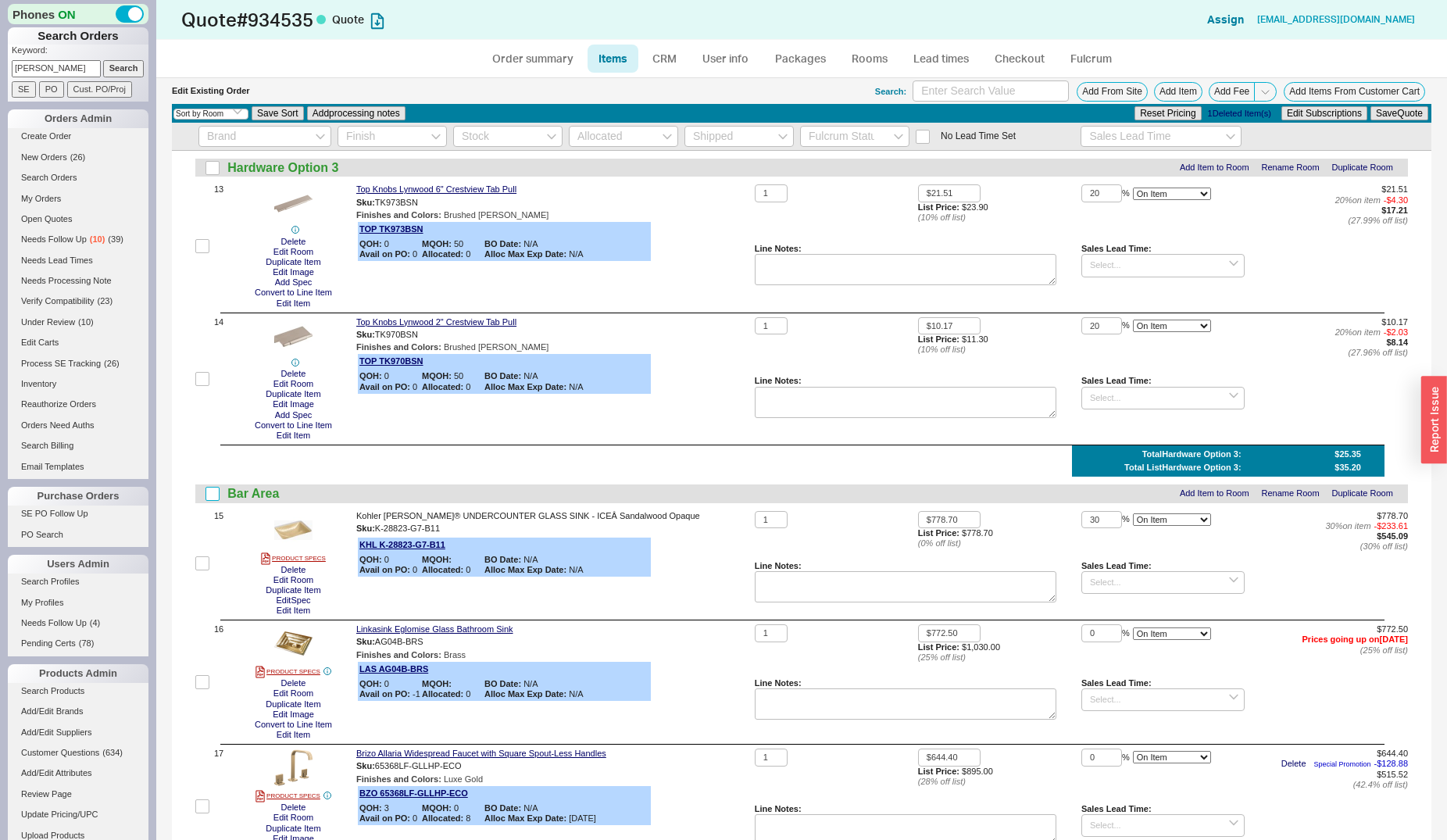
click at [216, 499] on input "checkbox" at bounding box center [212, 493] width 14 height 14
checkbox input "true"
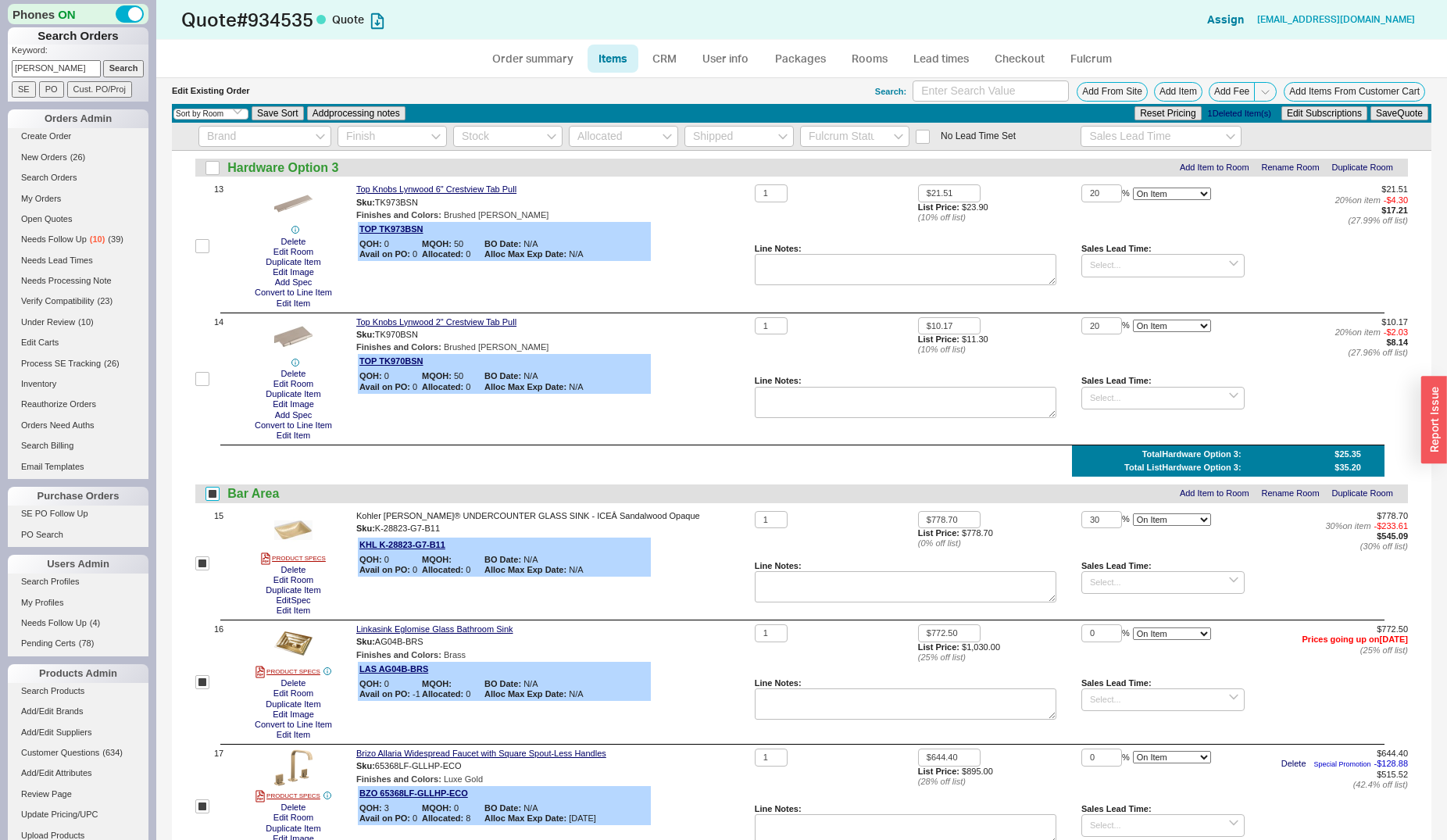
checkbox input "true"
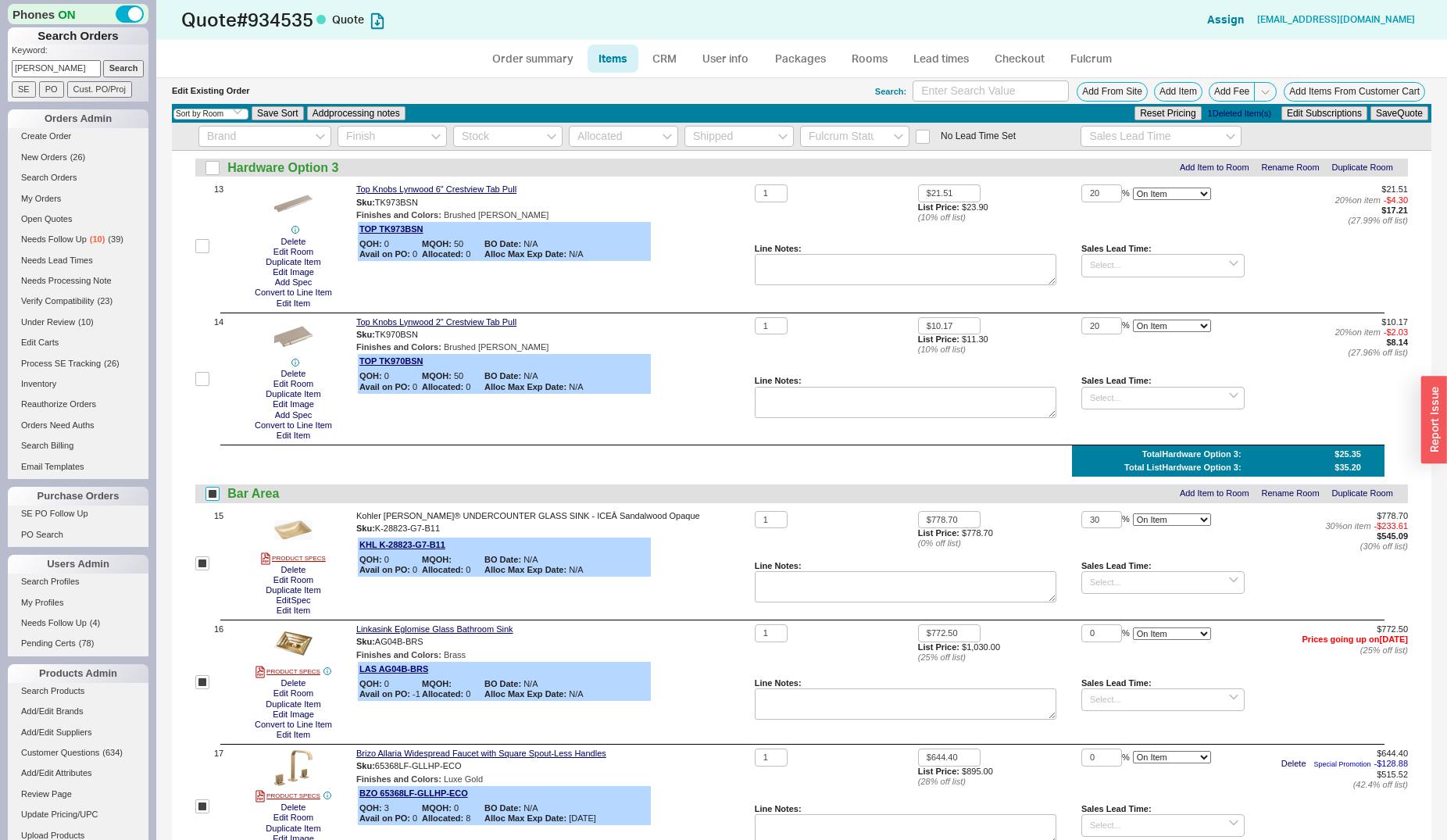
checkbox input "true"
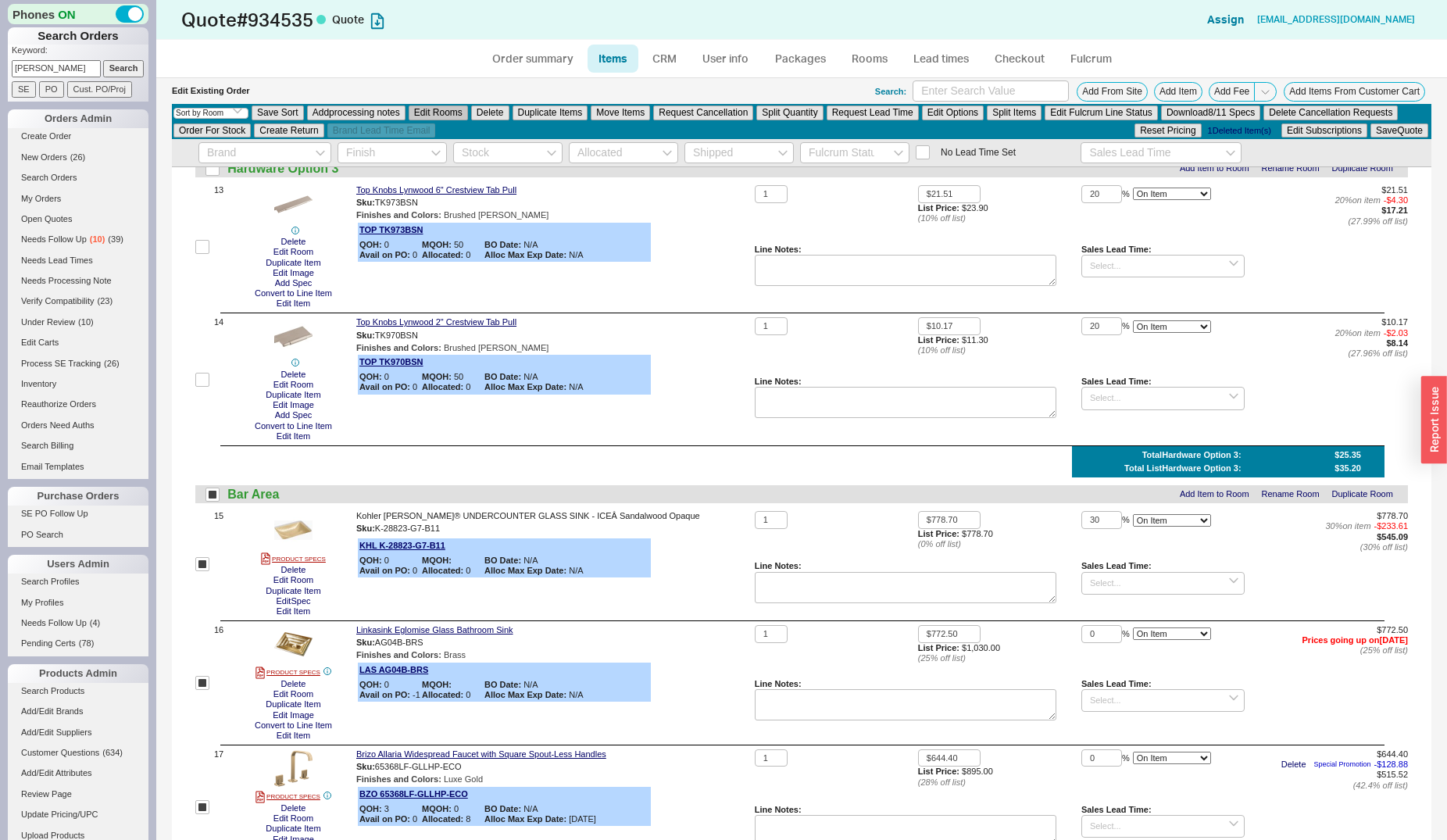
click at [466, 113] on button "Edit Rooms" at bounding box center [438, 112] width 59 height 14
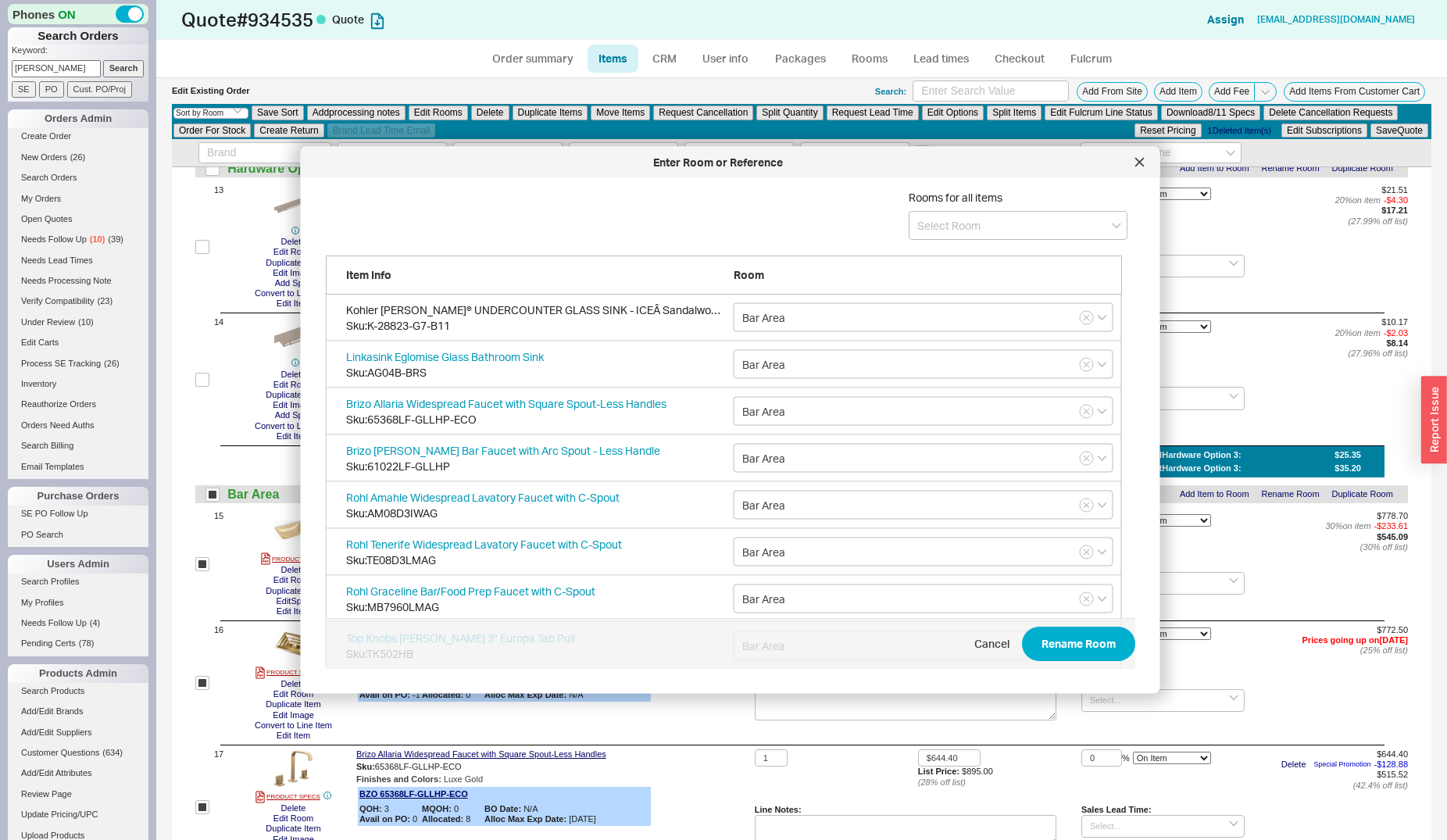
scroll to position [465, 808]
click at [947, 218] on input at bounding box center [1017, 225] width 219 height 29
click at [954, 414] on div "Bar Area" at bounding box center [1017, 424] width 217 height 28
type input "Bar Area - Sink, Faucet and Hardware Options"
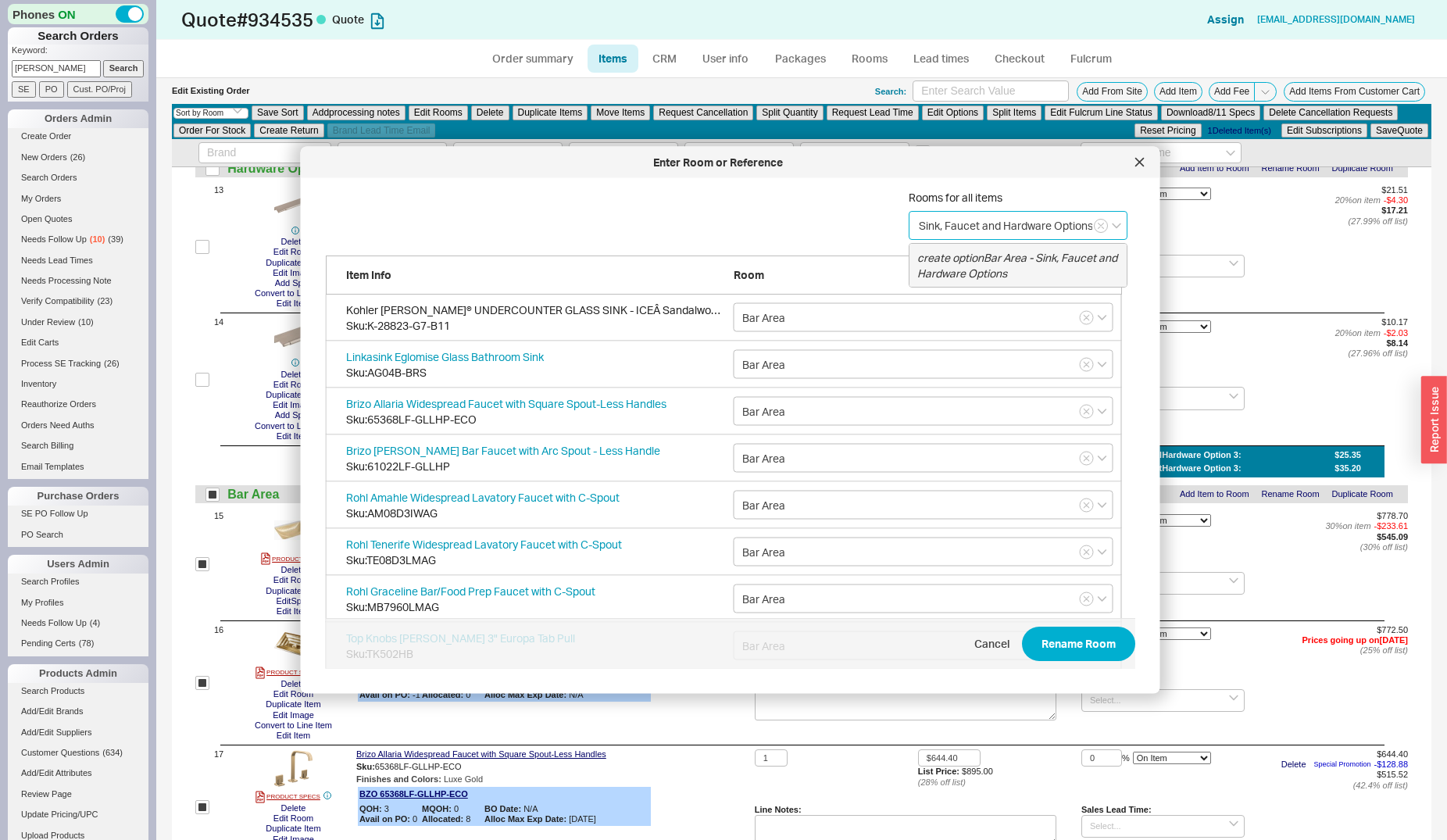
click at [965, 265] on div "create option Bar Area - Sink, Faucet and Hardware Options" at bounding box center [1017, 264] width 217 height 43
type input "Bar Area - Sink, Faucet and Hardware Options"
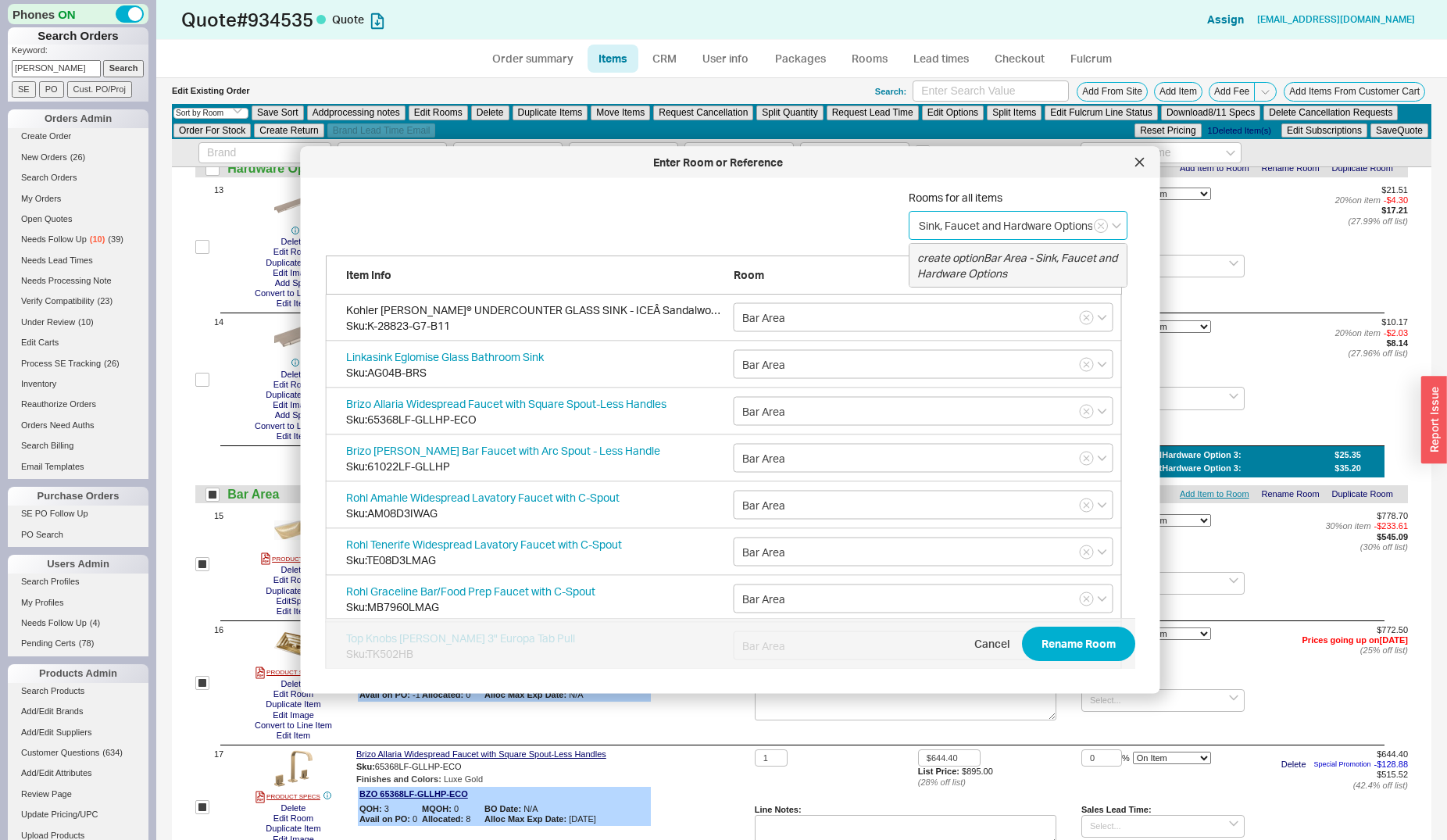
type input "Bar Area - Sink, Faucet and Hardware Options"
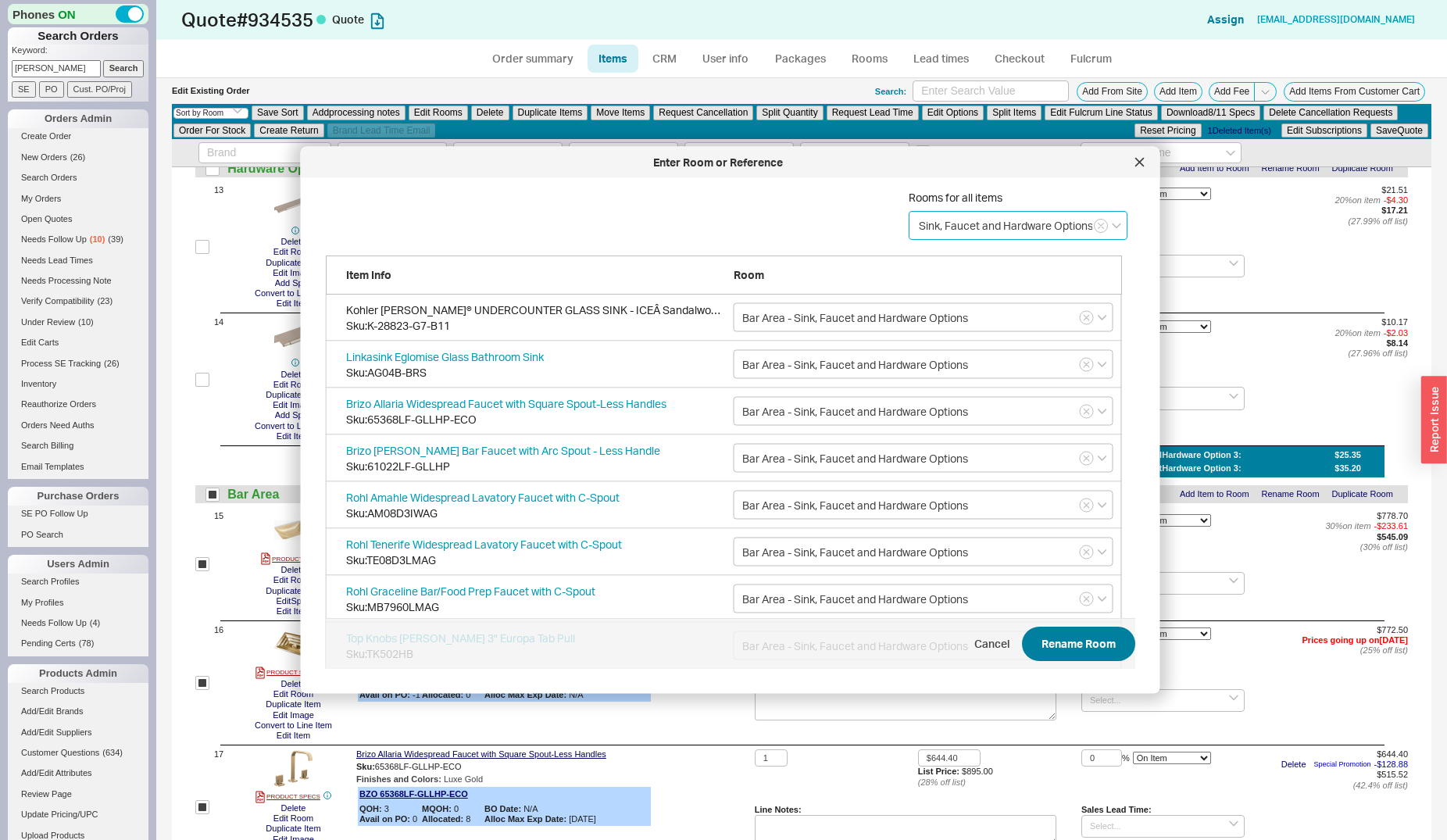
type input "Bar Area - Sink, Faucet and Hardware Options"
click at [1066, 642] on button "Rename Room" at bounding box center [1078, 645] width 114 height 35
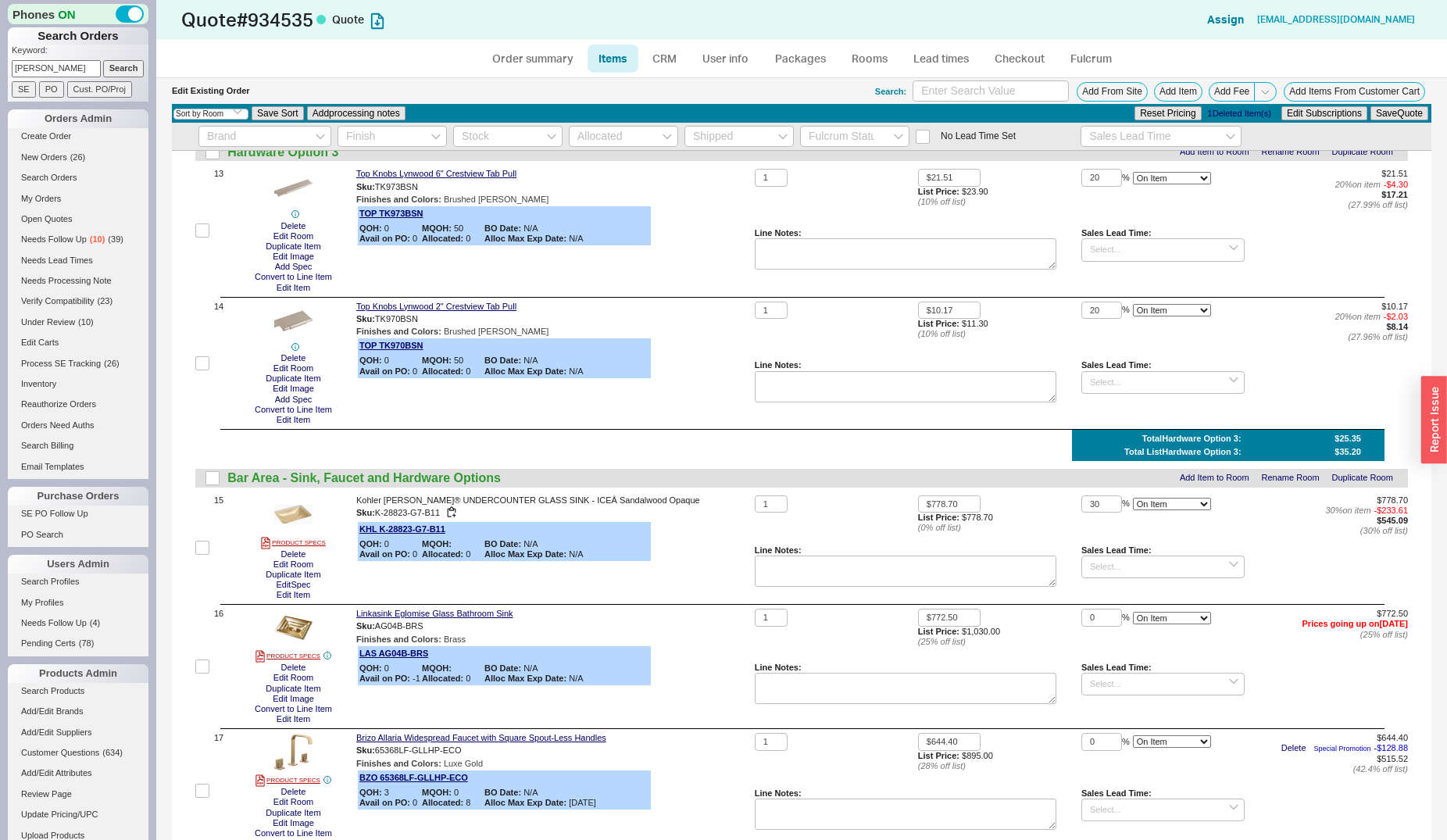
checkbox input "false"
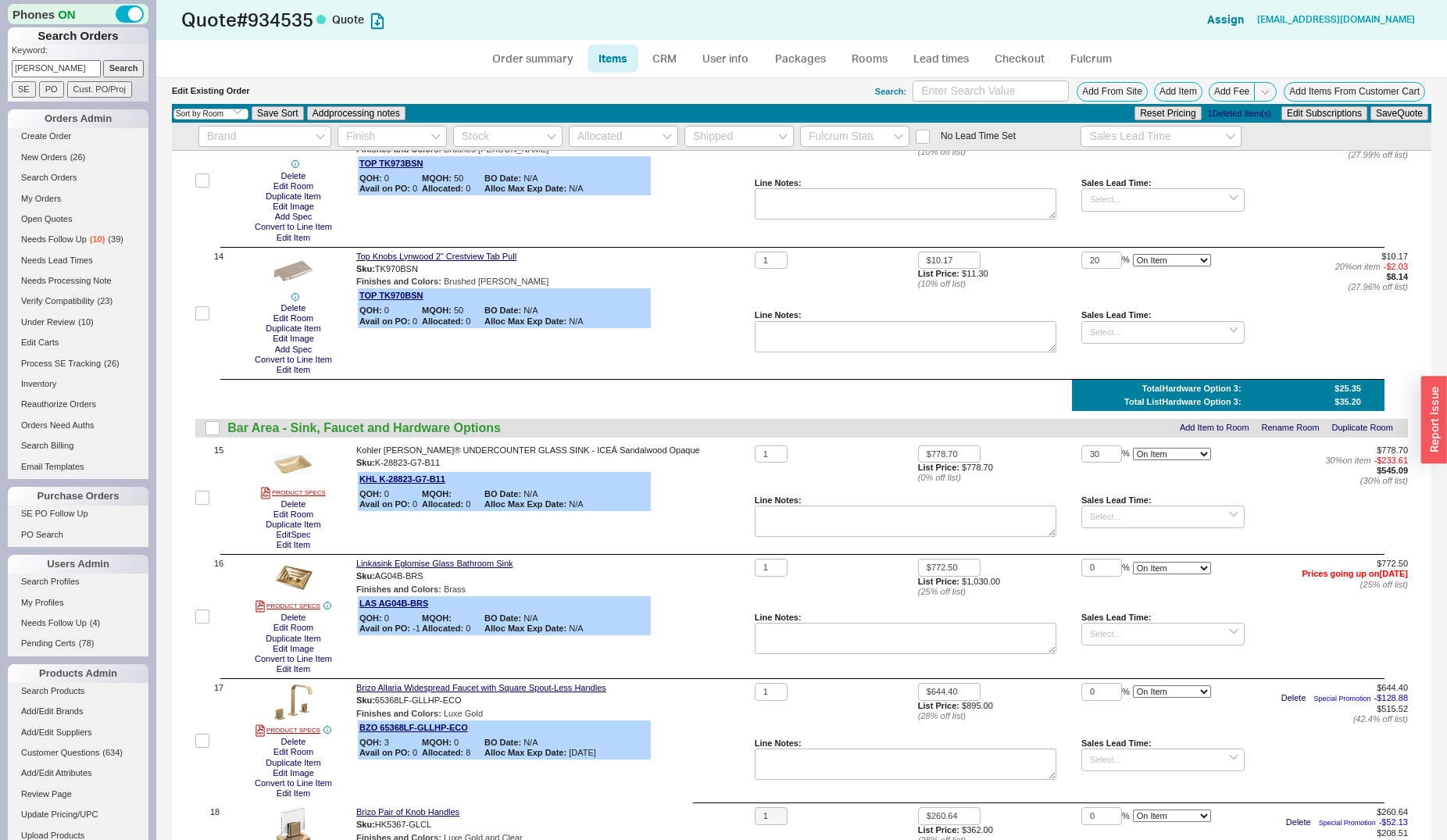
scroll to position [1912, 0]
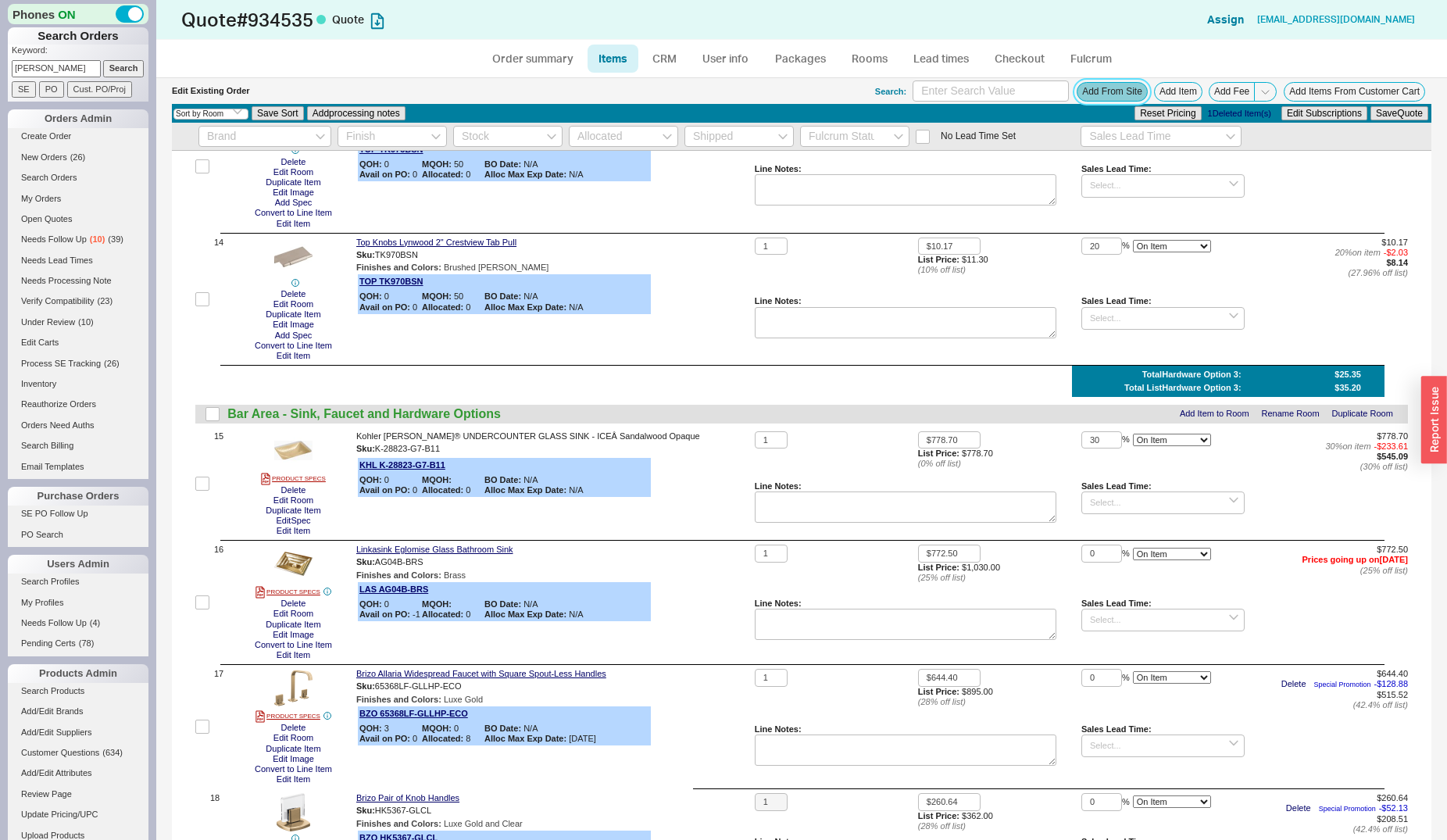
click at [1083, 90] on button "Add From Site" at bounding box center [1112, 92] width 71 height 20
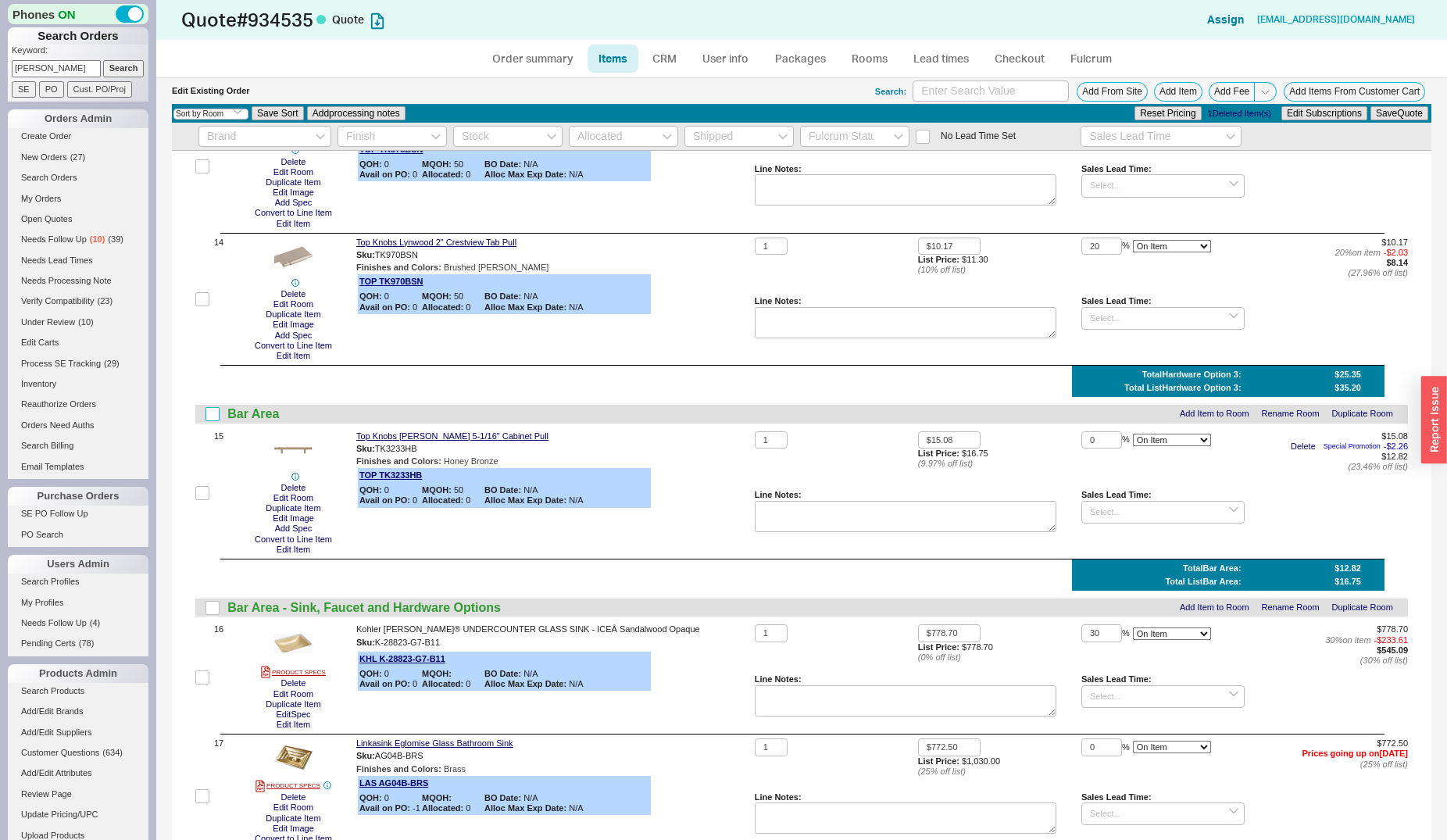
click at [215, 412] on input "checkbox" at bounding box center [212, 413] width 14 height 14
checkbox input "true"
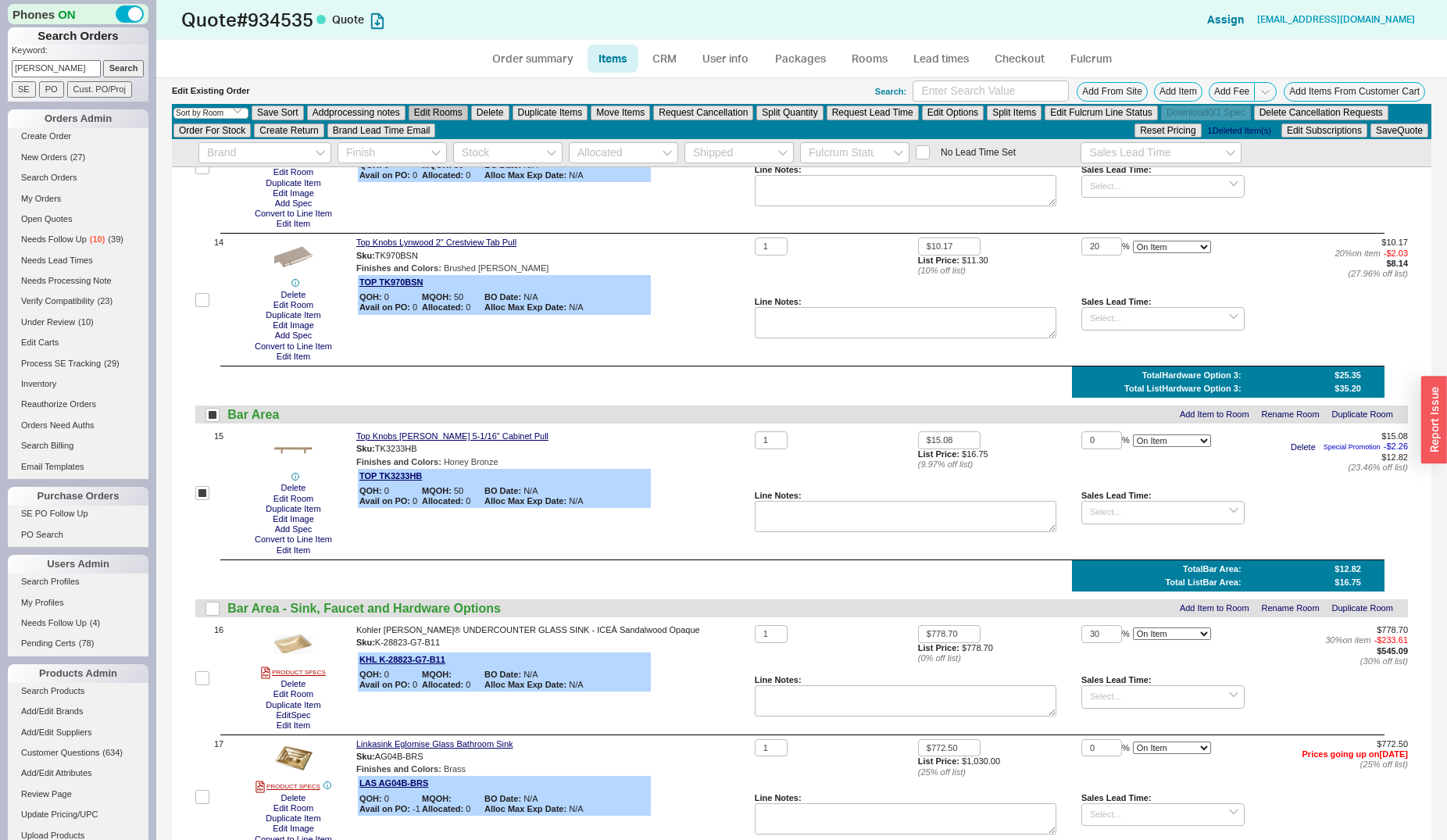
click at [442, 109] on button "Edit Rooms" at bounding box center [438, 112] width 59 height 14
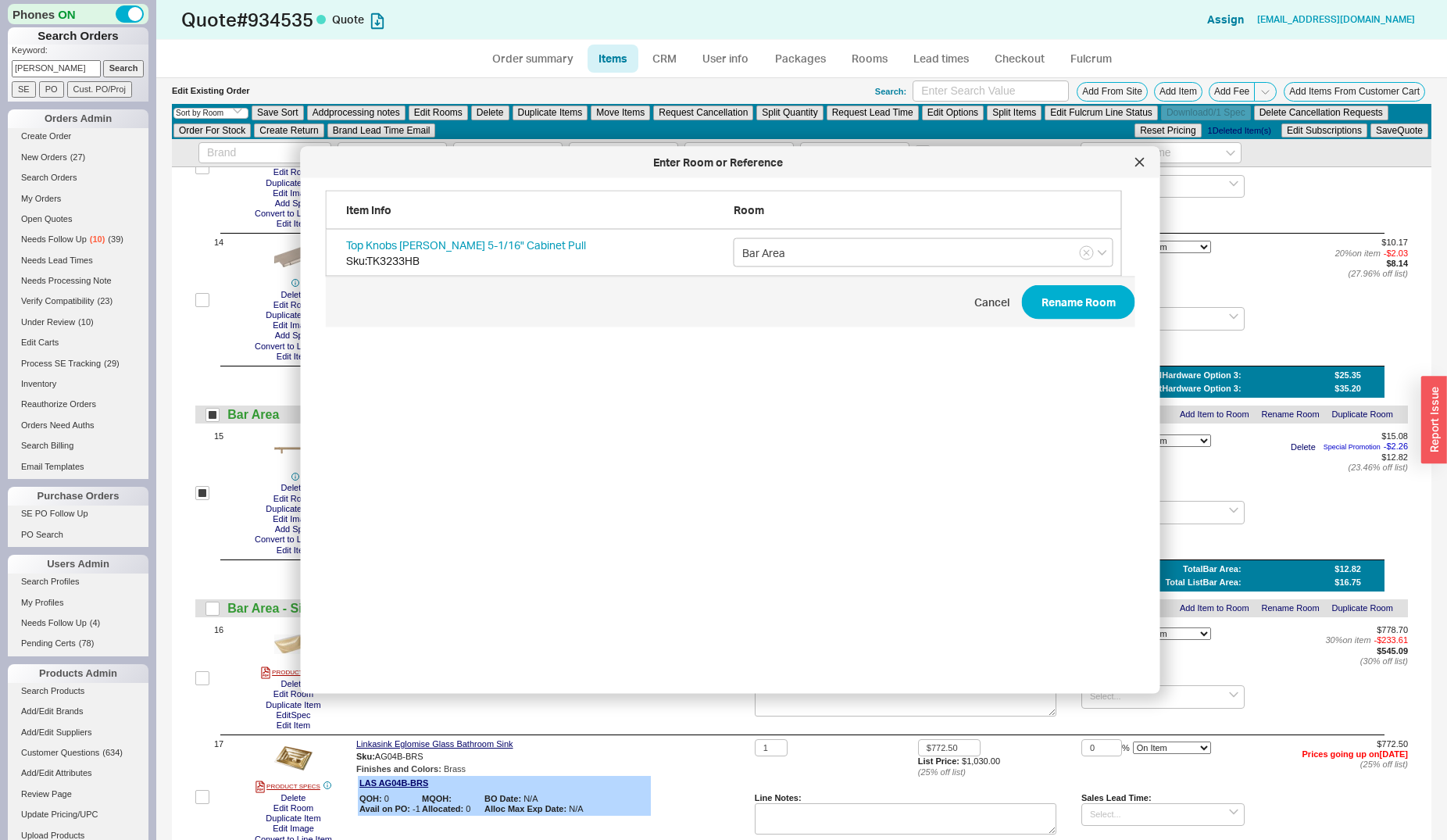
scroll to position [465, 808]
click at [881, 247] on input "Bar Area" at bounding box center [924, 252] width 380 height 29
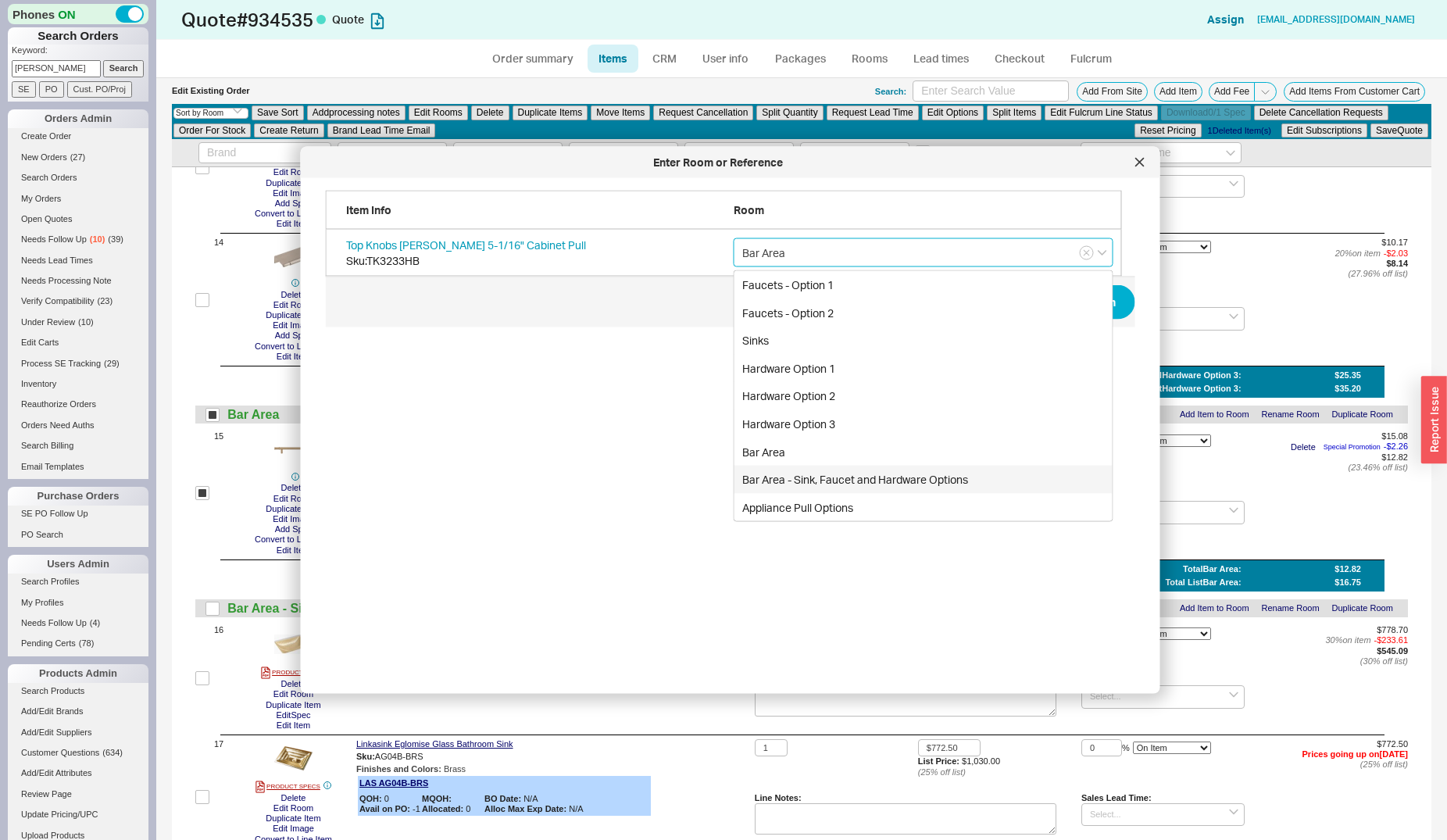
click at [892, 476] on div "Bar Area - Sink, Faucet and Hardware Options" at bounding box center [924, 479] width 378 height 28
type input "Bar Area - Sink, Faucet and Hardware Options"
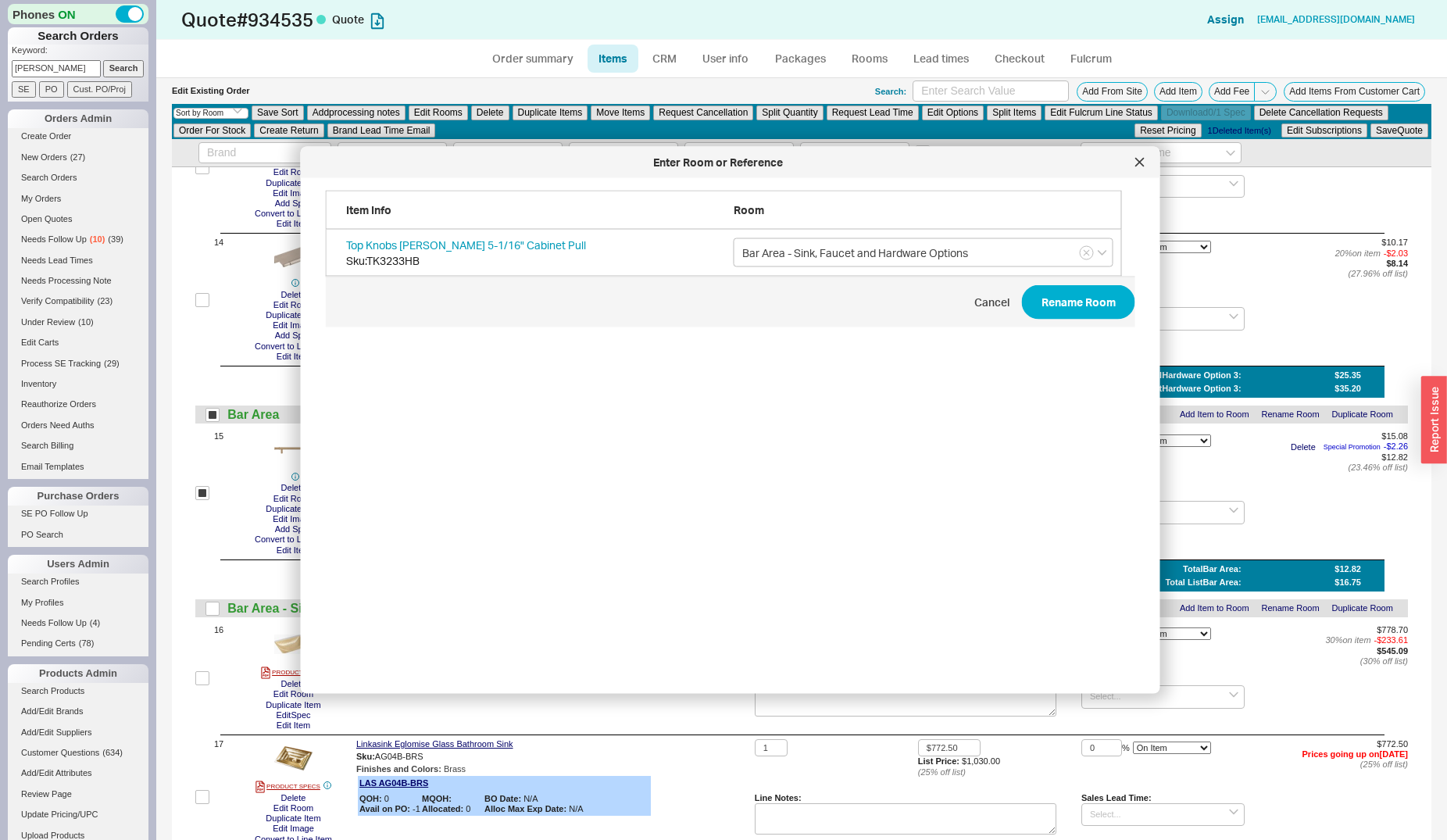
click at [1082, 322] on span "Cancel Rename Room" at bounding box center [730, 302] width 809 height 51
click at [1075, 302] on button "Rename Room" at bounding box center [1078, 302] width 114 height 35
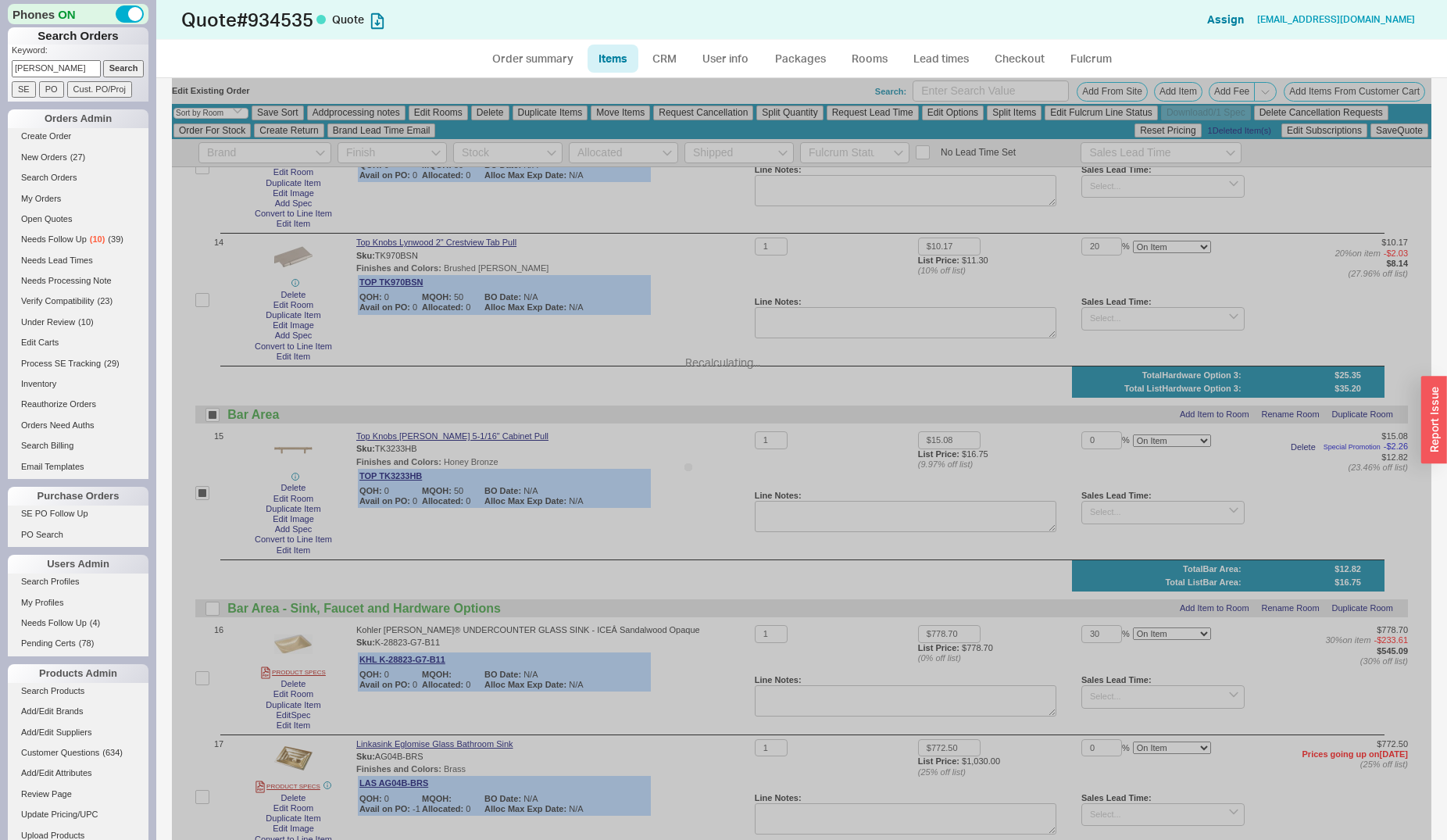
checkbox input "false"
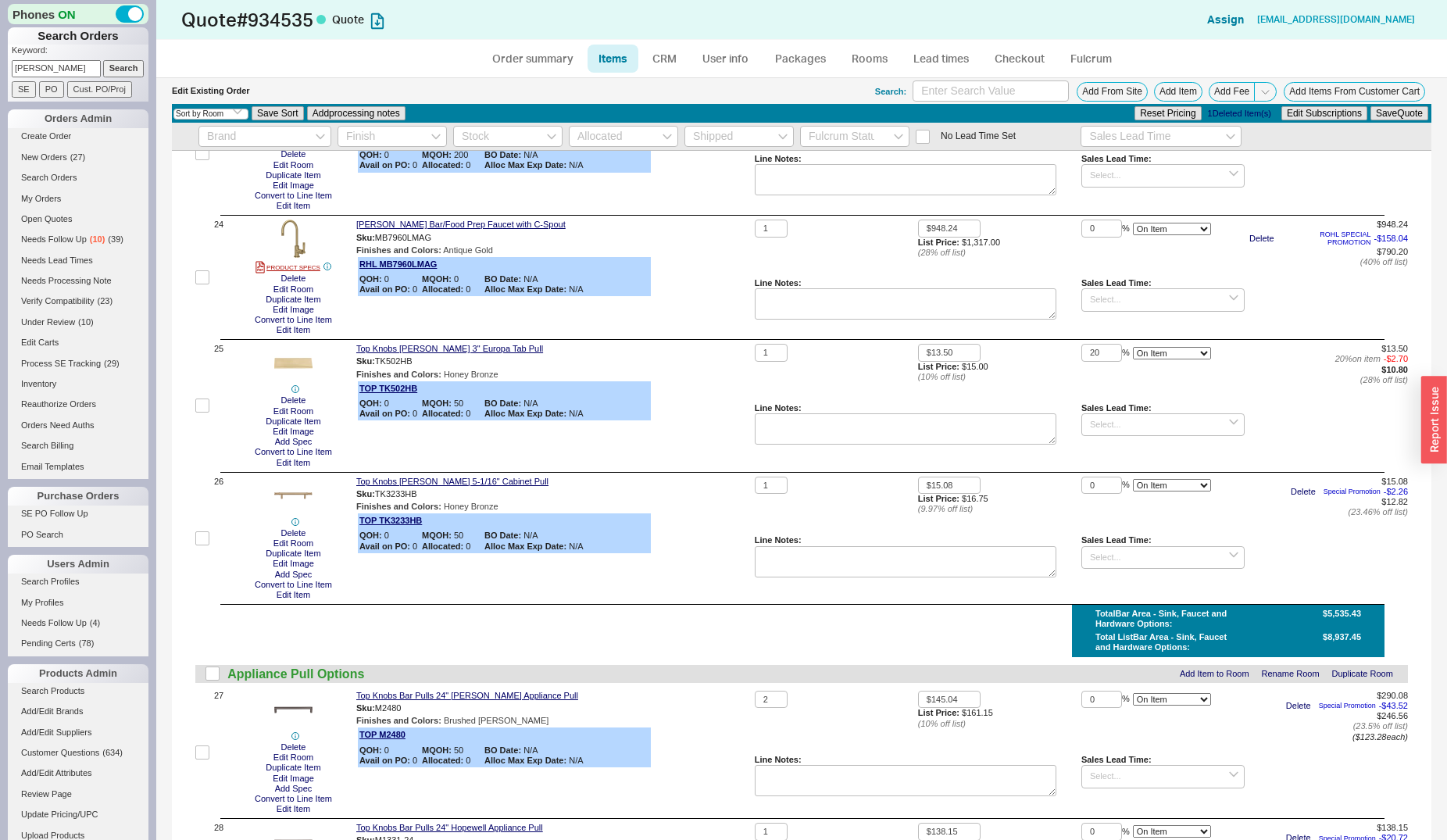
scroll to position [3745, 0]
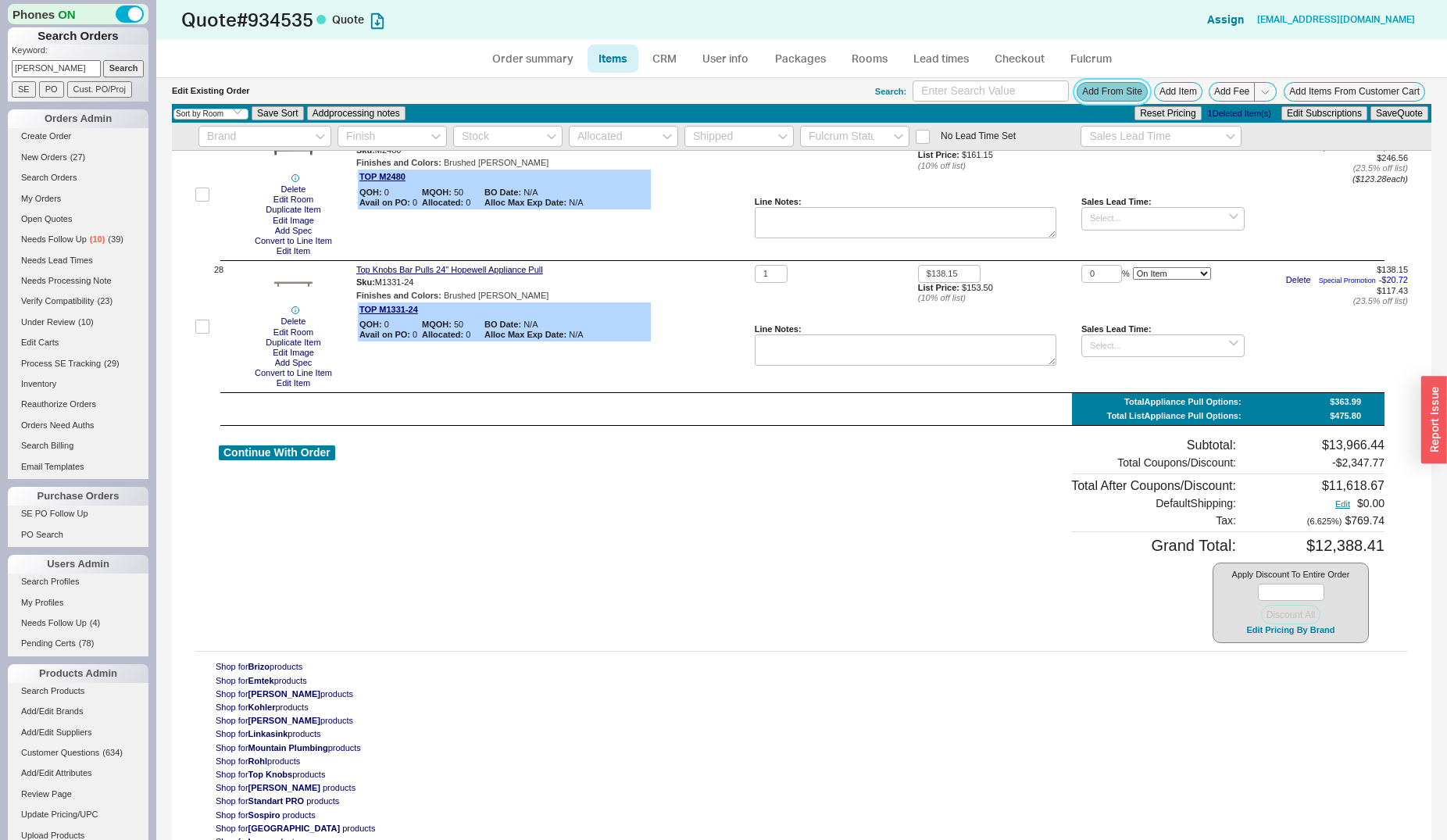
click at [1085, 98] on button "Add From Site" at bounding box center [1112, 92] width 71 height 20
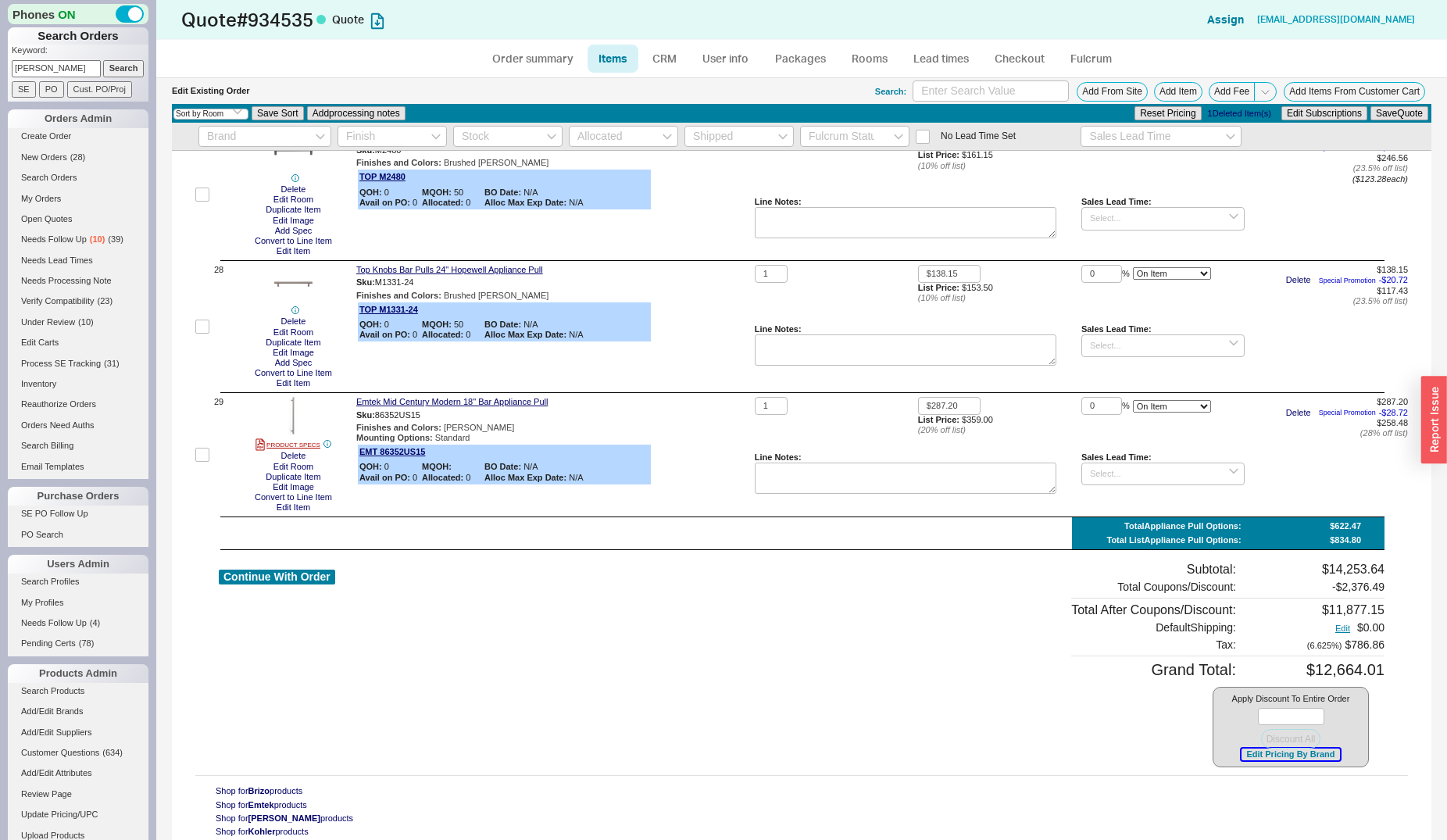
click at [1254, 760] on button "Edit Pricing By Brand" at bounding box center [1291, 754] width 98 height 12
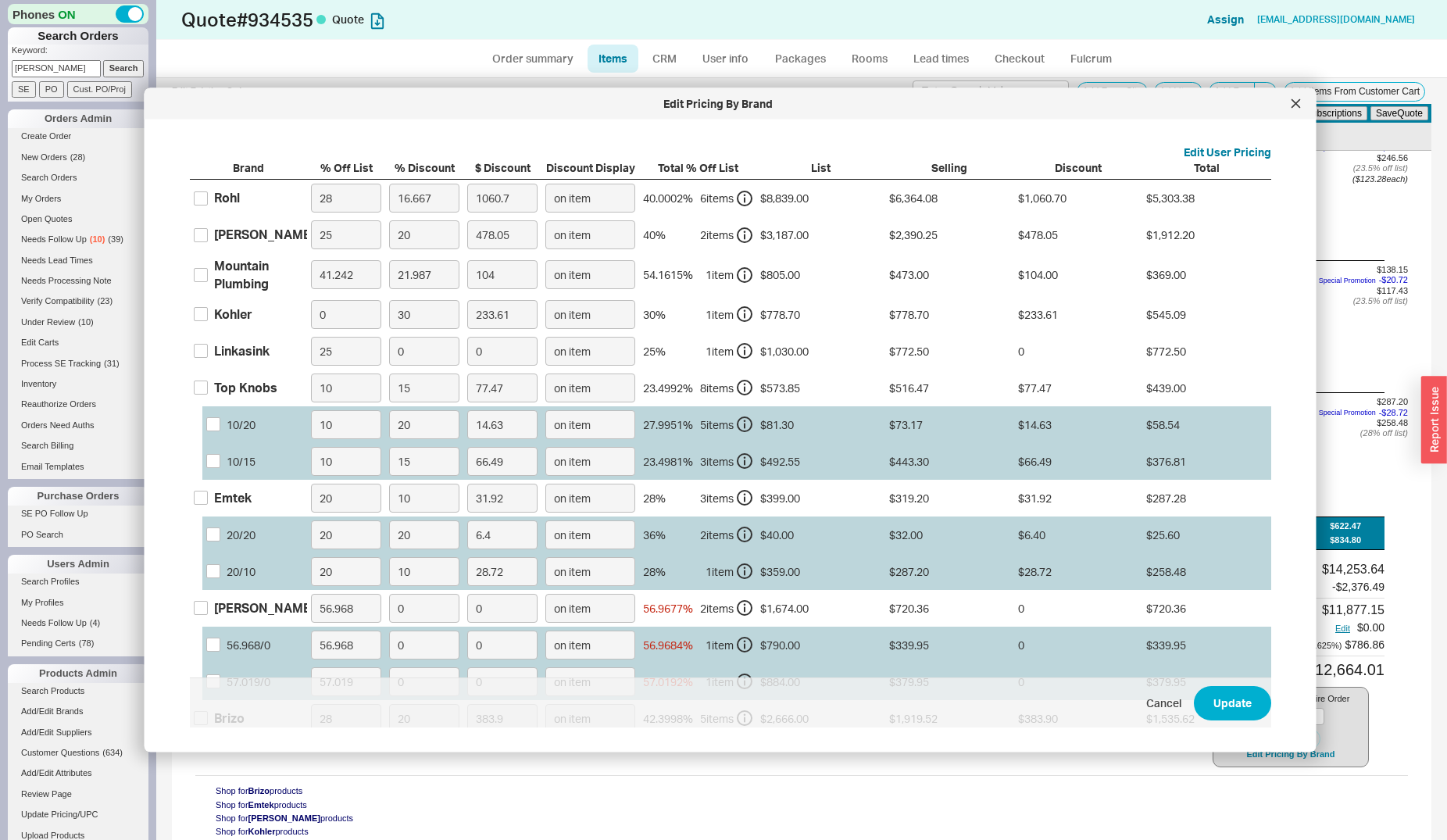
click at [233, 499] on div "Emtek" at bounding box center [233, 498] width 37 height 17
click at [208, 499] on input "Emtek" at bounding box center [200, 497] width 14 height 14
checkbox input "true"
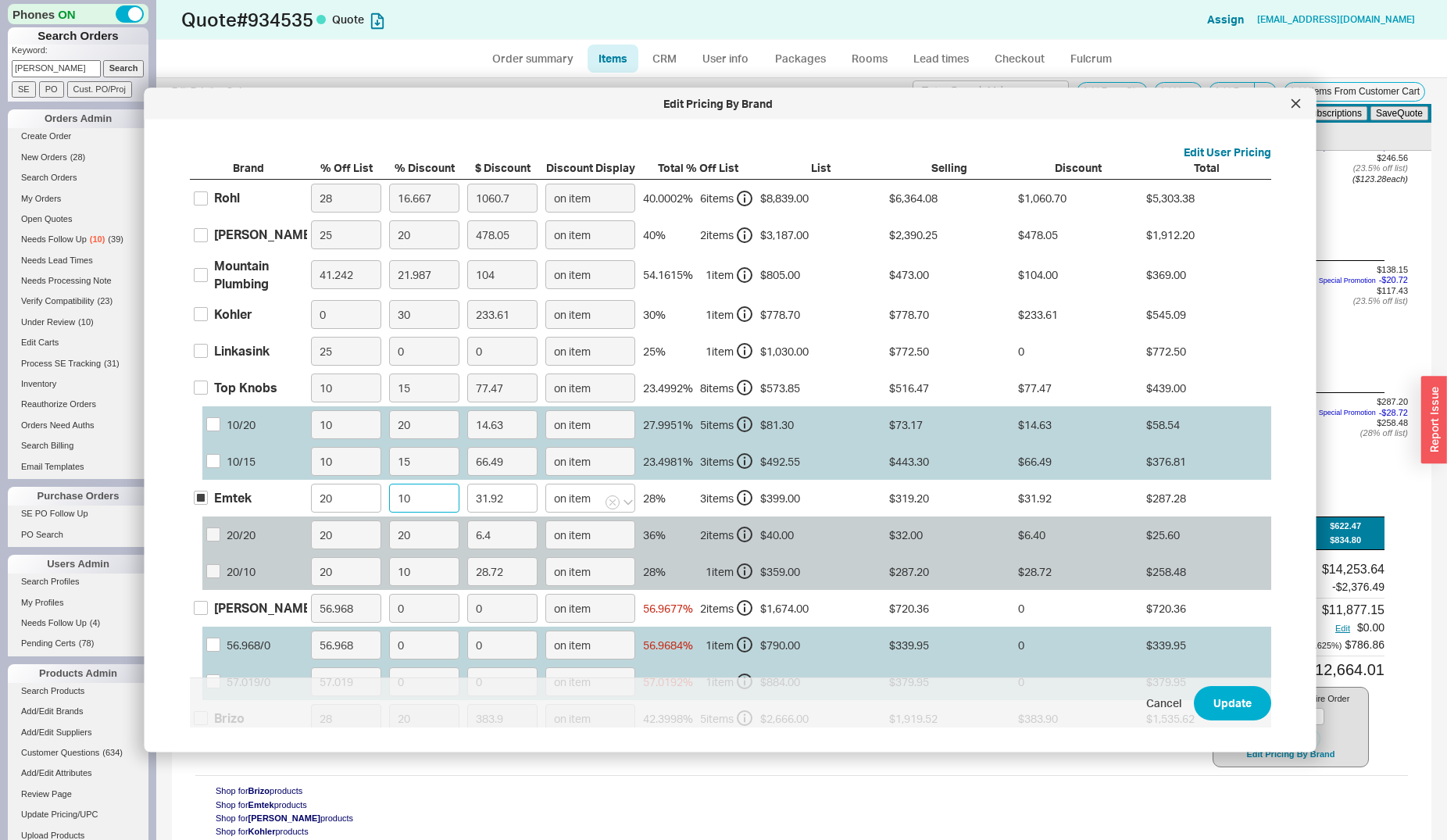
drag, startPoint x: 411, startPoint y: 495, endPoint x: 391, endPoint y: 491, distance: 20.4
click at [393, 493] on input "10" at bounding box center [423, 498] width 70 height 29
type input "2"
type input "6.38"
type input "20"
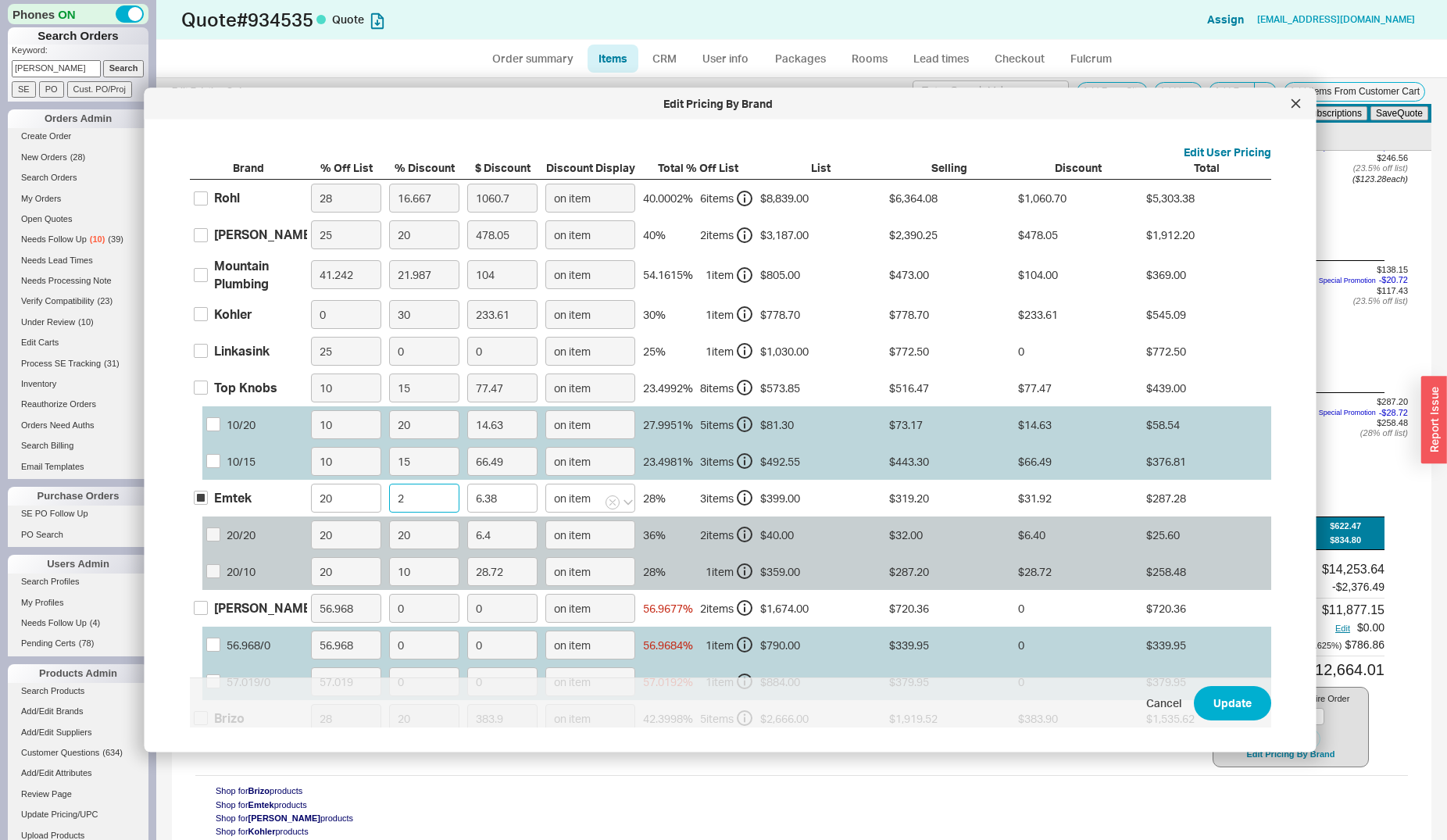
type input "63.84"
type input "20"
click at [1194, 686] on button "Update" at bounding box center [1232, 703] width 77 height 35
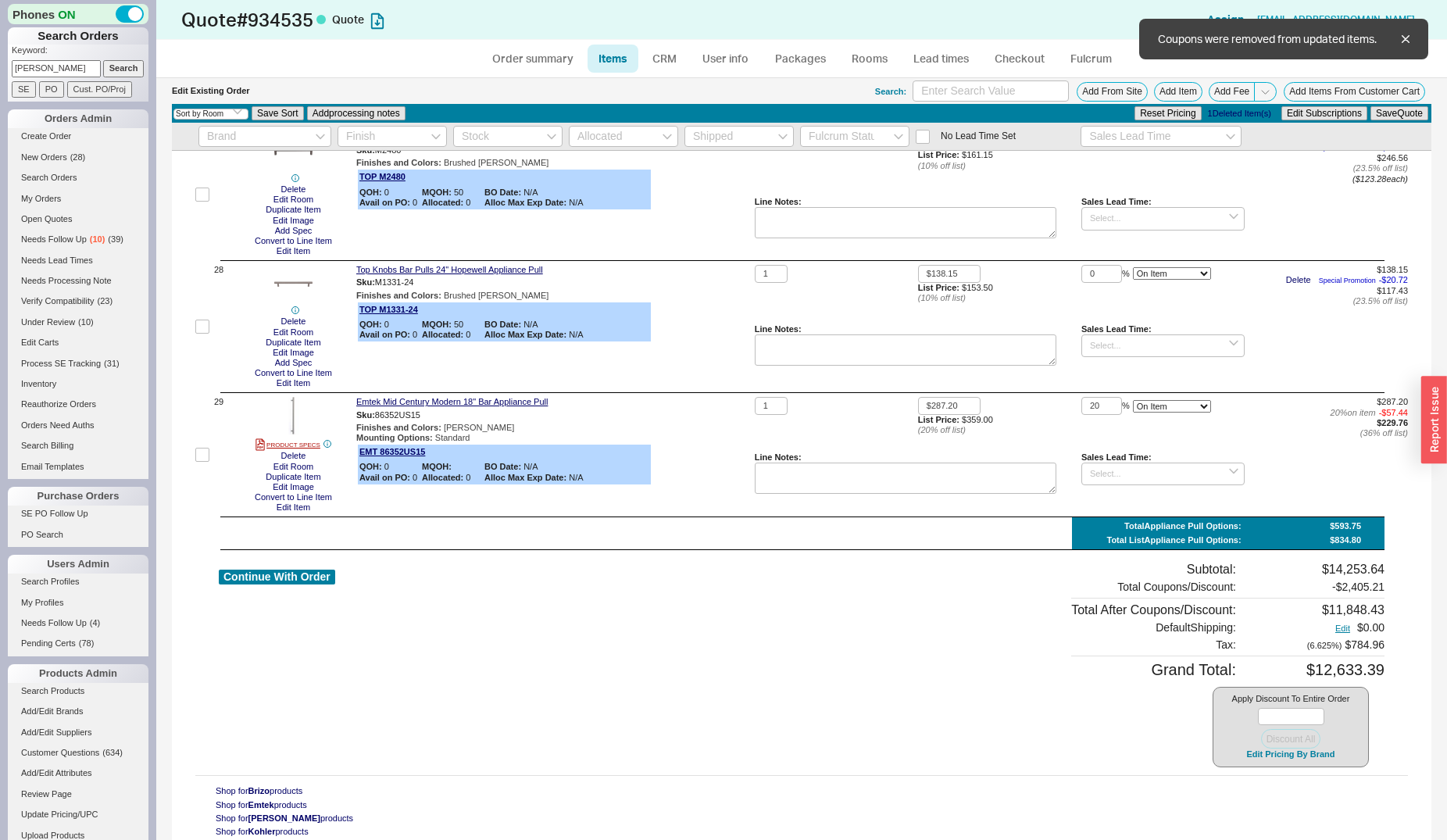
type input "20"
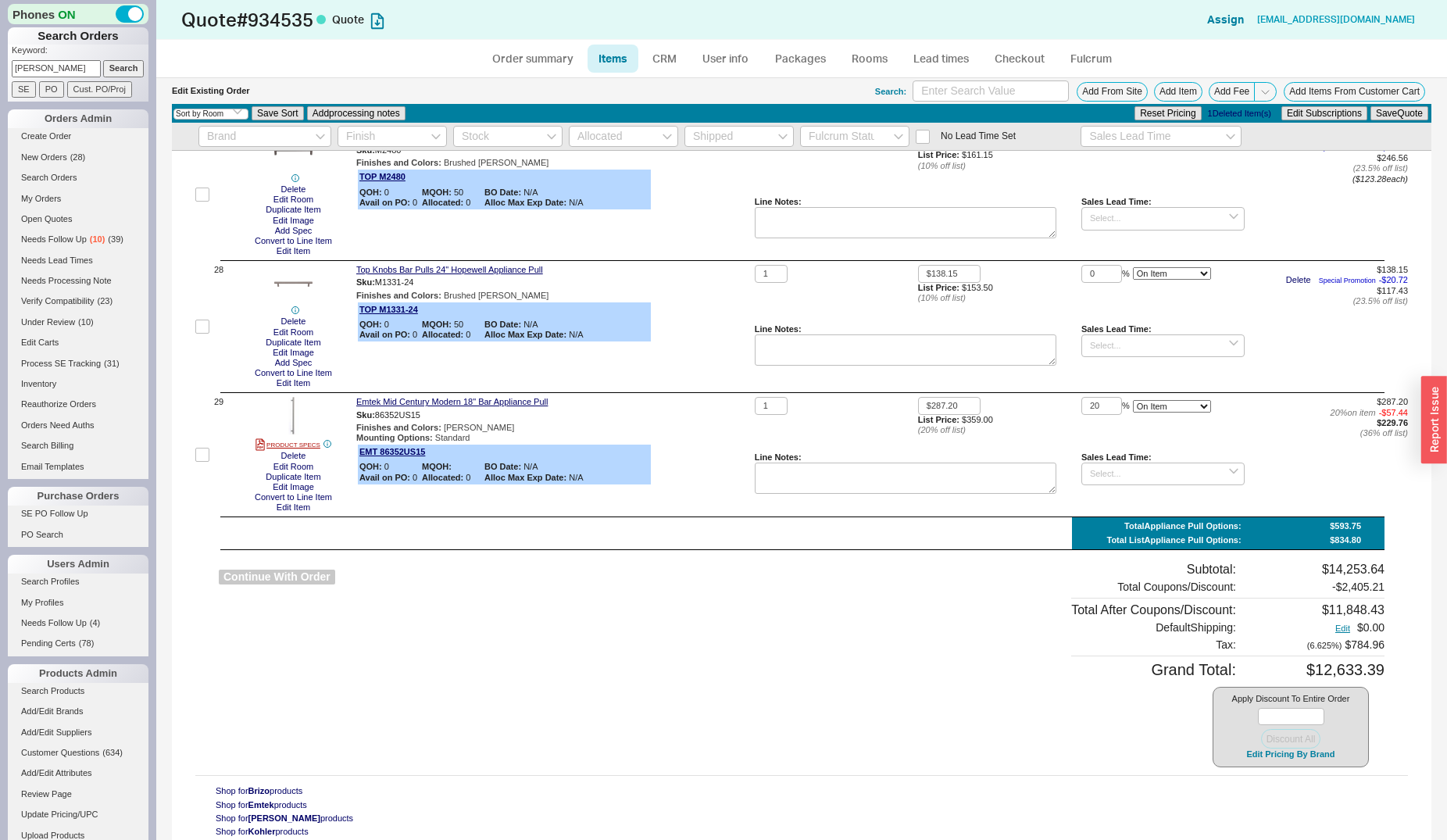
click at [298, 584] on button "Continue With Order" at bounding box center [277, 577] width 116 height 15
select select "*"
select select "LOW"
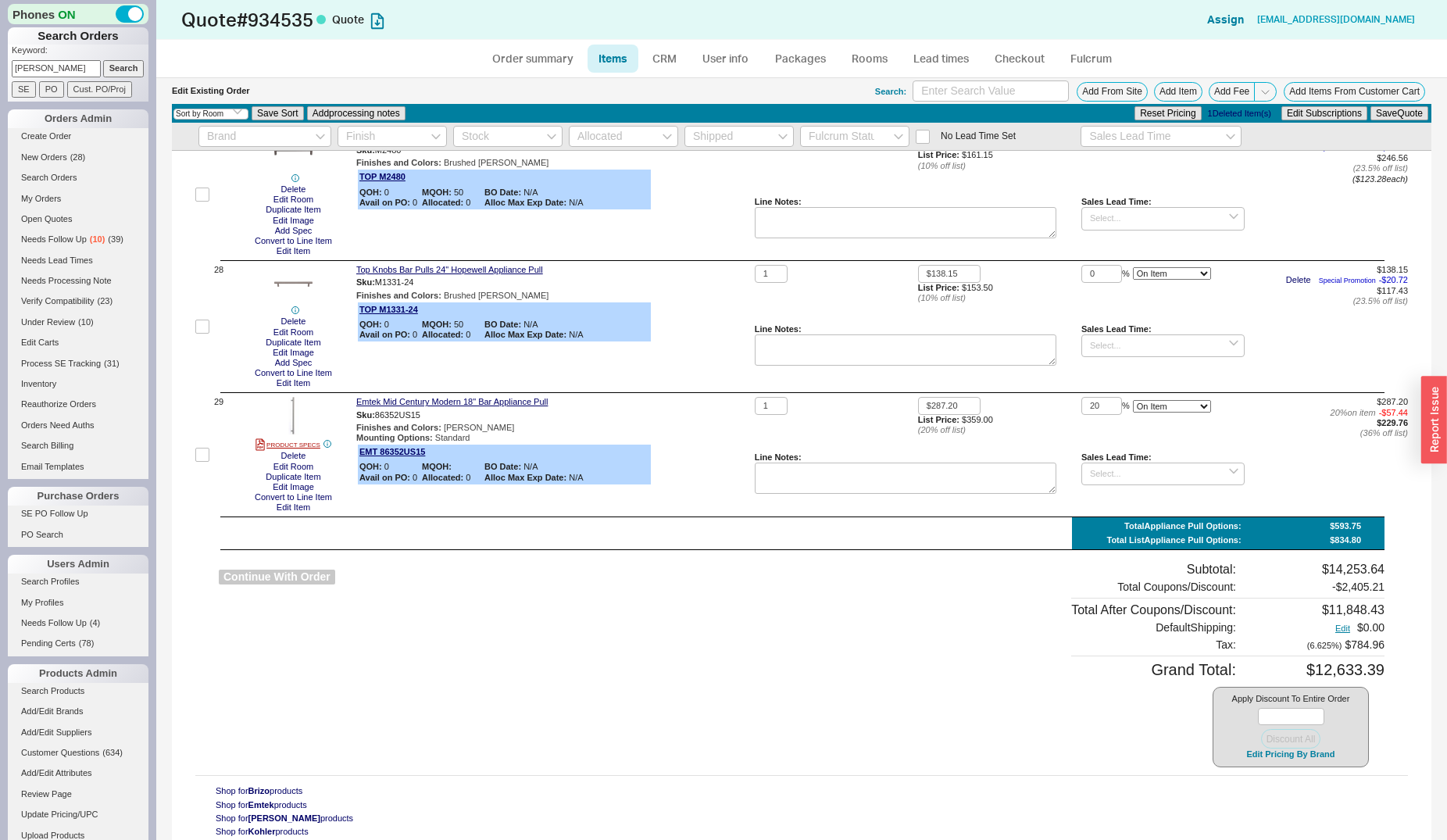
select select "3"
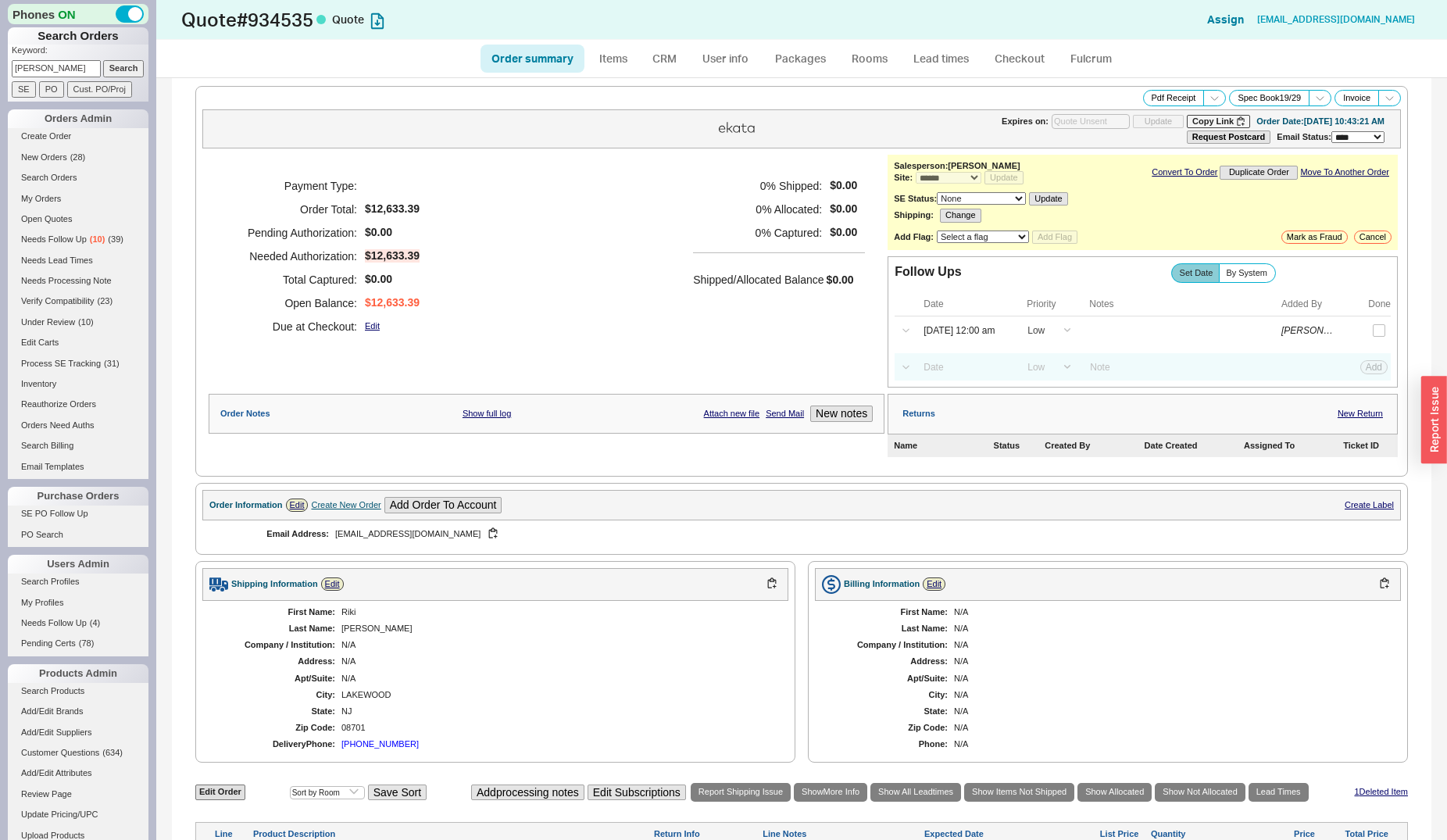
scroll to position [399, 0]
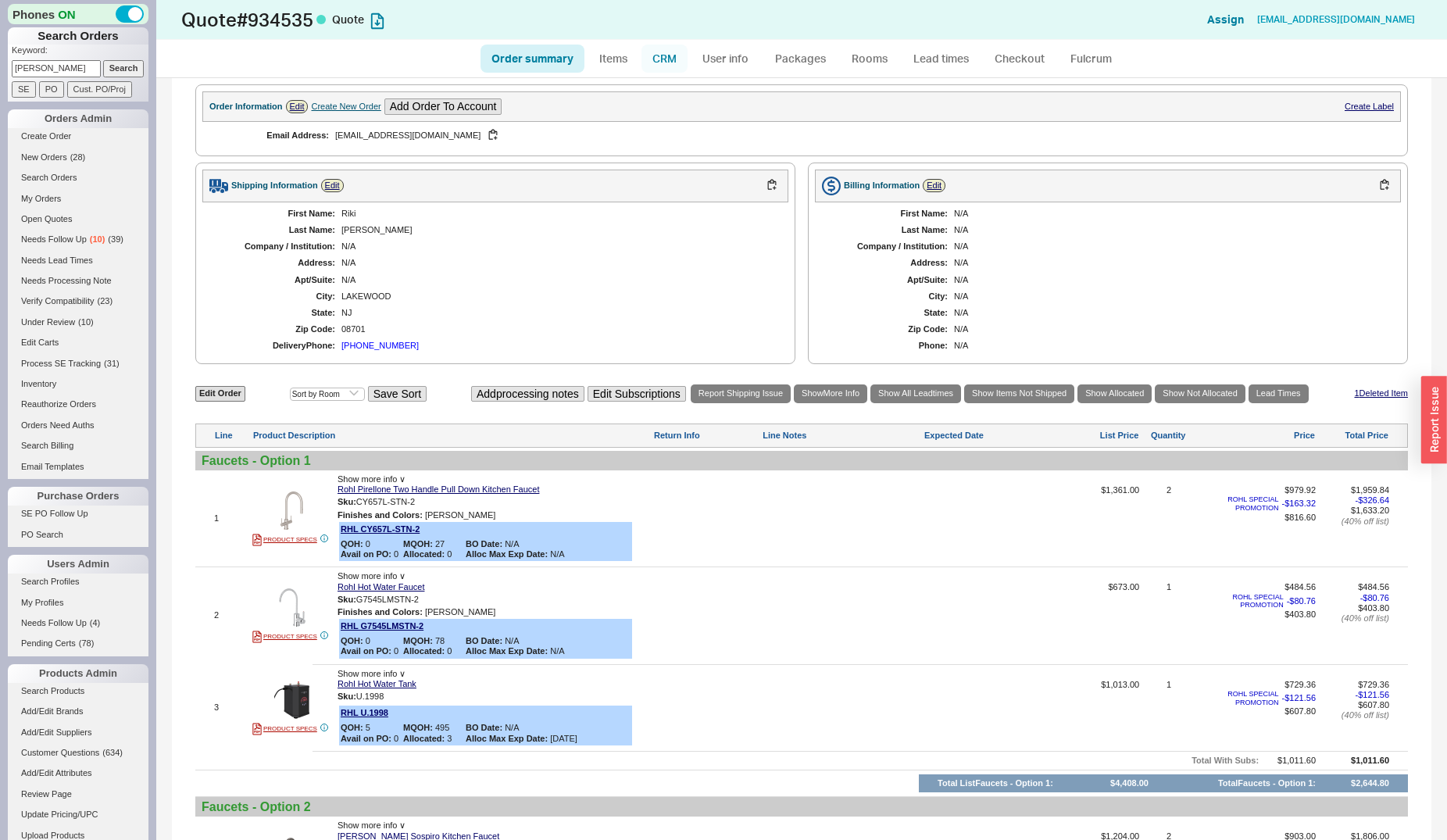
click at [668, 57] on link "CRM" at bounding box center [664, 58] width 46 height 28
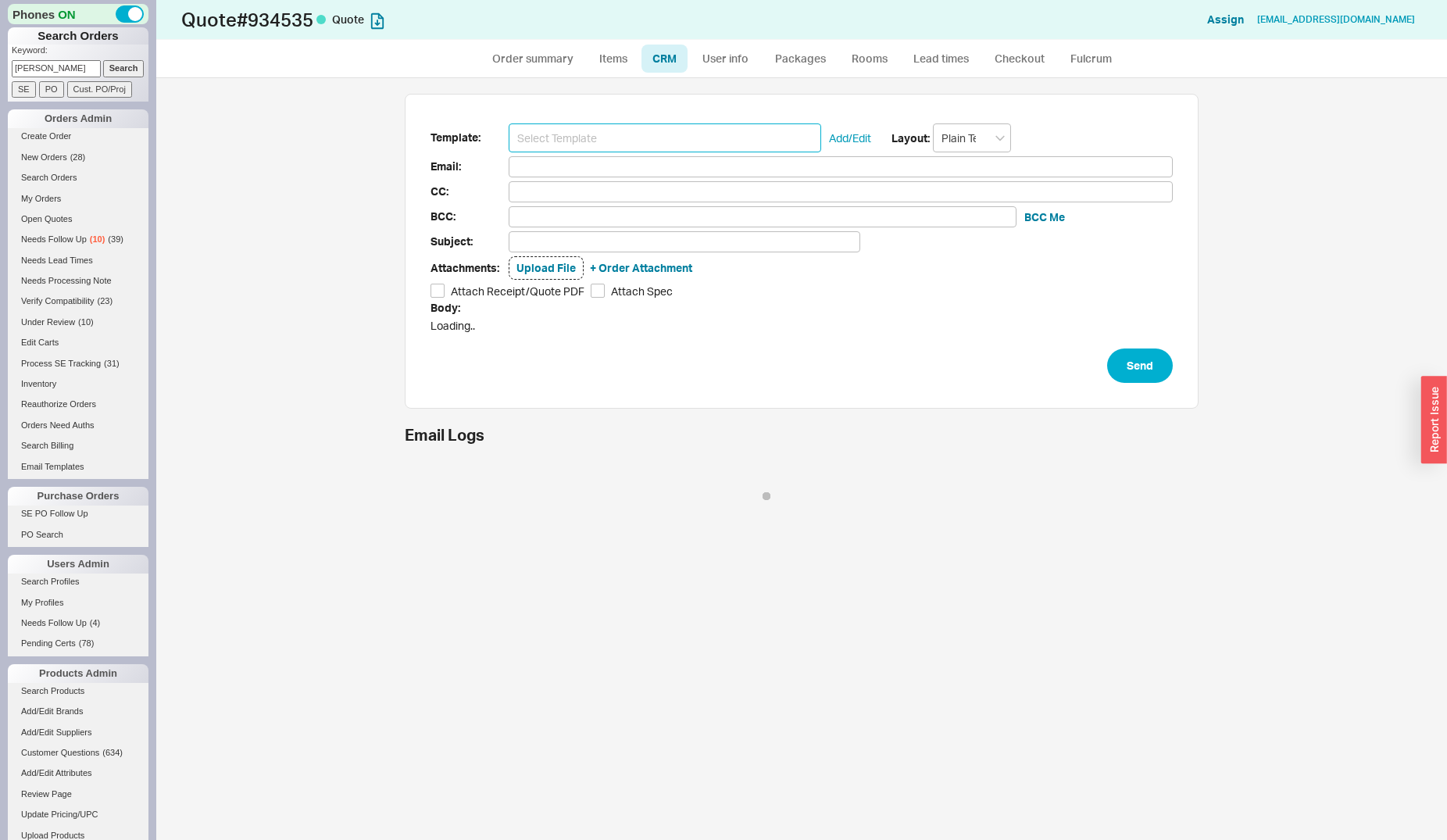
click at [676, 143] on input at bounding box center [665, 138] width 312 height 29
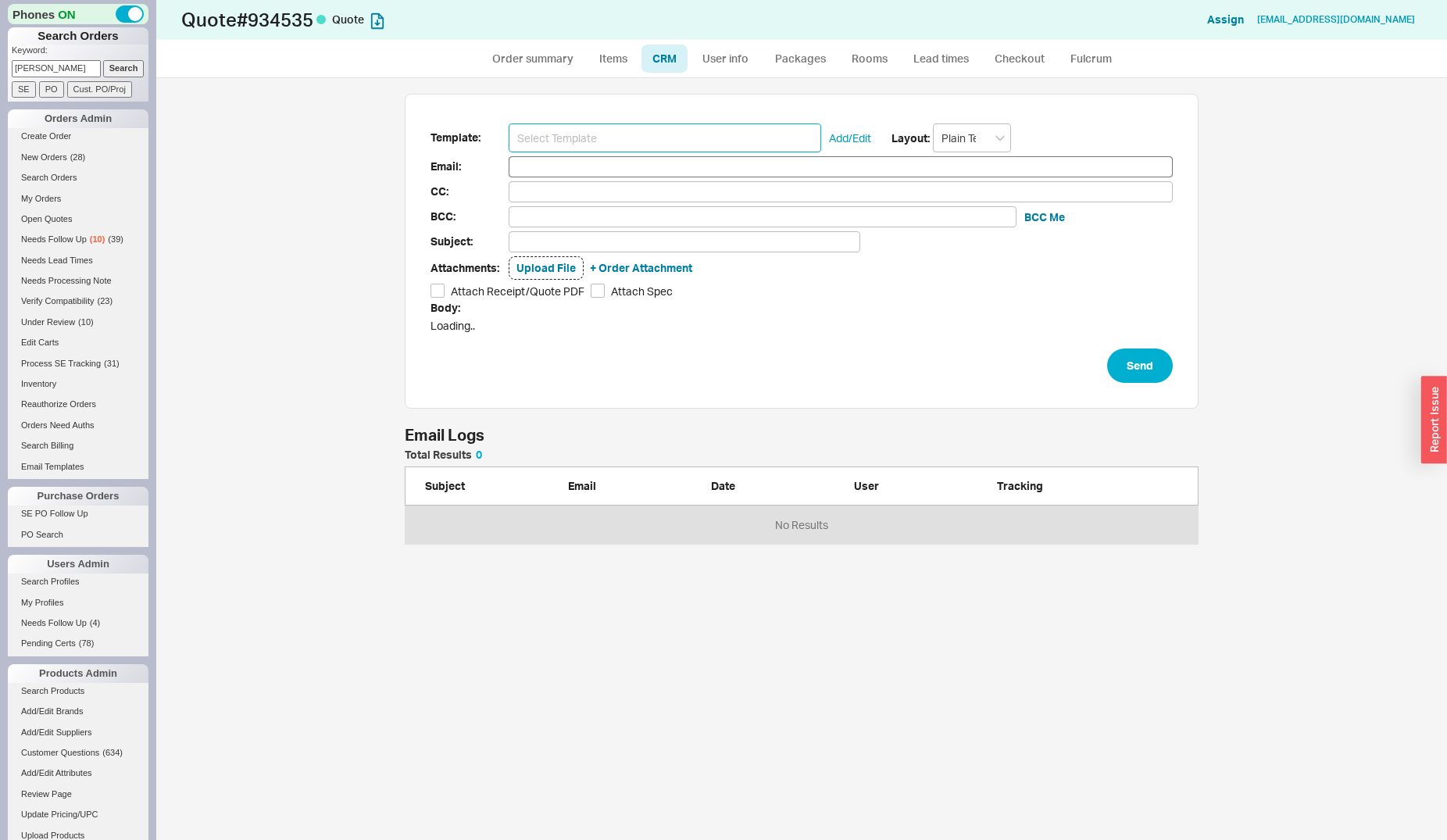
scroll to position [82, 780]
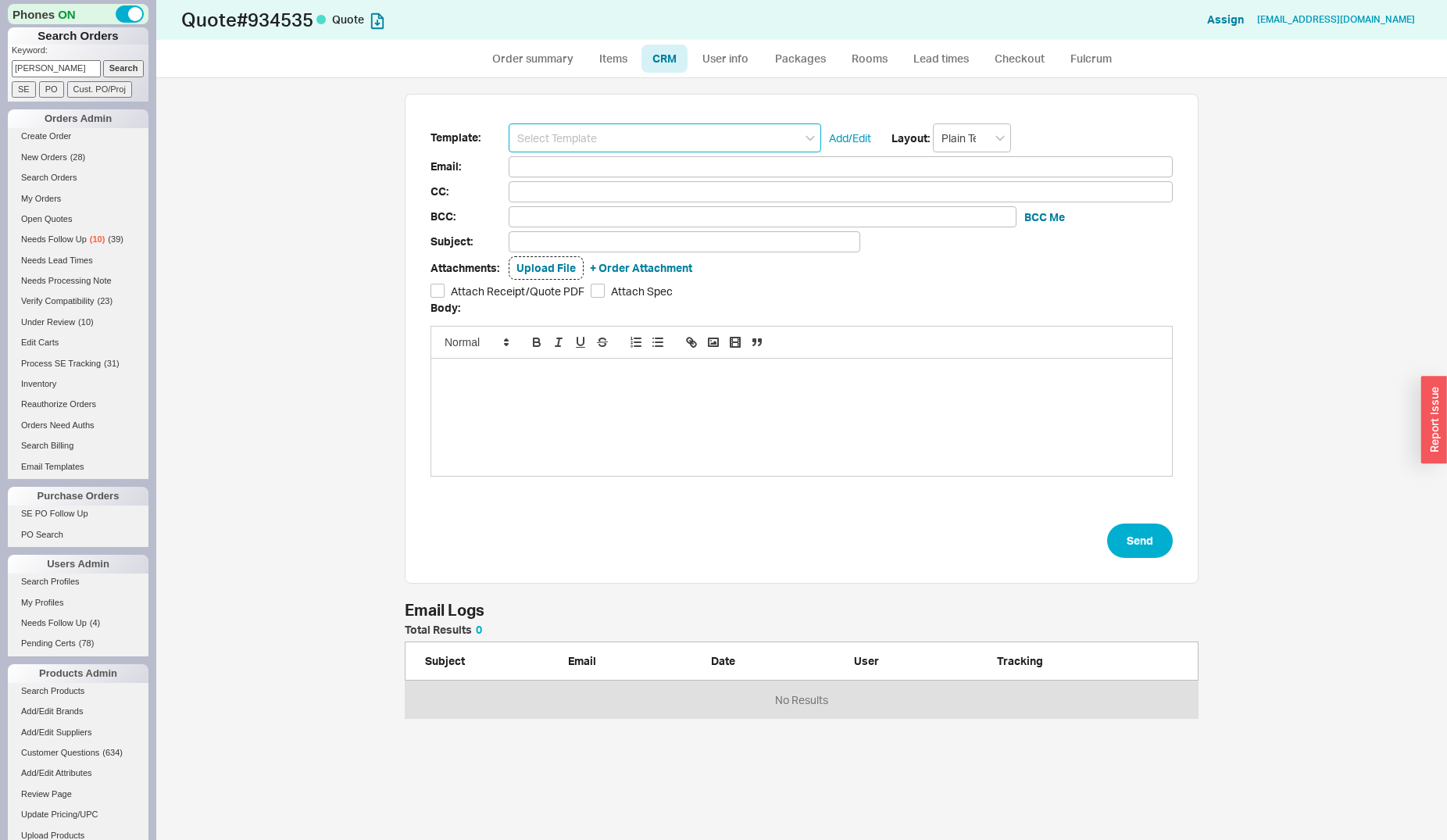
click at [674, 142] on input at bounding box center [665, 138] width 312 height 29
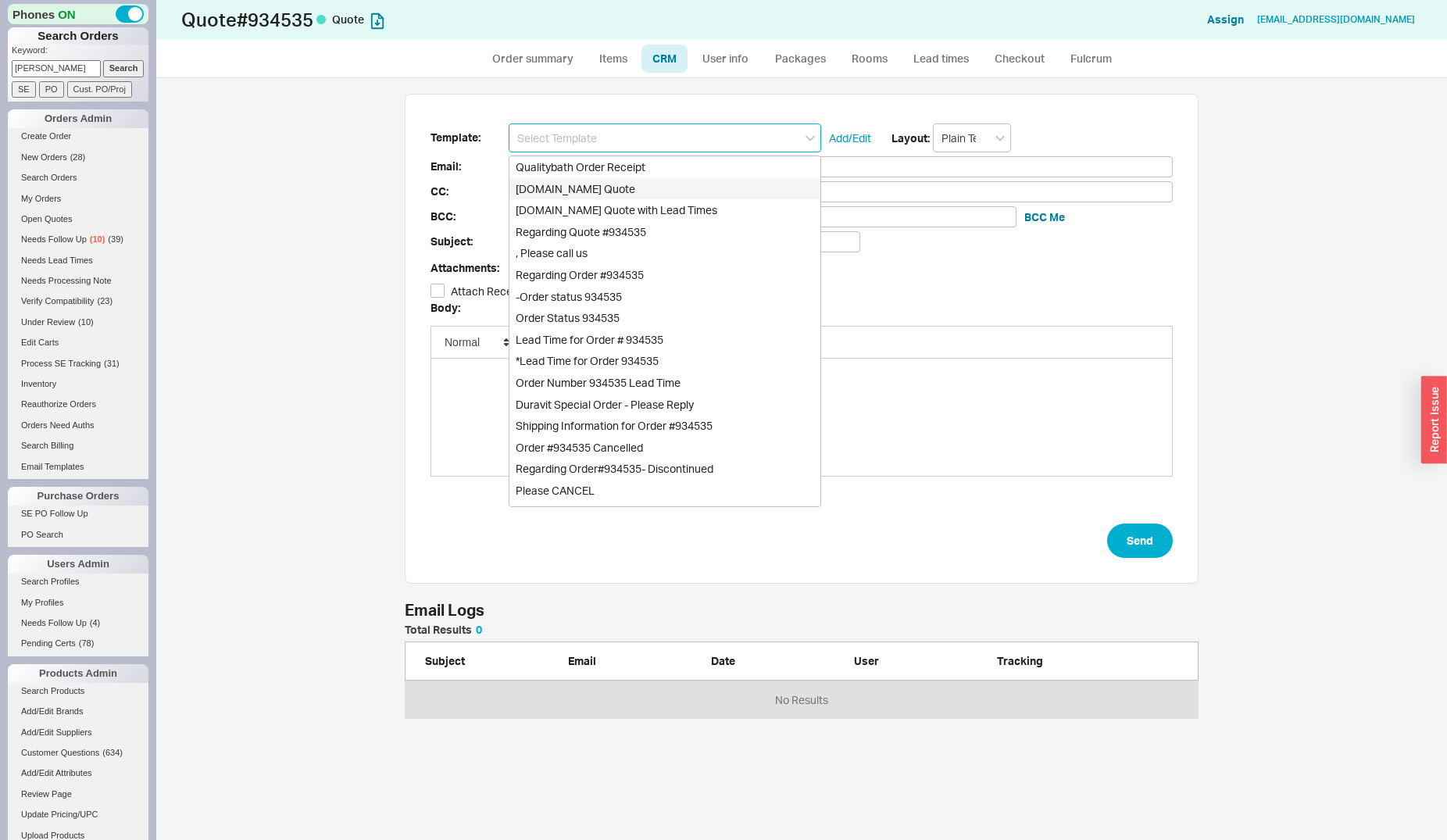
click at [673, 190] on div "Qualitybath.com Quote" at bounding box center [665, 189] width 311 height 22
type input "Receipt"
type input "rikikettner@gmail.com"
type input "Quality Bath Quote #934535"
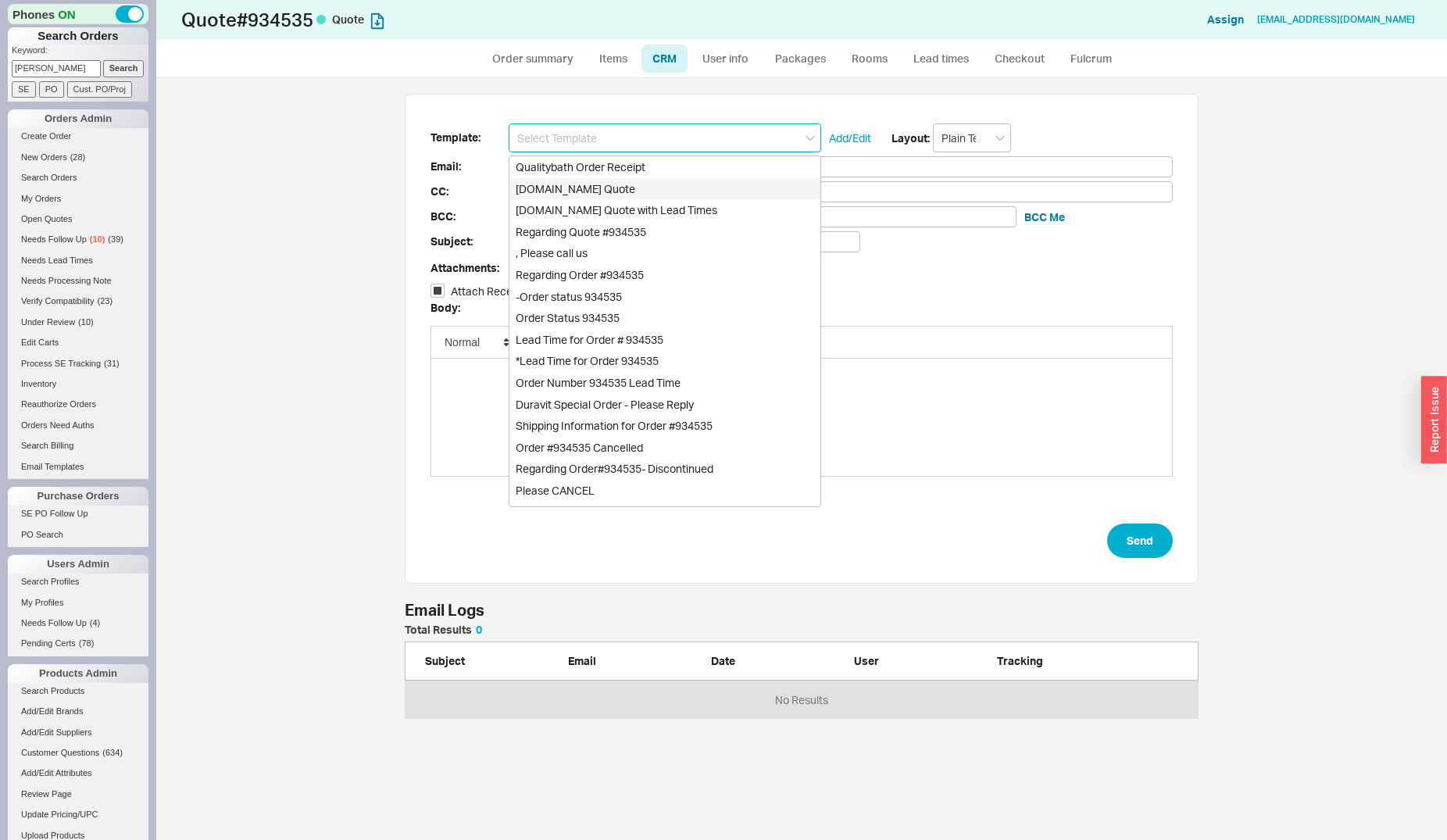
checkbox input "true"
type input "Qualitybath.com Quote"
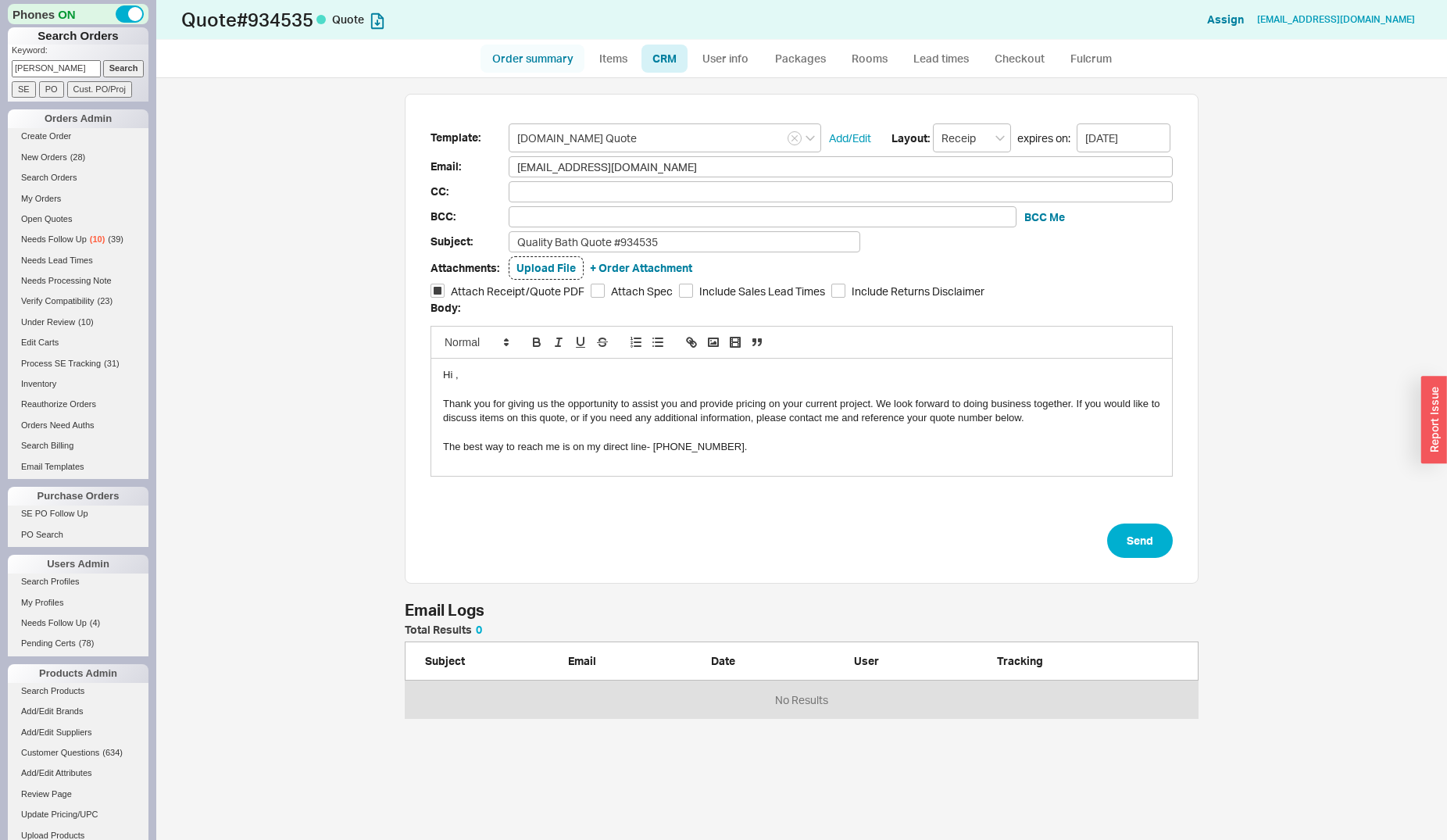
click at [535, 47] on link "Order summary" at bounding box center [532, 58] width 104 height 28
select select "*"
select select "LOW"
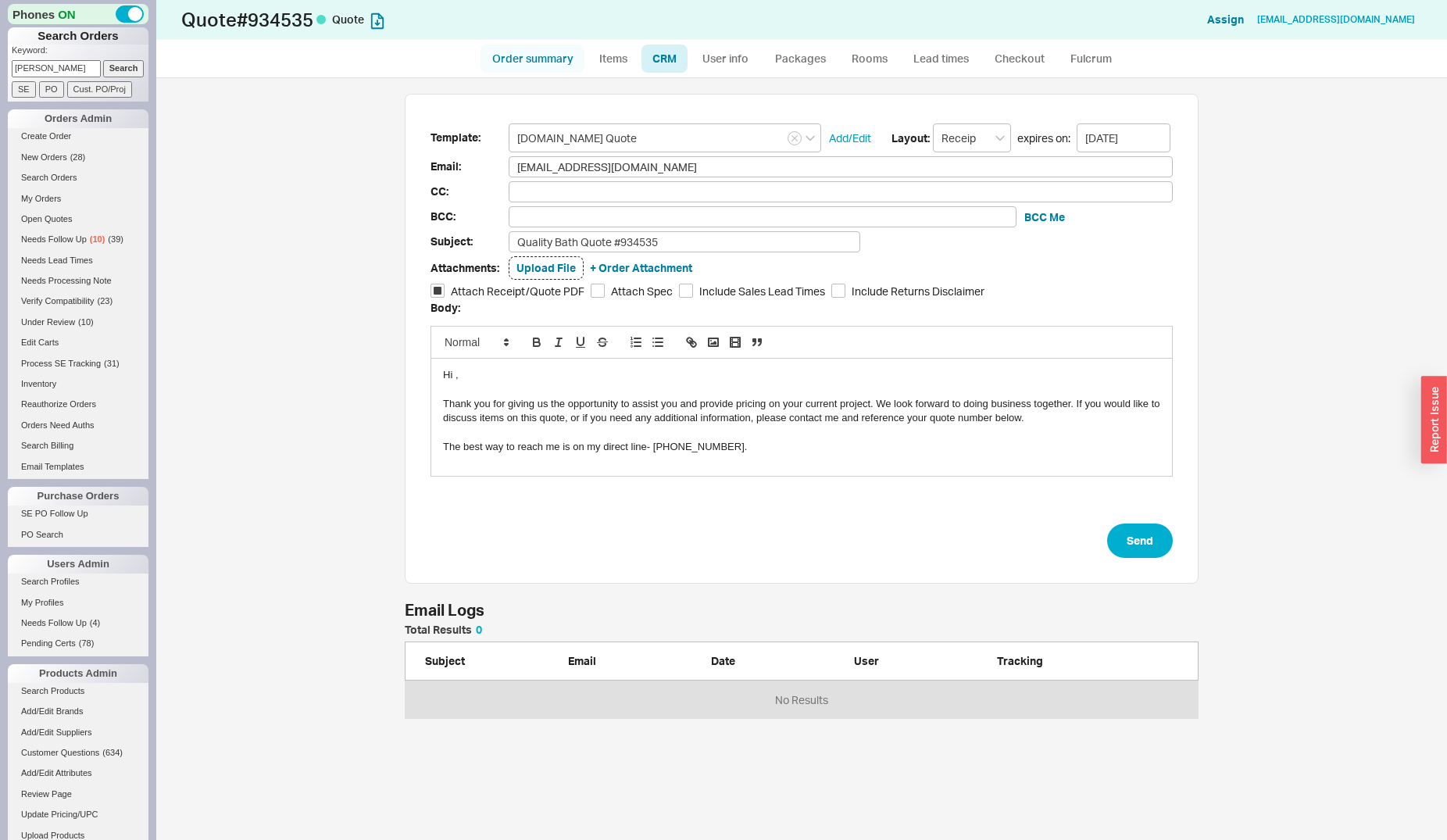
select select "3"
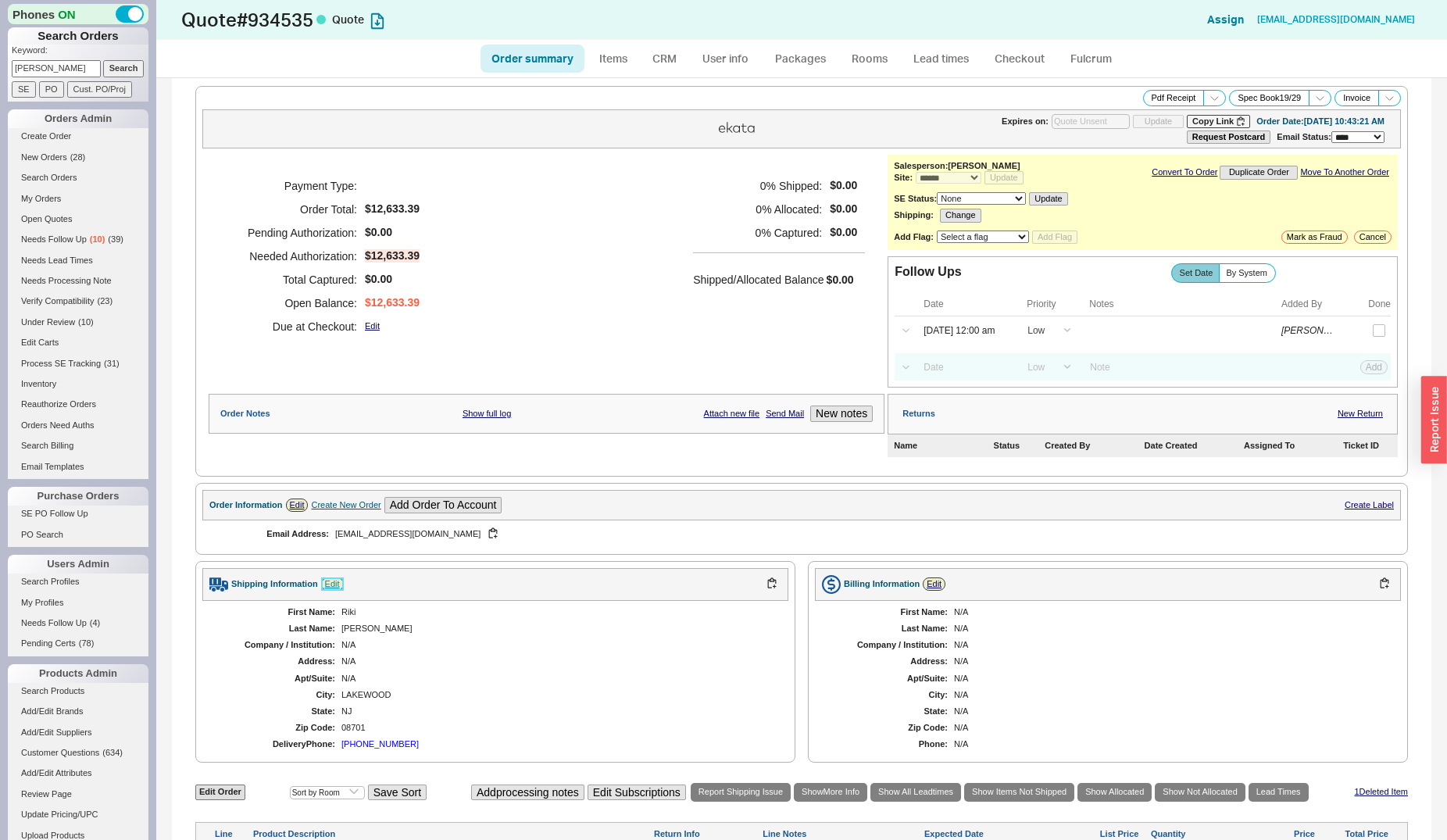
click at [338, 589] on link "Edit" at bounding box center [332, 584] width 23 height 14
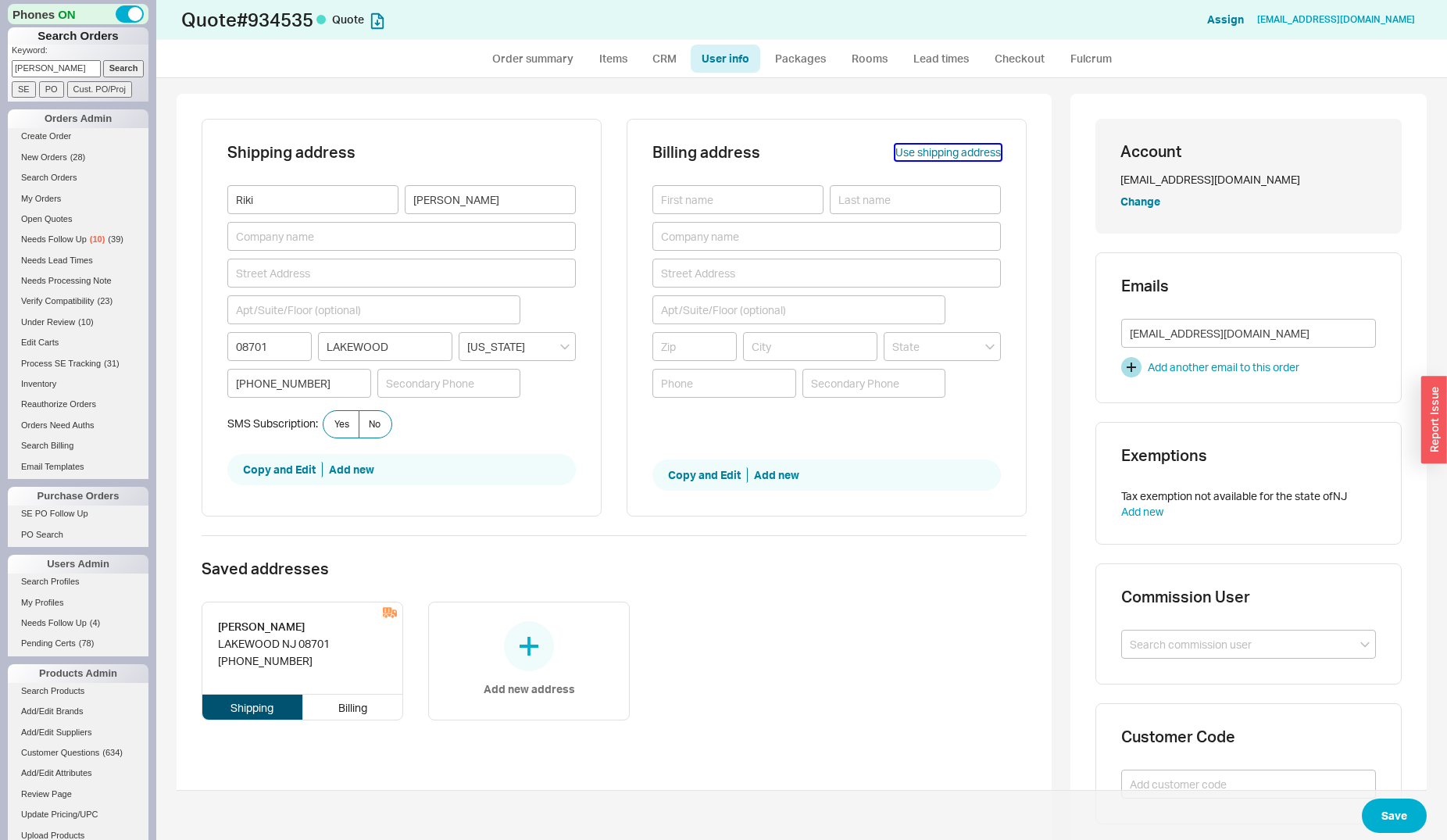
click at [926, 145] on button "Use shipping address" at bounding box center [948, 152] width 105 height 15
type input "Riki"
type input "Kettner"
type input "08701"
type input "LAKEWOOD"
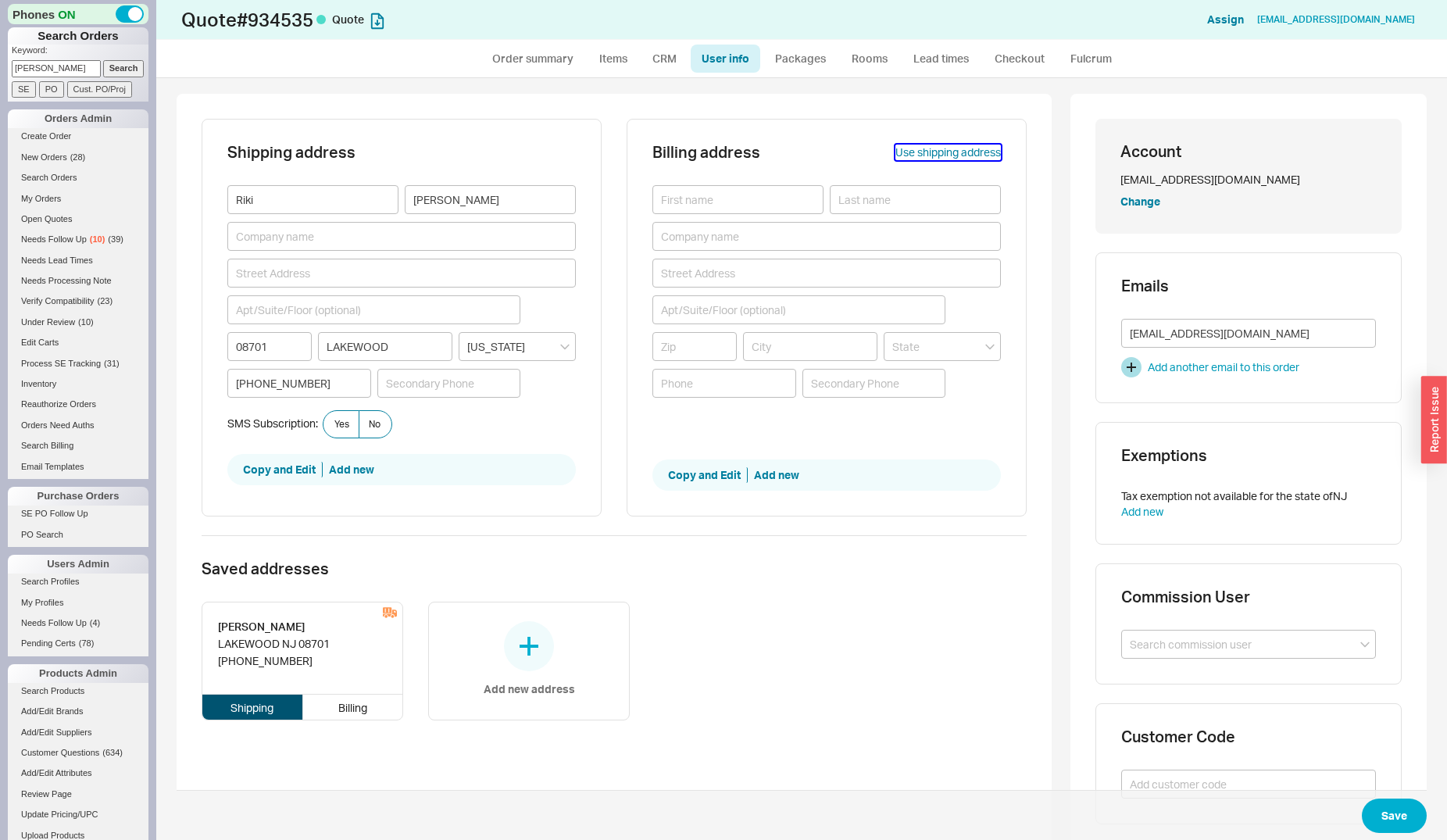
type input "732-489-4480"
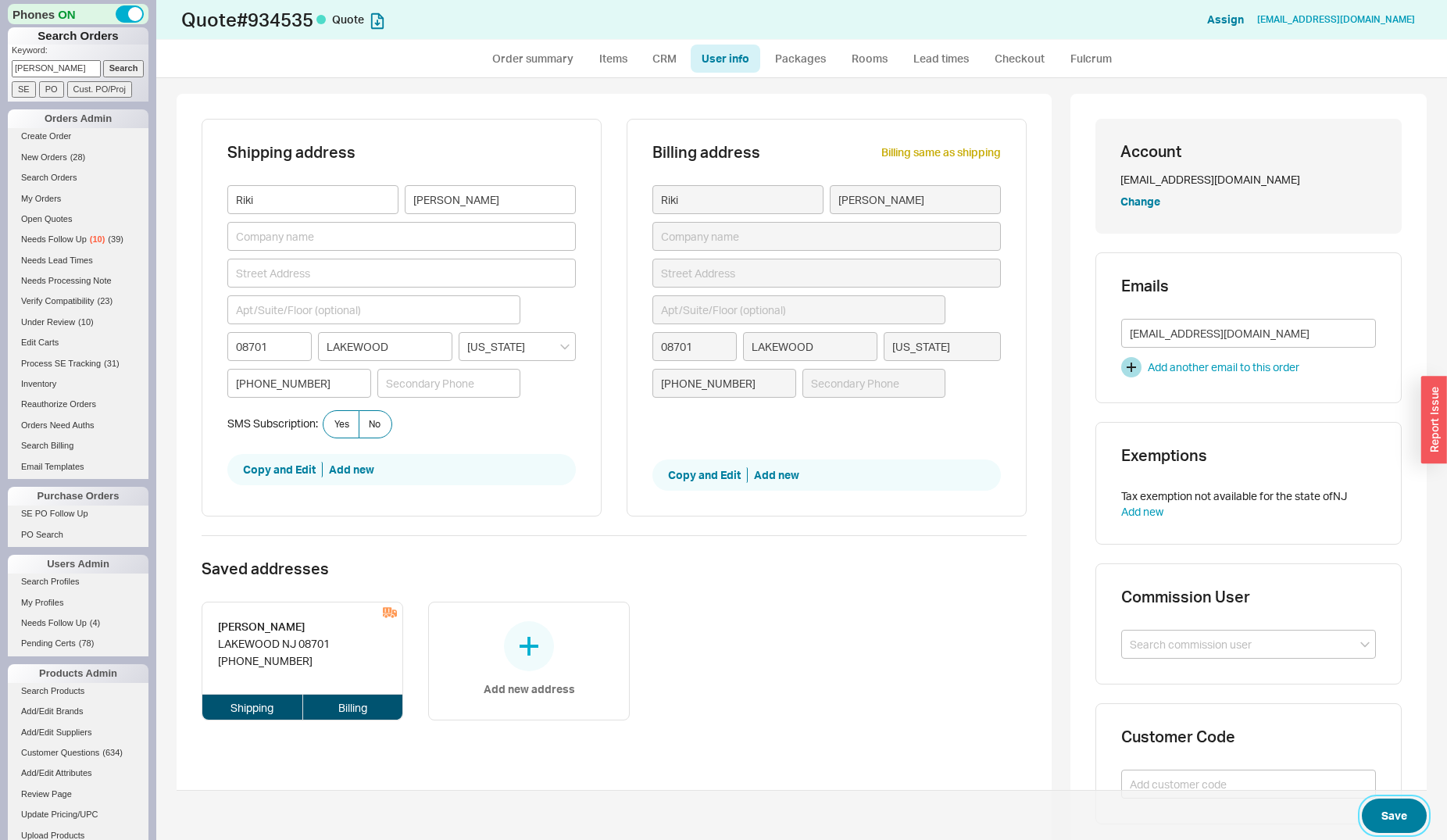
click at [1383, 816] on button "Save" at bounding box center [1393, 815] width 64 height 35
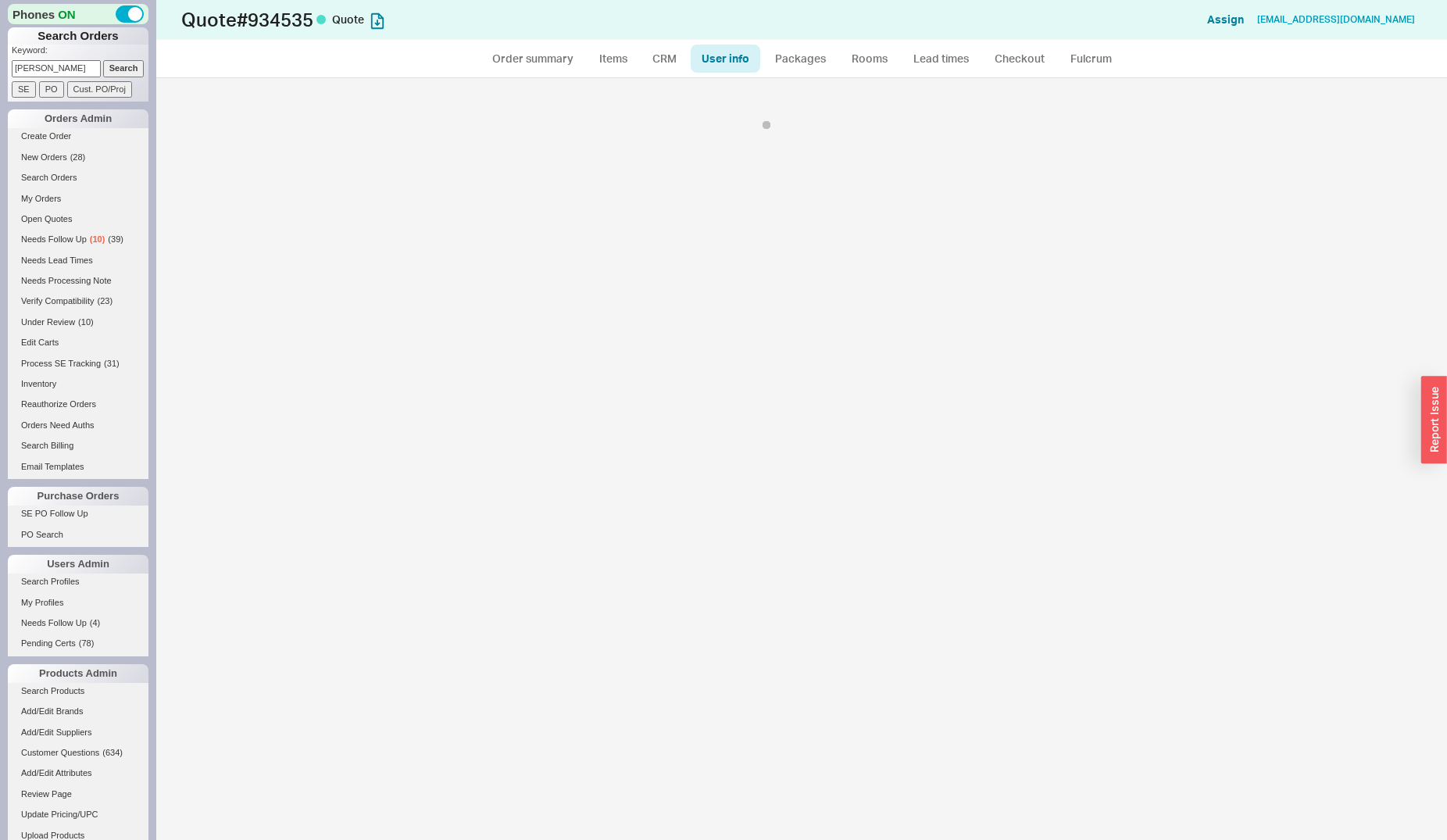
select select "*"
select select "LOW"
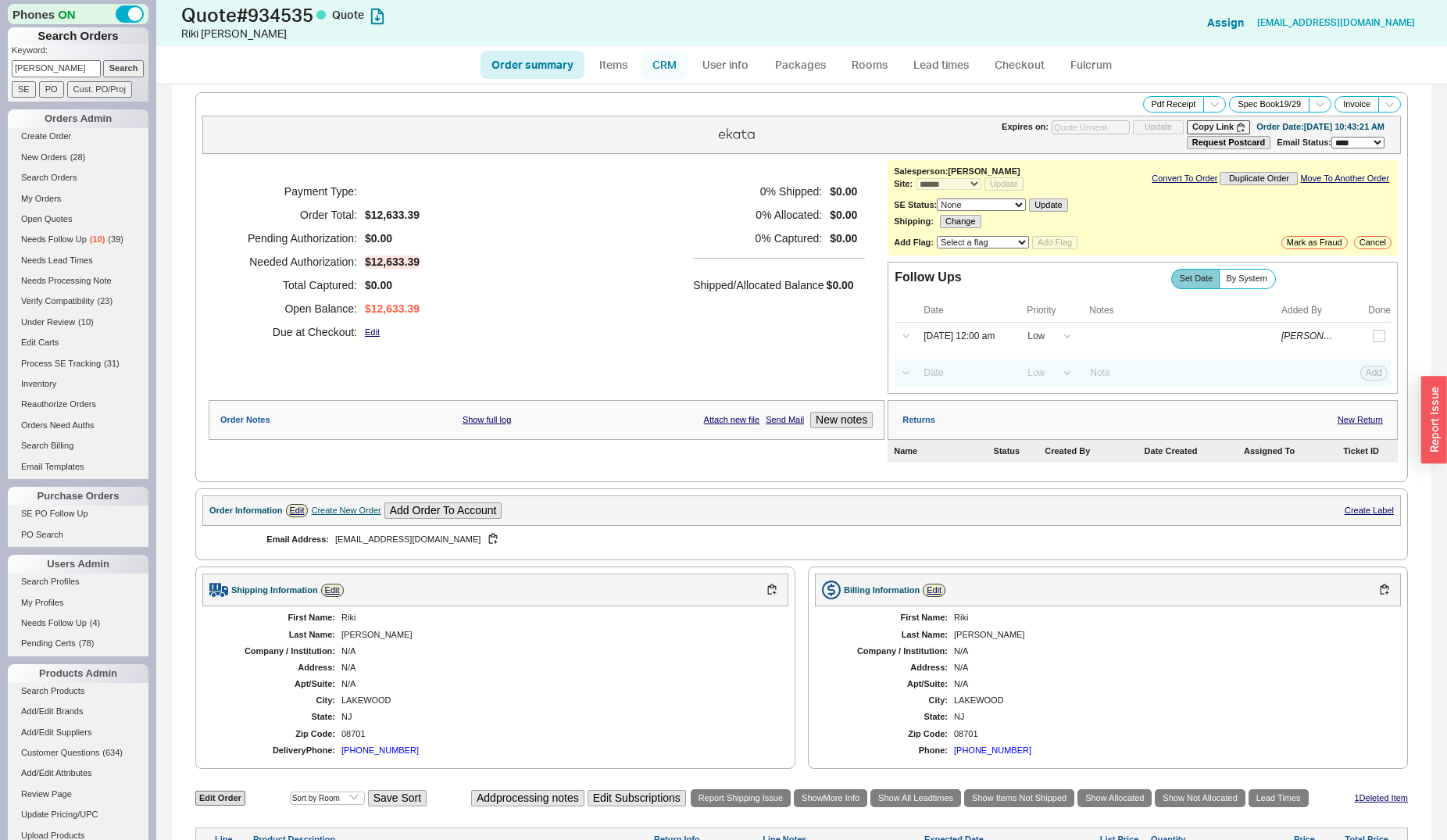
click at [679, 75] on link "CRM" at bounding box center [664, 64] width 46 height 28
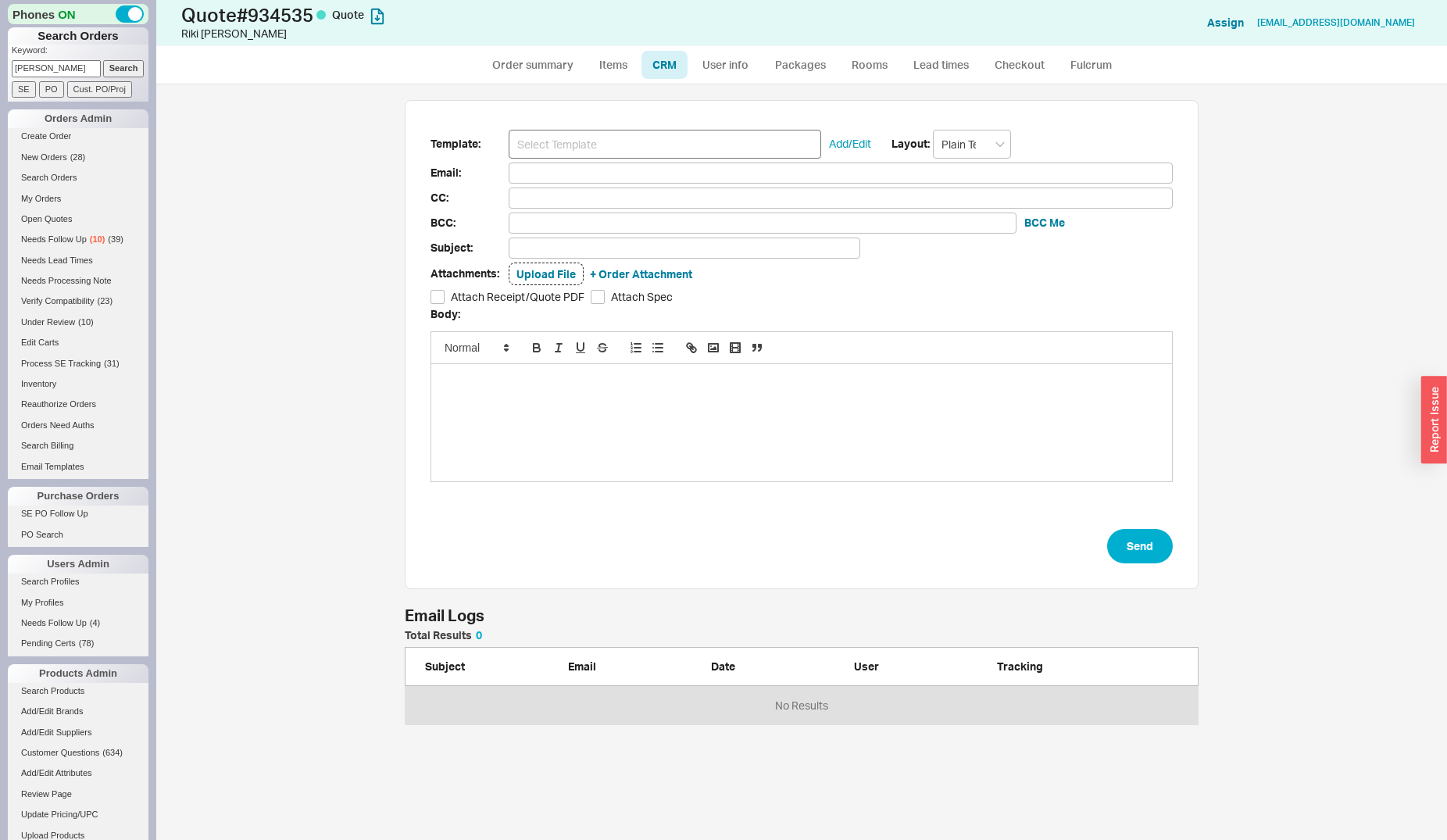
scroll to position [82, 780]
click at [667, 139] on input at bounding box center [665, 144] width 312 height 29
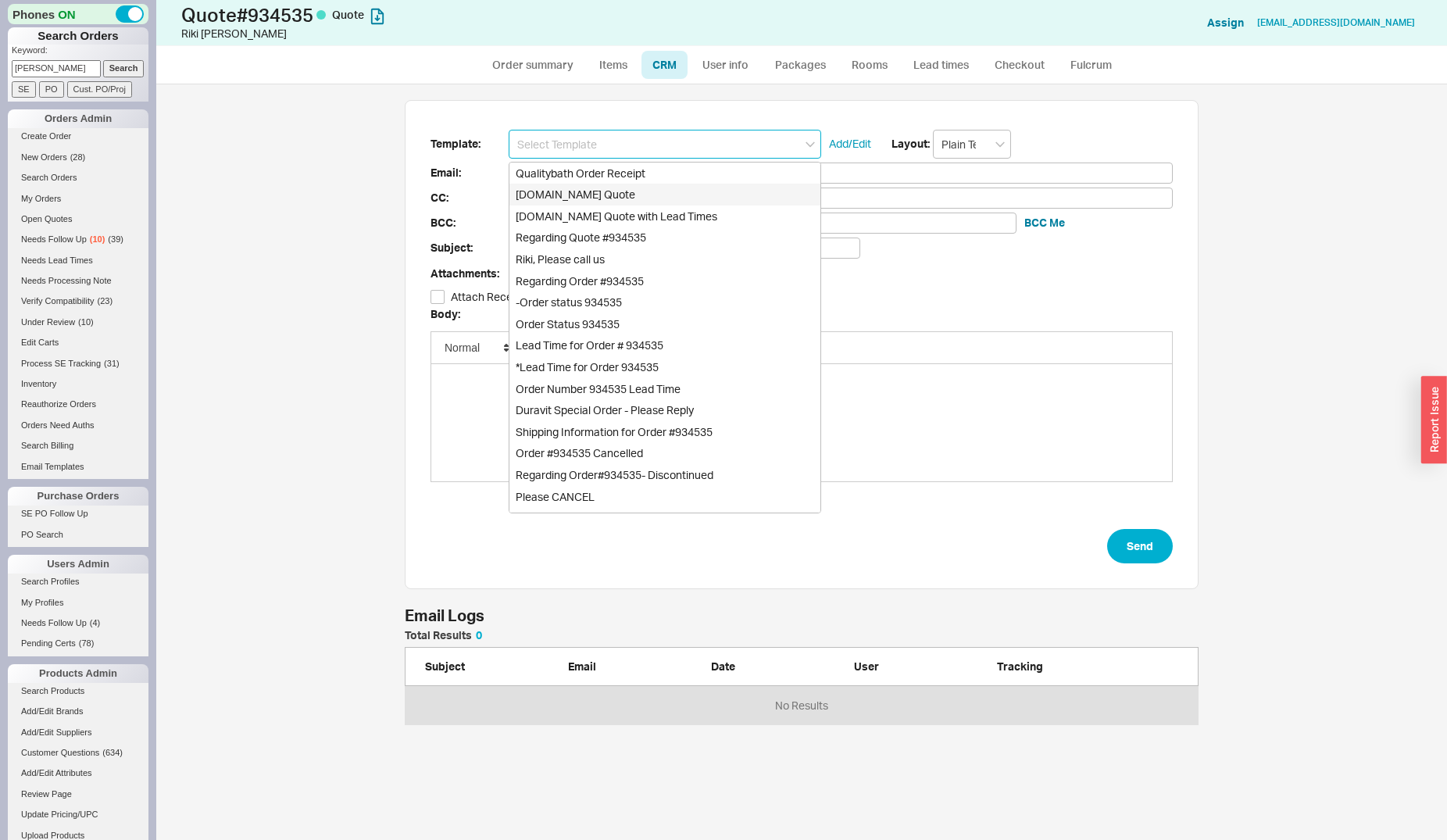
click at [658, 196] on div "Qualitybath.com Quote" at bounding box center [665, 194] width 311 height 22
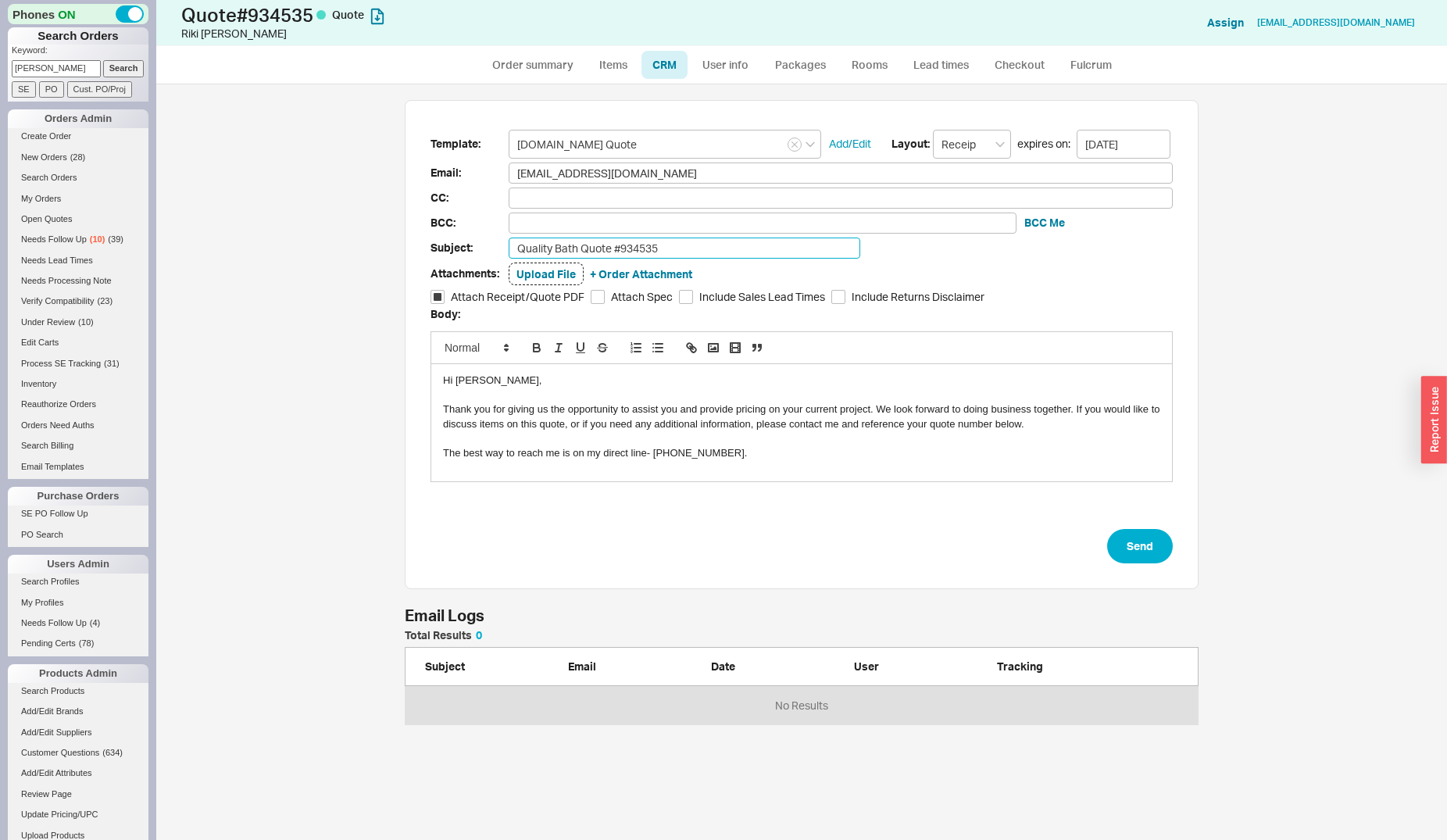
click at [712, 243] on input "Quality Bath Quote #934535" at bounding box center [684, 248] width 352 height 21
click at [1147, 565] on div "Template: Qualitybath.com Quote Add/Edit Layout: Receipt expires on: 09/01/2025…" at bounding box center [802, 344] width 794 height 489
click at [1153, 534] on button "Send" at bounding box center [1140, 546] width 65 height 35
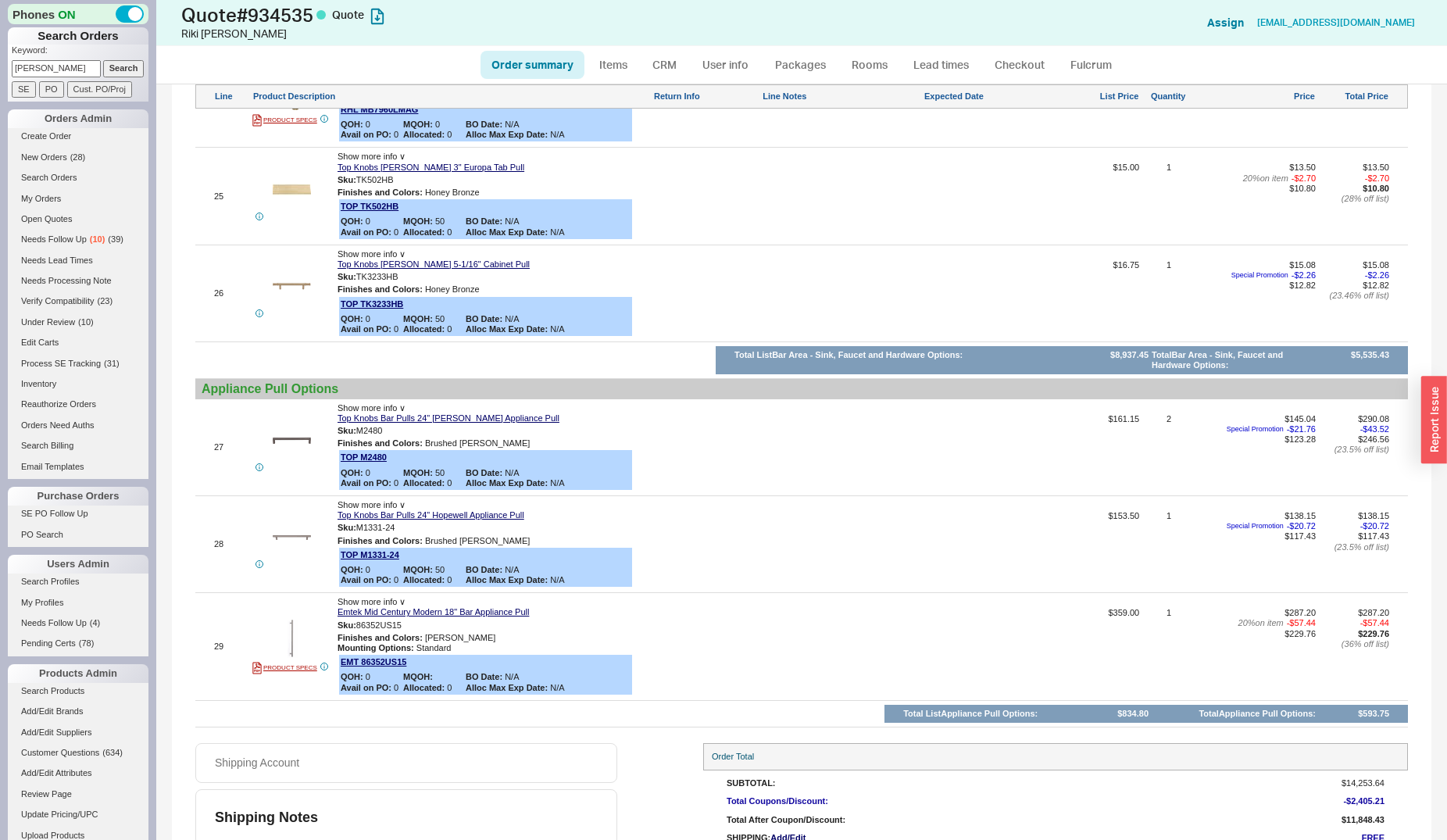
scroll to position [3384, 0]
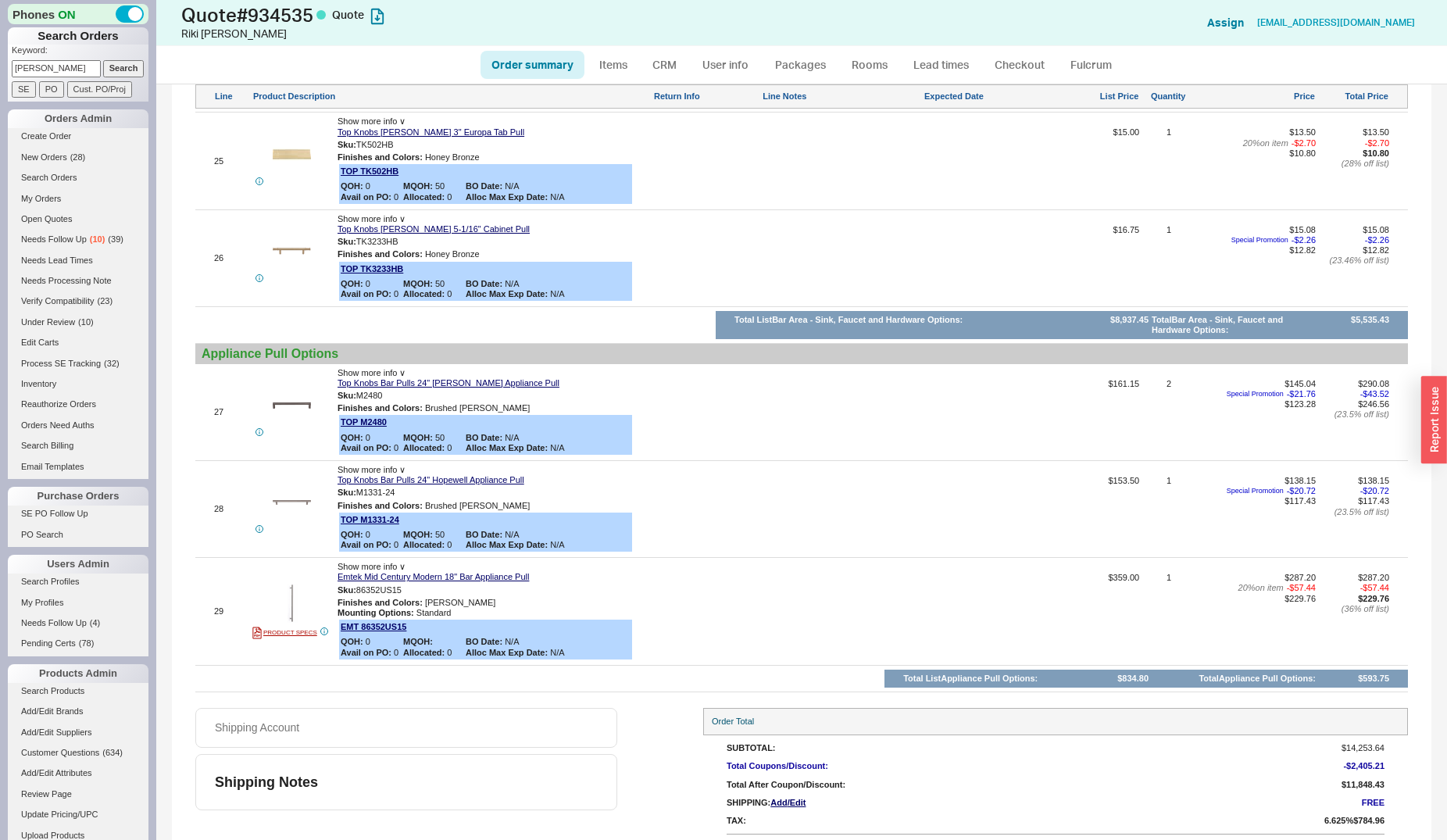
click at [84, 69] on input "kettner" at bounding box center [56, 68] width 89 height 16
click at [104, 60] on input "Search" at bounding box center [124, 68] width 42 height 16
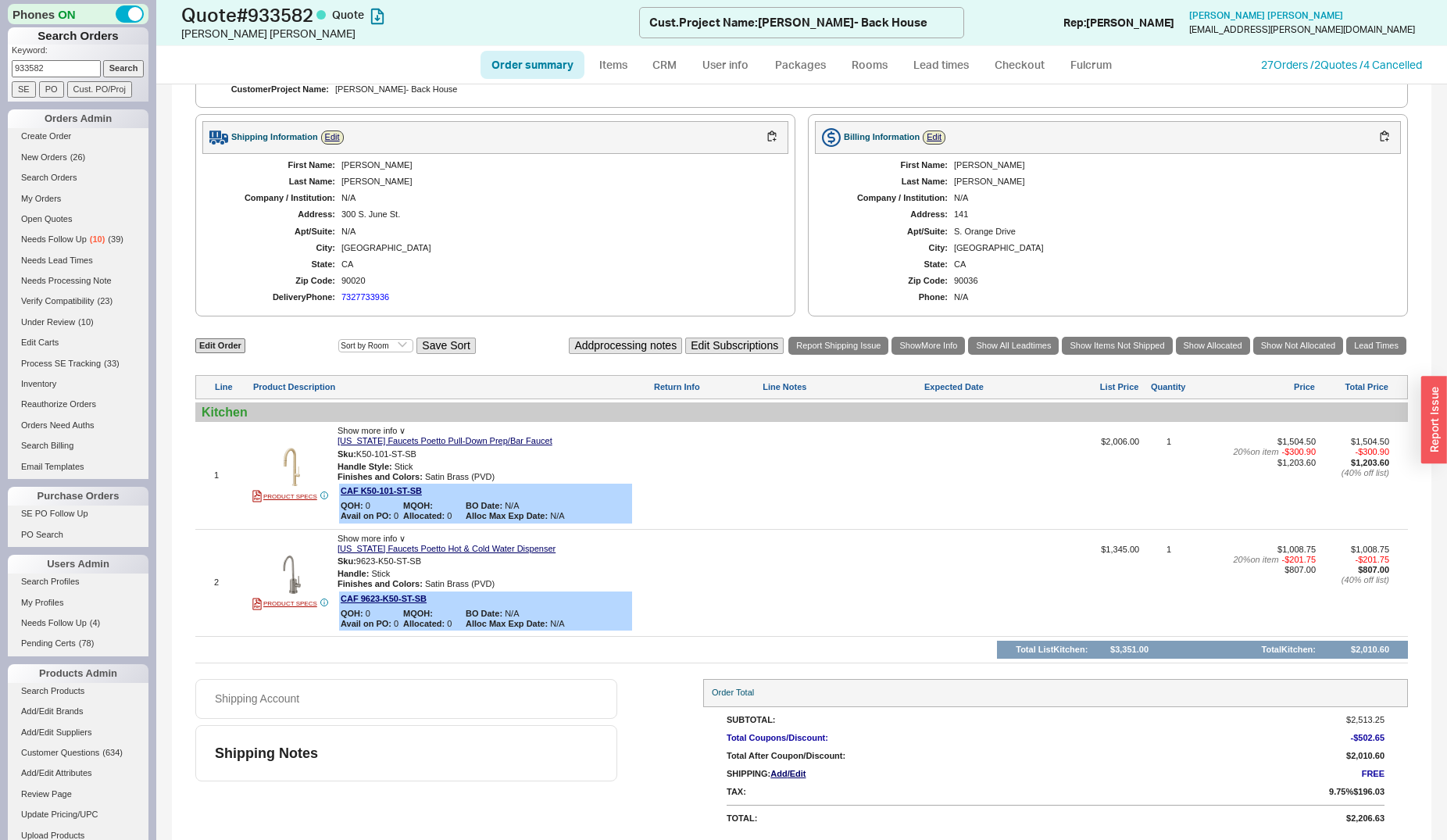
click at [66, 66] on input "933582" at bounding box center [56, 68] width 89 height 16
click at [104, 60] on input "Search" at bounding box center [124, 68] width 42 height 16
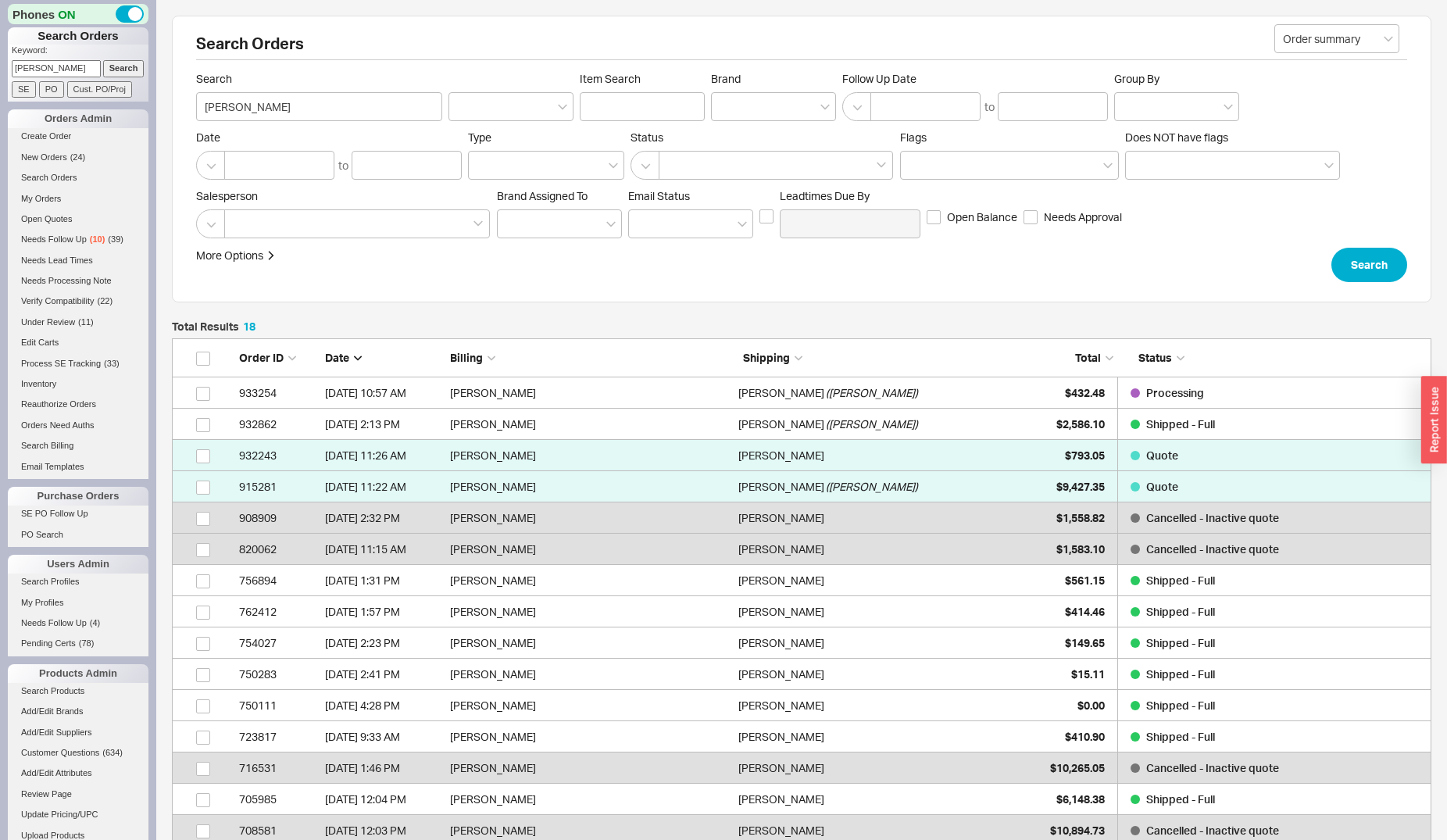
scroll to position [14, 14]
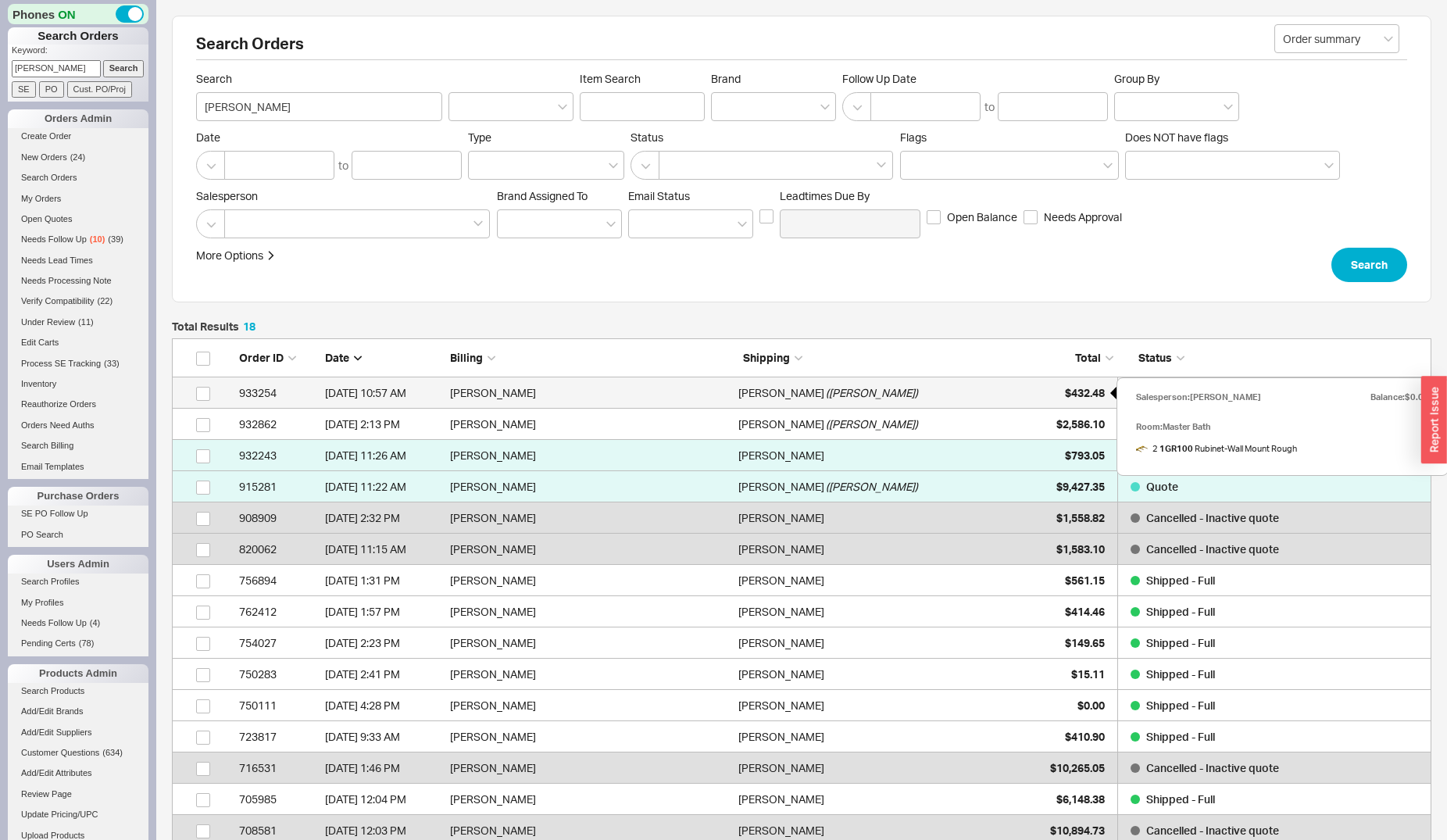
click at [1067, 385] on div "$432.48" at bounding box center [1065, 393] width 78 height 31
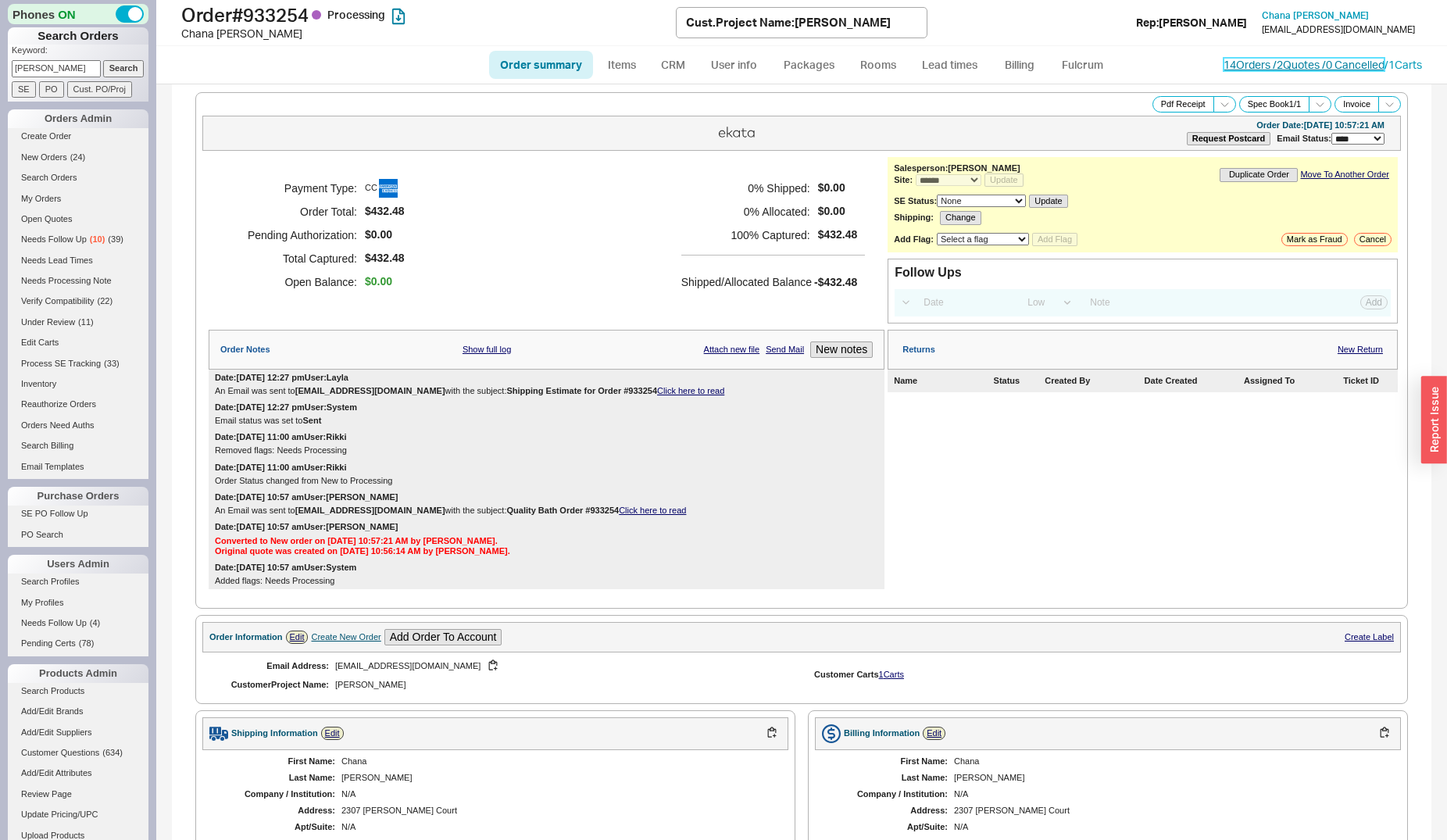
click at [1252, 70] on link "14 Orders / 2 Quotes / 0 Cancelled" at bounding box center [1303, 64] width 161 height 14
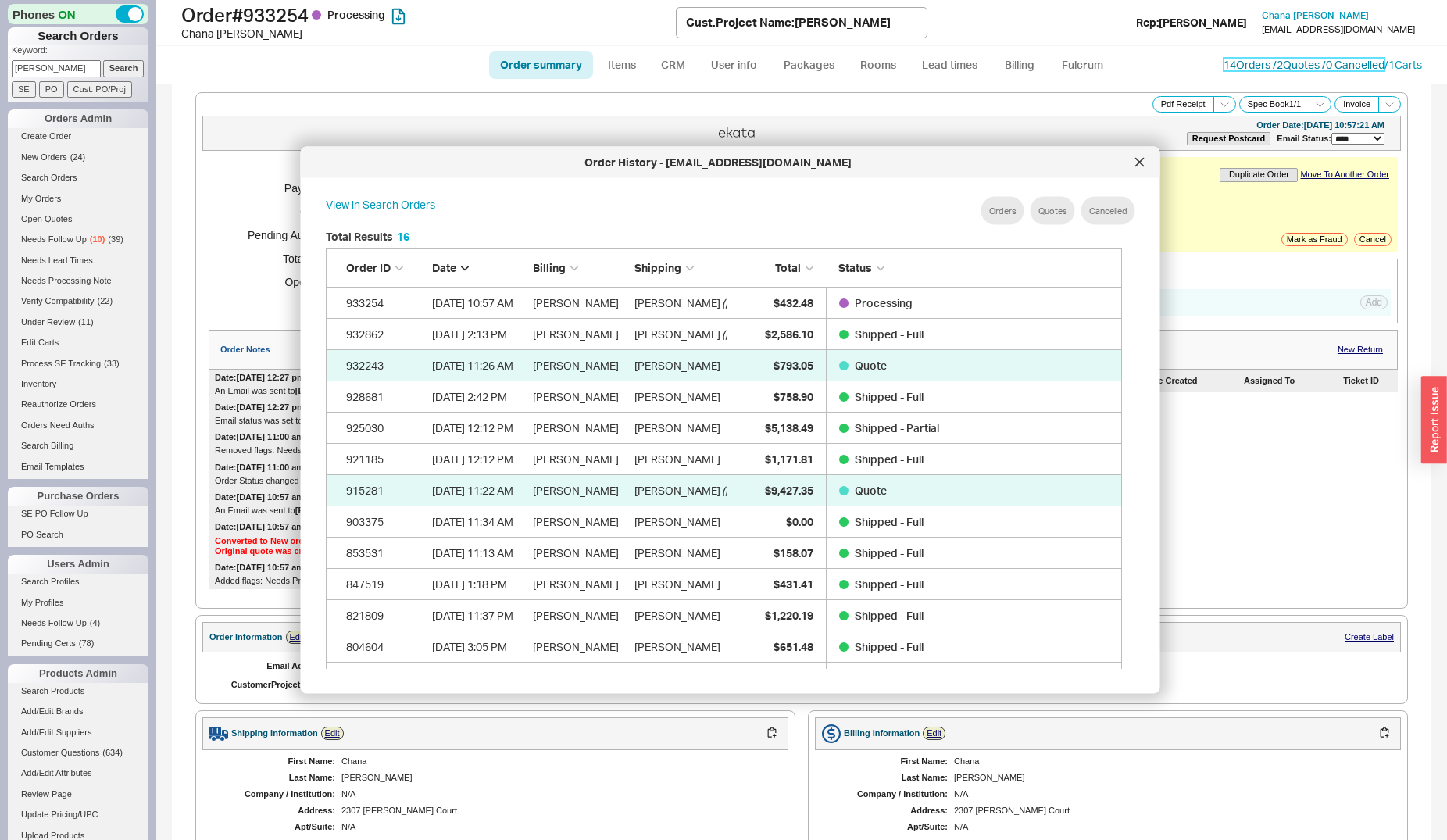
scroll to position [465, 808]
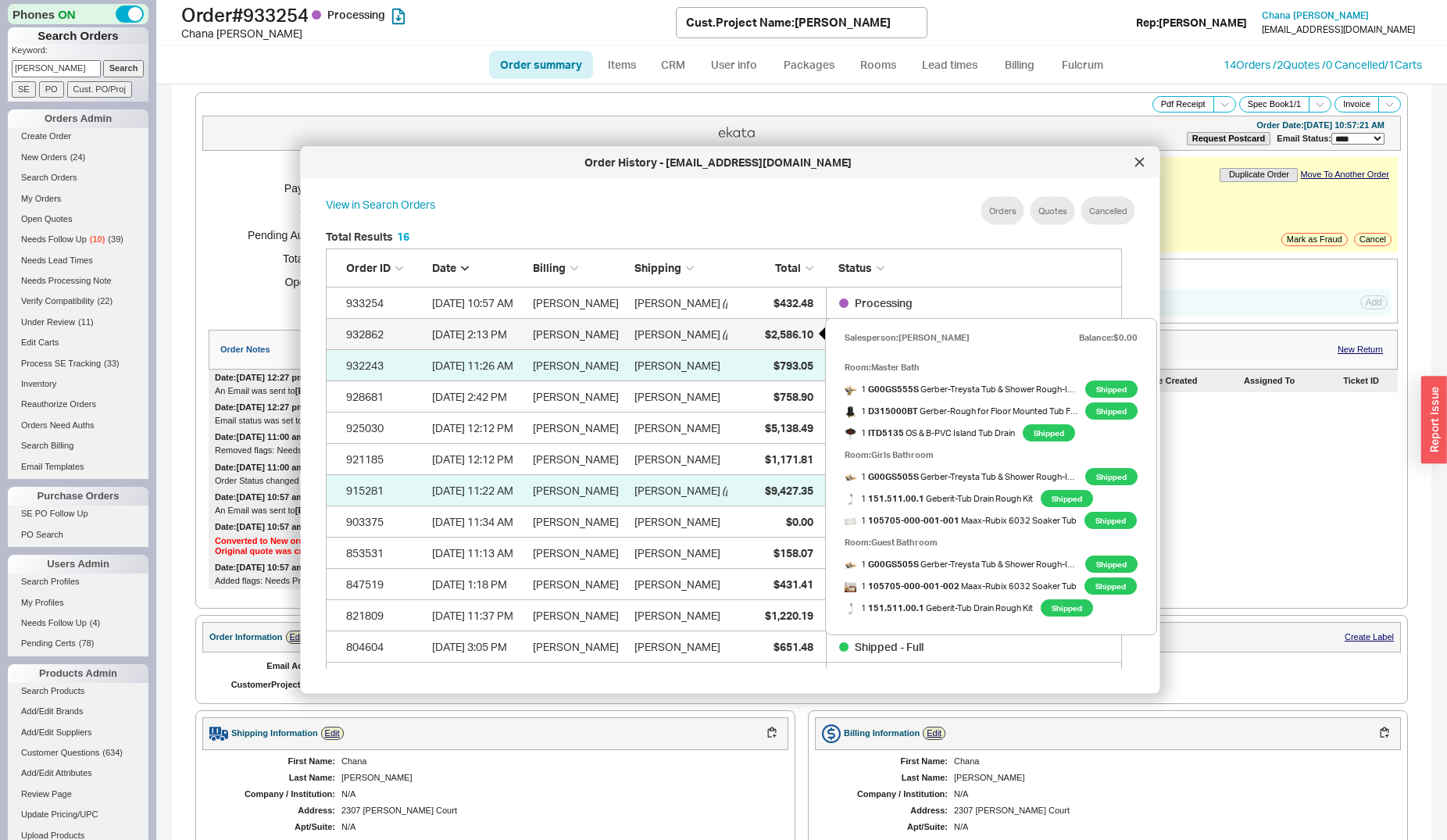
click at [788, 322] on div "$2,586.10" at bounding box center [774, 333] width 78 height 31
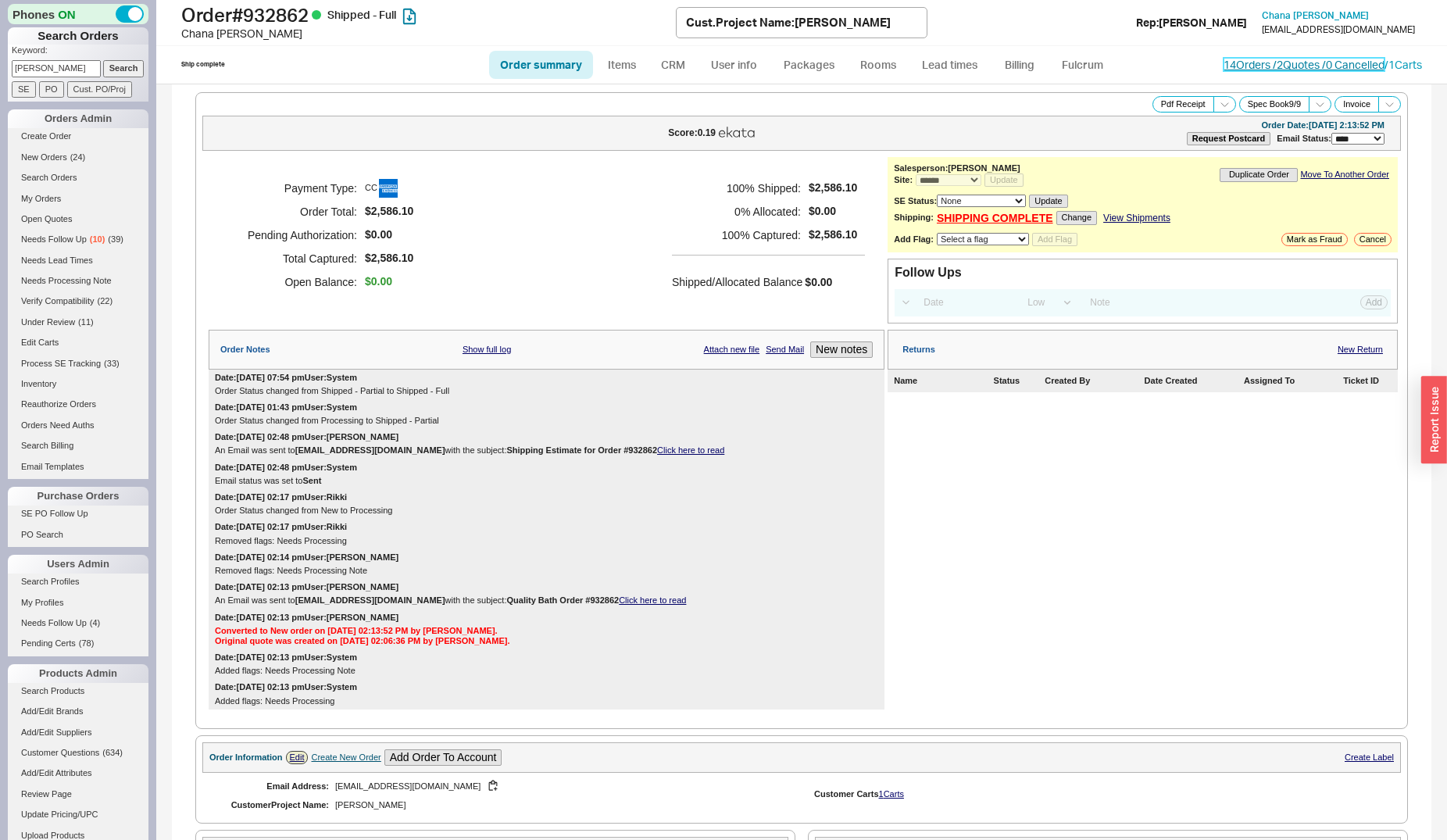
click at [1250, 64] on link "14 Orders / 2 Quotes / 0 Cancelled" at bounding box center [1303, 64] width 161 height 14
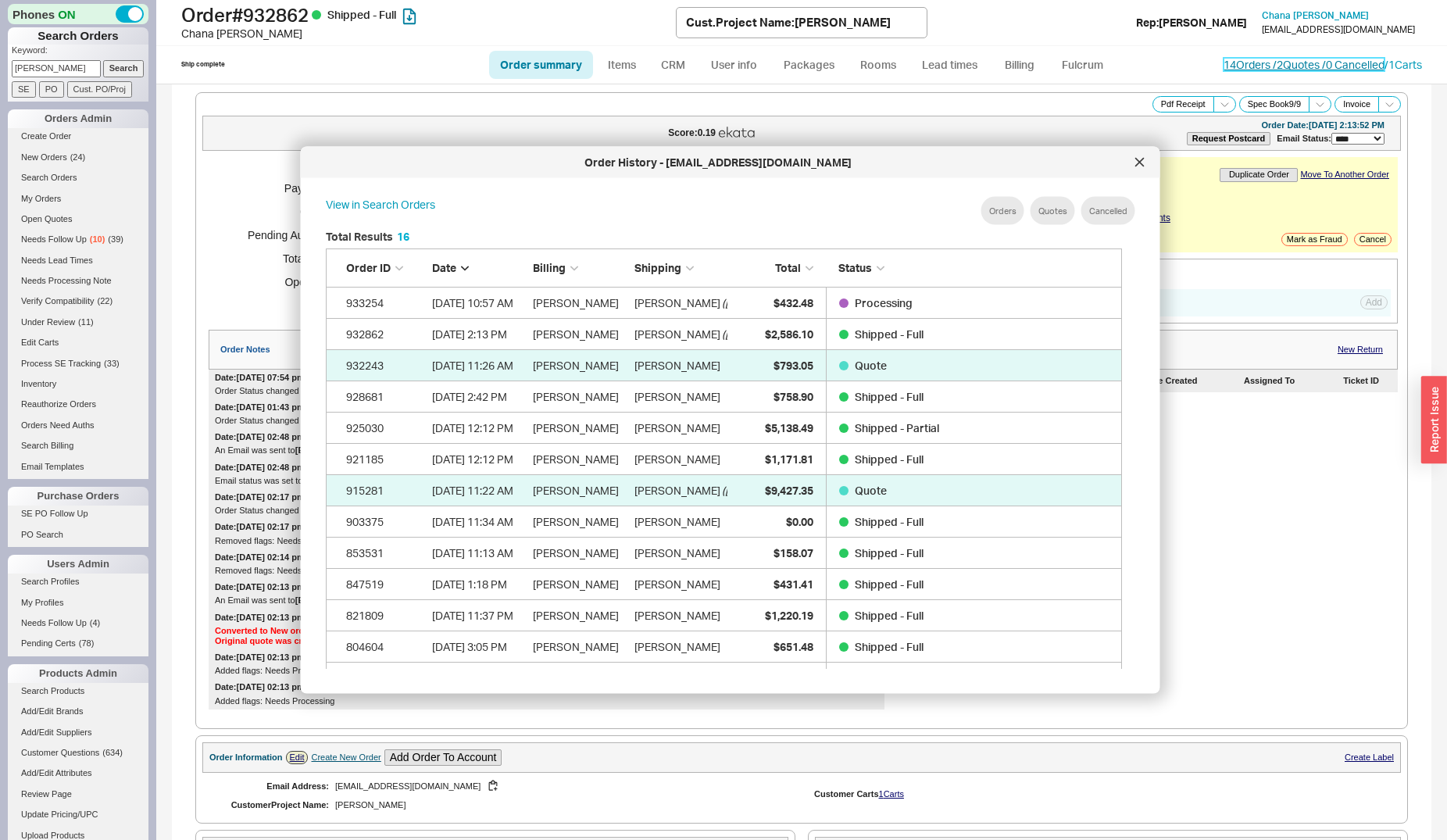
scroll to position [465, 808]
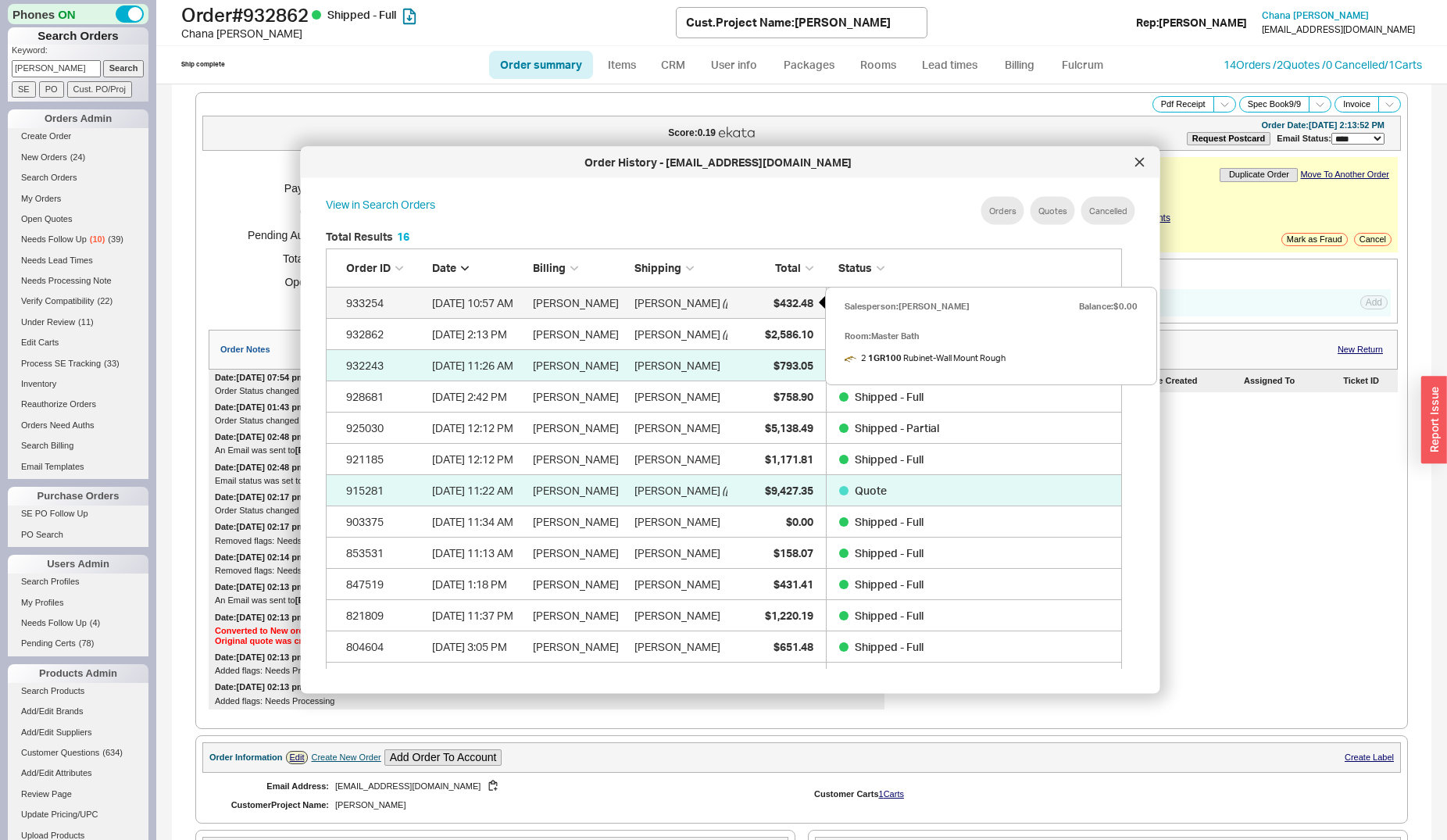
click at [768, 299] on div "$432.48" at bounding box center [774, 302] width 78 height 31
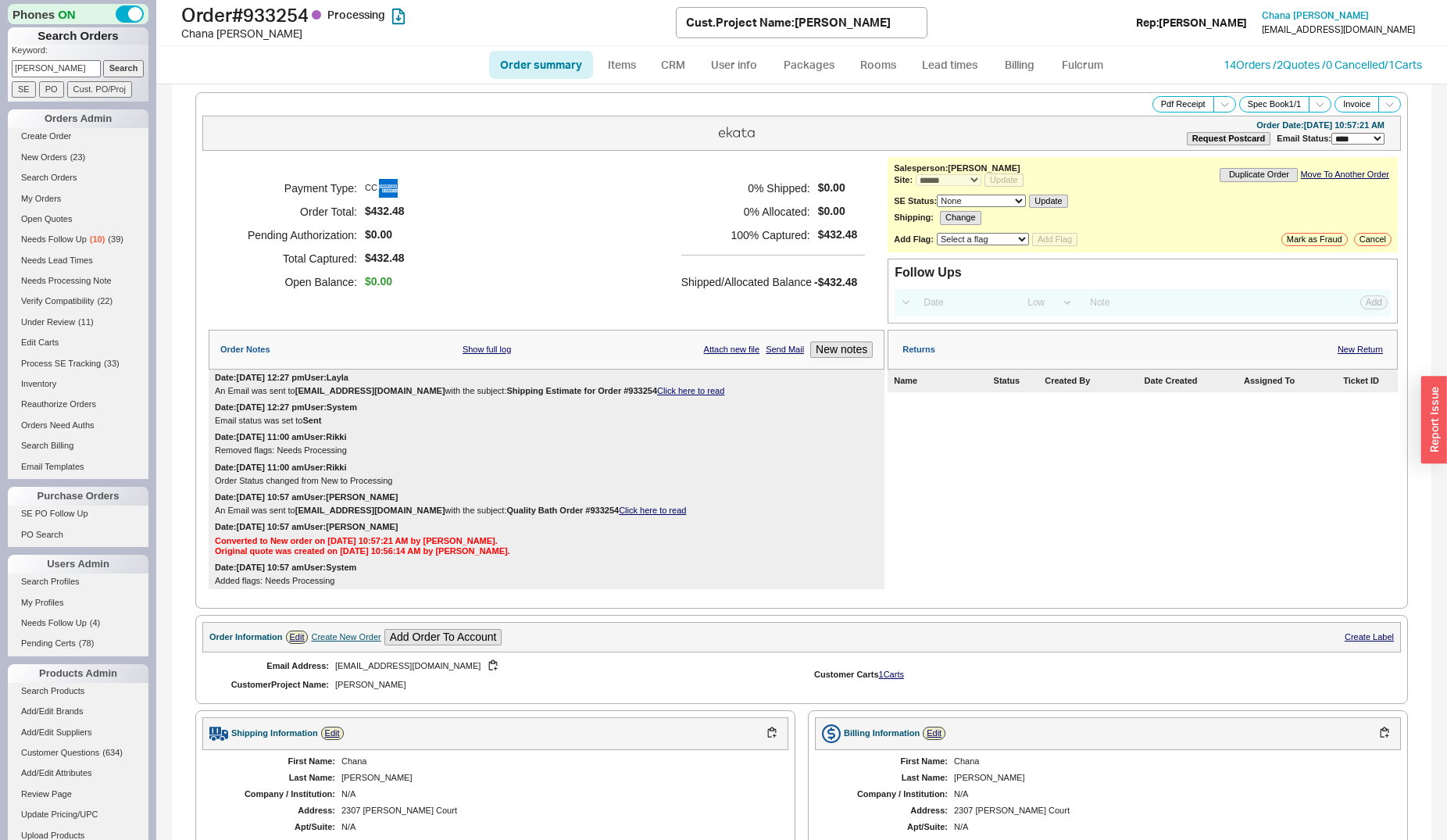
click at [643, 515] on link "Click here to read" at bounding box center [652, 510] width 67 height 9
click at [1224, 67] on link "14 Orders / 2 Quotes / 0 Cancelled" at bounding box center [1303, 64] width 161 height 14
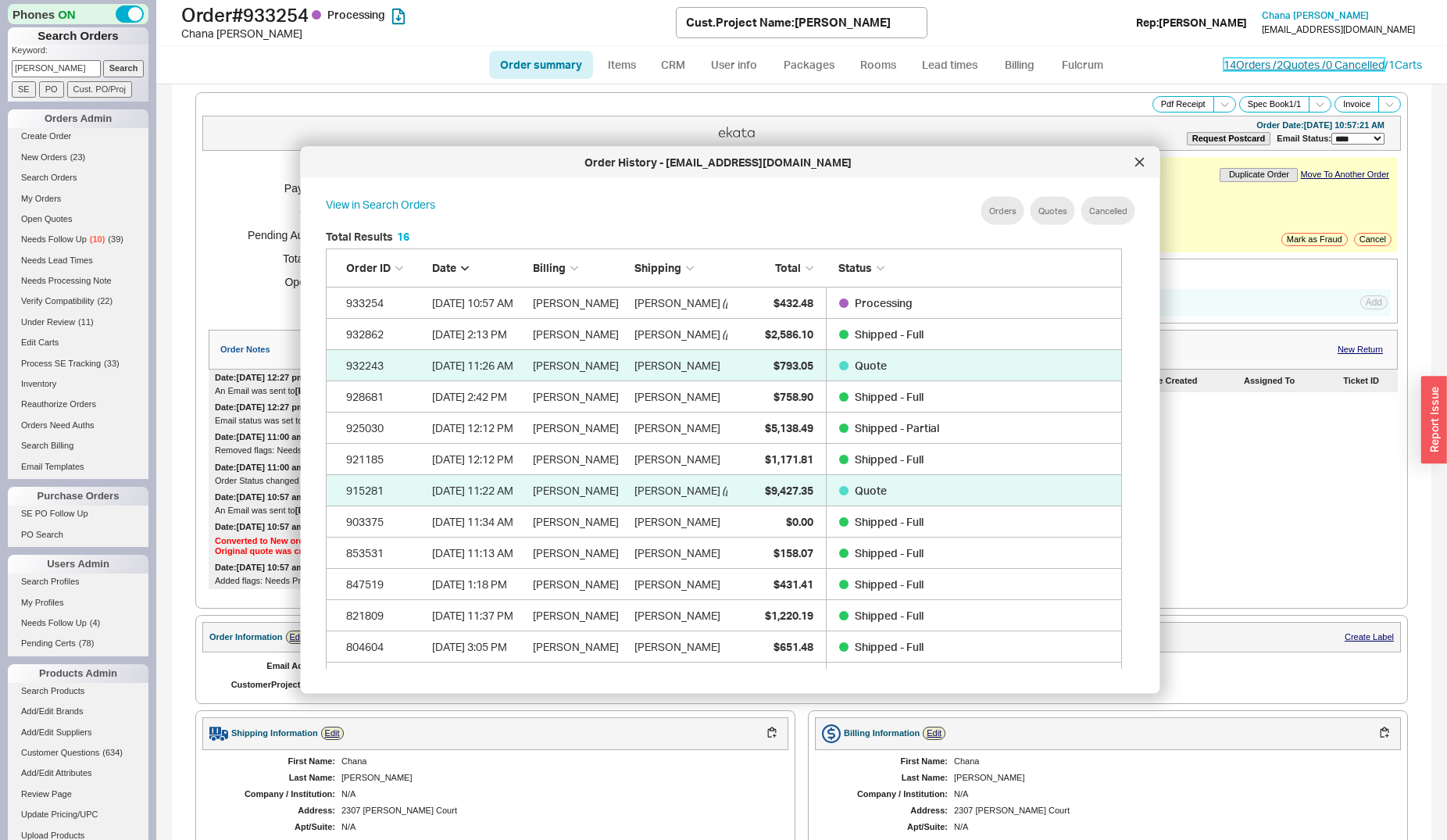
scroll to position [465, 808]
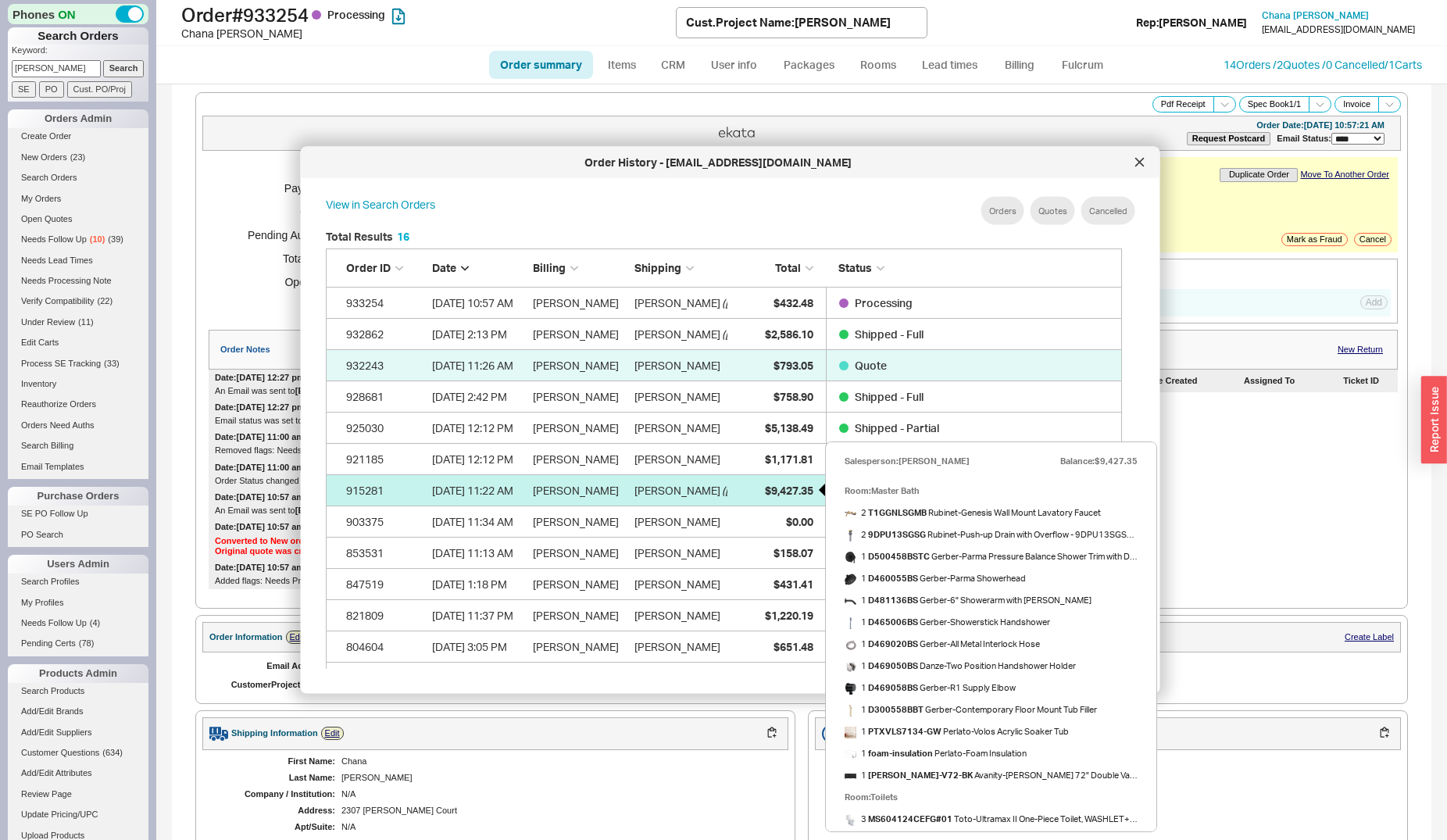
click at [764, 488] on span "$9,427.35" at bounding box center [788, 489] width 48 height 14
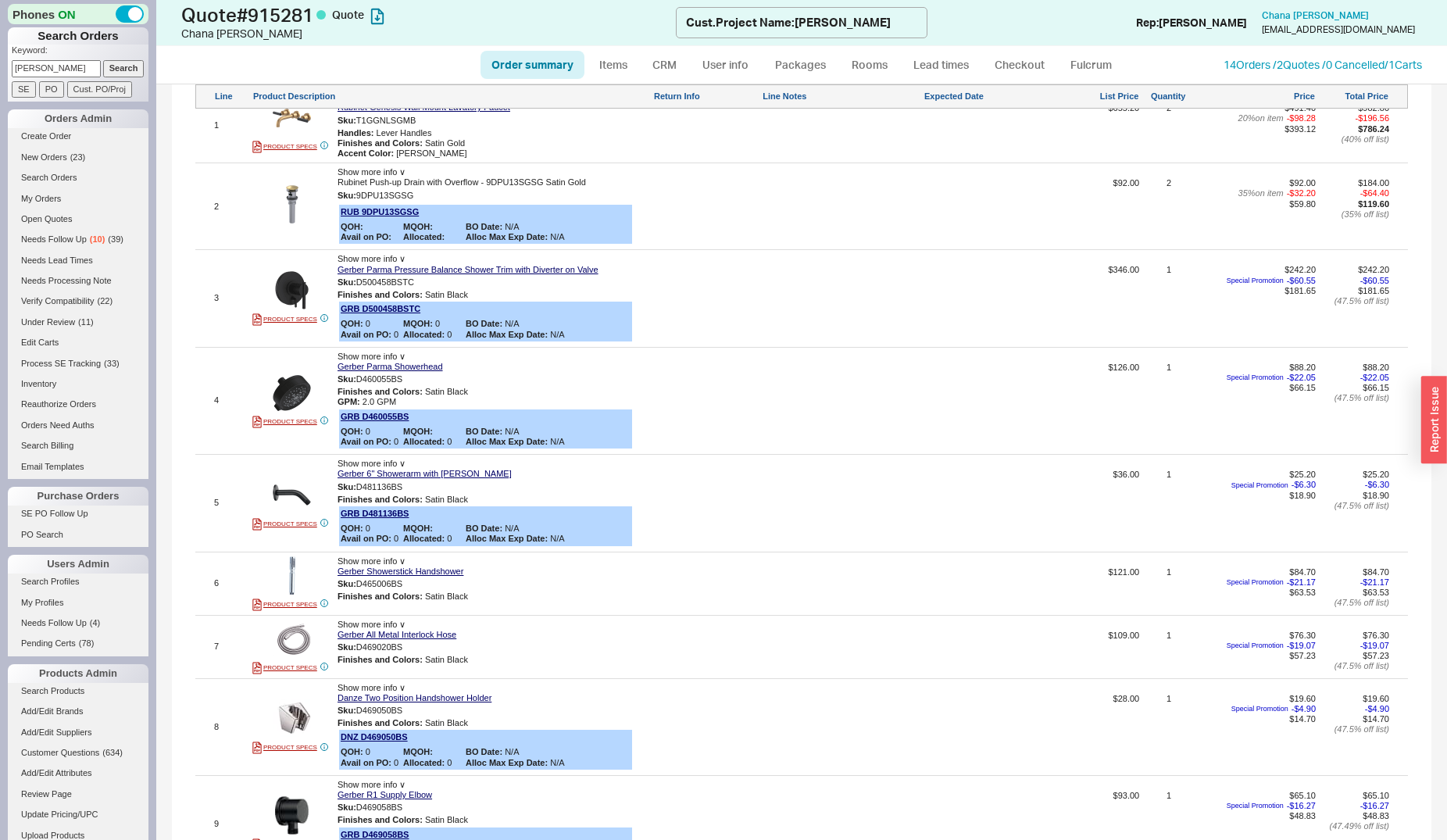
scroll to position [1594, 0]
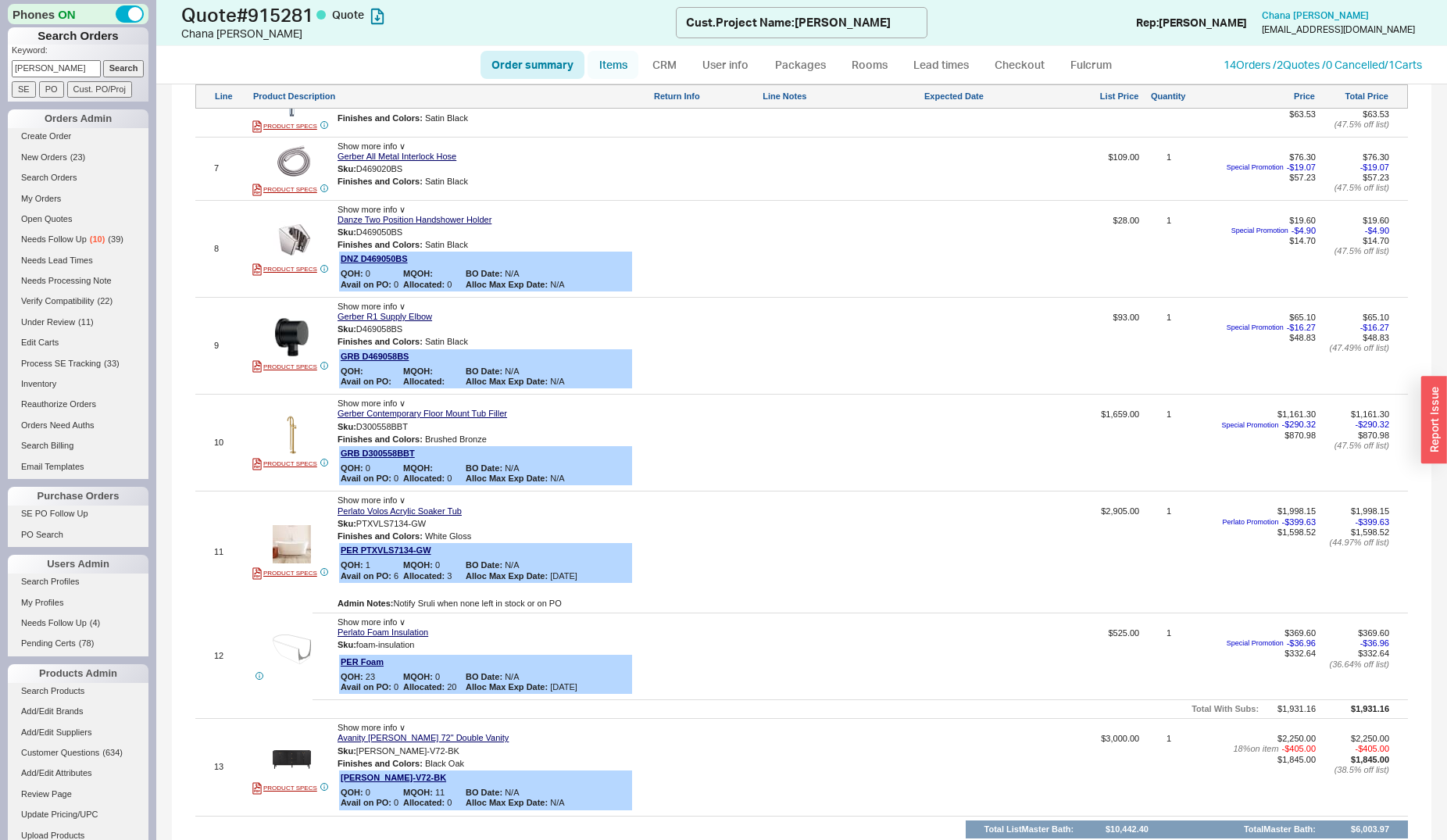
click at [615, 56] on link "Items" at bounding box center [613, 64] width 51 height 28
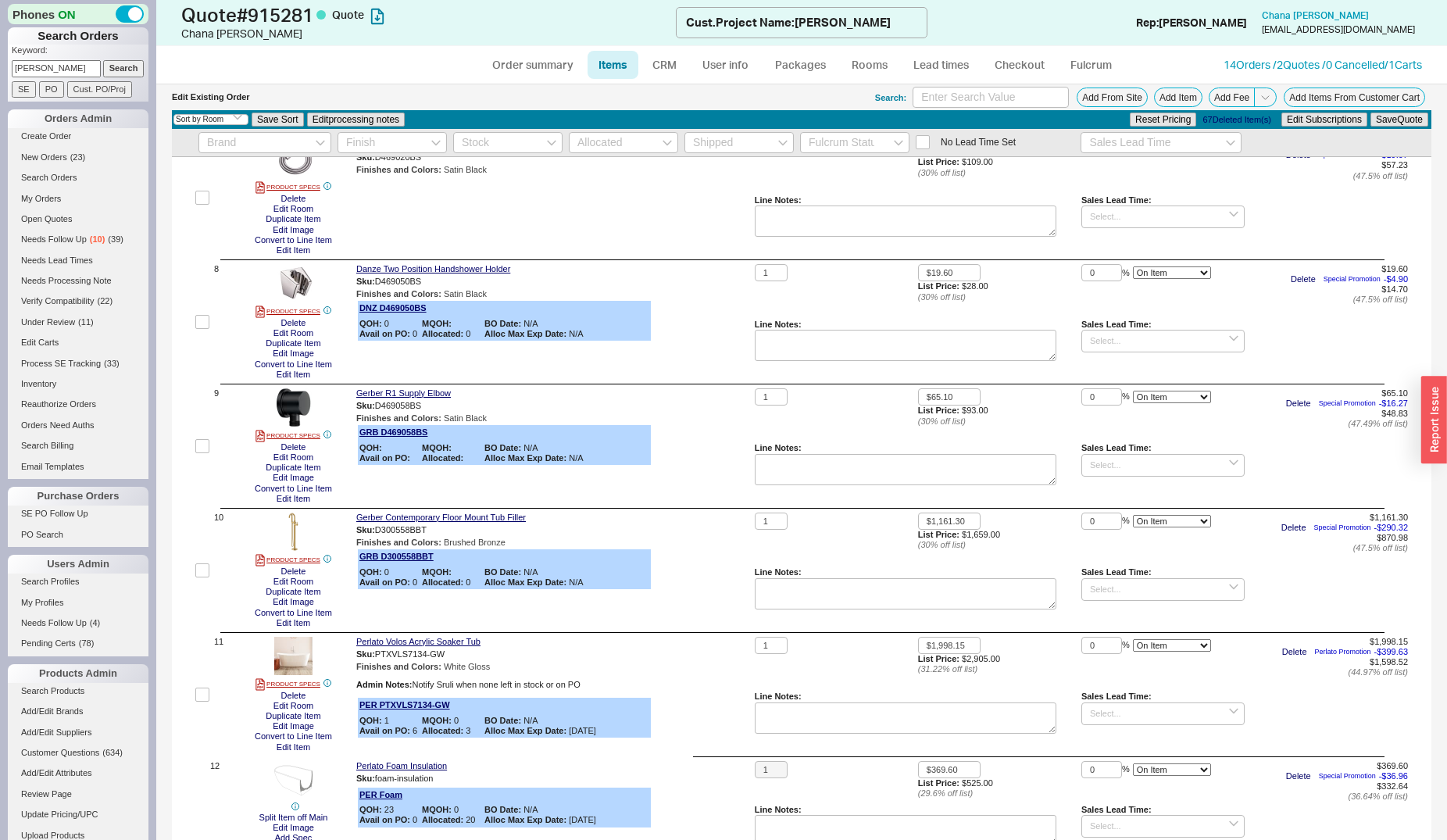
click at [206, 683] on label at bounding box center [202, 694] width 14 height 115
click at [206, 687] on input "checkbox" at bounding box center [202, 694] width 14 height 14
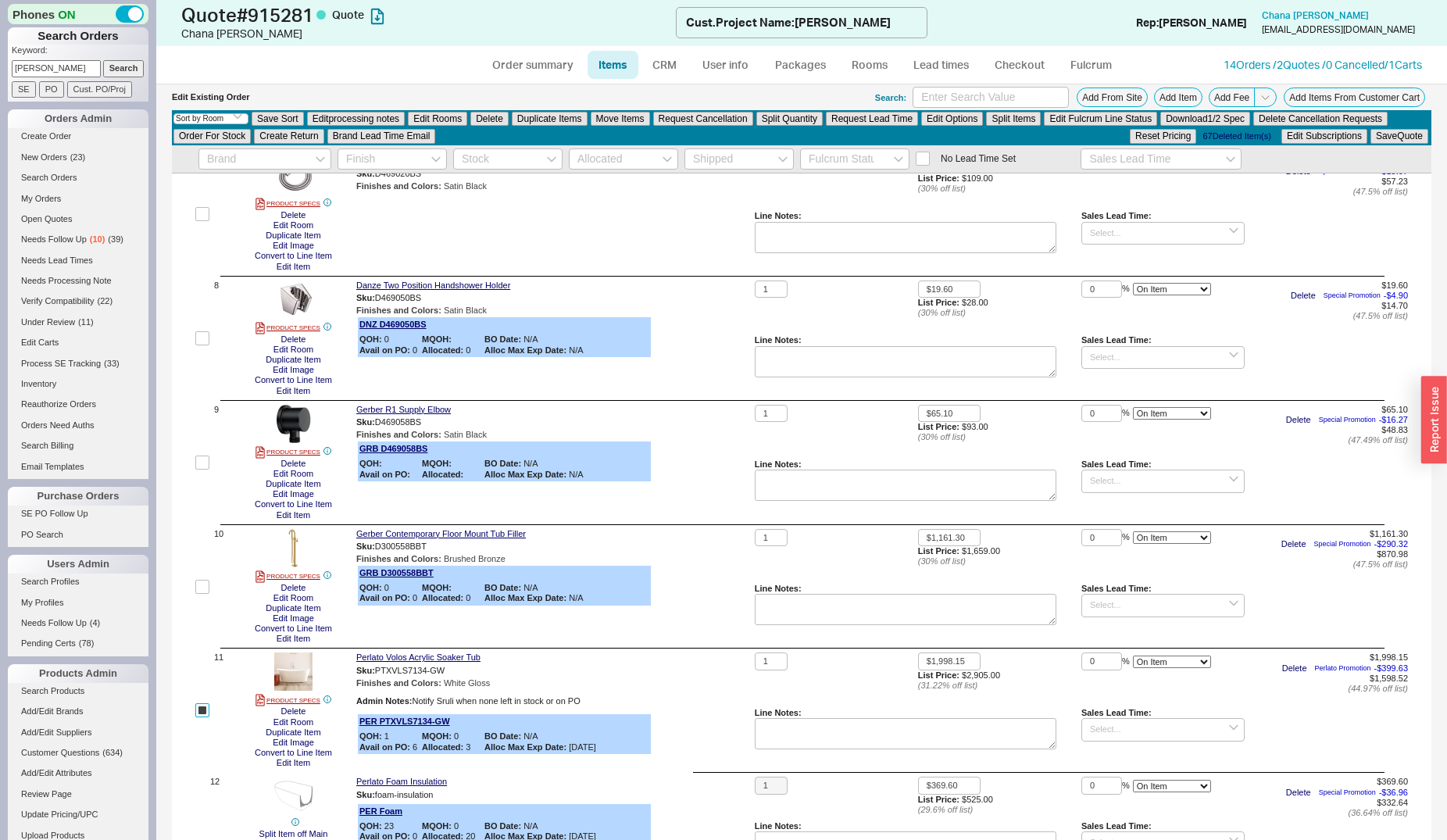
scroll to position [892, 0]
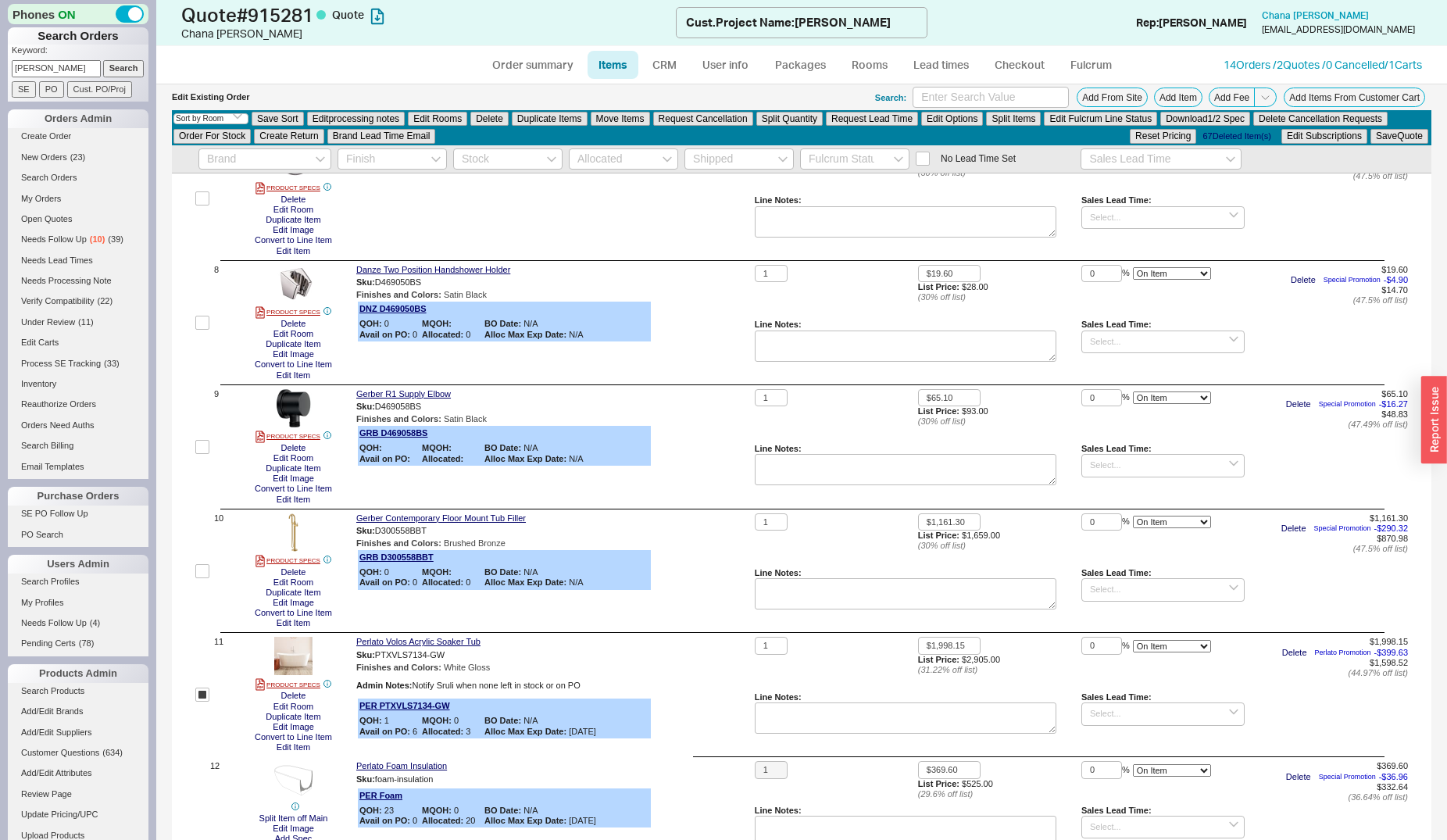
click at [209, 560] on label at bounding box center [202, 570] width 14 height 115
click at [209, 564] on input "checkbox" at bounding box center [202, 570] width 14 height 14
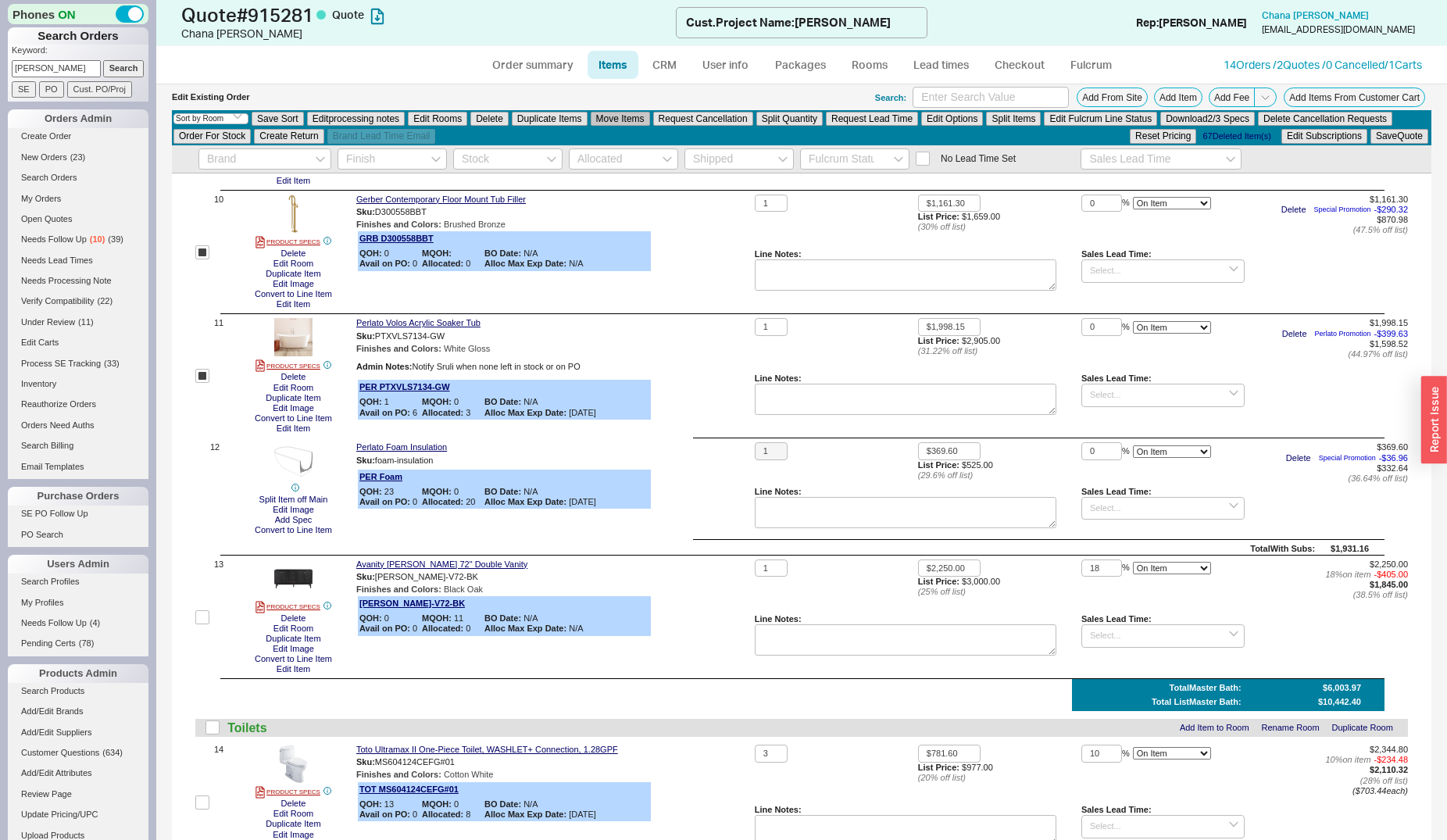
click at [629, 114] on button "Move Items" at bounding box center [619, 118] width 59 height 14
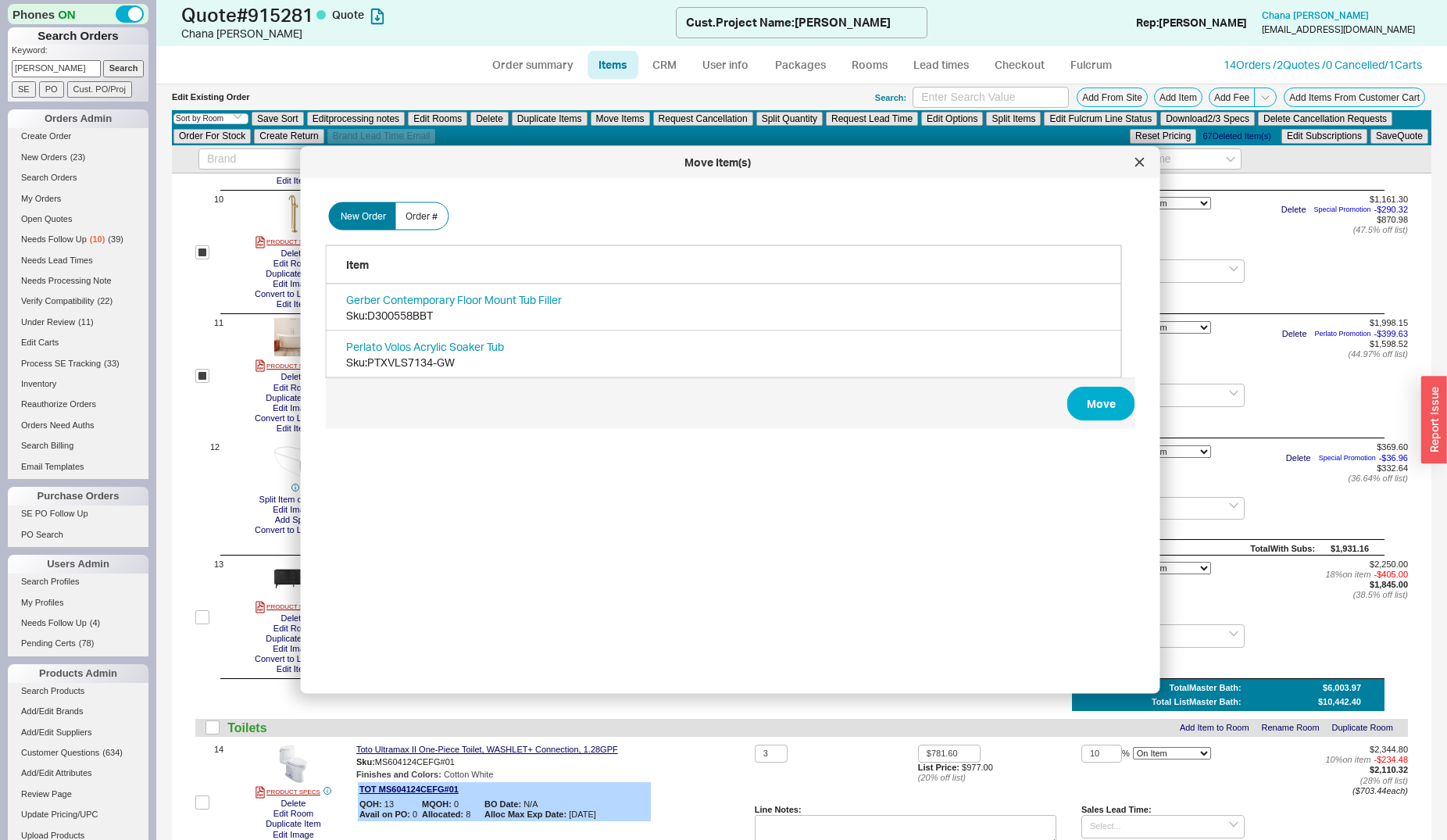
scroll to position [465, 808]
click at [1092, 404] on button "Move" at bounding box center [1101, 404] width 68 height 35
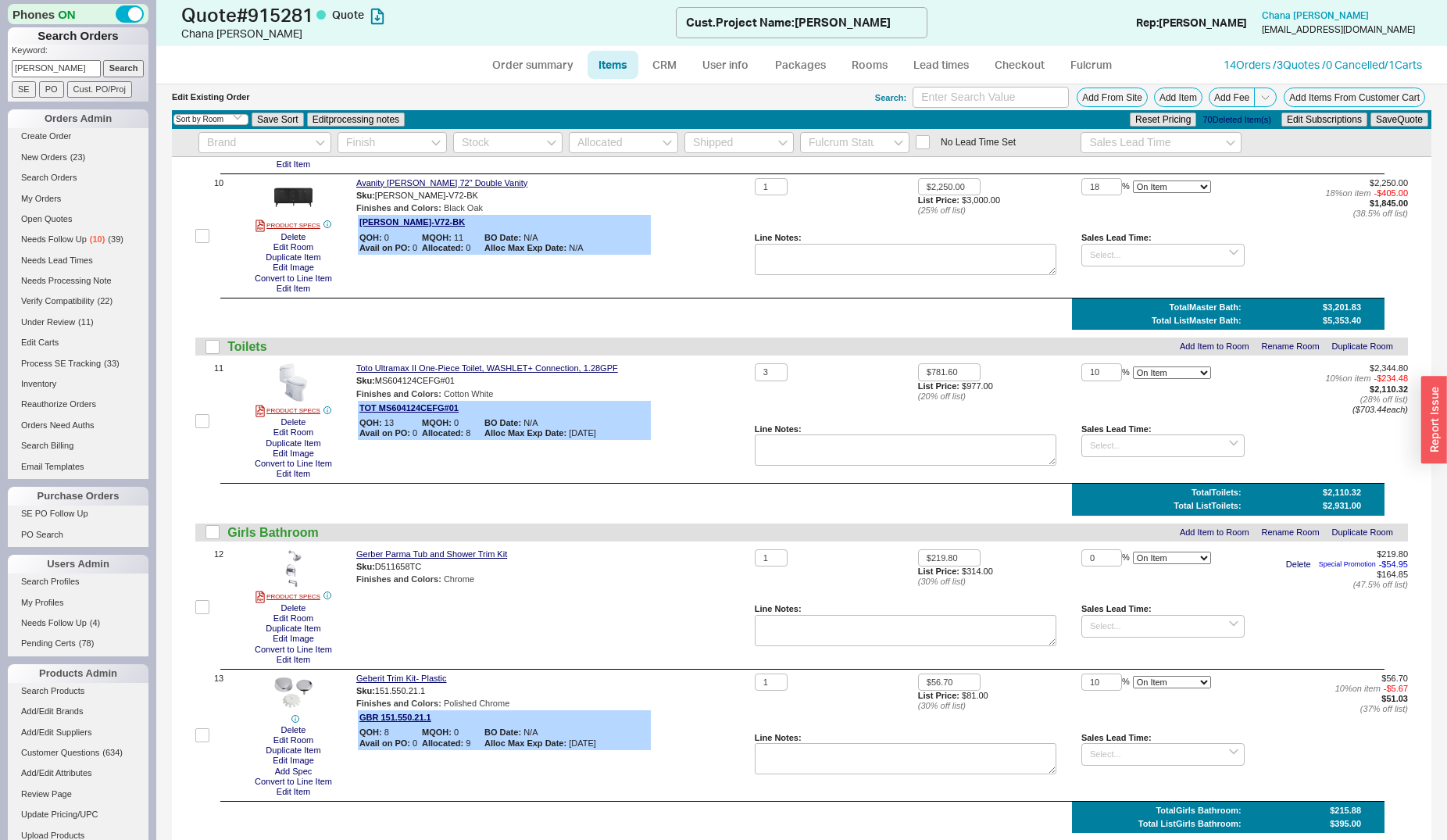
scroll to position [1195, 0]
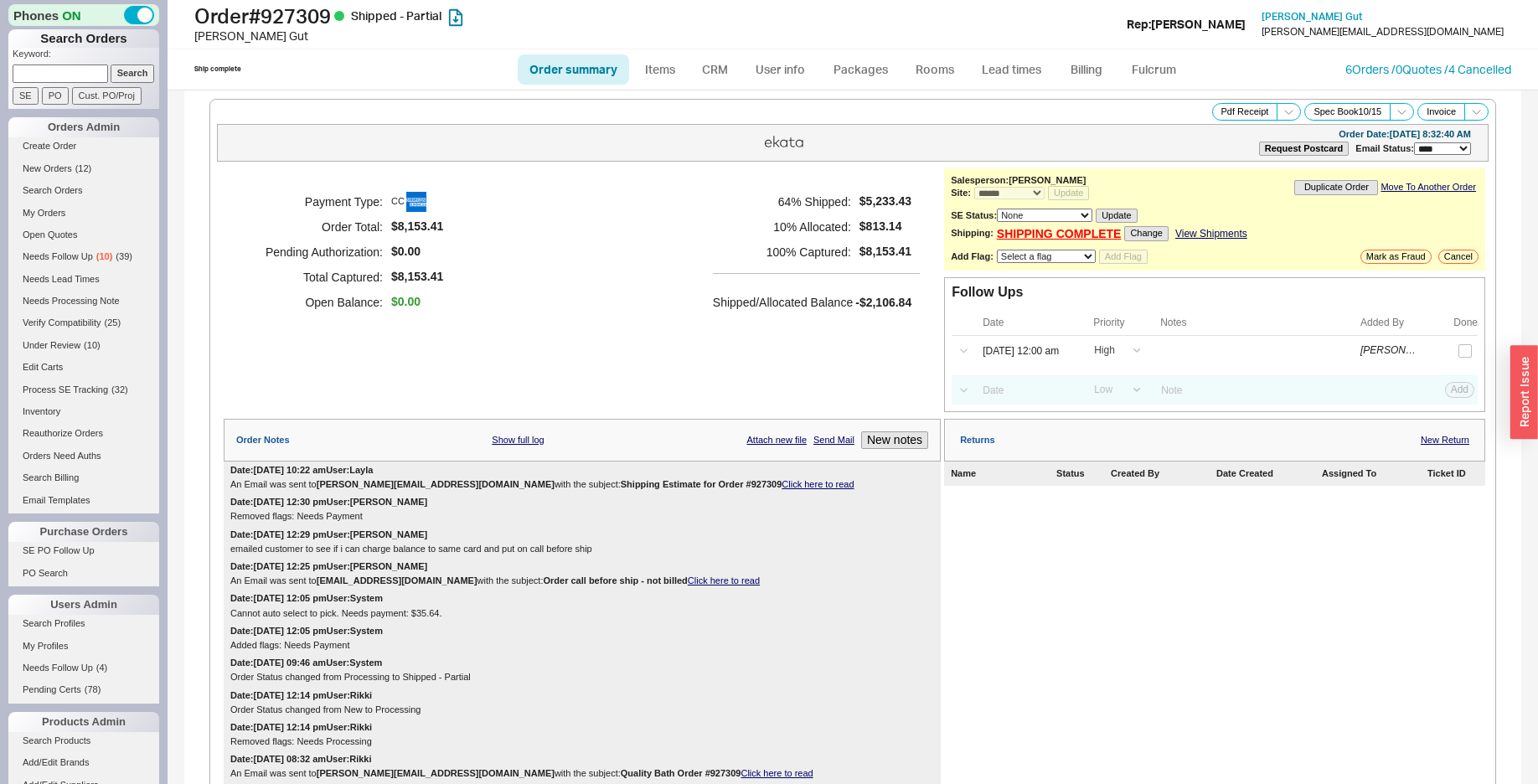
select select "*"
select select "LOW"
select select "3"
select select "*"
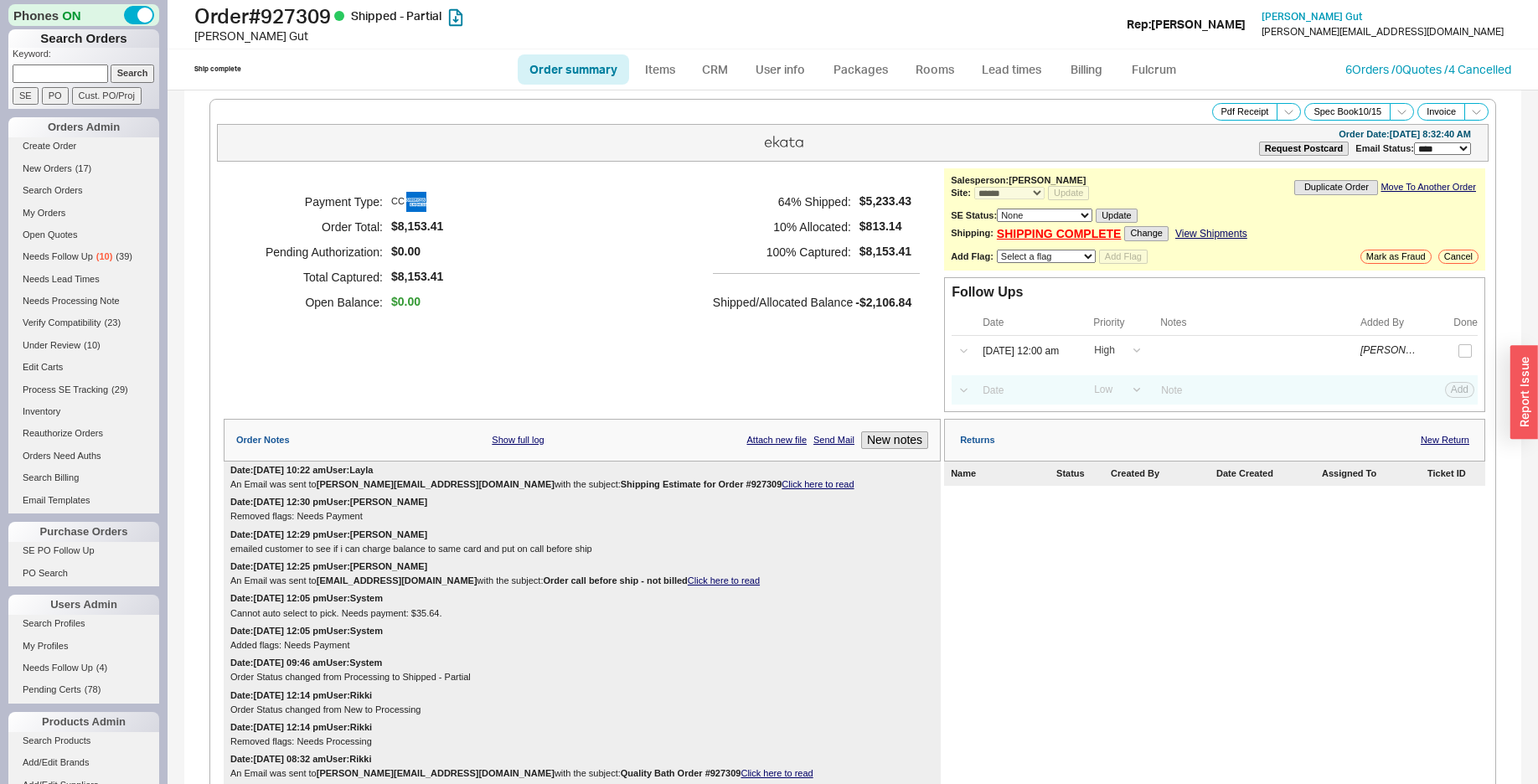
select select "*"
select select "LOW"
select select "3"
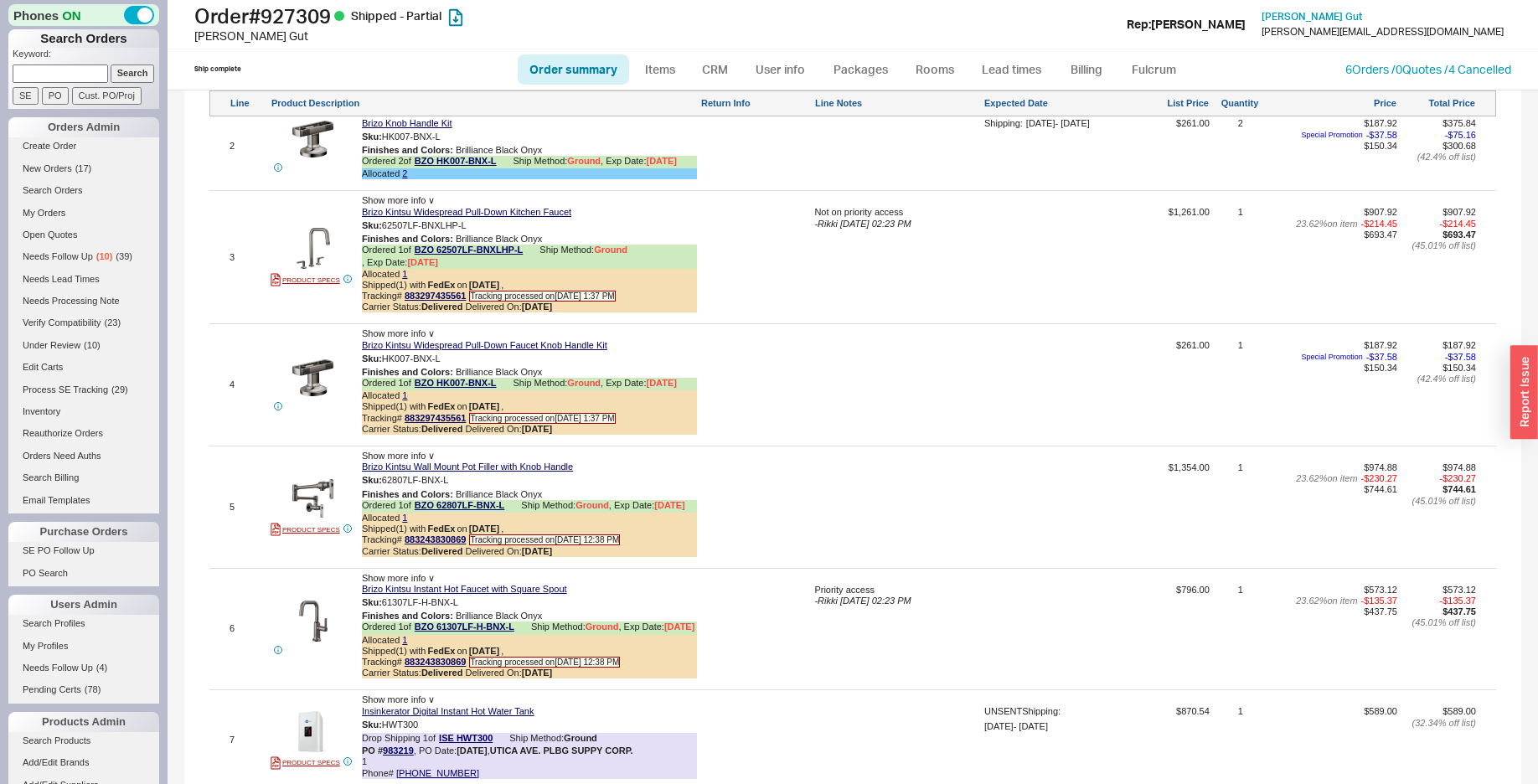
scroll to position [1538, 0]
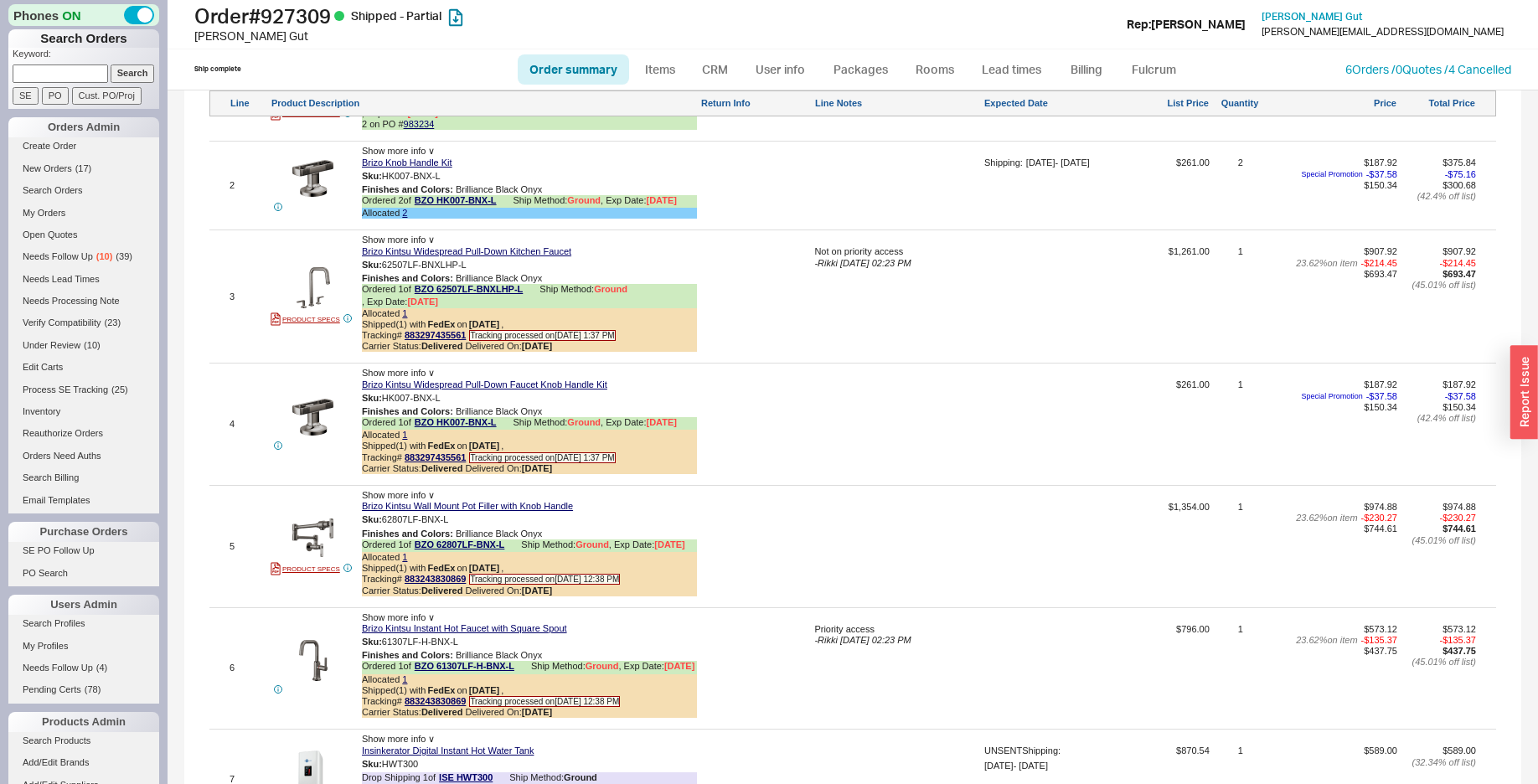
click at [325, 266] on div "3 PRODUCT SPECS Show more info ∨ Brizo Kintsu Widespread Pull-Down Kitchen Fauc…" at bounding box center [852, 296] width 1287 height 124
click at [327, 293] on img at bounding box center [313, 287] width 41 height 41
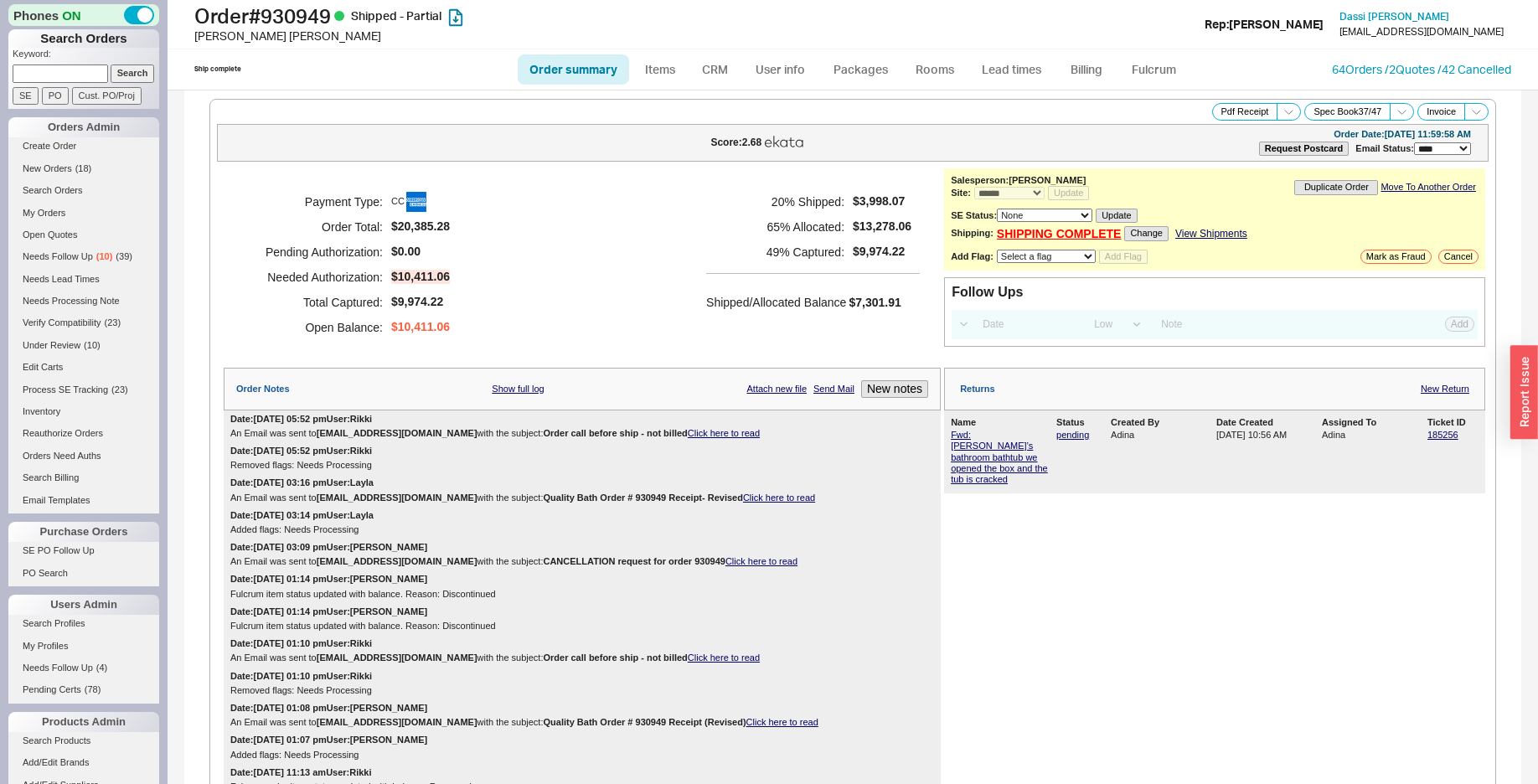
select select "*"
select select "LOW"
select select "3"
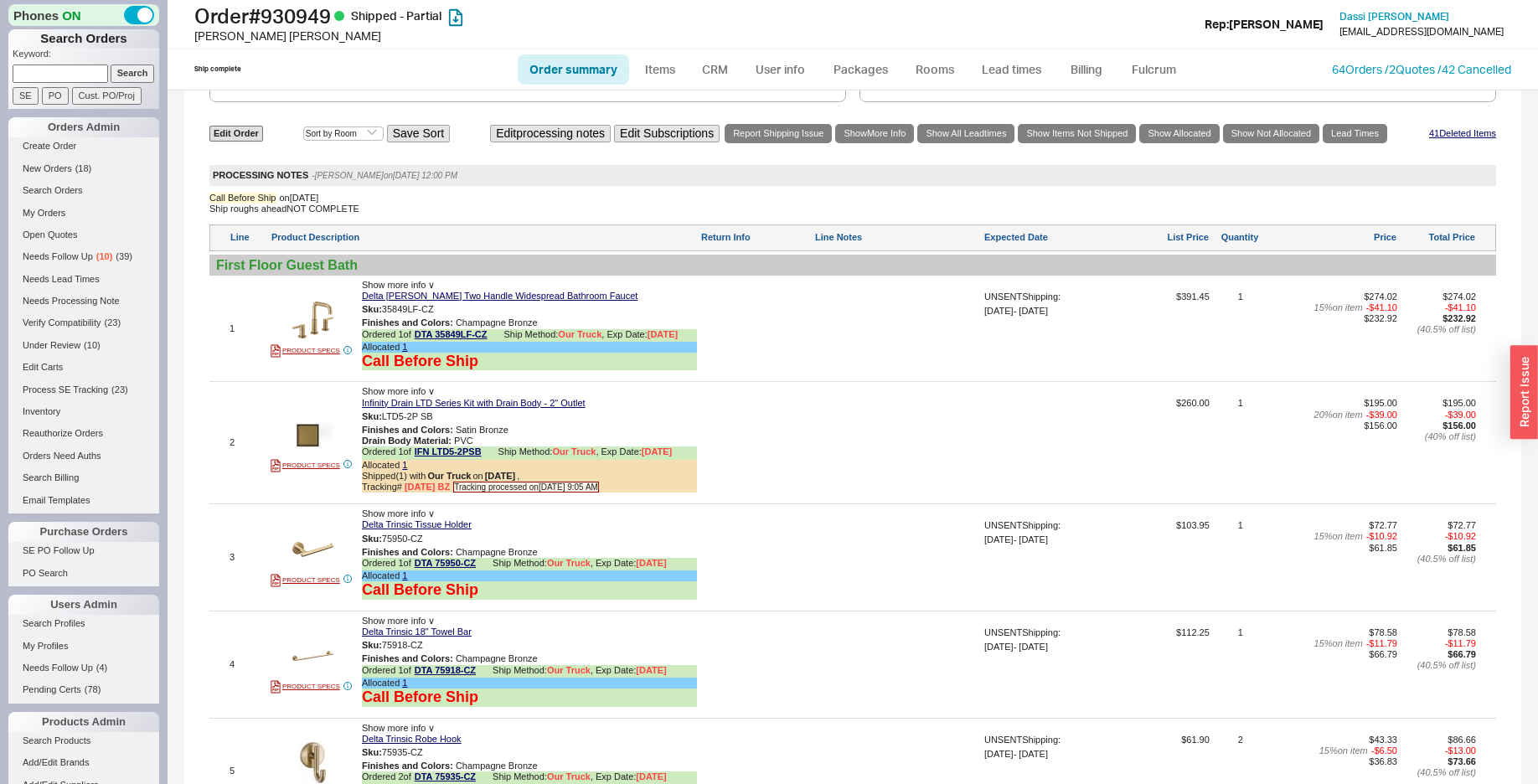
scroll to position [1709, 0]
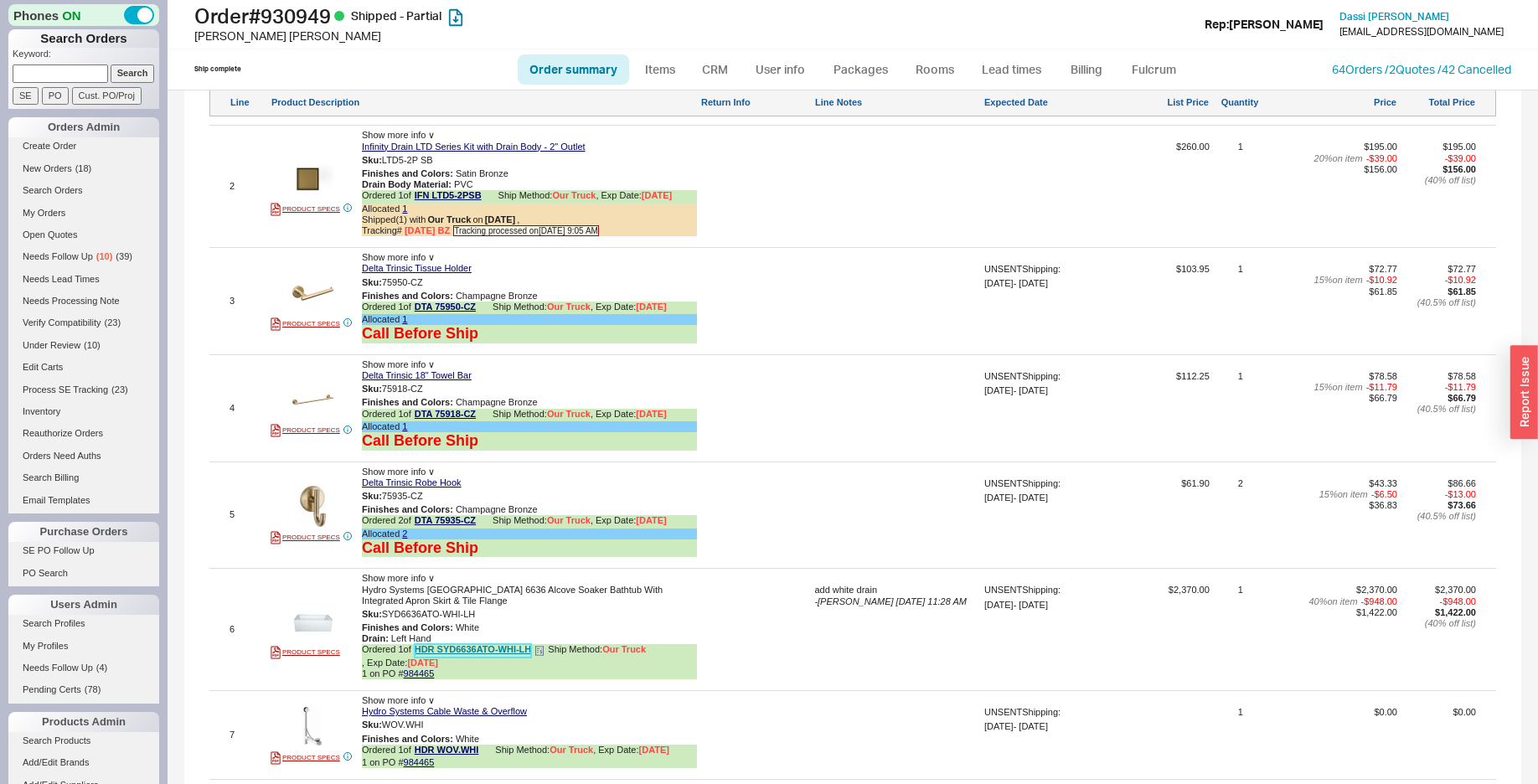
click at [510, 646] on link "HDR SYD6636ATO-WHI-LH" at bounding box center [473, 651] width 117 height 13
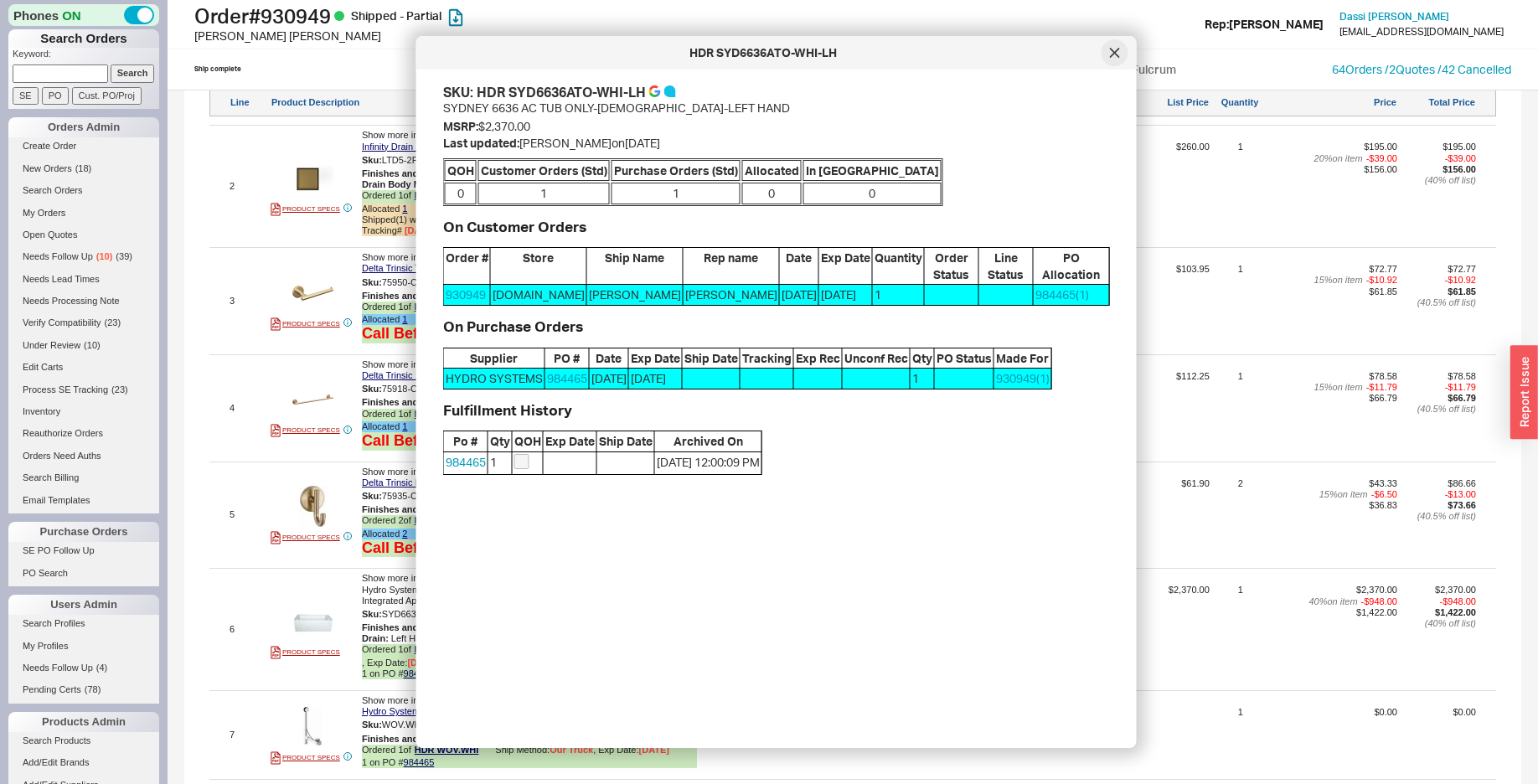
click at [1126, 56] on div at bounding box center [1115, 53] width 27 height 27
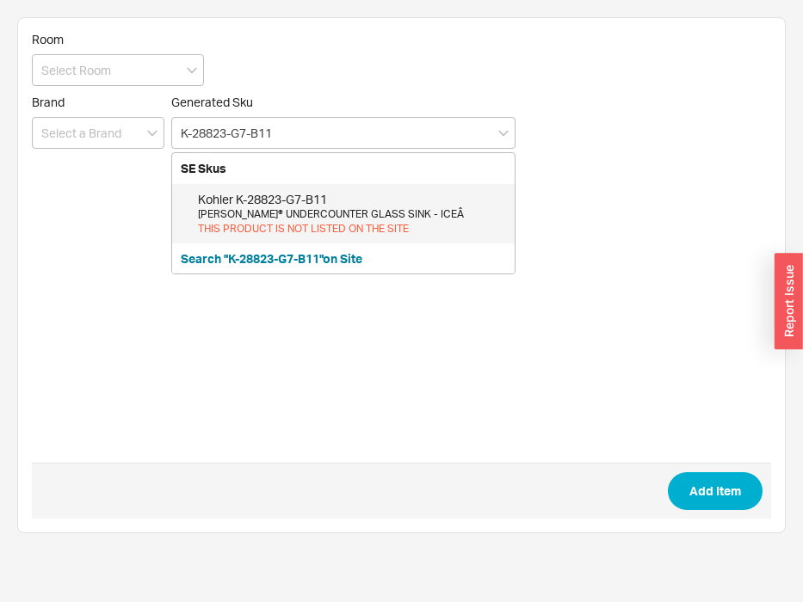
click at [376, 210] on div "[PERSON_NAME]® UNDERCOUNTER GLASS SINK - ICEÂ" at bounding box center [352, 214] width 308 height 15
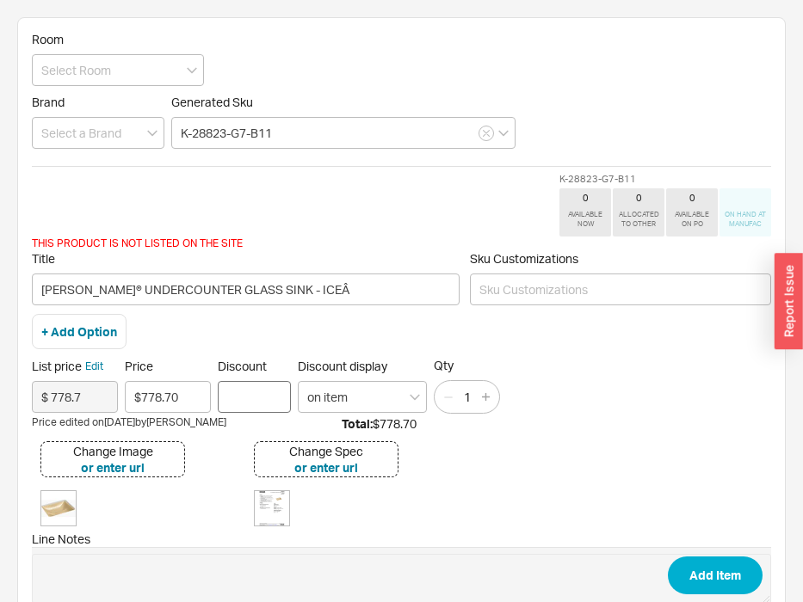
type input "K-28823-G7-B11"
click at [247, 395] on input "Discount" at bounding box center [254, 397] width 73 height 32
type input "30"
click at [73, 67] on input at bounding box center [118, 70] width 172 height 32
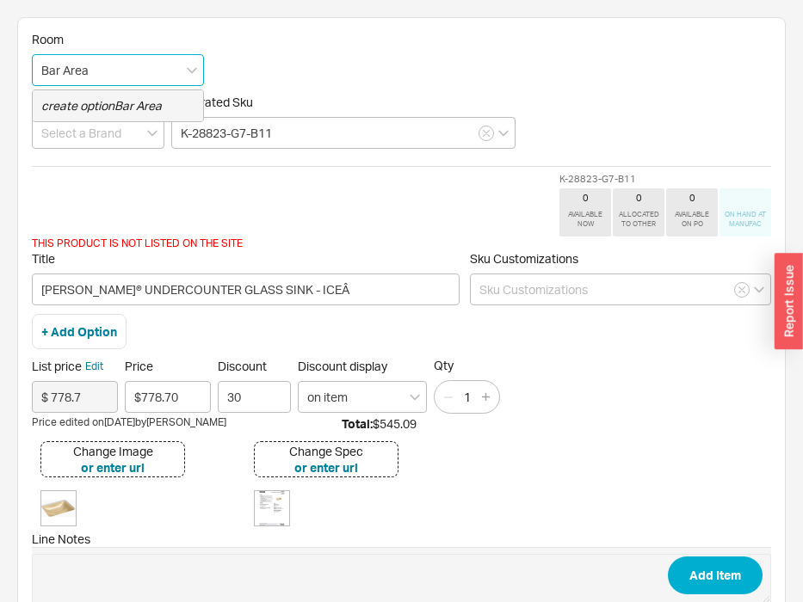
click at [144, 102] on icon "create option Bar Area" at bounding box center [101, 105] width 120 height 15
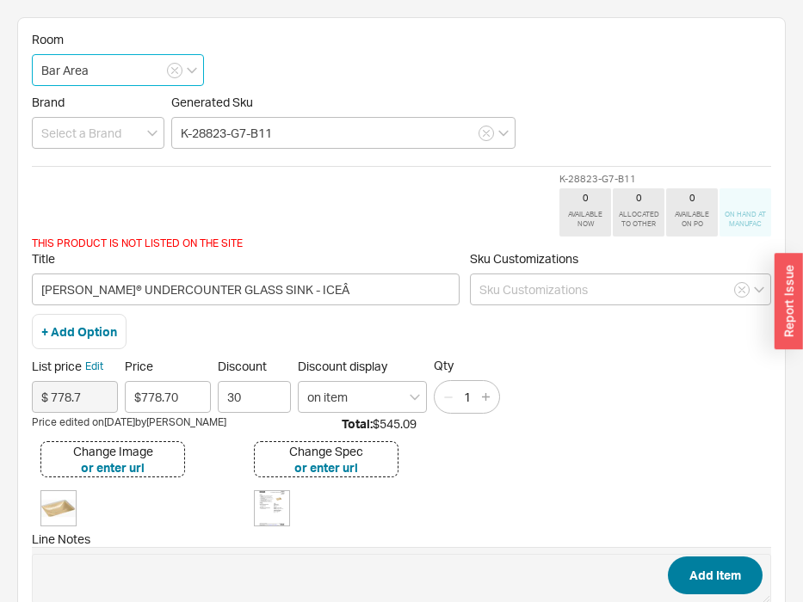
type input "Bar Area"
click at [717, 576] on button "Add Item" at bounding box center [715, 576] width 95 height 38
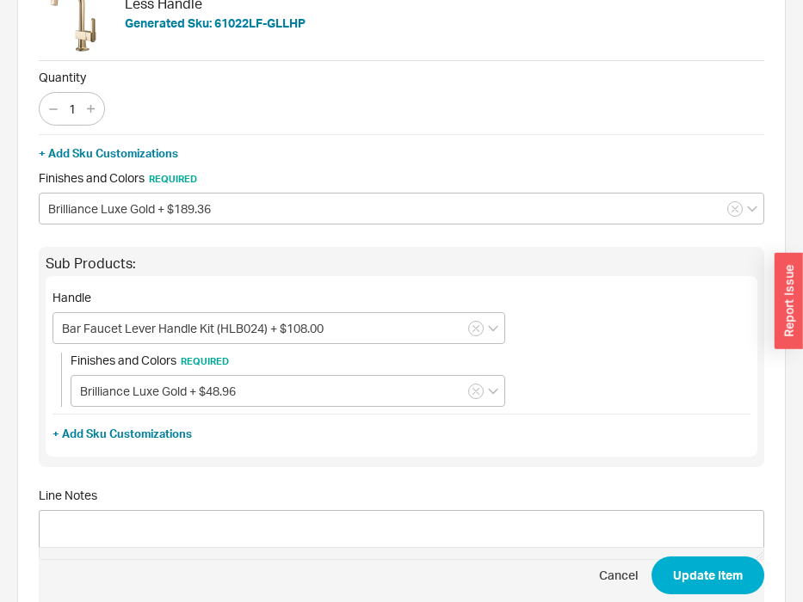
scroll to position [88, 0]
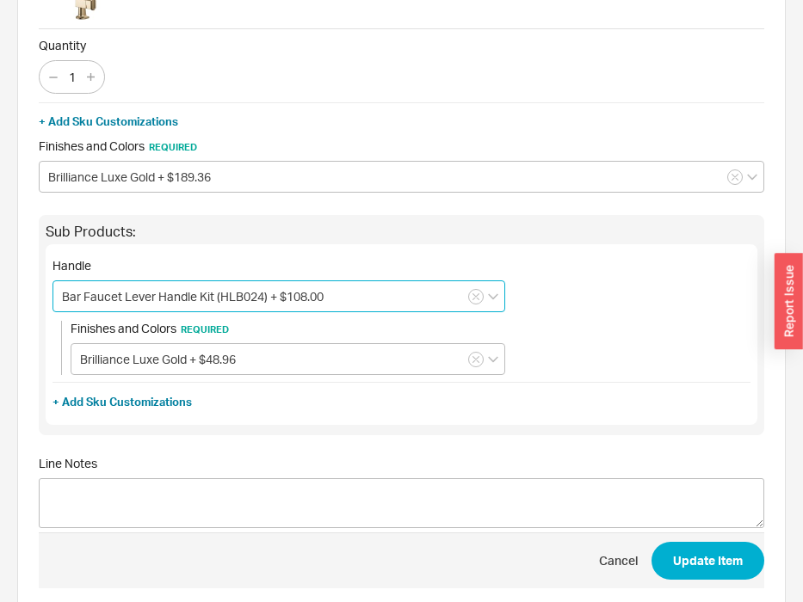
click at [243, 299] on input "Bar Faucet Lever Handle Kit (HLB024) + $108.00" at bounding box center [278, 296] width 453 height 32
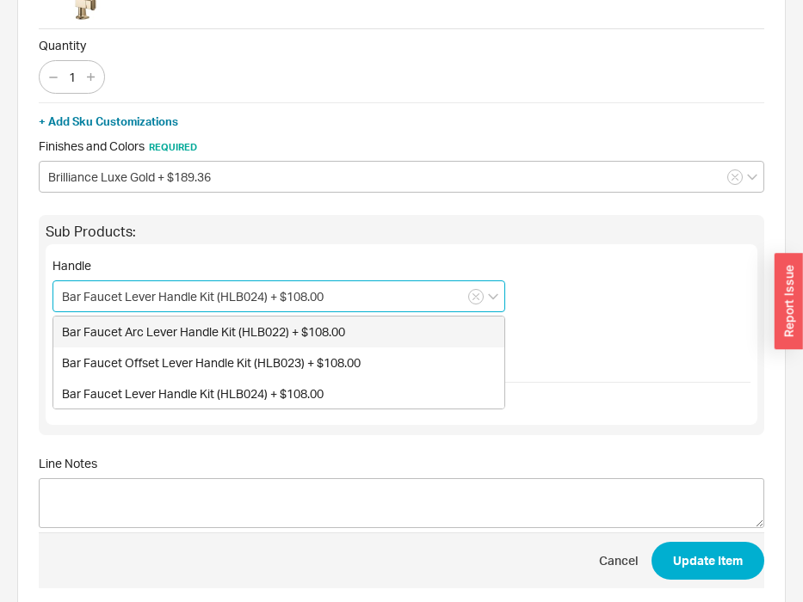
click at [233, 330] on div "Bar Faucet Arc Lever Handle Kit (HLB022) + $108.00" at bounding box center [278, 332] width 451 height 31
type input "Bar Faucet Arc Lever Handle Kit (HLB022) + $108.00"
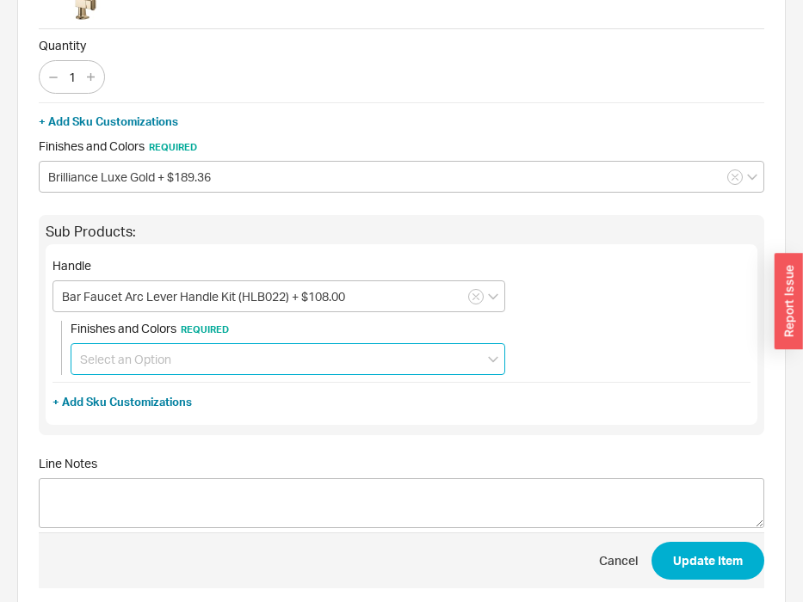
click at [285, 366] on input at bounding box center [288, 359] width 434 height 32
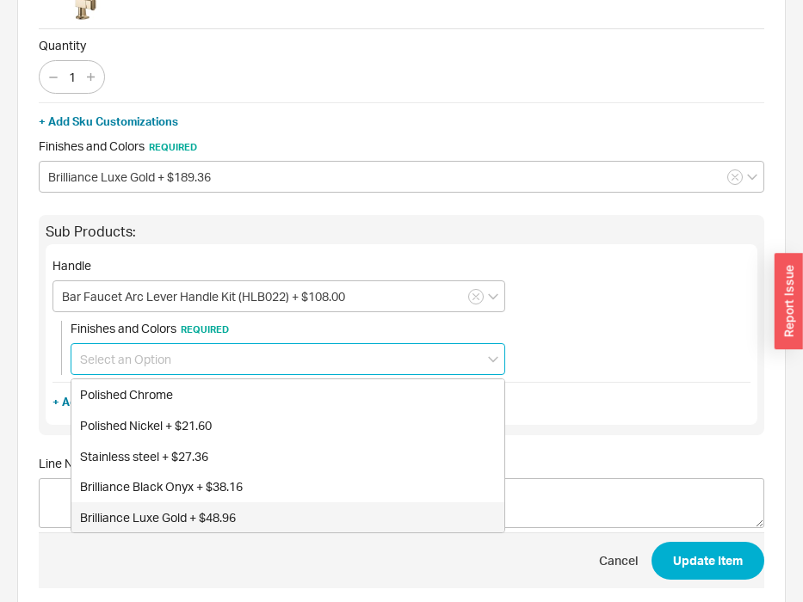
click at [204, 514] on div "Brilliance Luxe Gold + $48.96" at bounding box center [287, 517] width 433 height 31
type input "Brilliance Luxe Gold + $48.96"
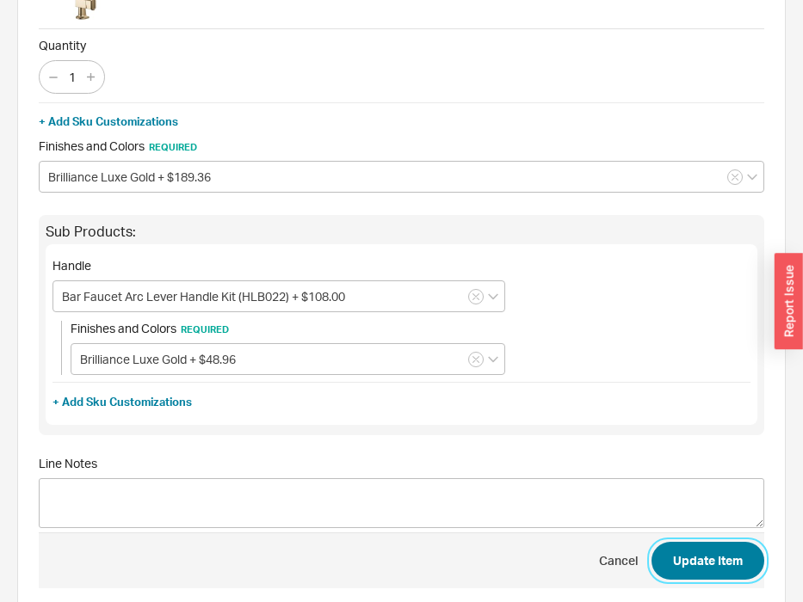
click at [716, 558] on button "Update Item" at bounding box center [707, 561] width 113 height 38
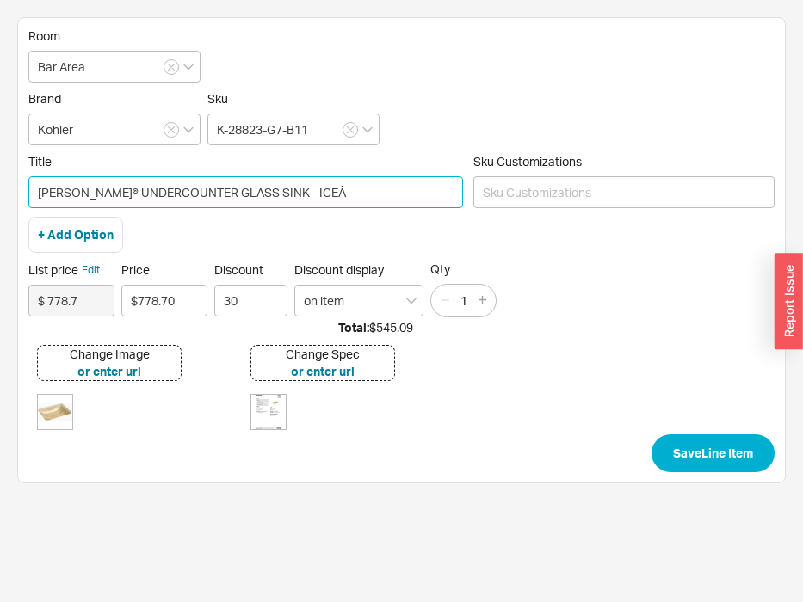
click at [335, 197] on input "[PERSON_NAME]® UNDERCOUNTER GLASS SINK - ICEÂ" at bounding box center [245, 192] width 434 height 32
type input "[PERSON_NAME]® UNDERCOUNTER GLASS SINK - ICEÂ Sandalwood Opaque"
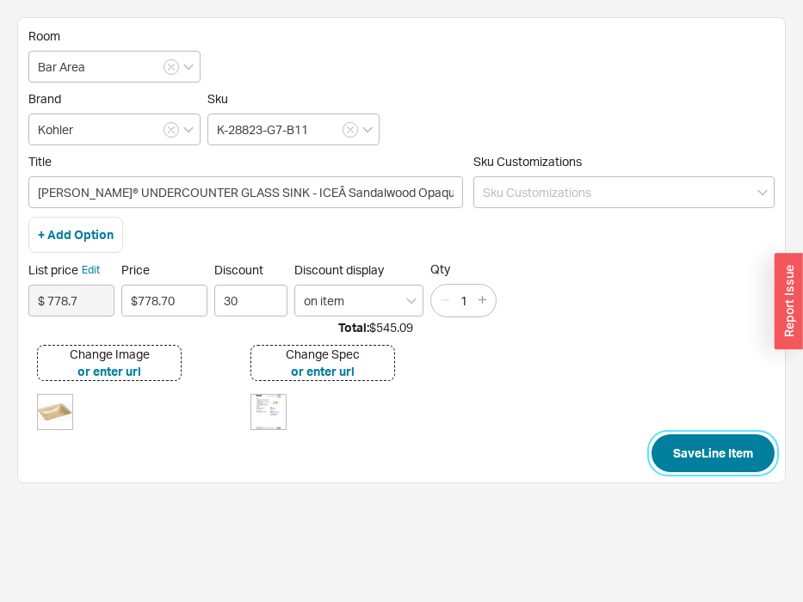
click at [660, 453] on button "Save Line Item" at bounding box center [712, 453] width 123 height 38
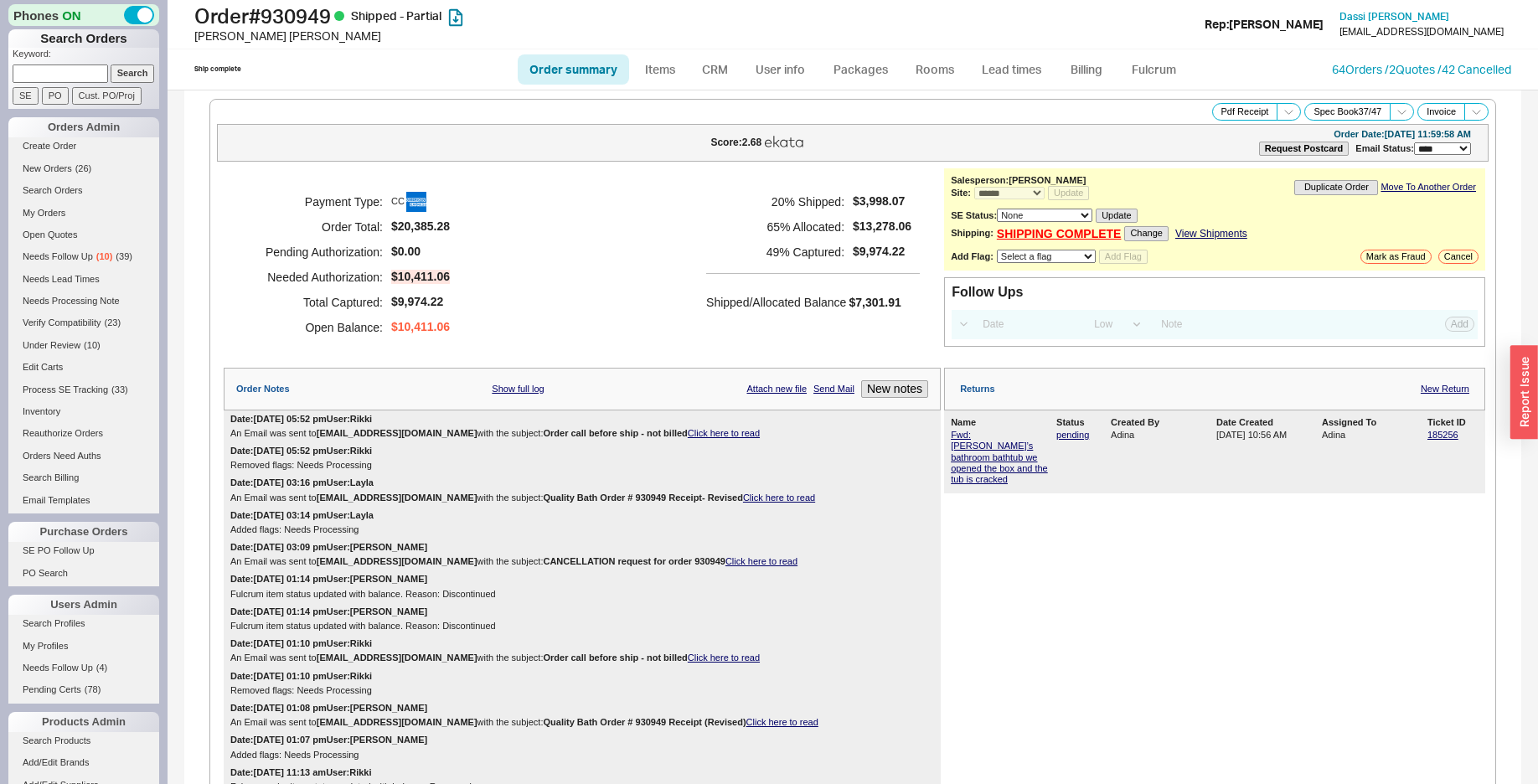
select select "*"
select select "LOW"
select select "3"
